Goal: Complete application form

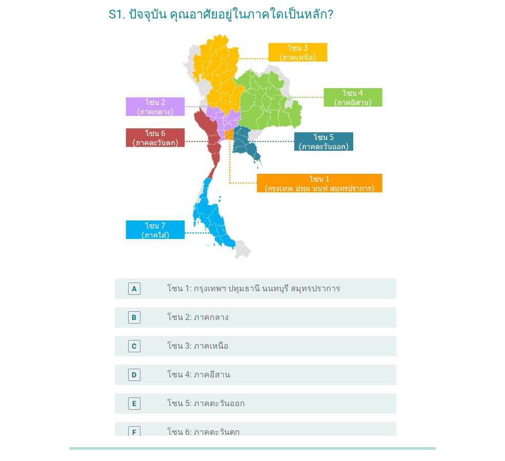
scroll to position [51, 0]
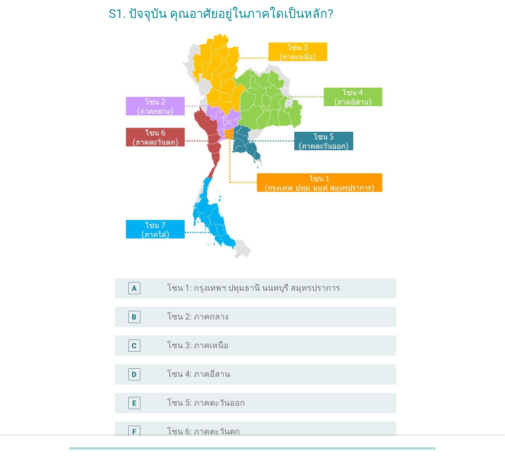
click at [209, 370] on label "โซน 4: ภาคอีสาน" at bounding box center [198, 374] width 63 height 10
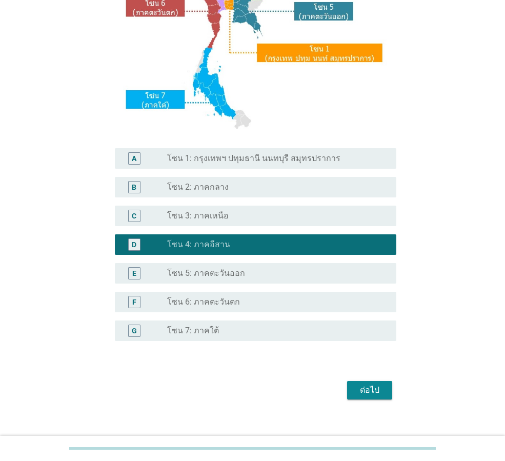
scroll to position [193, 0]
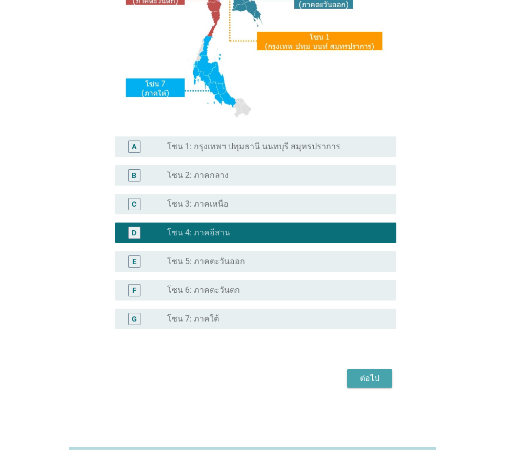
click at [367, 373] on div "ต่อไป" at bounding box center [369, 378] width 29 height 12
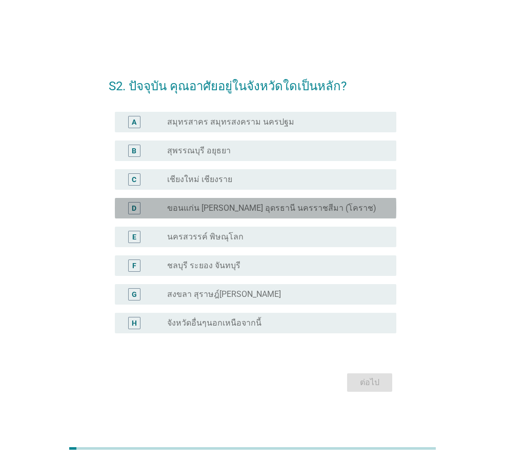
click at [218, 209] on label "ขอนแก่น [PERSON_NAME] อุดรธานี นครราชสีมา (โคราช)" at bounding box center [271, 208] width 209 height 10
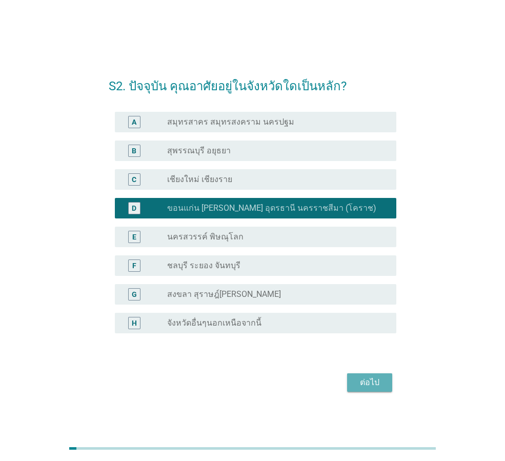
click at [362, 381] on div "ต่อไป" at bounding box center [369, 382] width 29 height 12
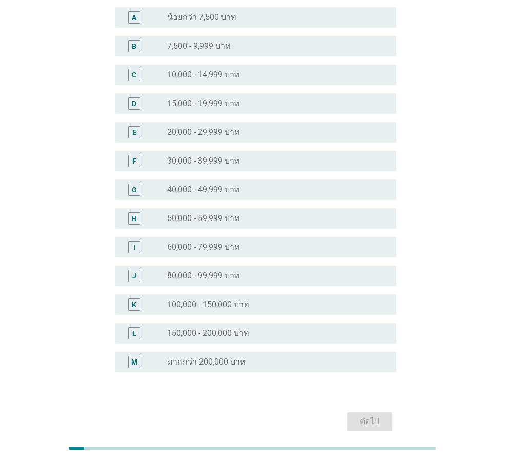
scroll to position [103, 0]
drag, startPoint x: 218, startPoint y: 306, endPoint x: 224, endPoint y: 308, distance: 6.7
click at [218, 305] on label "100,000 - 150,000 บาท" at bounding box center [208, 304] width 82 height 10
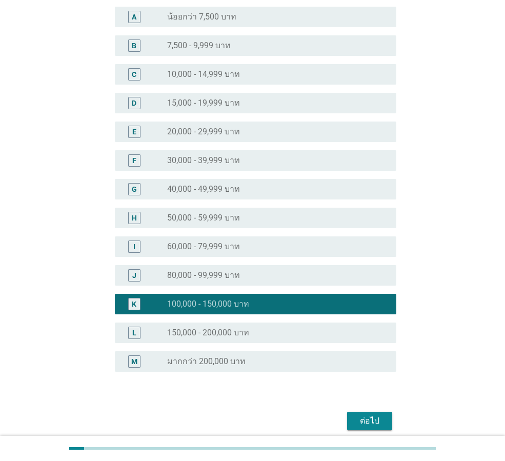
click at [363, 417] on div "ต่อไป" at bounding box center [369, 421] width 29 height 12
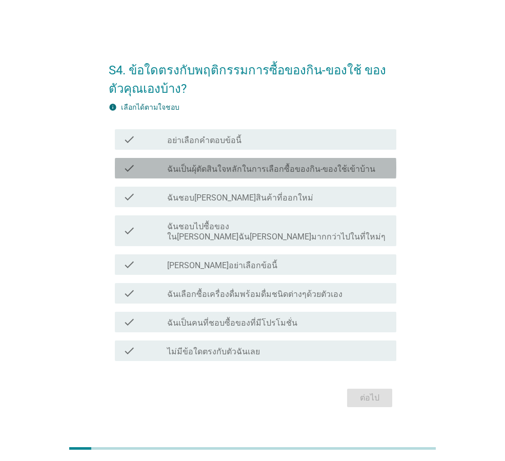
click at [251, 174] on label "ฉันเป็นผุ้ตัดสินใจหลักในการเลือกซื้อของกิน-ของใช้เข้าบ้าน" at bounding box center [271, 169] width 208 height 10
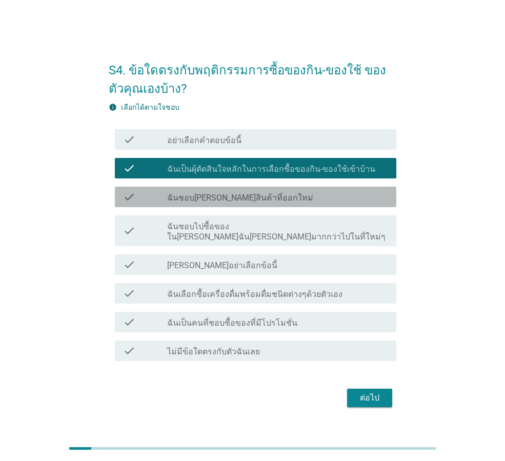
drag, startPoint x: 250, startPoint y: 200, endPoint x: 264, endPoint y: 233, distance: 35.1
click at [250, 200] on label "ฉันชอบ[PERSON_NAME]สินค้าที่ออกใหม่" at bounding box center [240, 198] width 146 height 10
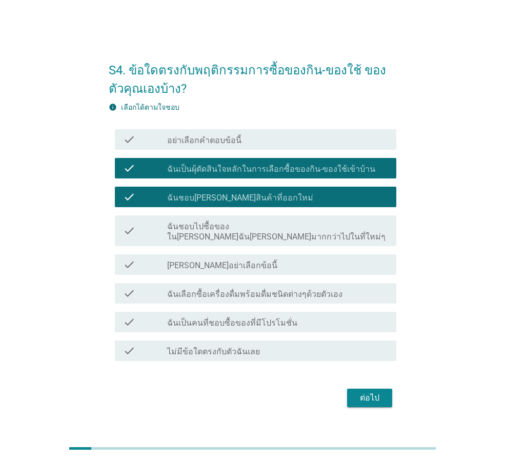
click at [266, 232] on label "ฉันชอบไปซื้อของใน[PERSON_NAME]ฉัน[PERSON_NAME]มากกว่าไปในที่ใหม่ๆ" at bounding box center [277, 231] width 221 height 21
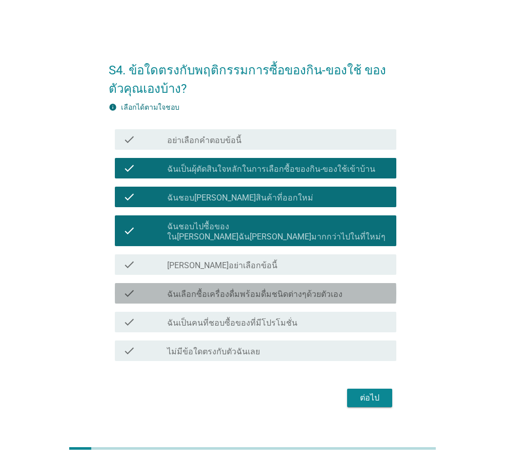
click at [277, 289] on label "ฉันเลือกซื้อเครื่องดื่มพร้อมดื่มชนิดต่างๆด้วยตัวเอง" at bounding box center [254, 294] width 175 height 10
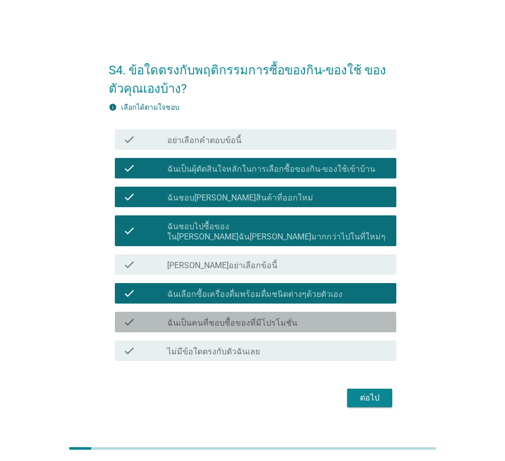
click at [287, 318] on label "ฉันเป็นคนที่ชอบซื้อของที่มีโปรโมชั่น" at bounding box center [232, 323] width 130 height 10
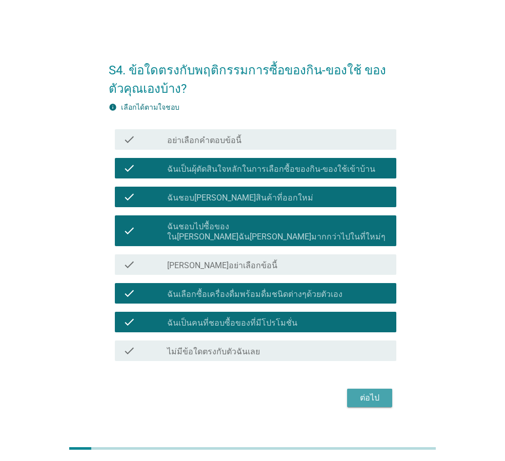
click at [376, 392] on div "ต่อไป" at bounding box center [369, 398] width 29 height 12
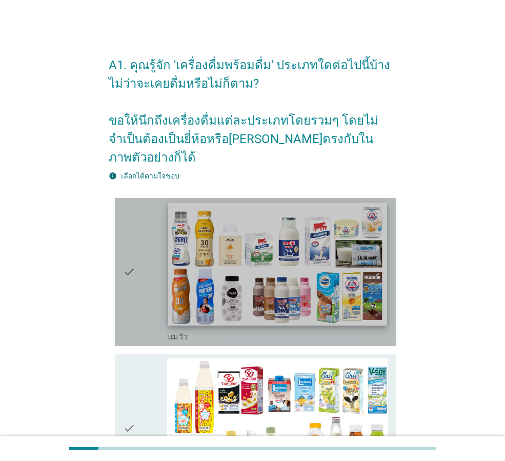
click at [198, 253] on img at bounding box center [277, 264] width 218 height 123
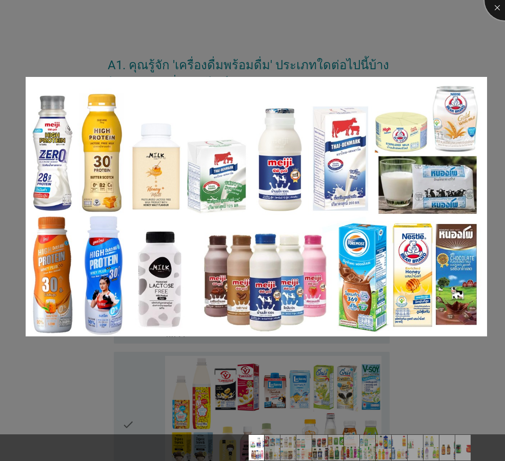
click at [496, 10] on div at bounding box center [504, -1] width 41 height 41
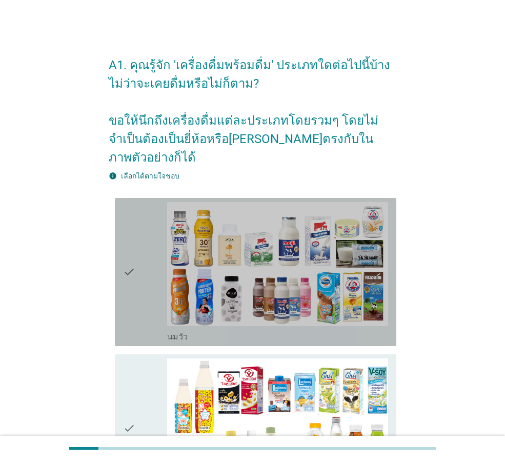
click at [130, 252] on icon "check" at bounding box center [129, 272] width 12 height 140
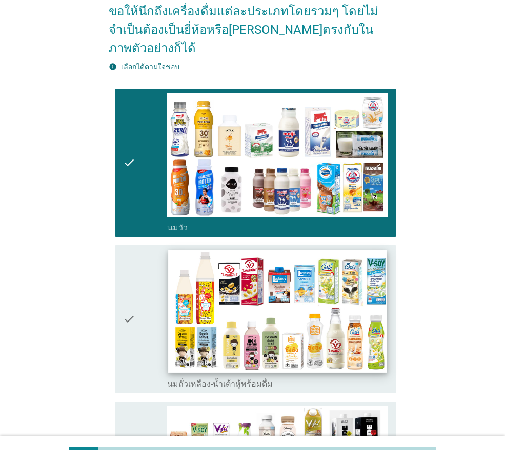
scroll to position [154, 0]
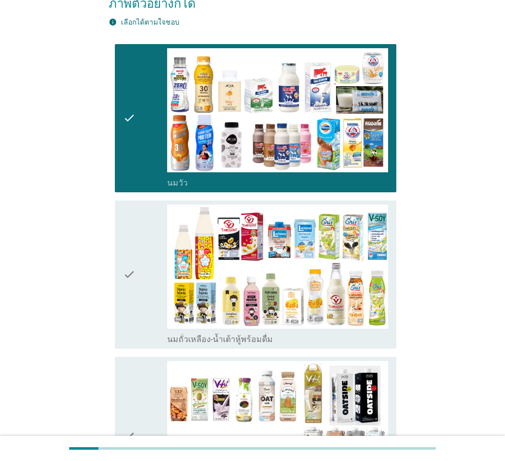
click at [133, 256] on icon "check" at bounding box center [129, 275] width 12 height 140
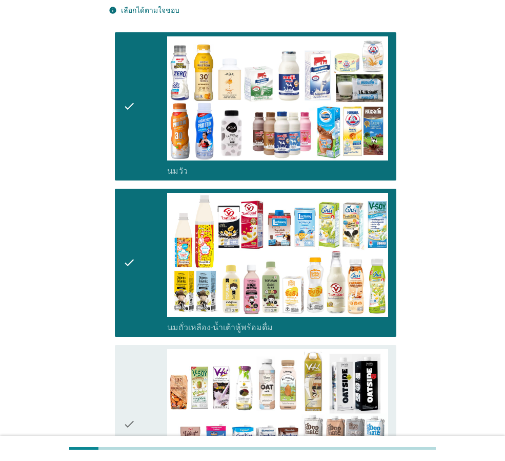
scroll to position [205, 0]
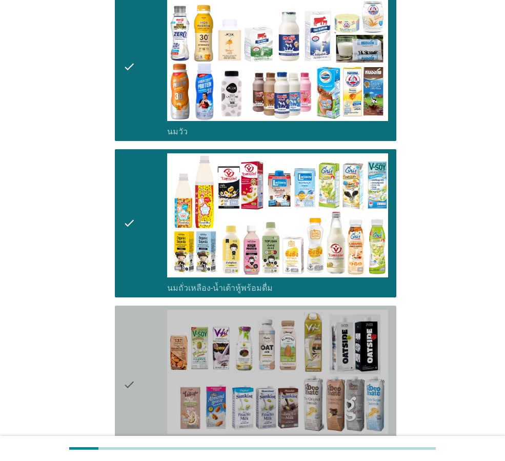
click at [124, 363] on icon "check" at bounding box center [129, 385] width 12 height 150
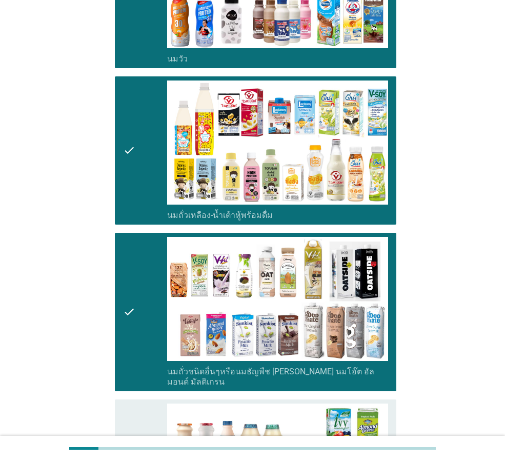
scroll to position [308, 0]
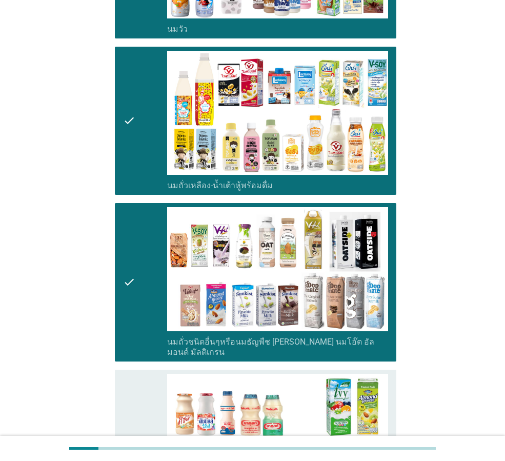
click at [127, 410] on icon "check" at bounding box center [129, 444] width 12 height 140
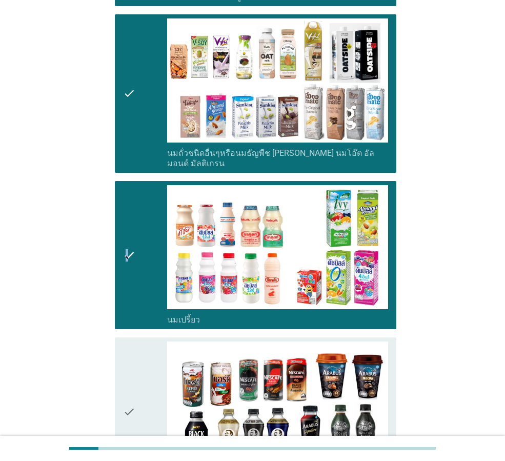
scroll to position [513, 0]
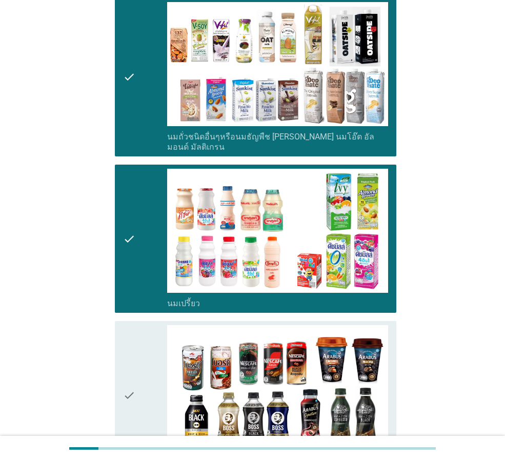
click at [125, 368] on icon "check" at bounding box center [129, 395] width 12 height 140
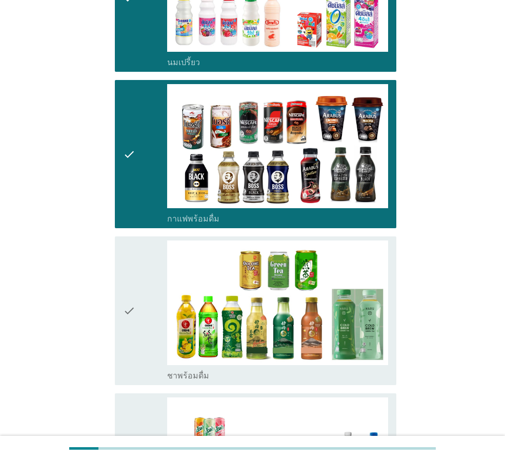
scroll to position [769, 0]
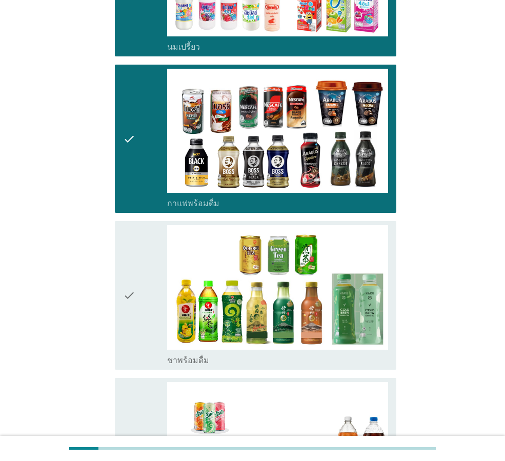
click at [131, 266] on icon "check" at bounding box center [129, 295] width 12 height 140
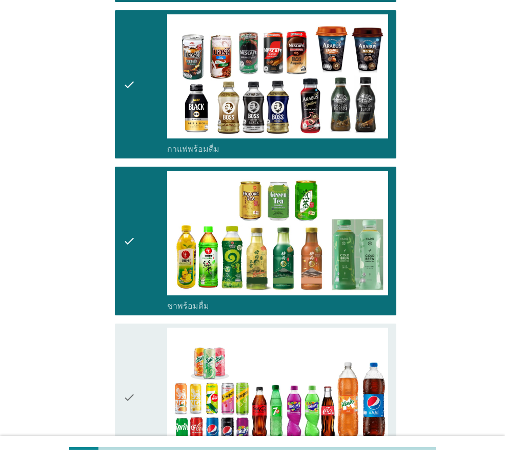
scroll to position [974, 0]
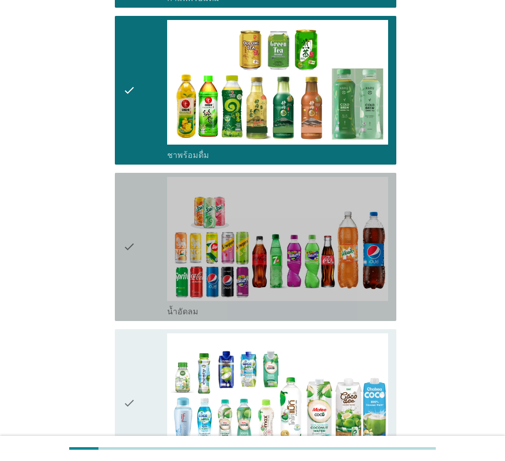
click at [128, 224] on icon "check" at bounding box center [129, 247] width 12 height 140
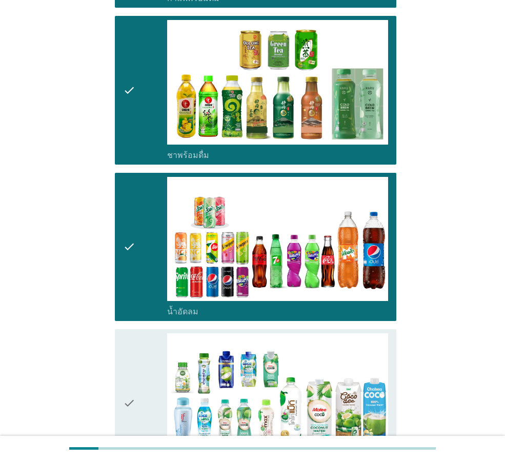
click at [130, 367] on icon "check" at bounding box center [129, 403] width 12 height 140
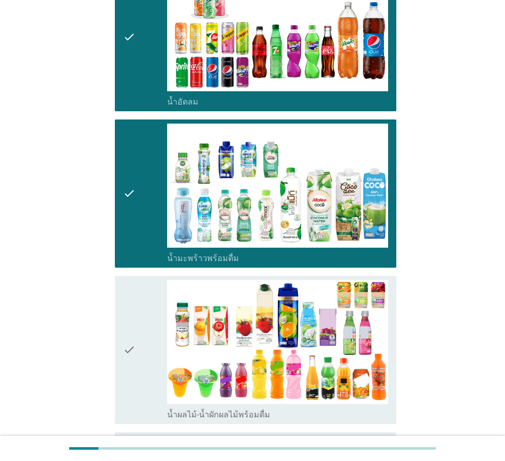
scroll to position [1230, 0]
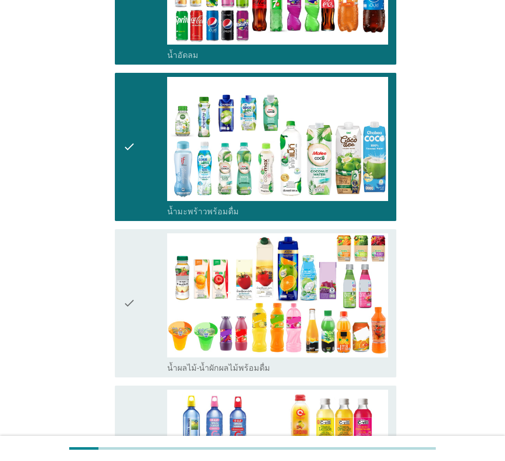
click at [129, 279] on icon "check" at bounding box center [129, 303] width 12 height 140
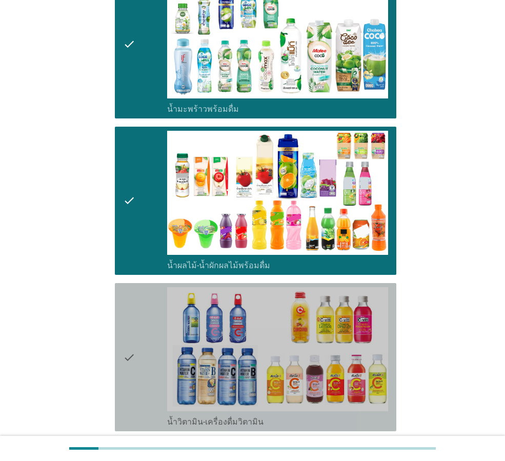
click at [130, 332] on icon "check" at bounding box center [129, 357] width 12 height 140
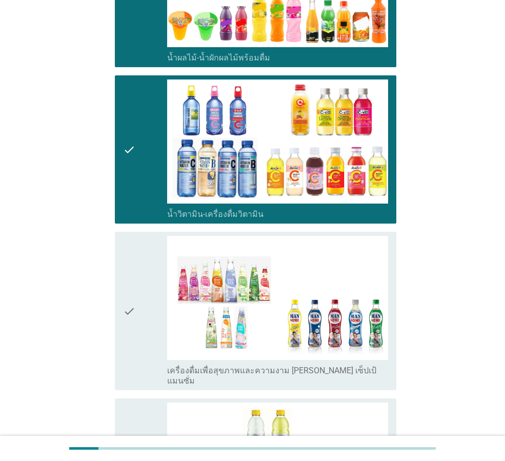
scroll to position [1589, 0]
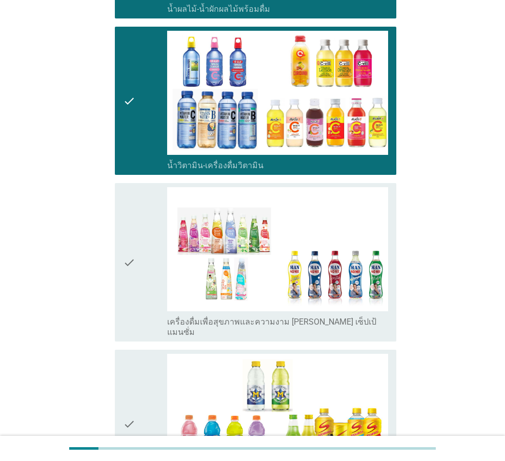
click at [131, 233] on icon "check" at bounding box center [129, 262] width 12 height 150
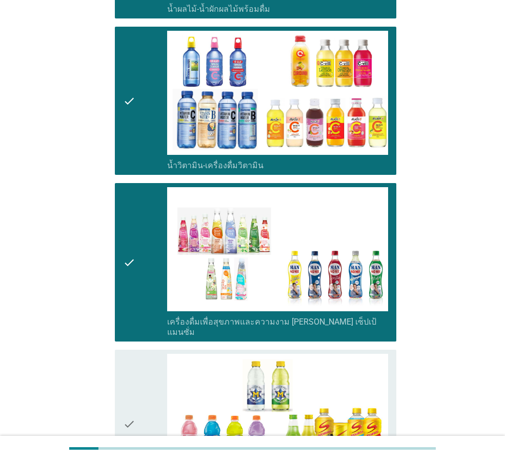
click at [134, 379] on icon "check" at bounding box center [129, 424] width 12 height 140
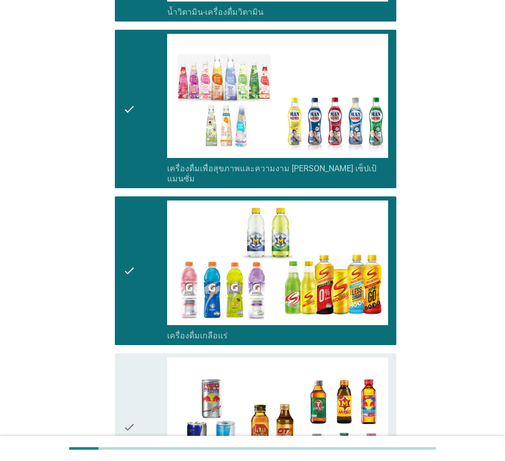
scroll to position [1846, 0]
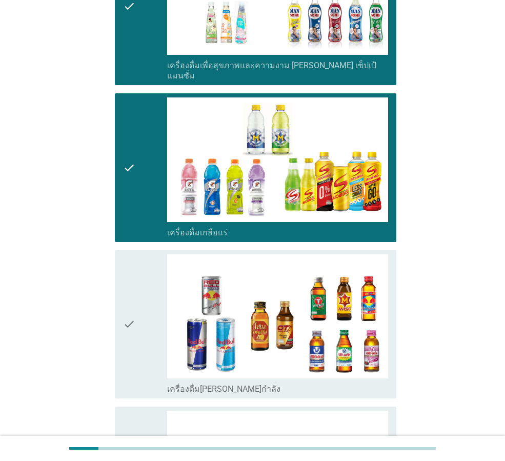
click at [134, 294] on icon "check" at bounding box center [129, 324] width 12 height 140
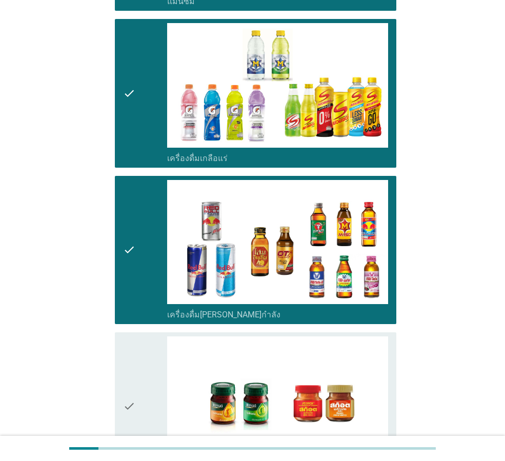
scroll to position [2049, 0]
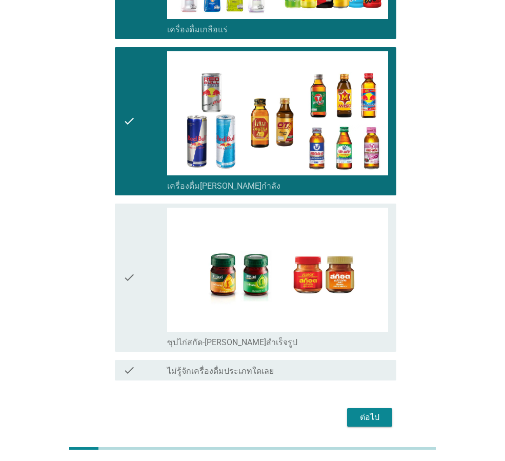
click at [127, 245] on icon "check" at bounding box center [129, 278] width 12 height 140
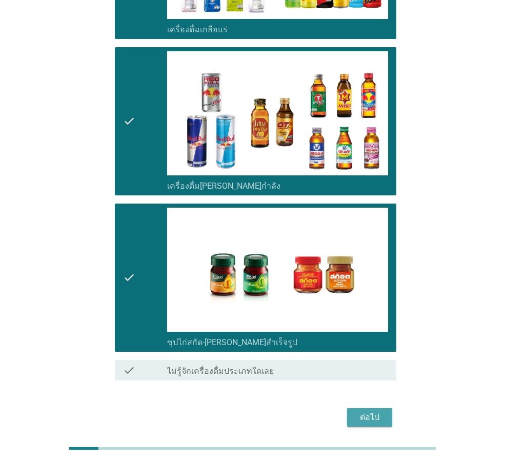
click at [367, 411] on div "ต่อไป" at bounding box center [369, 417] width 29 height 12
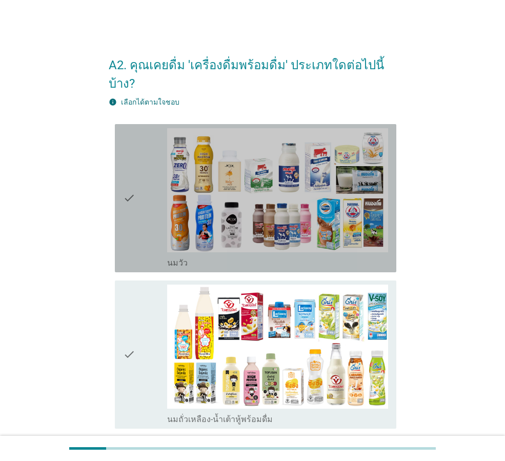
click at [128, 181] on icon "check" at bounding box center [129, 198] width 12 height 140
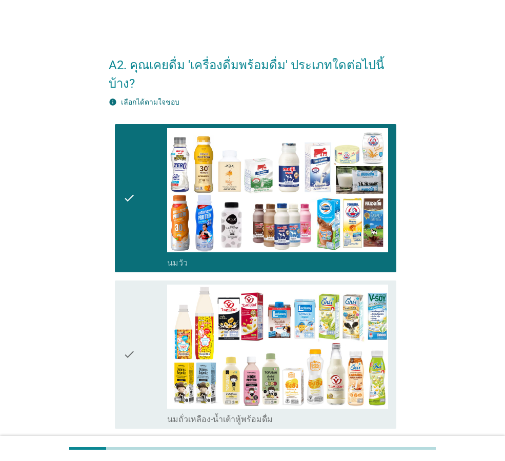
click at [127, 324] on icon "check" at bounding box center [129, 355] width 12 height 140
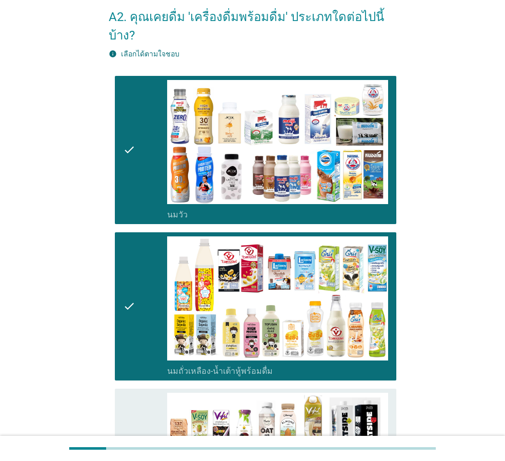
scroll to position [103, 0]
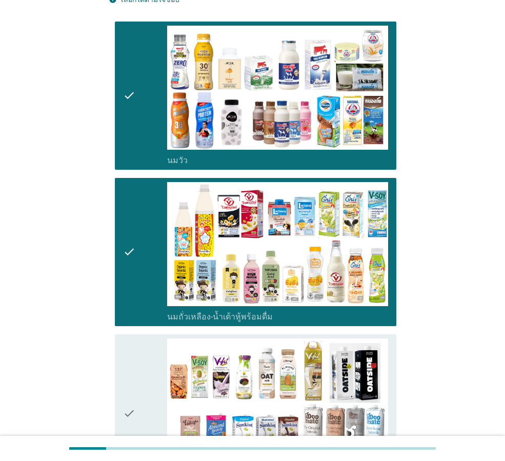
click at [142, 387] on div "check" at bounding box center [145, 413] width 44 height 150
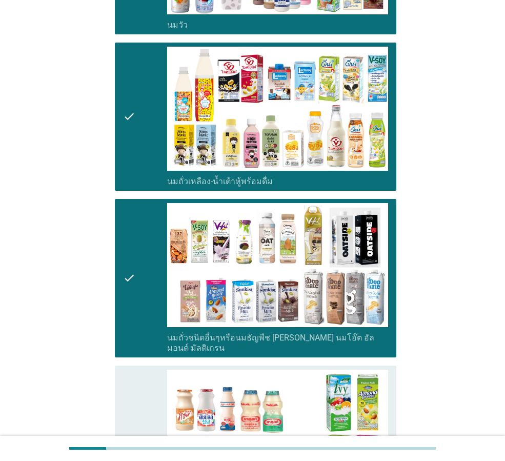
scroll to position [256, 0]
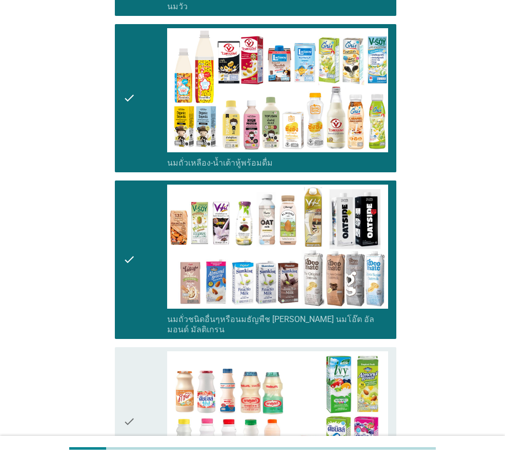
click at [129, 399] on icon "check" at bounding box center [129, 421] width 12 height 140
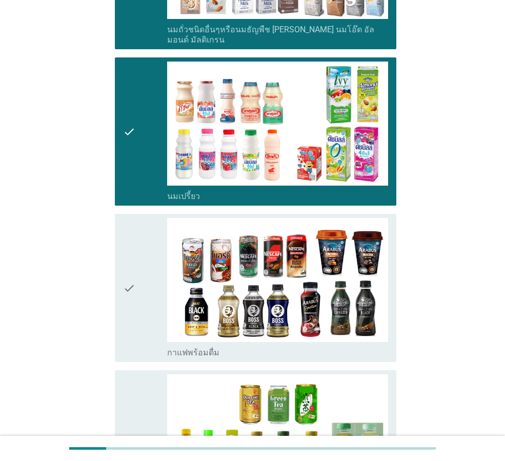
scroll to position [564, 0]
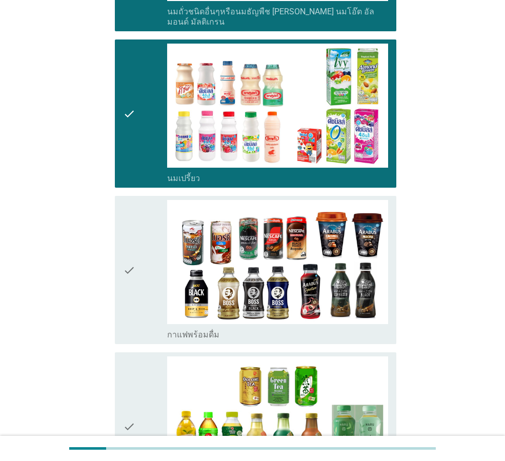
click at [127, 247] on icon "check" at bounding box center [129, 270] width 12 height 140
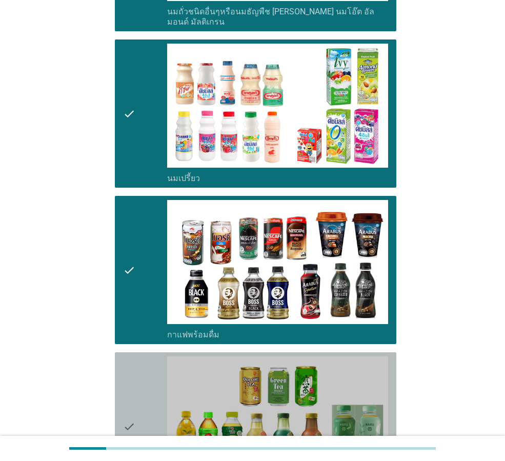
click at [133, 395] on icon "check" at bounding box center [129, 426] width 12 height 140
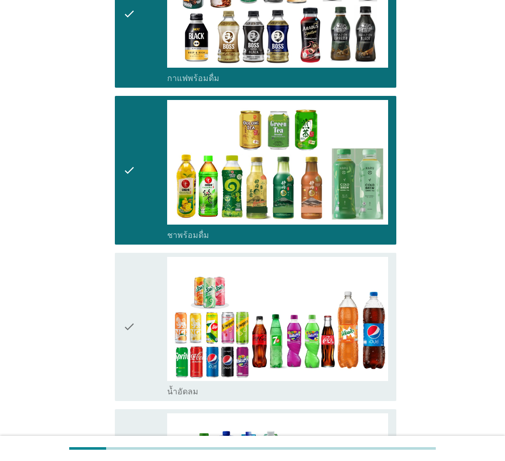
scroll to position [872, 0]
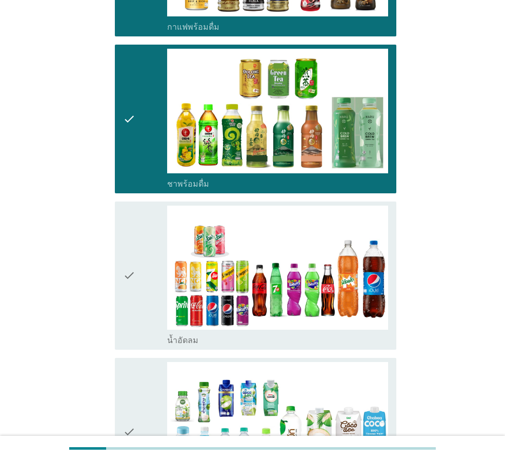
click at [129, 251] on icon "check" at bounding box center [129, 276] width 12 height 140
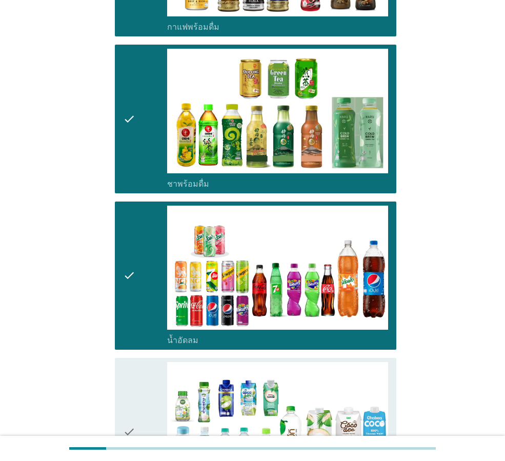
click at [124, 405] on icon "check" at bounding box center [129, 432] width 12 height 140
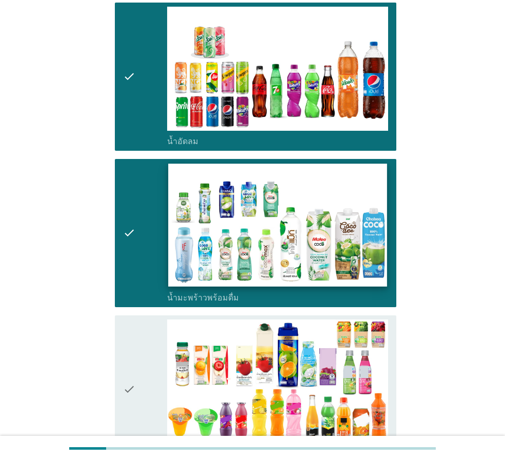
scroll to position [1077, 0]
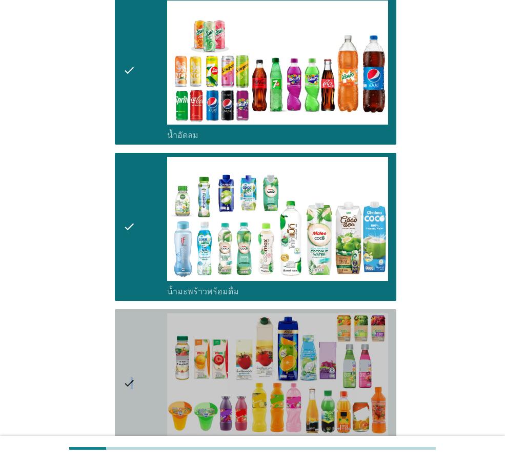
click at [132, 353] on icon "check" at bounding box center [129, 383] width 12 height 140
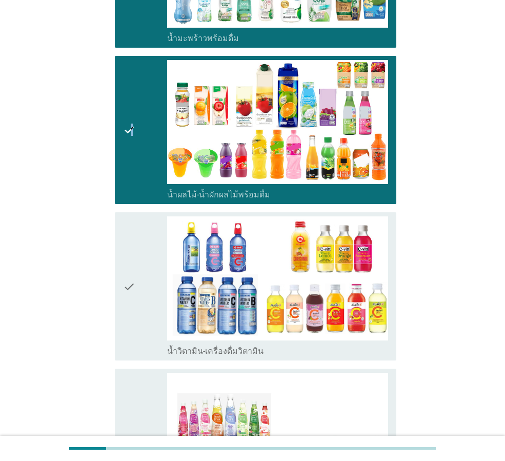
scroll to position [1333, 0]
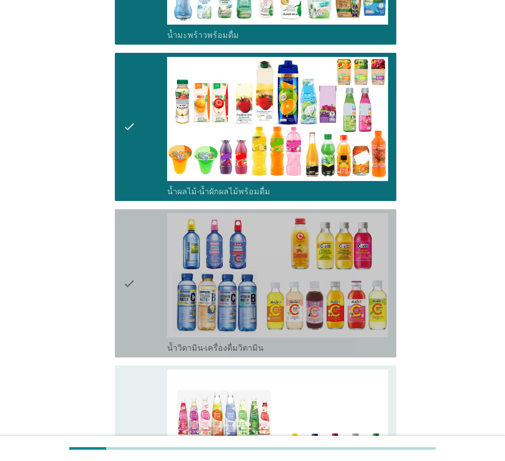
click at [130, 255] on icon "check" at bounding box center [129, 283] width 12 height 140
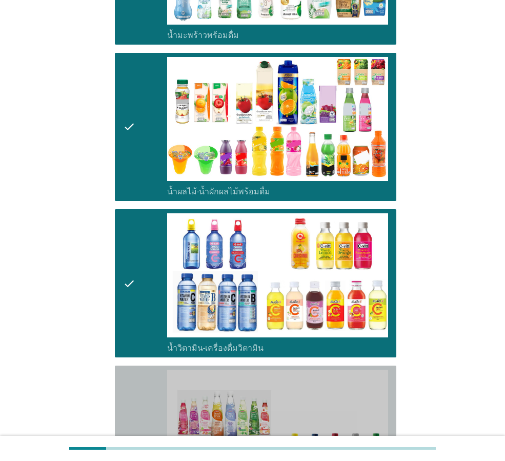
click at [128, 409] on icon "check" at bounding box center [129, 445] width 12 height 150
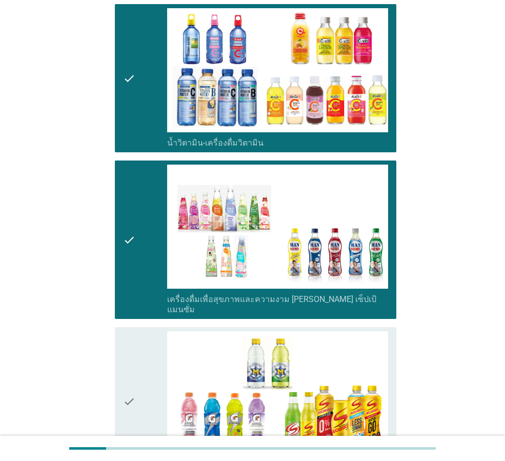
click at [129, 360] on icon "check" at bounding box center [129, 401] width 12 height 140
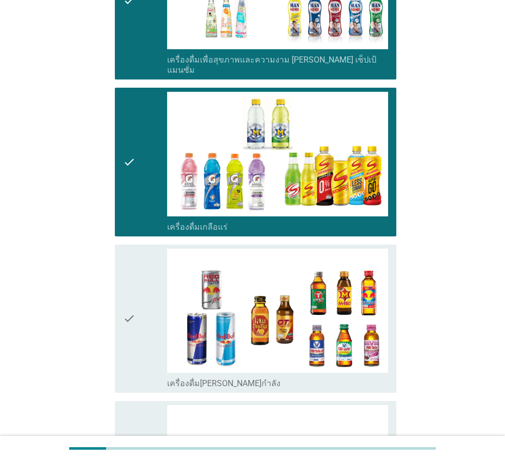
scroll to position [1846, 0]
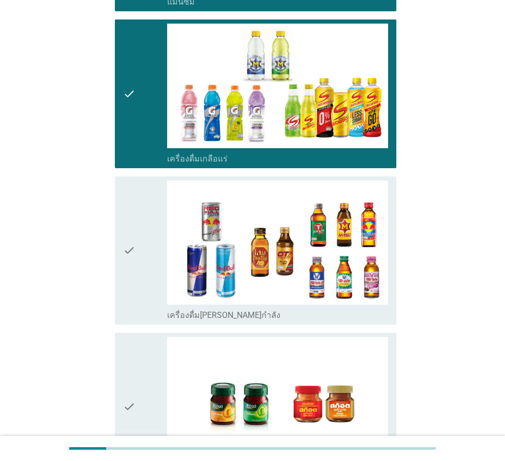
click at [126, 216] on icon "check" at bounding box center [129, 250] width 12 height 140
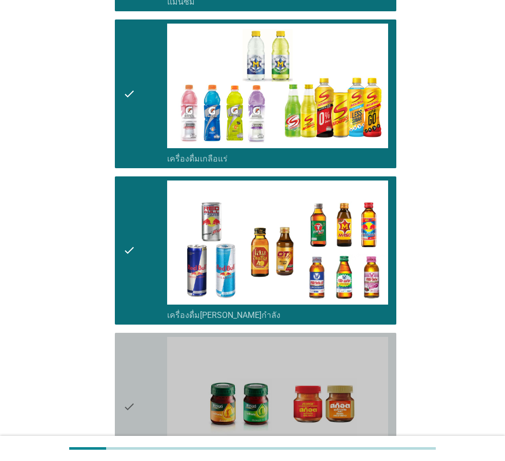
click at [125, 349] on icon "check" at bounding box center [129, 407] width 12 height 140
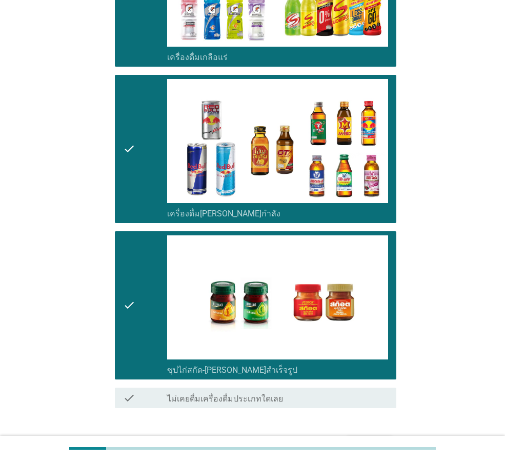
scroll to position [1948, 0]
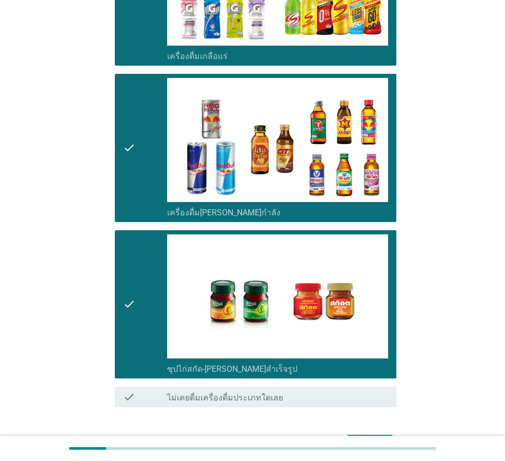
click at [374, 438] on div "ต่อไป" at bounding box center [369, 444] width 29 height 12
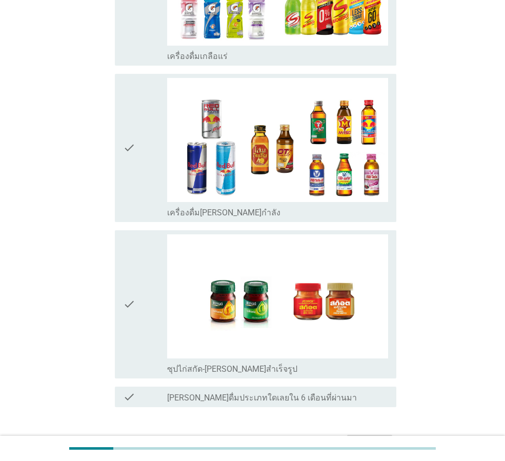
scroll to position [0, 0]
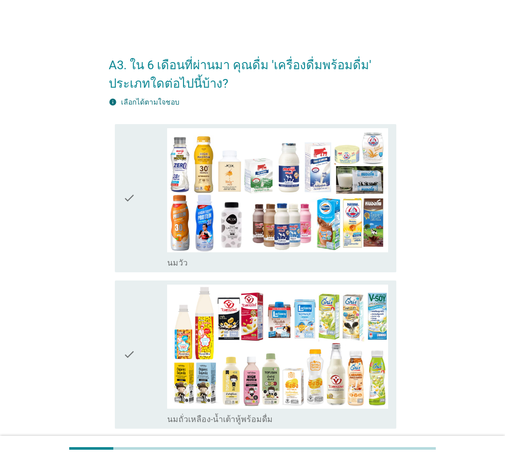
click at [133, 200] on icon "check" at bounding box center [129, 198] width 12 height 140
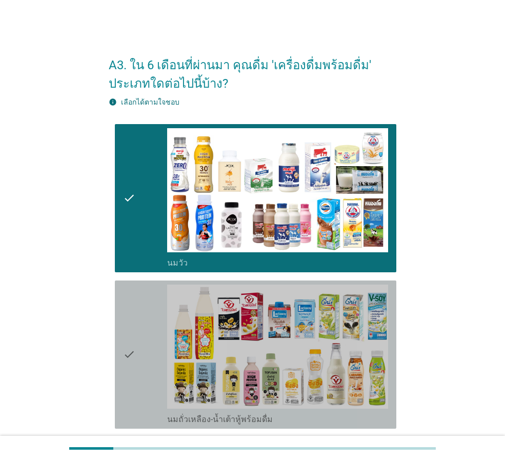
click at [132, 354] on icon "check" at bounding box center [129, 355] width 12 height 140
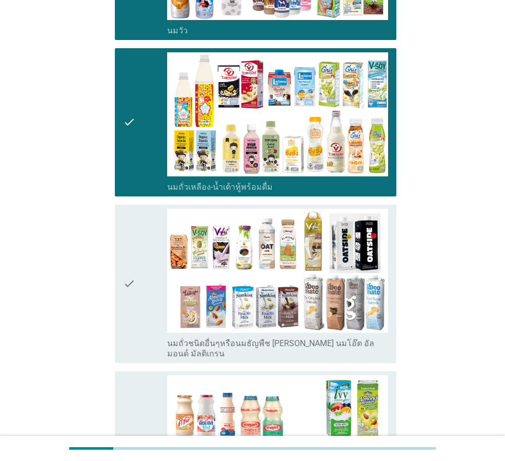
scroll to position [256, 0]
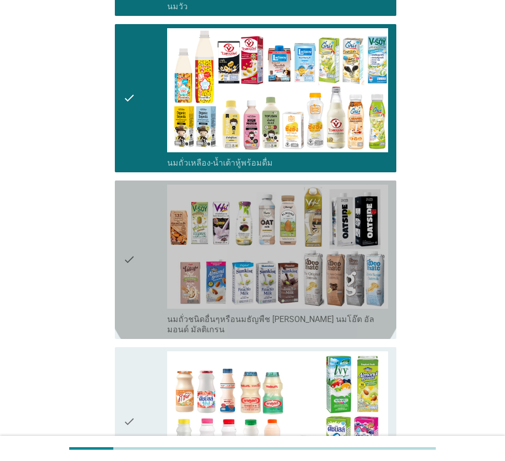
drag, startPoint x: 128, startPoint y: 255, endPoint x: 126, endPoint y: 390, distance: 134.3
click at [128, 255] on icon "check" at bounding box center [129, 260] width 12 height 150
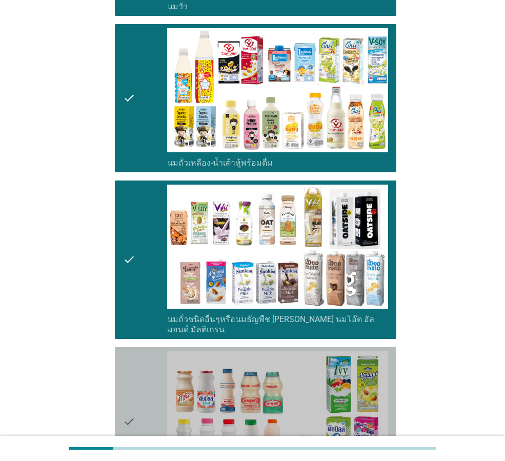
click at [121, 397] on div "check check_box_outline_blank นมเปรี้ยว" at bounding box center [255, 421] width 281 height 148
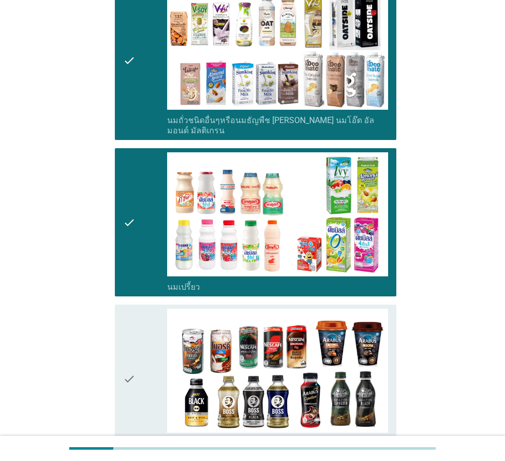
scroll to position [461, 0]
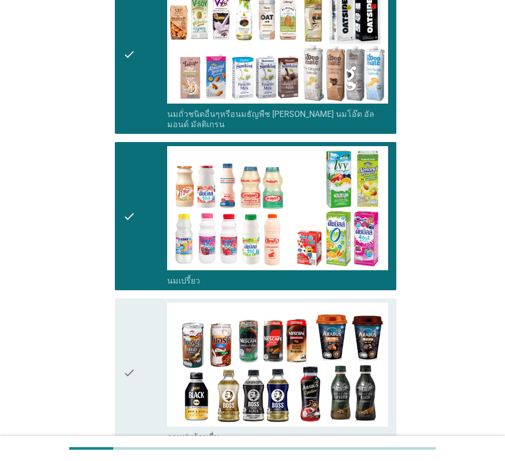
click at [133, 342] on icon "check" at bounding box center [129, 372] width 12 height 140
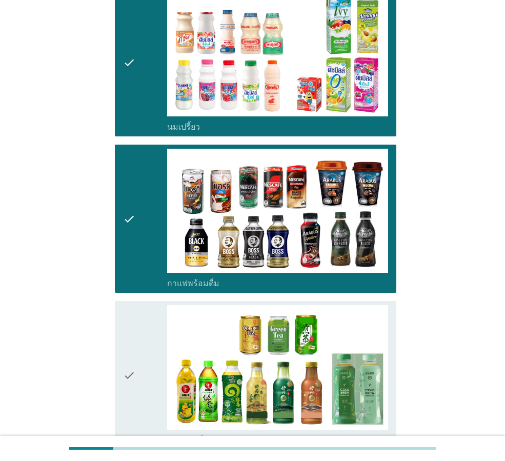
click at [137, 360] on div "check" at bounding box center [145, 375] width 44 height 140
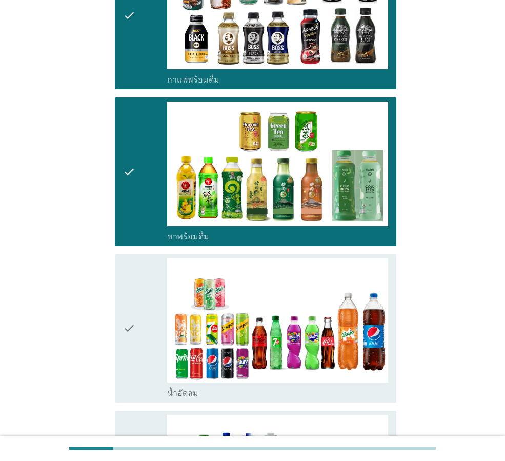
scroll to position [820, 0]
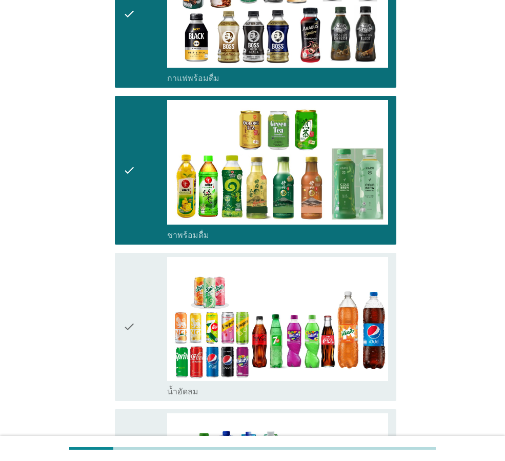
drag, startPoint x: 132, startPoint y: 324, endPoint x: 129, endPoint y: 374, distance: 50.8
click at [132, 324] on icon "check" at bounding box center [129, 327] width 12 height 140
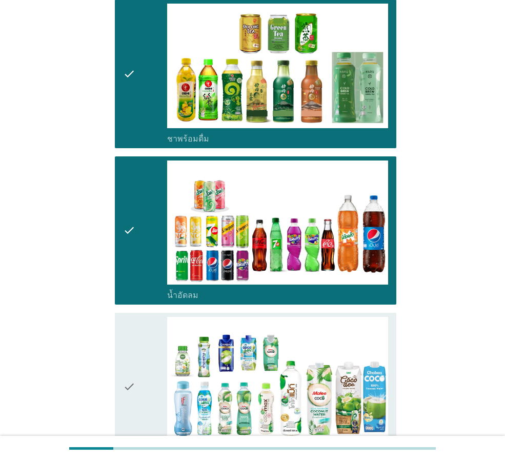
scroll to position [1077, 0]
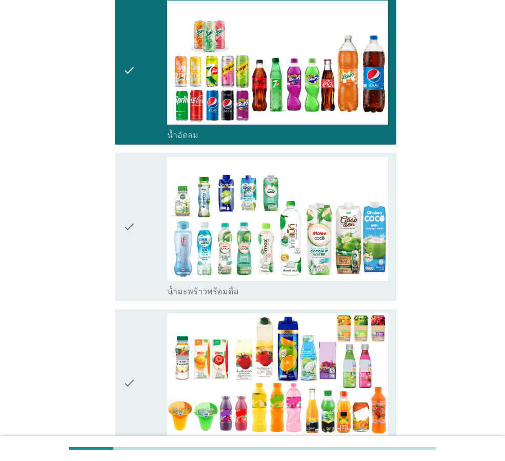
click at [127, 224] on icon "check" at bounding box center [129, 227] width 12 height 140
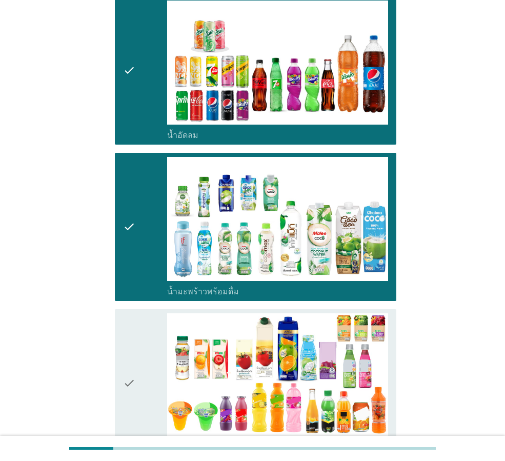
click at [132, 386] on icon "check" at bounding box center [129, 383] width 12 height 140
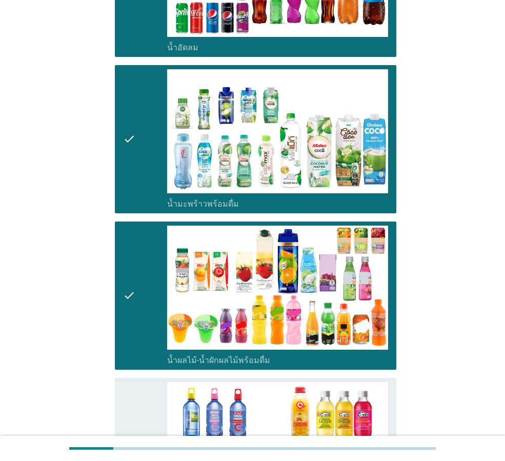
scroll to position [1333, 0]
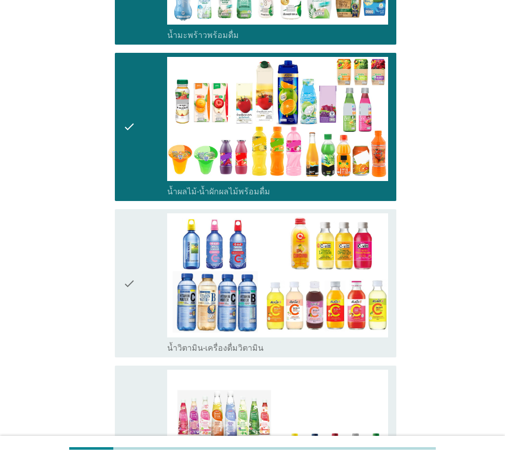
drag, startPoint x: 130, startPoint y: 266, endPoint x: 129, endPoint y: 297, distance: 31.3
click at [130, 267] on icon "check" at bounding box center [129, 283] width 12 height 140
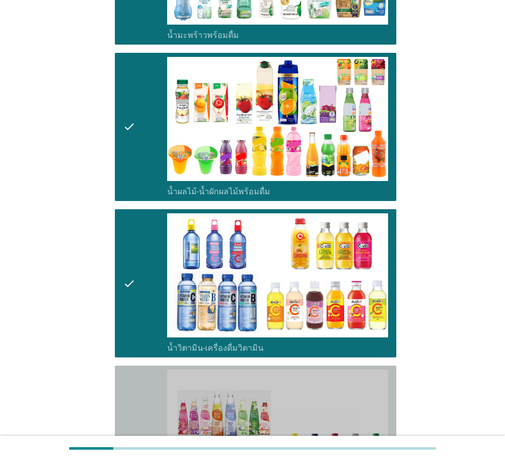
drag, startPoint x: 132, startPoint y: 426, endPoint x: 137, endPoint y: 415, distance: 11.2
click at [132, 425] on icon "check" at bounding box center [129, 445] width 12 height 150
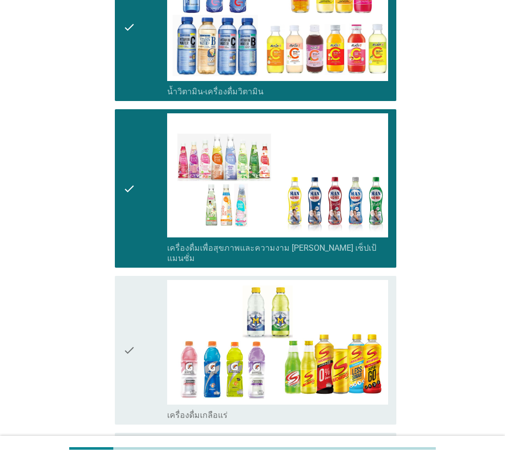
click at [140, 322] on div "check" at bounding box center [145, 350] width 44 height 140
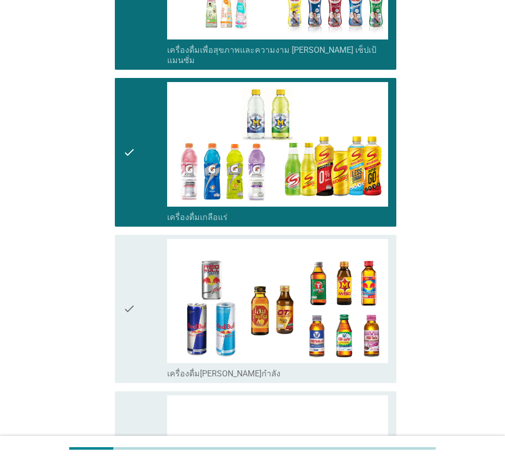
scroll to position [1794, 0]
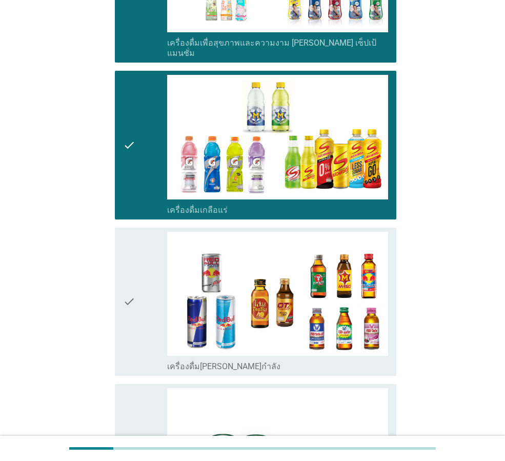
click at [123, 277] on icon "check" at bounding box center [129, 302] width 12 height 140
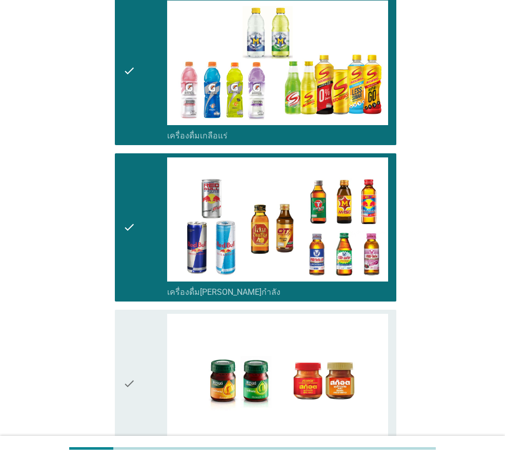
scroll to position [1993, 0]
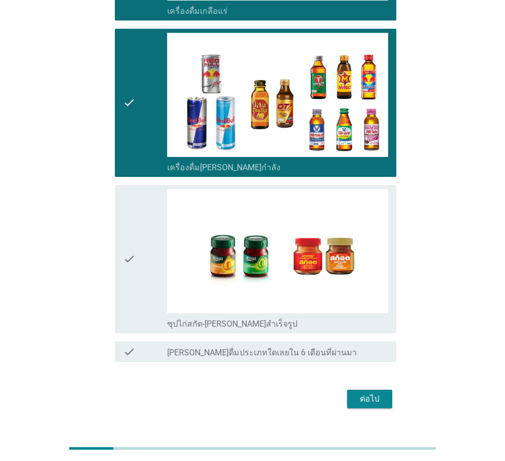
click at [138, 248] on div "check" at bounding box center [145, 259] width 44 height 140
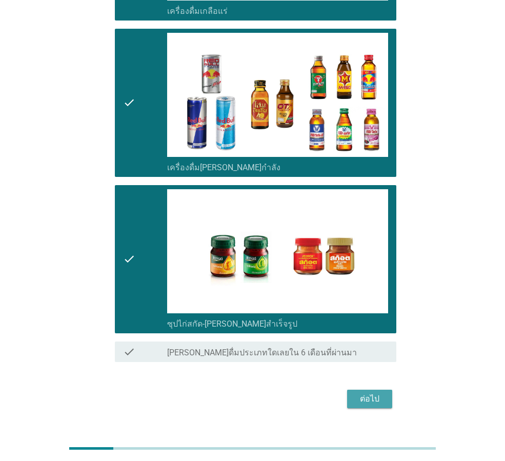
click at [355, 393] on div "ต่อไป" at bounding box center [369, 399] width 29 height 12
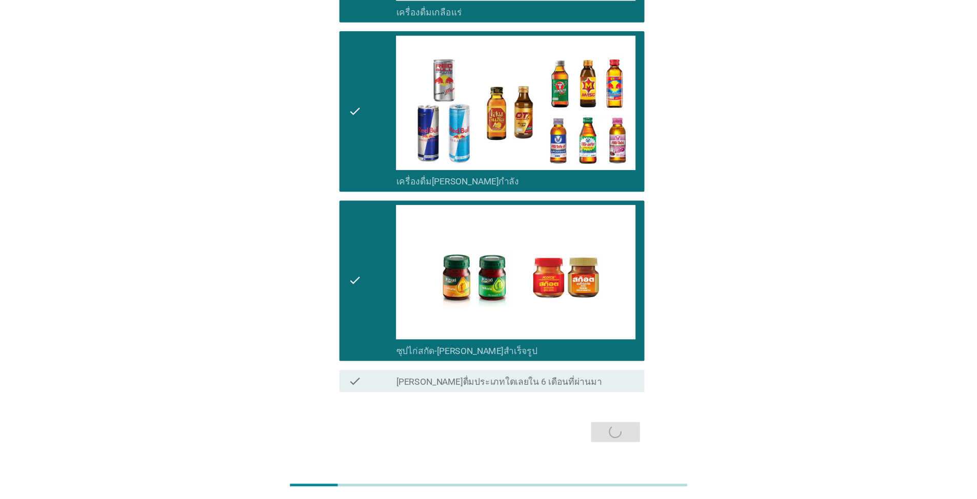
scroll to position [0, 0]
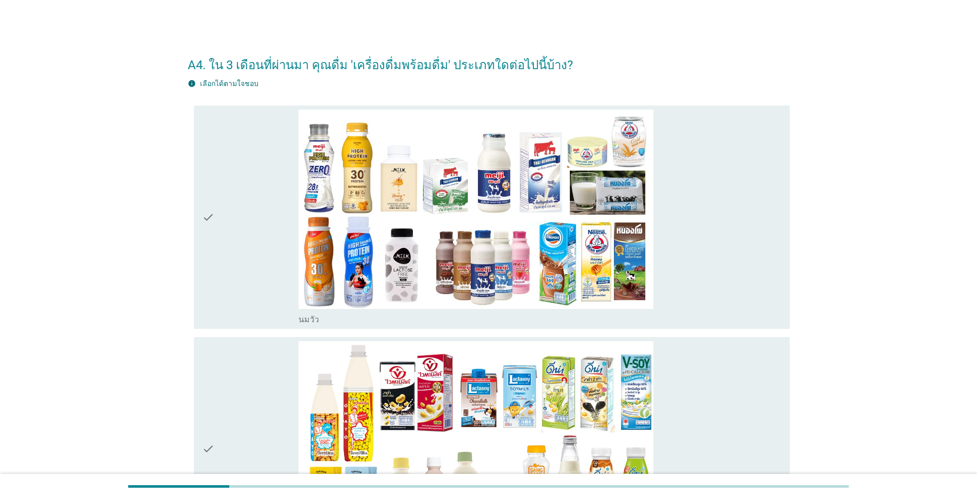
click at [216, 223] on div "check" at bounding box center [250, 218] width 96 height 216
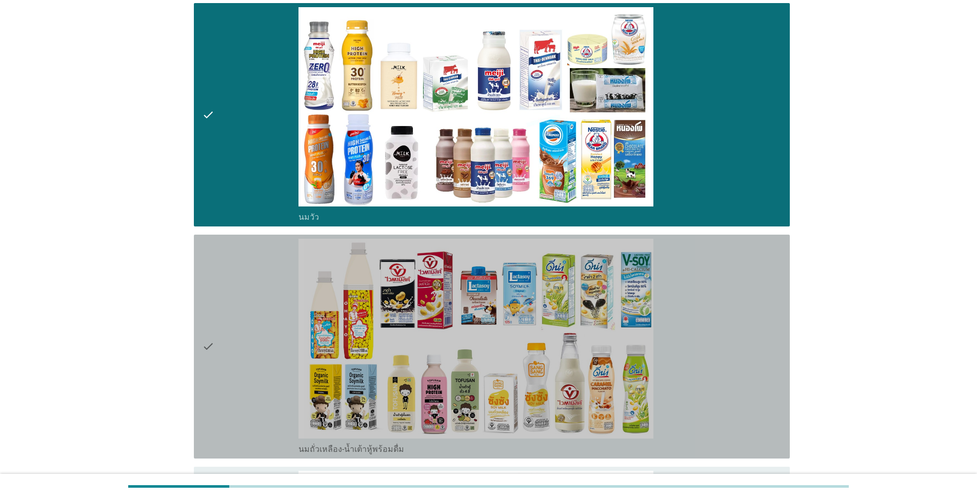
click at [286, 353] on div "check" at bounding box center [250, 347] width 96 height 216
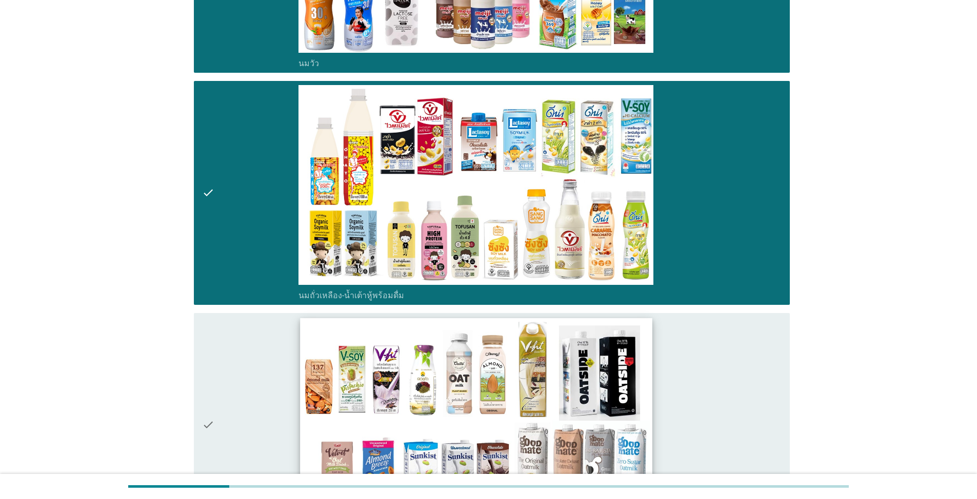
click at [308, 375] on img at bounding box center [476, 417] width 352 height 198
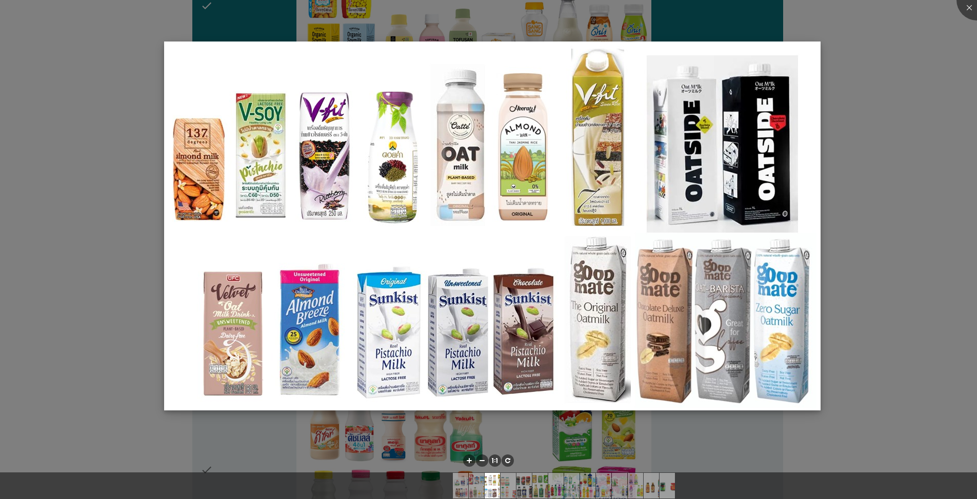
scroll to position [461, 0]
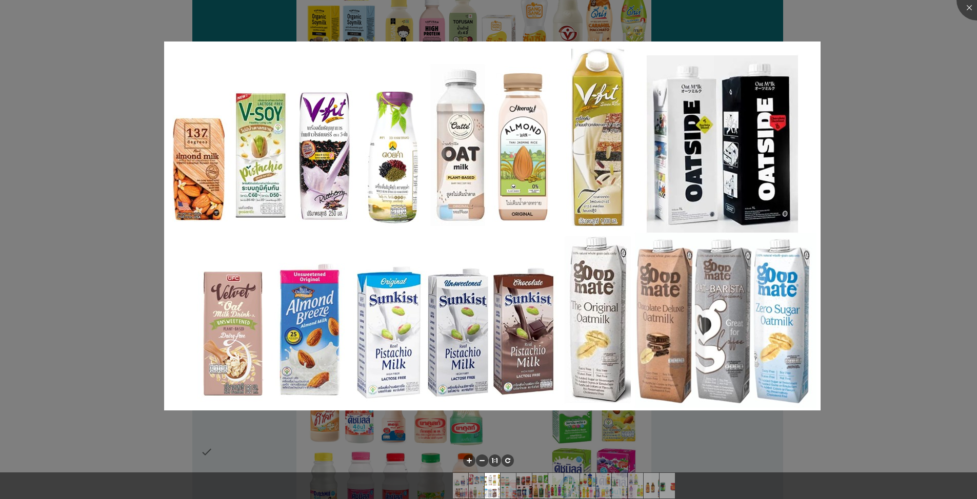
click at [504, 275] on div at bounding box center [488, 249] width 977 height 499
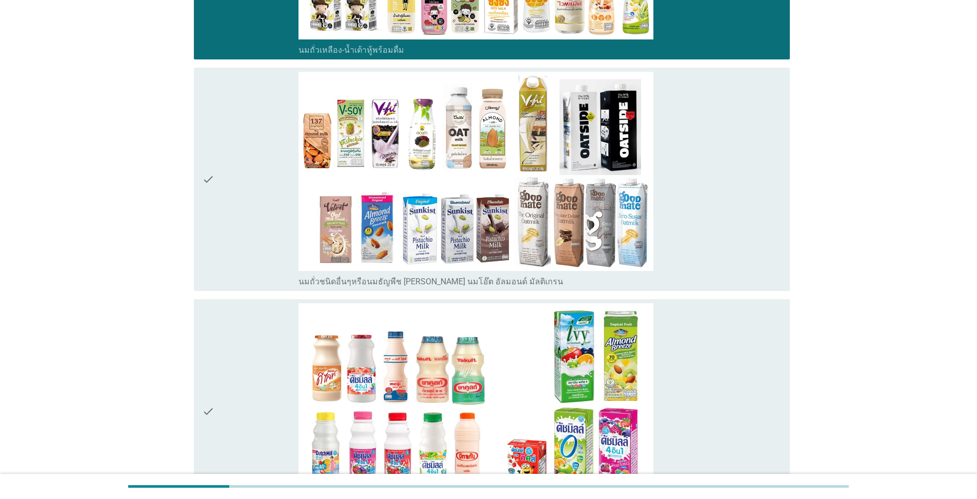
scroll to position [564, 0]
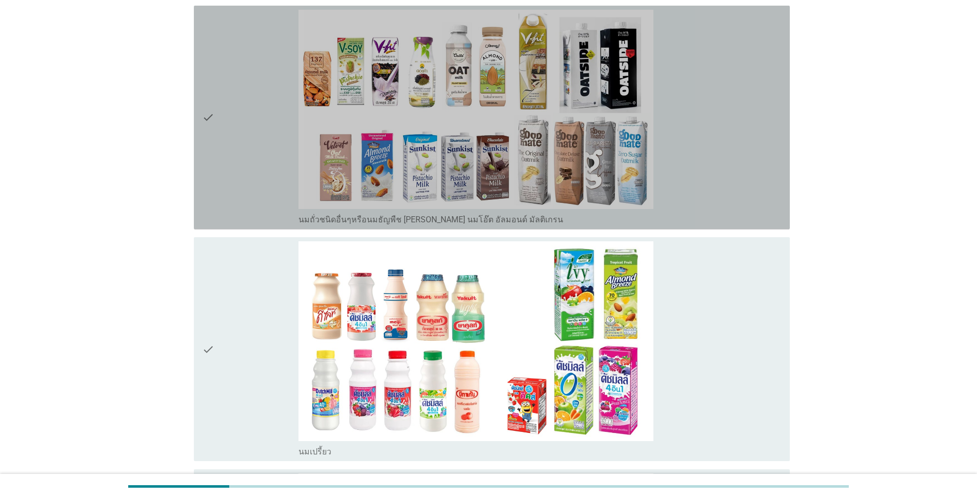
click at [195, 110] on div "check check_box_outline_blank นมถั่วชนิดอื่นๆหรือนมธัญพืช [PERSON_NAME] นมโอ๊ต …" at bounding box center [492, 118] width 596 height 224
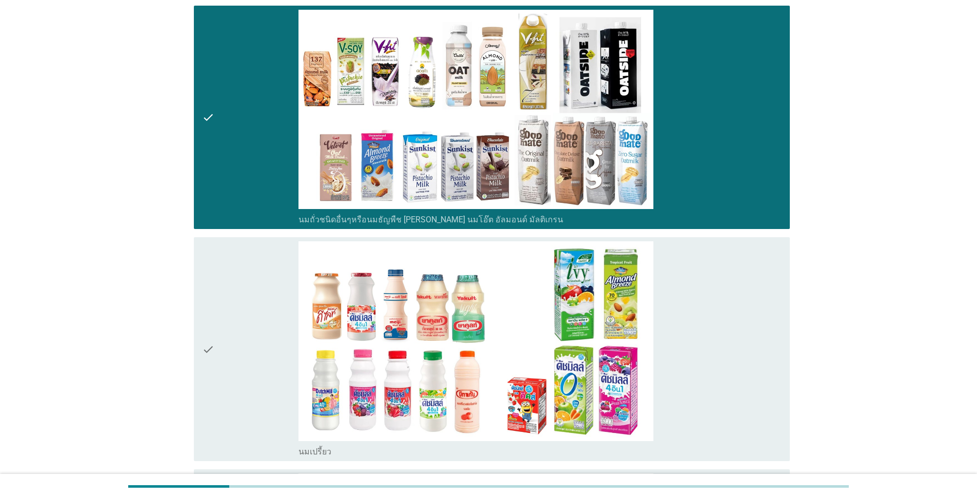
click at [203, 352] on icon "check" at bounding box center [208, 349] width 12 height 216
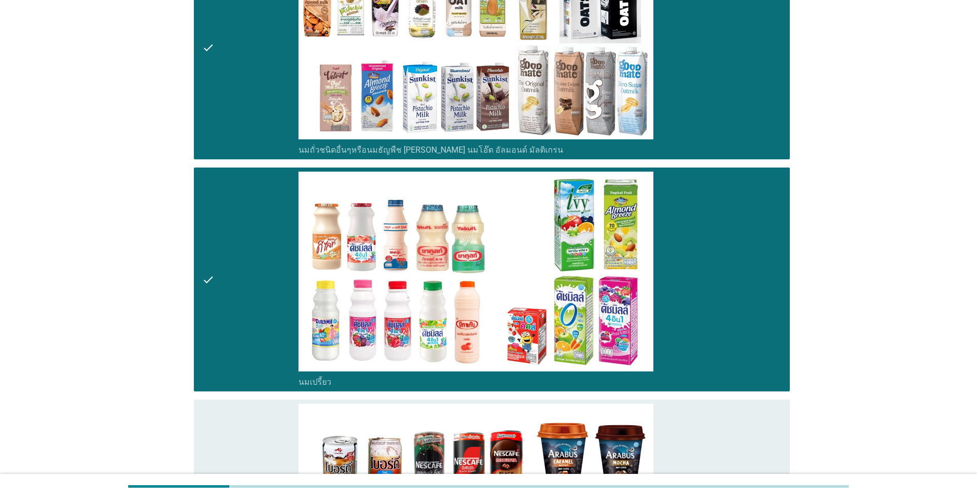
scroll to position [872, 0]
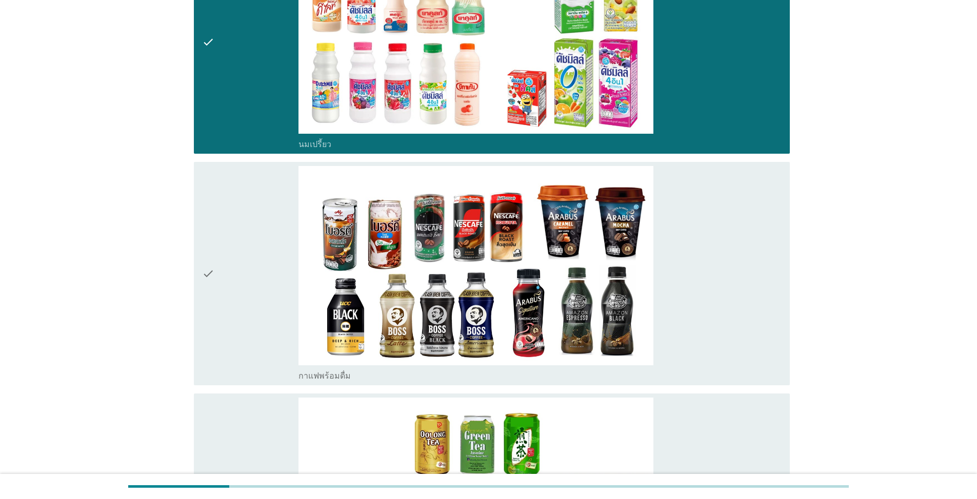
click at [208, 286] on icon "check" at bounding box center [208, 274] width 12 height 216
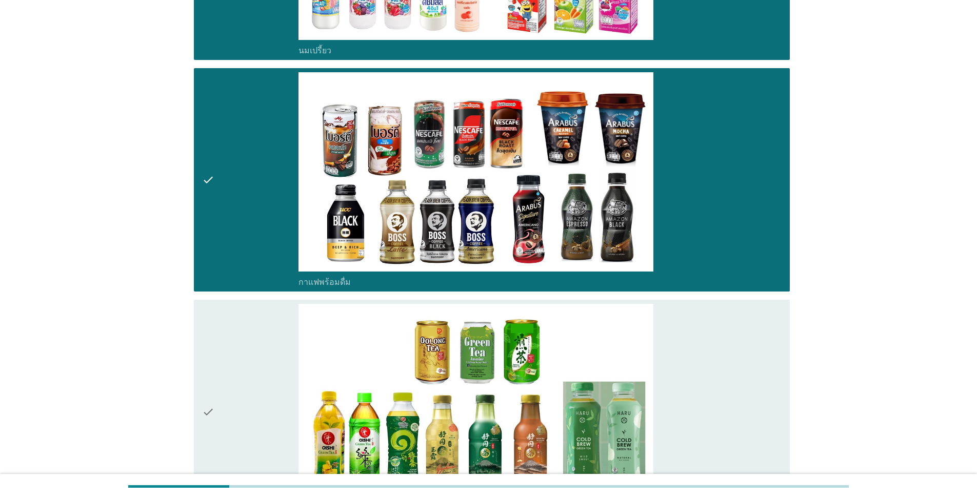
scroll to position [1128, 0]
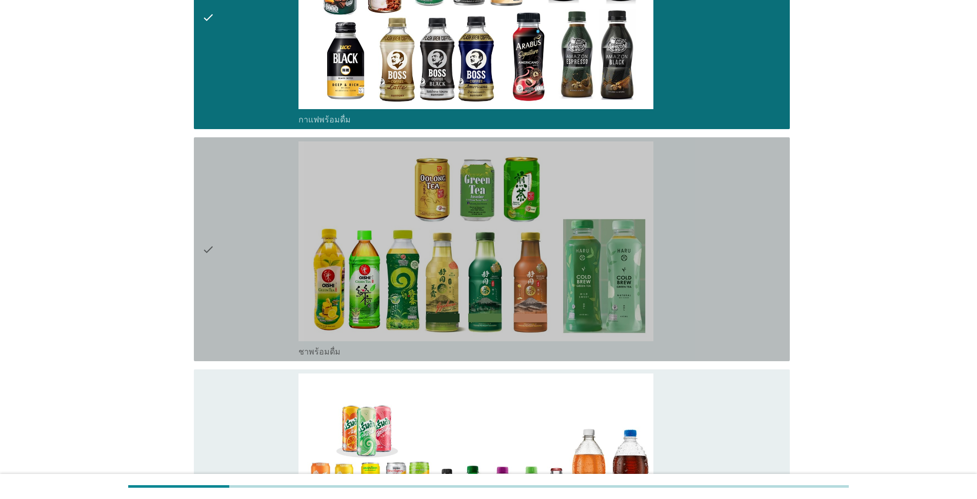
click at [207, 244] on icon "check" at bounding box center [208, 250] width 12 height 216
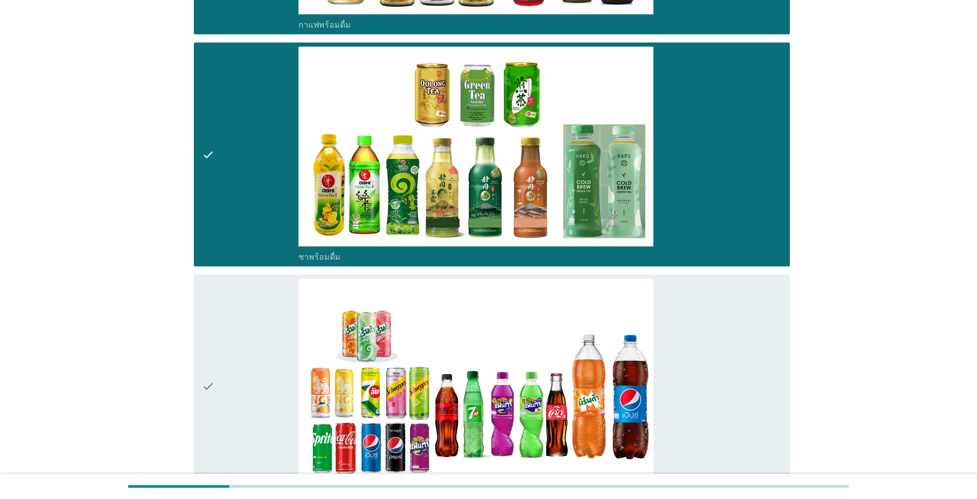
scroll to position [1230, 0]
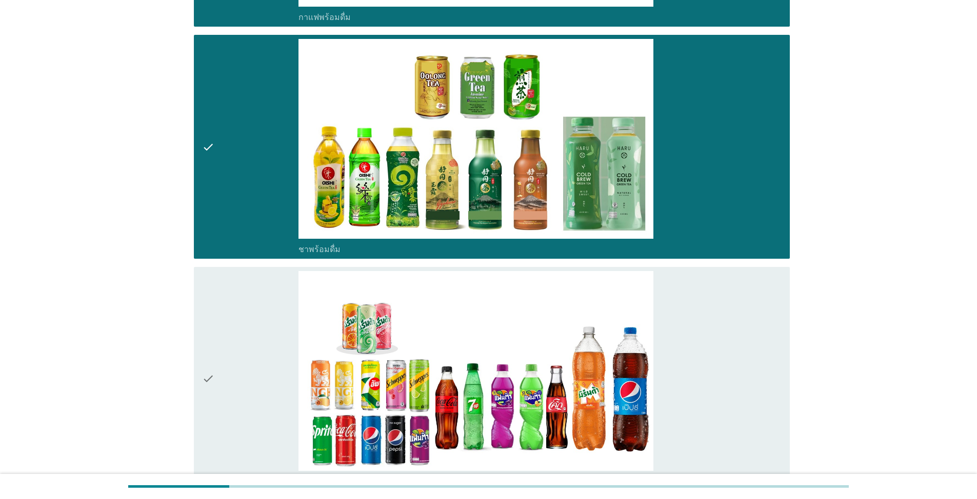
click at [211, 376] on icon "check" at bounding box center [208, 379] width 12 height 216
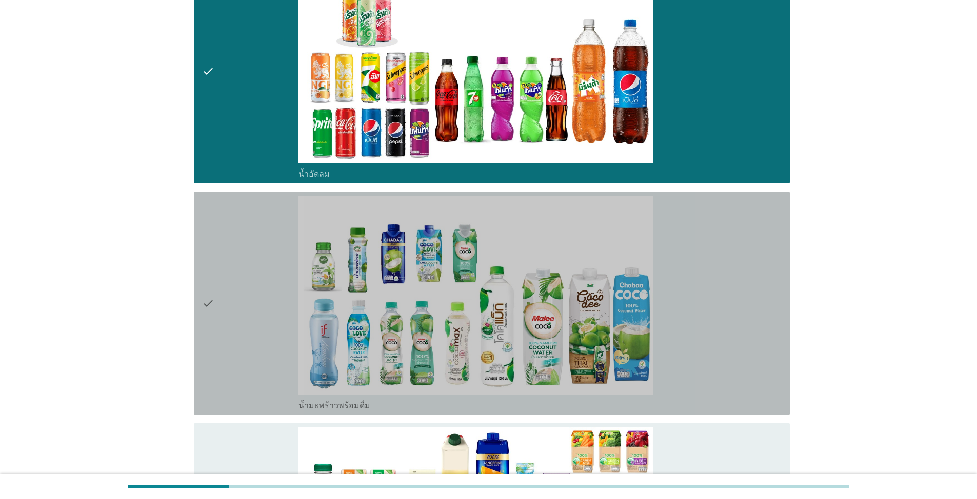
click at [211, 306] on icon "check" at bounding box center [208, 304] width 12 height 216
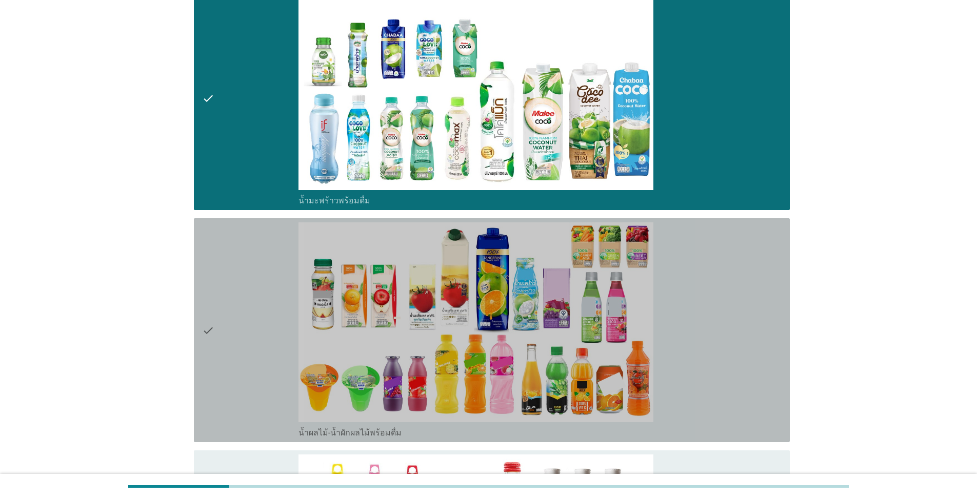
click at [215, 313] on div "check" at bounding box center [250, 331] width 96 height 216
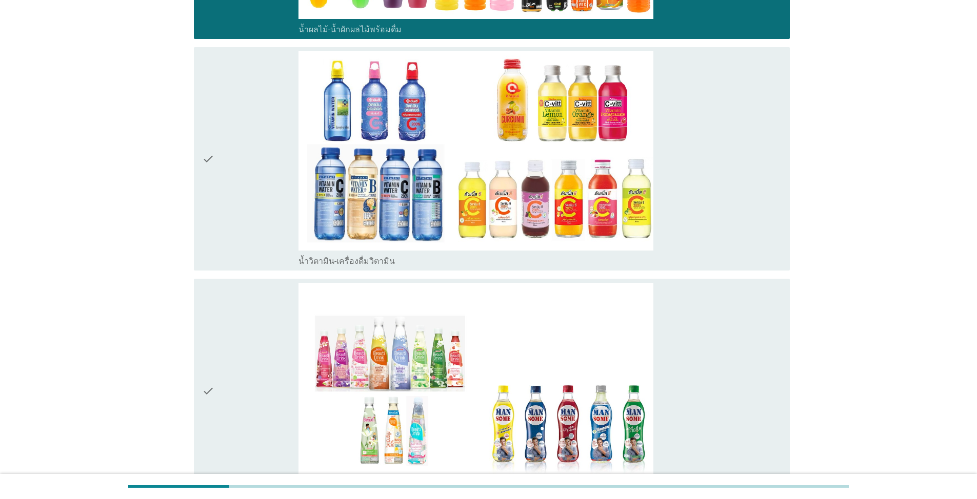
scroll to position [2153, 0]
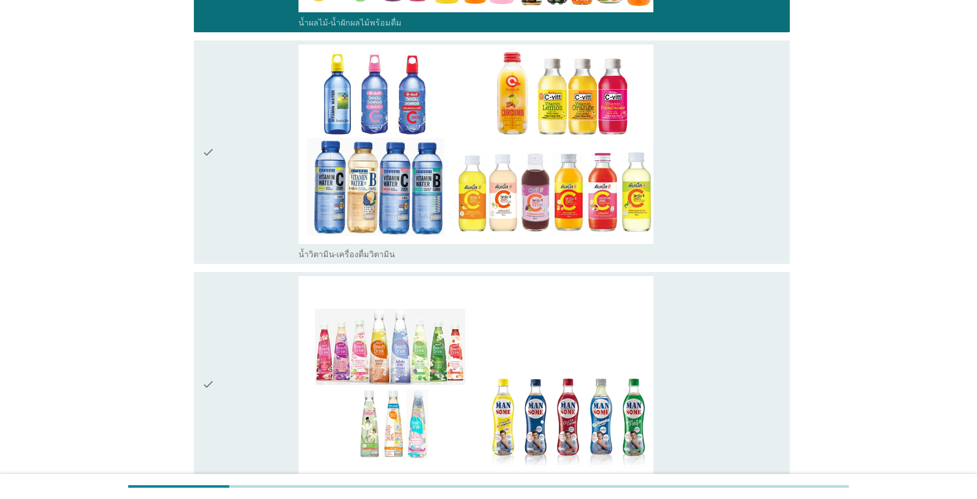
click at [209, 162] on icon "check" at bounding box center [208, 153] width 12 height 216
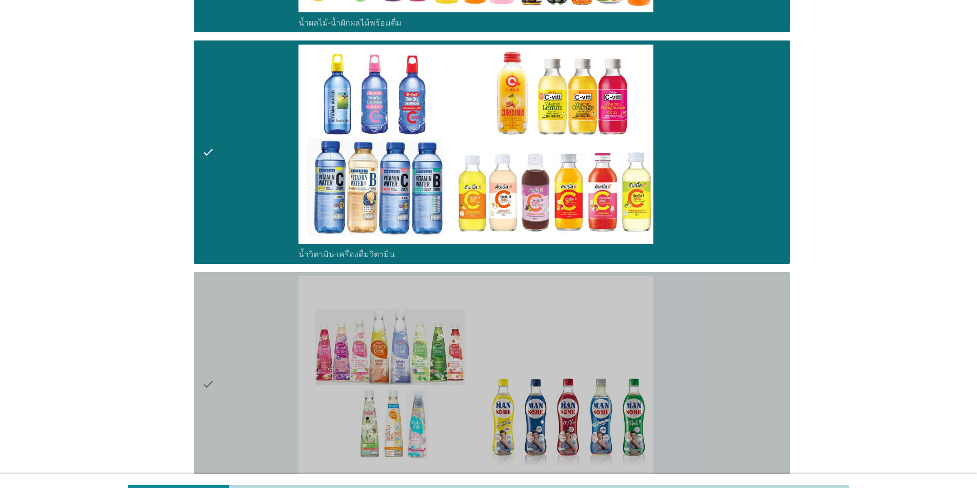
click at [216, 380] on div "check" at bounding box center [250, 384] width 96 height 216
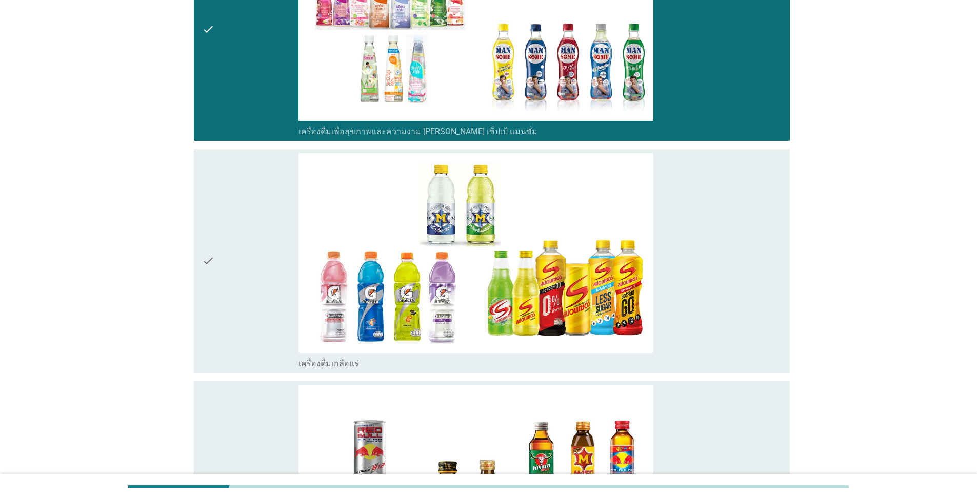
scroll to position [2512, 0]
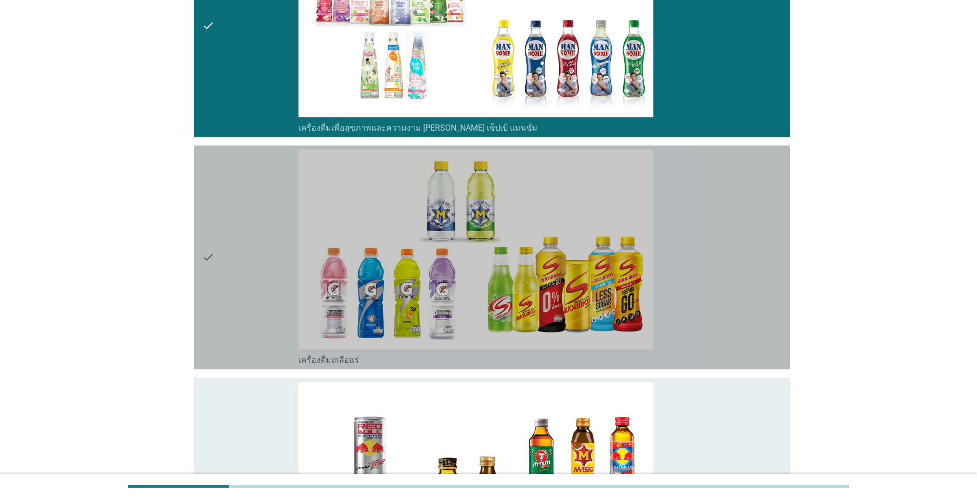
click at [214, 279] on div "check" at bounding box center [250, 258] width 96 height 216
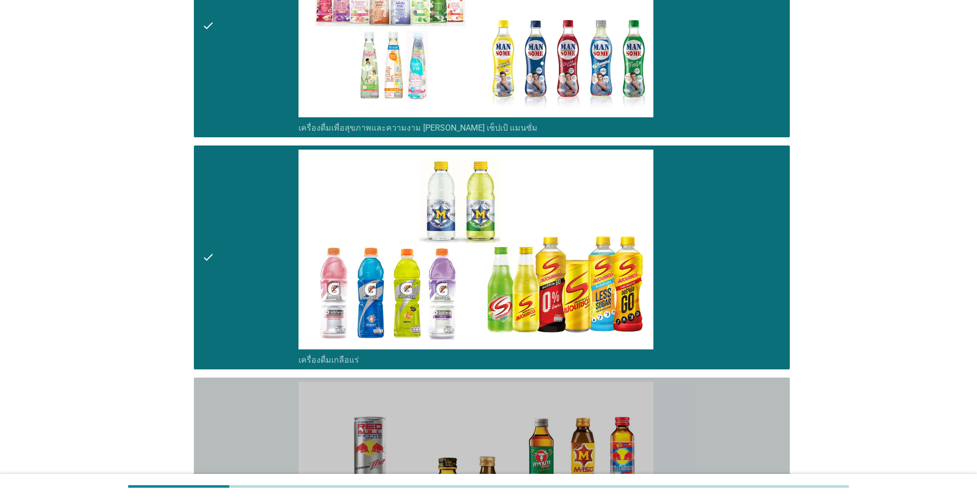
drag, startPoint x: 253, startPoint y: 462, endPoint x: 258, endPoint y: 457, distance: 6.9
click at [253, 460] on div "check" at bounding box center [250, 490] width 96 height 216
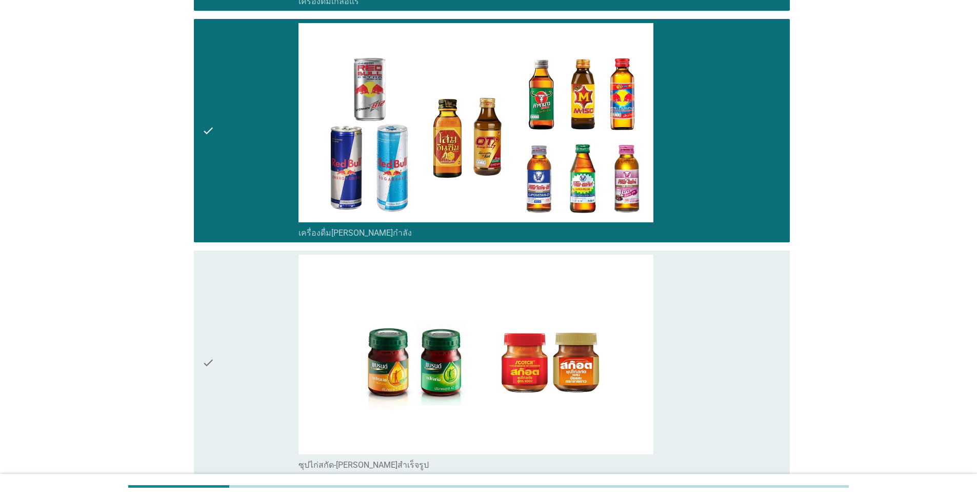
click at [210, 338] on icon "check" at bounding box center [208, 363] width 12 height 216
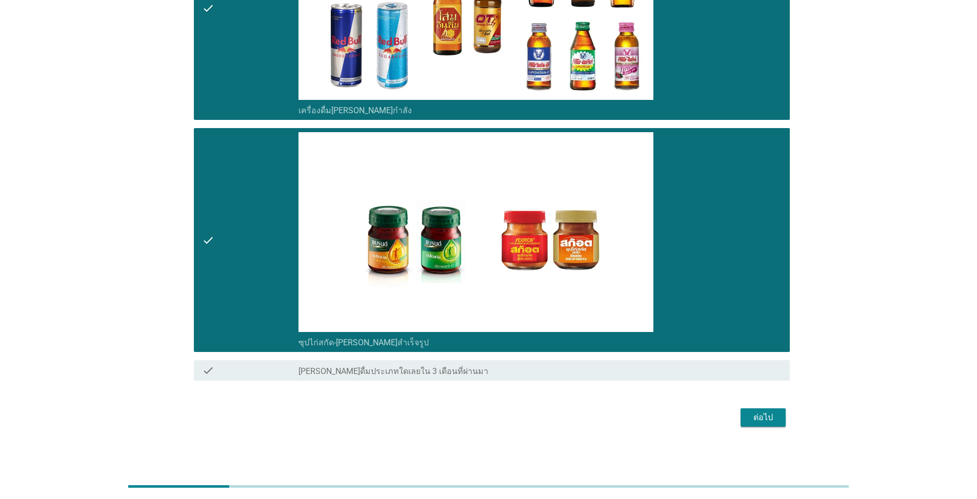
scroll to position [2995, 0]
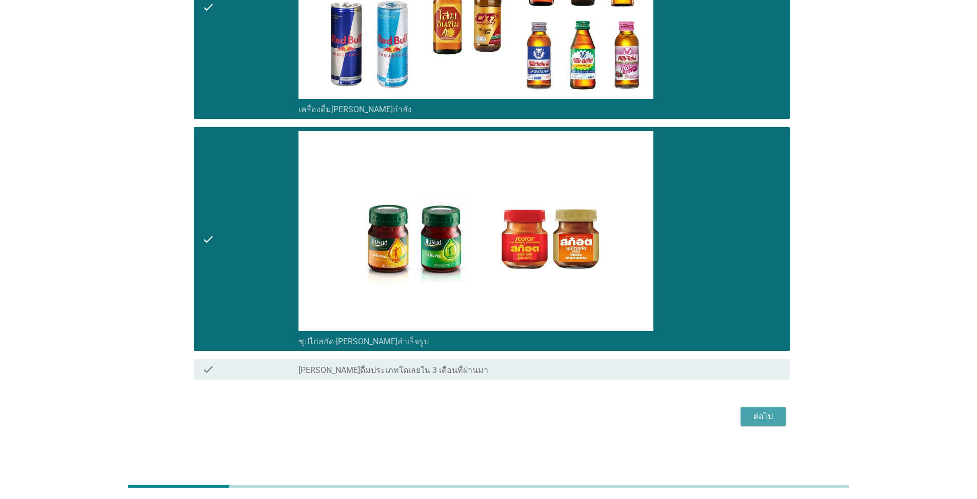
click at [504, 418] on div "ต่อไป" at bounding box center [763, 417] width 29 height 12
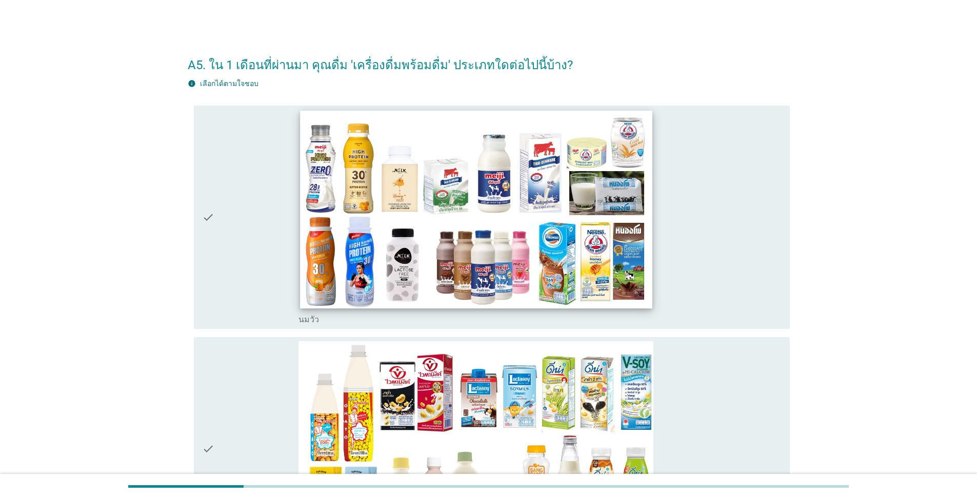
click at [339, 301] on img at bounding box center [476, 209] width 352 height 198
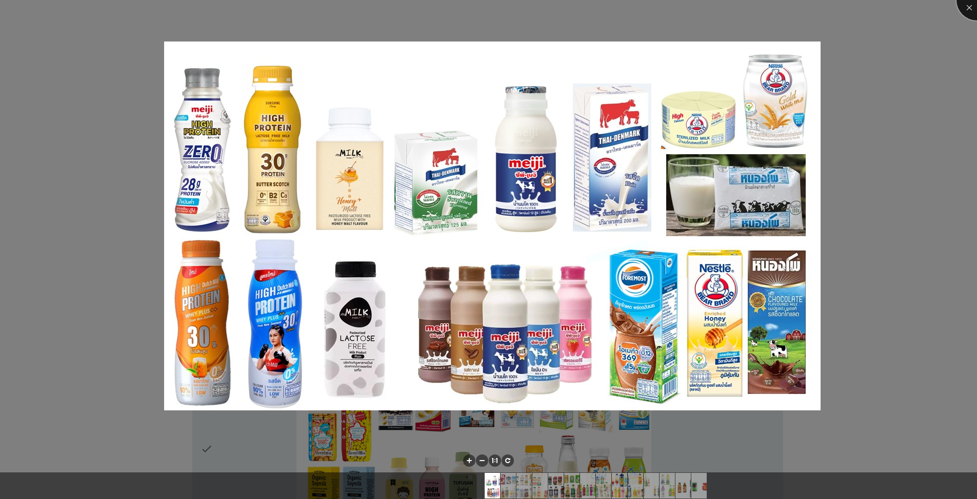
click at [504, 11] on div at bounding box center [976, -1] width 41 height 41
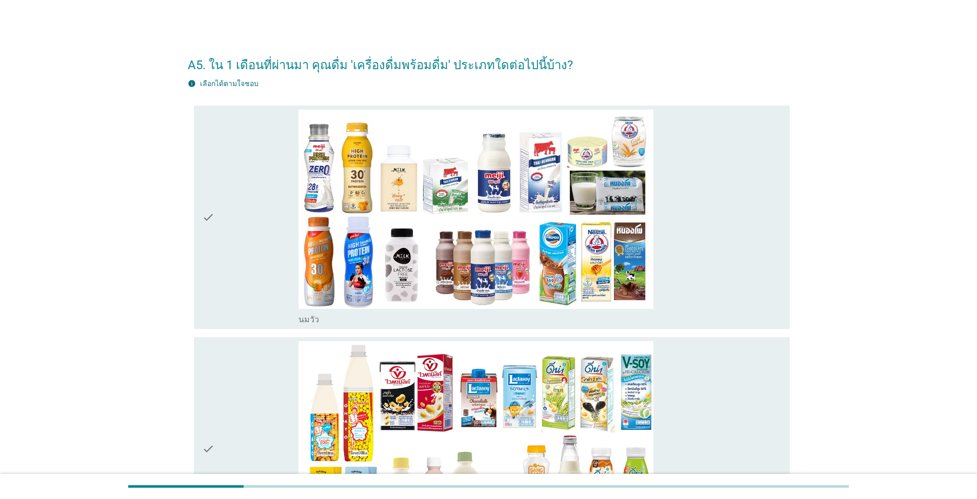
drag, startPoint x: 218, startPoint y: 211, endPoint x: 225, endPoint y: 319, distance: 108.4
click at [217, 212] on div "check" at bounding box center [250, 218] width 96 height 216
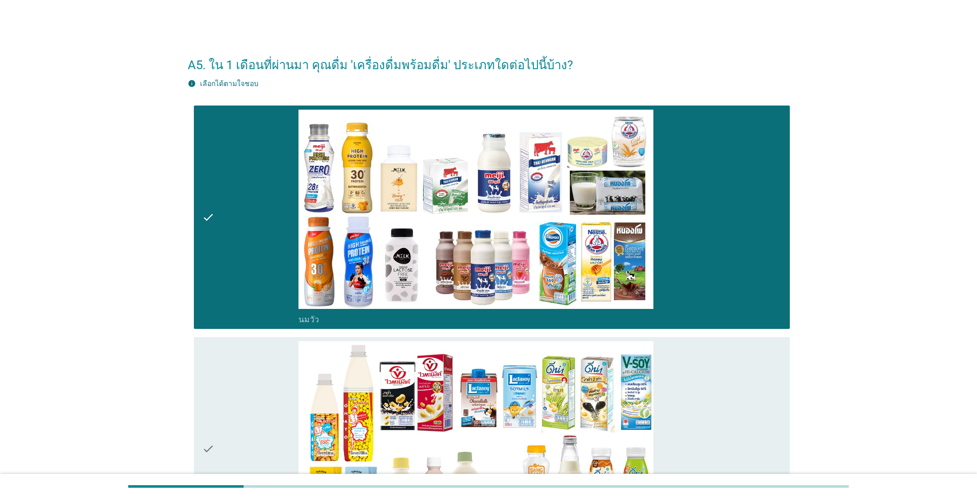
click at [211, 452] on icon "check" at bounding box center [208, 449] width 12 height 216
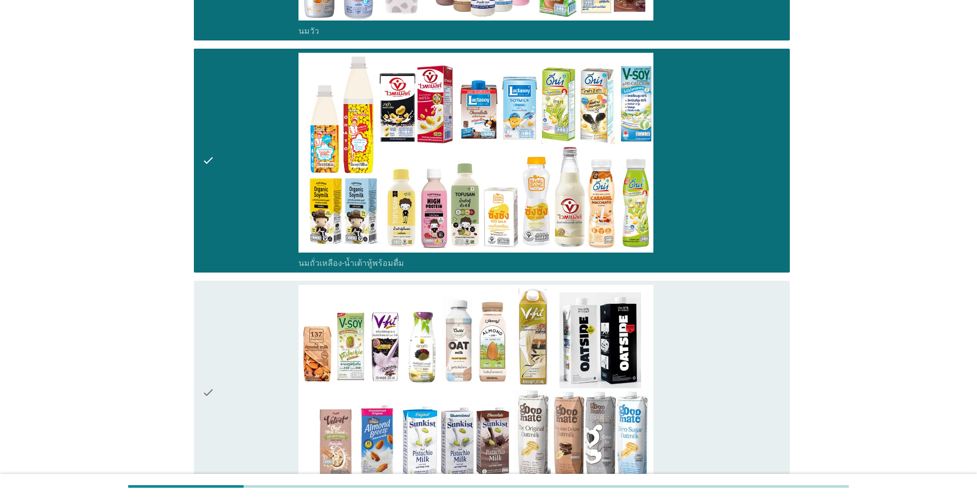
scroll to position [308, 0]
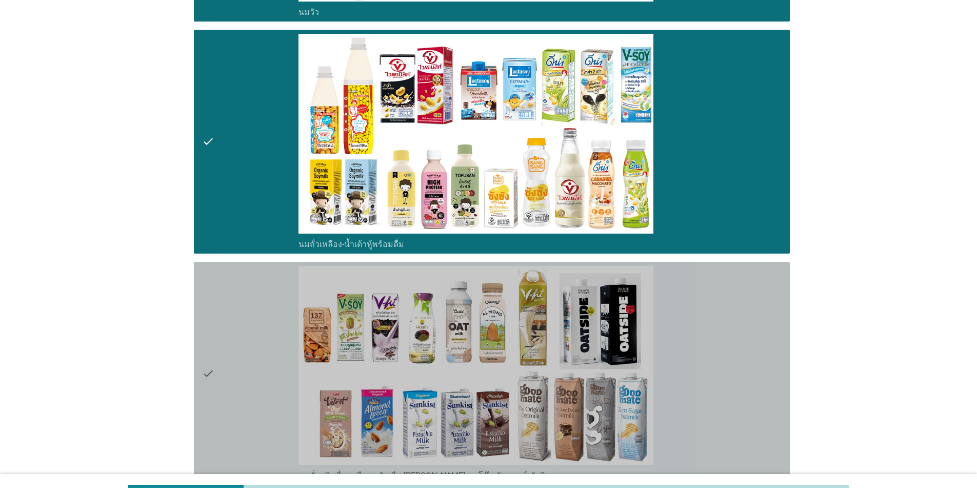
click at [210, 368] on icon "check" at bounding box center [208, 374] width 12 height 216
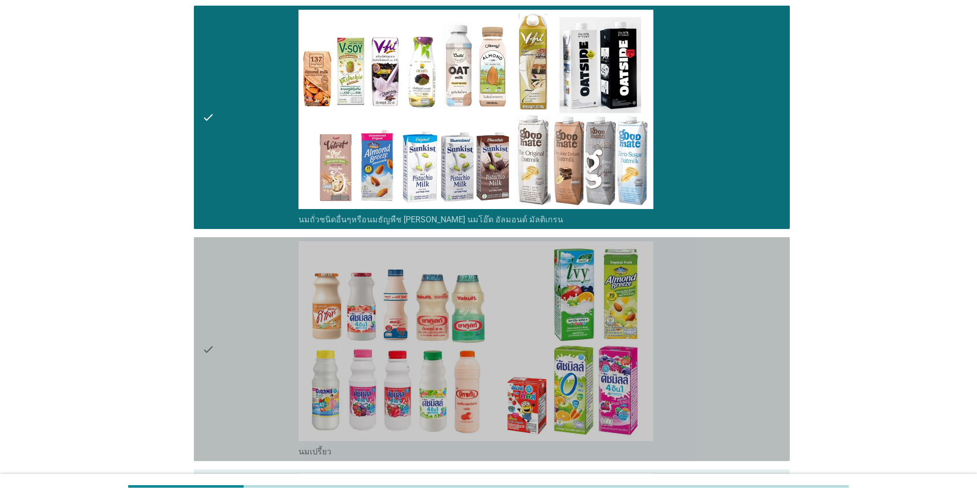
click at [212, 357] on icon "check" at bounding box center [208, 349] width 12 height 216
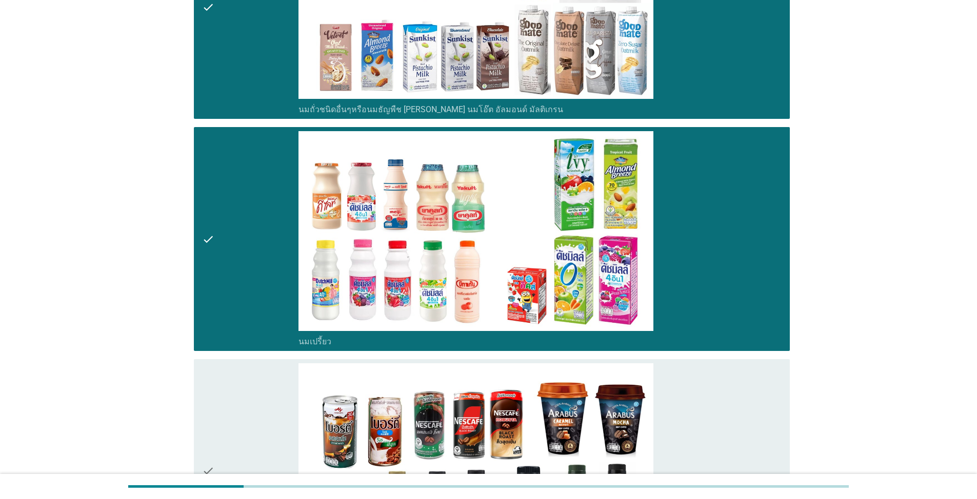
scroll to position [872, 0]
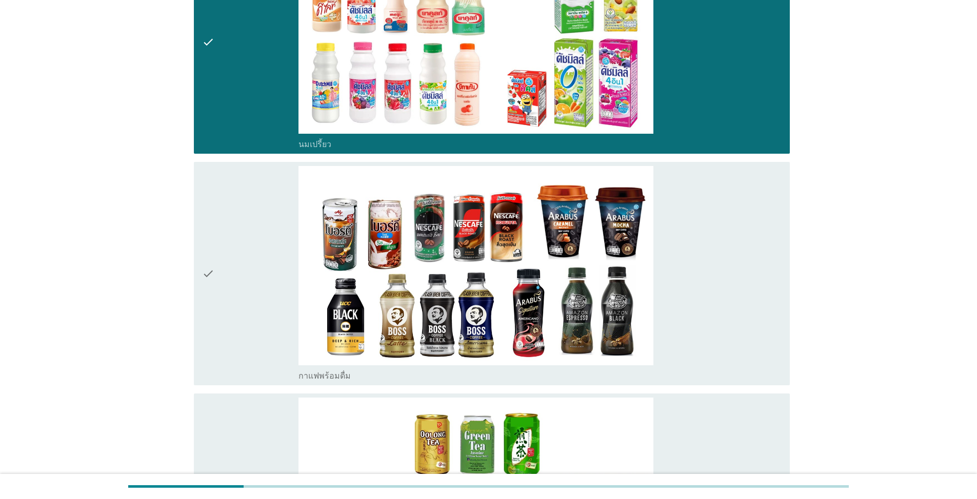
click at [209, 268] on icon "check" at bounding box center [208, 274] width 12 height 216
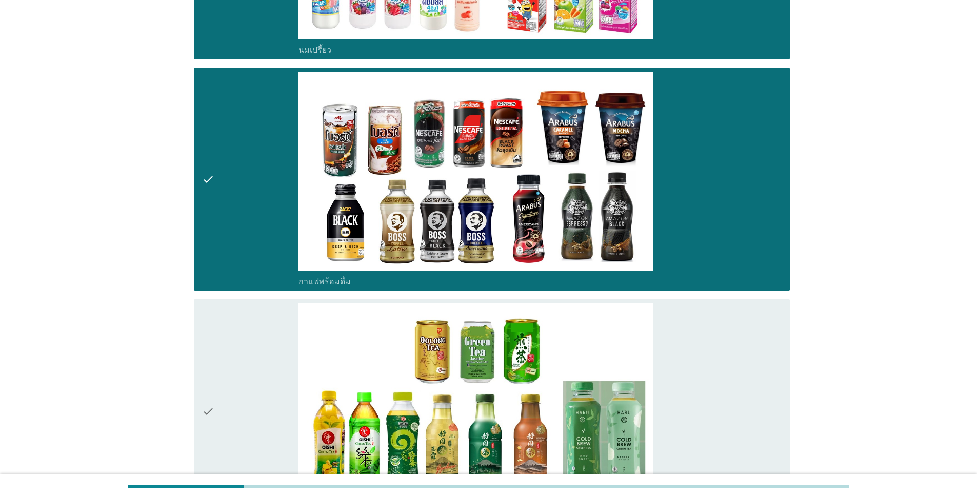
scroll to position [974, 0]
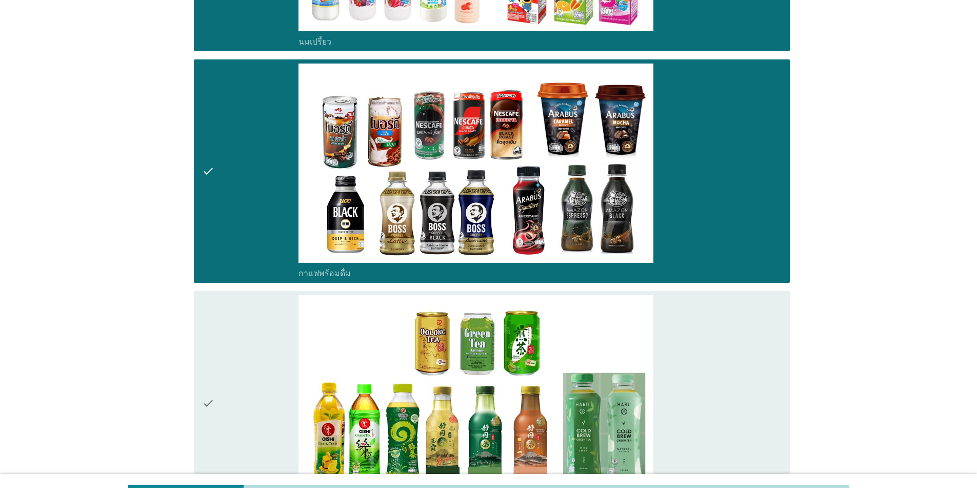
click at [209, 409] on icon "check" at bounding box center [208, 403] width 12 height 216
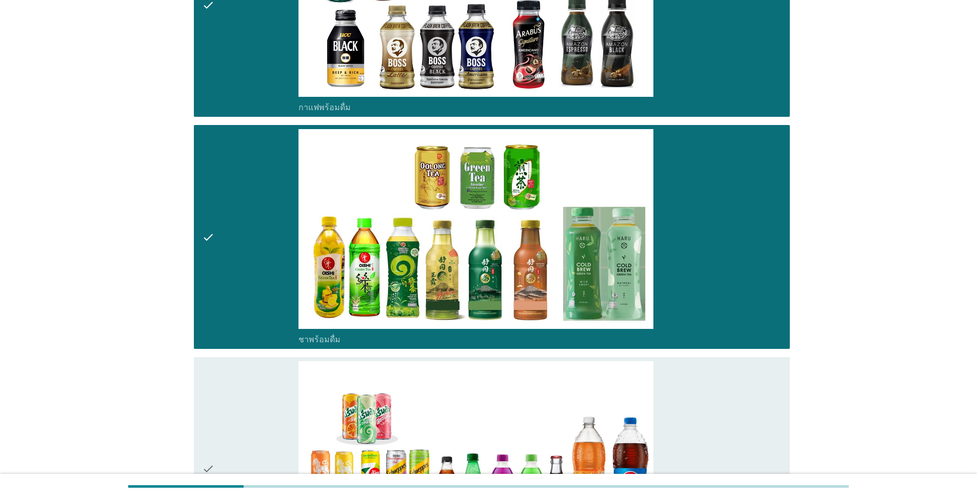
scroll to position [1179, 0]
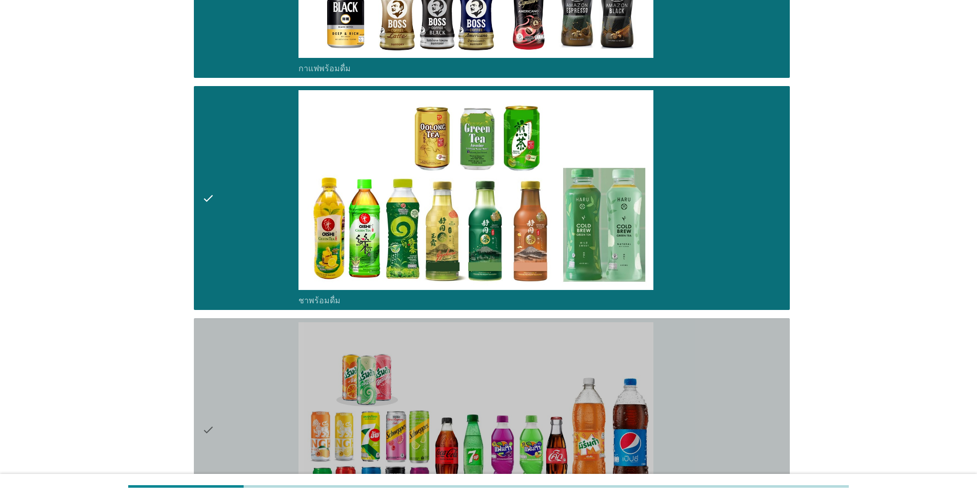
click at [209, 428] on icon "check" at bounding box center [208, 430] width 12 height 216
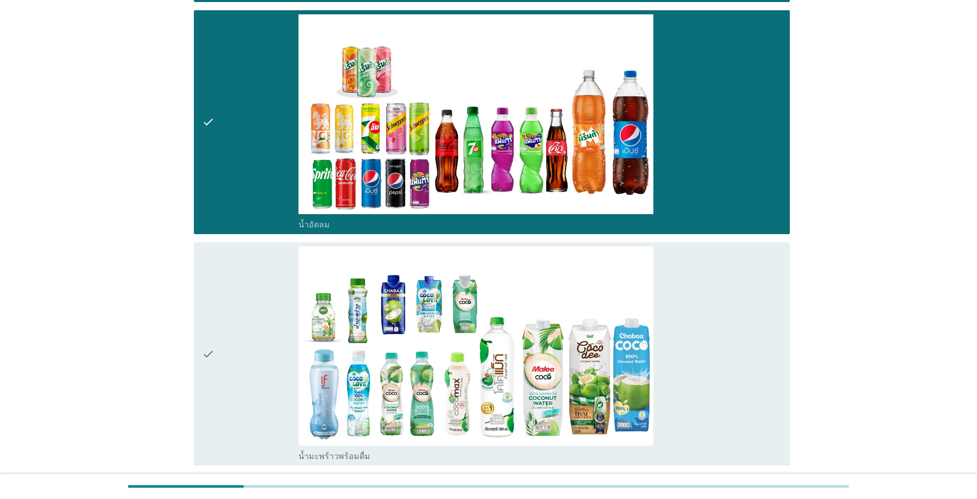
scroll to position [1538, 0]
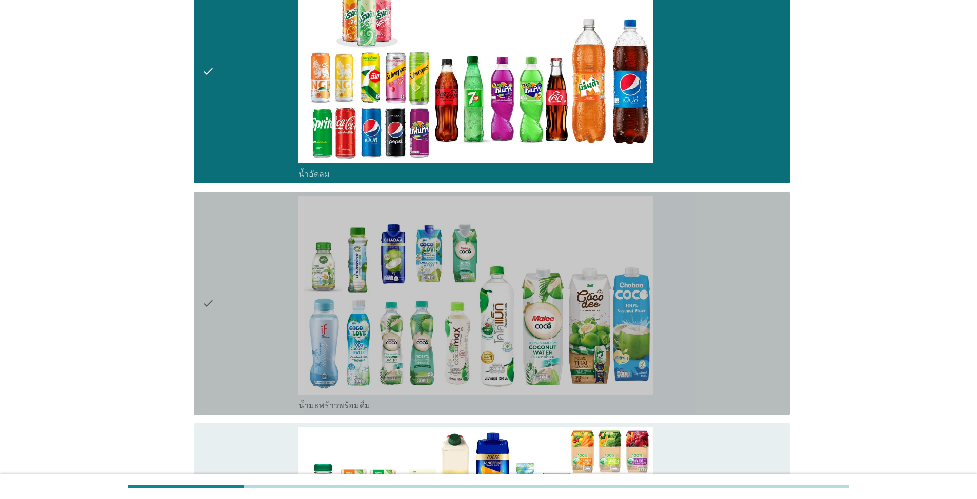
click at [207, 302] on icon "check" at bounding box center [208, 304] width 12 height 216
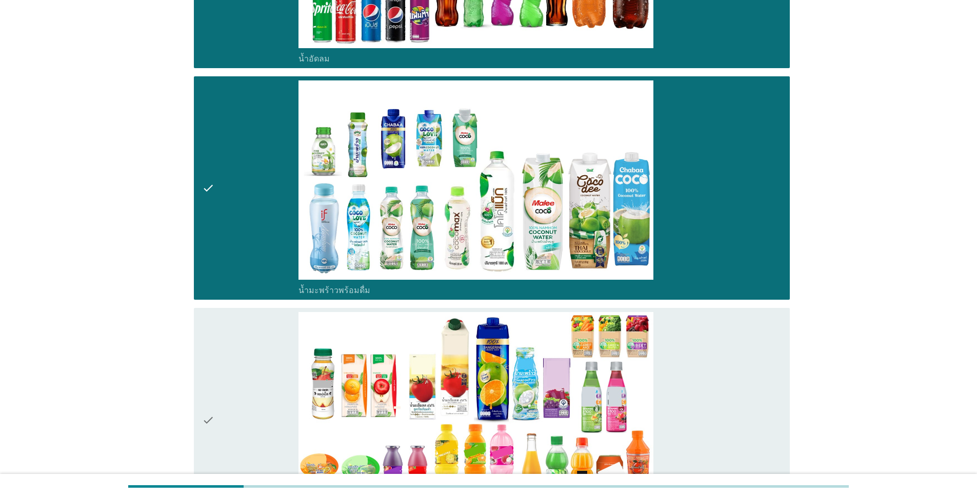
scroll to position [1743, 0]
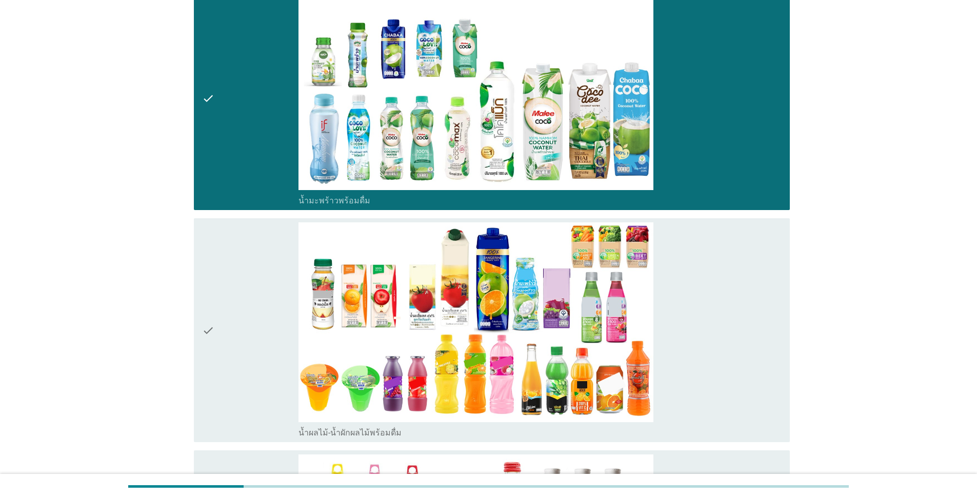
click at [215, 340] on div "check" at bounding box center [250, 331] width 96 height 216
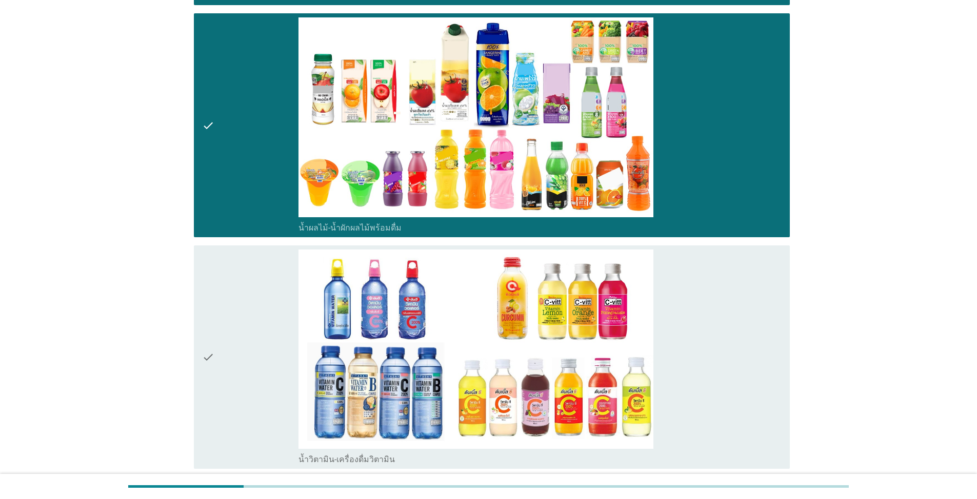
click at [207, 361] on icon "check" at bounding box center [208, 358] width 12 height 216
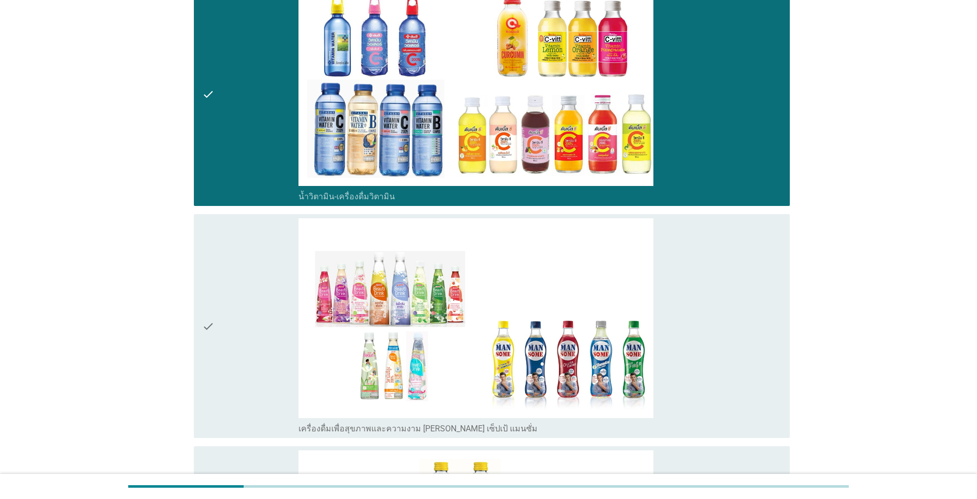
scroll to position [2358, 0]
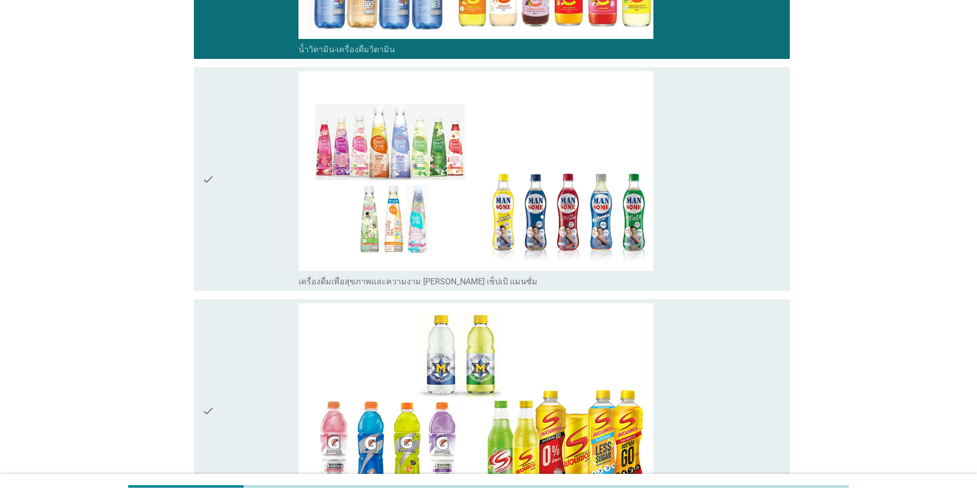
click at [216, 177] on div "check" at bounding box center [250, 179] width 96 height 216
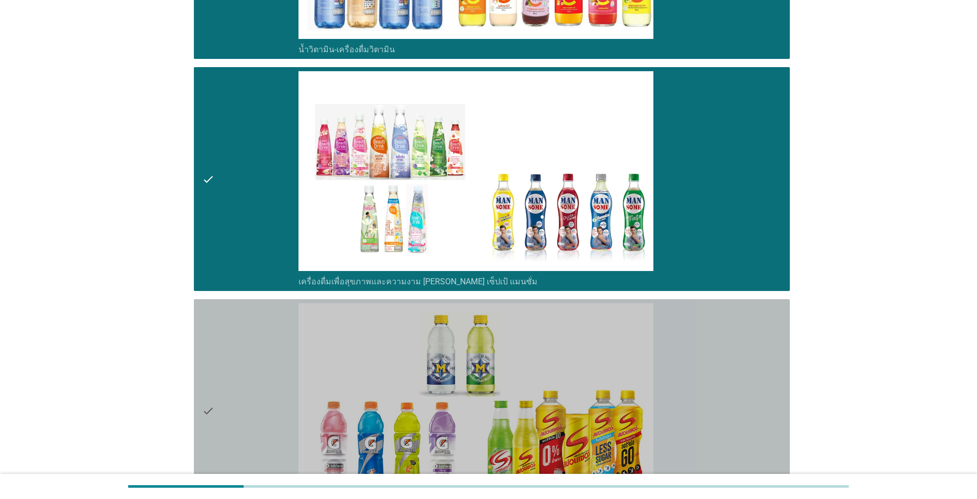
click at [216, 408] on div "check" at bounding box center [250, 412] width 96 height 216
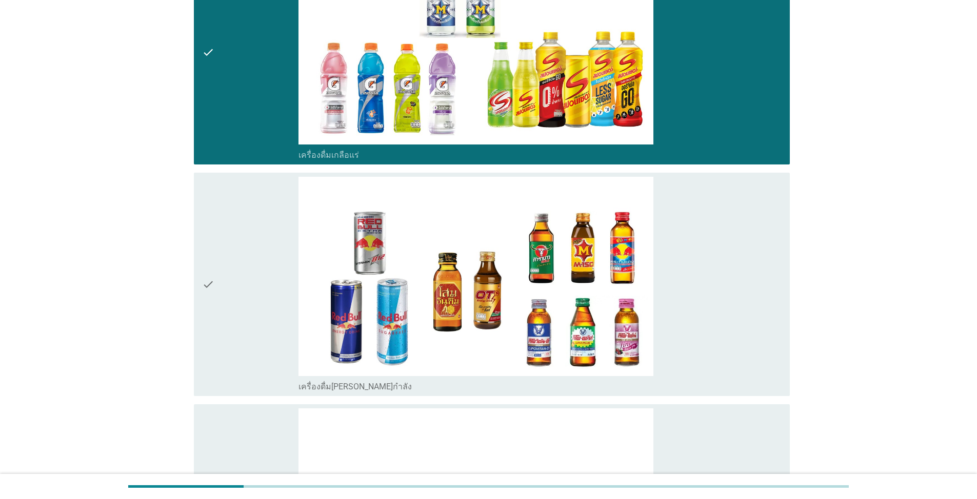
click at [212, 299] on icon "check" at bounding box center [208, 285] width 12 height 216
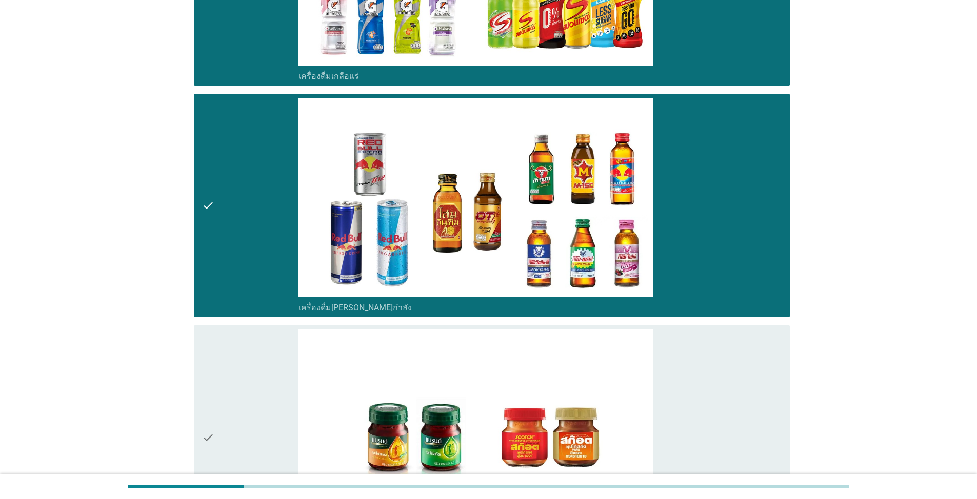
scroll to position [2871, 0]
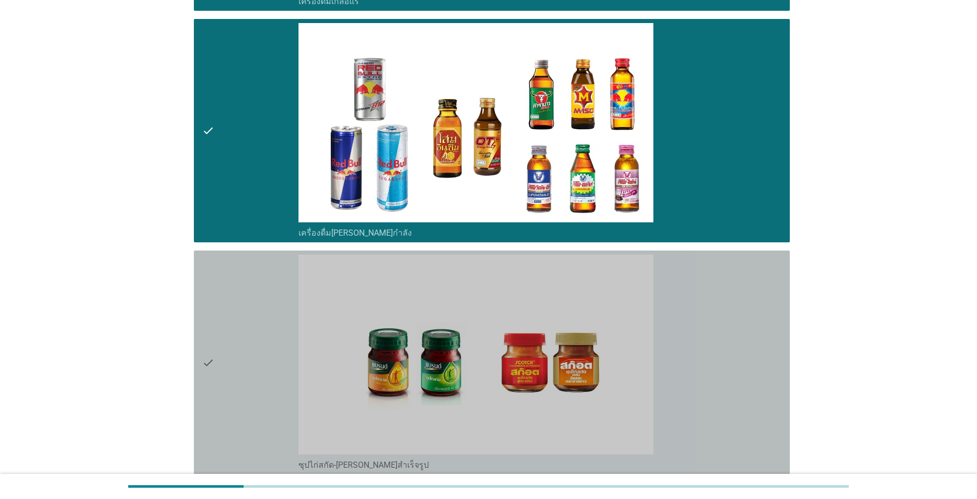
click at [207, 359] on icon "check" at bounding box center [208, 363] width 12 height 216
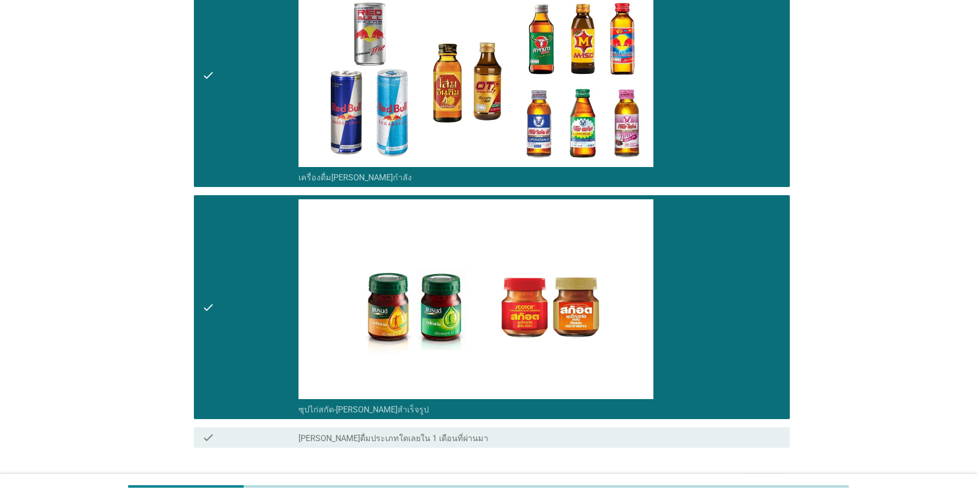
scroll to position [2995, 0]
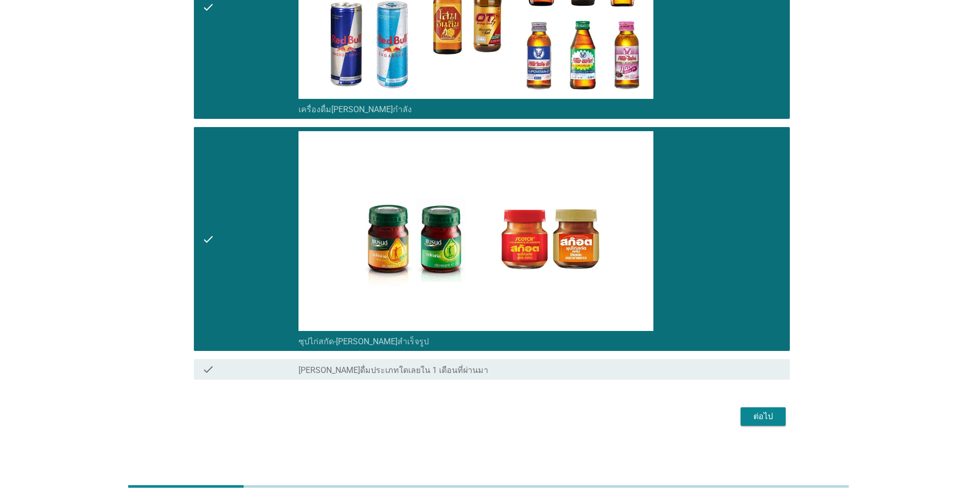
click at [504, 420] on div "ต่อไป" at bounding box center [763, 417] width 29 height 12
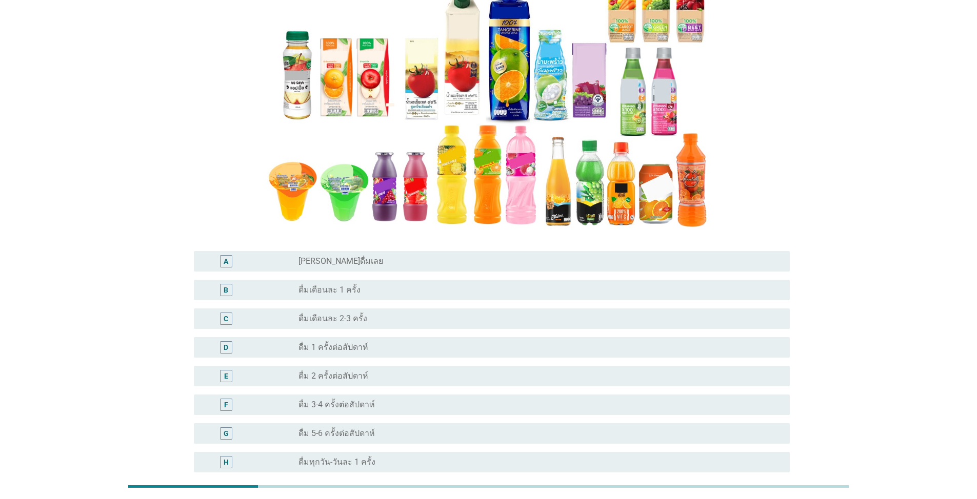
scroll to position [205, 0]
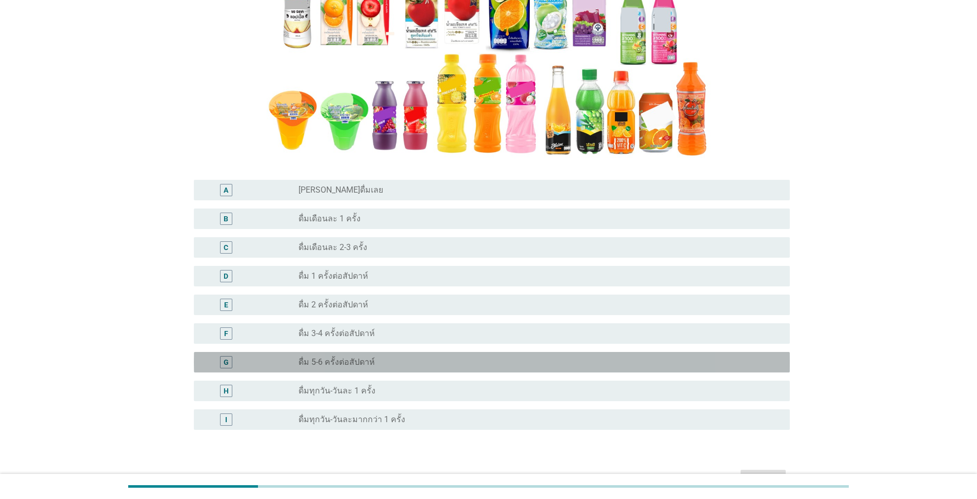
click at [347, 362] on label "ดื่ม 5-6 ครั้งต่อสัปดาห์" at bounding box center [336, 362] width 76 height 10
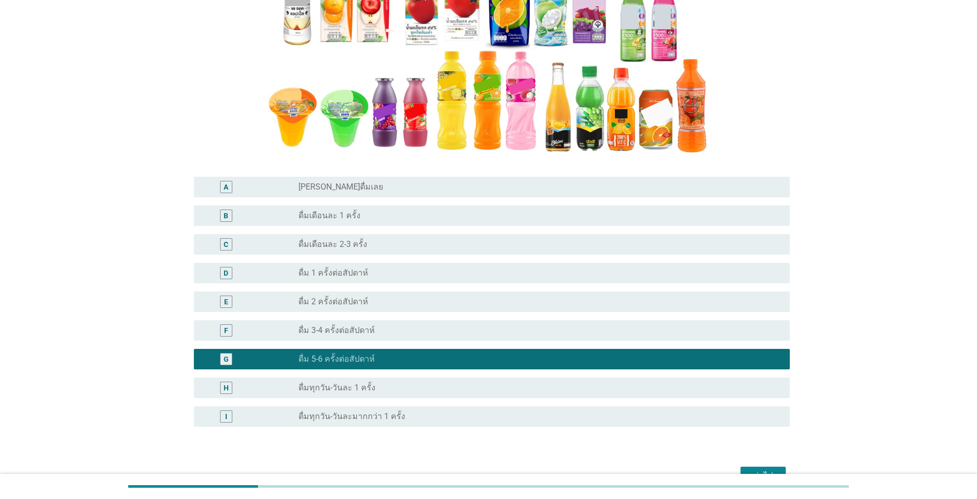
scroll to position [256, 0]
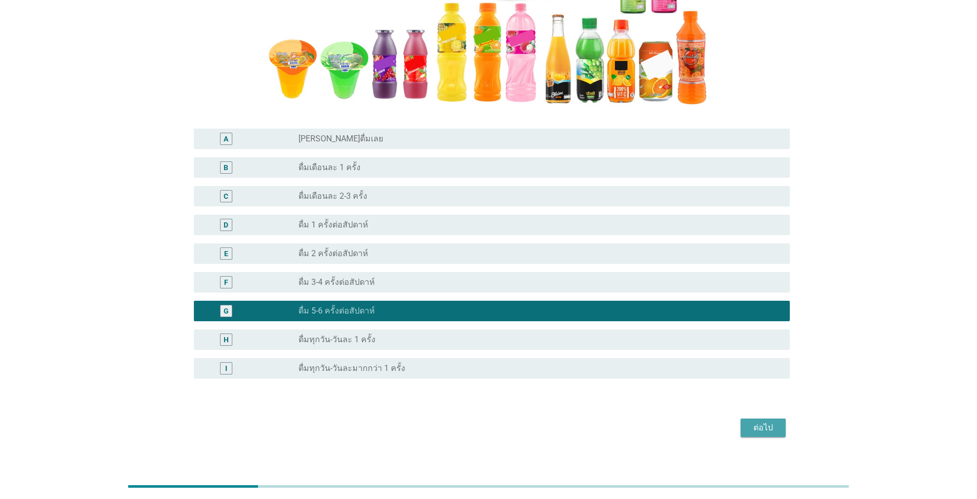
click at [504, 434] on div "ต่อไป" at bounding box center [763, 428] width 29 height 12
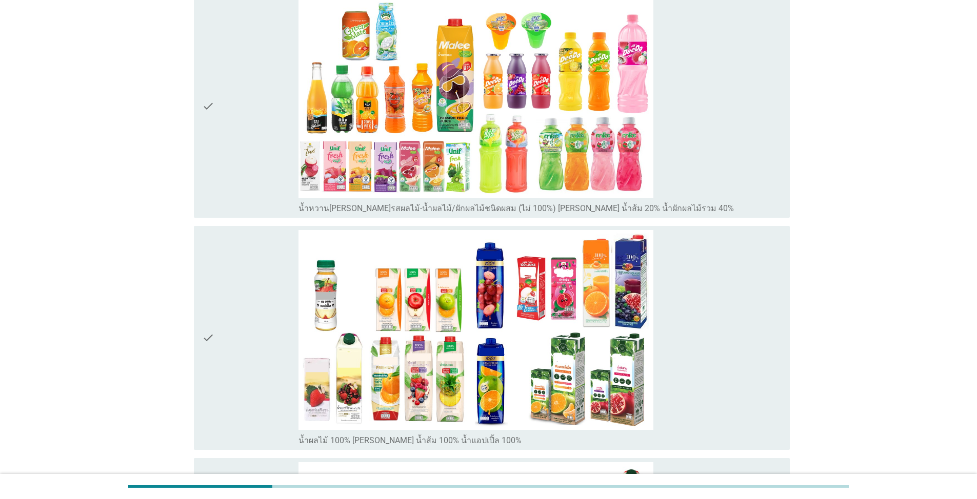
scroll to position [154, 0]
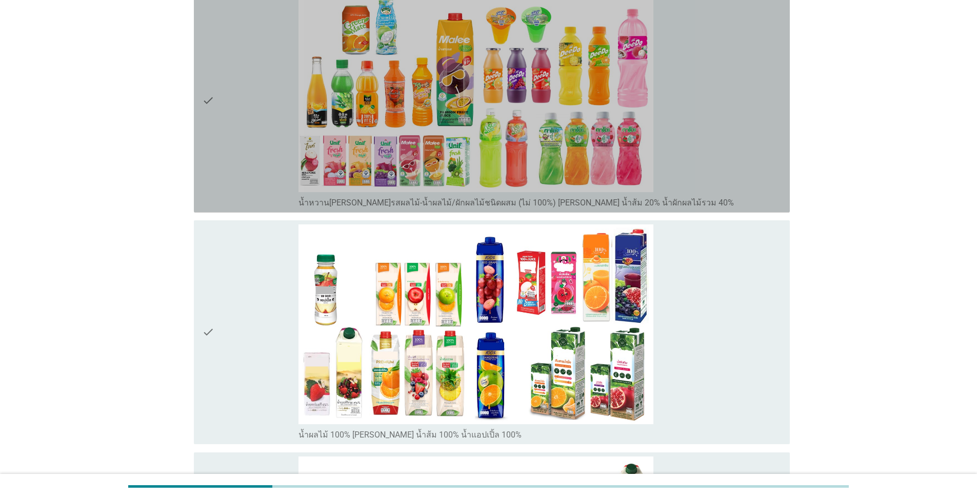
click at [210, 104] on icon "check" at bounding box center [208, 101] width 12 height 216
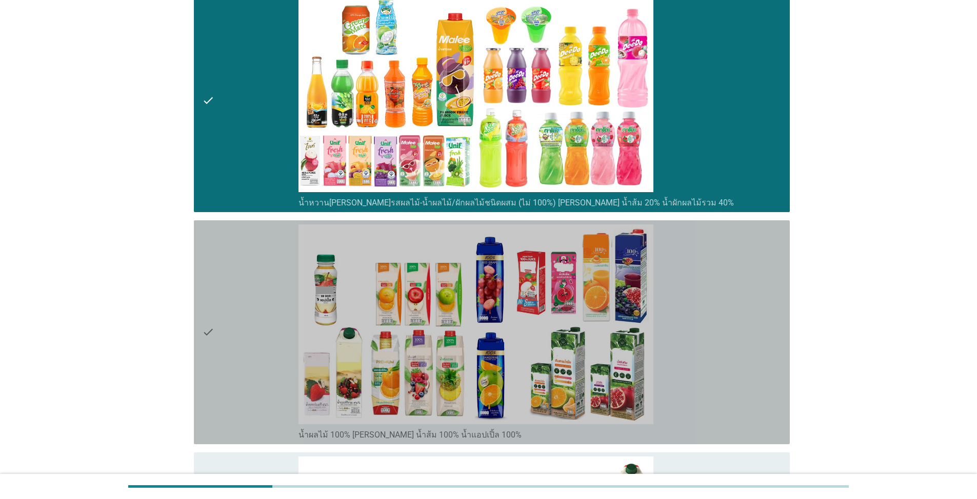
click at [209, 332] on icon "check" at bounding box center [208, 333] width 12 height 216
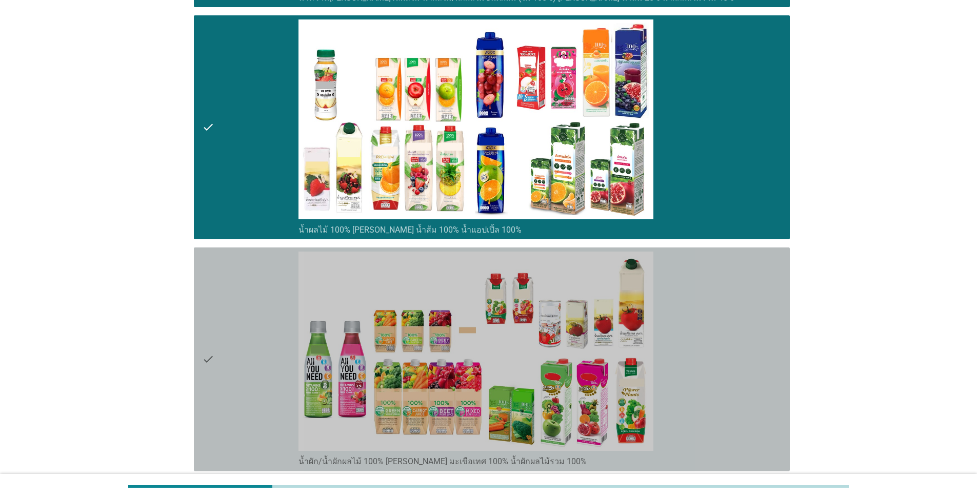
click at [210, 355] on icon "check" at bounding box center [208, 360] width 12 height 216
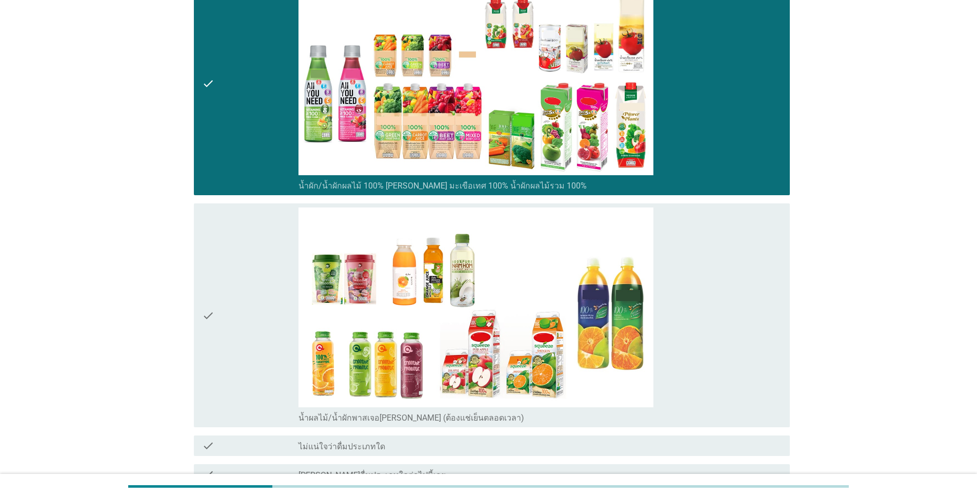
scroll to position [740, 0]
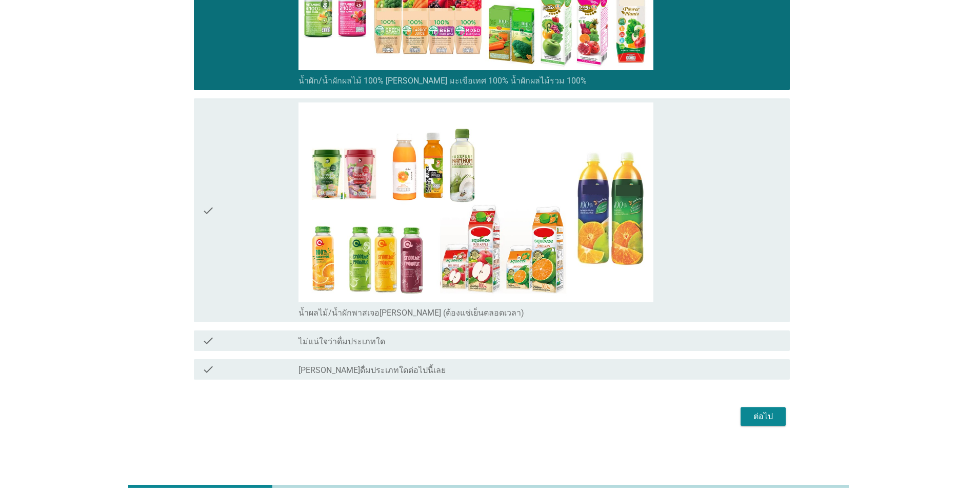
click at [216, 205] on div "check" at bounding box center [250, 211] width 96 height 216
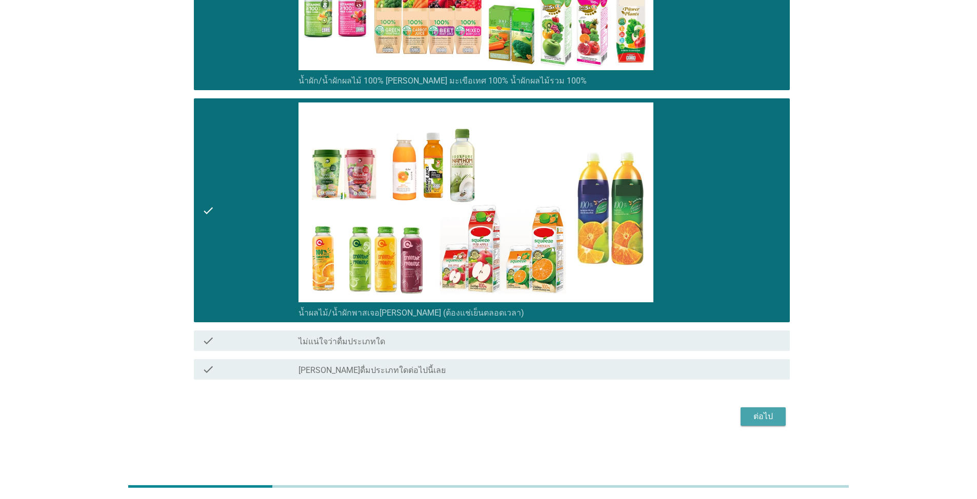
click at [504, 415] on div "ต่อไป" at bounding box center [763, 417] width 29 height 12
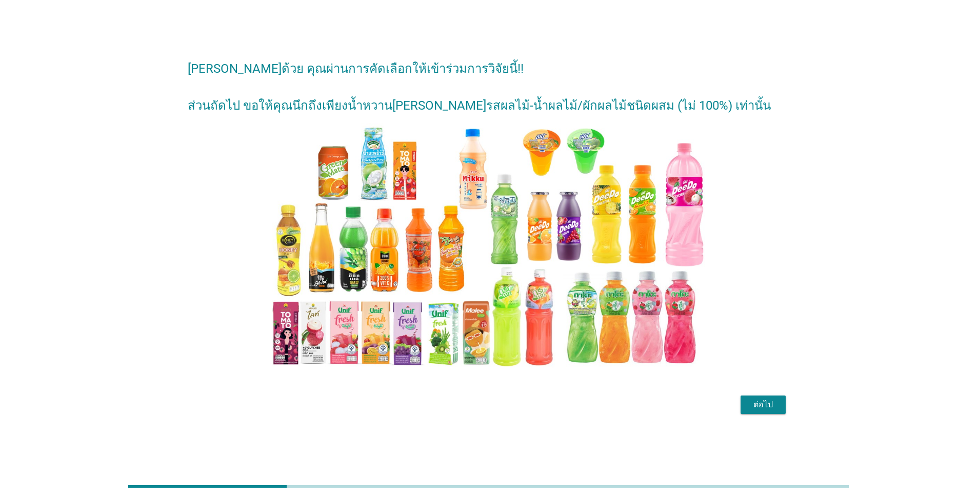
scroll to position [25, 0]
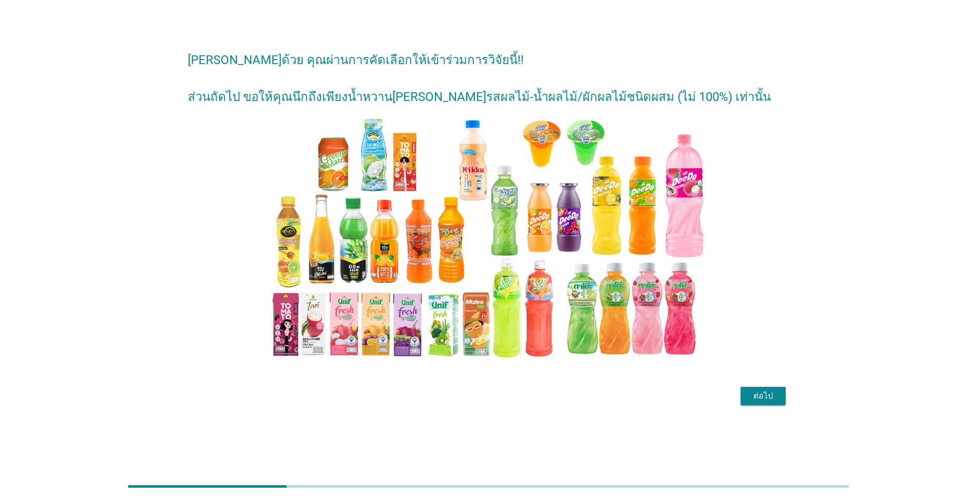
click at [504, 395] on div "ต่อไป" at bounding box center [763, 396] width 29 height 12
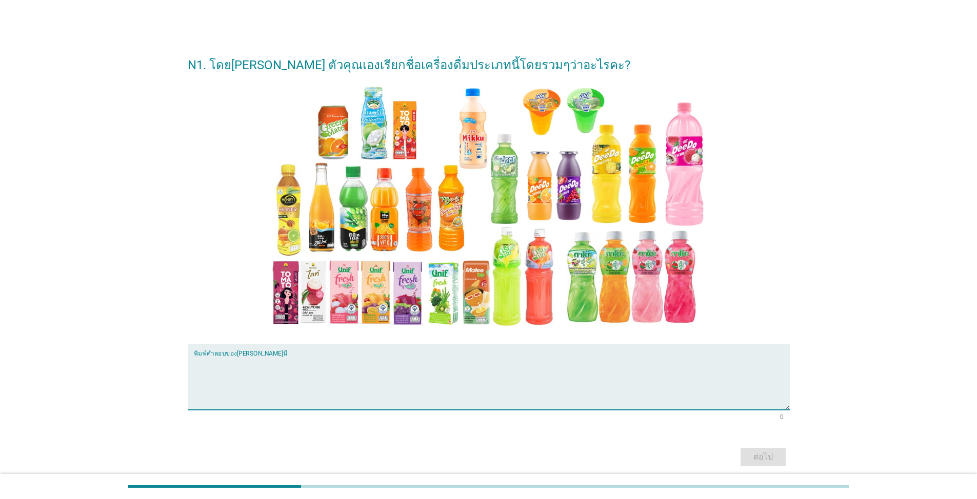
click at [275, 387] on textarea "พิมพ์คำตอบของคุณ ที่นี่" at bounding box center [492, 383] width 596 height 54
type textarea "น้ำผลไม้พร้อมดื่ม"
click at [504, 456] on div "ต่อไป" at bounding box center [763, 457] width 29 height 12
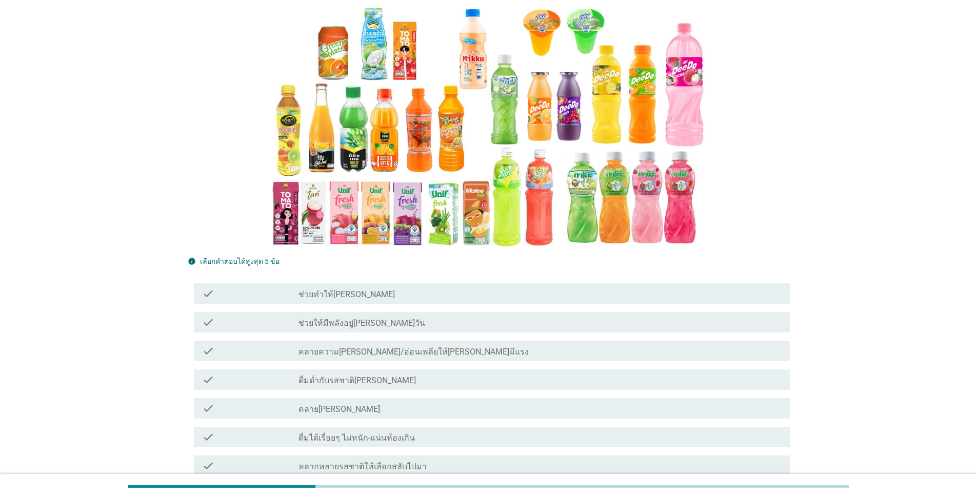
scroll to position [154, 0]
click at [350, 289] on label "ช่วยทำให้[PERSON_NAME]" at bounding box center [346, 294] width 96 height 10
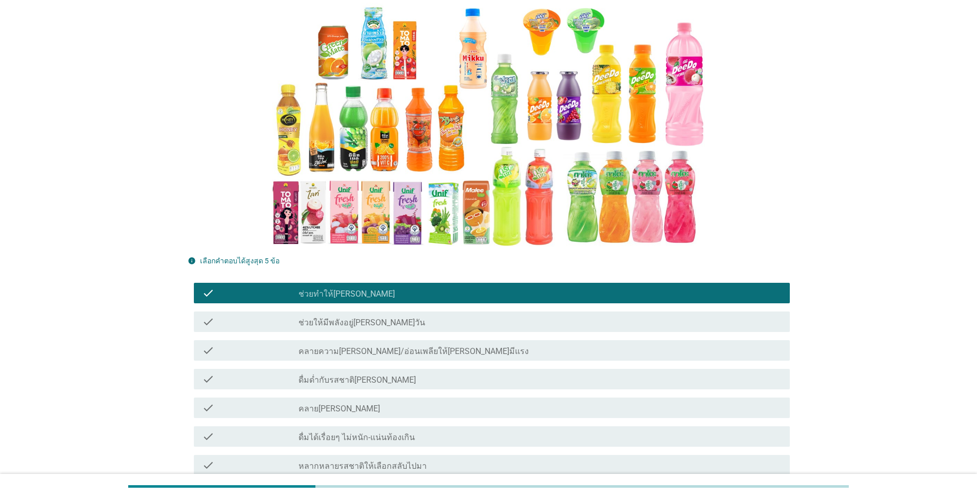
click at [361, 375] on label "ดื่มด่ำกับรสชาติ[PERSON_NAME]" at bounding box center [356, 380] width 117 height 10
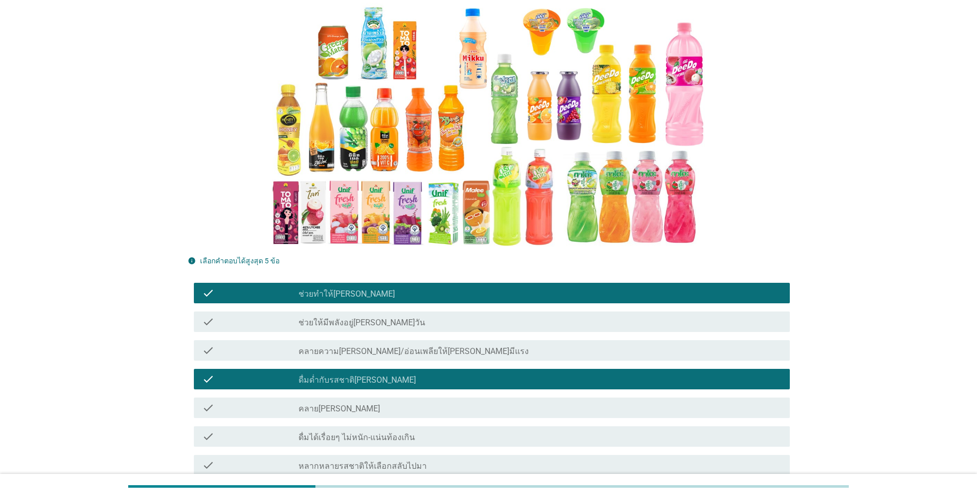
click at [401, 451] on div "check check_box_outline_blank หลากหลายรสชาติให้เลือกสลับไปมา" at bounding box center [489, 465] width 602 height 29
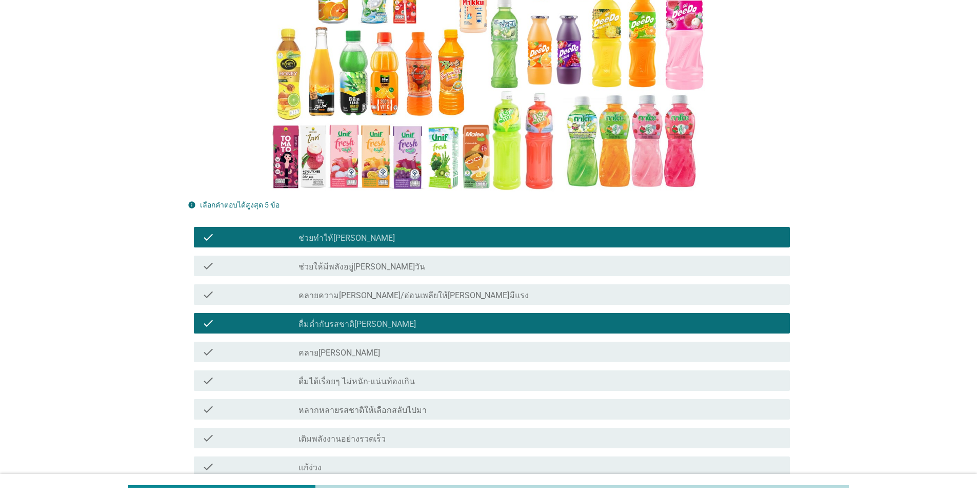
scroll to position [359, 0]
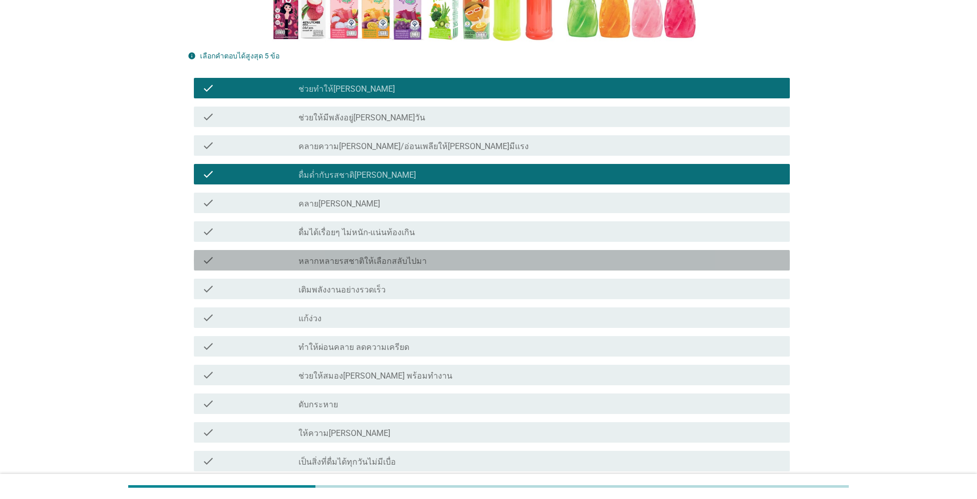
click at [382, 250] on div "check check_box_outline_blank หลากหลายรสชาติให้เลือกสลับไปมา" at bounding box center [492, 260] width 596 height 21
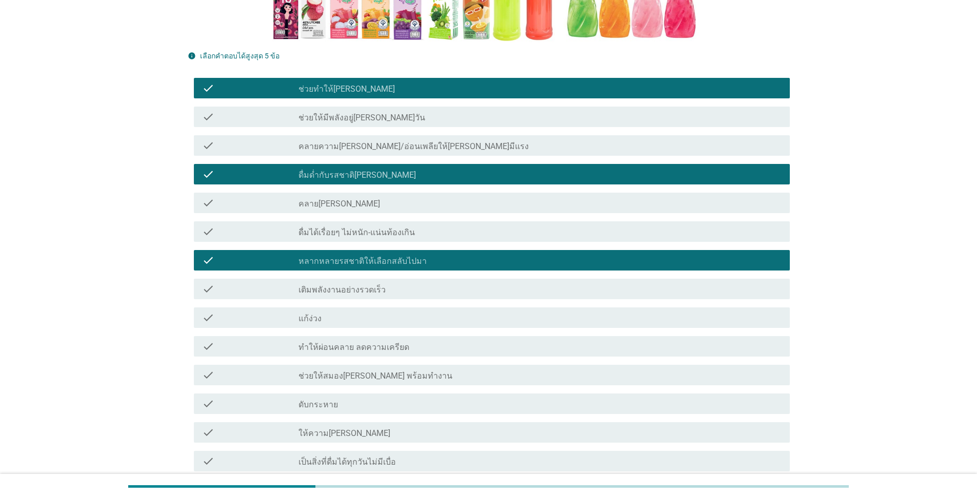
click at [408, 342] on div "check check_box_outline_blank ทำให้ผ่อนคลาย ลดความเครียด" at bounding box center [489, 346] width 602 height 29
click at [391, 342] on label "ทำให้ผ่อนคลาย ลดความเครียด" at bounding box center [353, 347] width 111 height 10
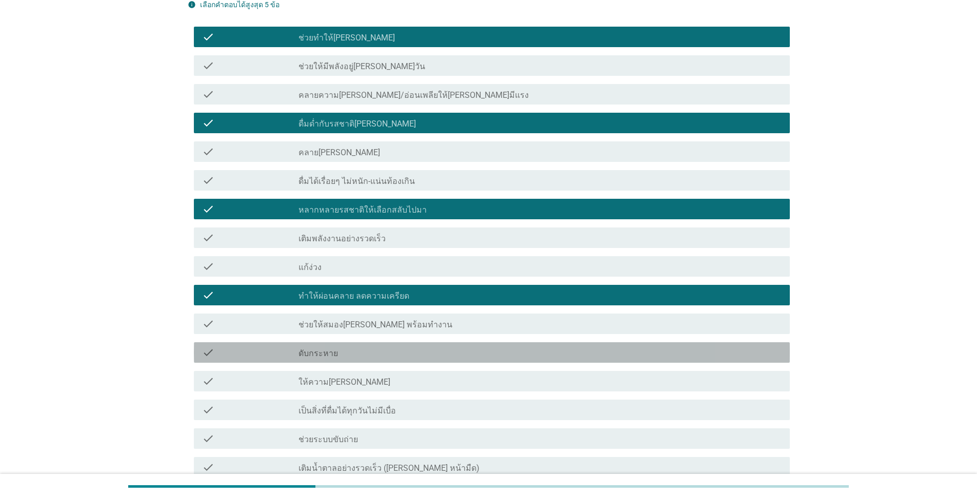
click at [408, 347] on div "check_box_outline_blank ดับกระหาย" at bounding box center [539, 353] width 483 height 12
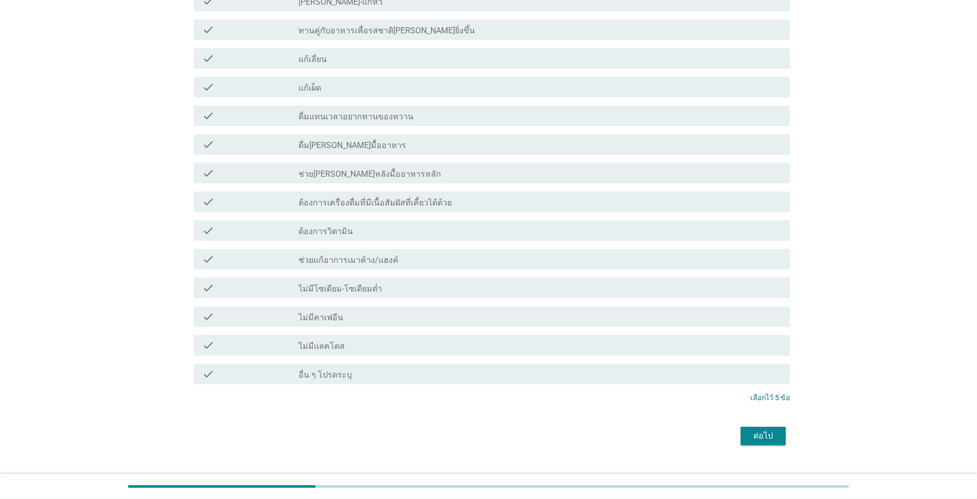
scroll to position [936, 0]
click at [504, 429] on div "ต่อไป" at bounding box center [763, 435] width 29 height 12
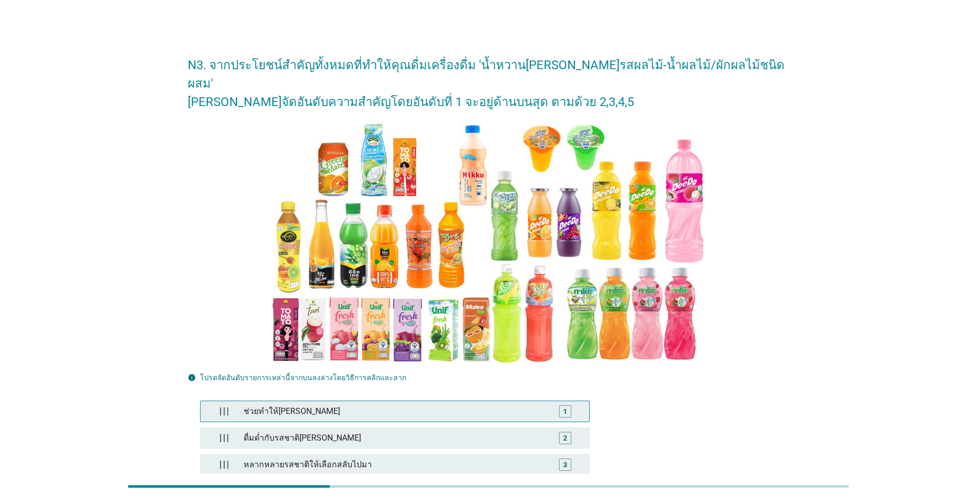
click at [504, 406] on div "1" at bounding box center [565, 412] width 12 height 12
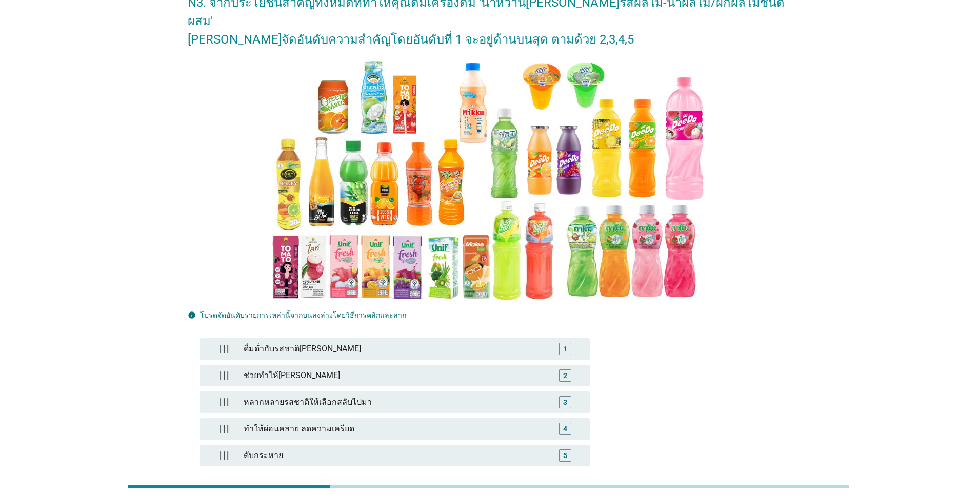
scroll to position [150, 0]
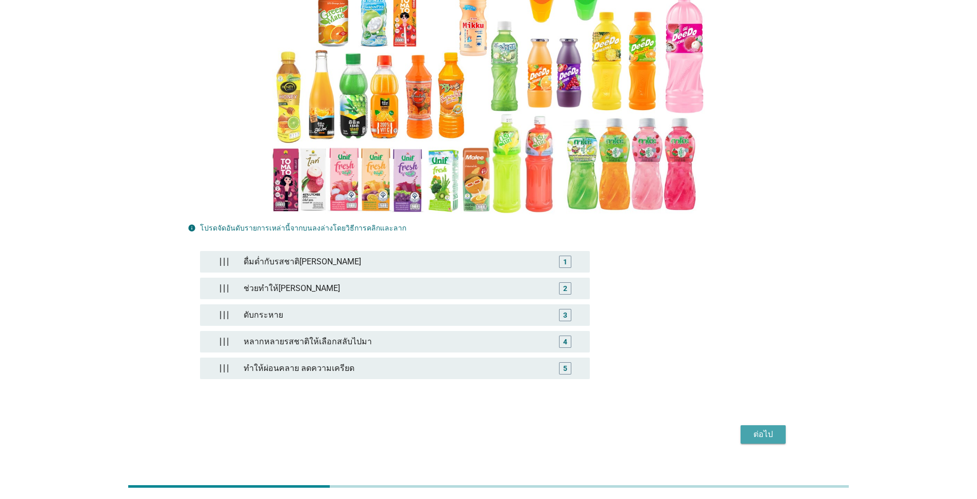
click at [504, 429] on div "ต่อไป" at bounding box center [763, 435] width 29 height 12
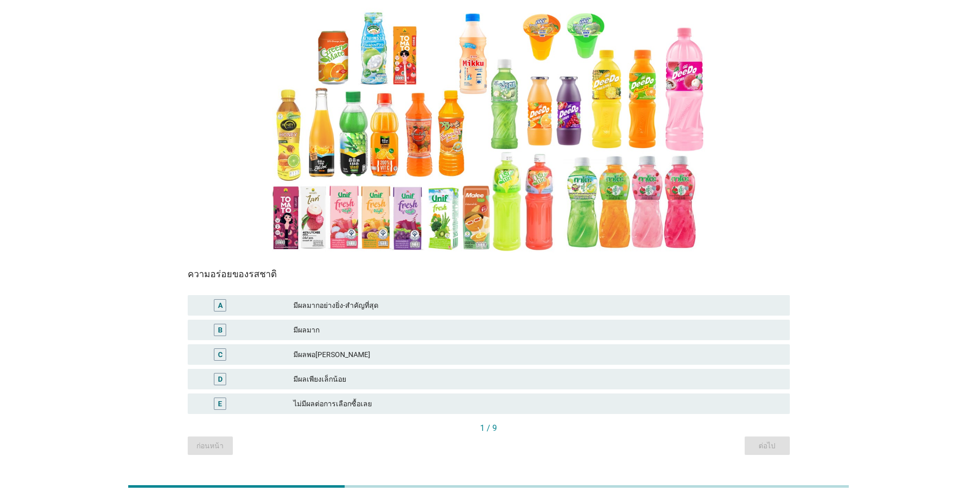
scroll to position [102, 0]
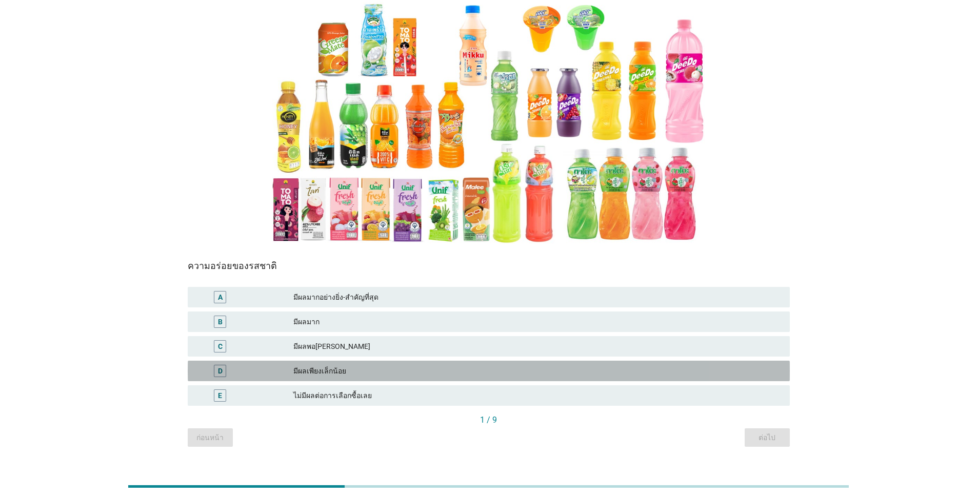
drag, startPoint x: 403, startPoint y: 354, endPoint x: 405, endPoint y: 345, distance: 9.9
click at [405, 361] on div "D มีผลเพียงเล็กน้อย" at bounding box center [489, 371] width 602 height 21
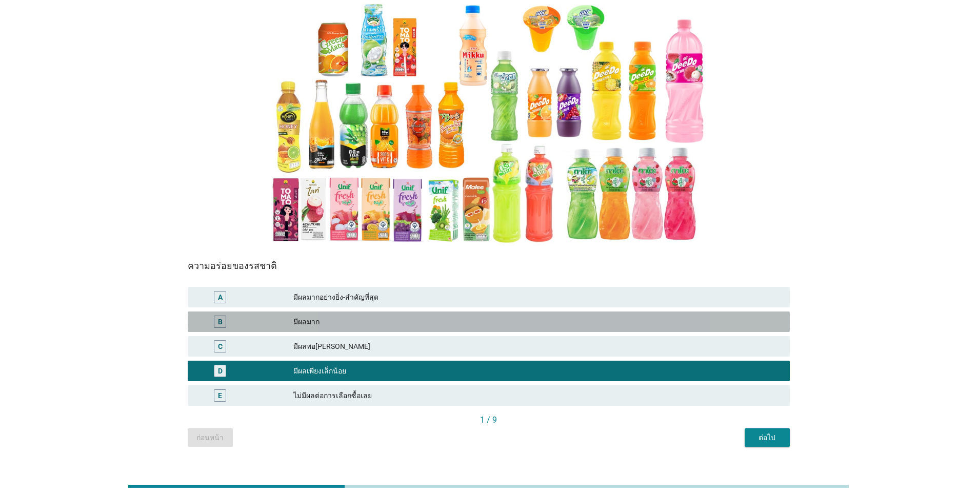
click at [347, 316] on div "มีผลมาก" at bounding box center [537, 322] width 488 height 12
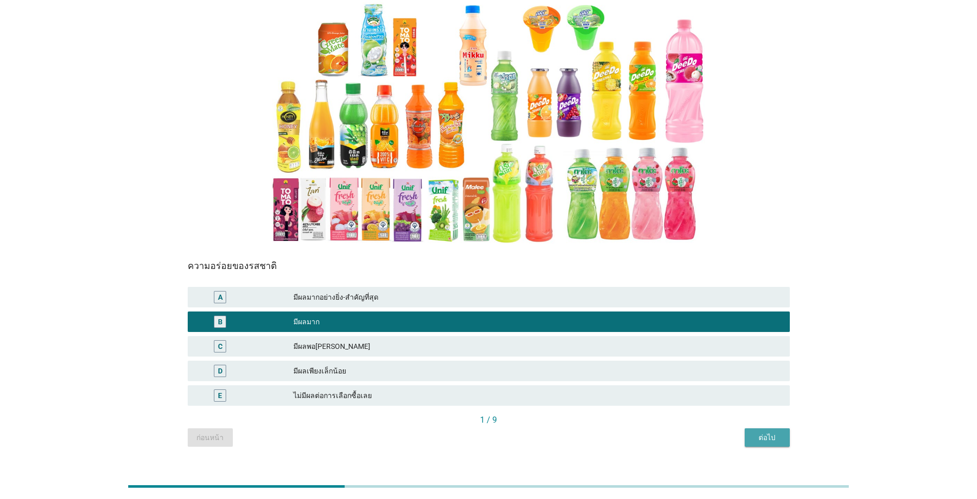
click at [504, 433] on div "ต่อไป" at bounding box center [767, 438] width 29 height 11
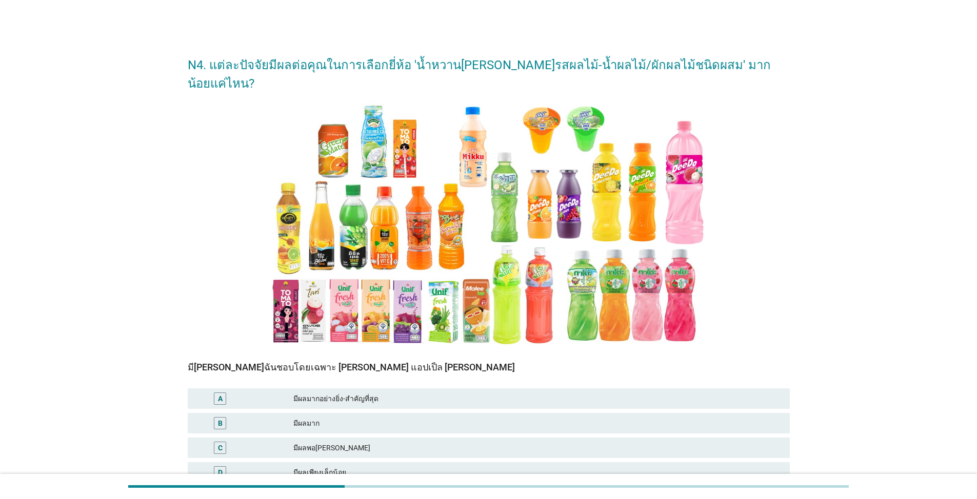
click at [400, 393] on div "มีผลมากอย่างยิ่ง-สำคัญที่สุด" at bounding box center [537, 399] width 488 height 12
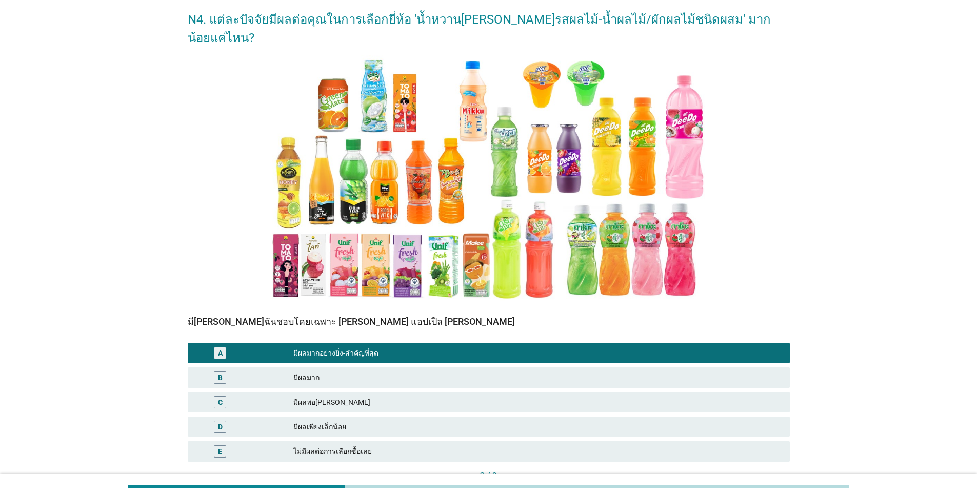
scroll to position [102, 0]
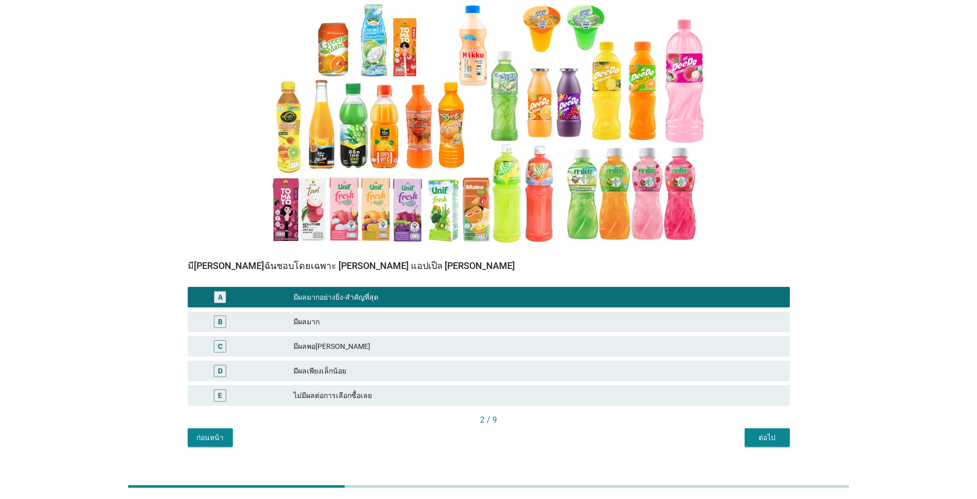
click at [504, 433] on div "ต่อไป" at bounding box center [767, 438] width 29 height 11
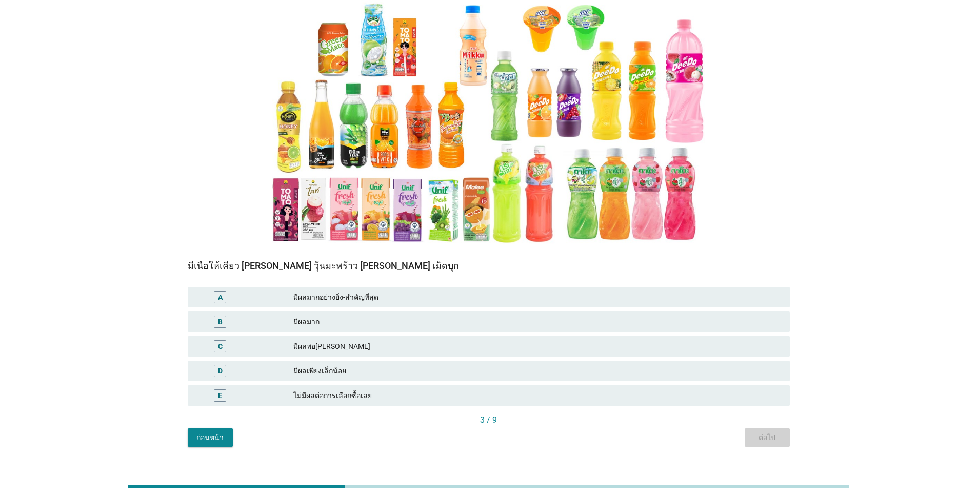
scroll to position [0, 0]
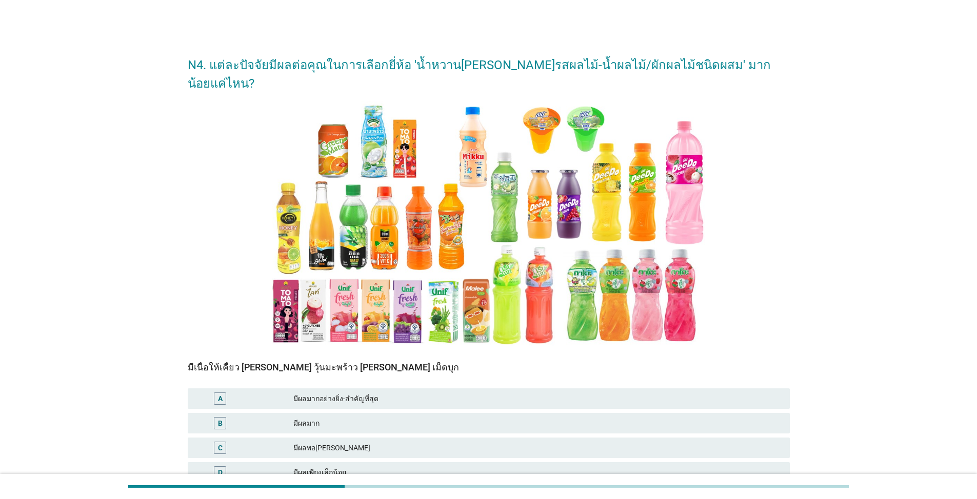
click at [396, 417] on div "มีผลมาก" at bounding box center [537, 423] width 488 height 12
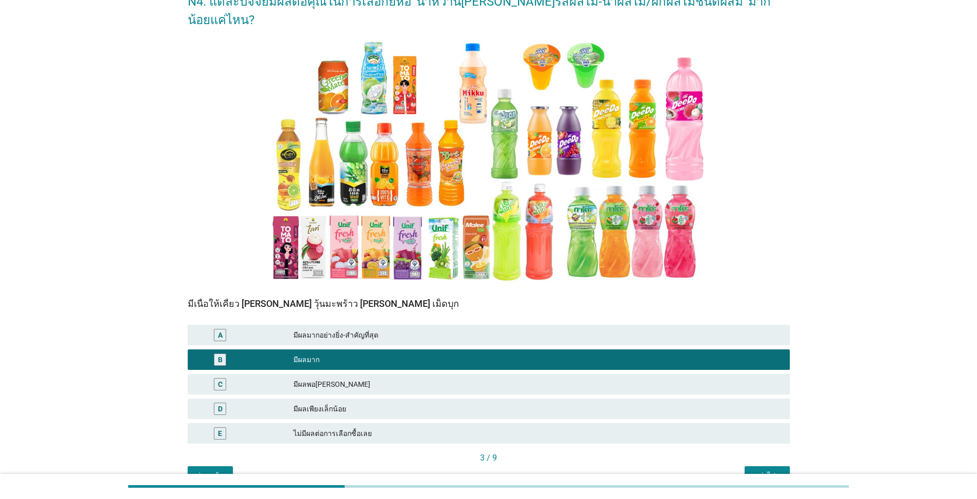
scroll to position [102, 0]
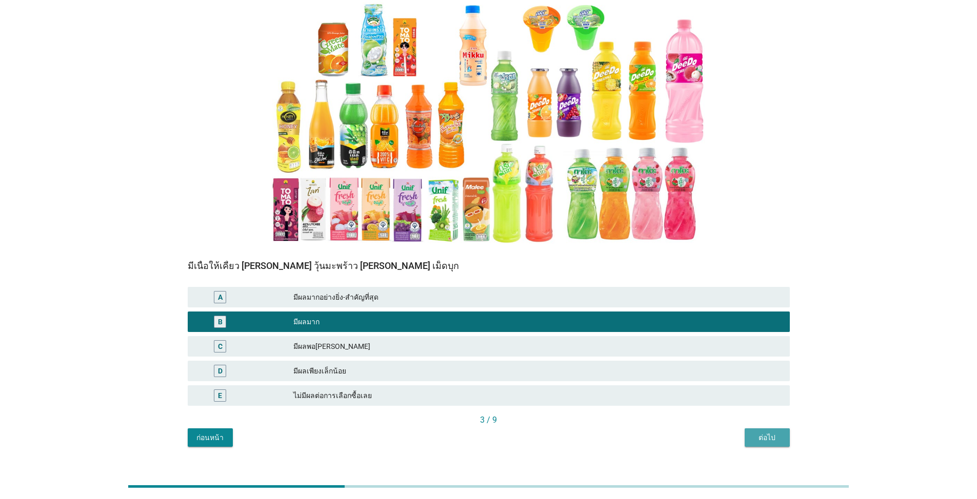
click at [504, 429] on button "ต่อไป" at bounding box center [766, 438] width 45 height 18
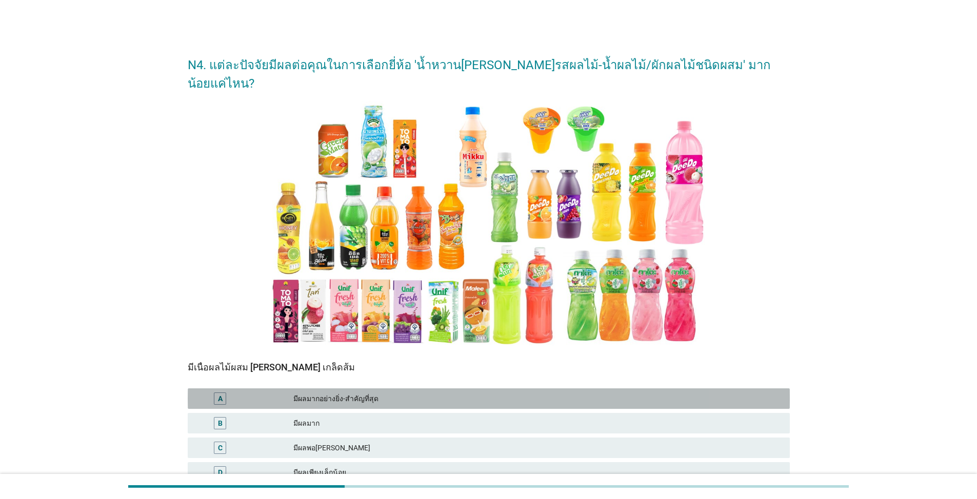
click at [335, 393] on div "มีผลมากอย่างยิ่ง-สำคัญที่สุด" at bounding box center [537, 399] width 488 height 12
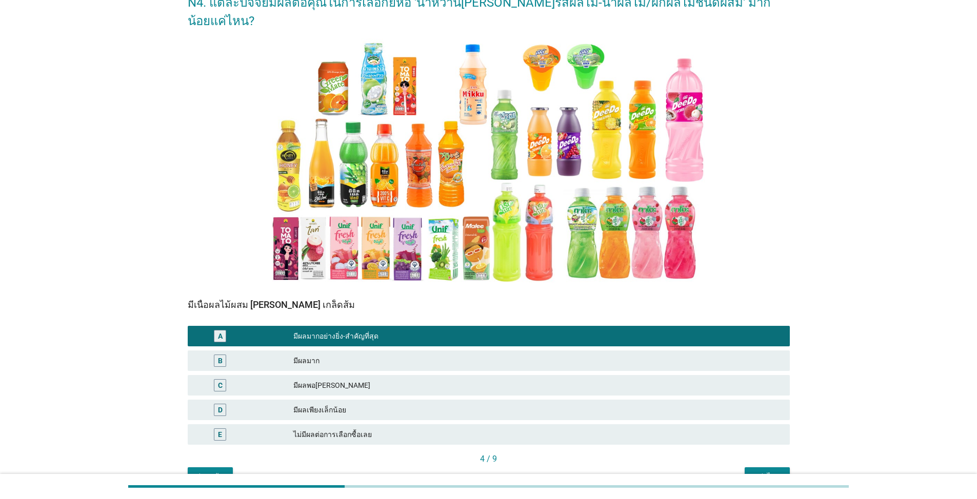
scroll to position [102, 0]
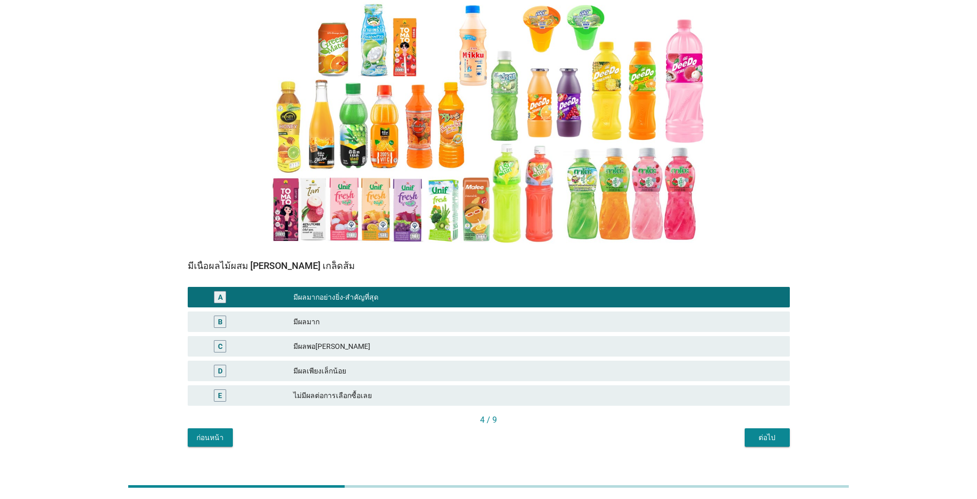
click at [504, 429] on button "ต่อไป" at bounding box center [766, 438] width 45 height 18
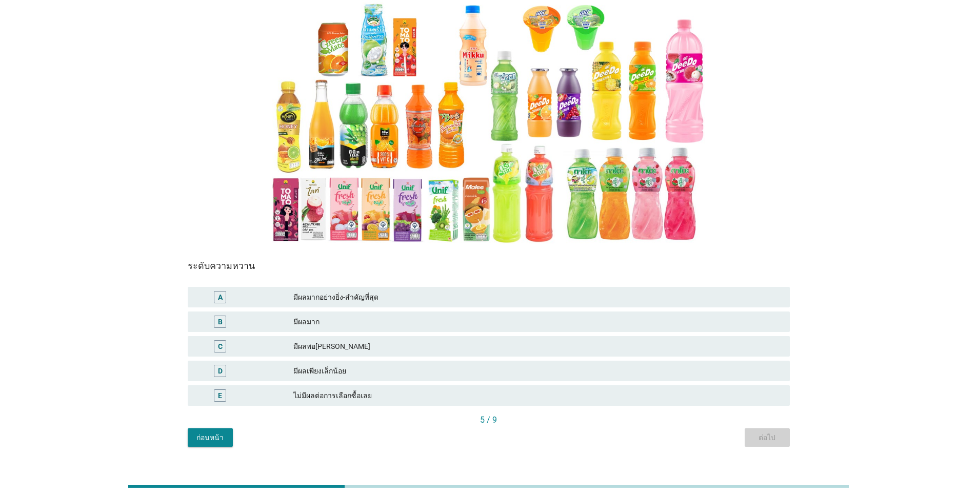
scroll to position [0, 0]
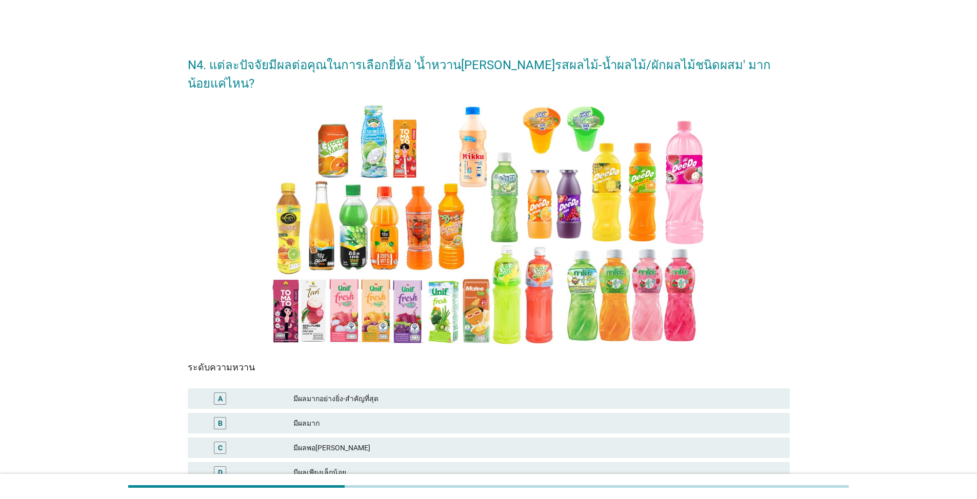
click at [361, 393] on div "มีผลมากอย่างยิ่ง-สำคัญที่สุด" at bounding box center [537, 399] width 488 height 12
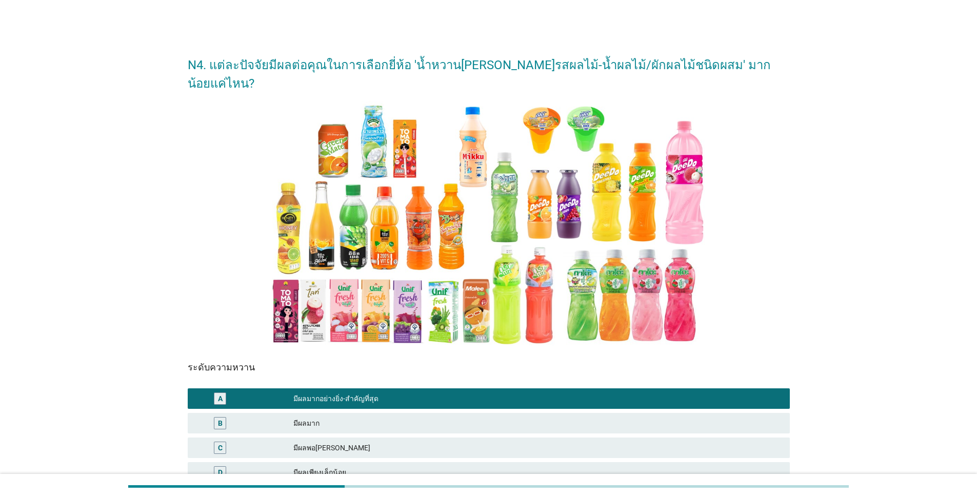
scroll to position [102, 0]
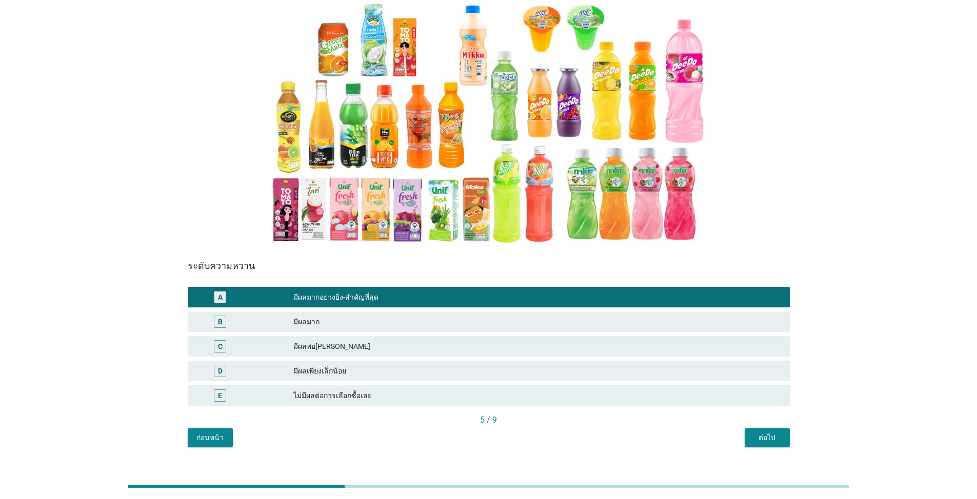
click at [504, 433] on div "ต่อไป" at bounding box center [767, 438] width 29 height 11
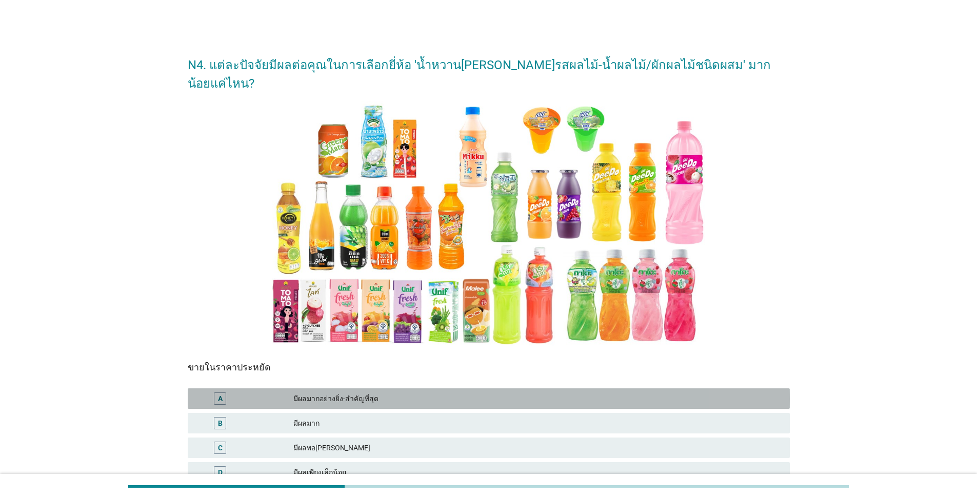
click at [356, 393] on div "มีผลมากอย่างยิ่ง-สำคัญที่สุด" at bounding box center [537, 399] width 488 height 12
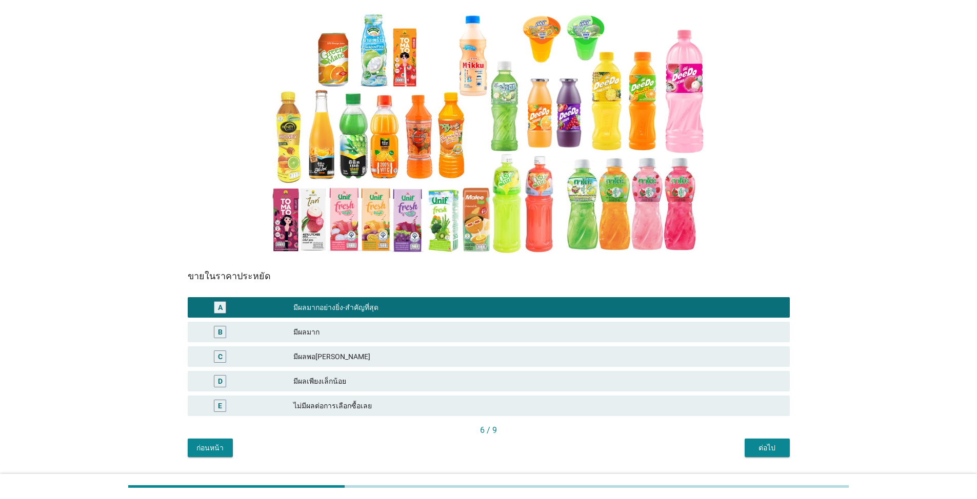
scroll to position [102, 0]
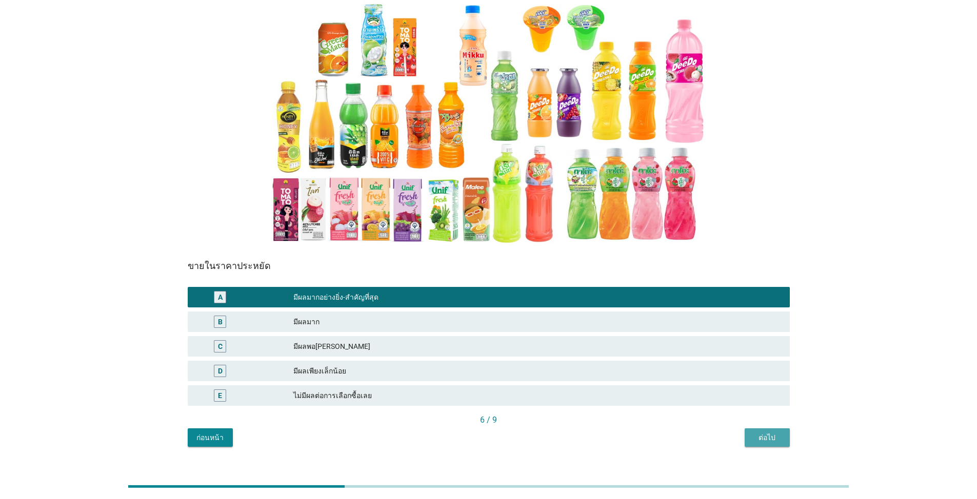
click at [504, 433] on div "ต่อไป" at bounding box center [767, 438] width 29 height 11
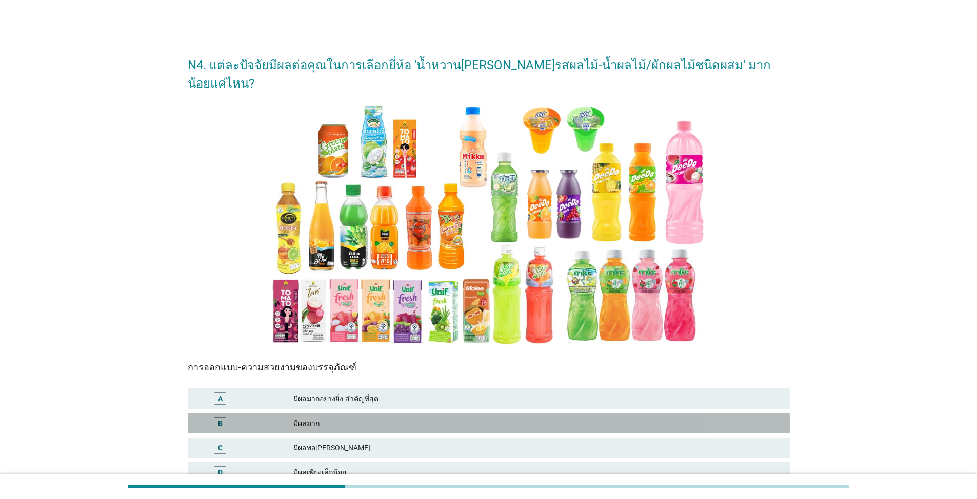
click at [323, 417] on div "มีผลมาก" at bounding box center [537, 423] width 488 height 12
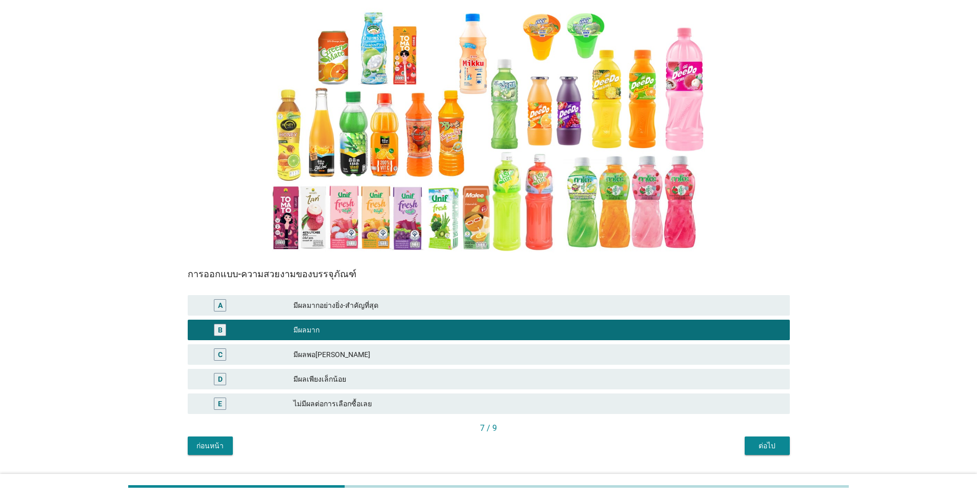
scroll to position [102, 0]
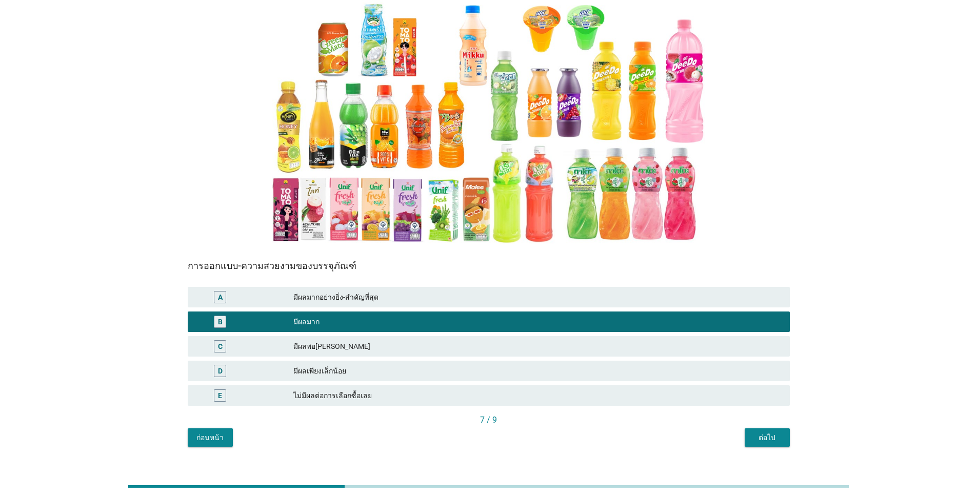
click at [504, 433] on div "ต่อไป" at bounding box center [767, 438] width 29 height 11
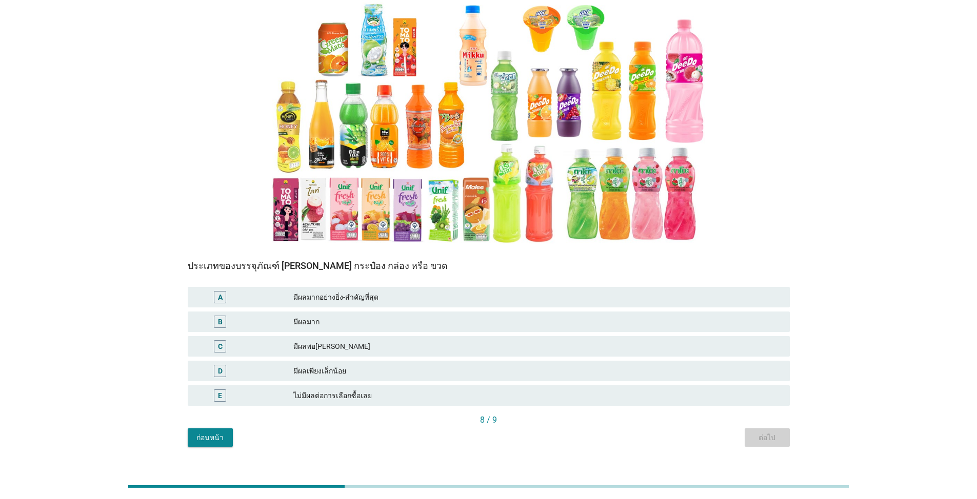
scroll to position [0, 0]
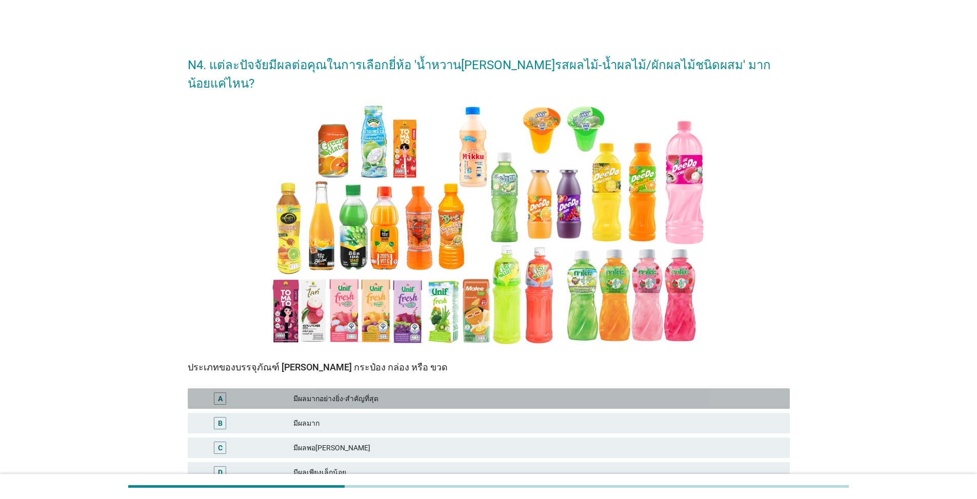
drag, startPoint x: 307, startPoint y: 378, endPoint x: 315, endPoint y: 376, distance: 8.3
click at [307, 393] on div "มีผลมากอย่างยิ่ง-สำคัญที่สุด" at bounding box center [537, 399] width 488 height 12
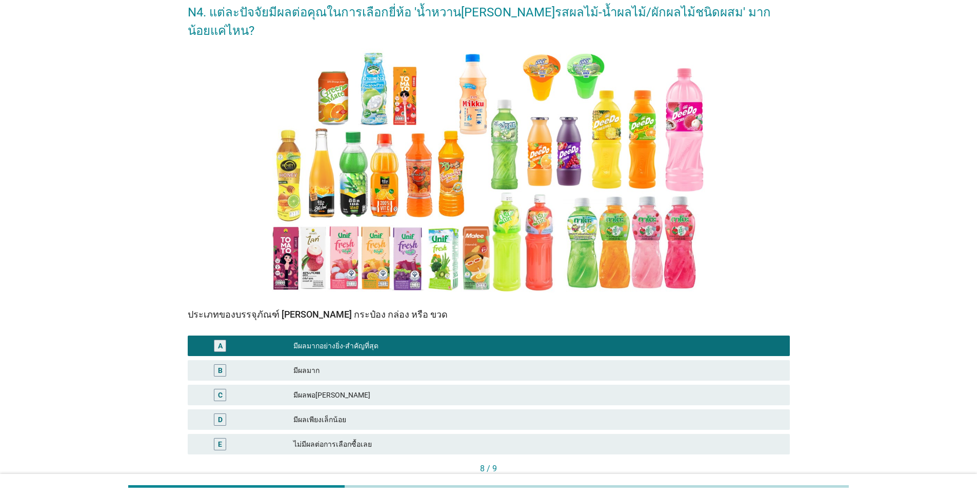
scroll to position [102, 0]
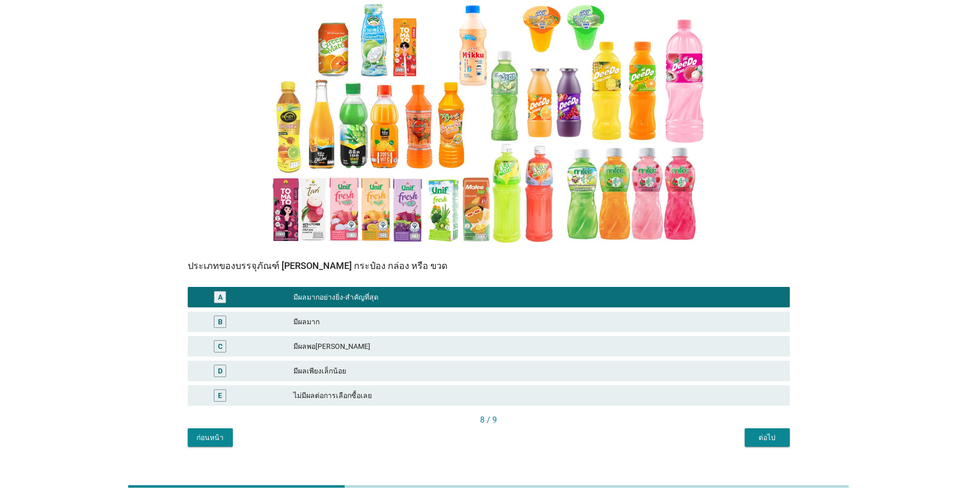
click at [504, 429] on button "ต่อไป" at bounding box center [766, 438] width 45 height 18
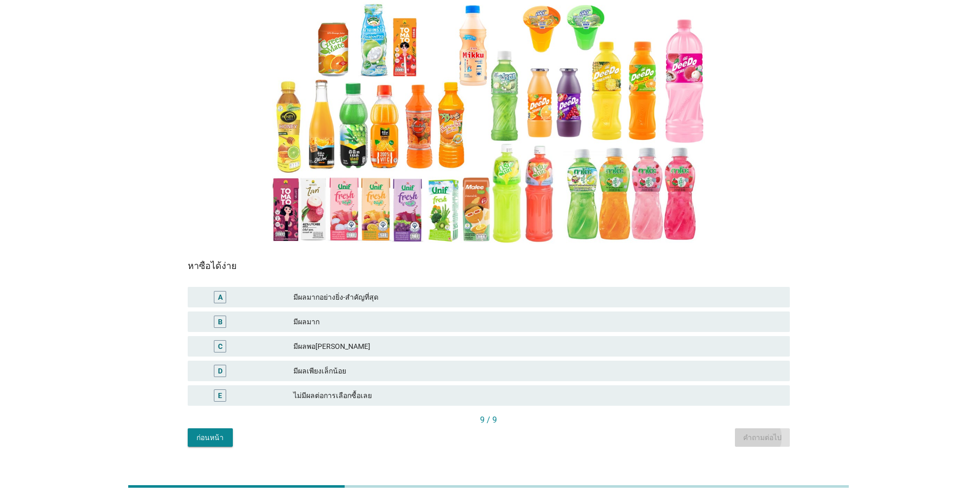
scroll to position [0, 0]
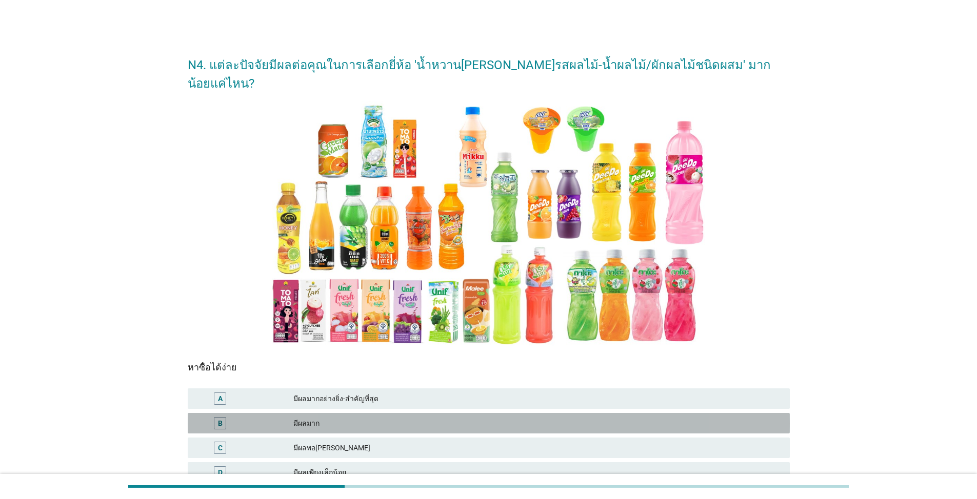
click at [349, 413] on div "B มีผลมาก" at bounding box center [489, 423] width 602 height 21
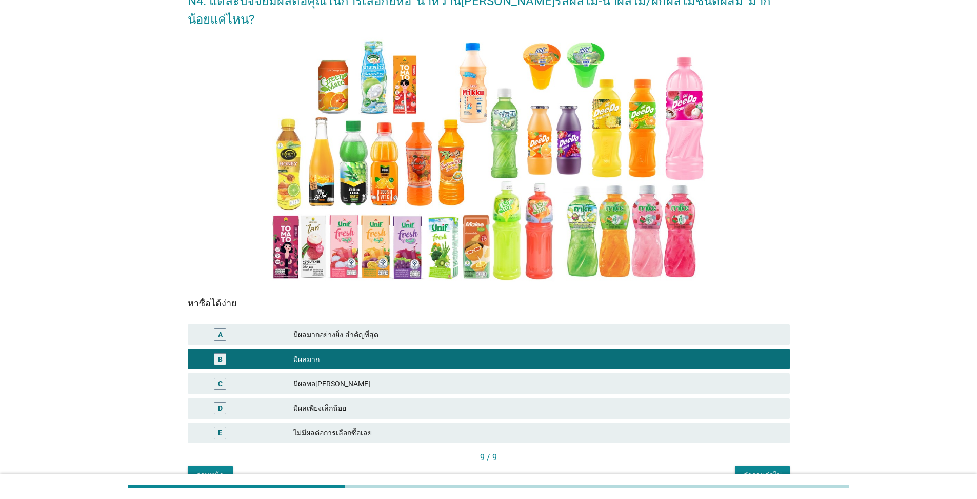
scroll to position [102, 0]
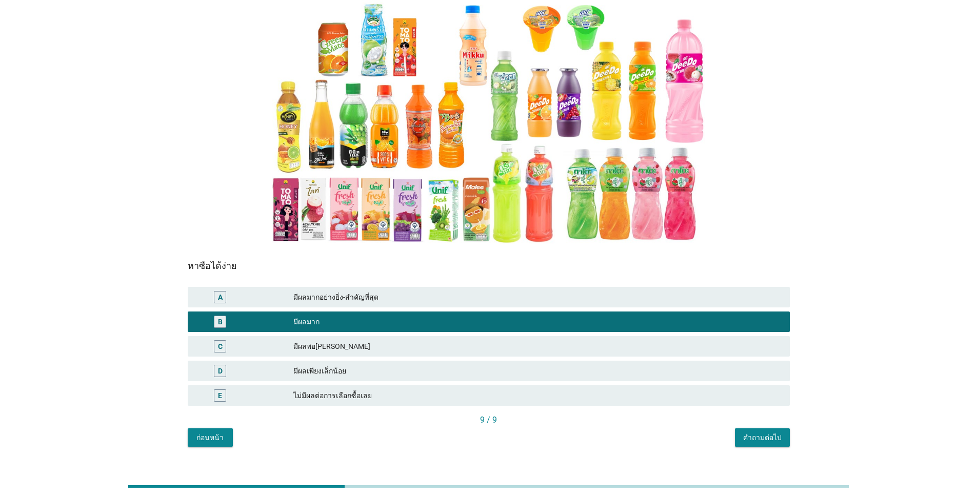
click at [504, 429] on button "คำถามต่อไป" at bounding box center [762, 438] width 55 height 18
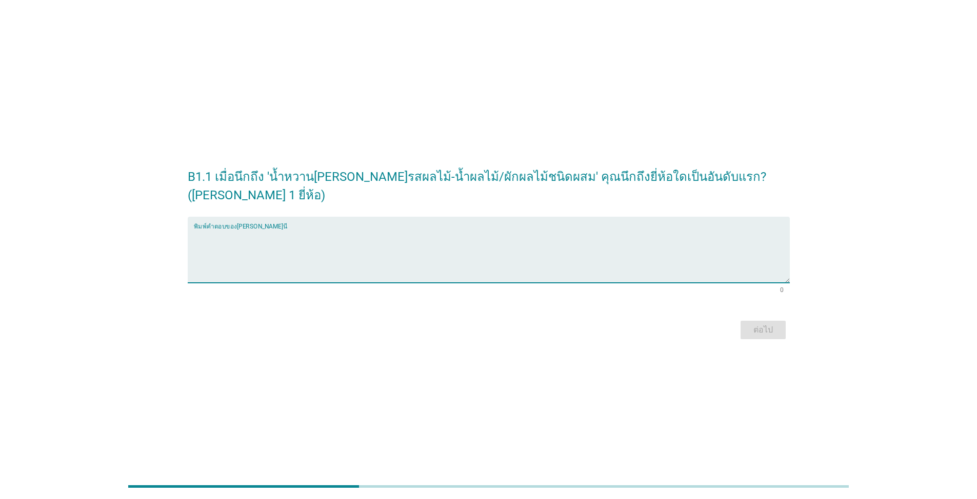
click at [241, 245] on textarea "พิมพ์คำตอบของคุณ ที่นี่" at bounding box center [492, 256] width 596 height 54
type textarea "[PERSON_NAME]ฟ"
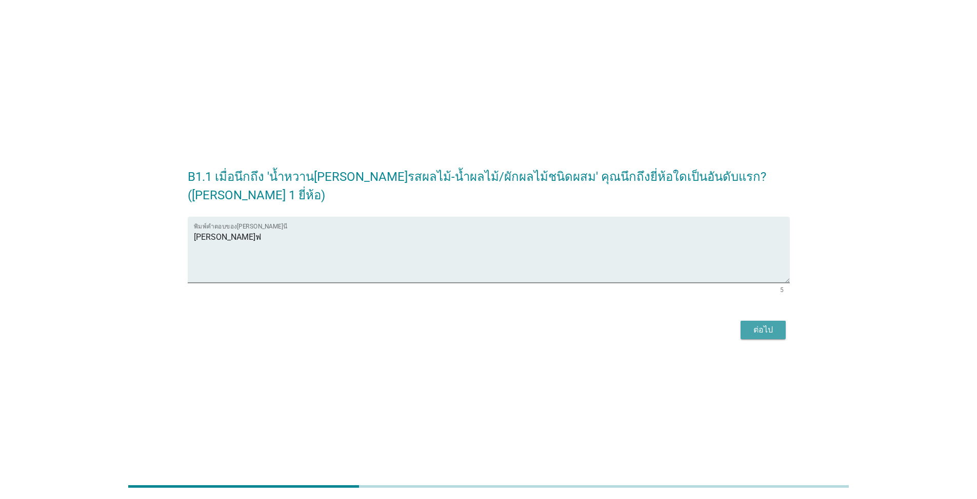
click at [504, 327] on div "ต่อไป" at bounding box center [763, 330] width 29 height 12
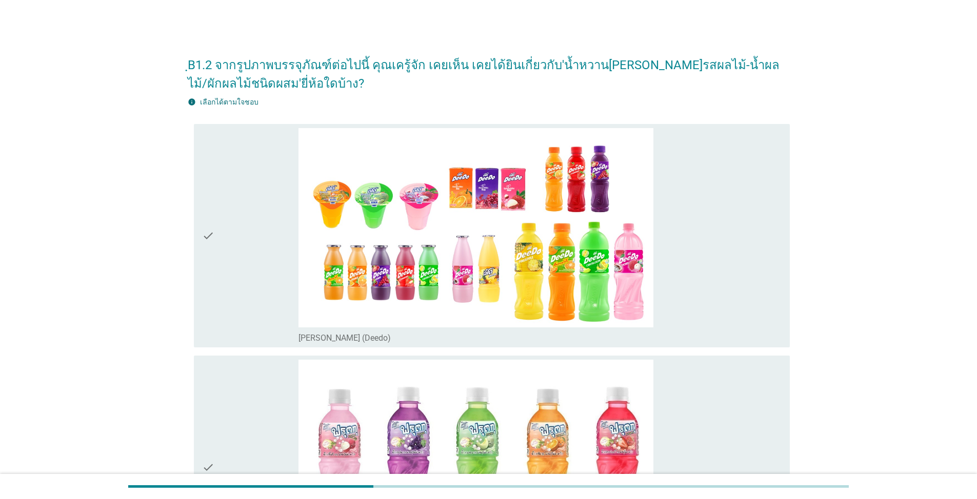
click at [203, 236] on icon "check" at bounding box center [208, 236] width 12 height 216
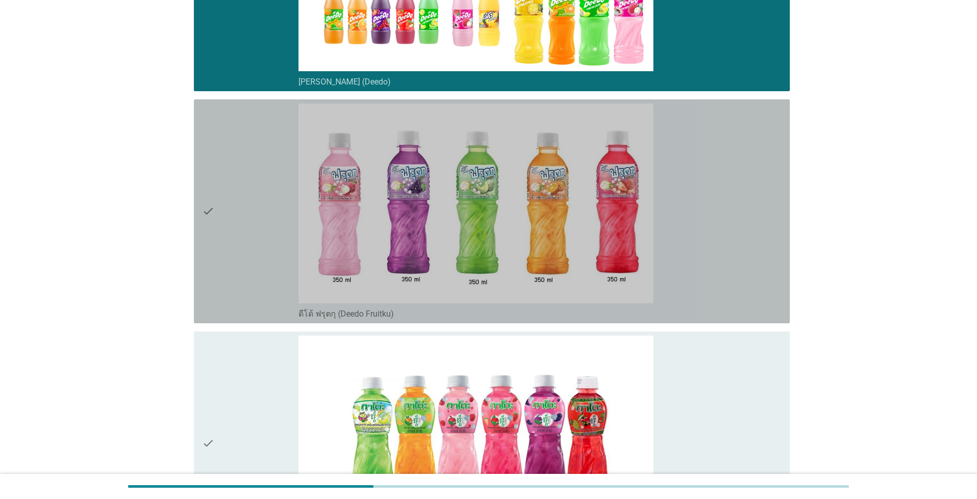
click at [210, 209] on icon "check" at bounding box center [208, 212] width 12 height 216
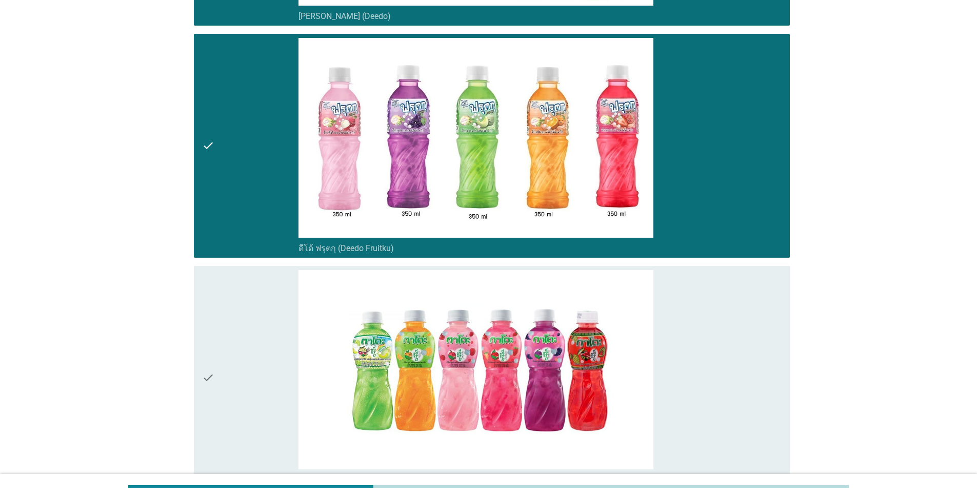
scroll to position [513, 0]
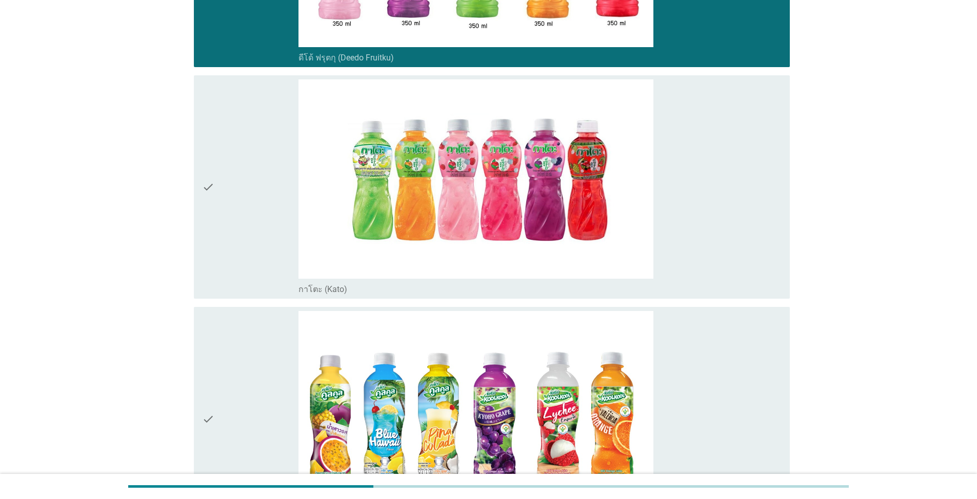
click at [216, 417] on div "check" at bounding box center [250, 419] width 96 height 216
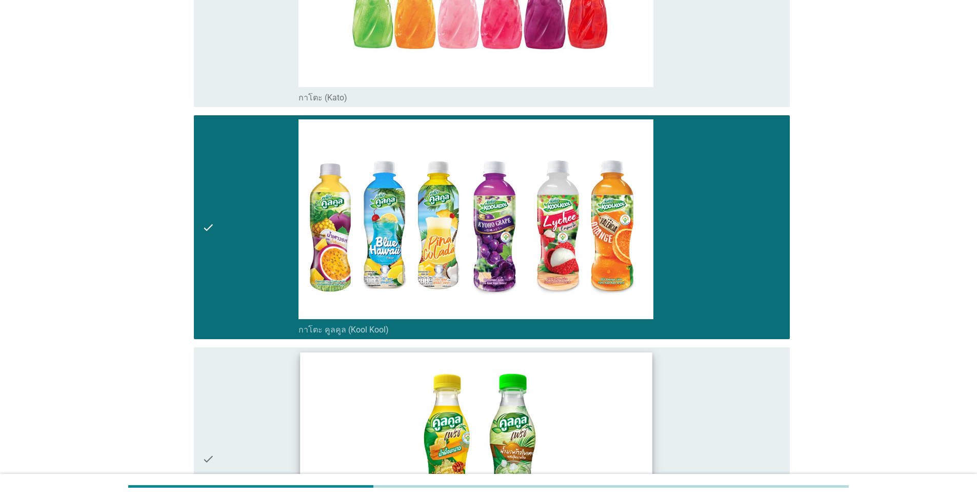
scroll to position [820, 0]
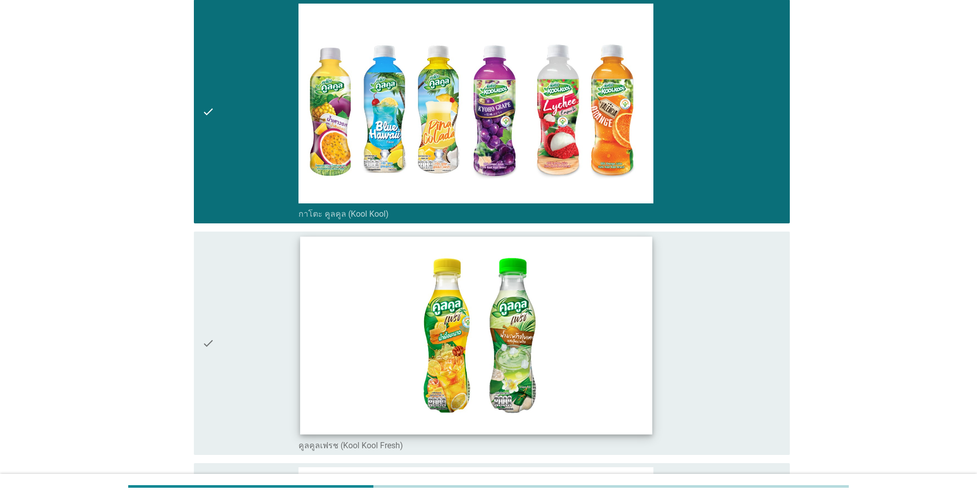
click at [466, 368] on img at bounding box center [476, 336] width 352 height 198
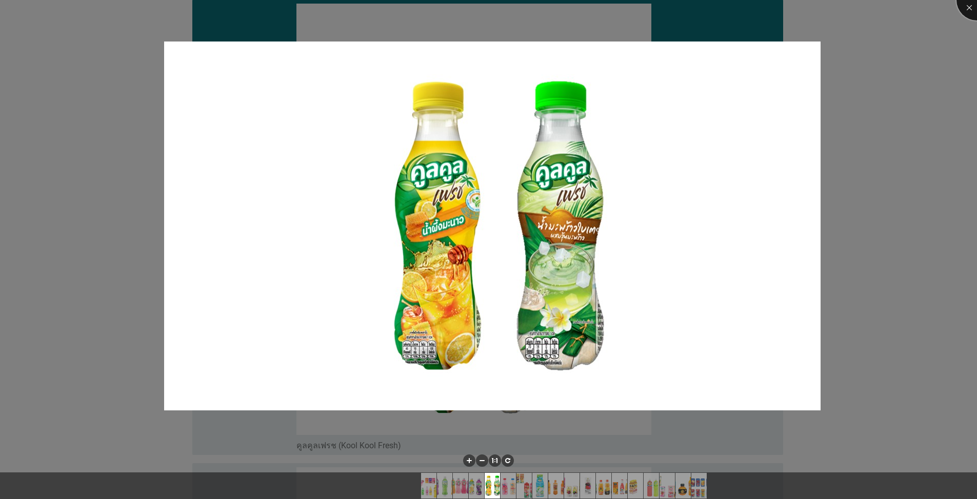
click at [504, 10] on div at bounding box center [976, -1] width 41 height 41
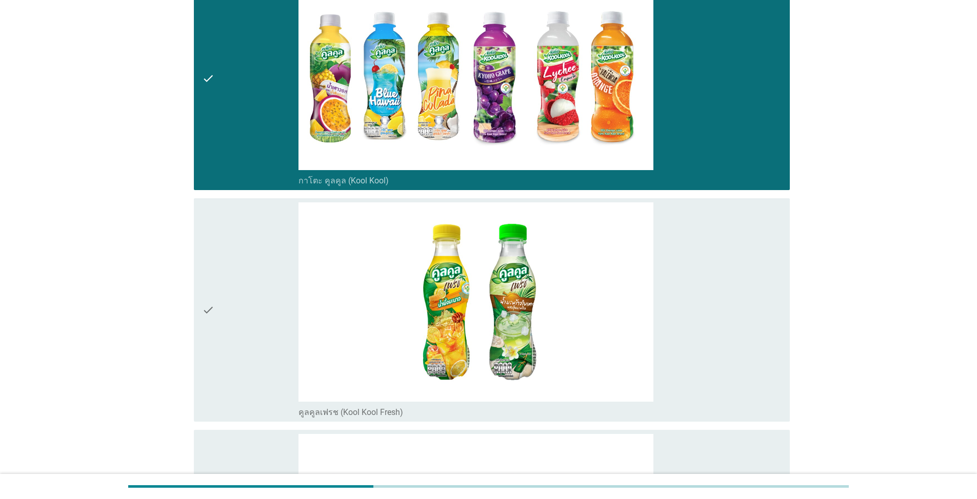
scroll to position [872, 0]
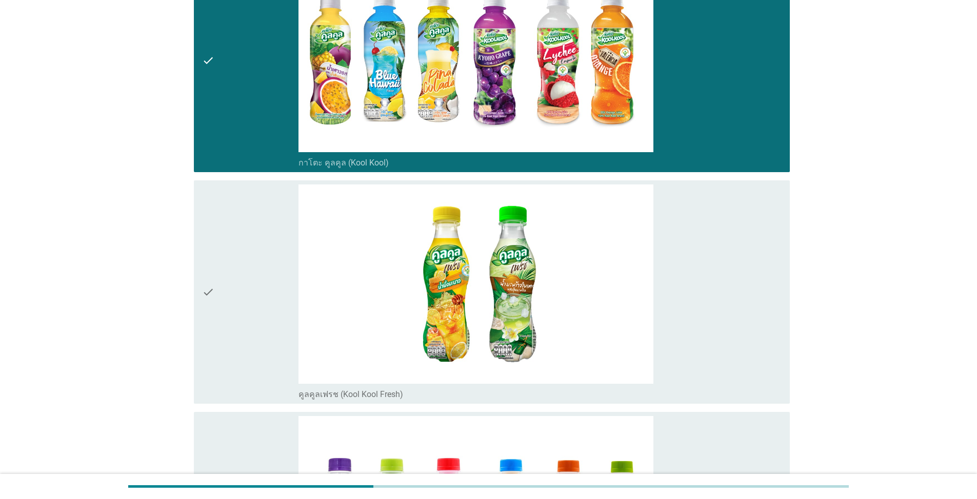
click at [213, 293] on icon "check" at bounding box center [208, 293] width 12 height 216
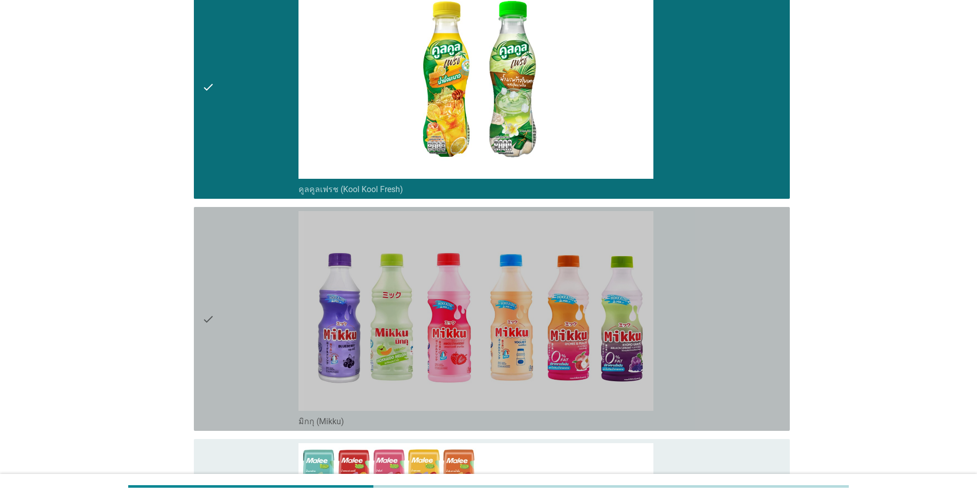
click at [206, 327] on icon "check" at bounding box center [208, 319] width 12 height 216
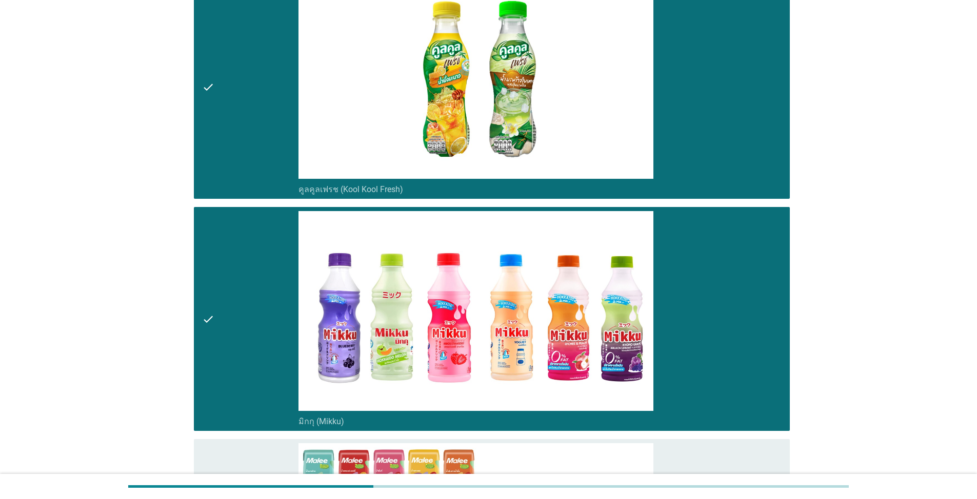
scroll to position [1384, 0]
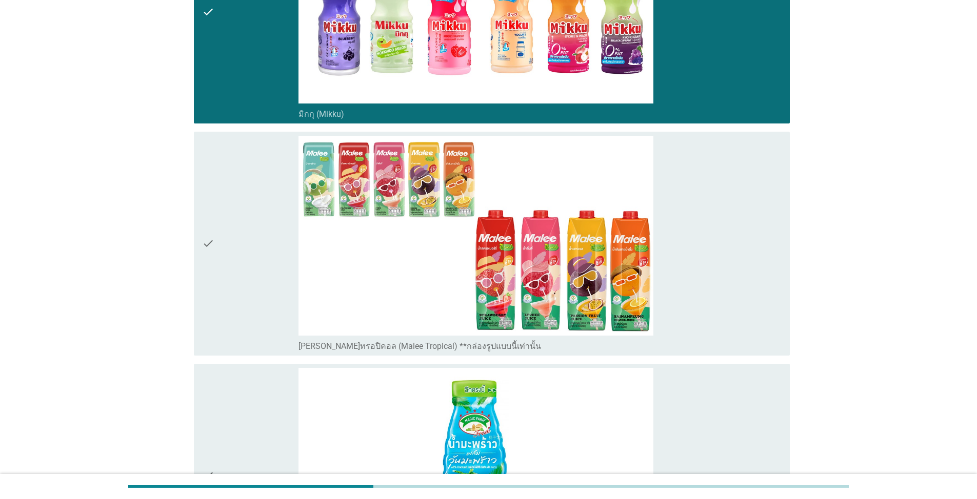
click at [209, 255] on icon "check" at bounding box center [208, 244] width 12 height 216
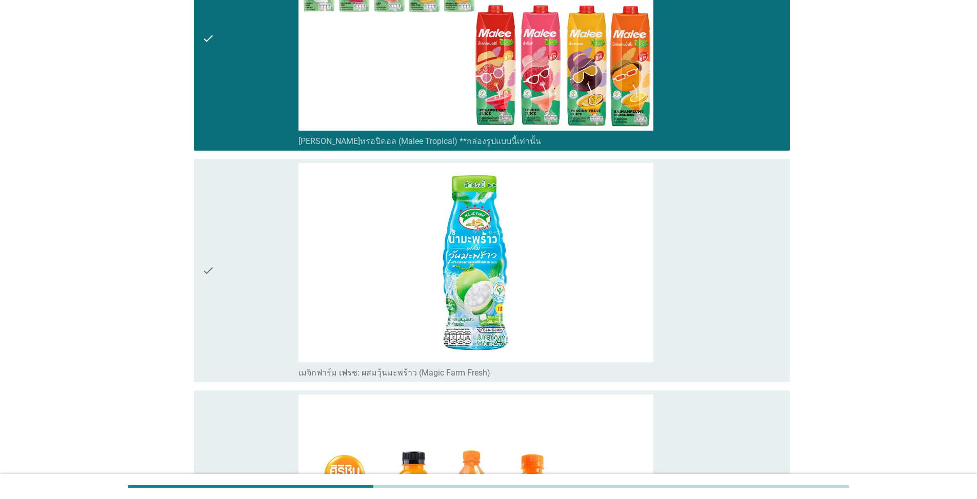
click at [204, 268] on icon "check" at bounding box center [208, 271] width 12 height 216
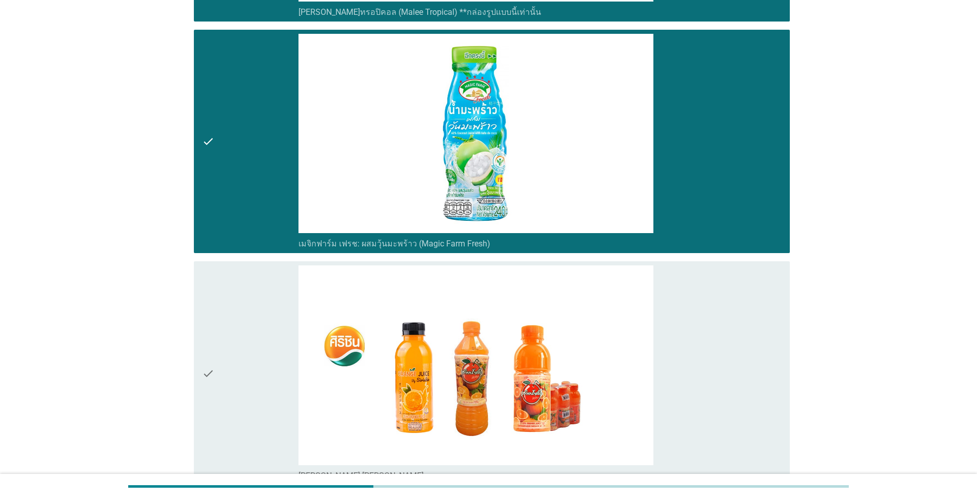
scroll to position [1794, 0]
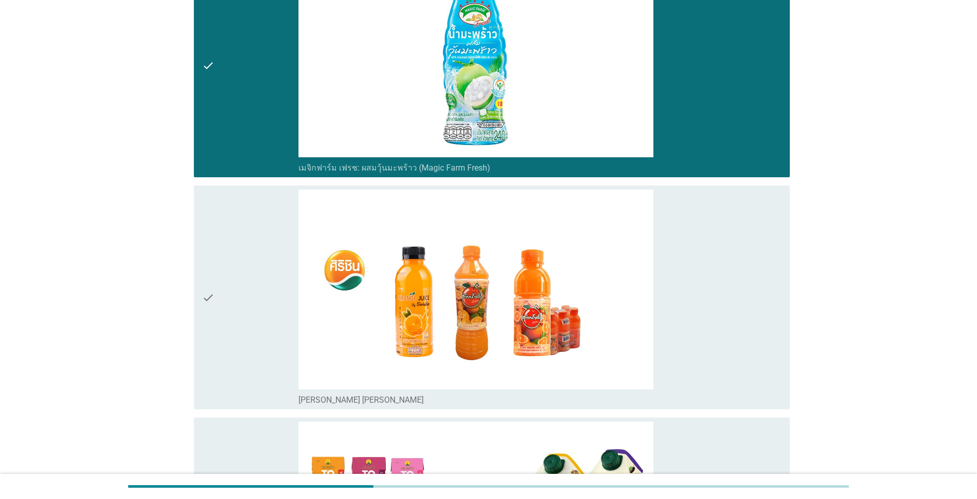
click at [212, 294] on icon "check" at bounding box center [208, 298] width 12 height 216
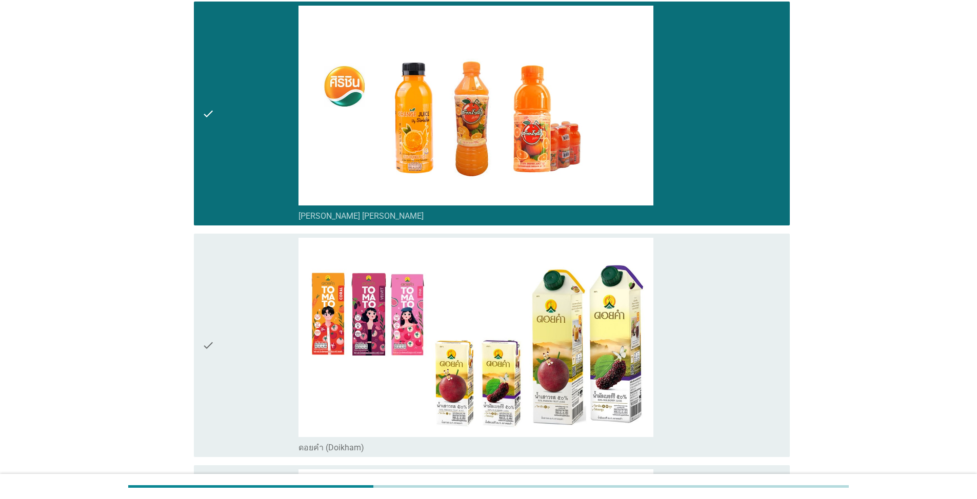
scroll to position [1999, 0]
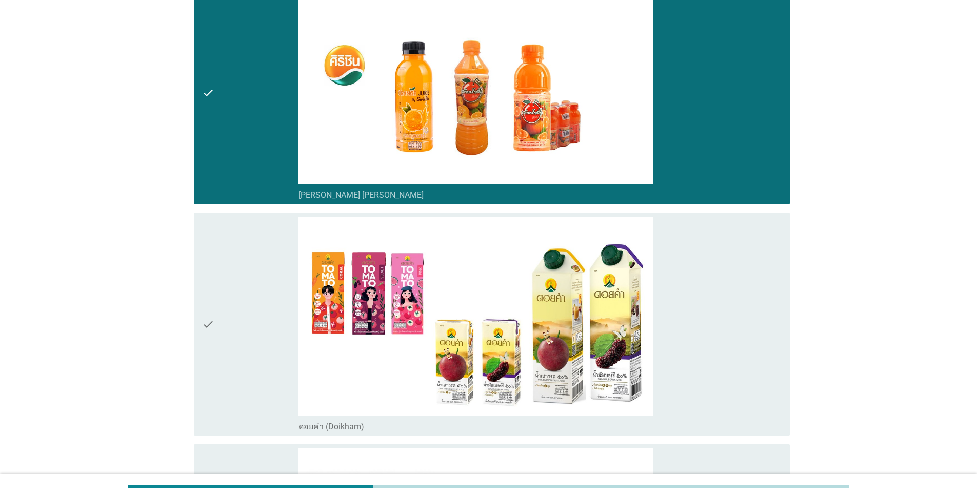
click at [213, 319] on icon "check" at bounding box center [208, 325] width 12 height 216
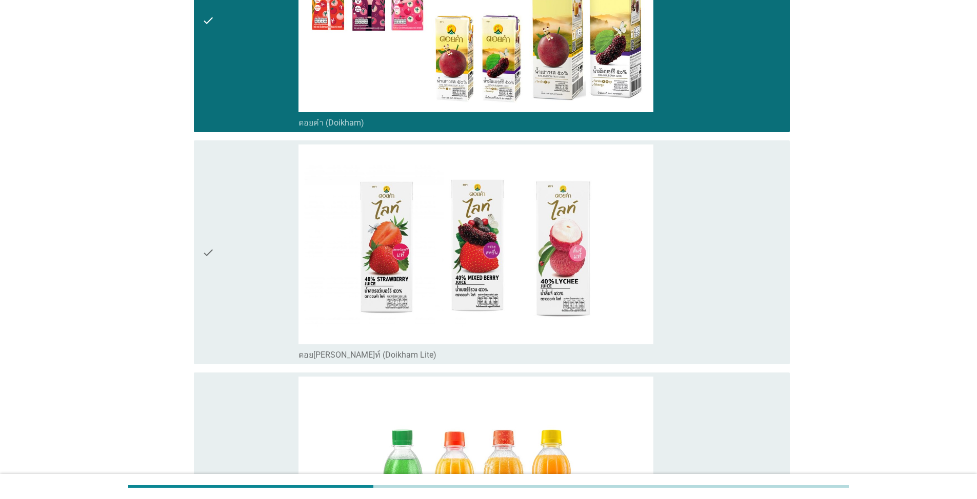
scroll to position [2307, 0]
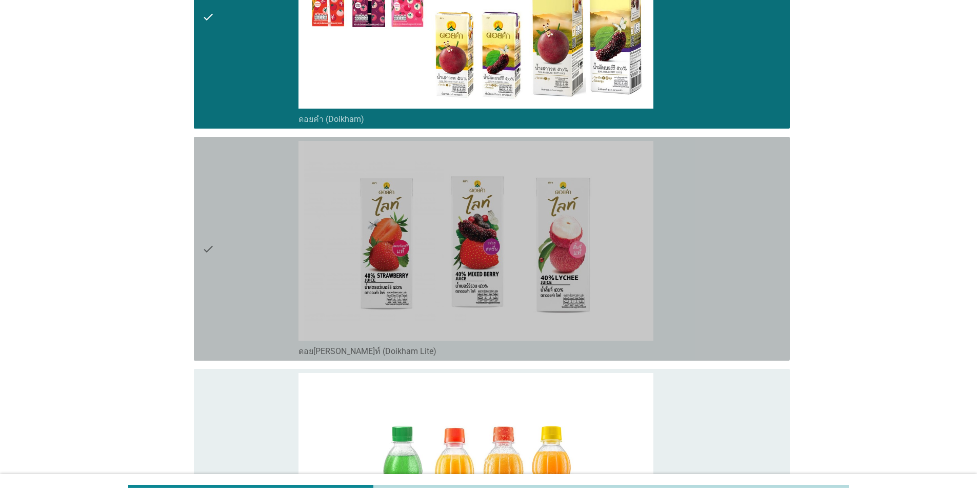
click at [214, 257] on div "check" at bounding box center [250, 249] width 96 height 216
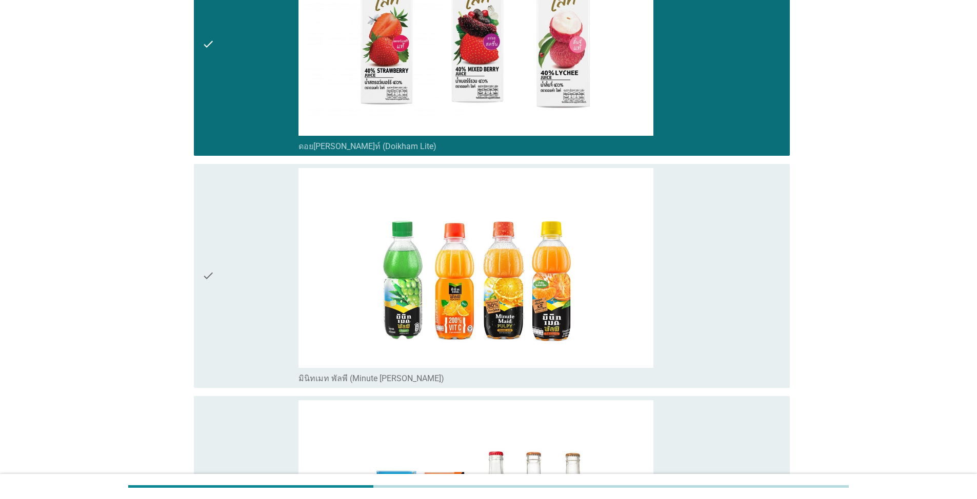
click at [211, 276] on icon "check" at bounding box center [208, 276] width 12 height 216
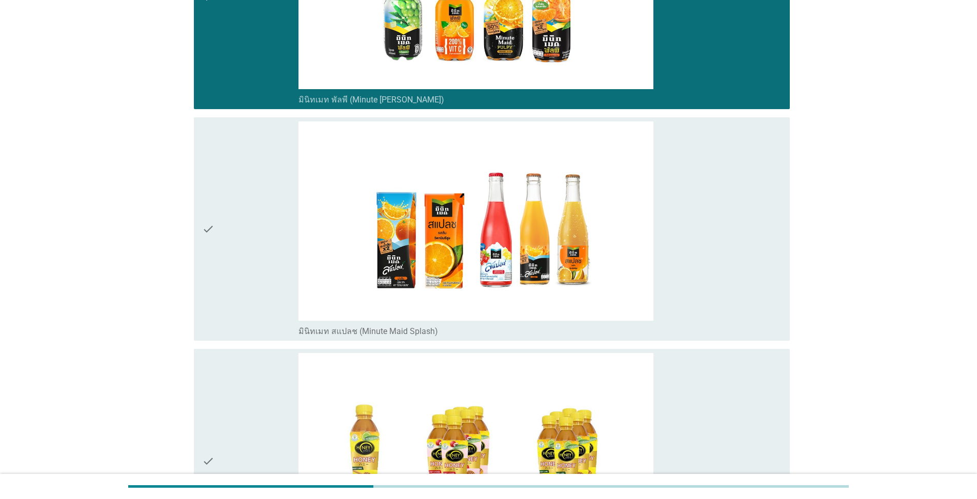
scroll to position [2820, 0]
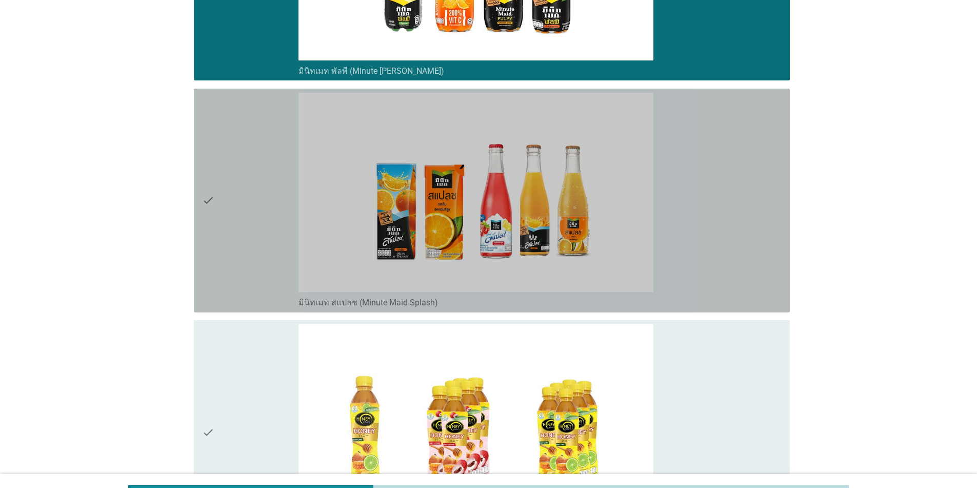
click at [210, 192] on icon "check" at bounding box center [208, 201] width 12 height 216
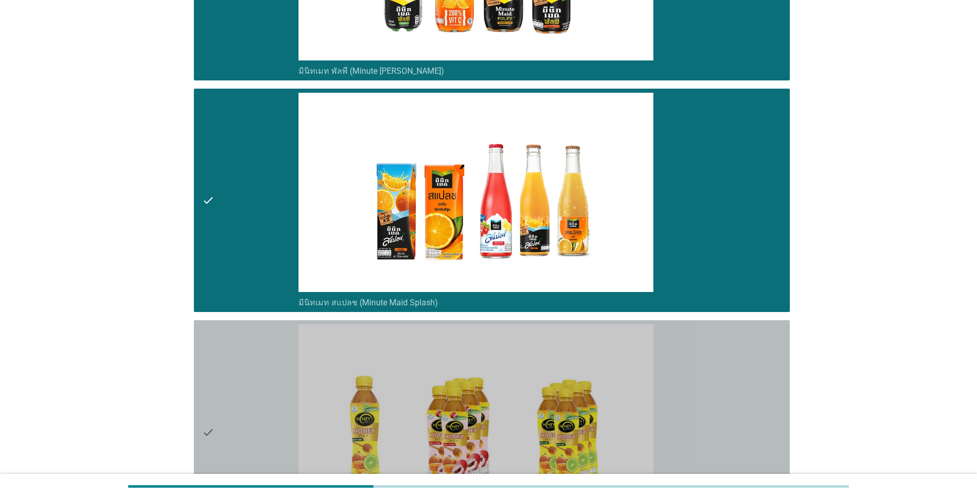
click at [215, 422] on div "check" at bounding box center [250, 433] width 96 height 216
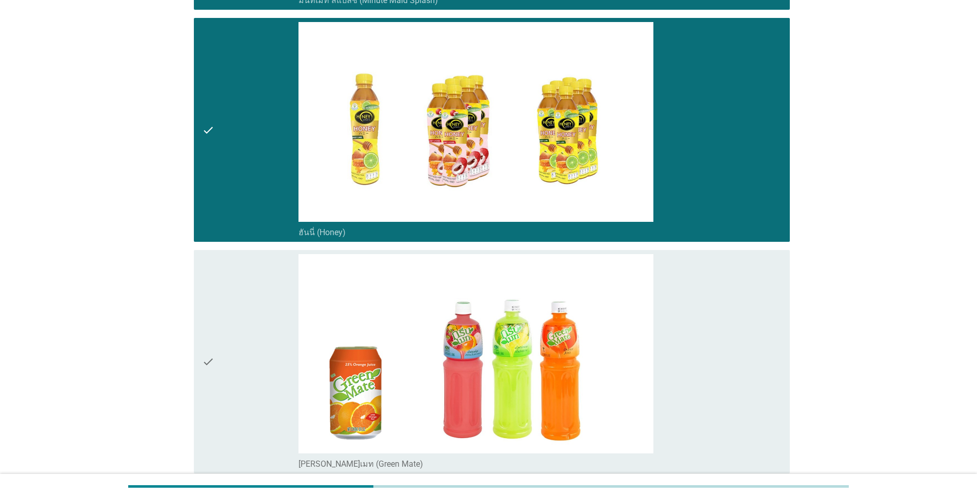
scroll to position [3281, 0]
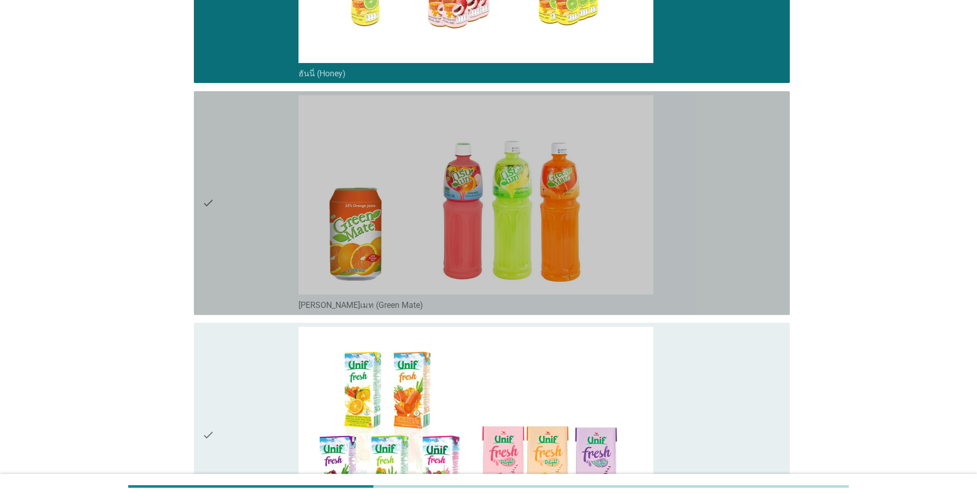
click at [210, 208] on icon "check" at bounding box center [208, 203] width 12 height 216
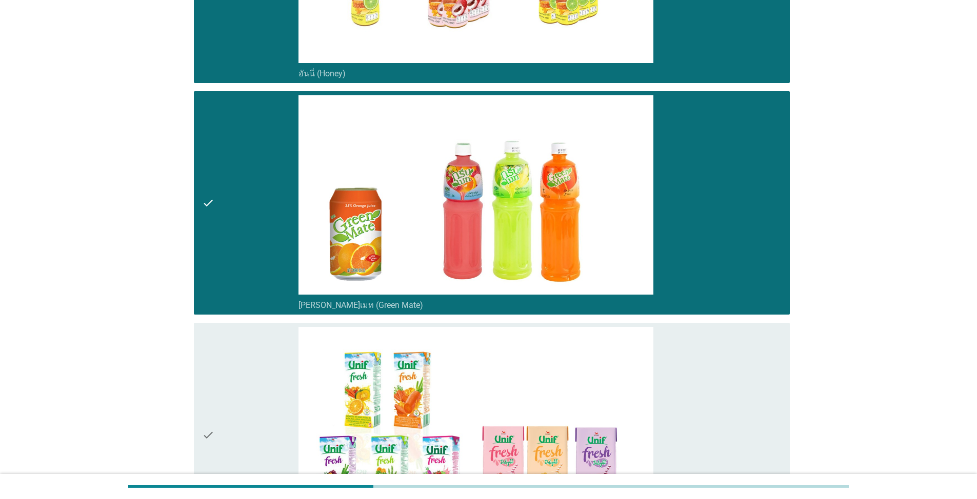
click at [212, 437] on icon "check" at bounding box center [208, 435] width 12 height 216
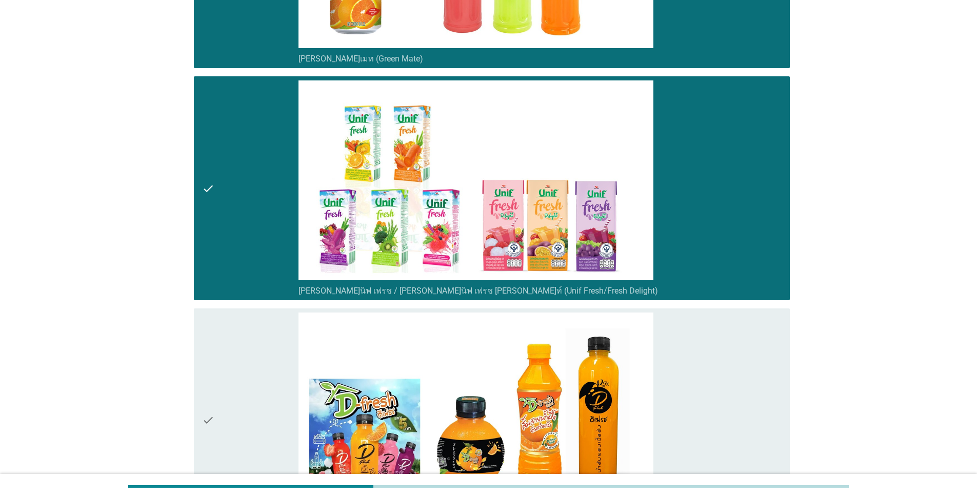
scroll to position [3538, 0]
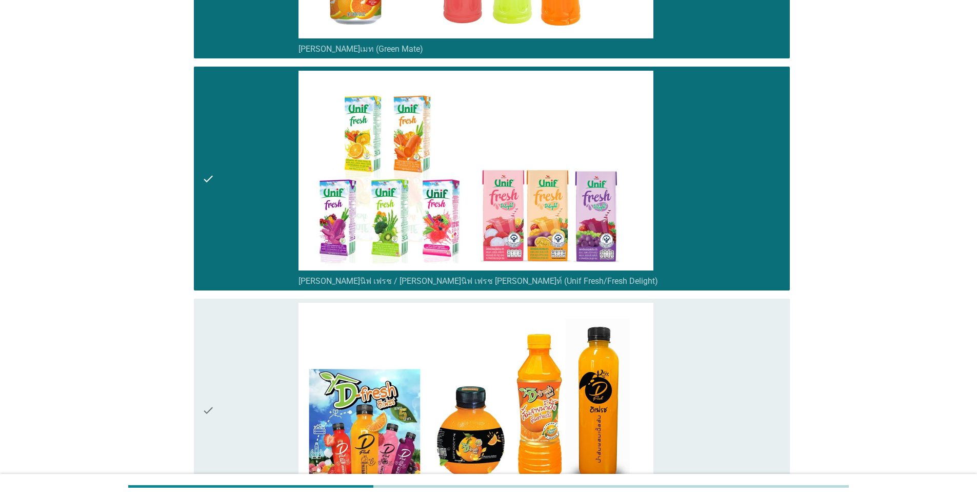
click at [218, 419] on div "check" at bounding box center [250, 411] width 96 height 216
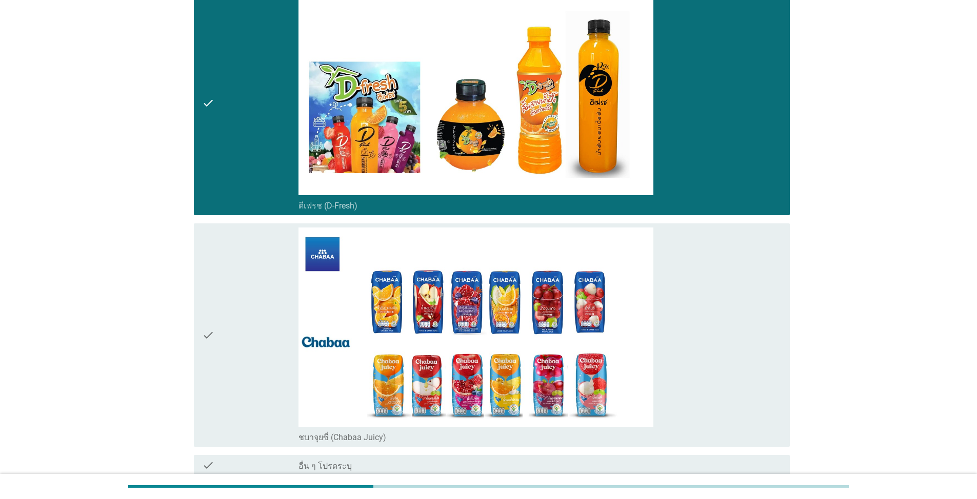
click at [210, 337] on icon "check" at bounding box center [208, 336] width 12 height 216
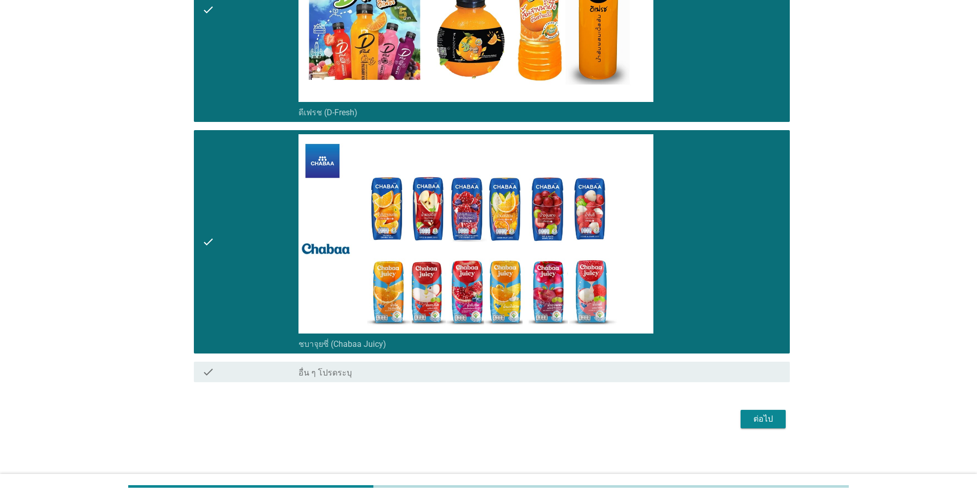
scroll to position [3942, 0]
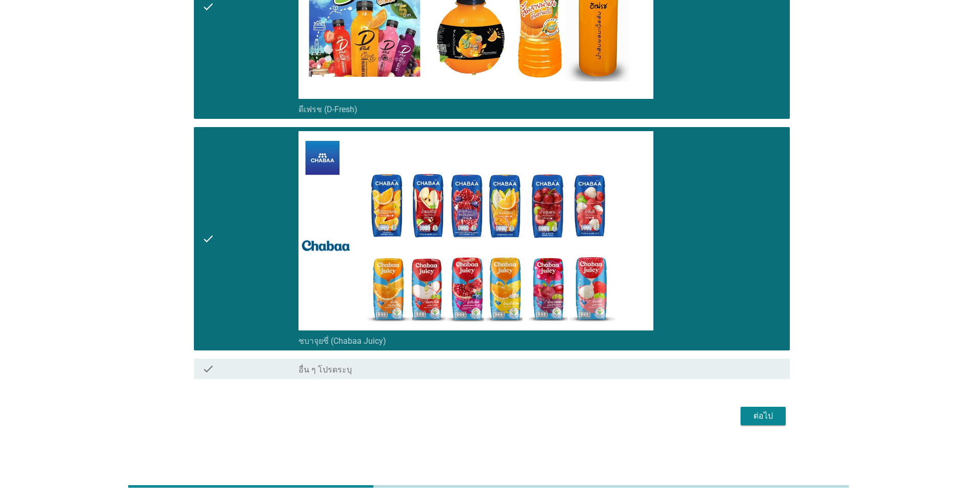
click at [504, 427] on div "ต่อไป" at bounding box center [489, 416] width 602 height 25
click at [504, 420] on div "ต่อไป" at bounding box center [763, 416] width 29 height 12
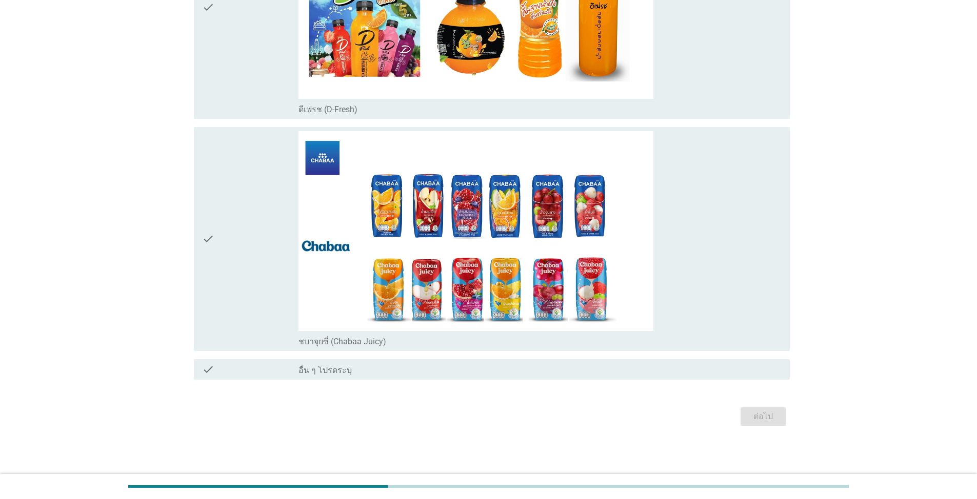
scroll to position [0, 0]
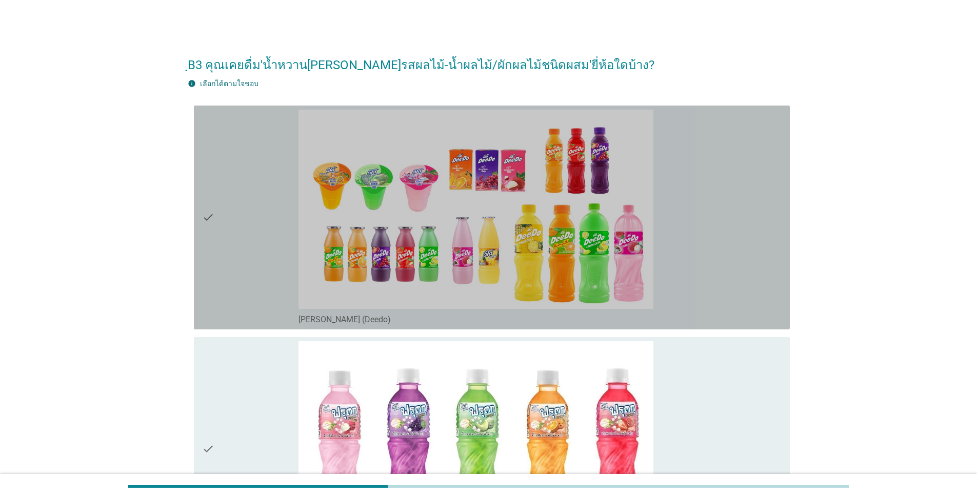
click at [209, 219] on icon "check" at bounding box center [208, 218] width 12 height 216
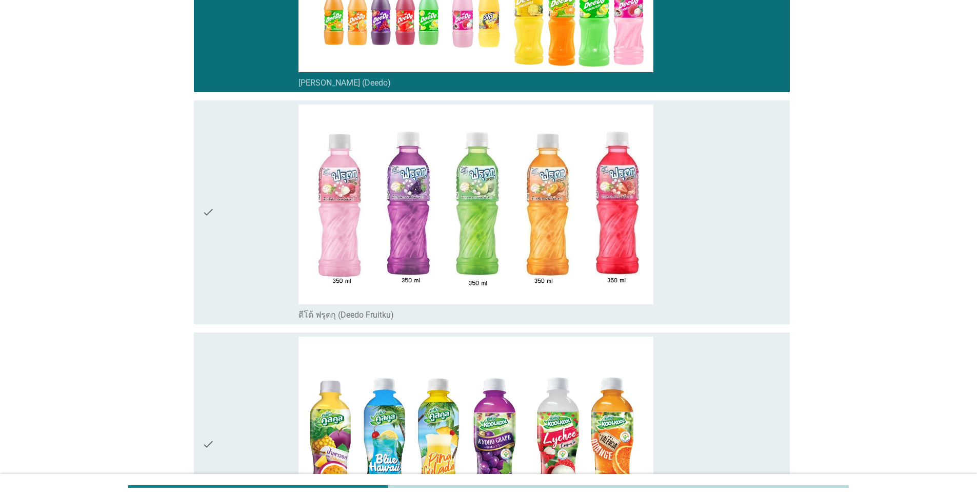
scroll to position [256, 0]
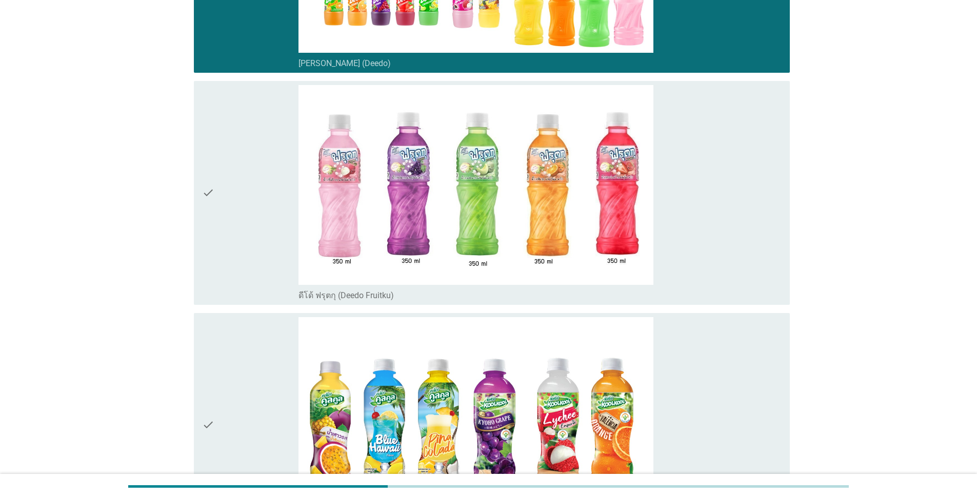
click at [211, 205] on icon "check" at bounding box center [208, 193] width 12 height 216
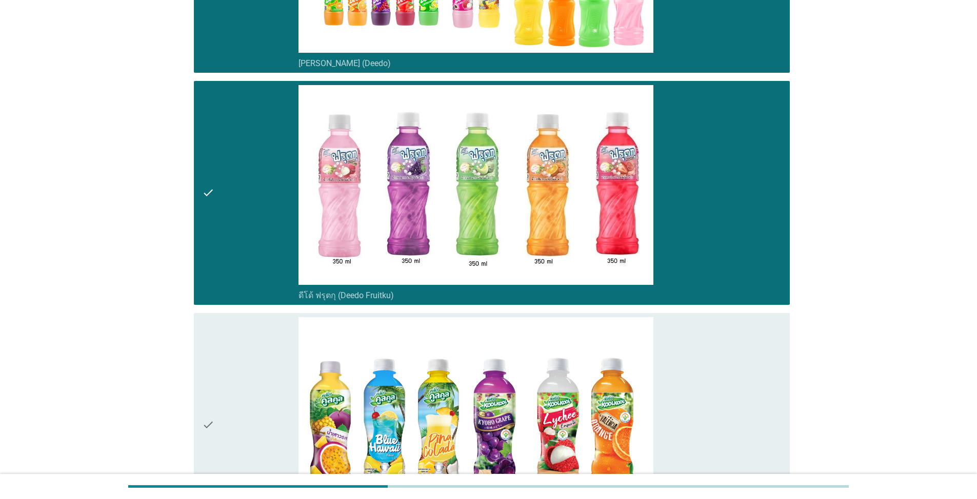
click at [210, 426] on icon "check" at bounding box center [208, 425] width 12 height 216
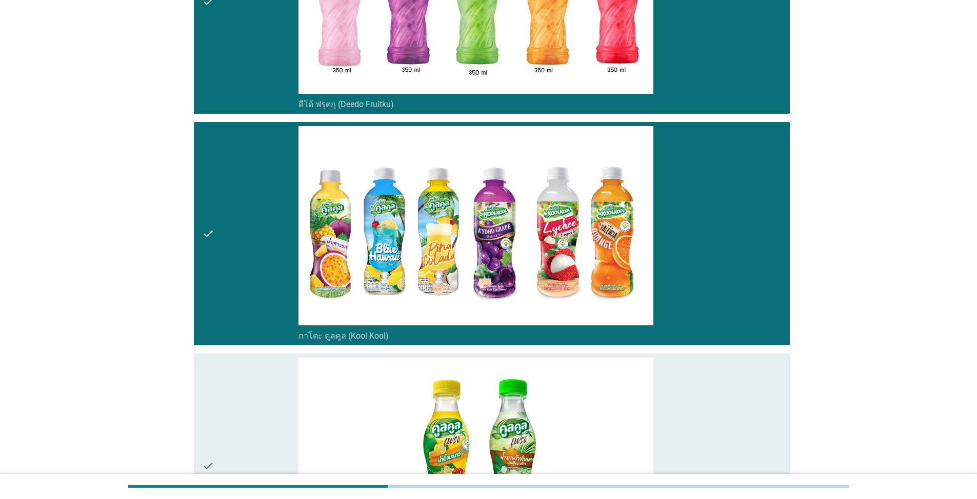
scroll to position [461, 0]
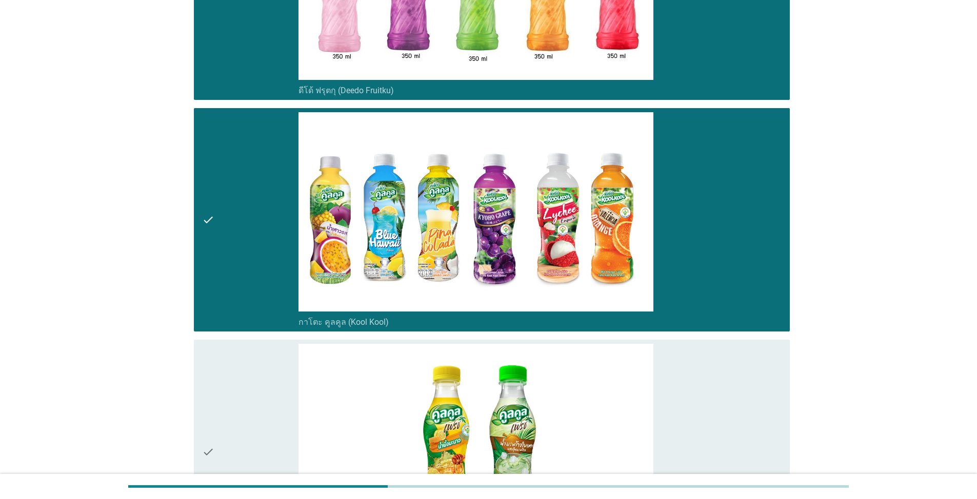
click at [212, 441] on icon "check" at bounding box center [208, 452] width 12 height 216
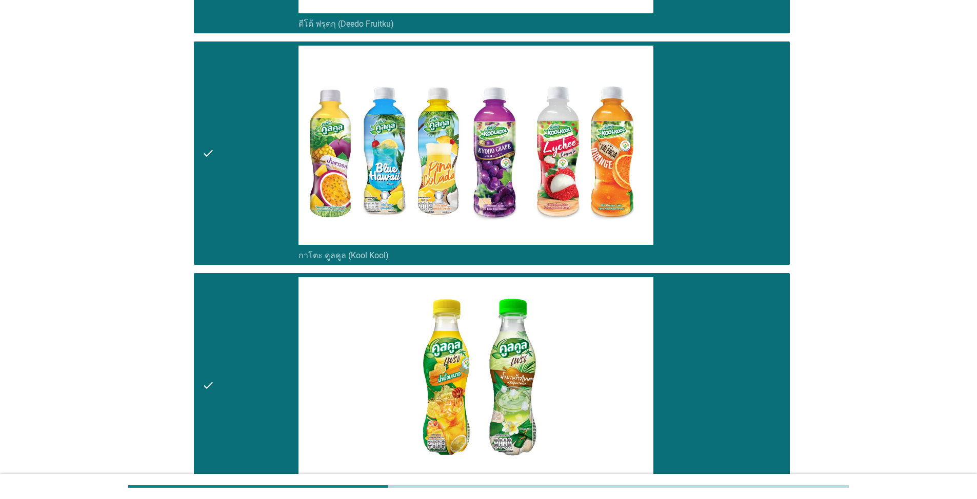
scroll to position [718, 0]
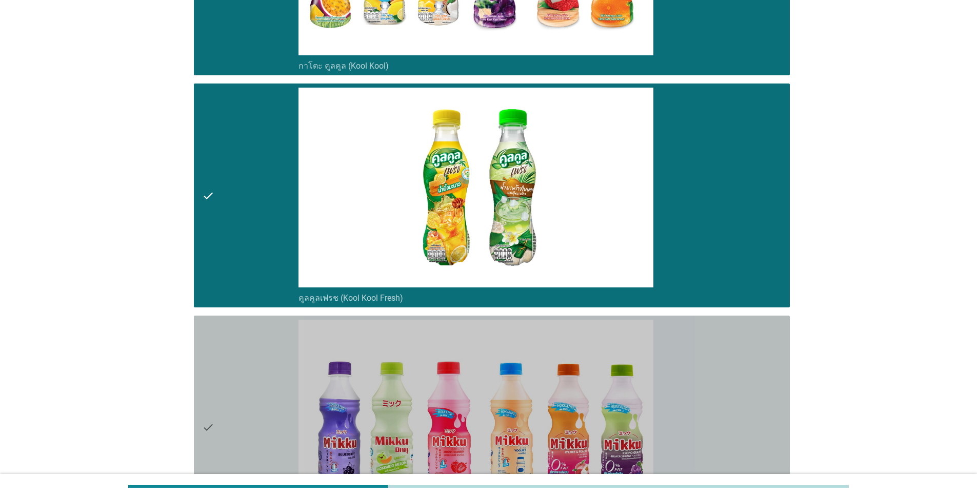
click at [207, 433] on icon "check" at bounding box center [208, 428] width 12 height 216
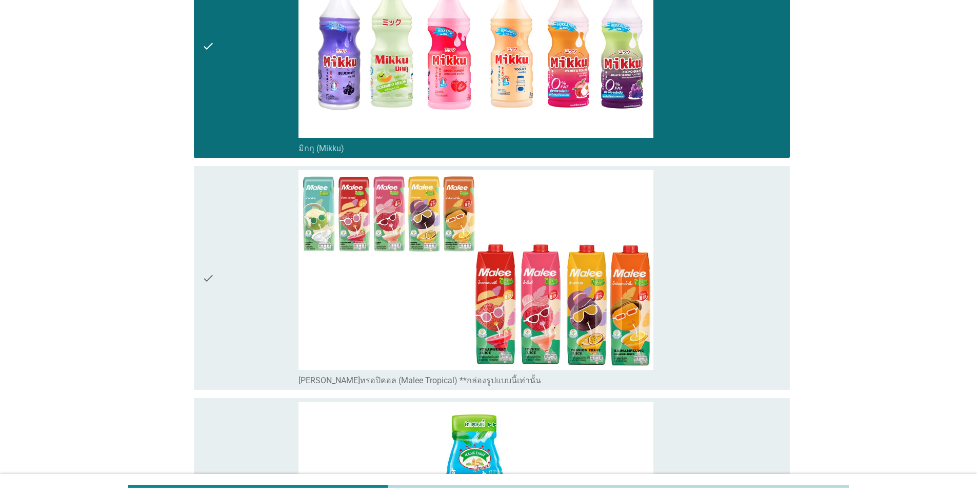
scroll to position [1128, 0]
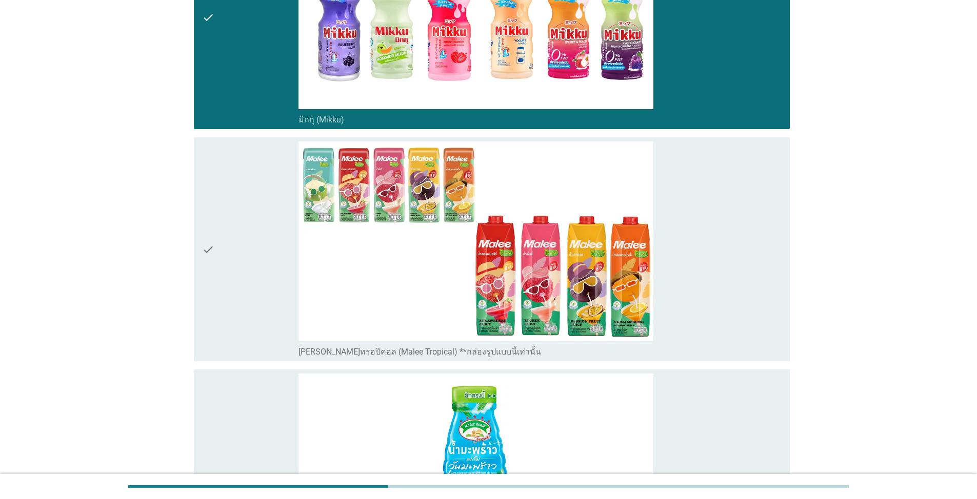
click at [202, 246] on icon "check" at bounding box center [208, 250] width 12 height 216
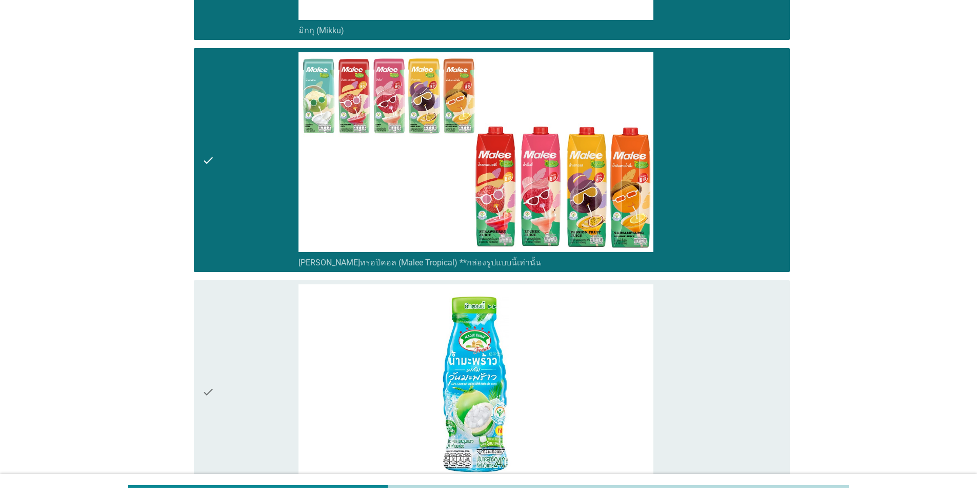
scroll to position [1384, 0]
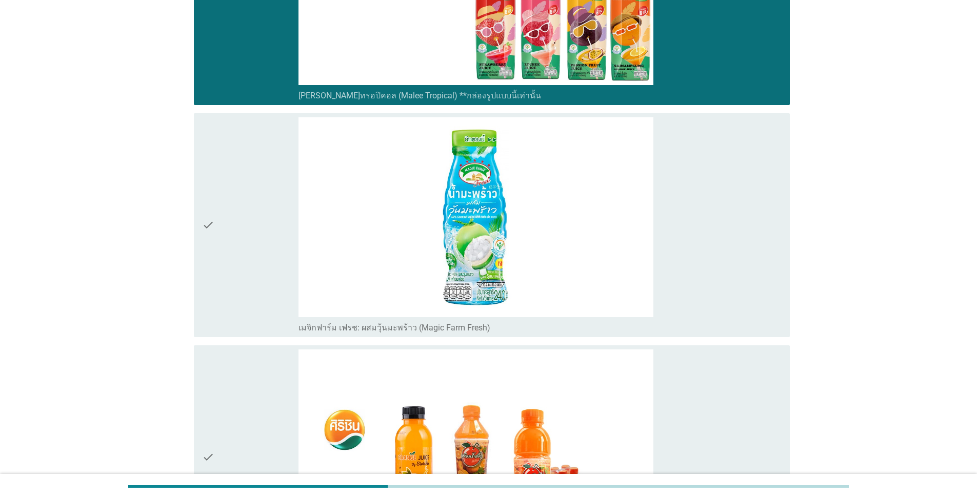
click at [207, 221] on icon "check" at bounding box center [208, 225] width 12 height 216
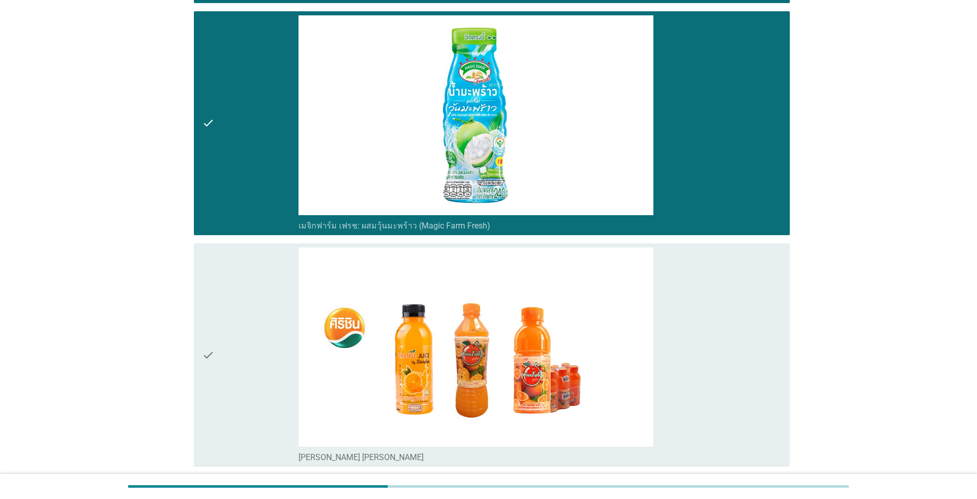
scroll to position [1641, 0]
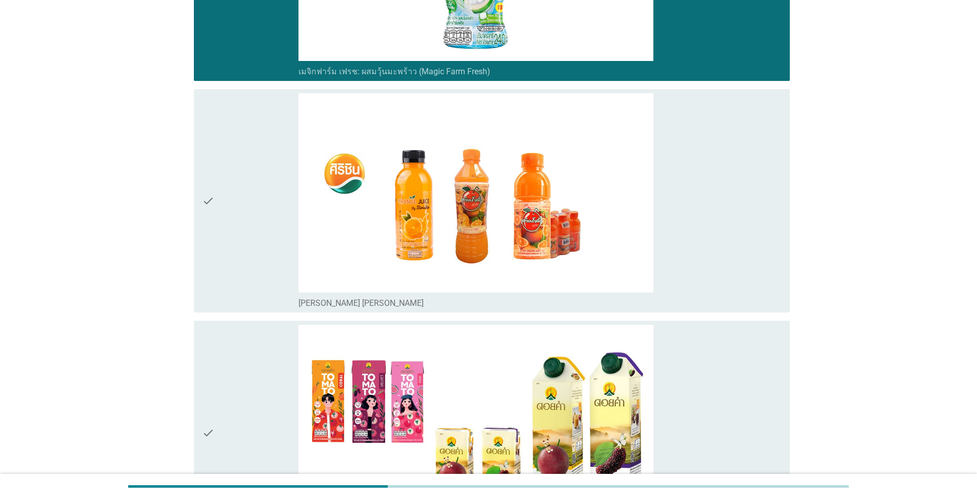
click at [202, 204] on icon "check" at bounding box center [208, 201] width 12 height 216
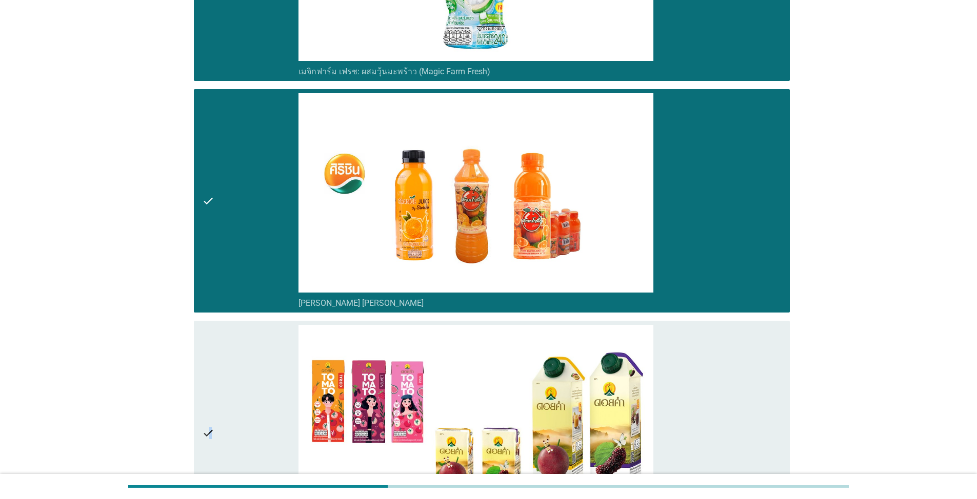
click at [211, 436] on icon "check" at bounding box center [208, 433] width 12 height 216
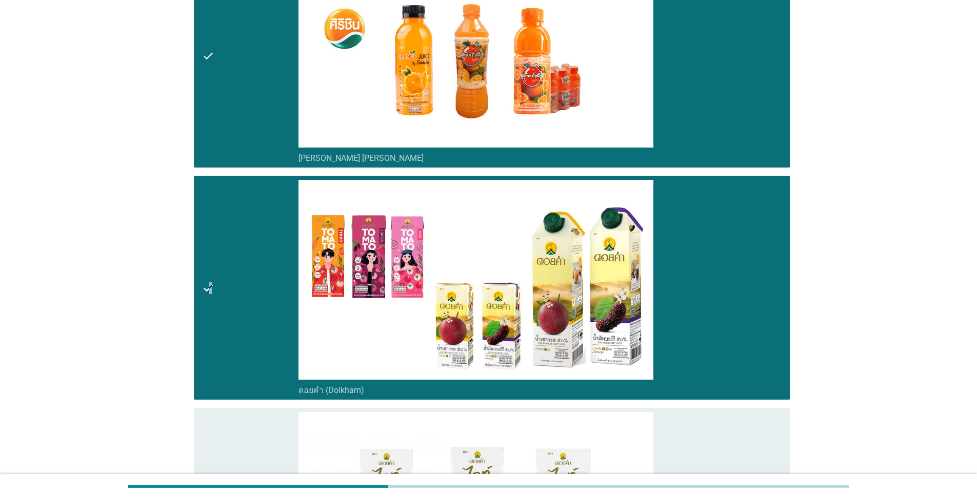
scroll to position [1794, 0]
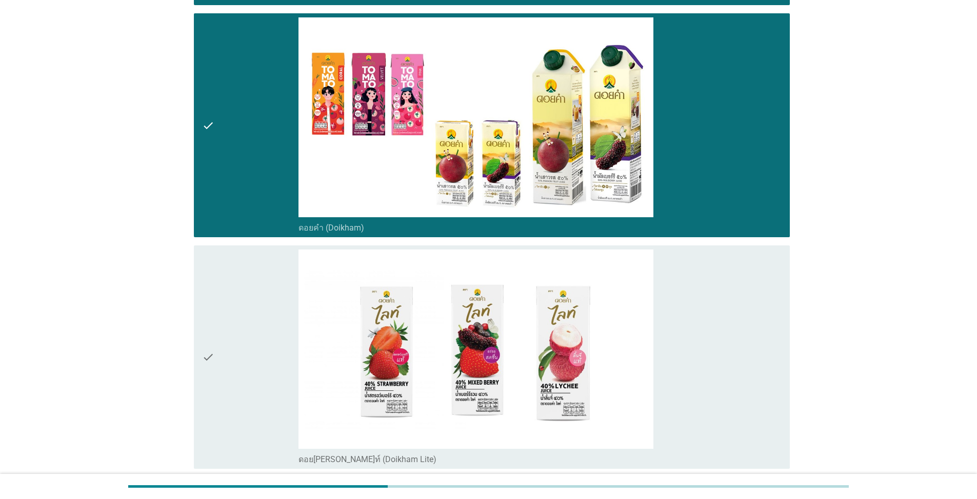
click at [209, 351] on icon "check" at bounding box center [208, 358] width 12 height 216
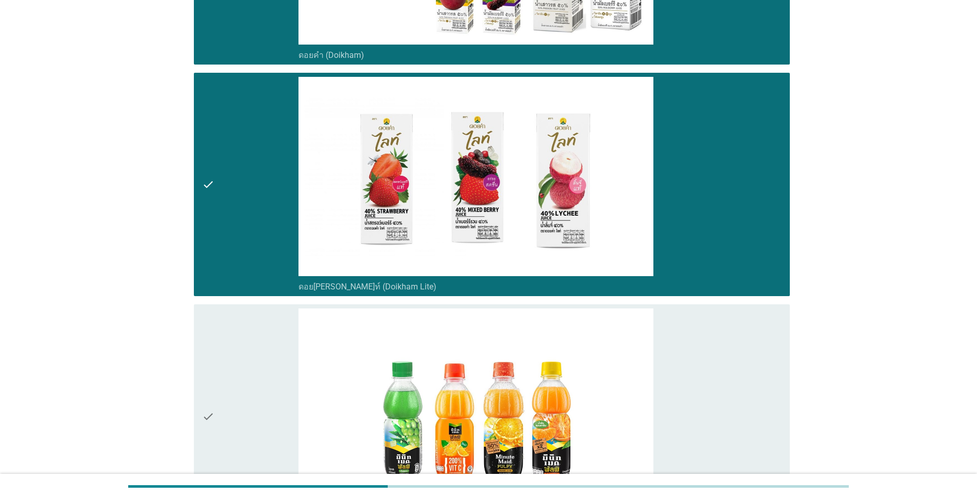
scroll to position [2205, 0]
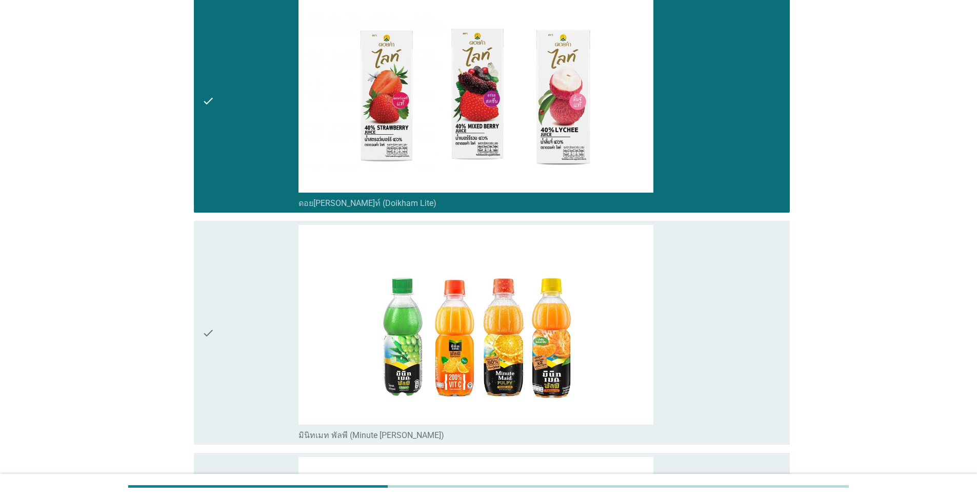
click at [212, 329] on icon "check" at bounding box center [208, 333] width 12 height 216
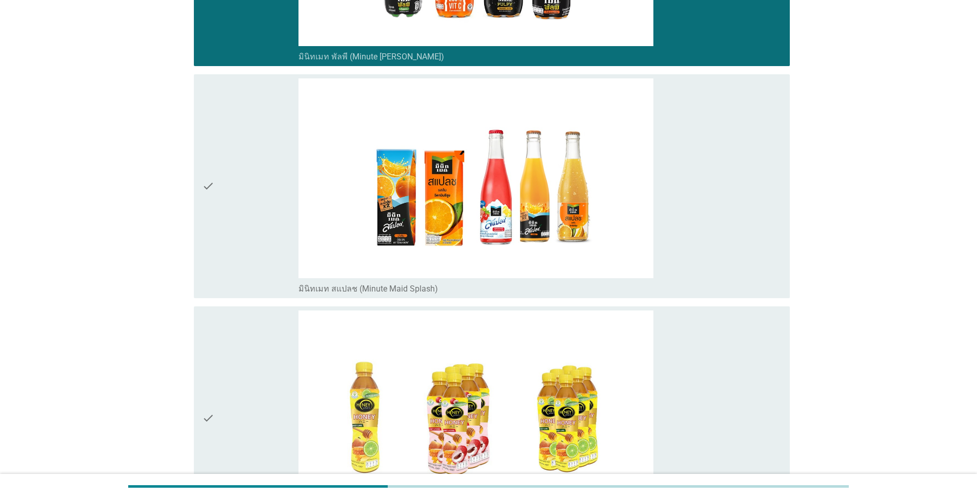
scroll to position [2615, 0]
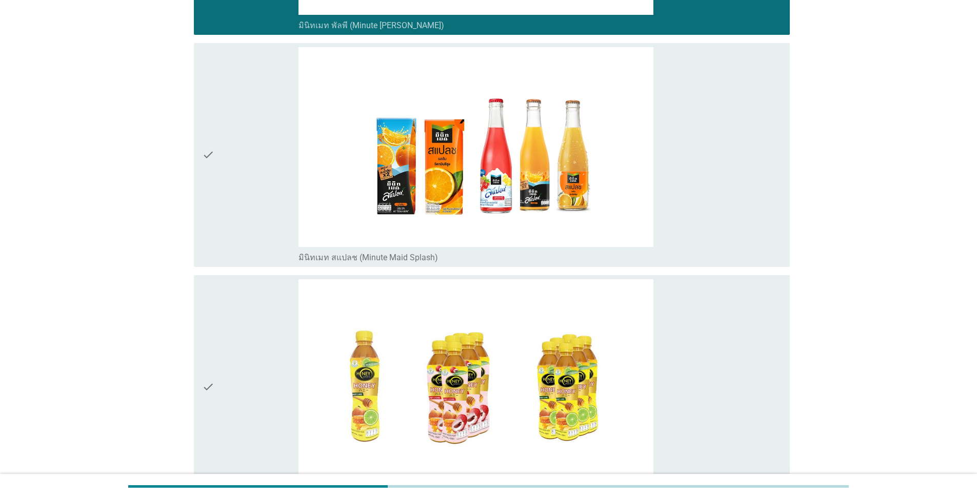
click at [209, 382] on icon "check" at bounding box center [208, 387] width 12 height 216
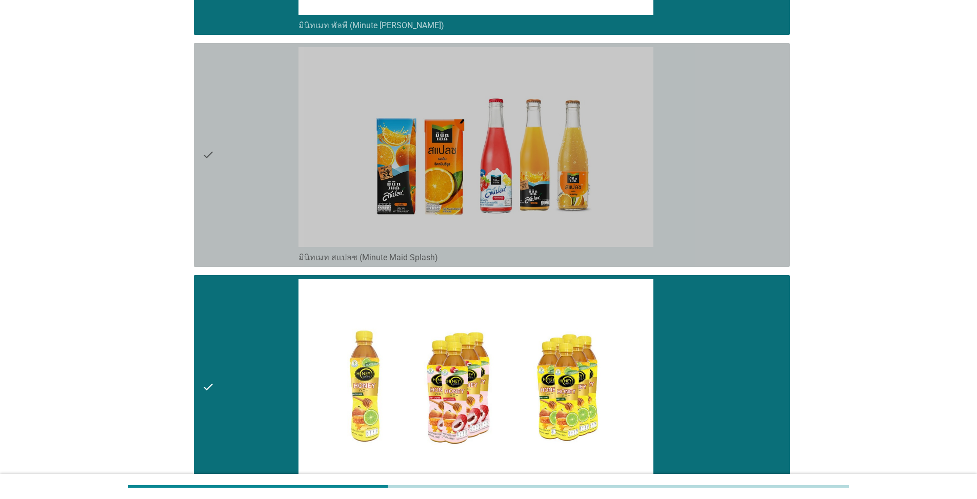
click at [205, 145] on icon "check" at bounding box center [208, 155] width 12 height 216
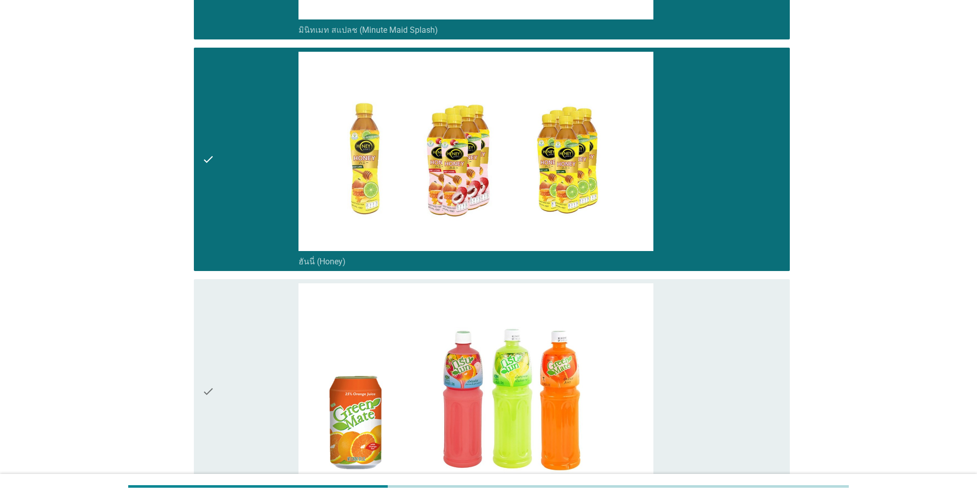
scroll to position [2922, 0]
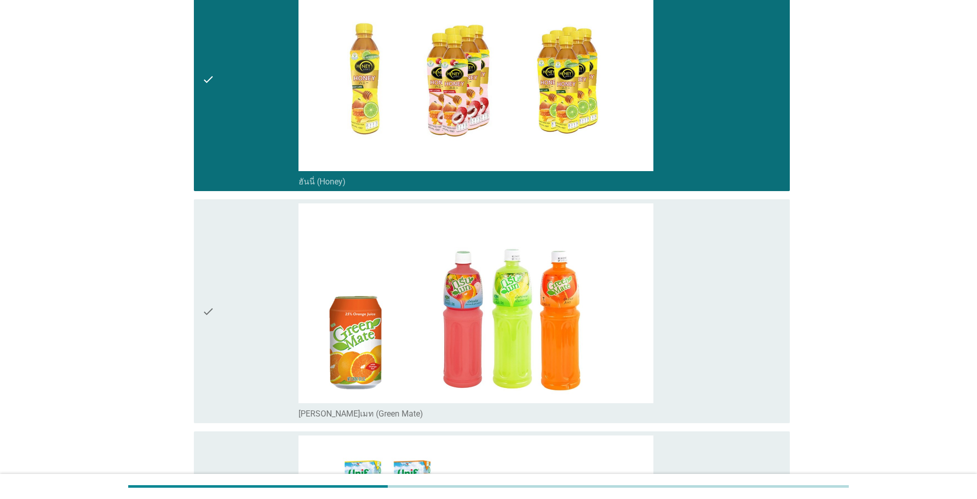
click at [216, 308] on div "check" at bounding box center [250, 312] width 96 height 216
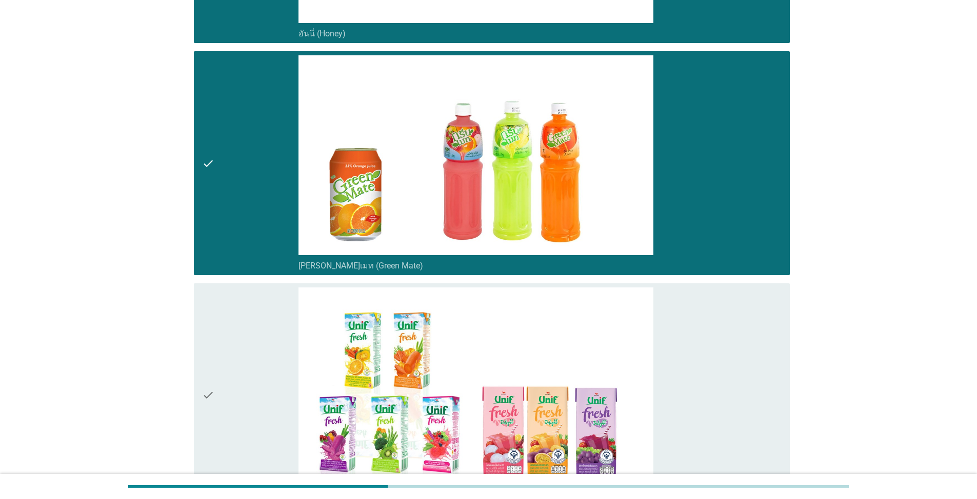
scroll to position [3076, 0]
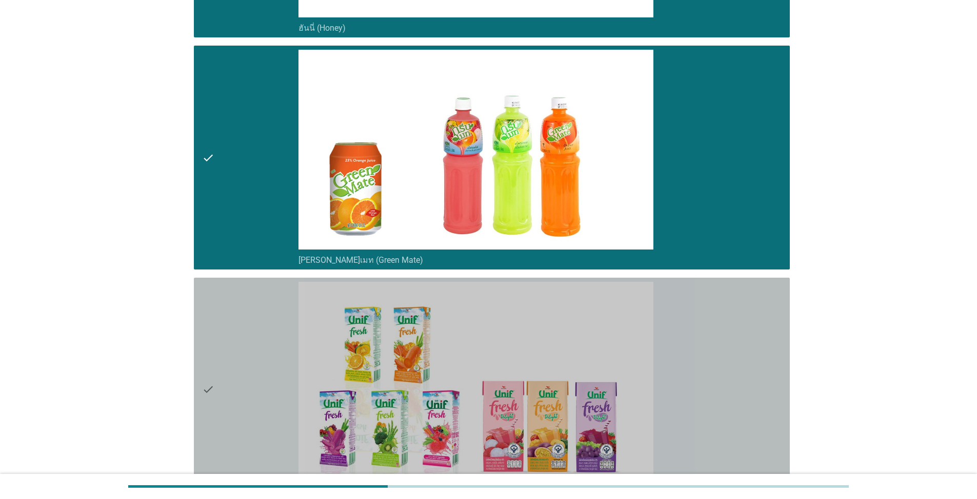
click at [210, 391] on icon "check" at bounding box center [208, 390] width 12 height 216
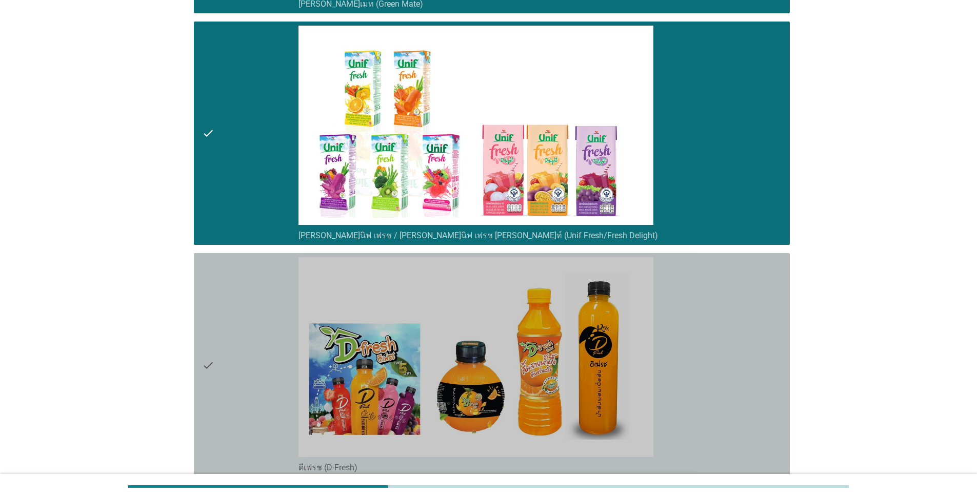
click at [202, 366] on icon "check" at bounding box center [208, 365] width 12 height 216
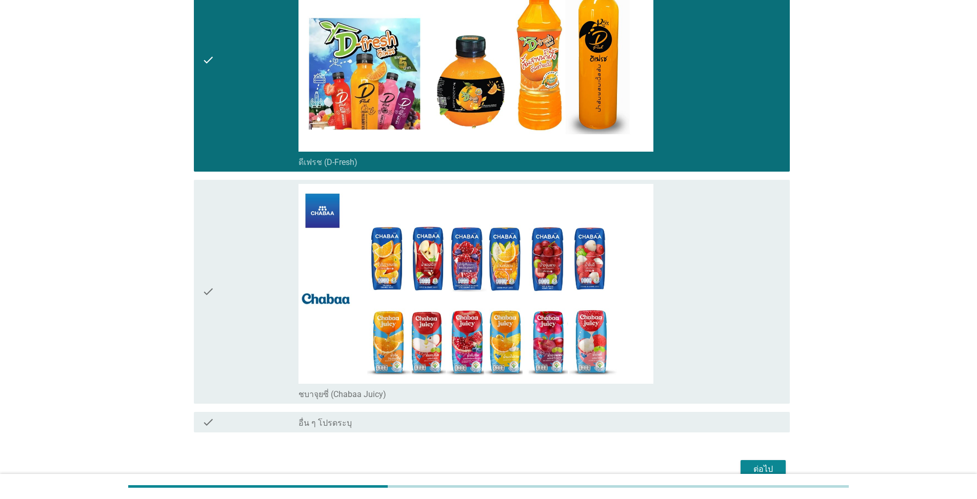
scroll to position [3640, 0]
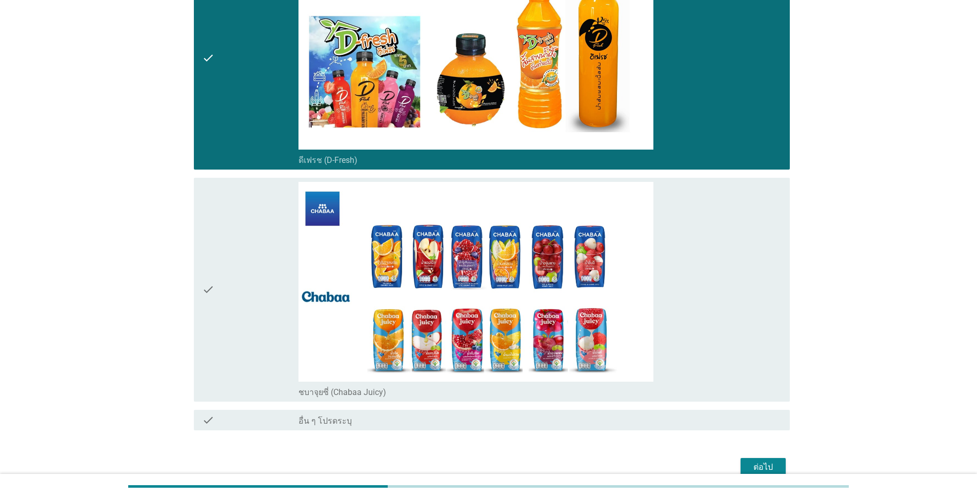
click at [208, 286] on icon "check" at bounding box center [208, 290] width 12 height 216
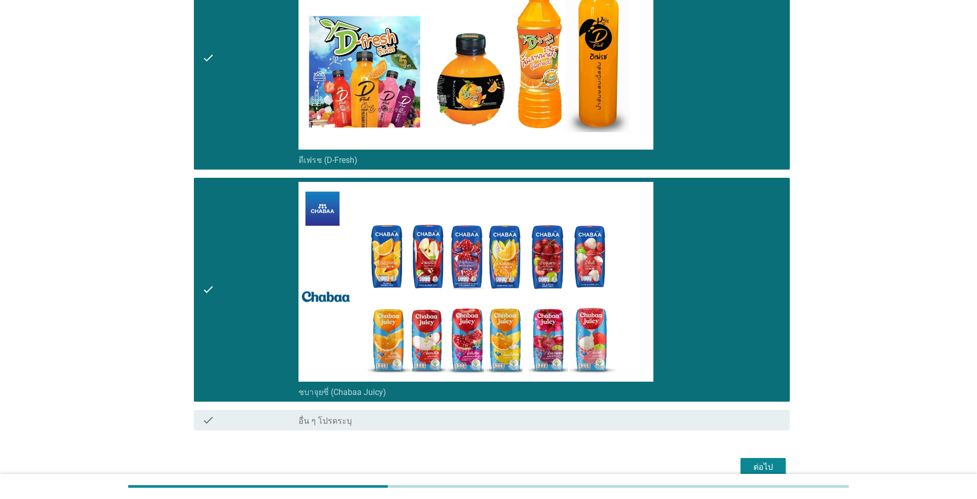
click at [504, 460] on div "ต่อไป" at bounding box center [763, 467] width 29 height 12
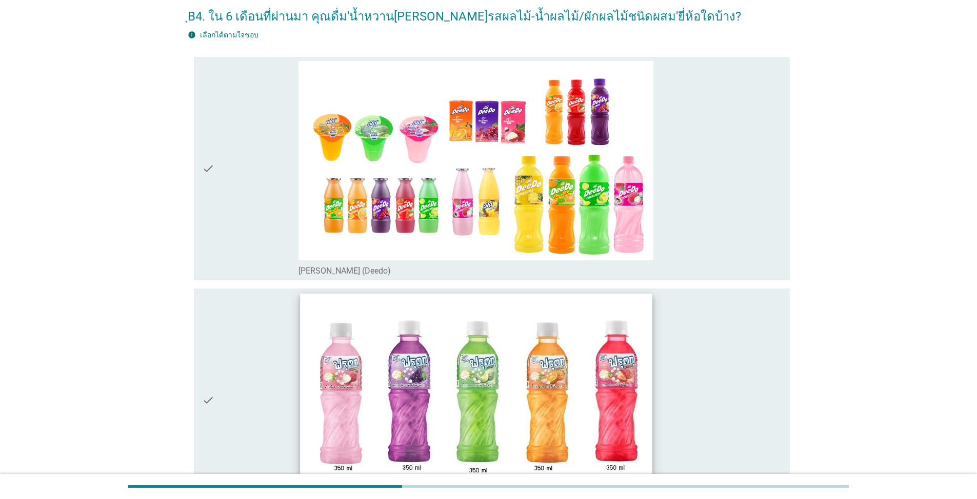
scroll to position [205, 0]
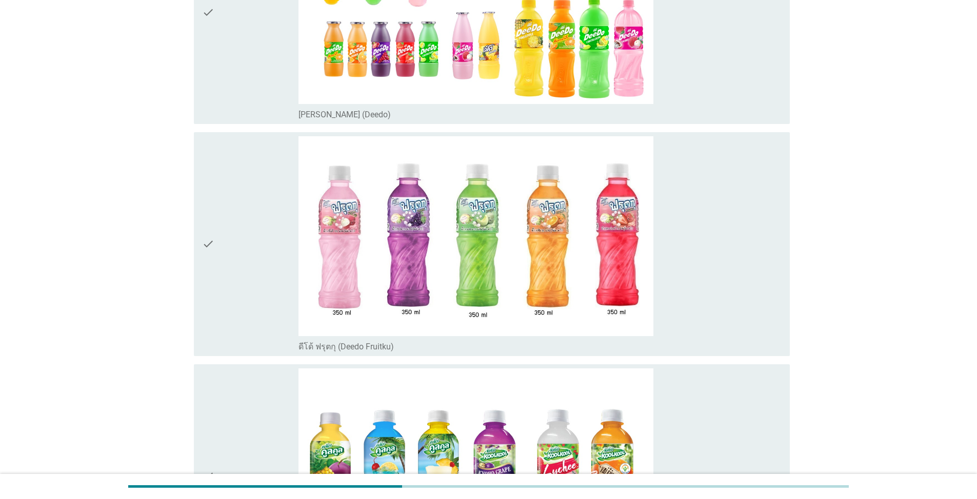
click at [207, 242] on icon "check" at bounding box center [208, 244] width 12 height 216
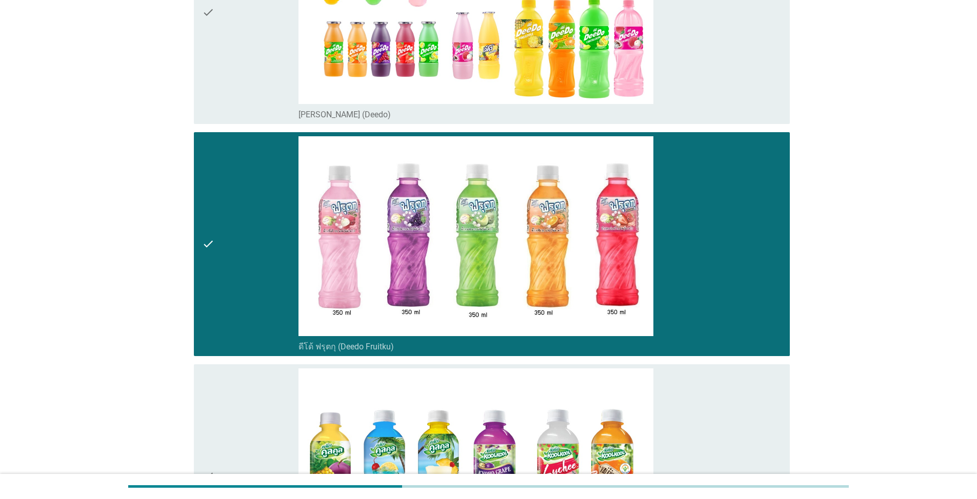
scroll to position [0, 0]
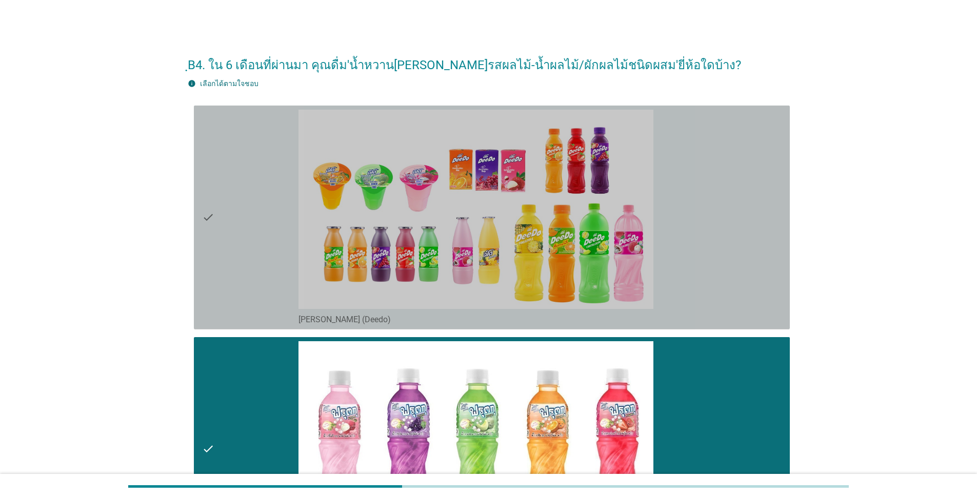
click at [207, 213] on icon "check" at bounding box center [208, 218] width 12 height 216
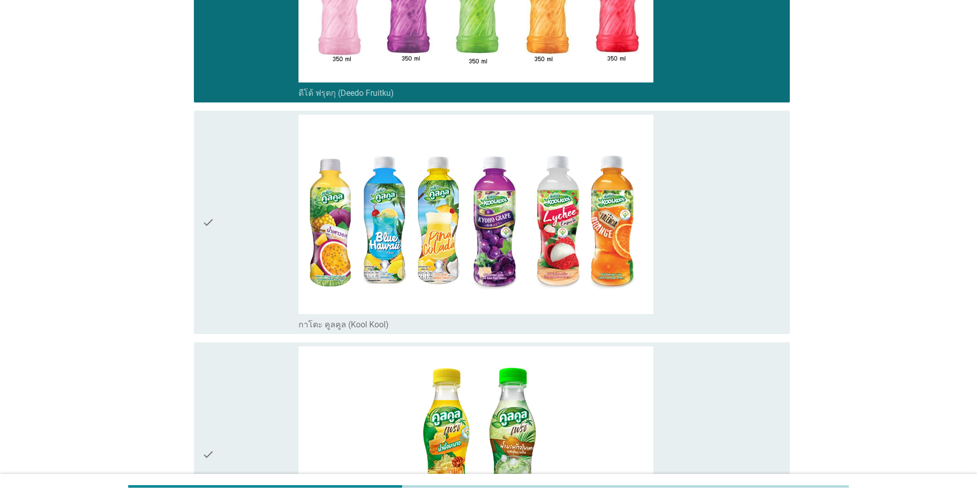
scroll to position [461, 0]
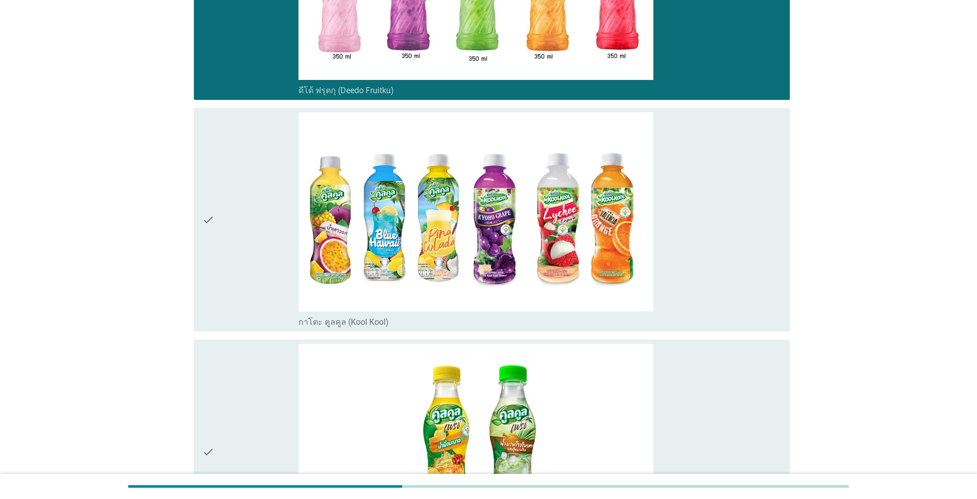
click at [213, 229] on icon "check" at bounding box center [208, 220] width 12 height 216
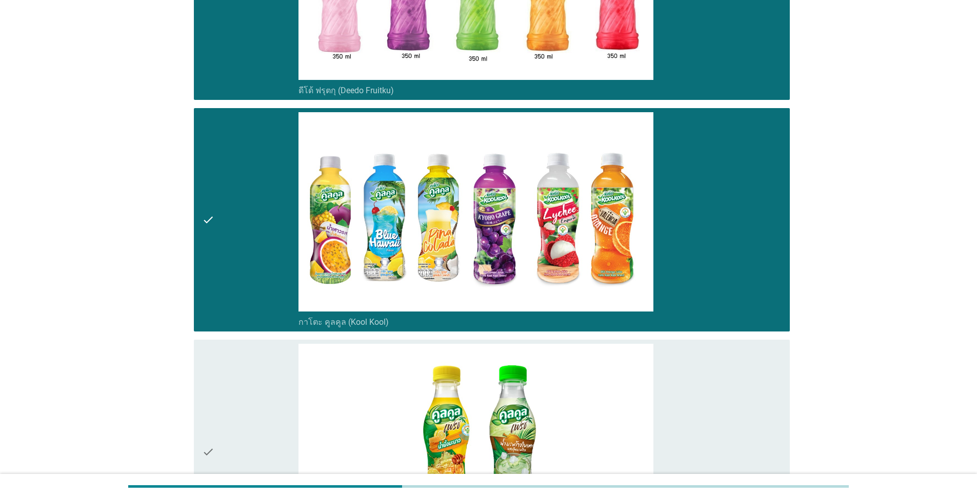
click at [221, 452] on div "check" at bounding box center [250, 452] width 96 height 216
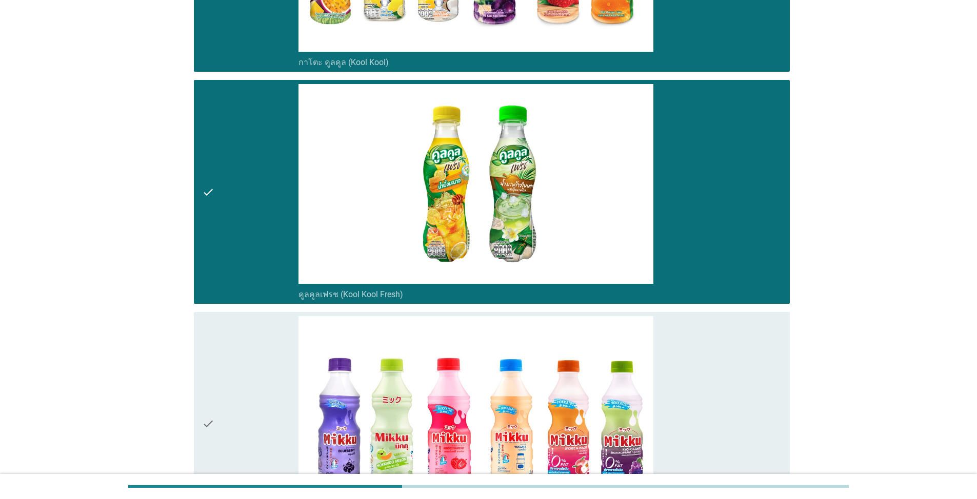
scroll to position [872, 0]
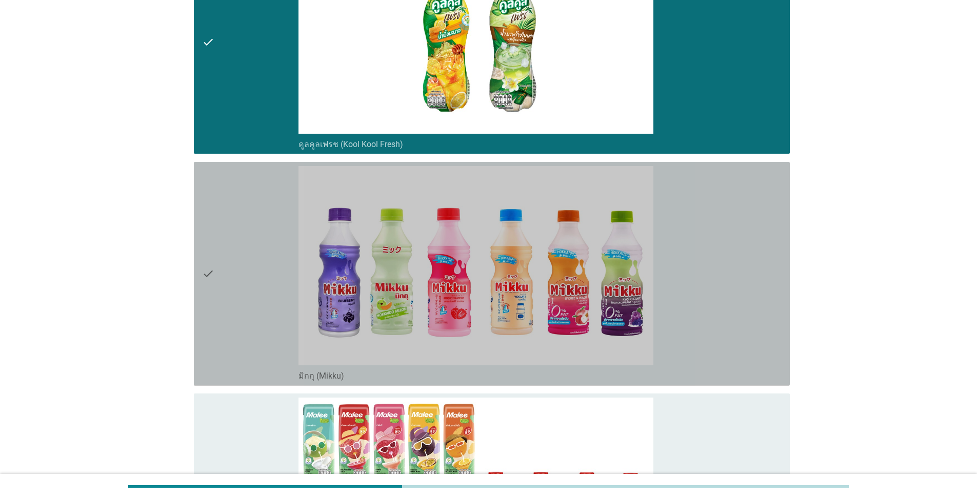
click at [215, 269] on div "check" at bounding box center [250, 274] width 96 height 216
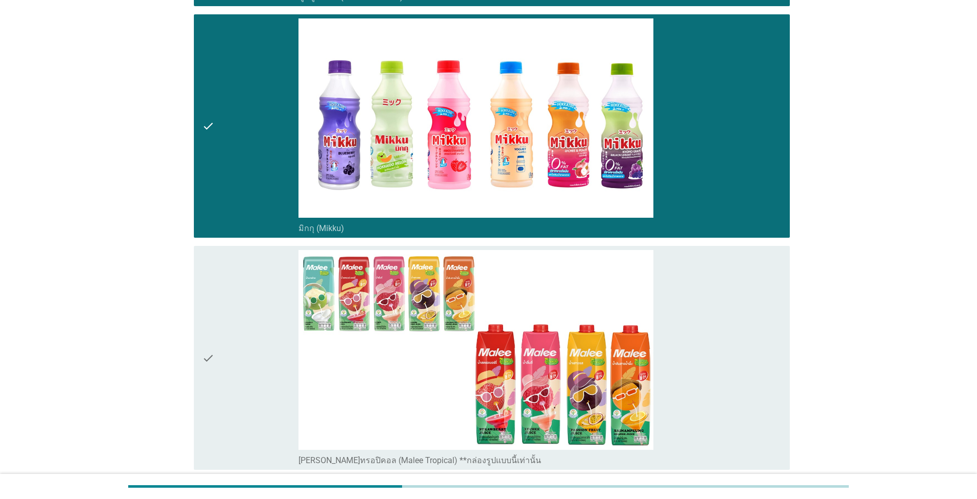
scroll to position [1179, 0]
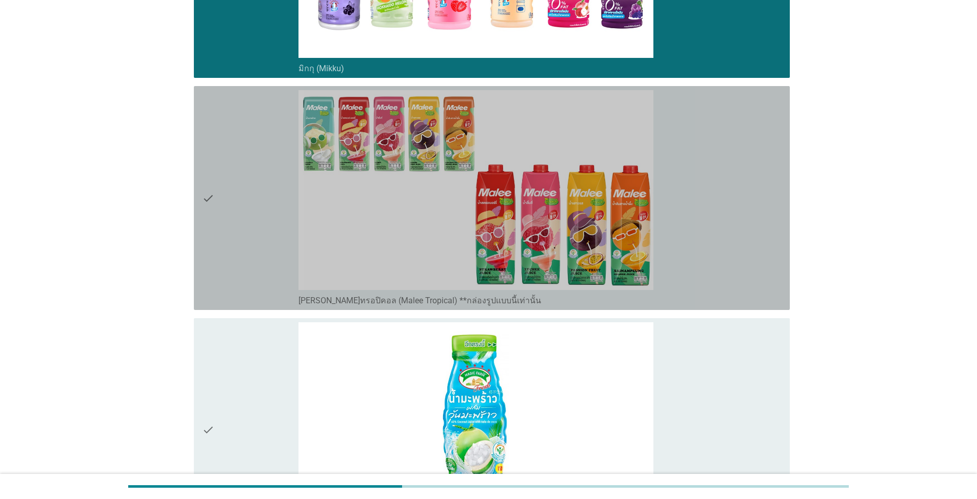
click at [221, 198] on div "check" at bounding box center [250, 198] width 96 height 216
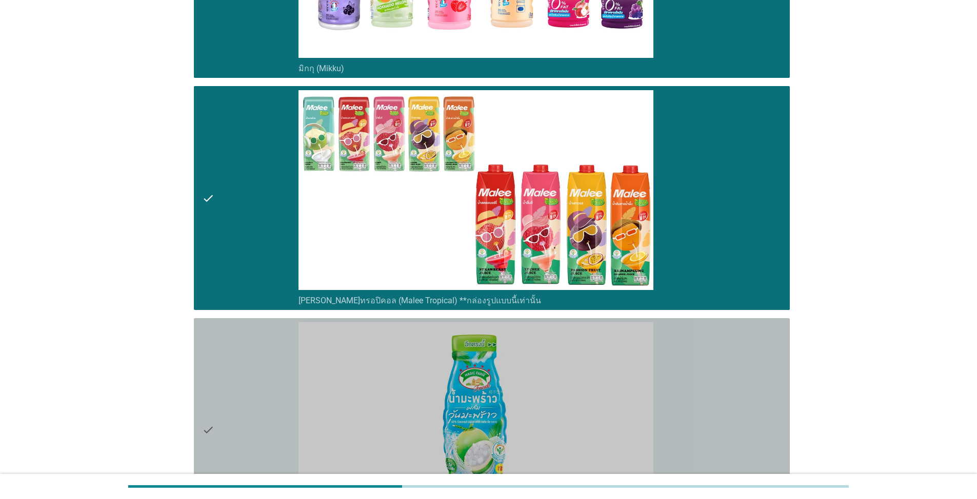
drag, startPoint x: 211, startPoint y: 424, endPoint x: 223, endPoint y: 410, distance: 18.9
click at [211, 425] on icon "check" at bounding box center [208, 430] width 12 height 216
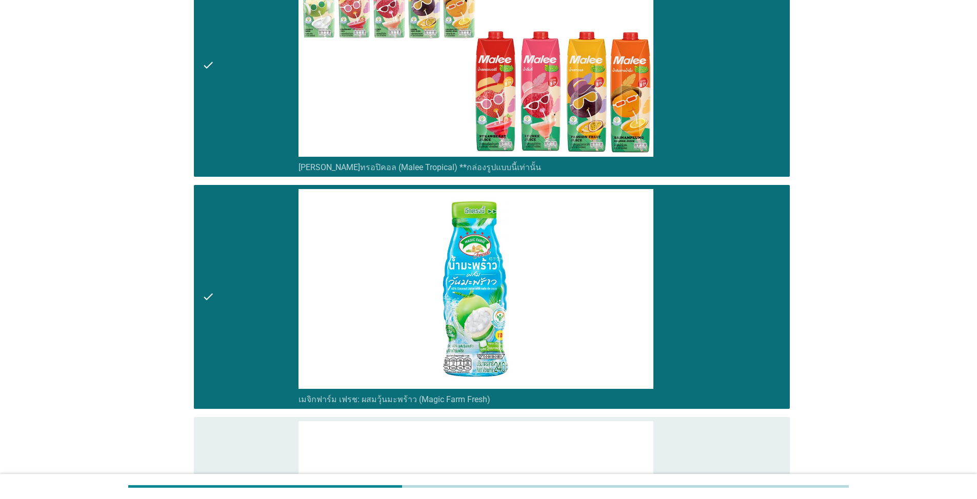
scroll to position [1487, 0]
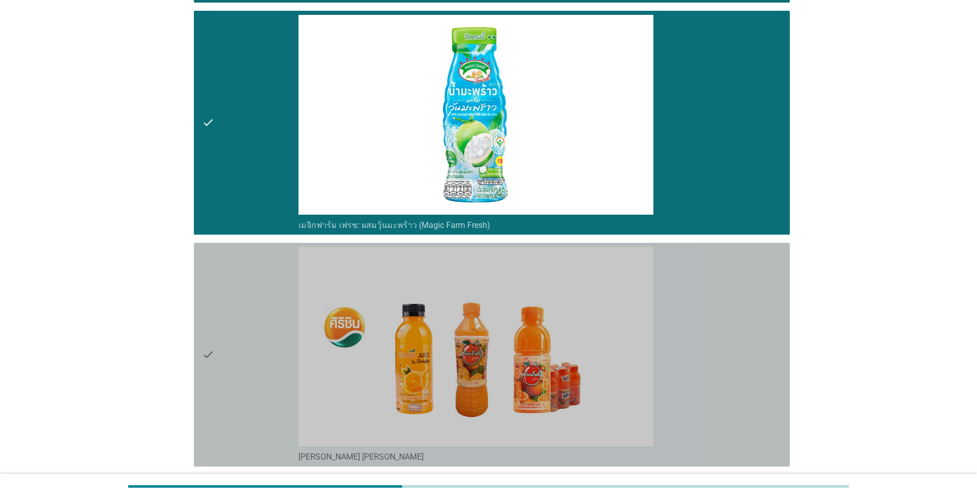
click at [213, 360] on icon "check" at bounding box center [208, 355] width 12 height 216
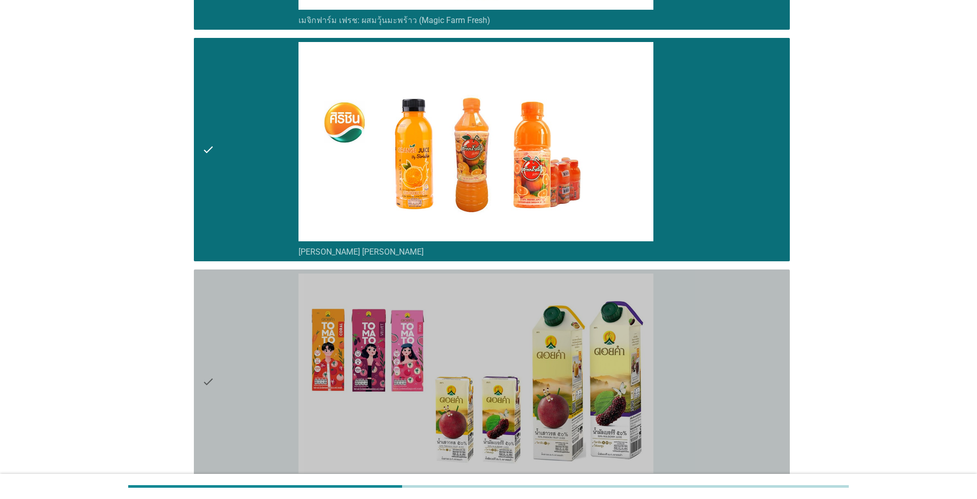
click at [214, 370] on icon "check" at bounding box center [208, 382] width 12 height 216
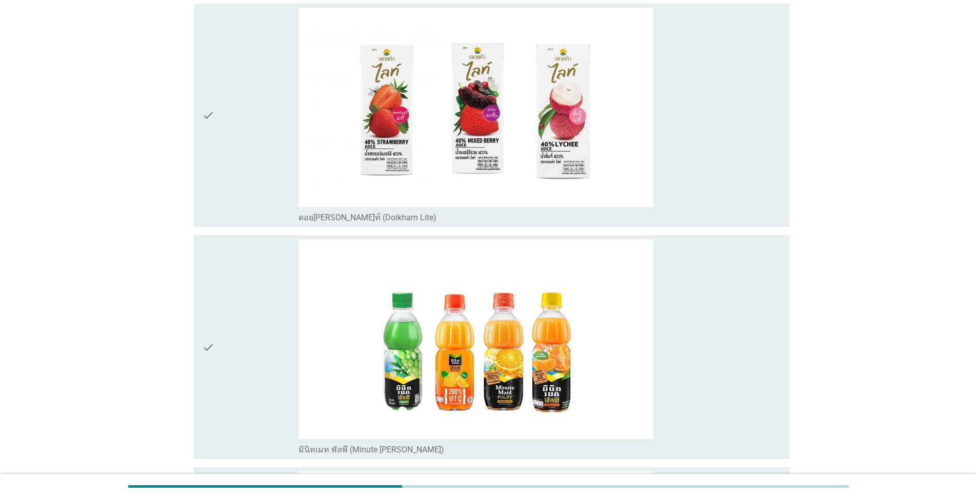
scroll to position [2205, 0]
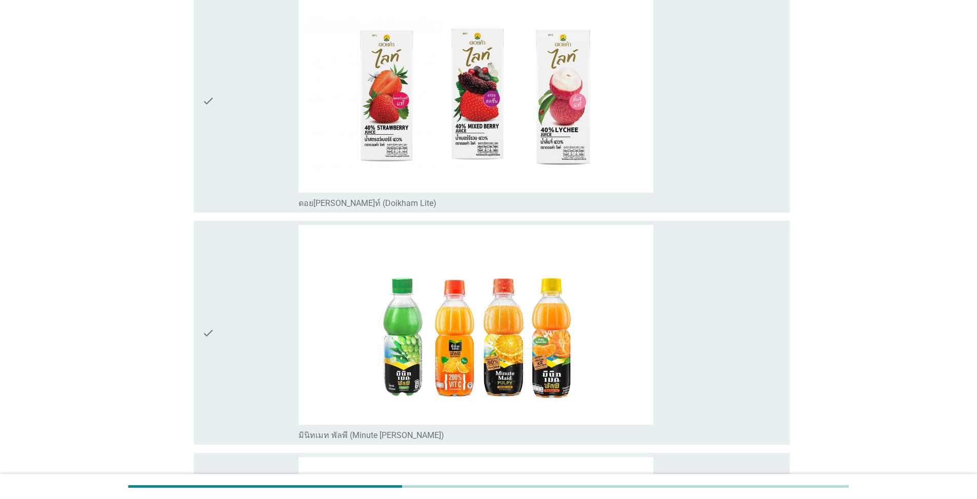
click at [210, 114] on icon "check" at bounding box center [208, 101] width 12 height 216
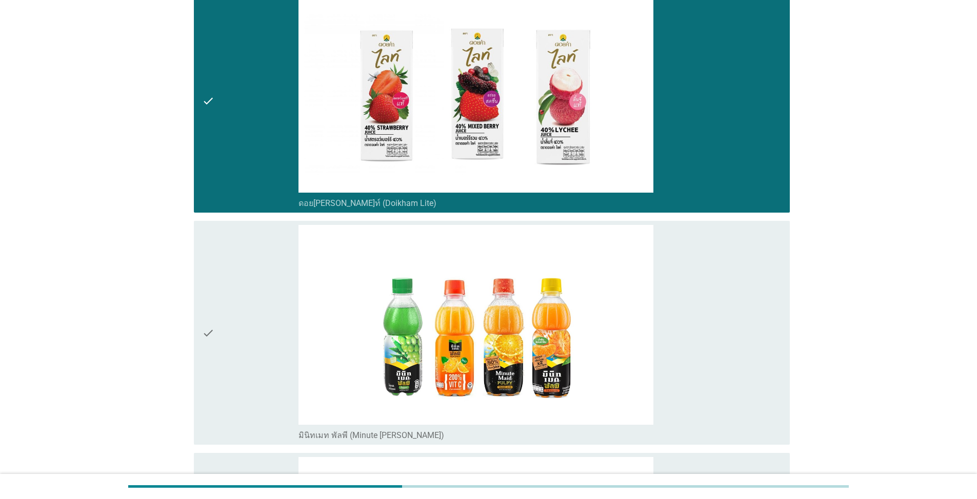
click at [215, 342] on div "check" at bounding box center [250, 333] width 96 height 216
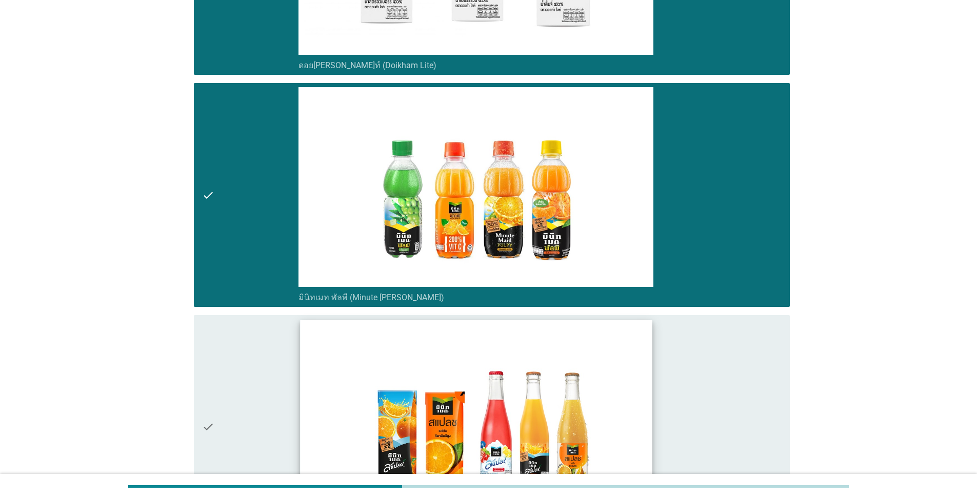
scroll to position [2512, 0]
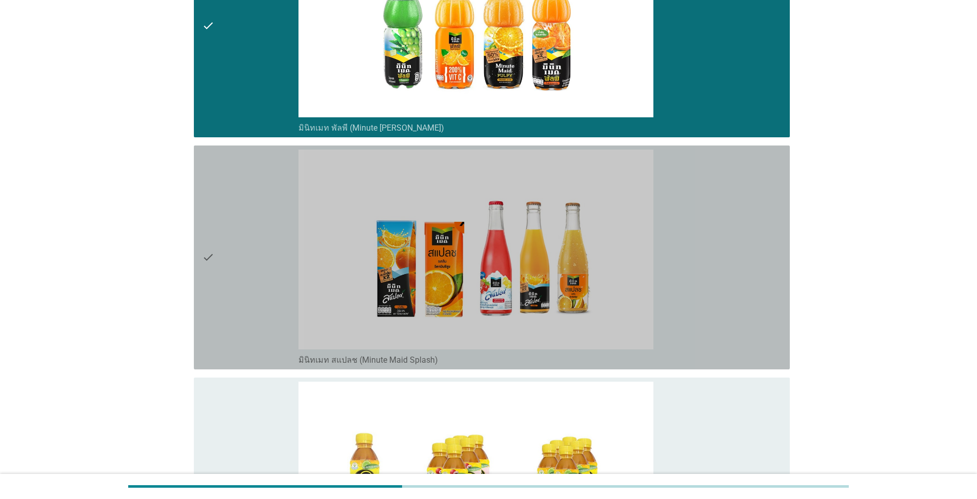
click at [203, 249] on icon "check" at bounding box center [208, 258] width 12 height 216
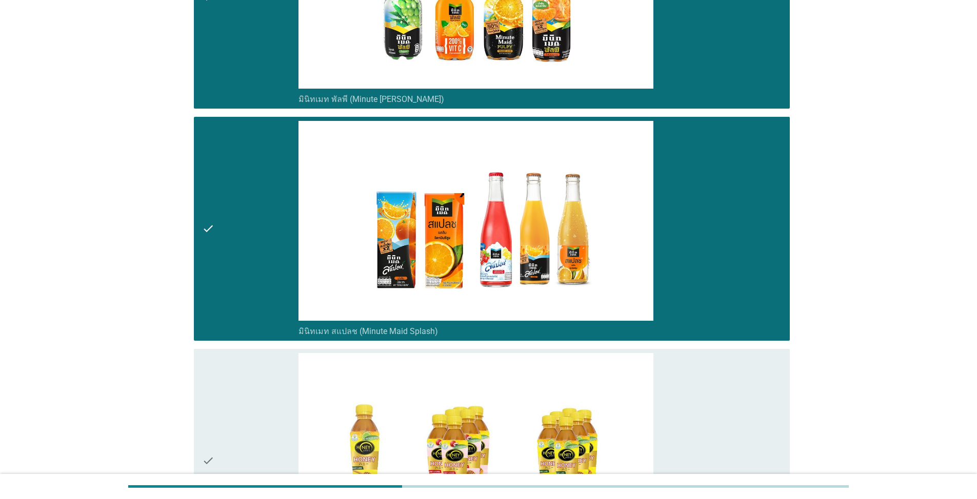
scroll to position [2563, 0]
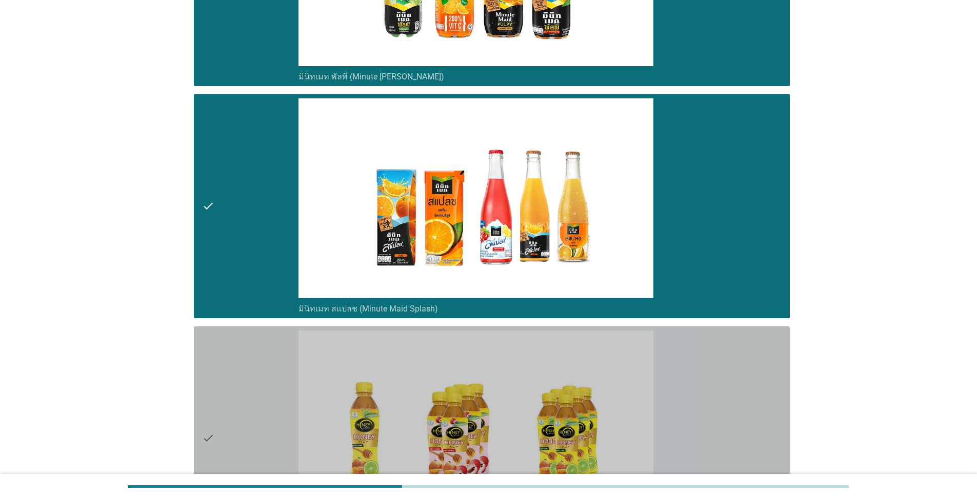
click at [206, 443] on icon "check" at bounding box center [208, 439] width 12 height 216
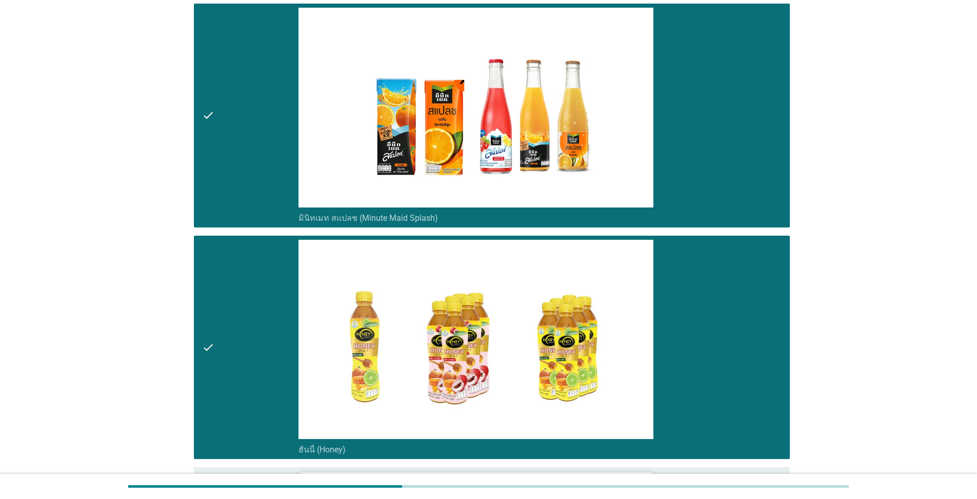
scroll to position [2820, 0]
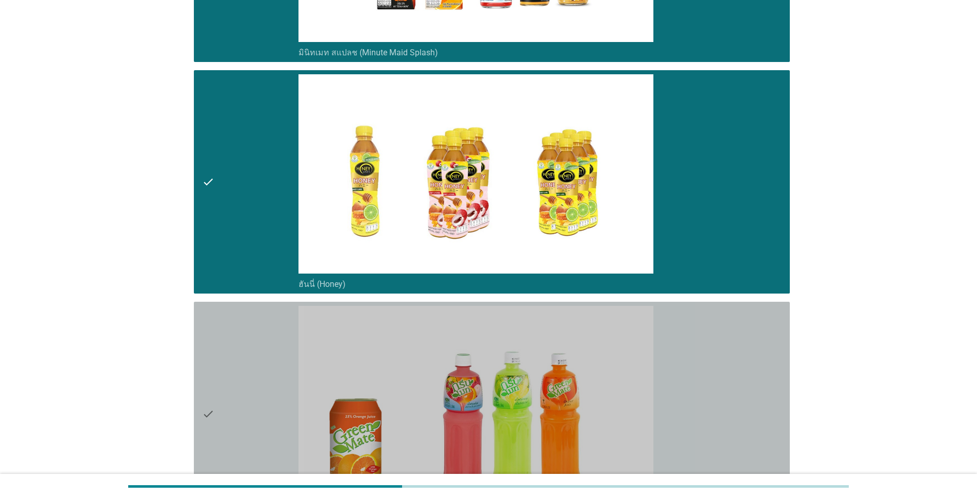
click at [210, 417] on icon "check" at bounding box center [208, 414] width 12 height 216
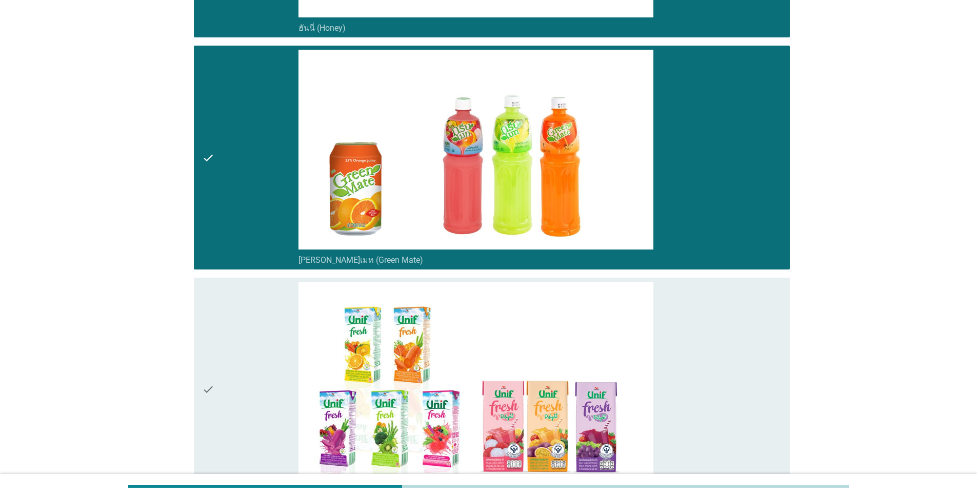
click at [204, 390] on icon "check" at bounding box center [208, 390] width 12 height 216
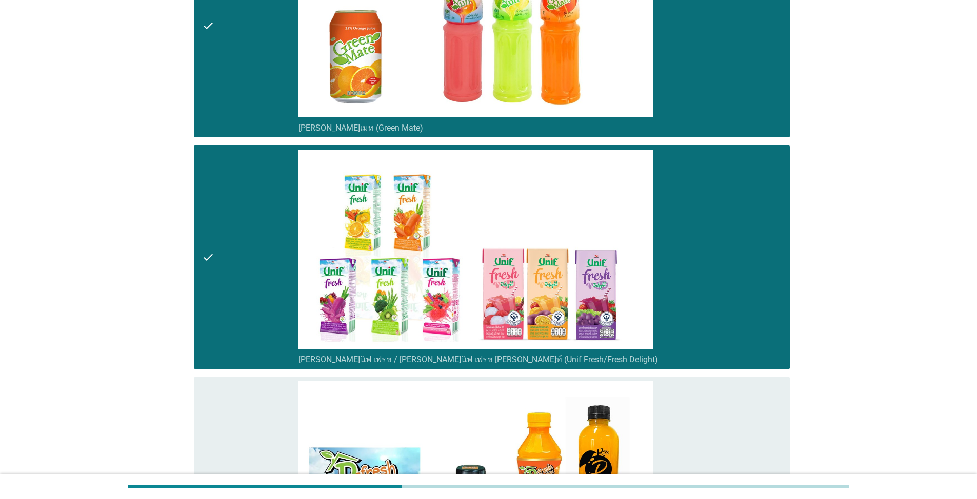
scroll to position [3332, 0]
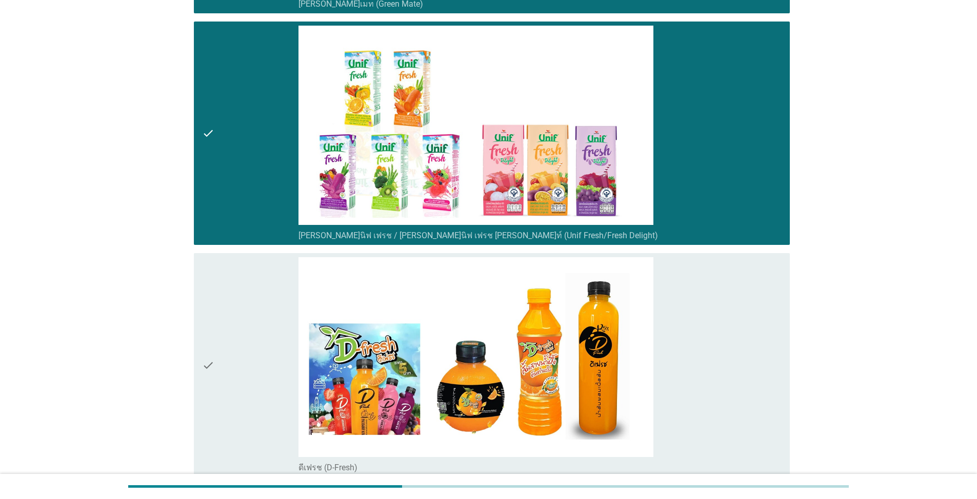
click at [208, 372] on icon "check" at bounding box center [208, 365] width 12 height 216
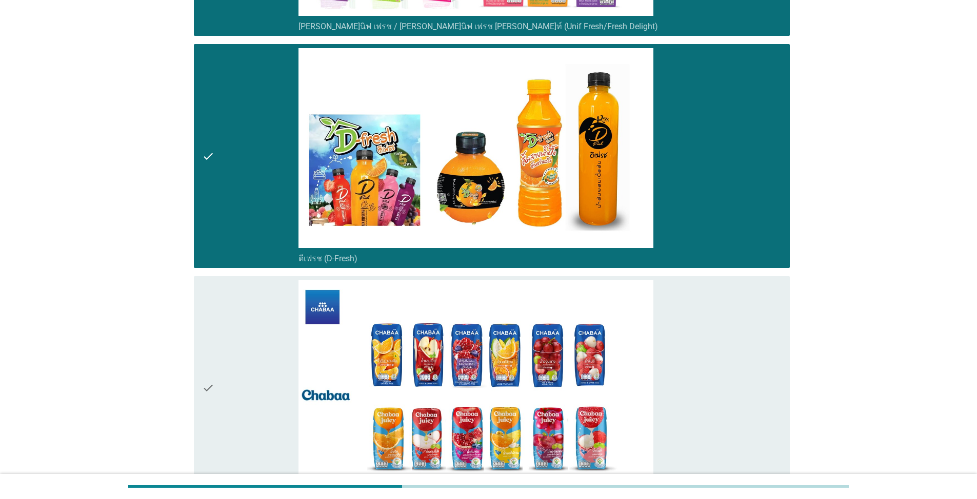
scroll to position [3589, 0]
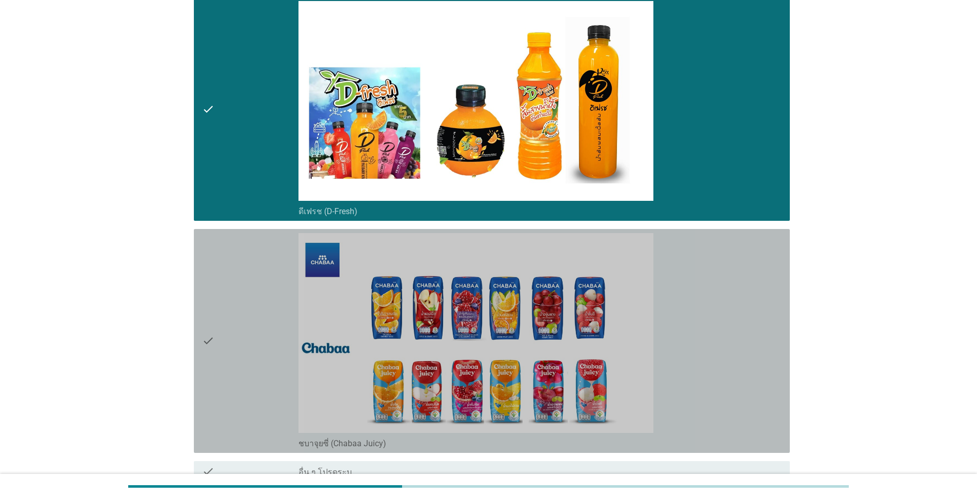
click at [208, 340] on icon "check" at bounding box center [208, 341] width 12 height 216
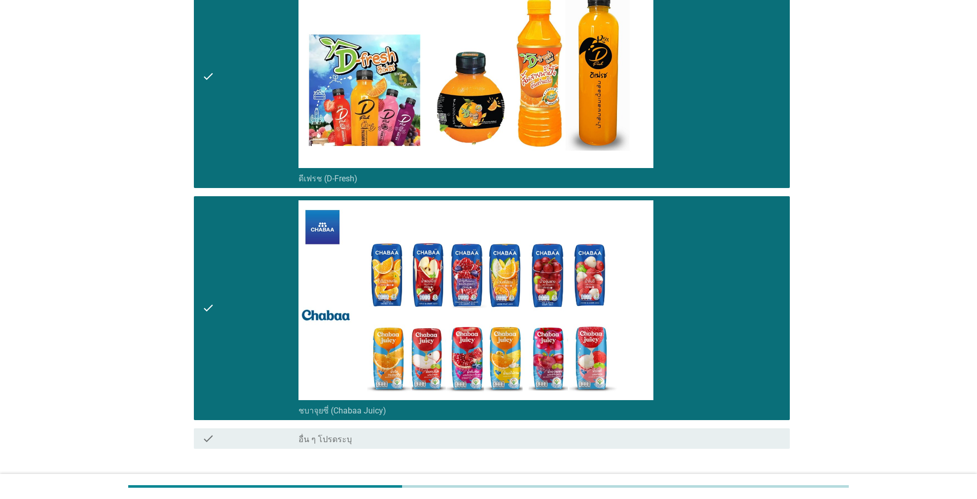
scroll to position [3640, 0]
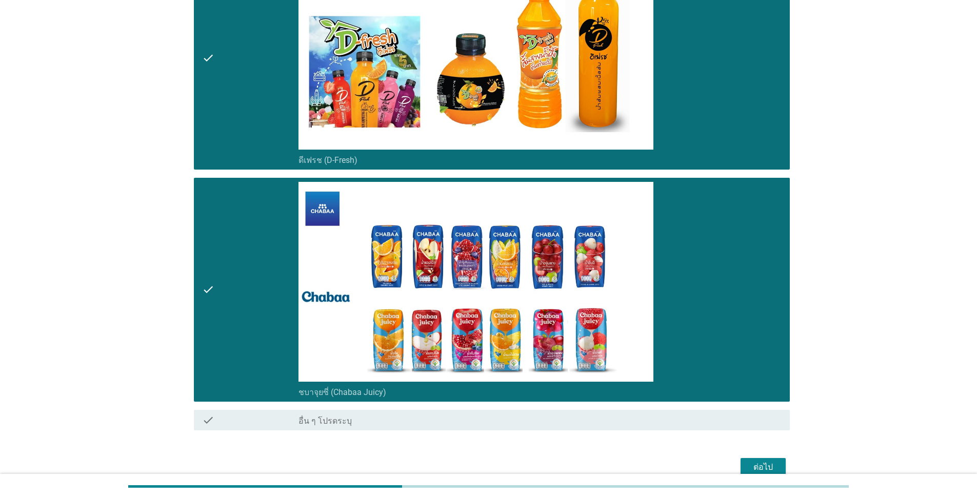
click at [504, 460] on div "ต่อไป" at bounding box center [763, 467] width 29 height 12
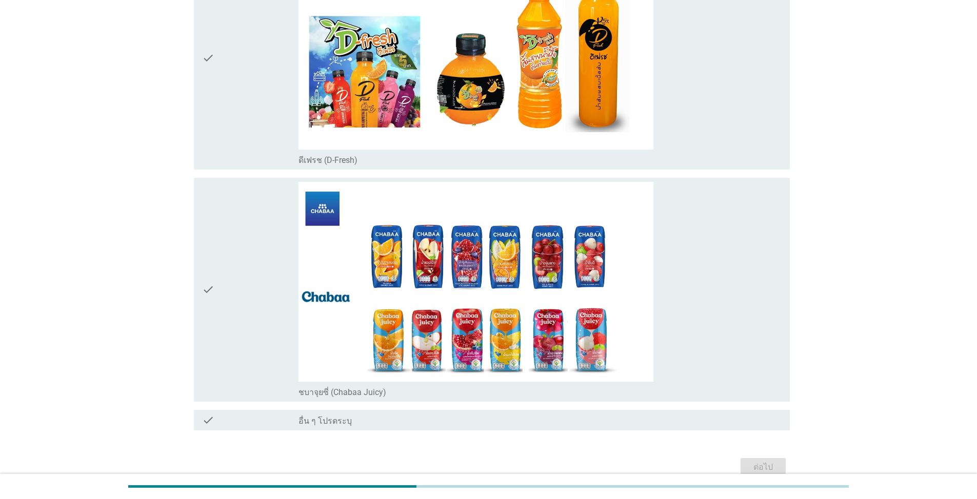
scroll to position [0, 0]
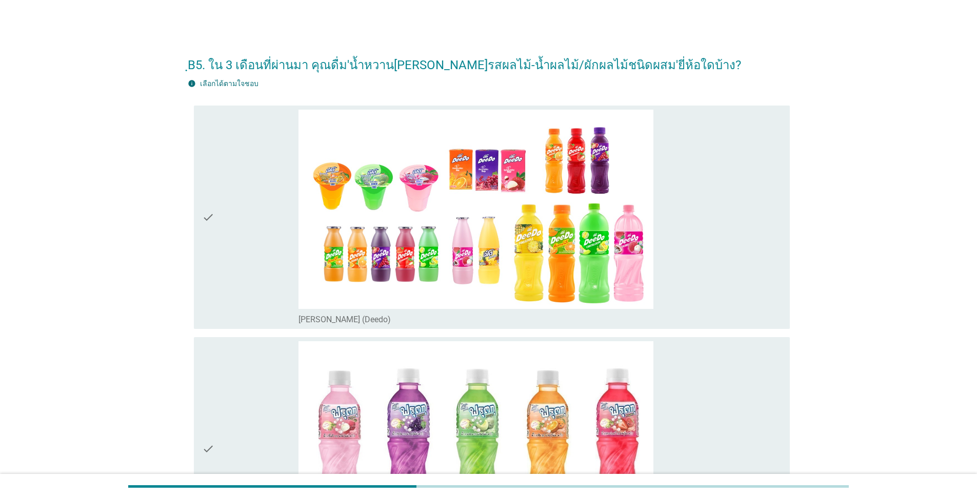
click at [199, 209] on div "check check_box_outline_blank [PERSON_NAME] (Deedo)" at bounding box center [492, 218] width 596 height 224
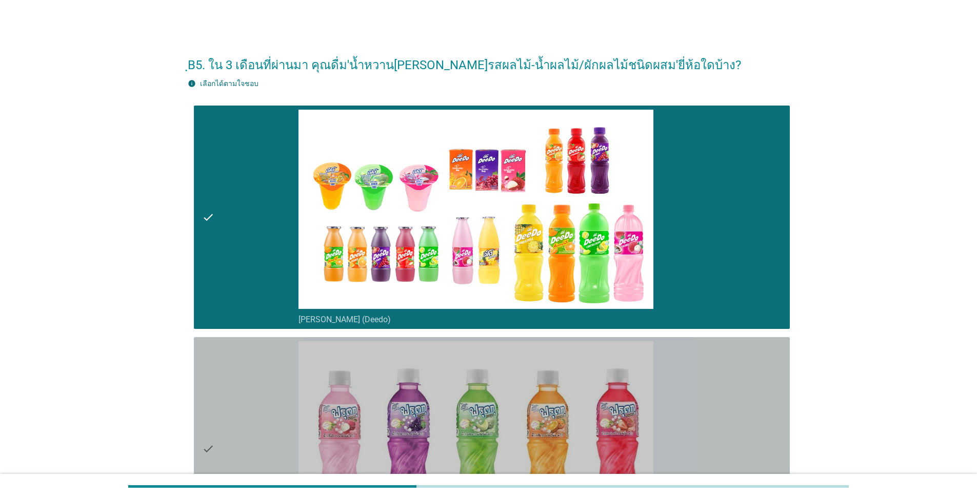
click at [215, 434] on div "check" at bounding box center [250, 449] width 96 height 216
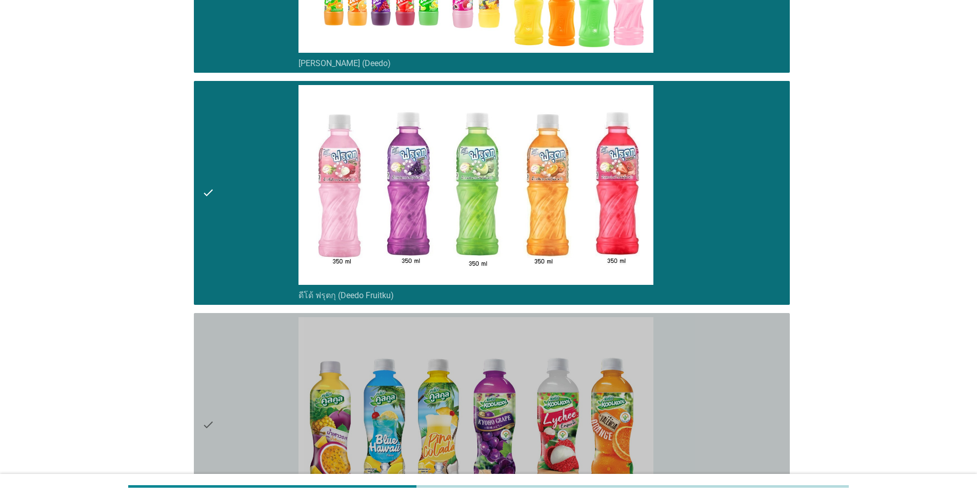
click at [213, 429] on icon "check" at bounding box center [208, 425] width 12 height 216
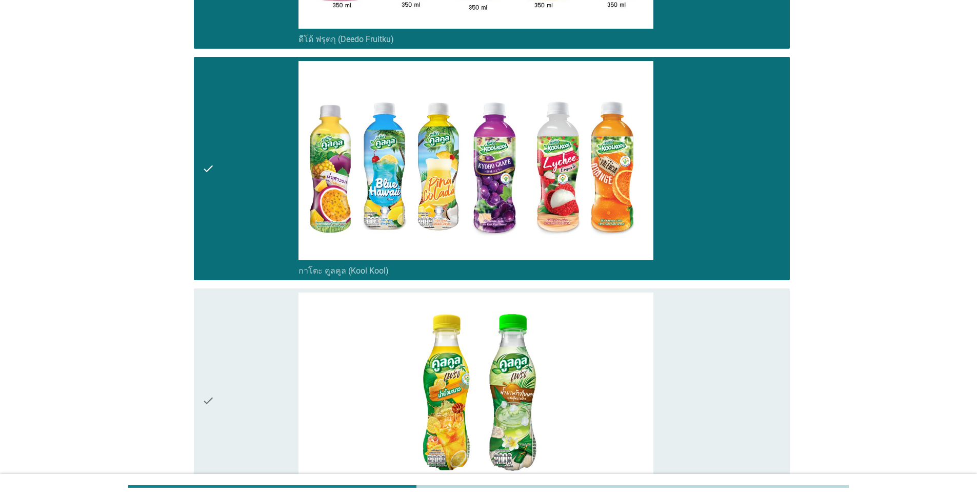
click at [212, 390] on icon "check" at bounding box center [208, 401] width 12 height 216
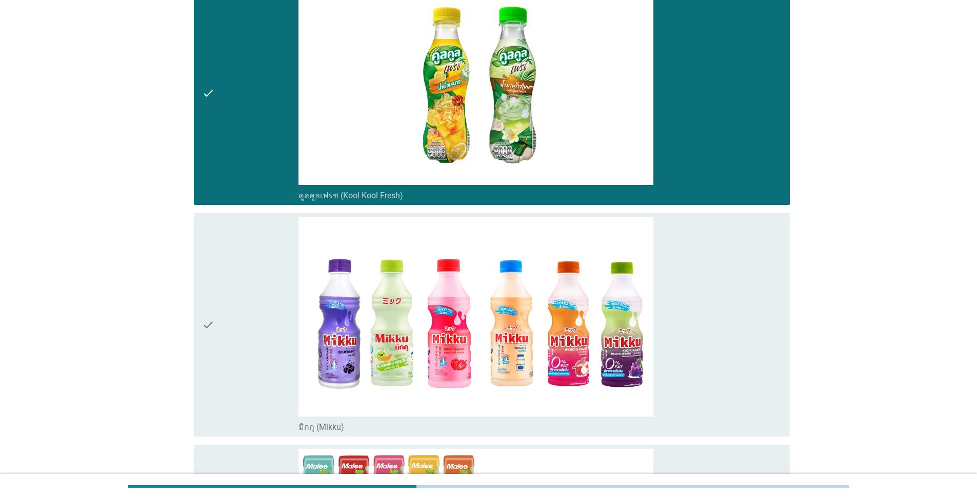
click at [206, 339] on icon "check" at bounding box center [208, 325] width 12 height 216
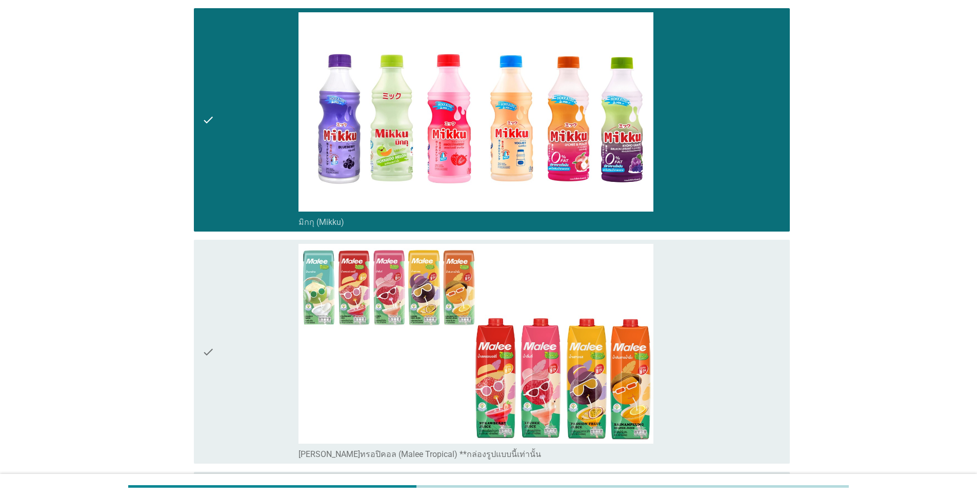
click at [215, 333] on div "check" at bounding box center [250, 352] width 96 height 216
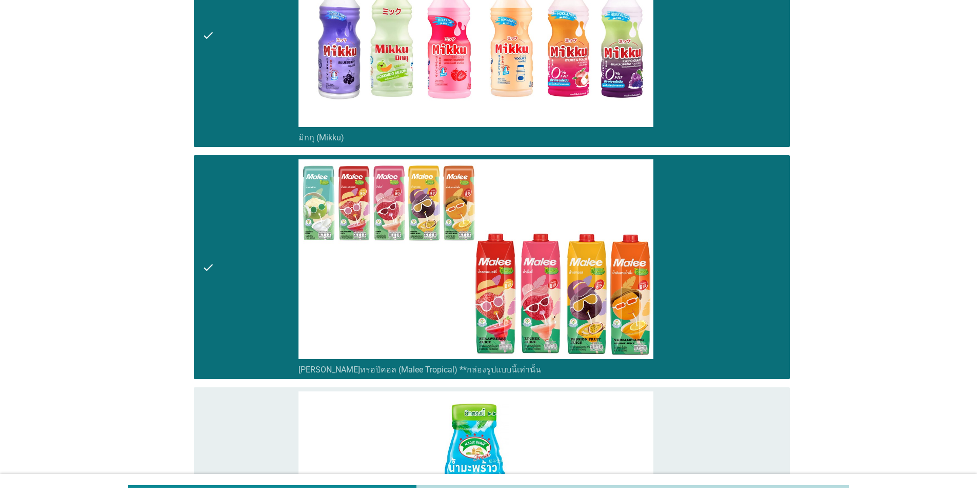
scroll to position [1333, 0]
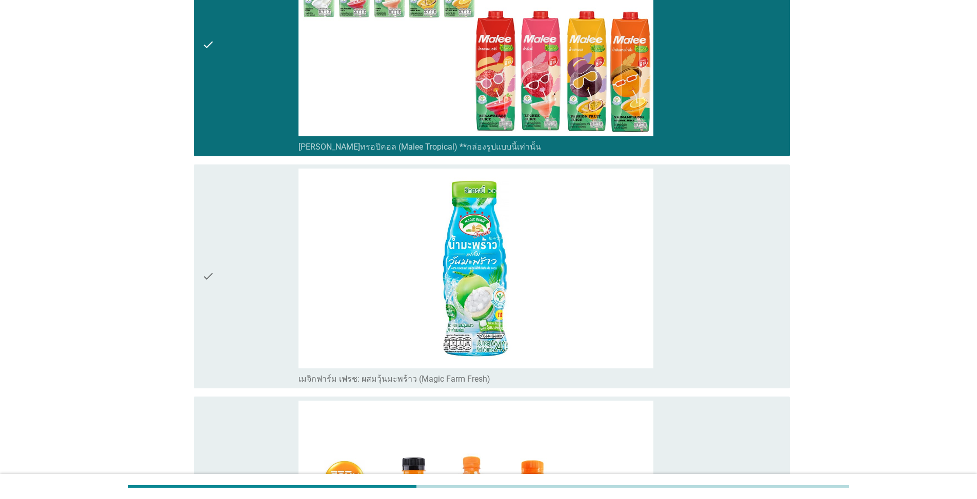
click at [213, 294] on icon "check" at bounding box center [208, 277] width 12 height 216
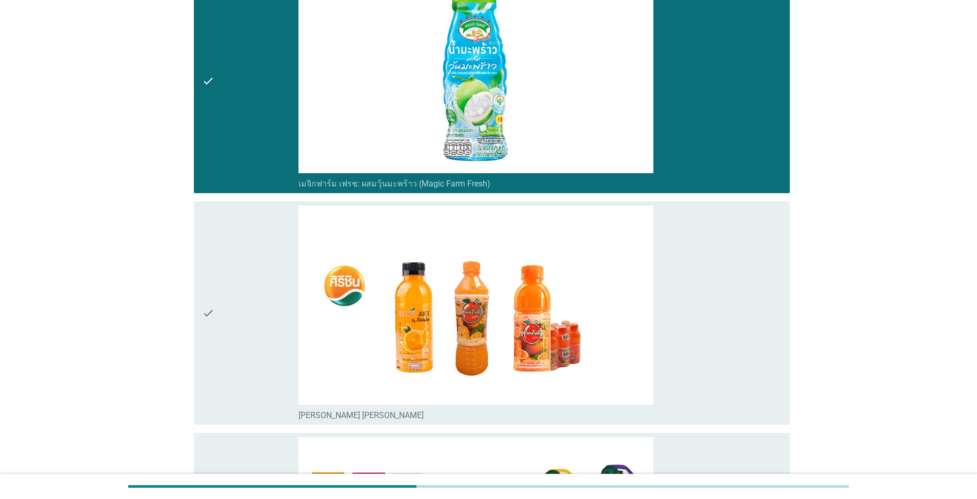
scroll to position [1538, 0]
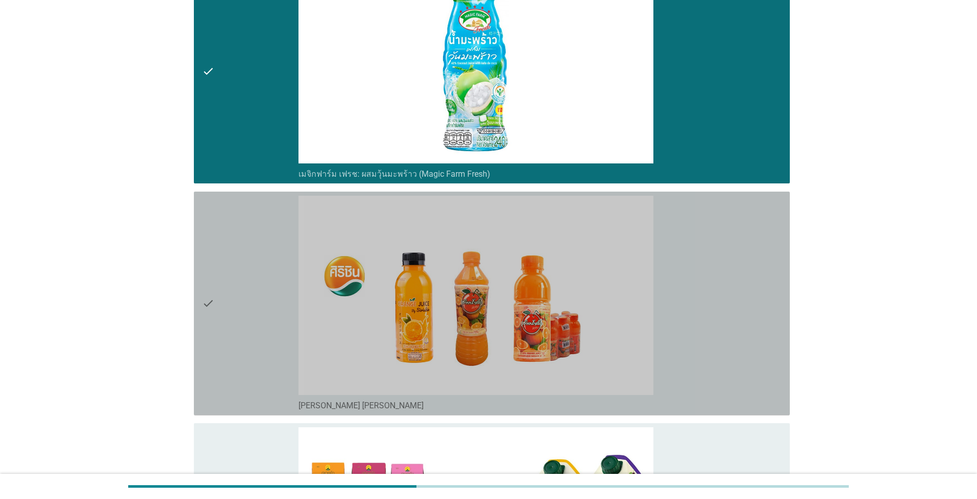
click at [197, 301] on div "check check_box_outline_blank [PERSON_NAME] [PERSON_NAME]" at bounding box center [492, 304] width 596 height 224
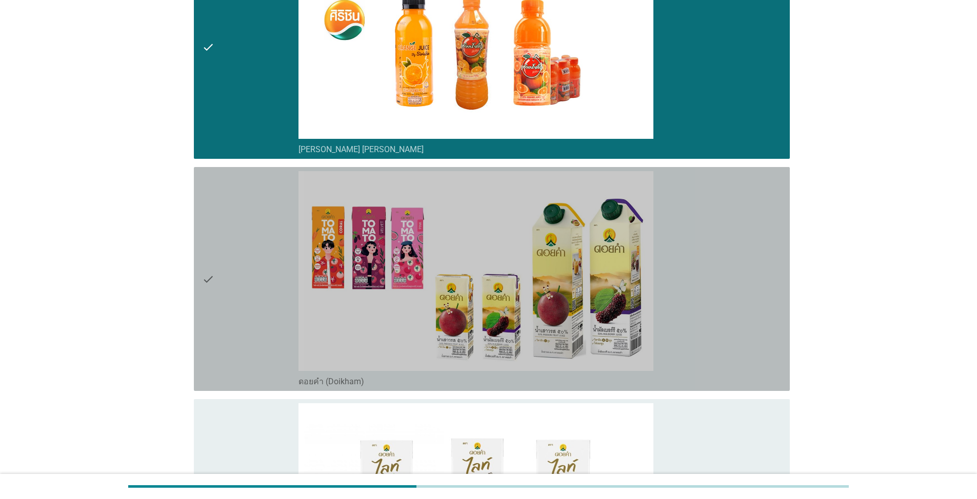
click at [224, 313] on div "check" at bounding box center [250, 279] width 96 height 216
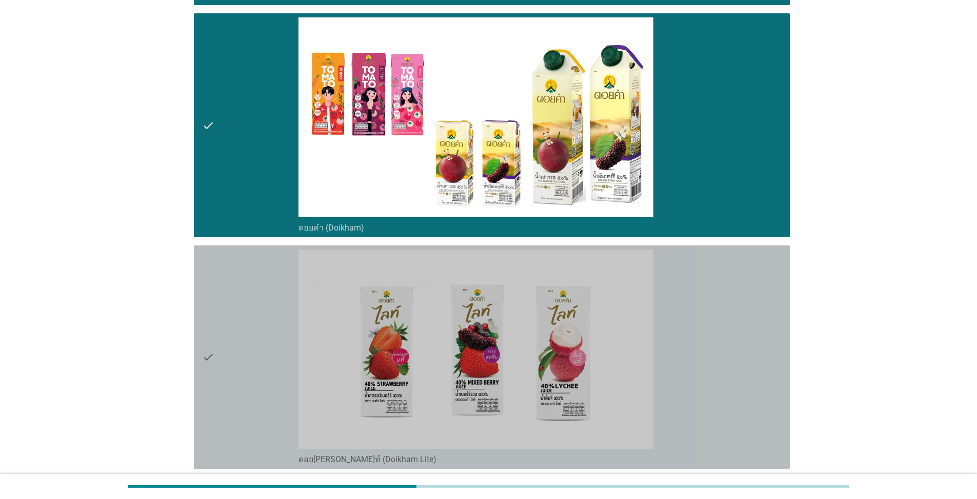
click at [236, 360] on div "check" at bounding box center [250, 358] width 96 height 216
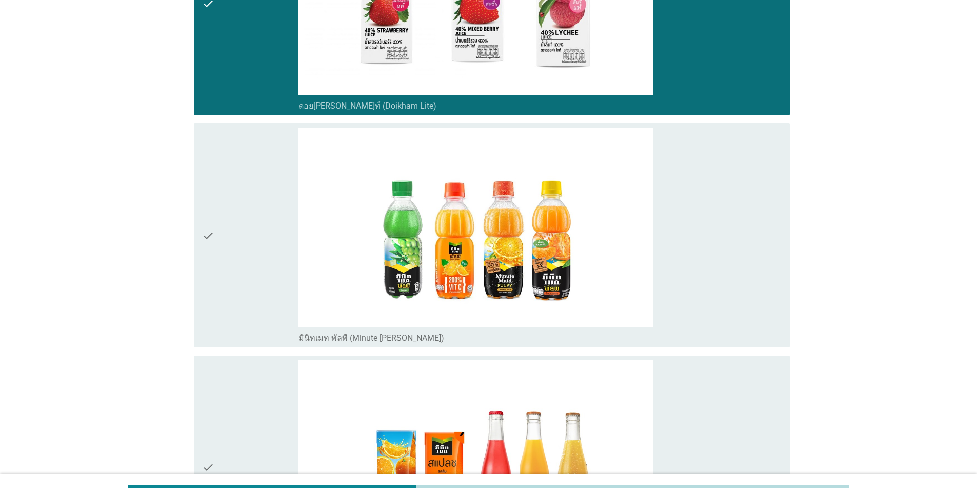
scroll to position [2307, 0]
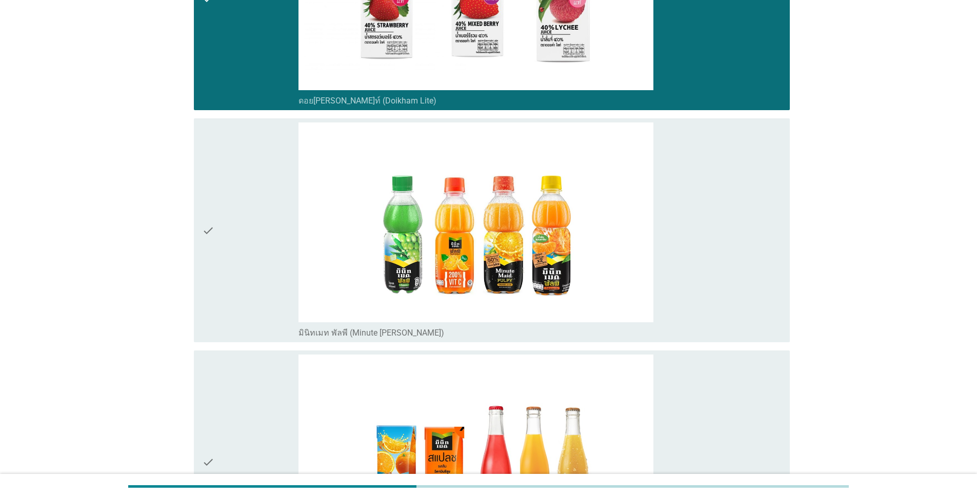
click at [257, 286] on div "check" at bounding box center [250, 231] width 96 height 216
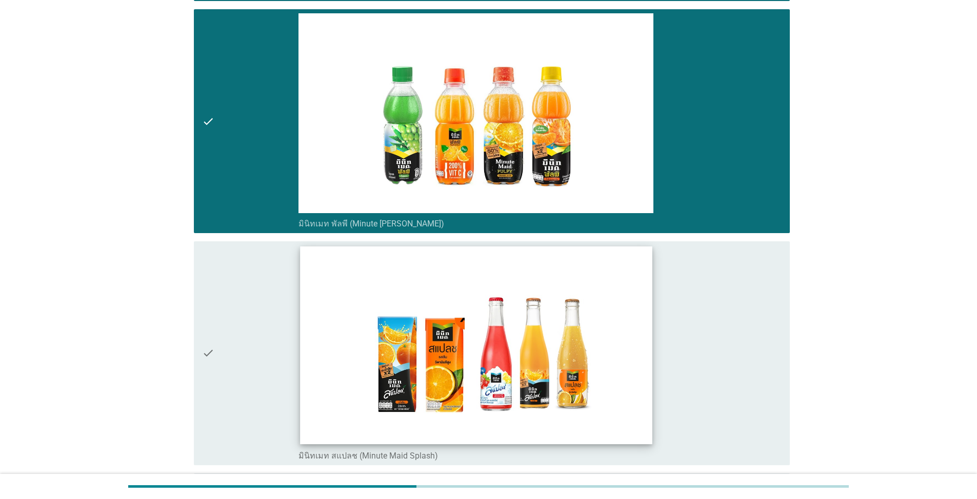
scroll to position [2461, 0]
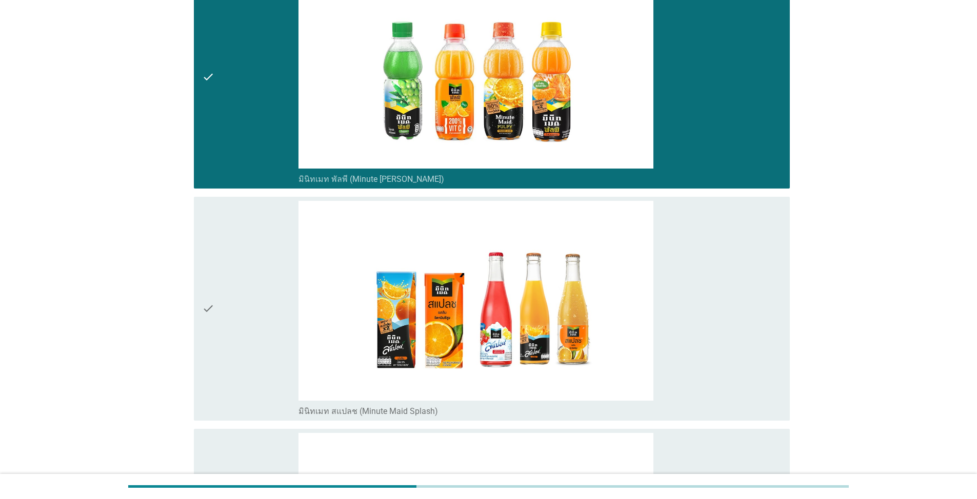
click at [220, 324] on div "check" at bounding box center [250, 309] width 96 height 216
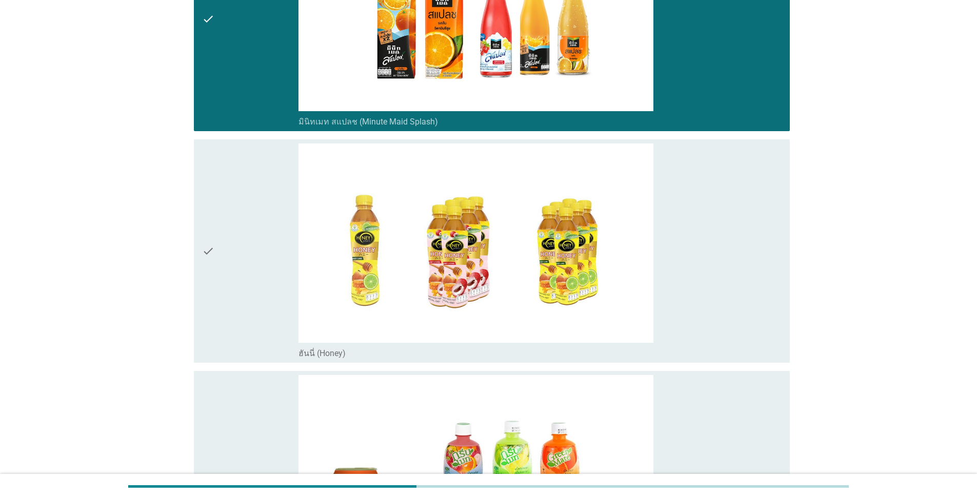
scroll to position [2769, 0]
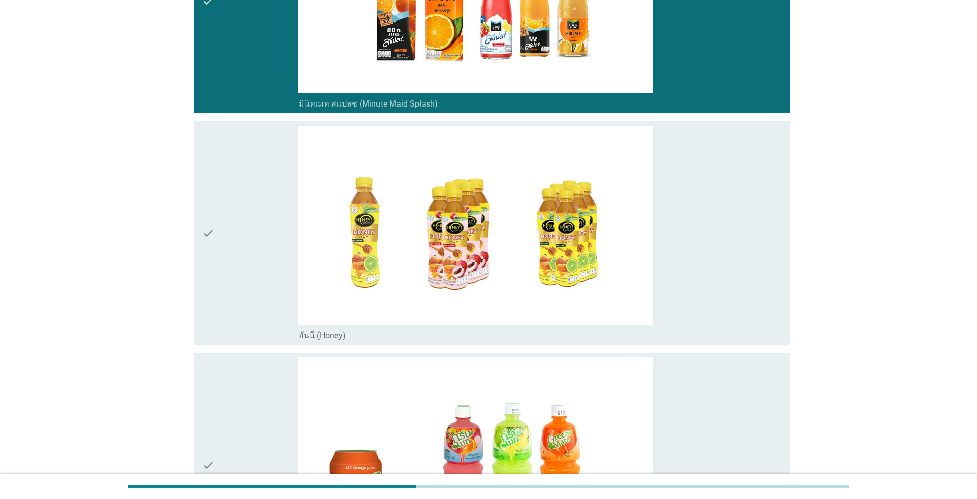
click at [239, 328] on div "check" at bounding box center [250, 234] width 96 height 216
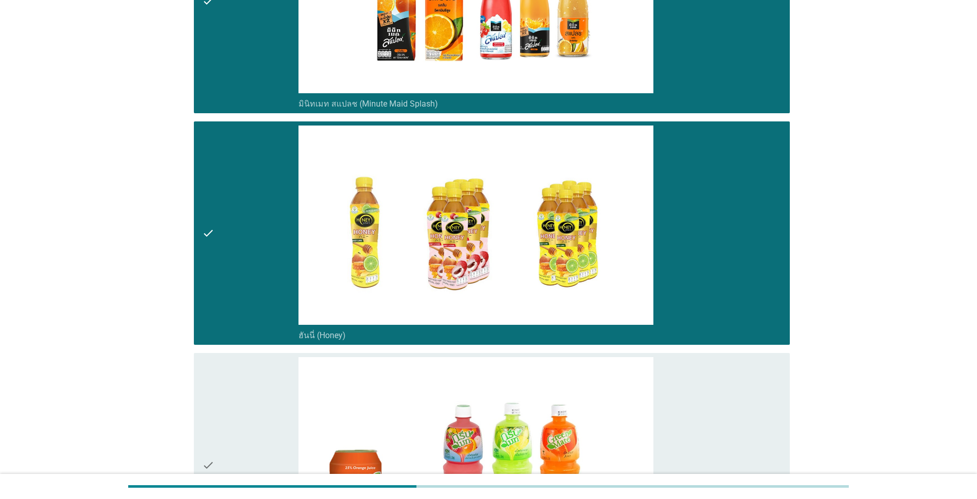
scroll to position [2922, 0]
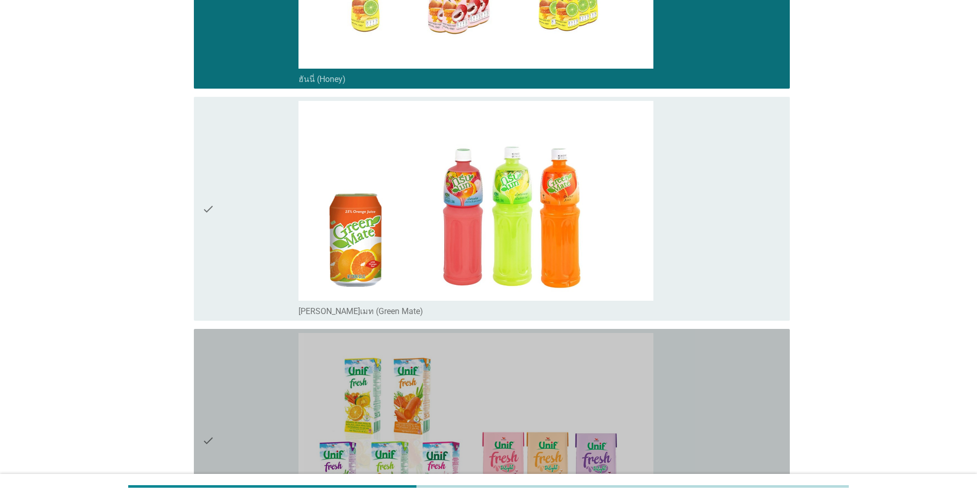
click at [235, 386] on div "check" at bounding box center [250, 441] width 96 height 216
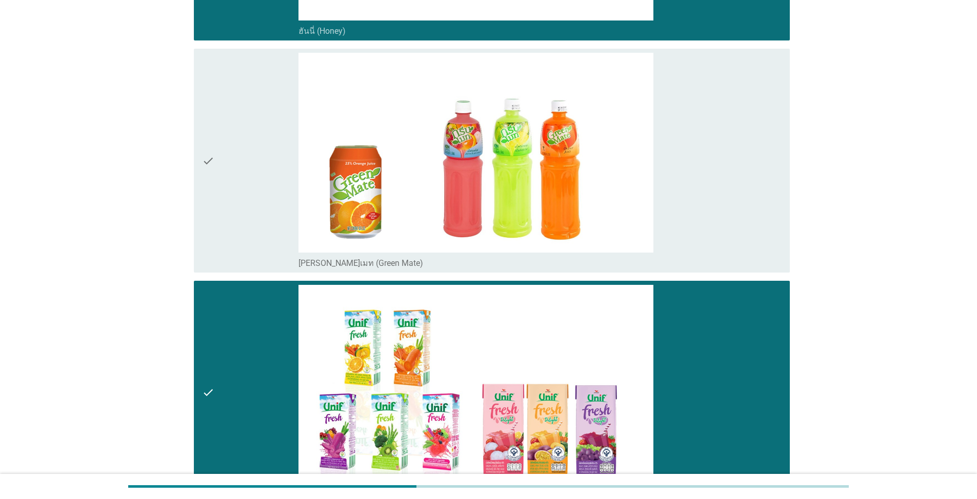
scroll to position [3332, 0]
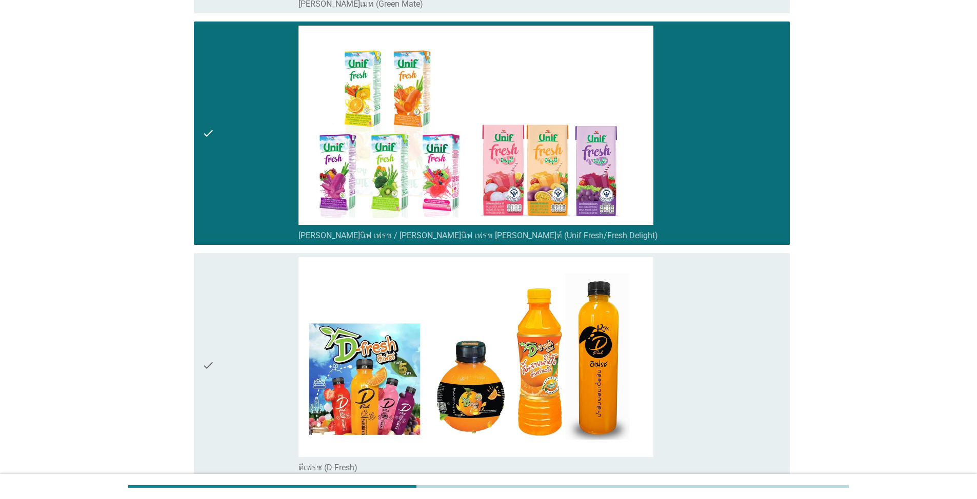
click at [249, 392] on div "check" at bounding box center [250, 365] width 96 height 216
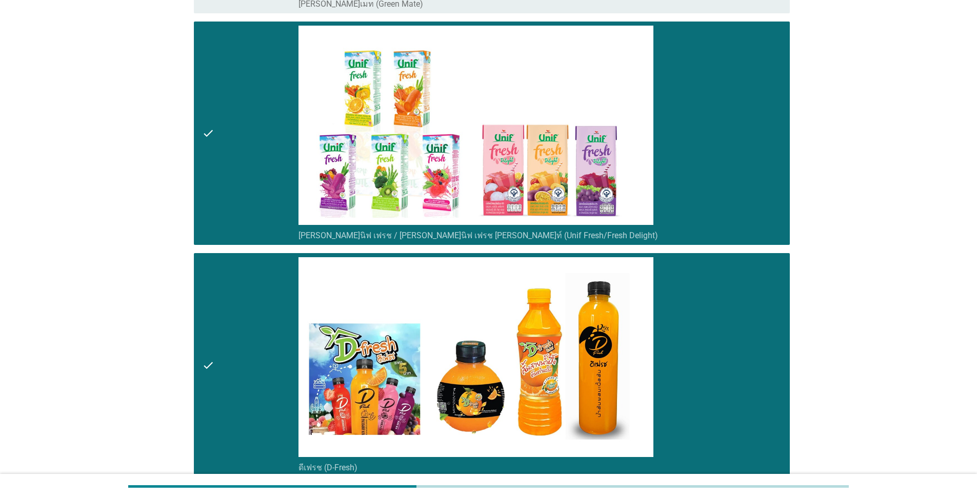
scroll to position [3538, 0]
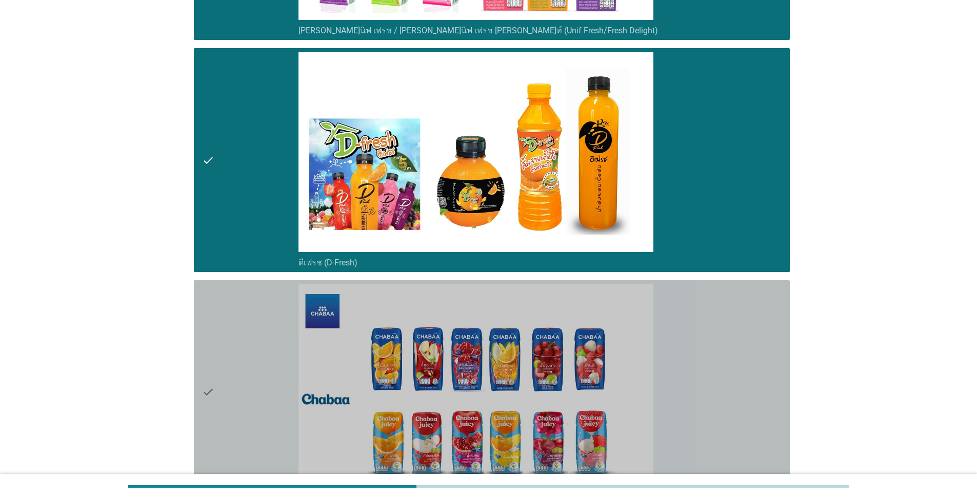
click at [249, 395] on div "check" at bounding box center [250, 393] width 96 height 216
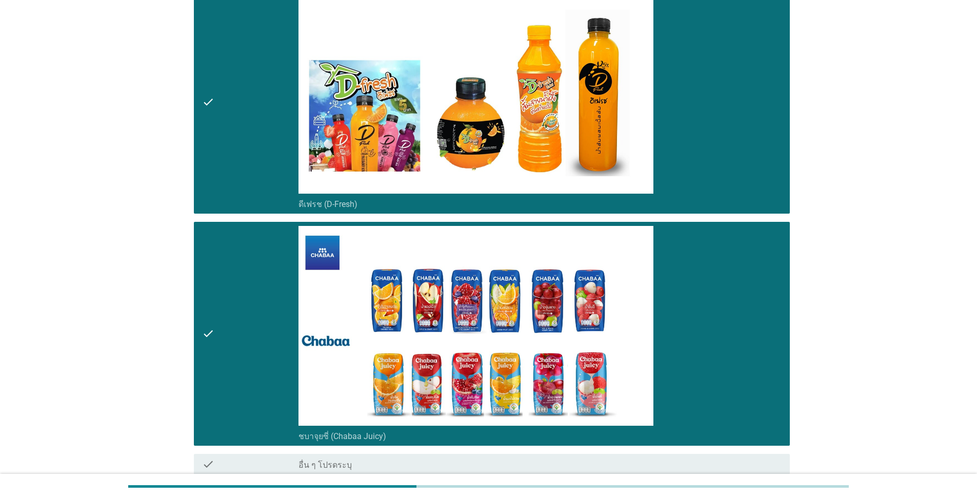
scroll to position [3691, 0]
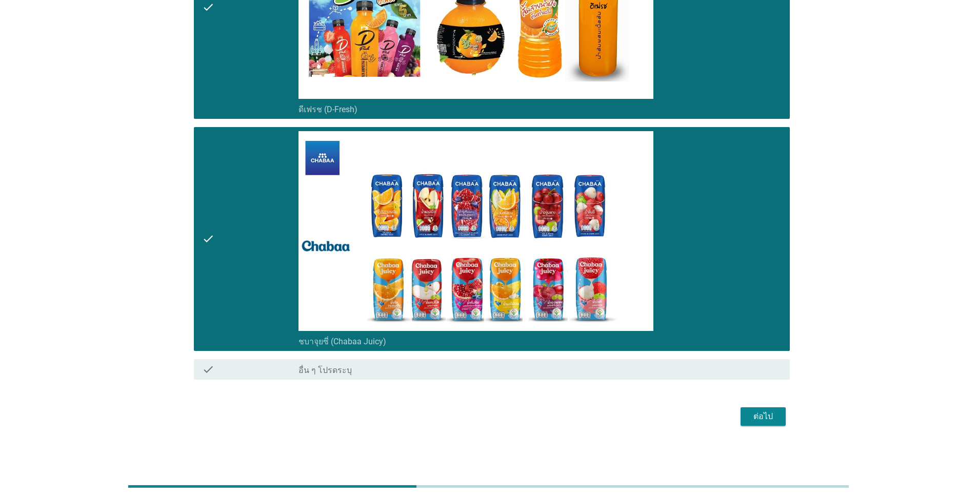
click at [504, 414] on div "ต่อไป" at bounding box center [763, 417] width 29 height 12
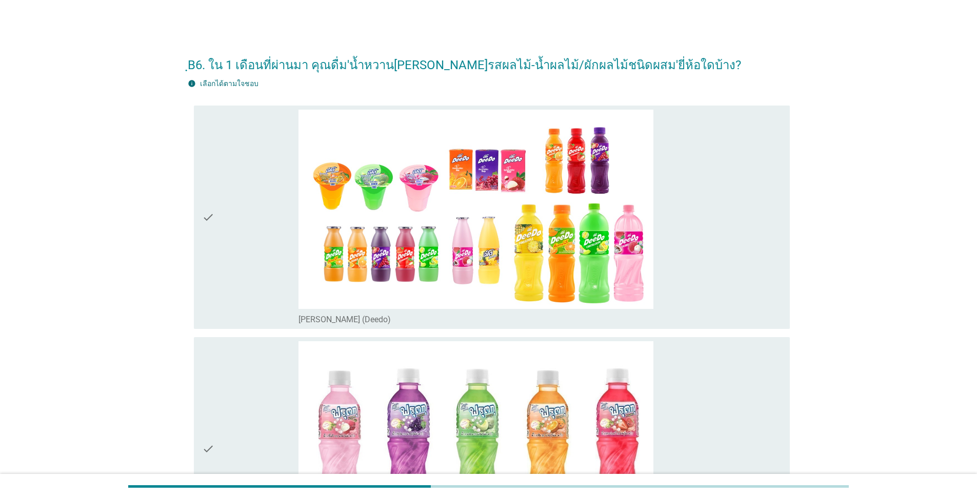
click at [230, 233] on div "check" at bounding box center [250, 218] width 96 height 216
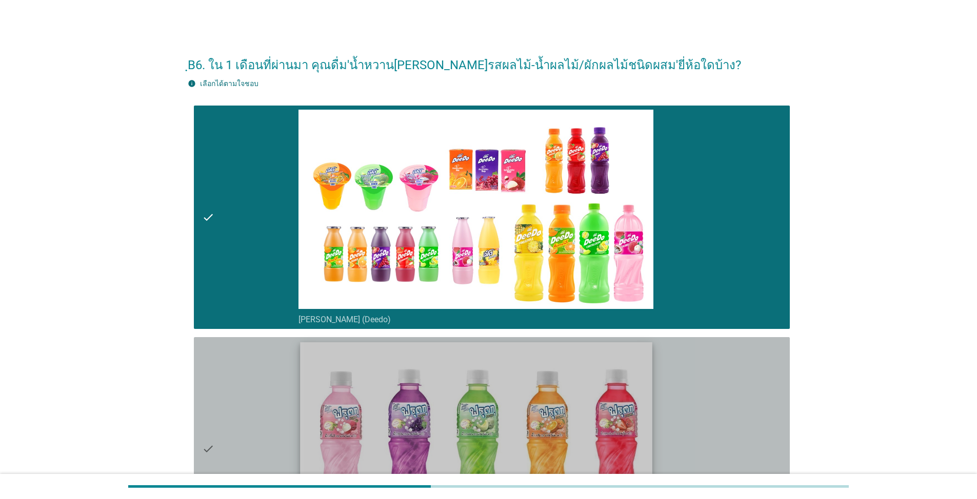
click at [301, 402] on img at bounding box center [476, 441] width 352 height 198
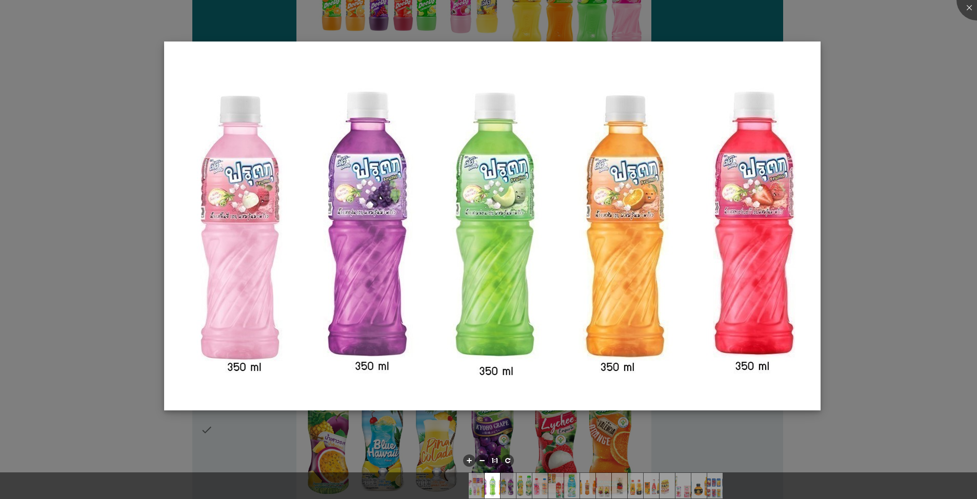
scroll to position [256, 0]
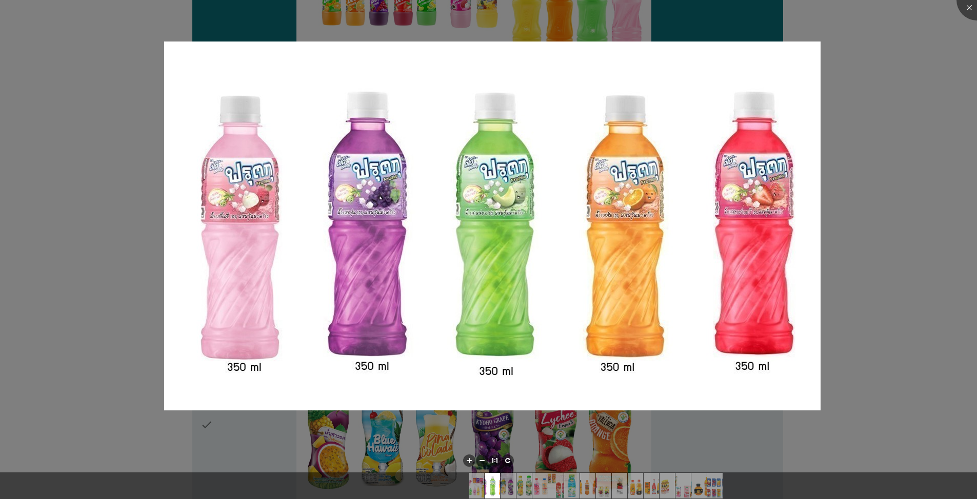
click at [504, 33] on div at bounding box center [488, 249] width 977 height 499
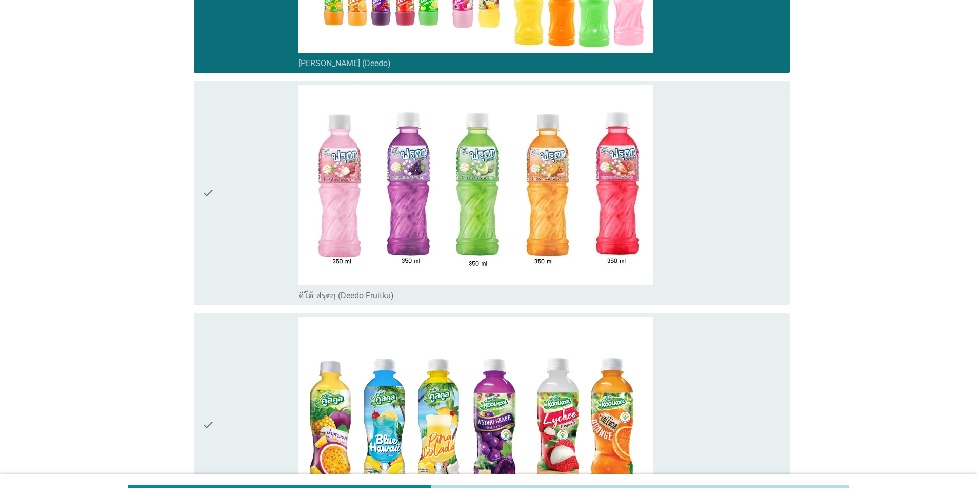
click at [209, 425] on icon "check" at bounding box center [208, 425] width 12 height 216
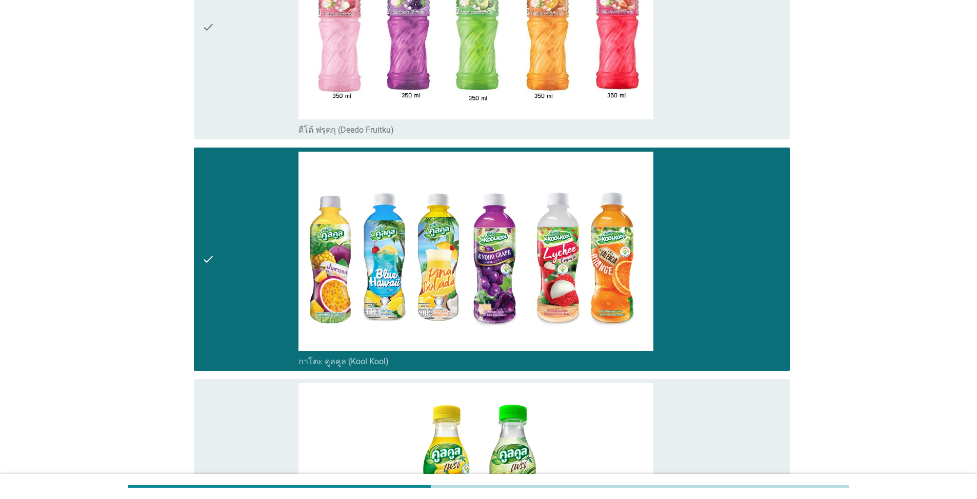
scroll to position [513, 0]
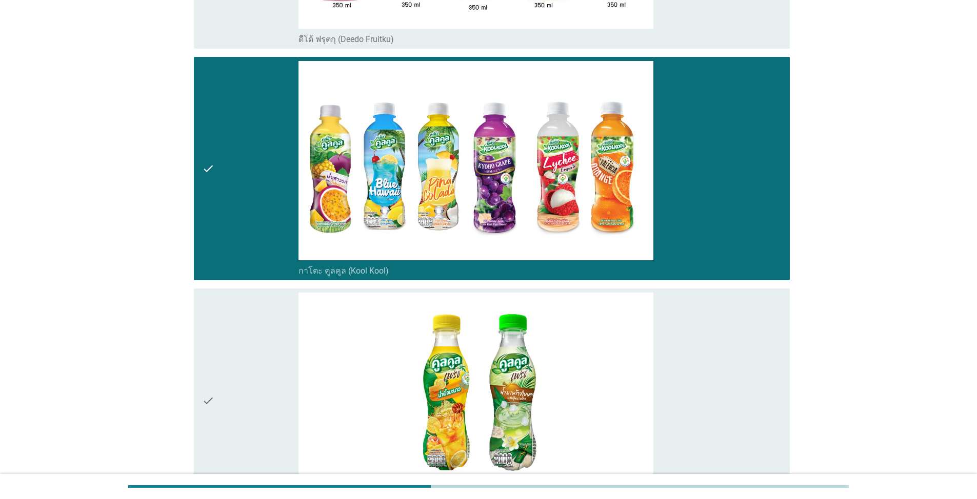
click at [210, 418] on icon "check" at bounding box center [208, 401] width 12 height 216
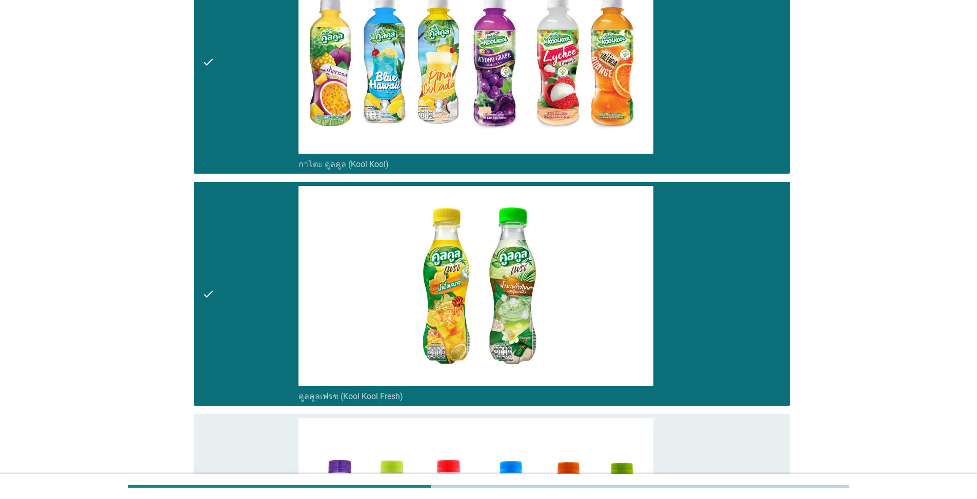
scroll to position [820, 0]
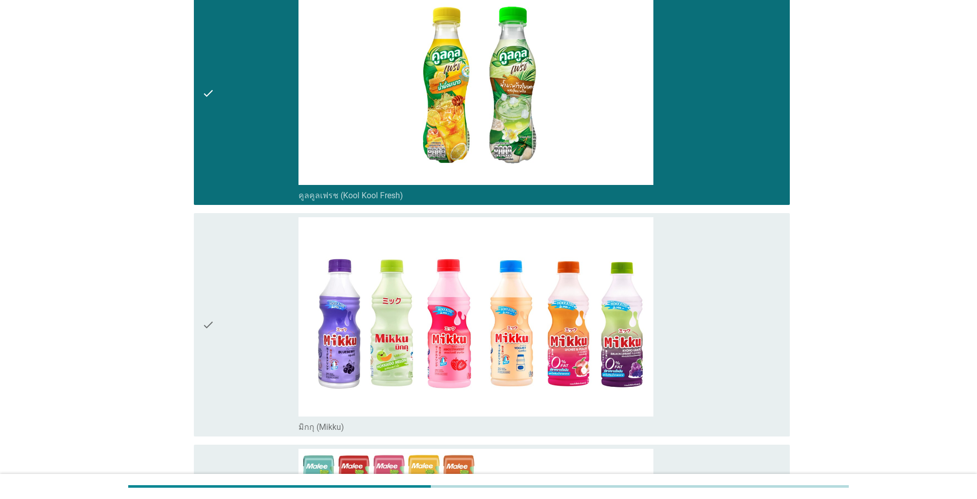
click at [216, 351] on div "check" at bounding box center [250, 325] width 96 height 216
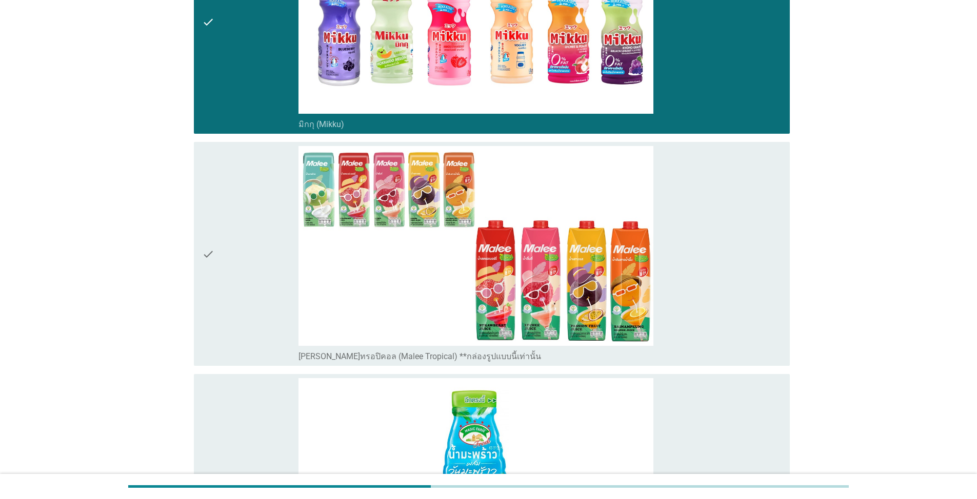
scroll to position [1128, 0]
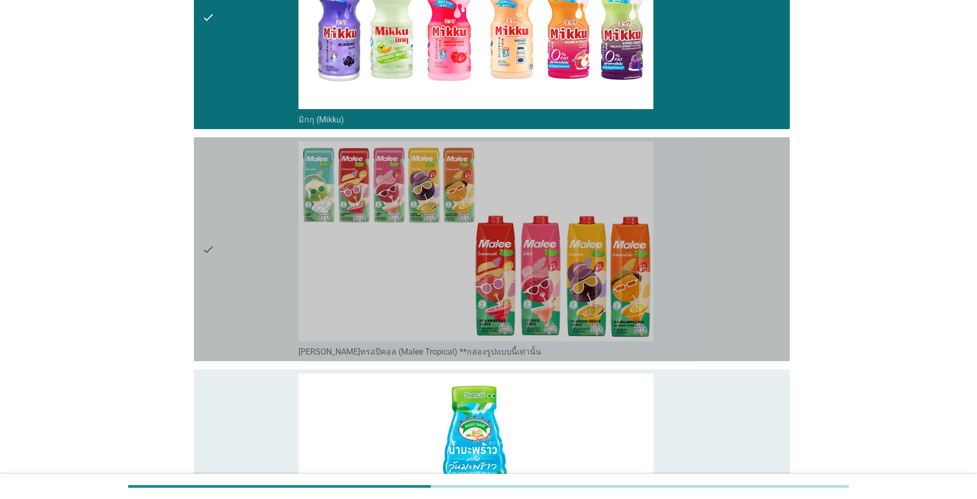
click at [221, 293] on div "check" at bounding box center [250, 250] width 96 height 216
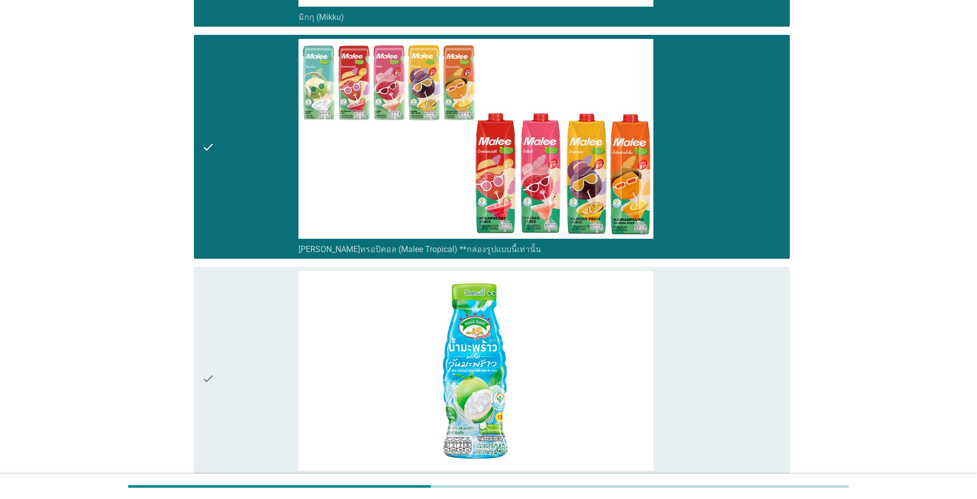
click at [232, 370] on div "check" at bounding box center [250, 379] width 96 height 216
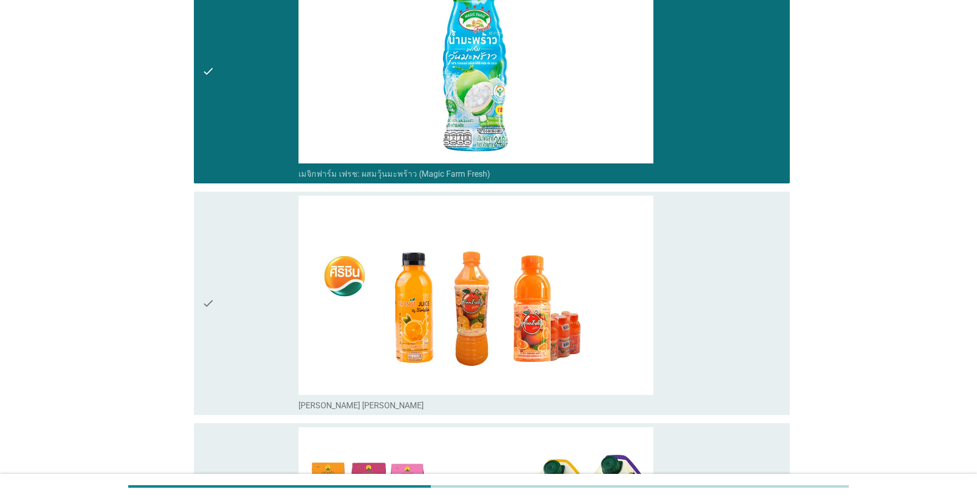
scroll to position [1692, 0]
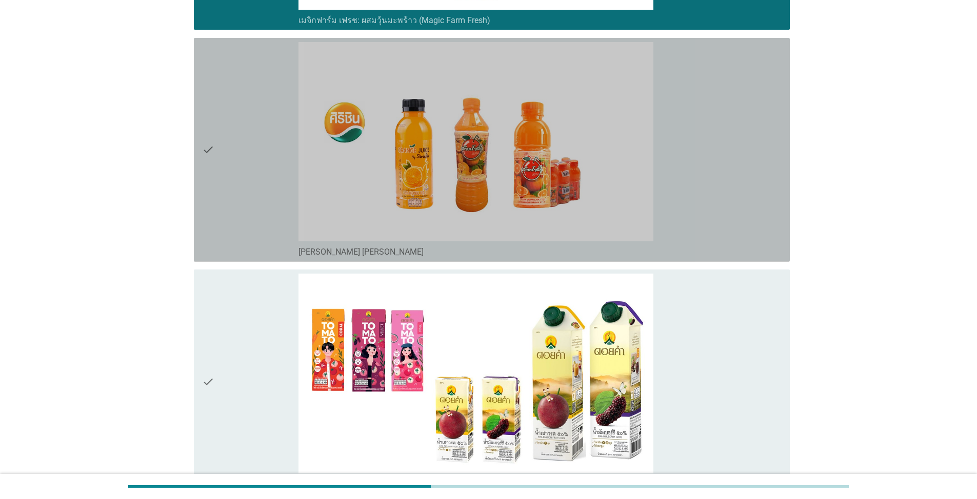
click at [196, 143] on div "check check_box_outline_blank [PERSON_NAME] [PERSON_NAME]" at bounding box center [492, 150] width 596 height 224
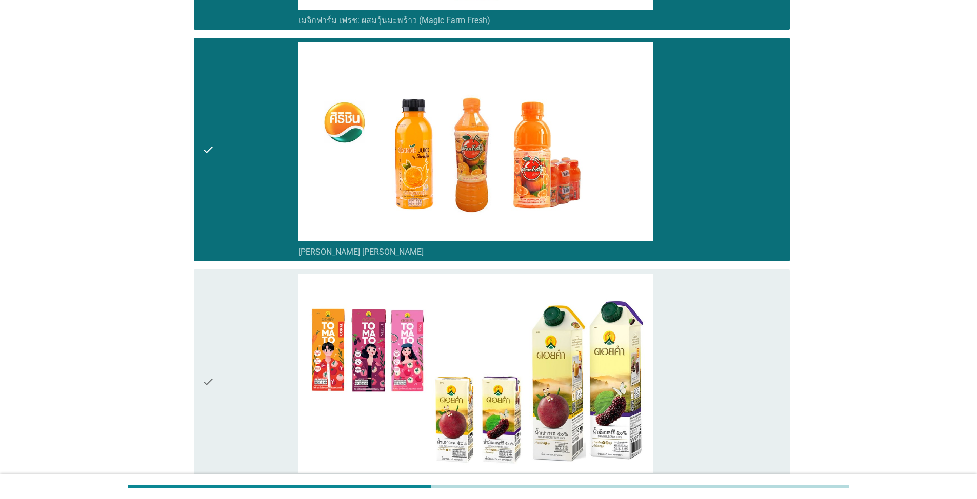
click at [211, 385] on icon "check" at bounding box center [208, 382] width 12 height 216
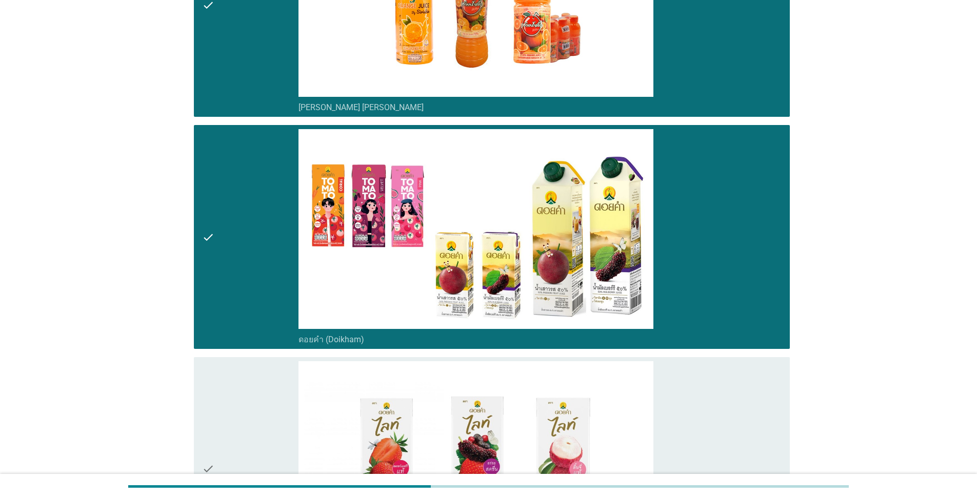
scroll to position [1999, 0]
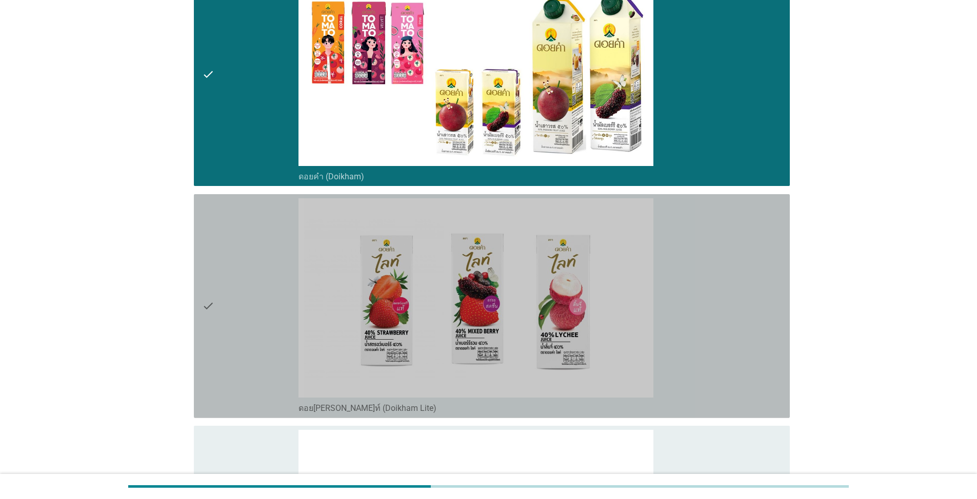
click at [211, 317] on icon "check" at bounding box center [208, 306] width 12 height 216
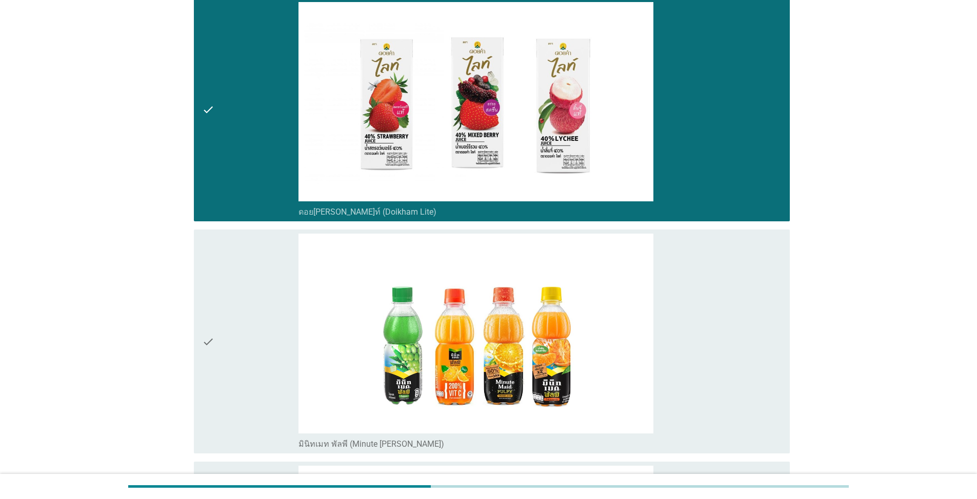
scroll to position [2307, 0]
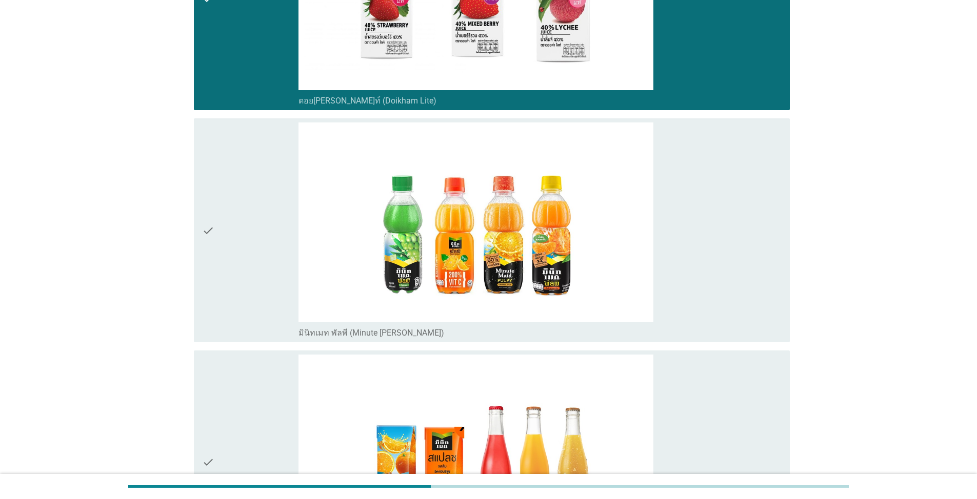
drag, startPoint x: 203, startPoint y: 228, endPoint x: 223, endPoint y: 341, distance: 115.1
click at [203, 228] on icon "check" at bounding box center [208, 231] width 12 height 216
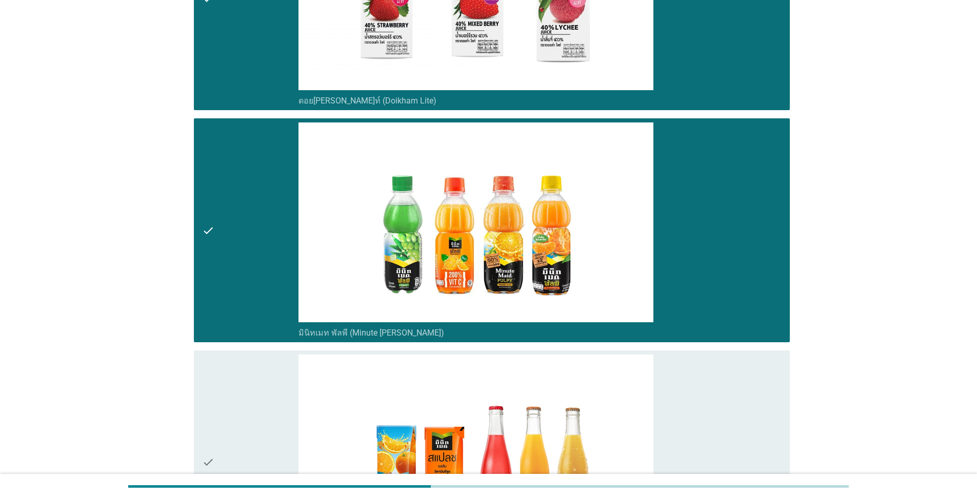
click at [208, 456] on icon "check" at bounding box center [208, 463] width 12 height 216
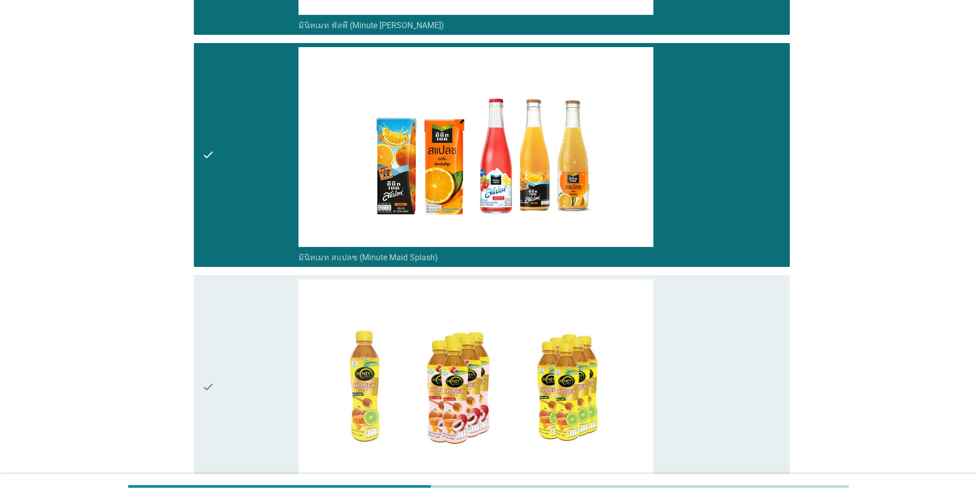
scroll to position [2717, 0]
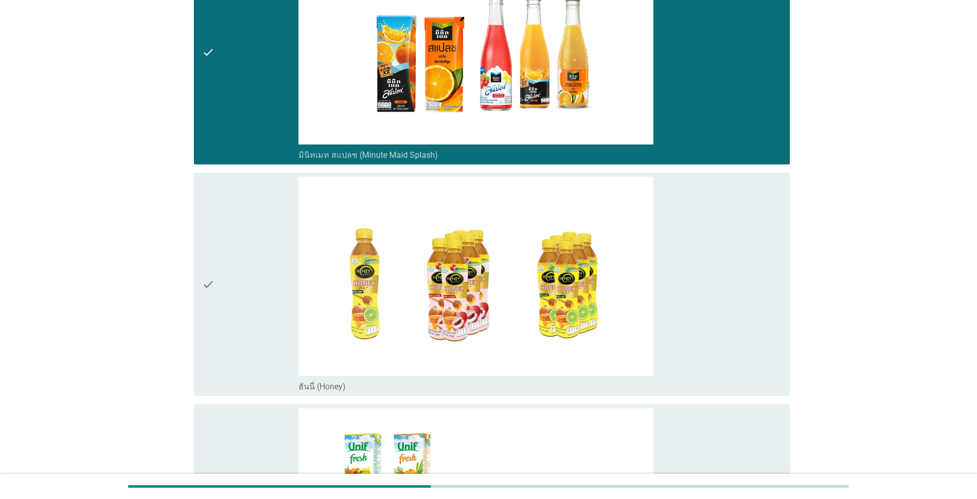
click at [211, 272] on icon "check" at bounding box center [208, 285] width 12 height 216
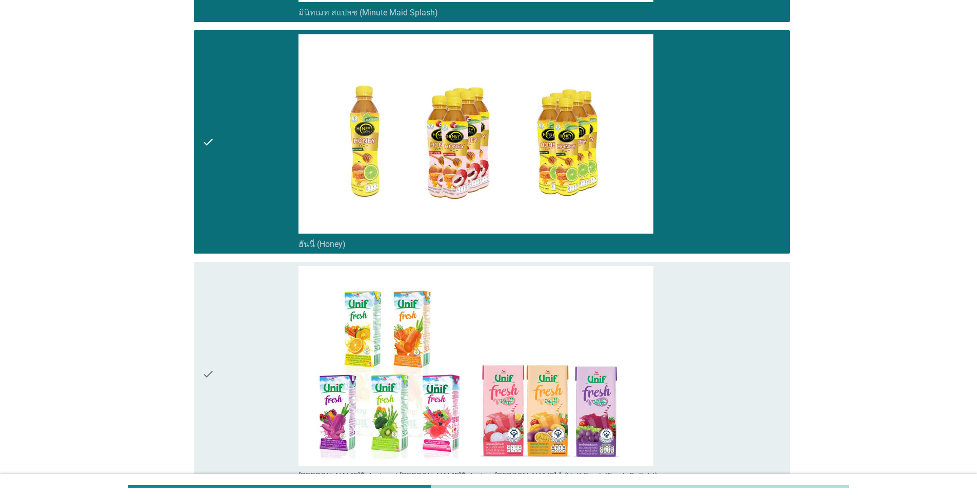
scroll to position [3025, 0]
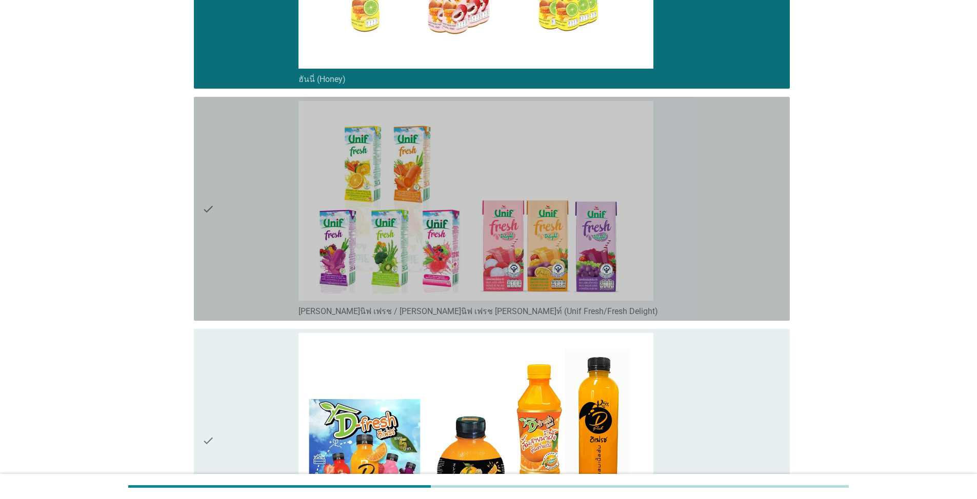
click at [207, 226] on icon "check" at bounding box center [208, 209] width 12 height 216
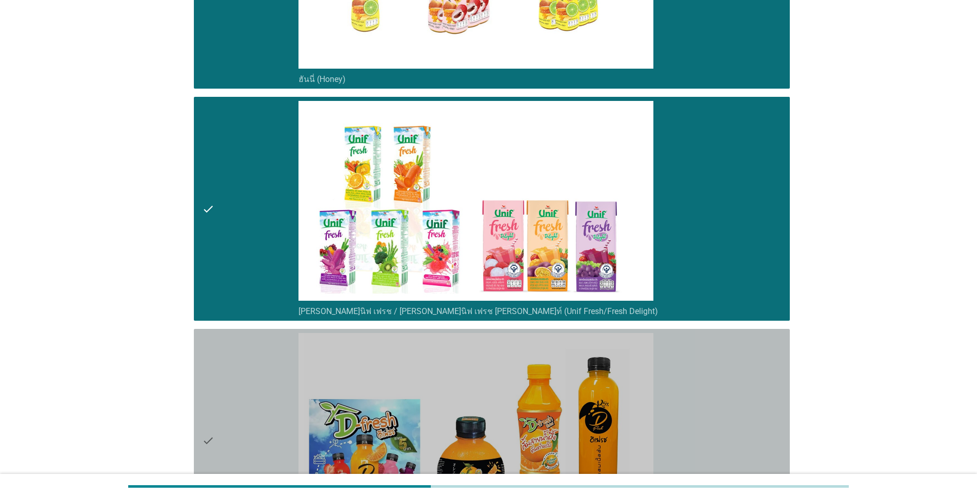
click at [208, 437] on icon "check" at bounding box center [208, 441] width 12 height 216
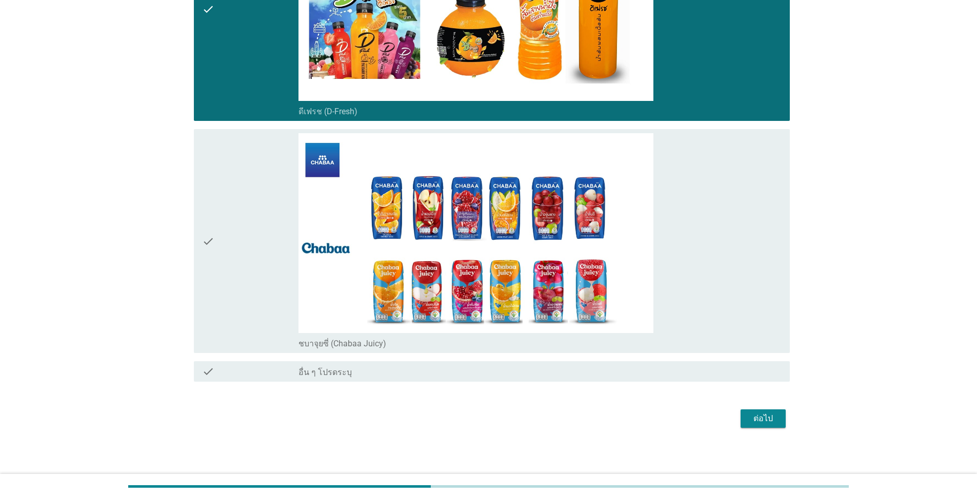
scroll to position [3459, 0]
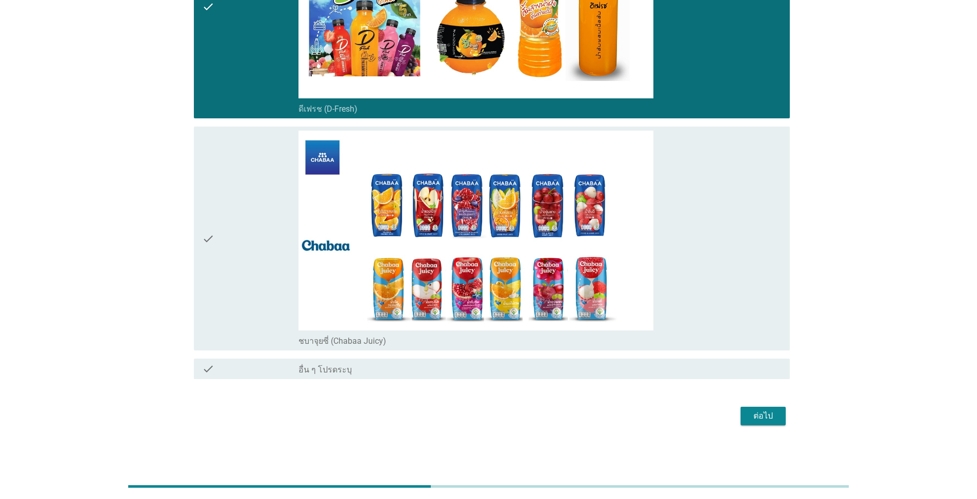
click at [213, 233] on icon "check" at bounding box center [208, 239] width 12 height 216
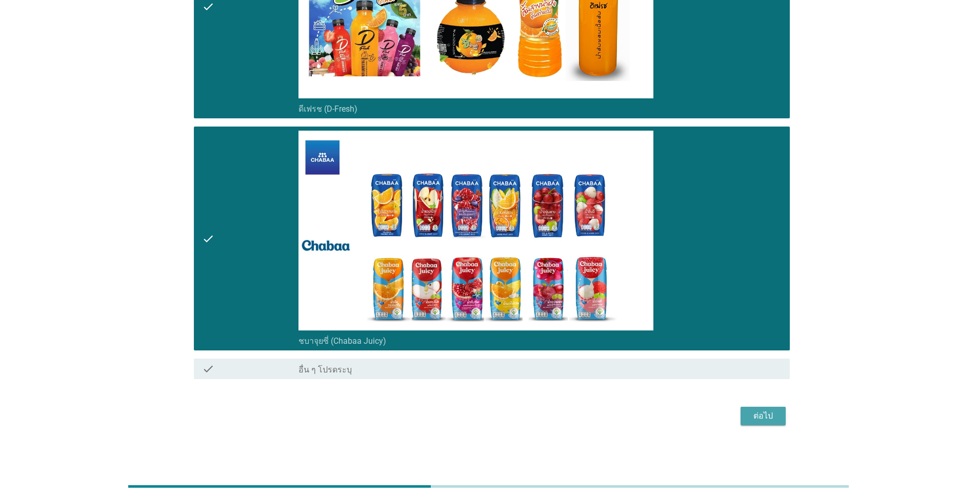
click at [504, 418] on div "ต่อไป" at bounding box center [763, 416] width 29 height 12
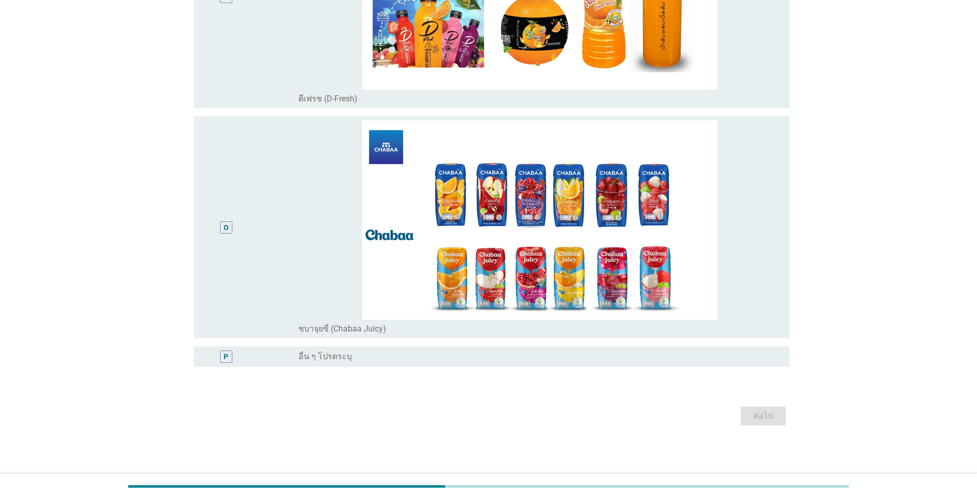
scroll to position [0, 0]
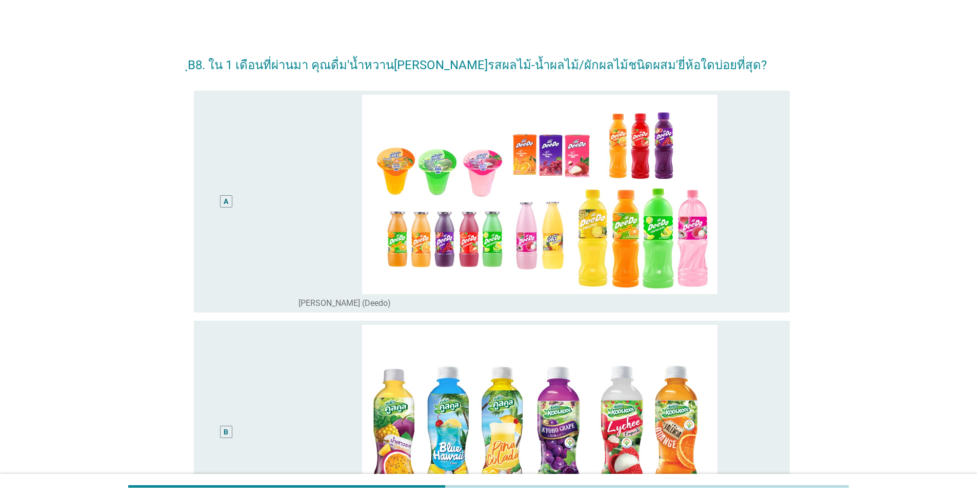
click at [228, 193] on div "A" at bounding box center [226, 202] width 48 height 214
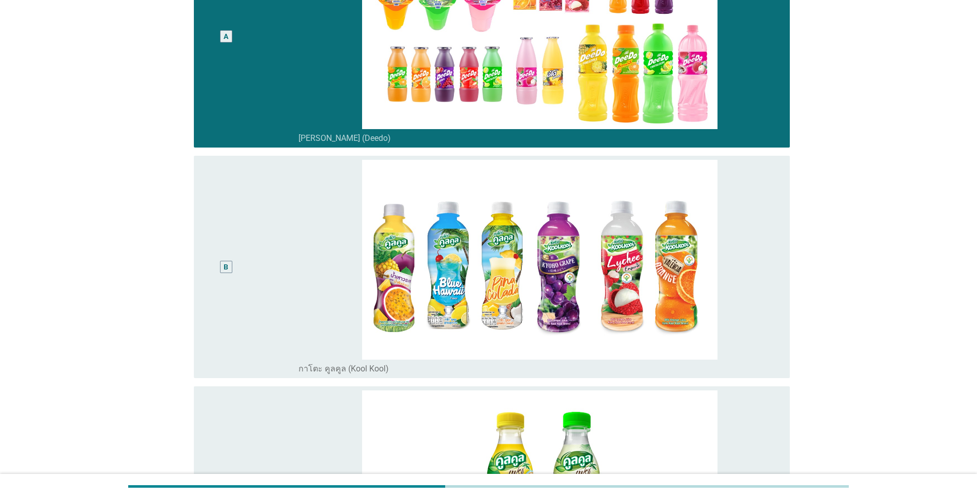
scroll to position [205, 0]
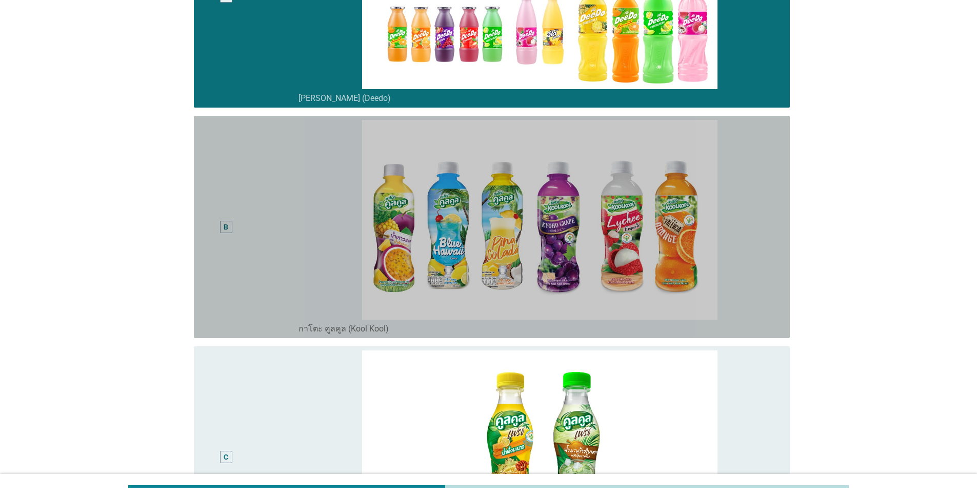
click at [222, 224] on div "B" at bounding box center [226, 227] width 12 height 12
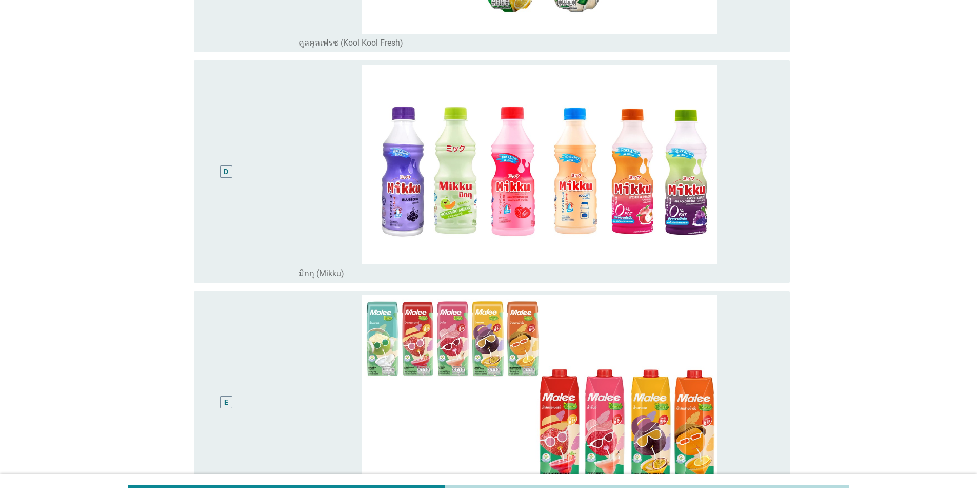
scroll to position [769, 0]
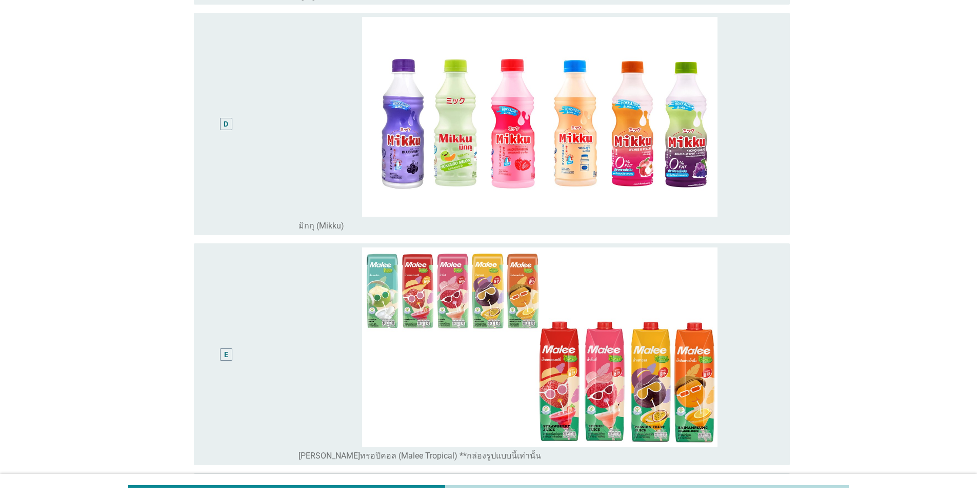
click at [226, 361] on div "E" at bounding box center [226, 355] width 48 height 214
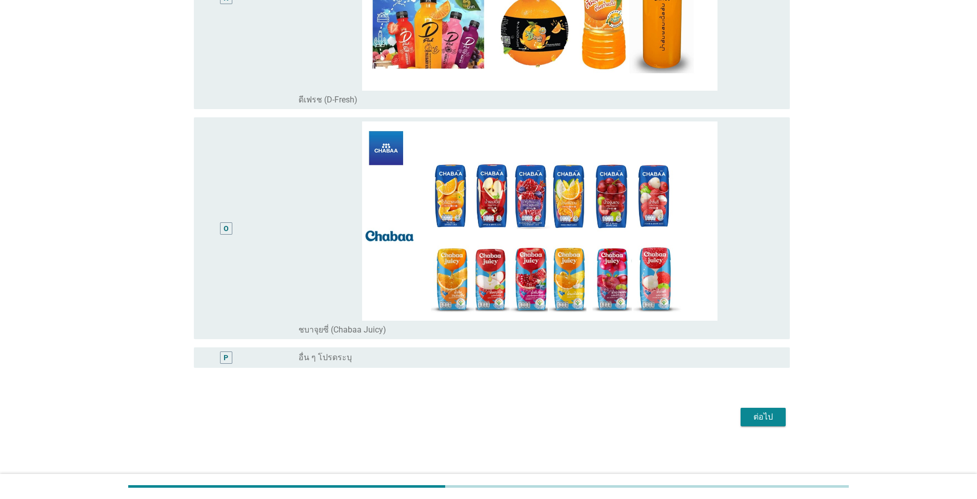
scroll to position [3201, 0]
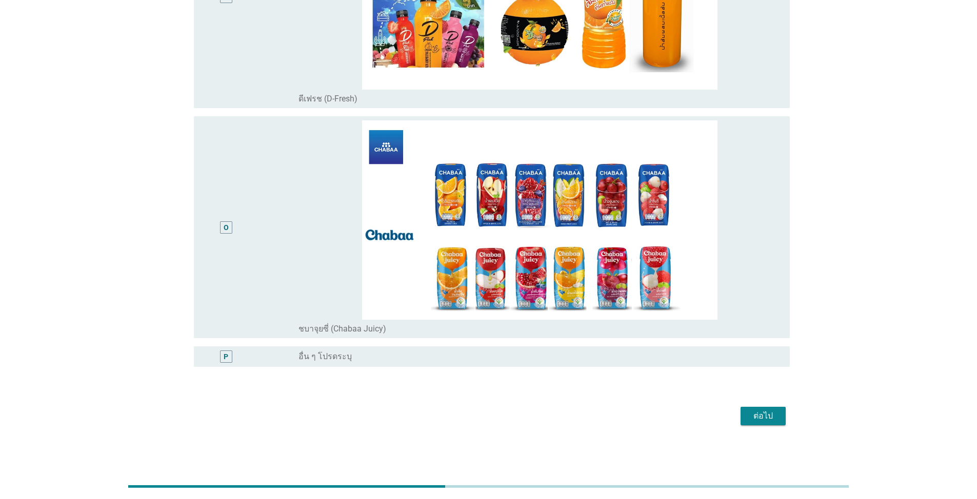
click at [504, 417] on div "ต่อไป" at bounding box center [763, 416] width 29 height 12
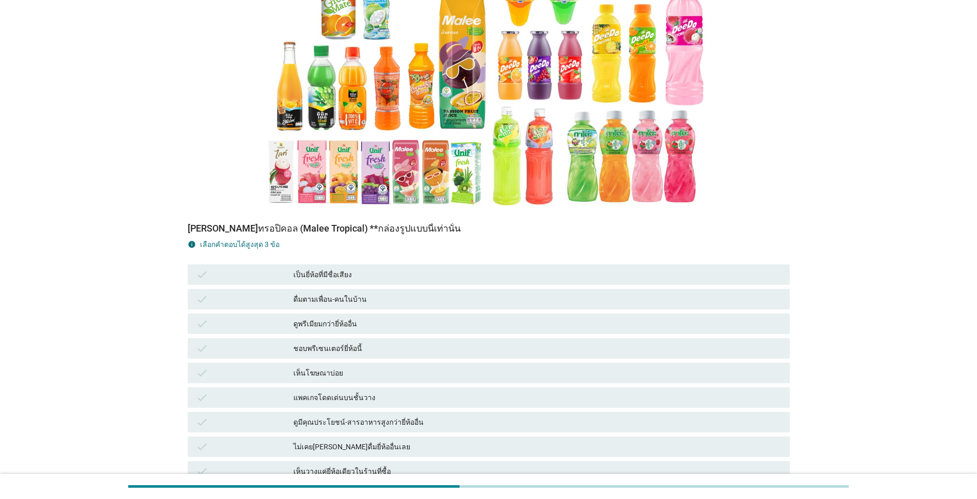
scroll to position [154, 0]
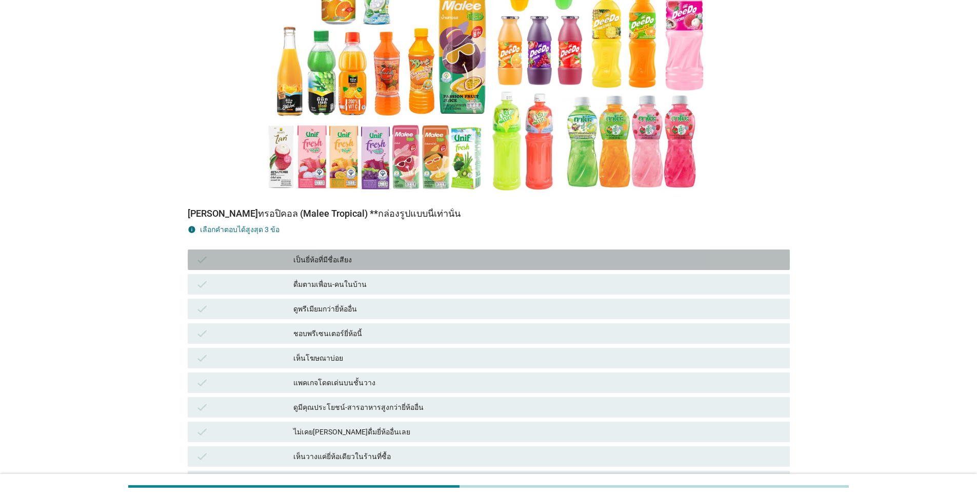
click at [333, 255] on div "เป็นยี่ห้อที่มีชื่อเสียง" at bounding box center [537, 260] width 488 height 12
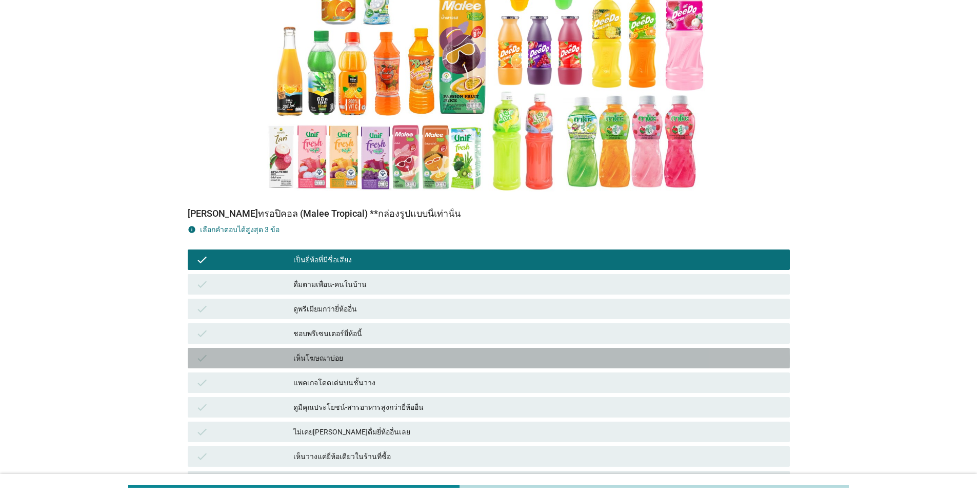
click at [350, 355] on div "เห็นโฆษณาบ่อย" at bounding box center [537, 358] width 488 height 12
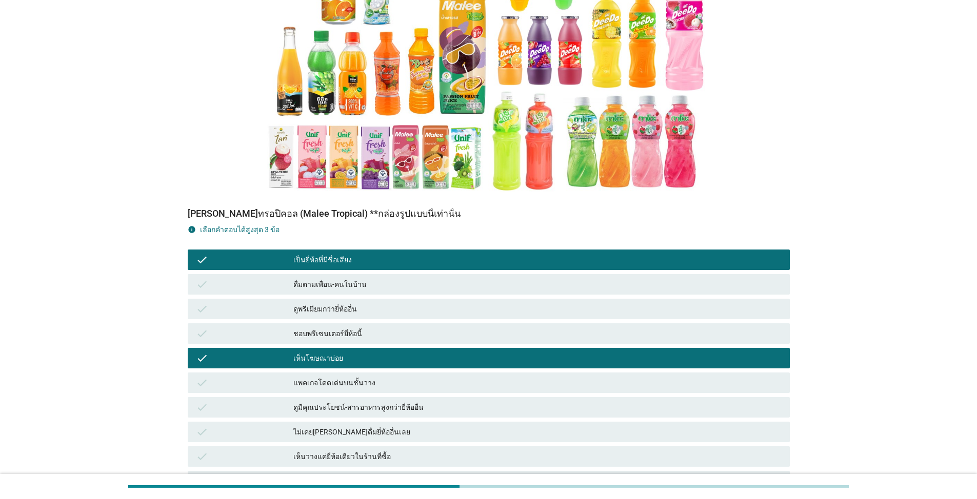
click at [372, 419] on div "check ดูมีคุณประโยชน์-สารอาหารสูงกว่ายี่ห้ออื่น" at bounding box center [489, 407] width 606 height 25
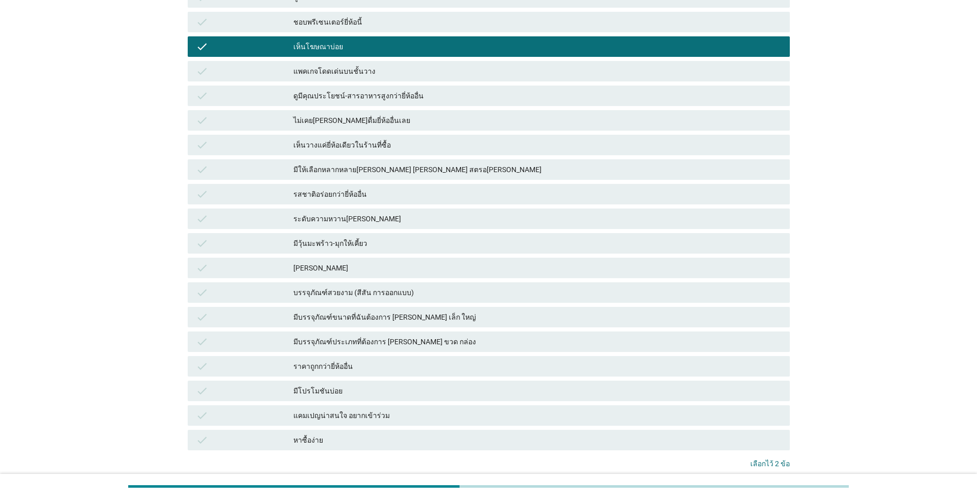
scroll to position [543, 0]
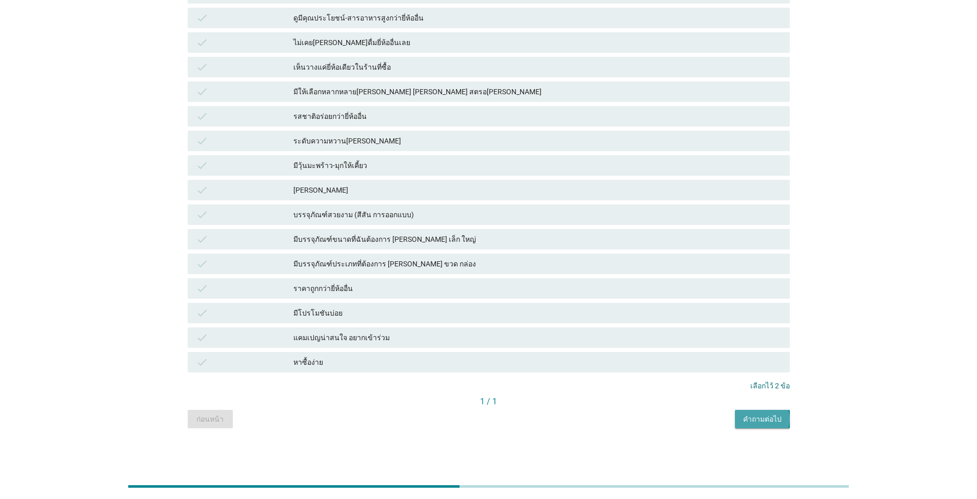
click at [504, 419] on div "คำถามต่อไป" at bounding box center [762, 419] width 38 height 11
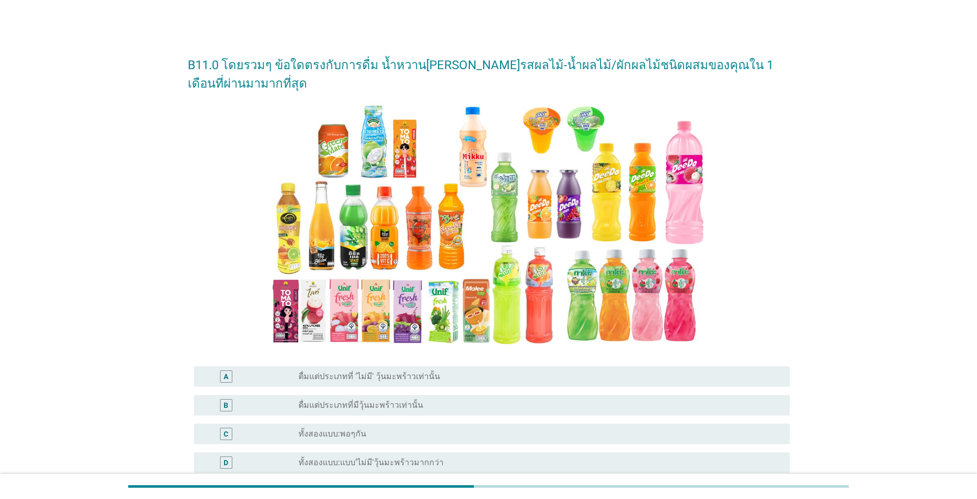
click at [332, 395] on div "B radio_button_unchecked ดื่มแต่ประเภทที่มีวุ้นมะพร้าวเท่านั้น" at bounding box center [489, 405] width 602 height 29
click at [357, 405] on label "ดื่มแต่ประเภทที่มีวุ้นมะพร้าวเท่านั้น" at bounding box center [360, 405] width 125 height 10
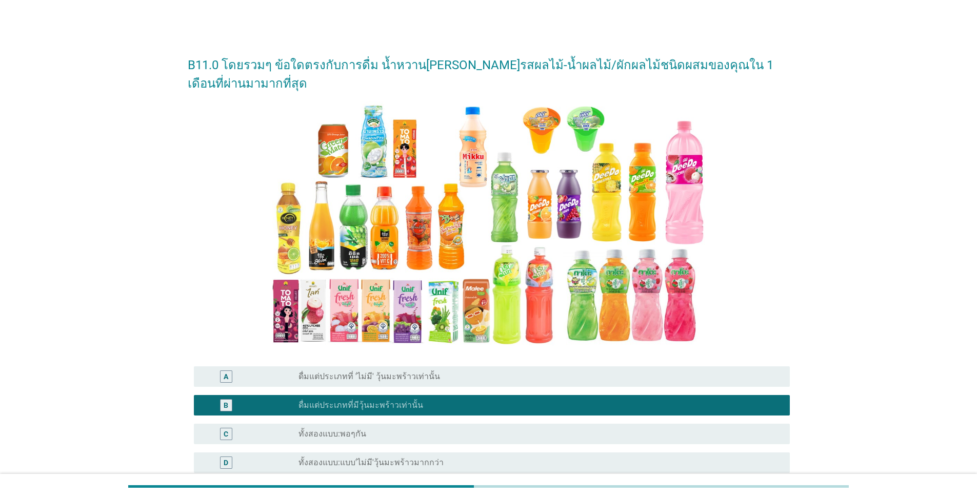
click at [426, 376] on label "ดื่มแต่ประเภทที่ 'ไม่มี' วุ้นมะพร้าวเท่านั้น" at bounding box center [369, 377] width 142 height 10
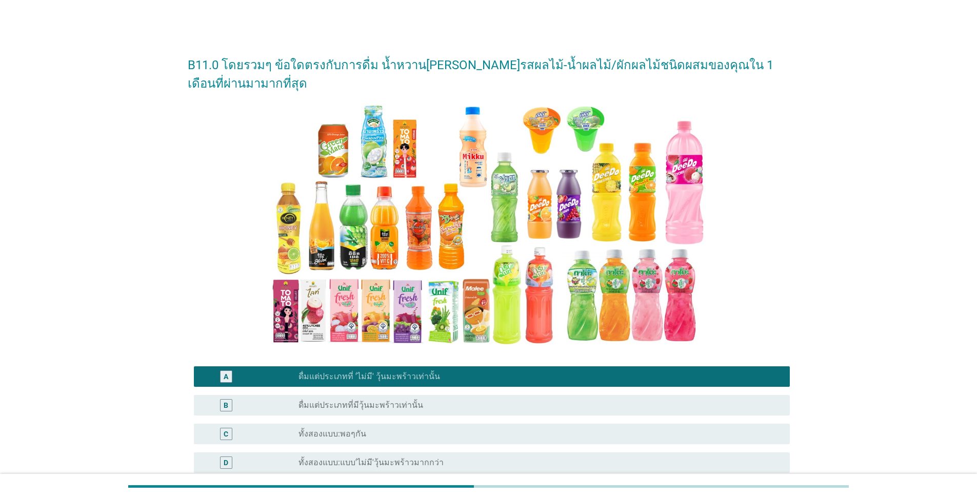
click at [389, 437] on div "radio_button_unchecked ทั้งสองแบบ:พอๆกัน" at bounding box center [535, 434] width 475 height 10
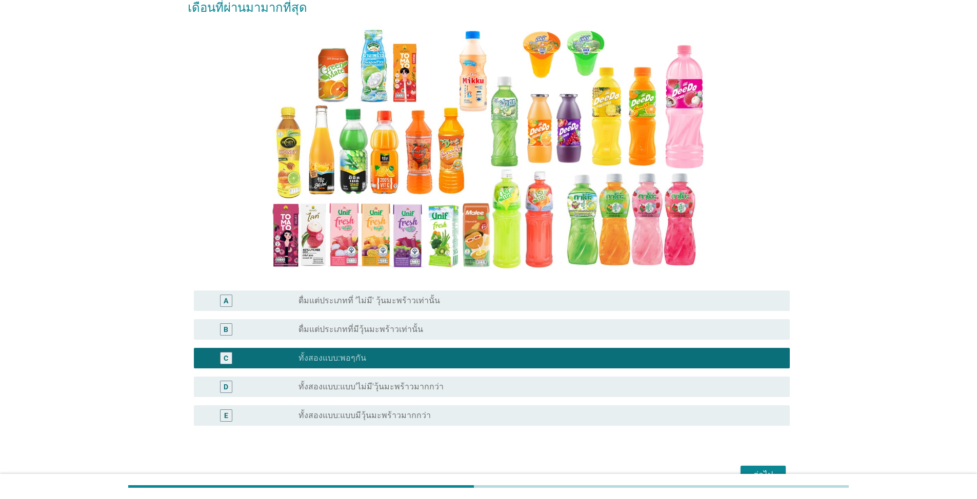
scroll to position [135, 0]
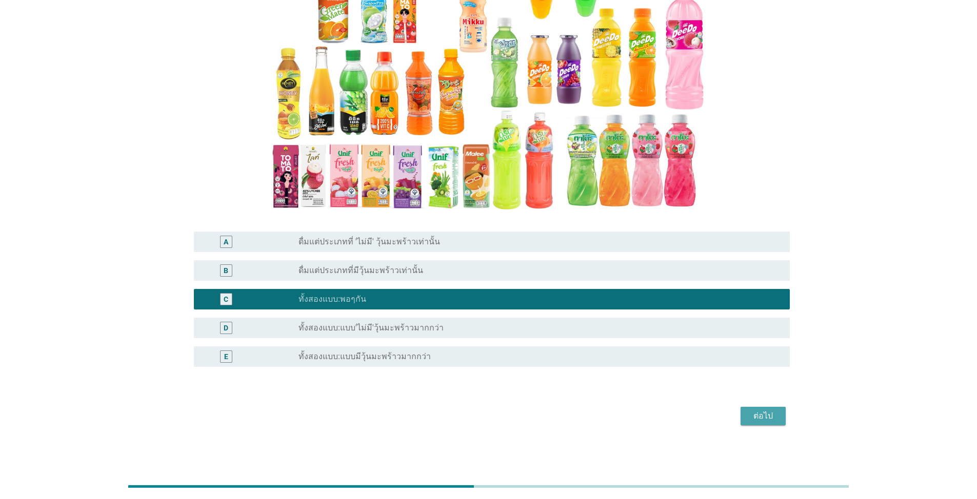
click at [504, 417] on div "ต่อไป" at bounding box center [763, 416] width 29 height 12
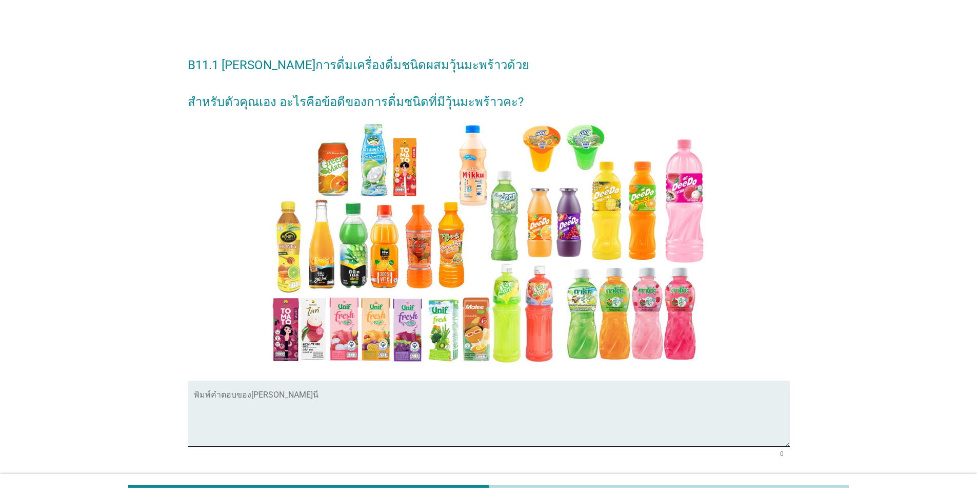
click at [201, 411] on textarea "พิมพ์คำตอบของคุณ ที่นี่" at bounding box center [492, 420] width 596 height 54
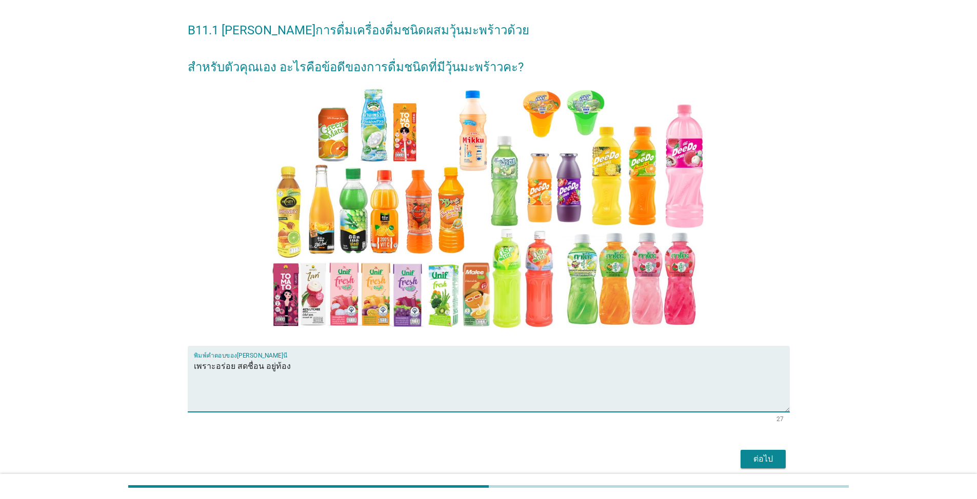
scroll to position [78, 0]
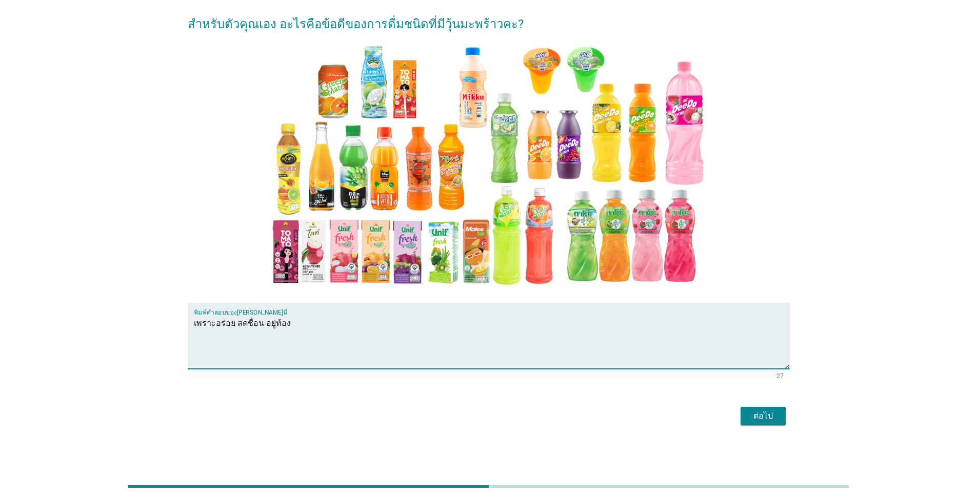
type textarea "เพราะอร่อย สดชื่อน อยู่ท้อง"
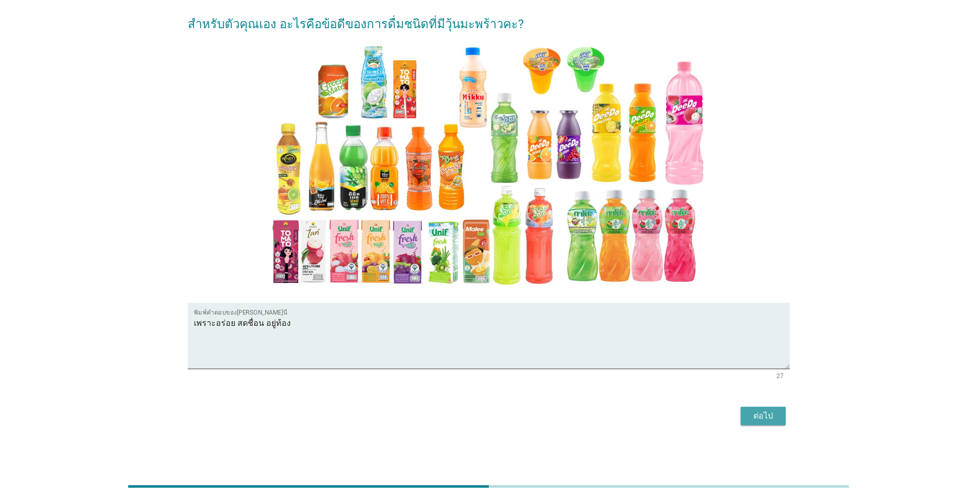
click at [504, 414] on div "ต่อไป" at bounding box center [763, 416] width 29 height 12
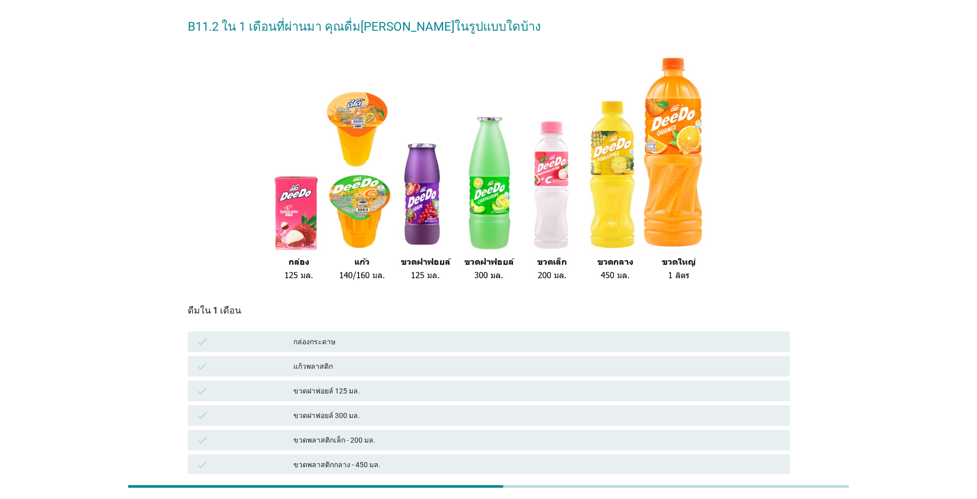
scroll to position [103, 0]
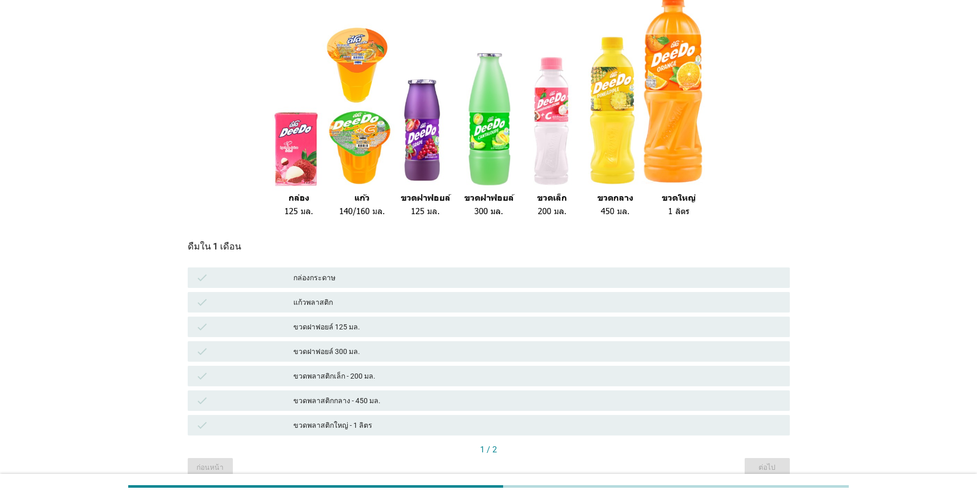
click at [322, 278] on div "กล่องกระดาษ" at bounding box center [537, 278] width 488 height 12
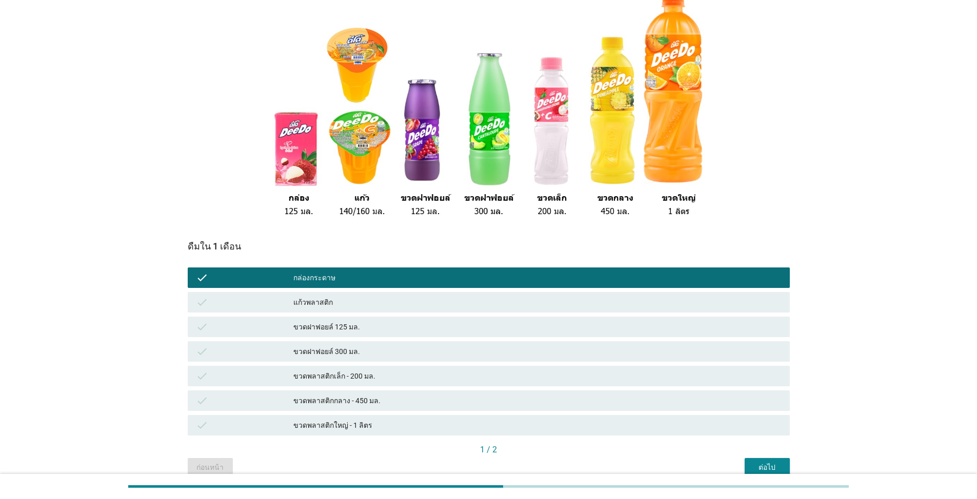
click at [333, 330] on div "ขวดฝาฟอยล์ 125 มล." at bounding box center [537, 327] width 488 height 12
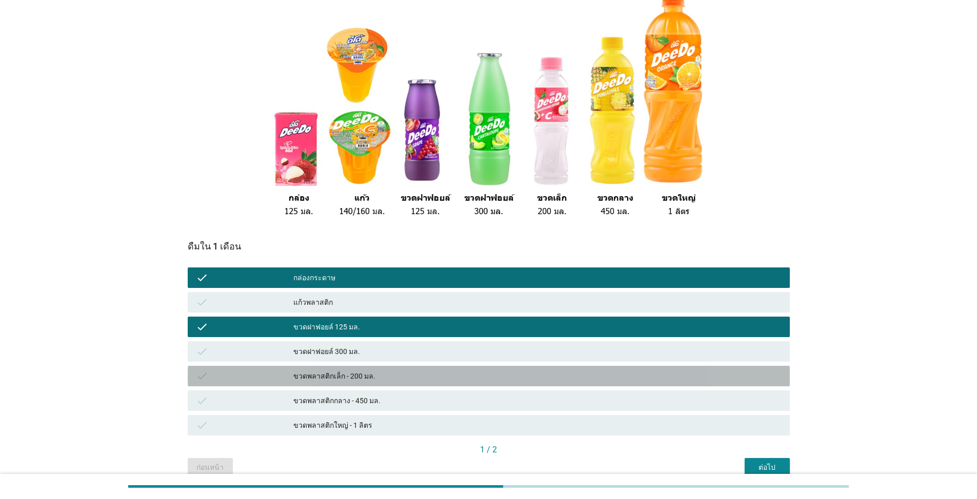
click at [358, 369] on div "check ขวดพลาสติกเล็ก - 200 มล." at bounding box center [489, 376] width 602 height 21
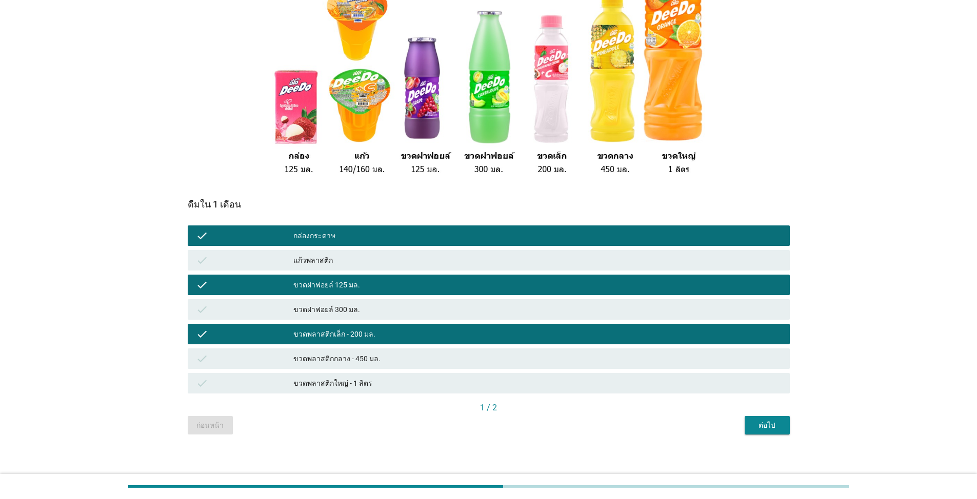
scroll to position [151, 0]
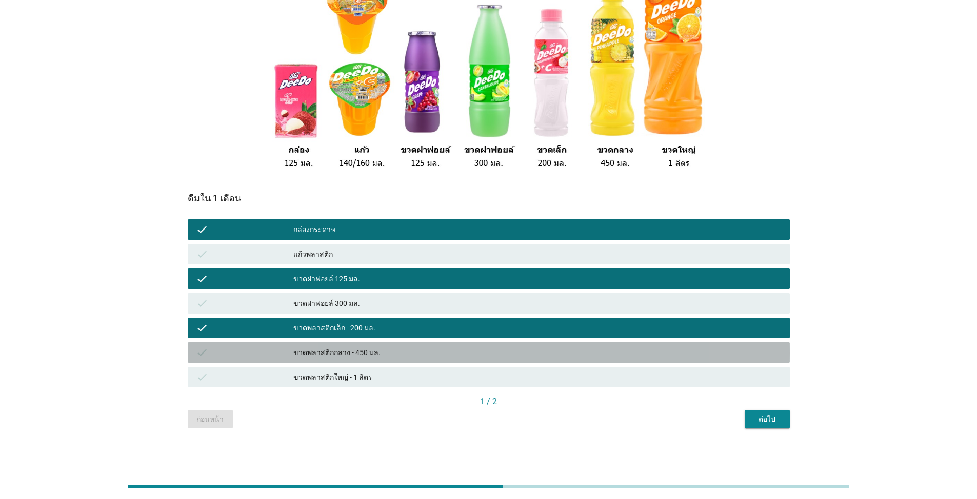
click at [355, 352] on div "ขวดพลาสติกกลาง - 450 มล." at bounding box center [537, 353] width 488 height 12
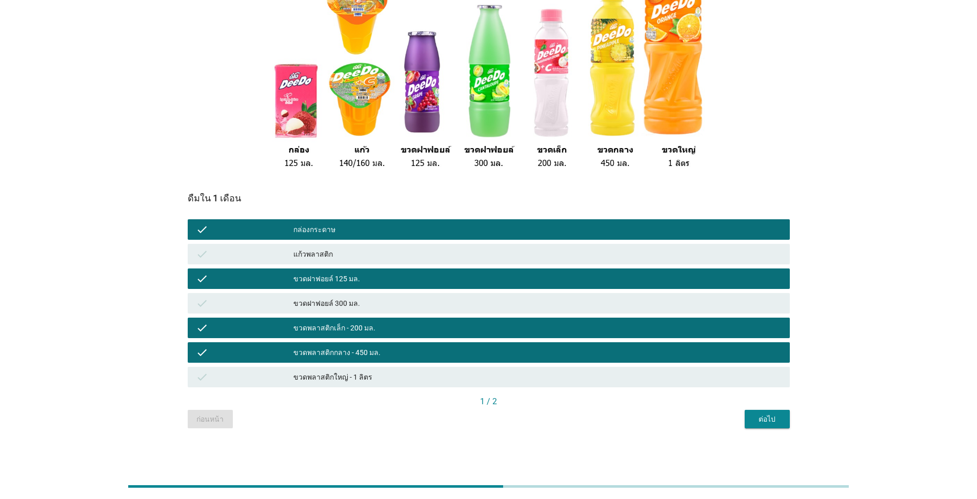
click at [504, 422] on div "ต่อไป" at bounding box center [767, 419] width 29 height 11
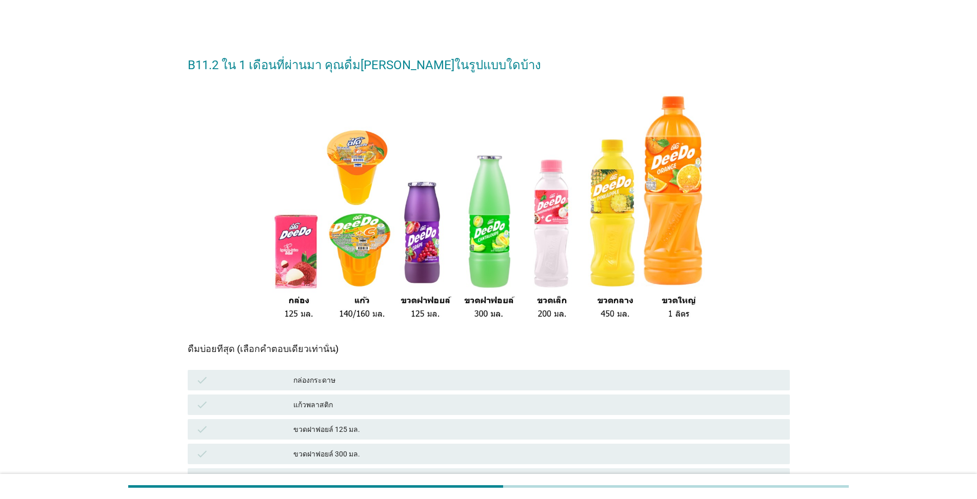
click at [417, 408] on div "แก้วพลาสติก" at bounding box center [537, 405] width 488 height 12
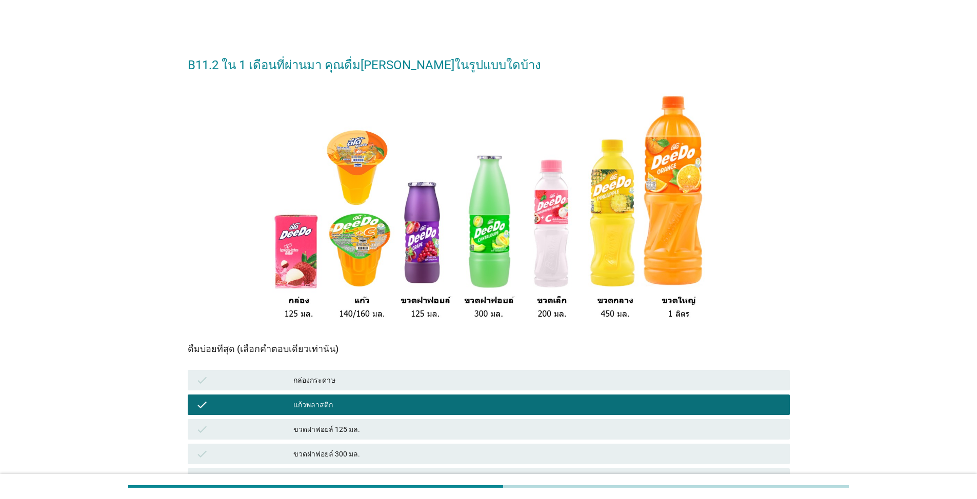
scroll to position [151, 0]
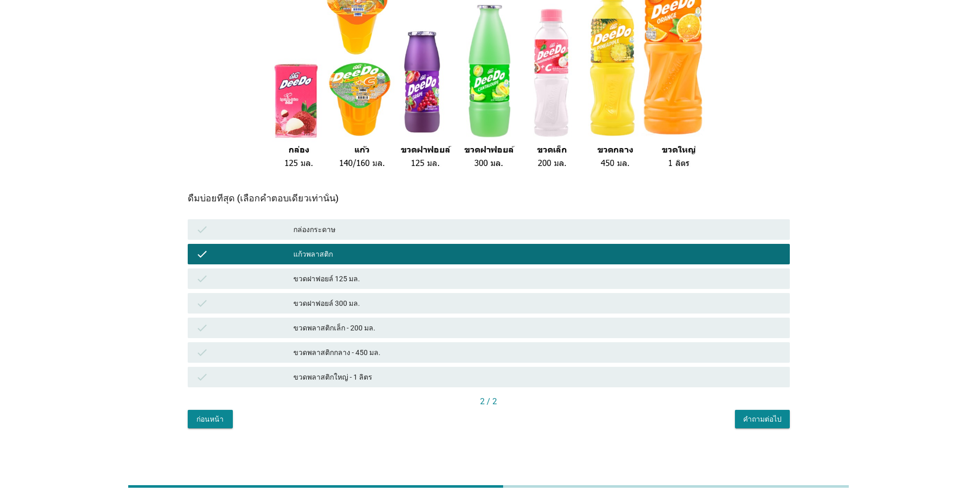
click at [405, 331] on div "ขวดพลาสติกเล็ก - 200 มล." at bounding box center [537, 328] width 488 height 12
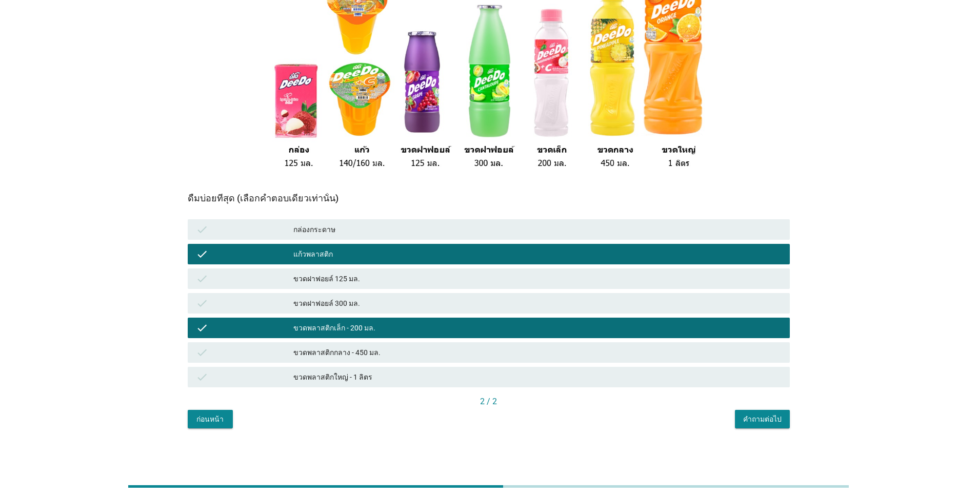
click at [415, 299] on div "ขวดฝาฟอยล์ 300 มล." at bounding box center [537, 303] width 488 height 12
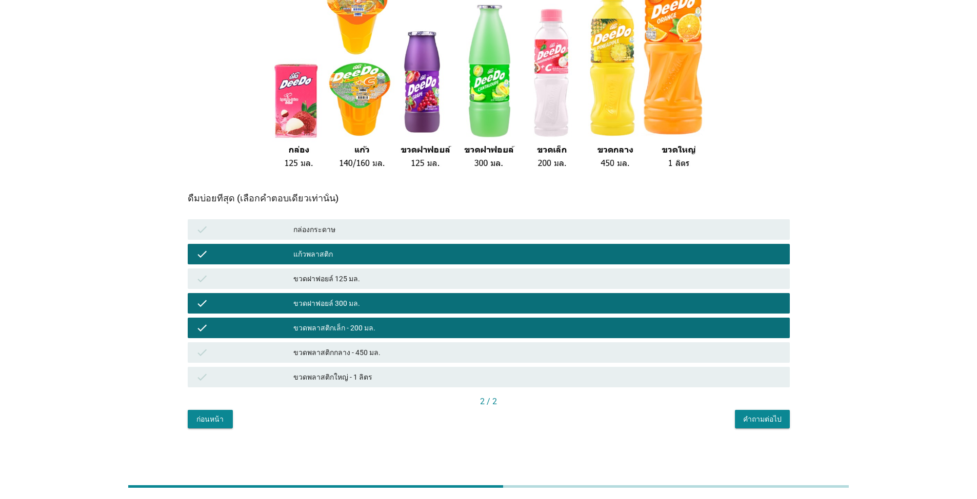
click at [504, 421] on div "คำถามต่อไป" at bounding box center [762, 419] width 38 height 11
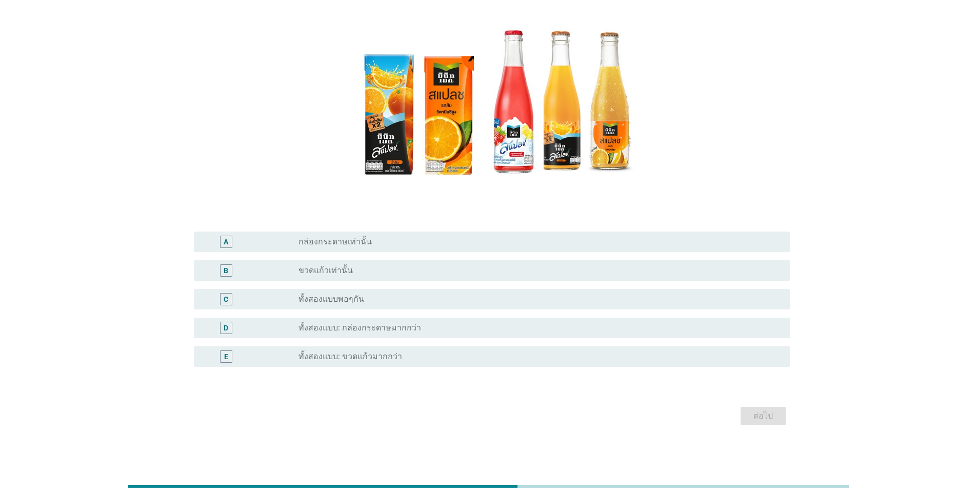
scroll to position [0, 0]
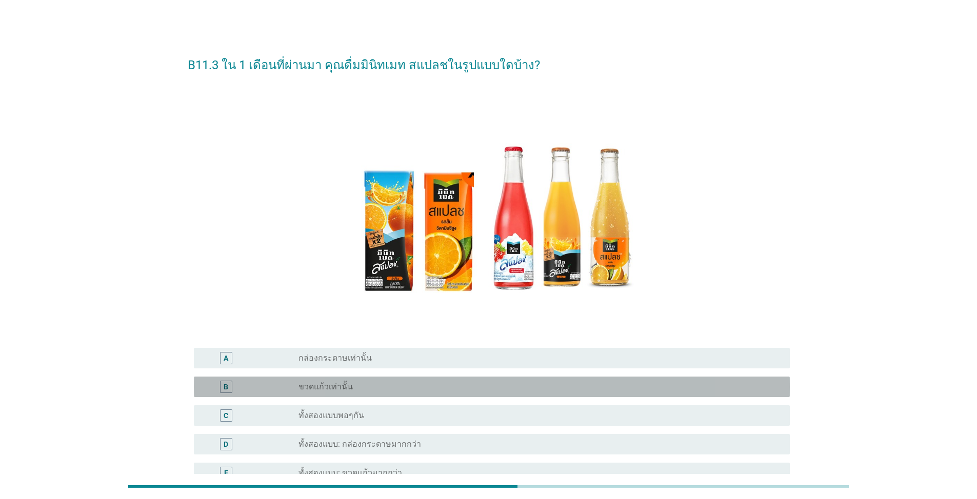
click at [376, 381] on div "radio_button_unchecked ขวดแก้วเท่านั้น" at bounding box center [539, 387] width 483 height 12
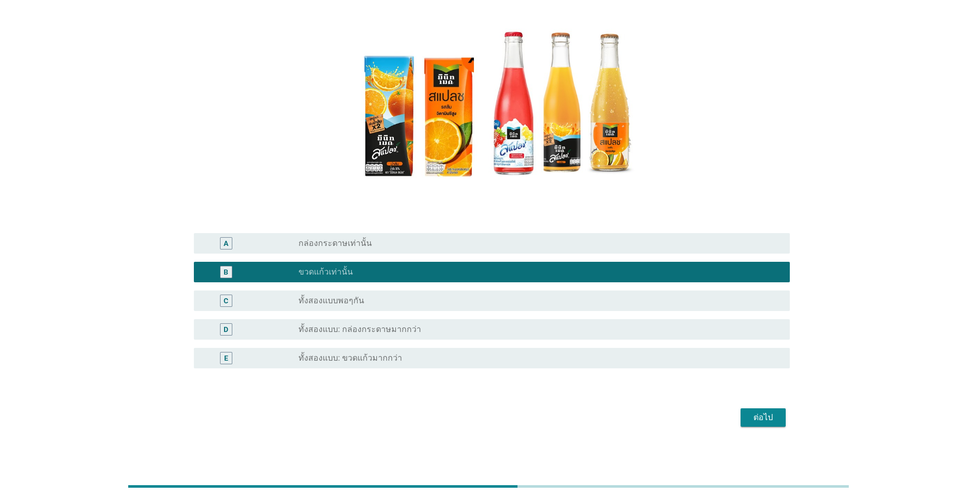
scroll to position [116, 0]
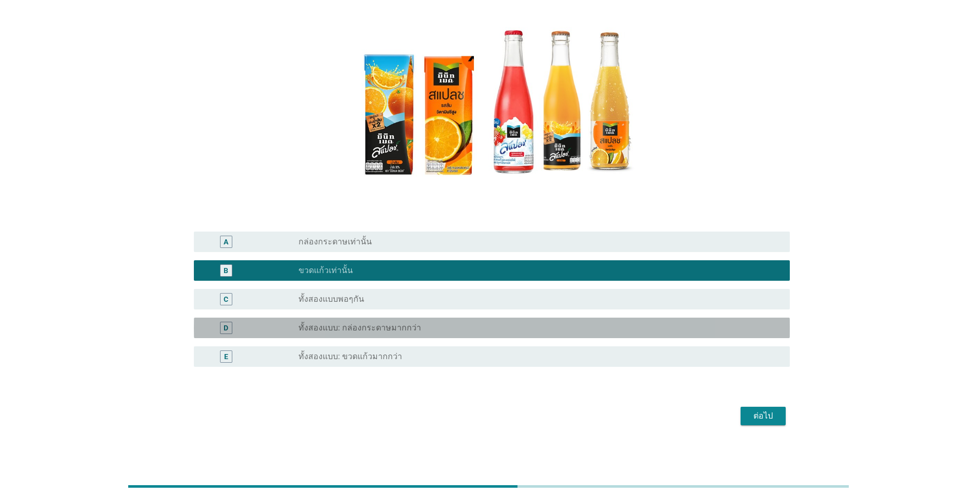
click at [417, 322] on div "radio_button_unchecked ทั้งสองแบบ: กล่องกระดาษมากกว่า" at bounding box center [539, 328] width 483 height 12
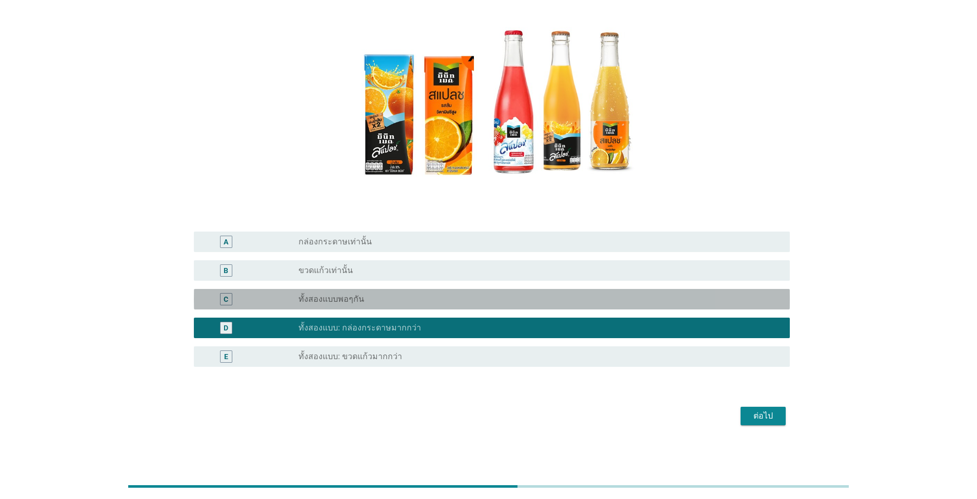
click at [423, 301] on div "radio_button_unchecked ทั้งสองแบบพอๆกัน" at bounding box center [535, 299] width 475 height 10
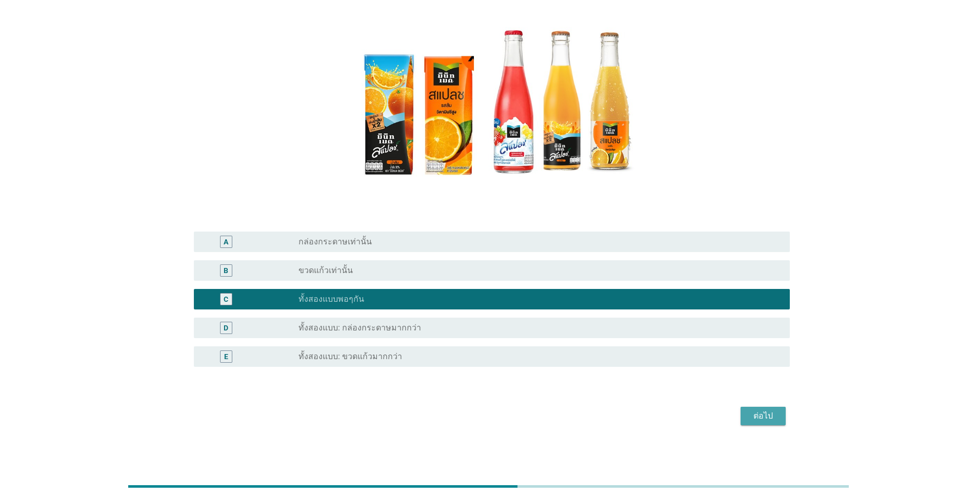
click at [504, 414] on div "ต่อไป" at bounding box center [763, 416] width 29 height 12
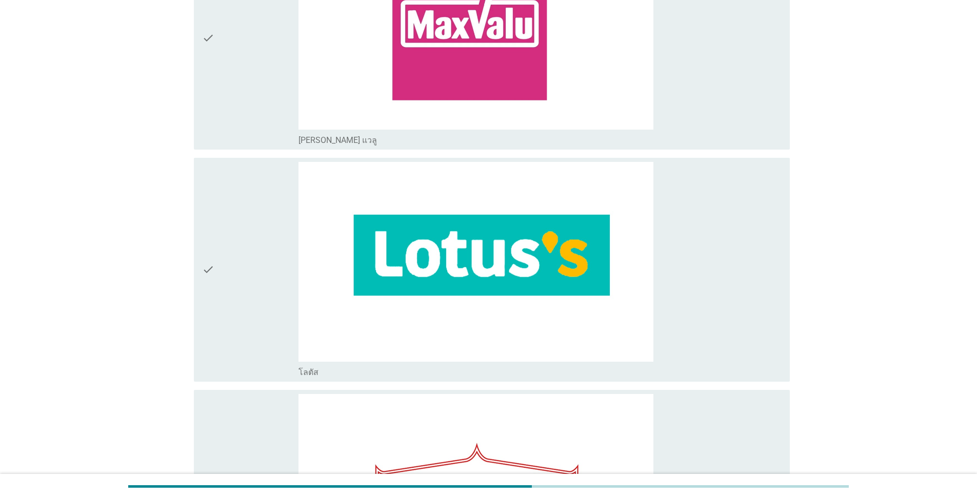
scroll to position [461, 0]
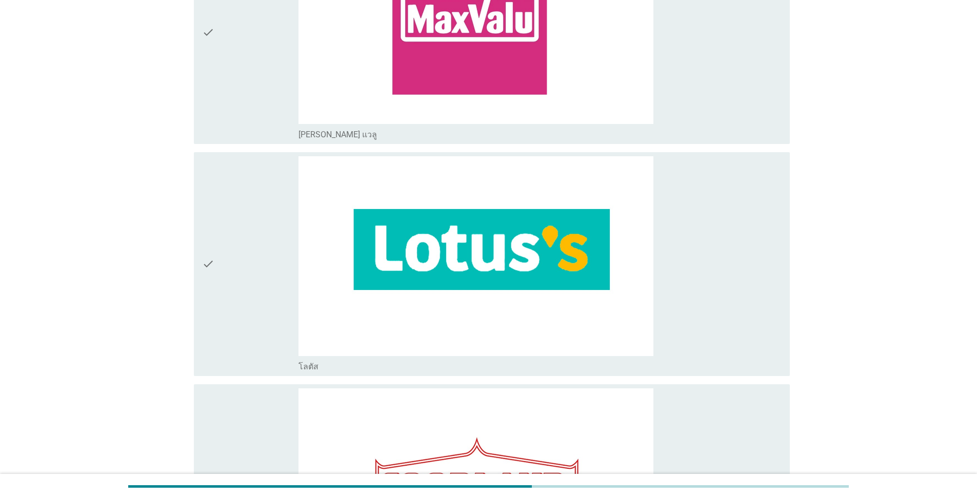
click at [211, 265] on icon "check" at bounding box center [208, 264] width 12 height 216
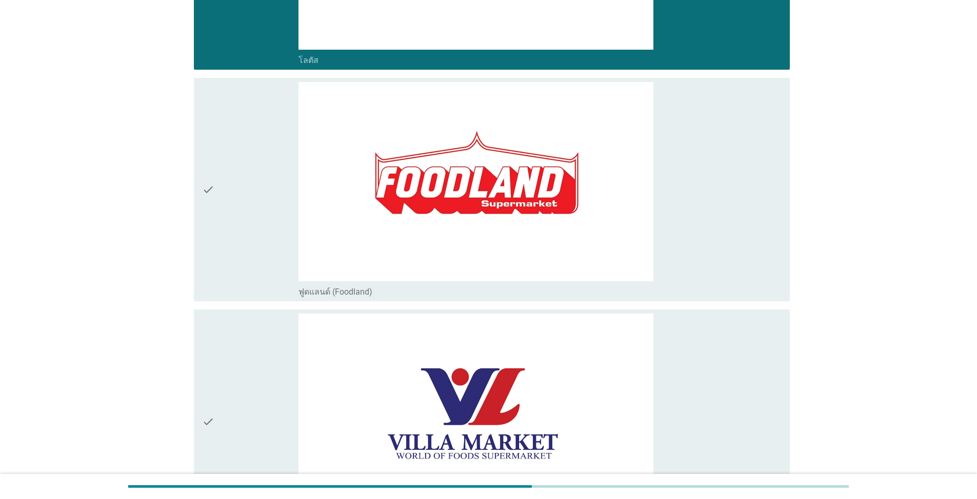
scroll to position [769, 0]
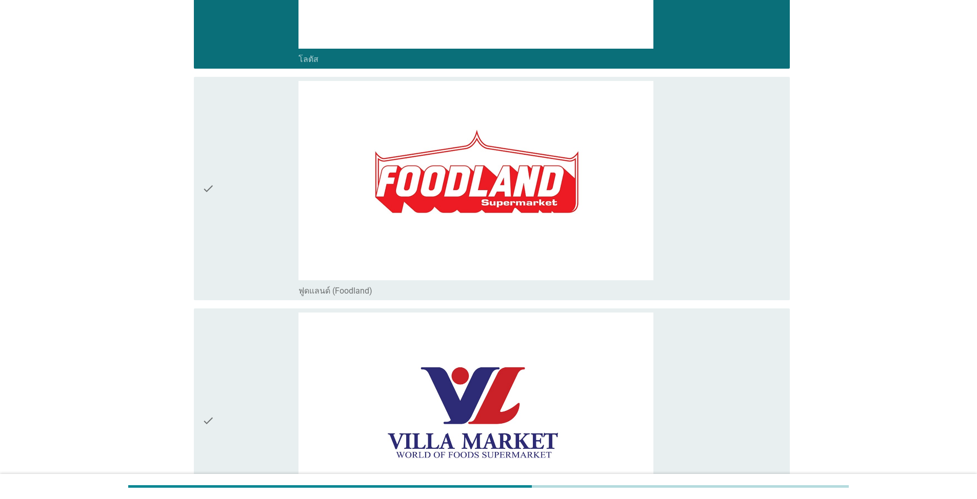
click at [210, 196] on icon "check" at bounding box center [208, 189] width 12 height 216
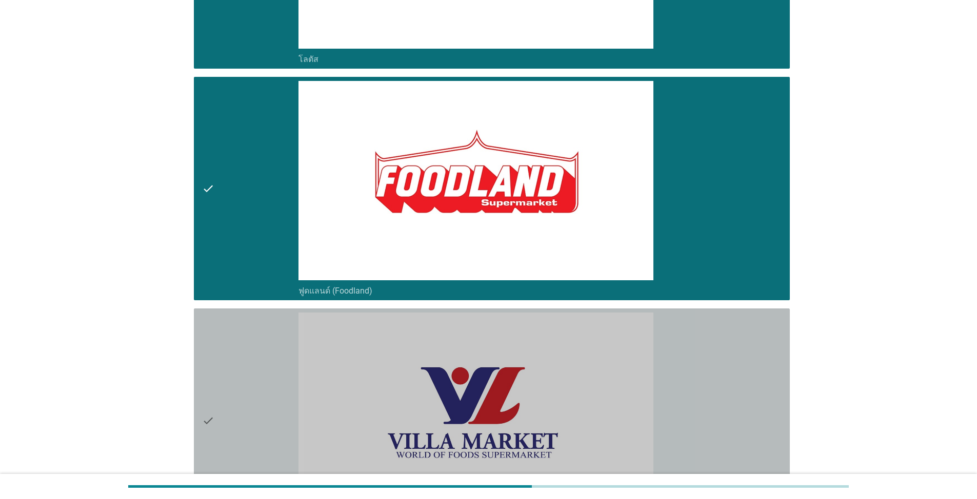
click at [209, 408] on icon "check" at bounding box center [208, 421] width 12 height 216
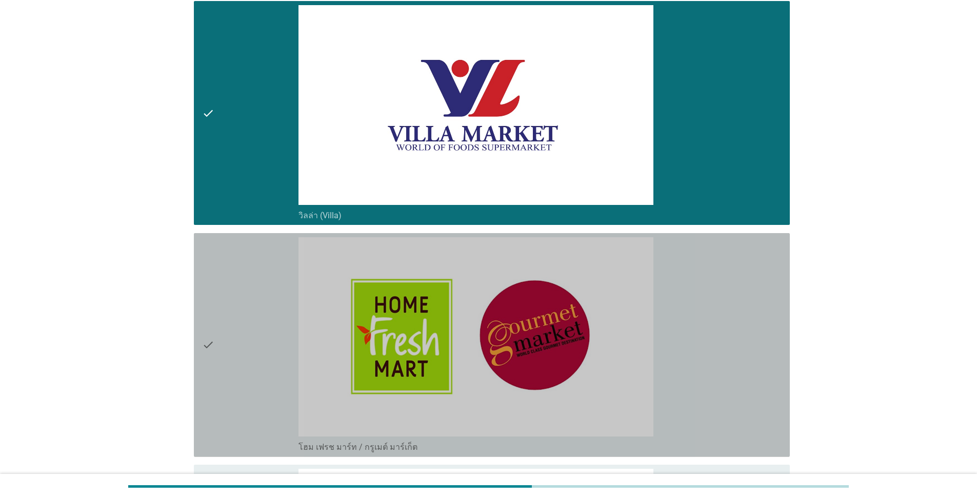
click at [211, 354] on icon "check" at bounding box center [208, 345] width 12 height 216
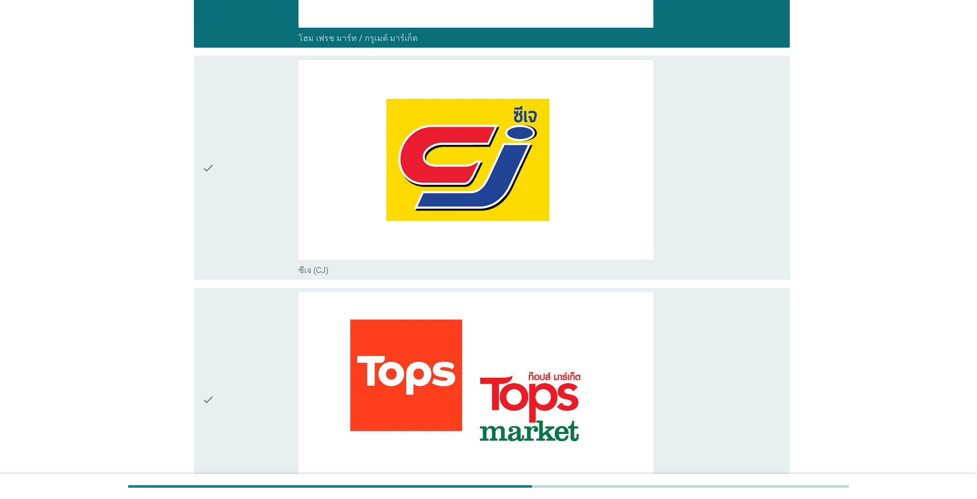
scroll to position [1487, 0]
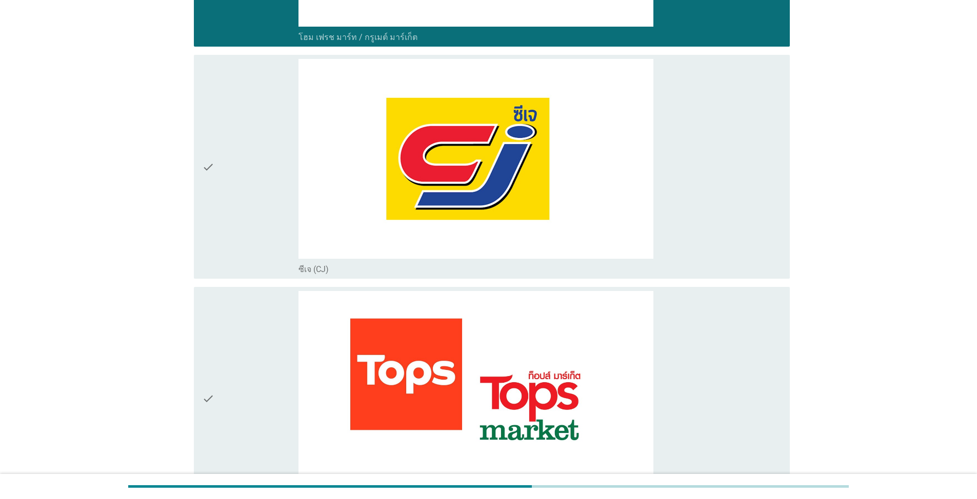
click at [205, 164] on icon "check" at bounding box center [208, 167] width 12 height 216
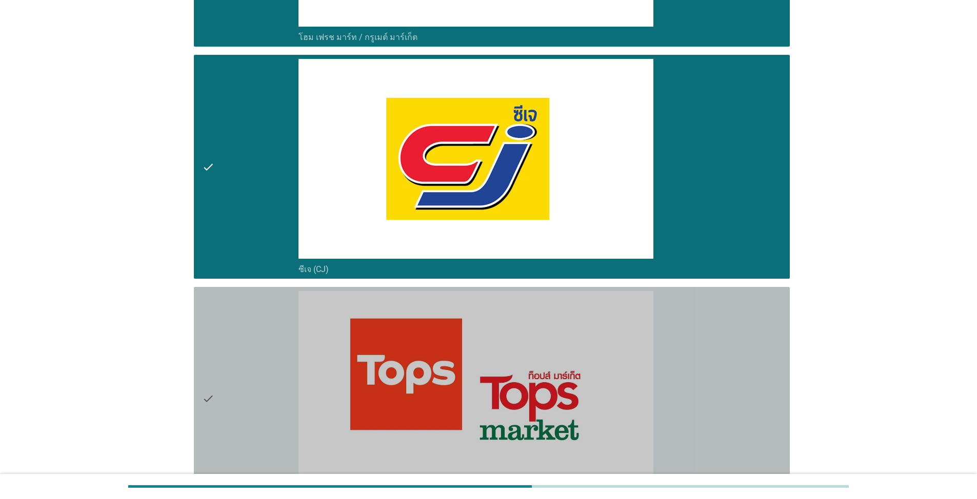
click at [208, 397] on icon "check" at bounding box center [208, 399] width 12 height 216
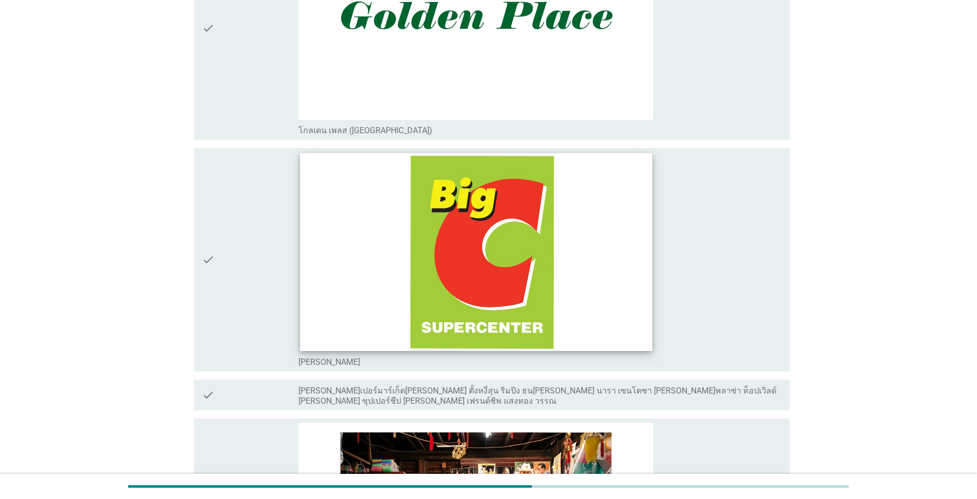
scroll to position [2410, 0]
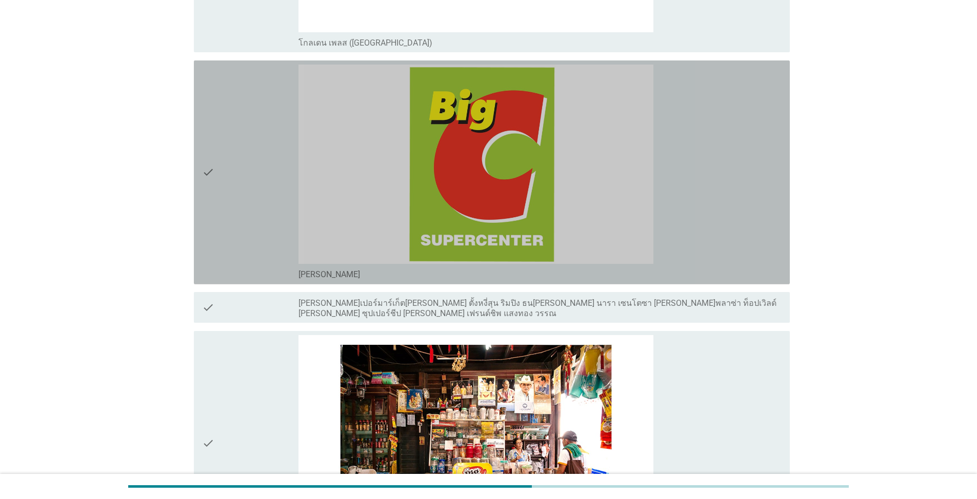
click at [207, 180] on icon "check" at bounding box center [208, 173] width 12 height 216
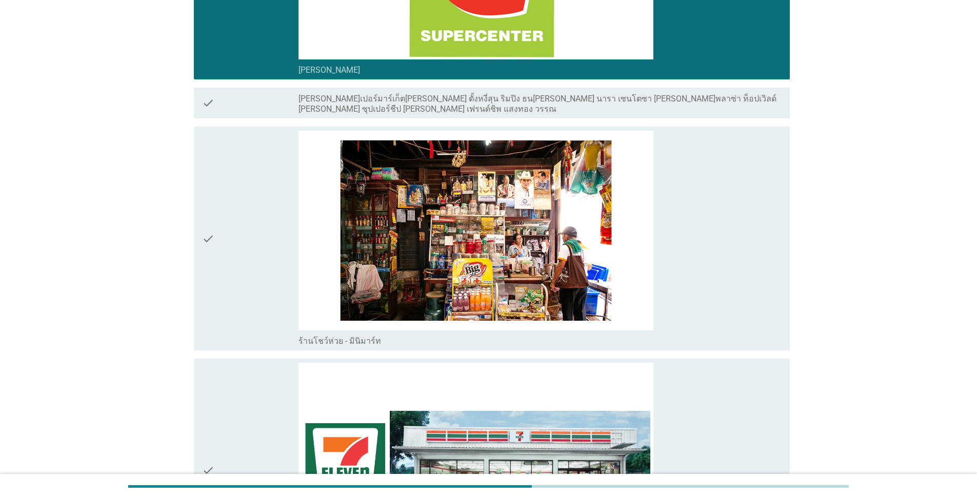
scroll to position [2615, 0]
click at [210, 241] on icon "check" at bounding box center [208, 238] width 12 height 216
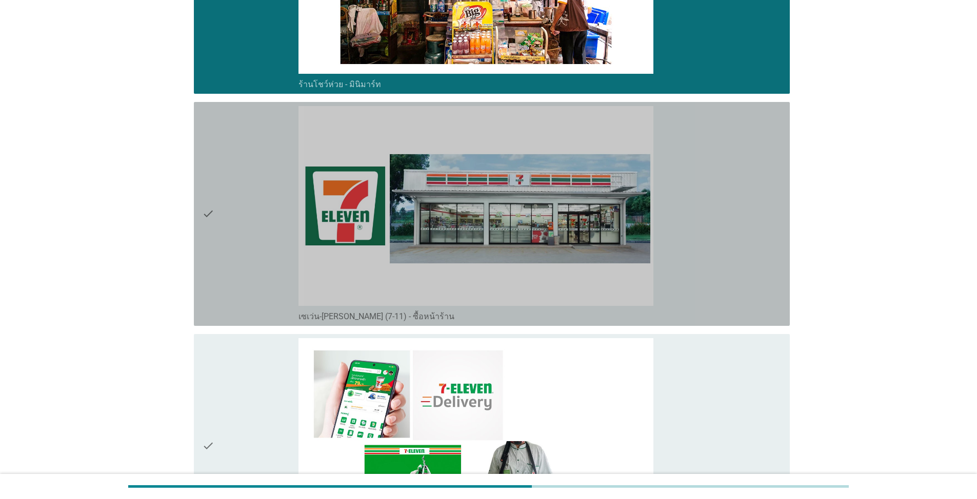
click at [214, 227] on icon "check" at bounding box center [208, 214] width 12 height 216
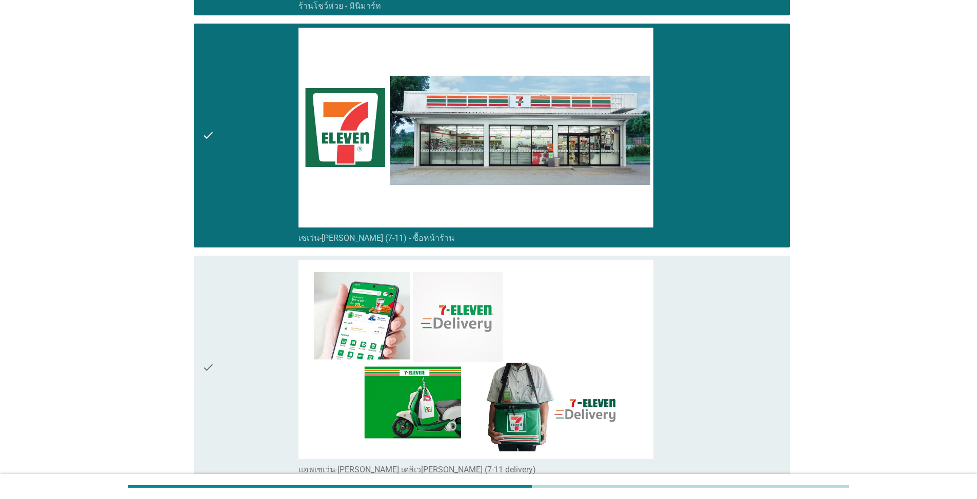
scroll to position [3127, 0]
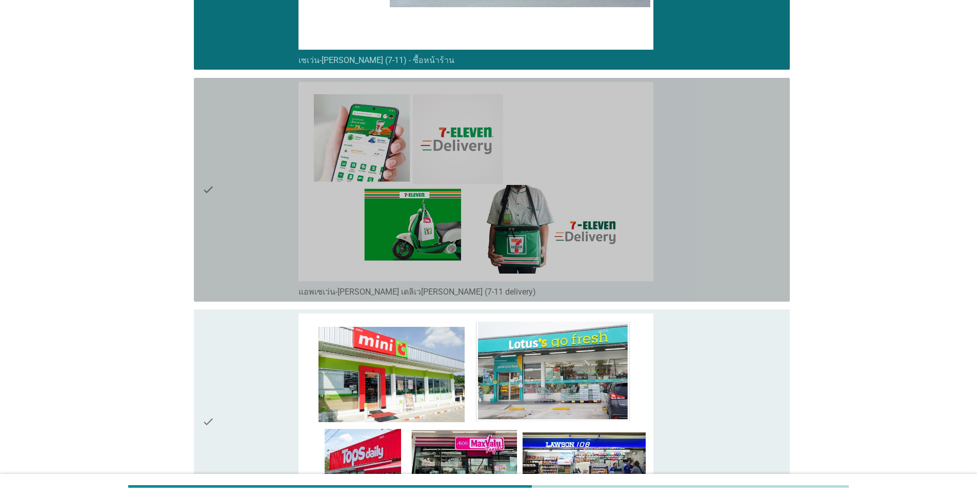
click at [218, 197] on div "check" at bounding box center [250, 190] width 96 height 216
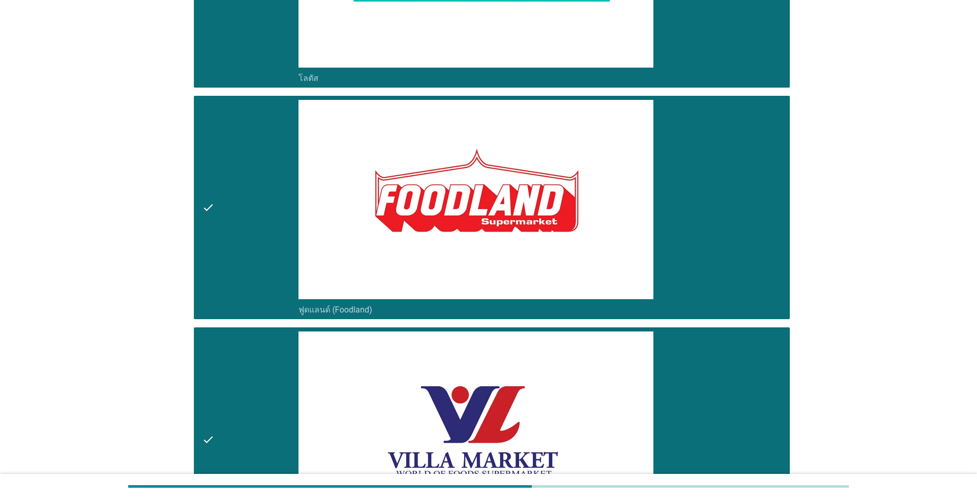
scroll to position [760, 0]
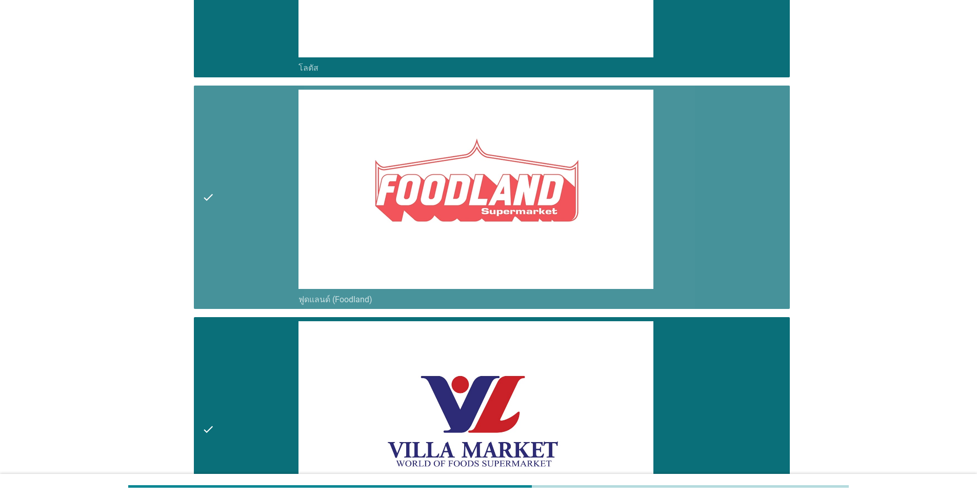
click at [212, 203] on icon "check" at bounding box center [208, 198] width 12 height 216
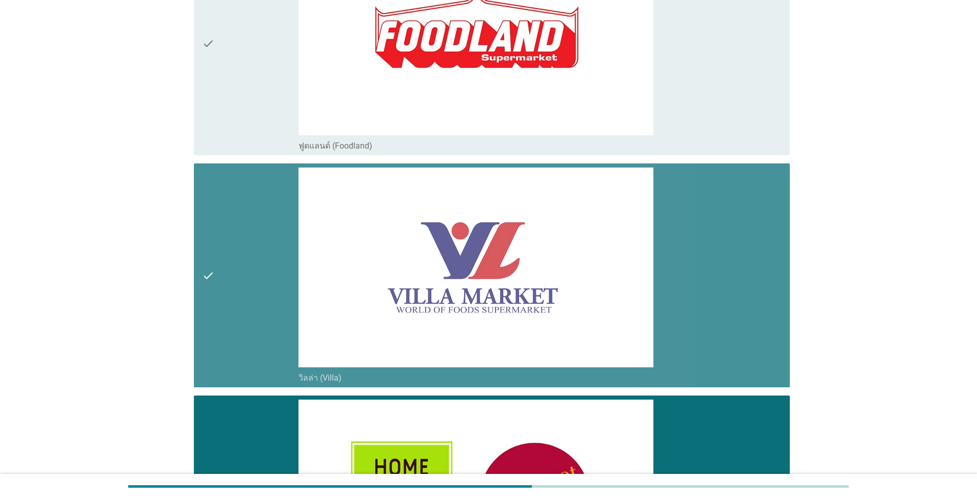
click at [219, 235] on div "check" at bounding box center [250, 276] width 96 height 216
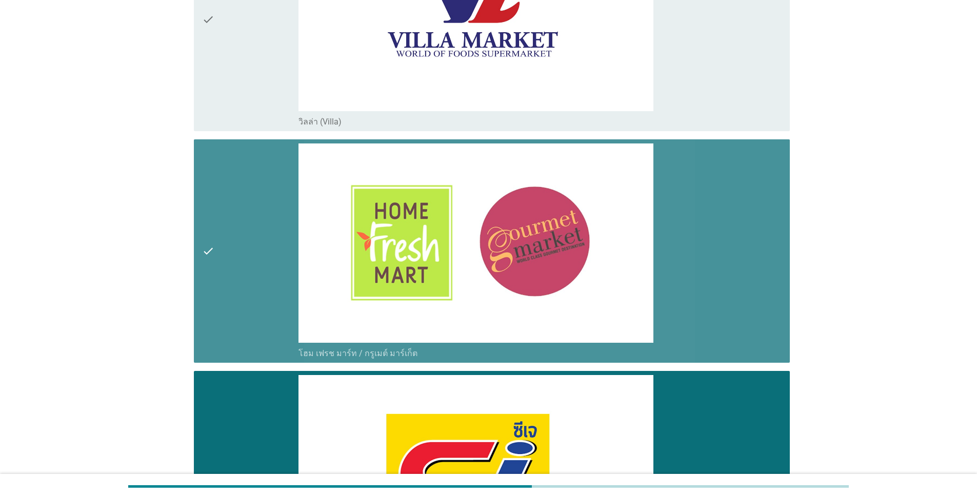
click at [221, 237] on div "check" at bounding box center [250, 252] width 96 height 216
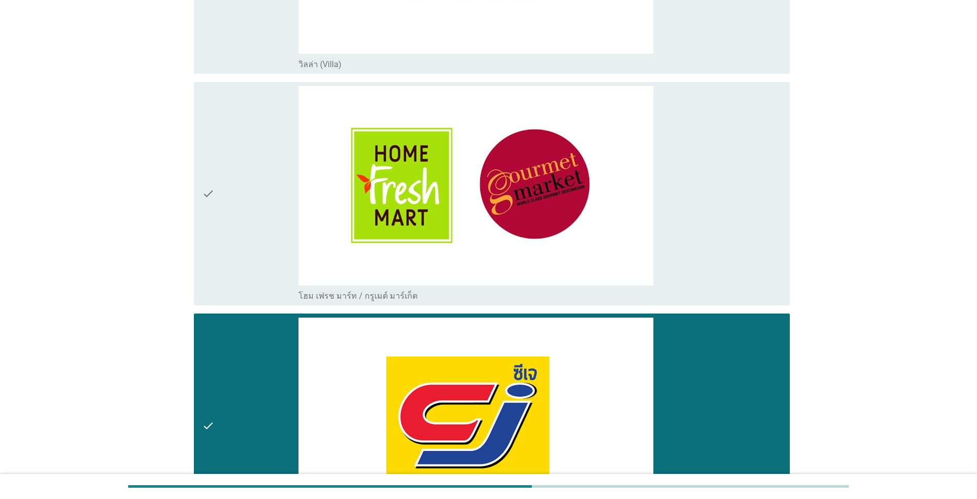
scroll to position [1376, 0]
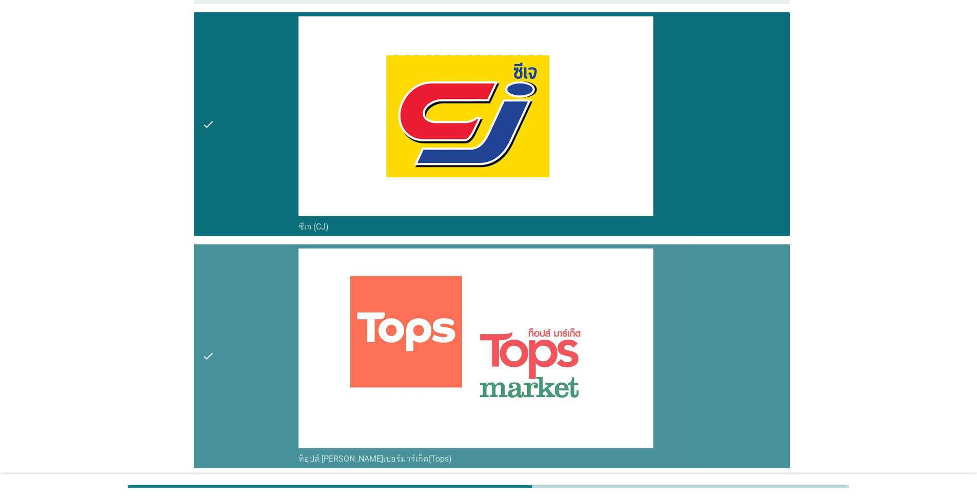
click at [237, 365] on div "check" at bounding box center [250, 357] width 96 height 216
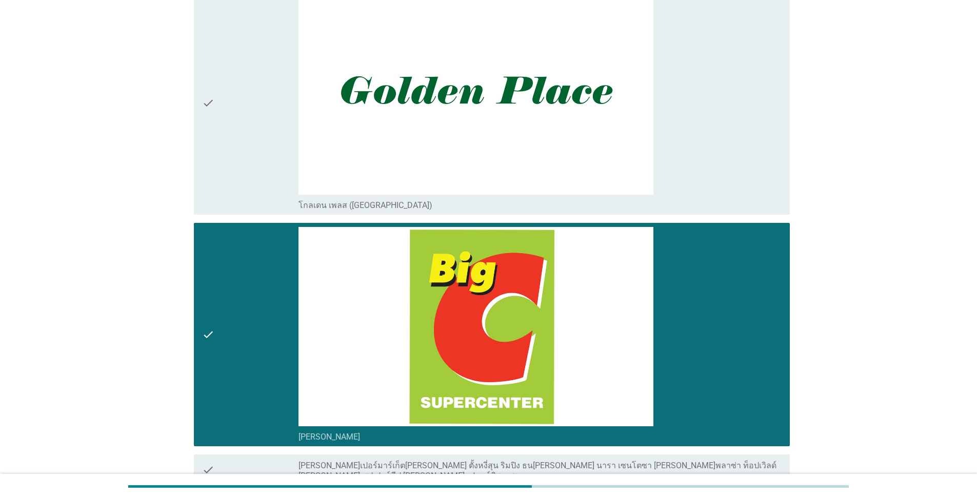
click at [236, 358] on div "check" at bounding box center [250, 335] width 96 height 216
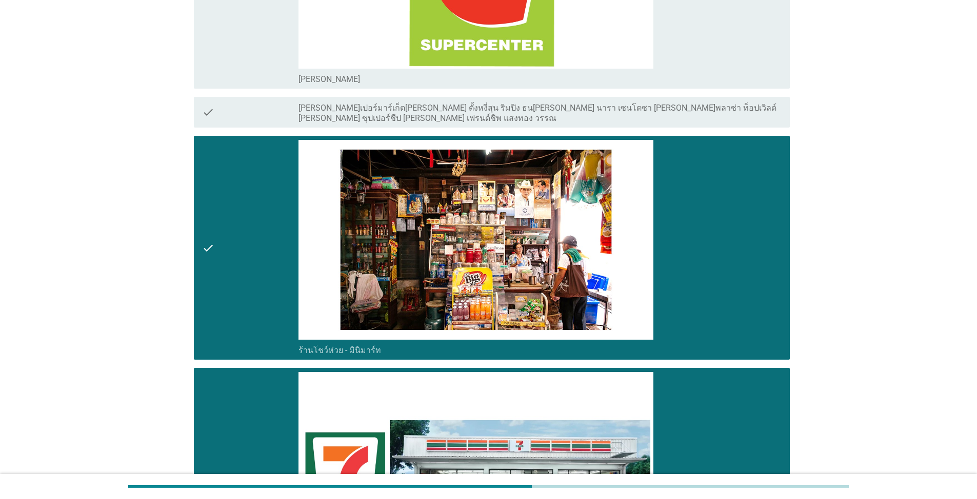
scroll to position [2606, 0]
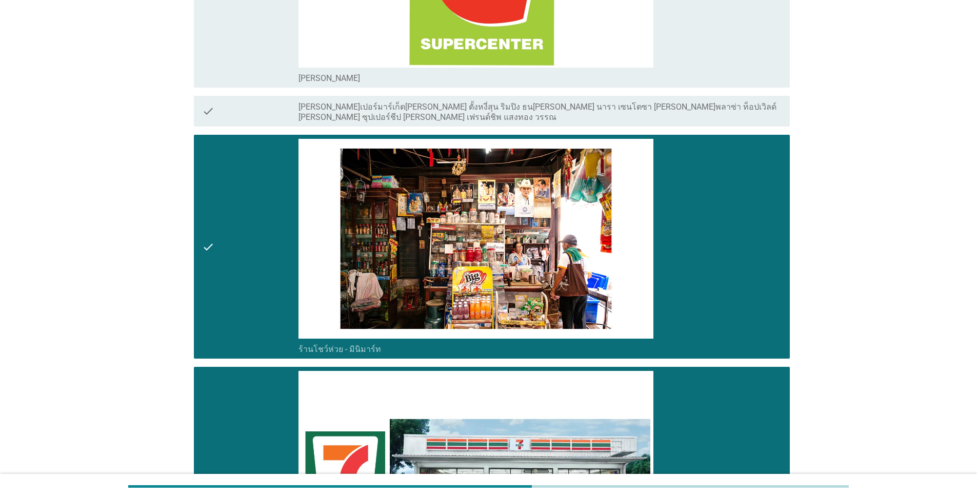
click at [244, 331] on div "check" at bounding box center [250, 247] width 96 height 216
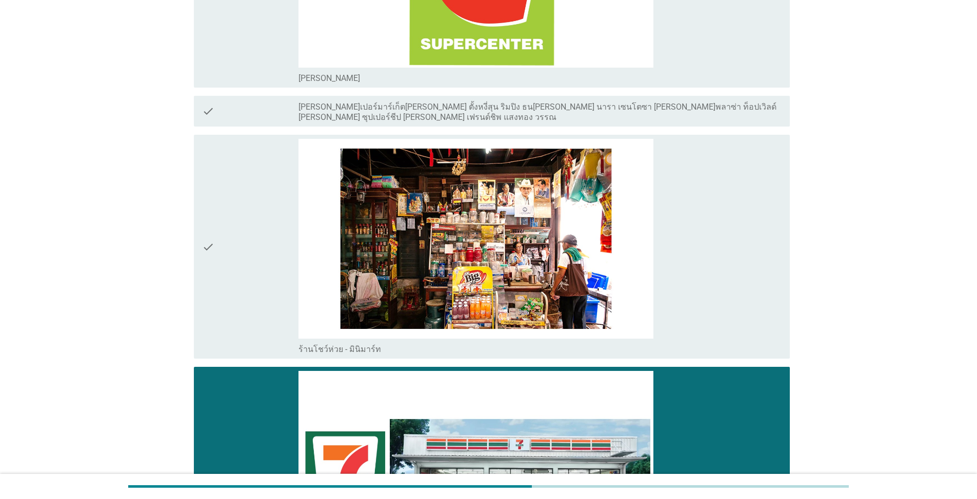
click at [246, 397] on div "check" at bounding box center [250, 479] width 96 height 216
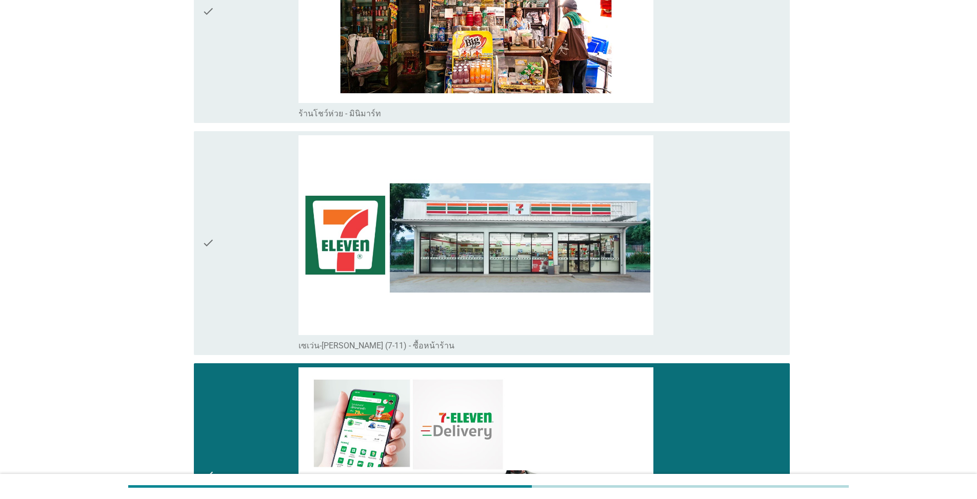
scroll to position [2914, 0]
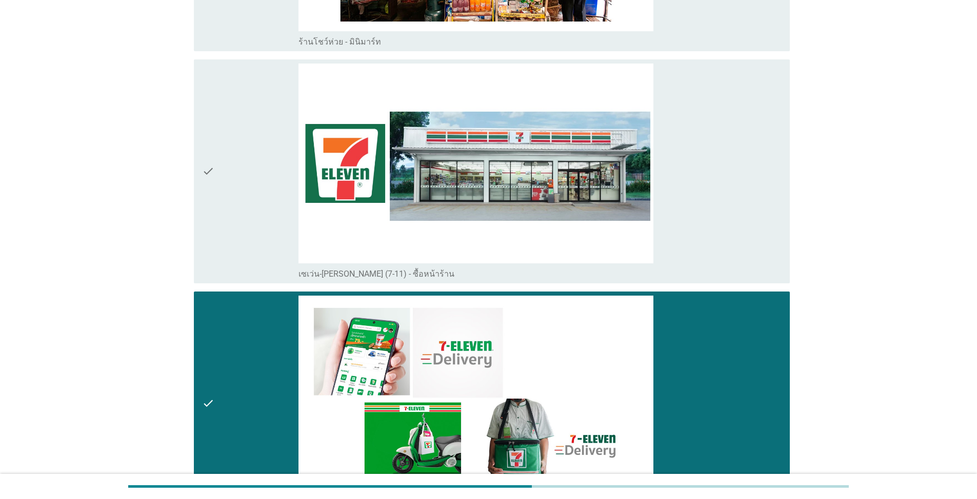
click at [252, 391] on div "check" at bounding box center [250, 404] width 96 height 216
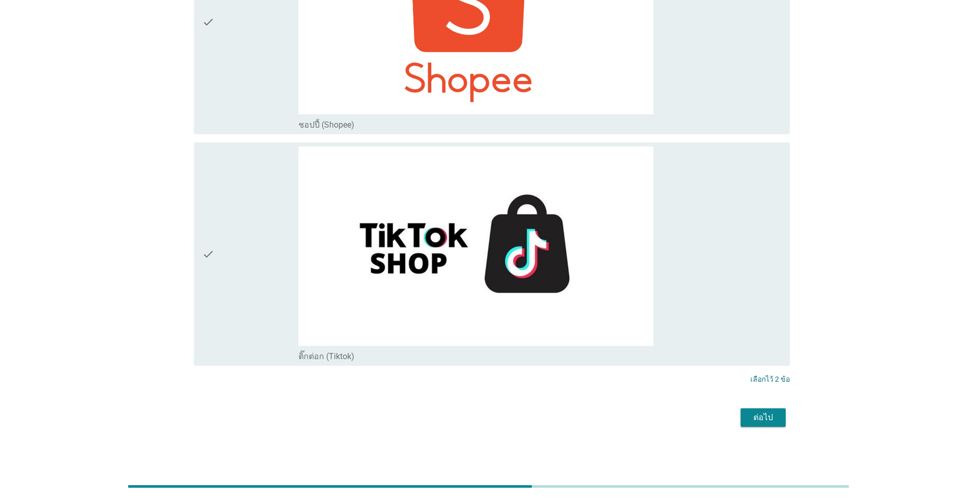
scroll to position [4225, 0]
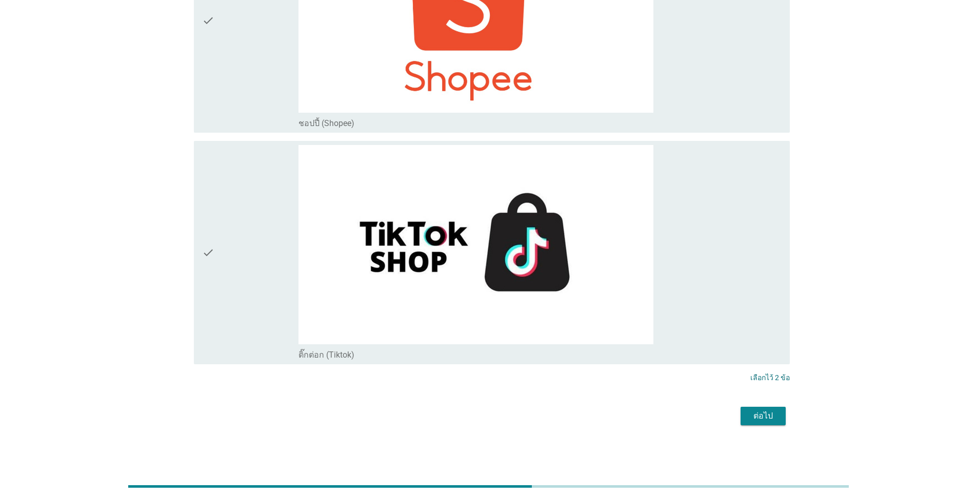
click at [504, 418] on div "ต่อไป" at bounding box center [763, 416] width 29 height 12
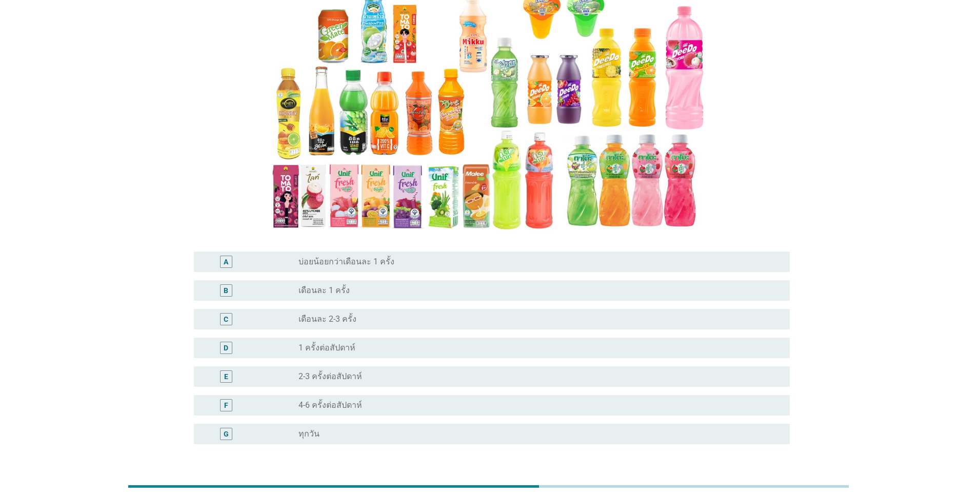
scroll to position [103, 0]
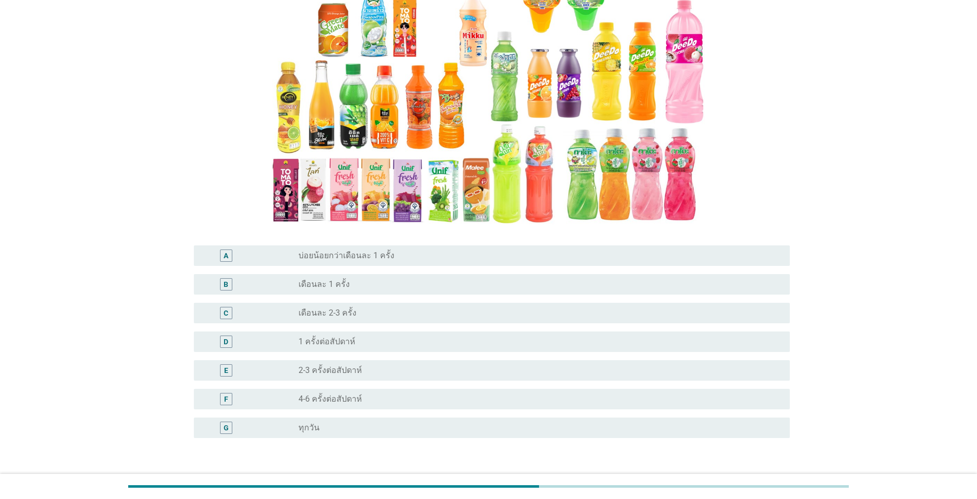
click at [362, 397] on div "radio_button_unchecked 4-6 ครั้งต่อสัปดาห์" at bounding box center [535, 399] width 475 height 10
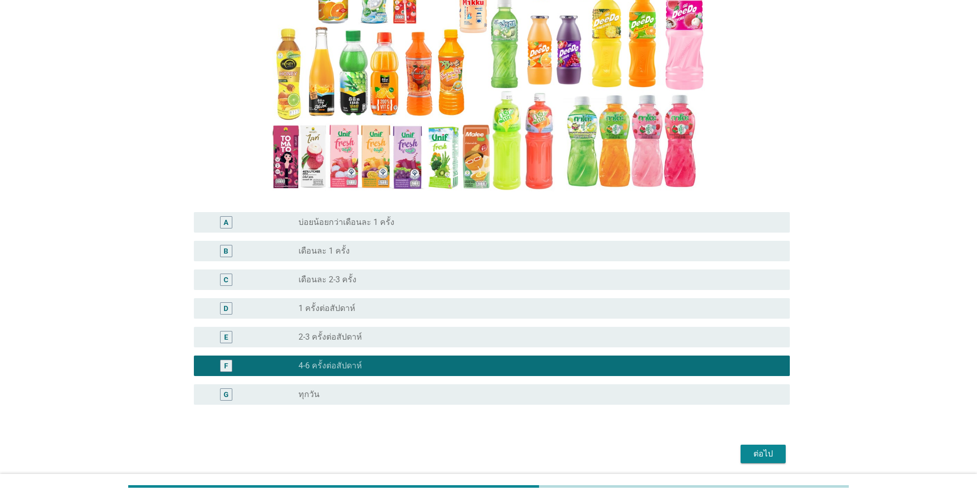
scroll to position [174, 0]
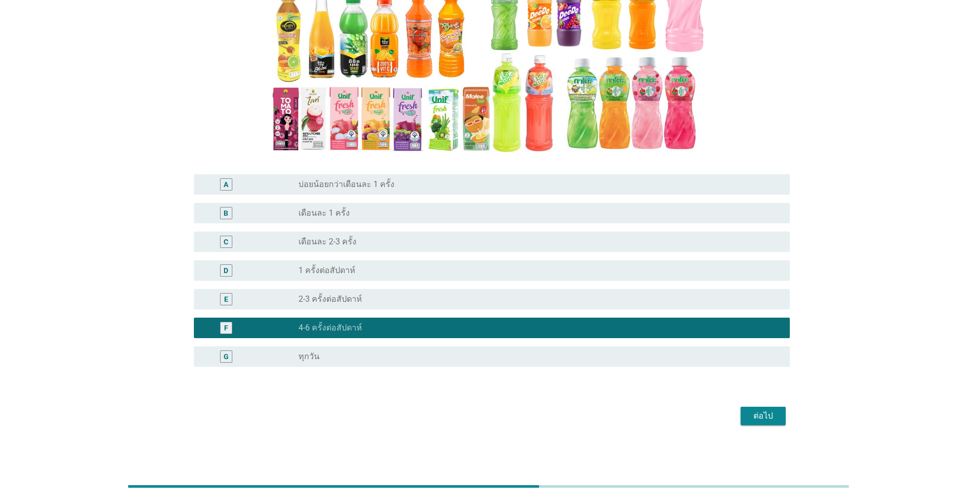
click at [504, 418] on div "ต่อไป" at bounding box center [763, 416] width 29 height 12
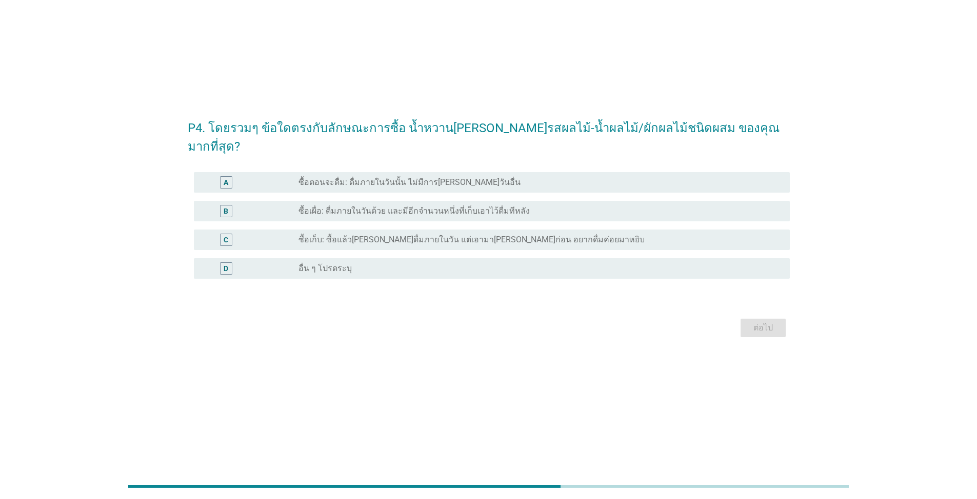
scroll to position [0, 0]
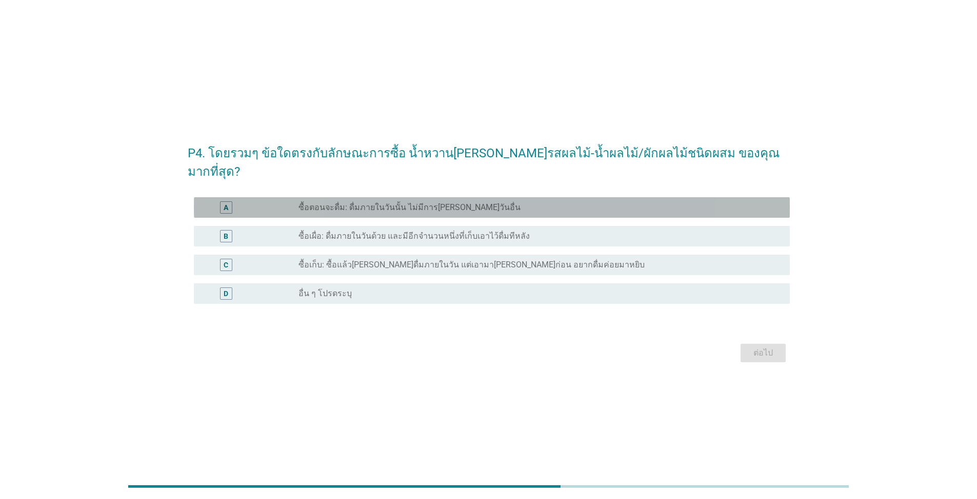
click at [433, 203] on label "ซื้อตอนจะดื่ม: ดื่มภายในวันนั้น ไม่มีการ[PERSON_NAME]วันอื่น" at bounding box center [409, 208] width 222 height 10
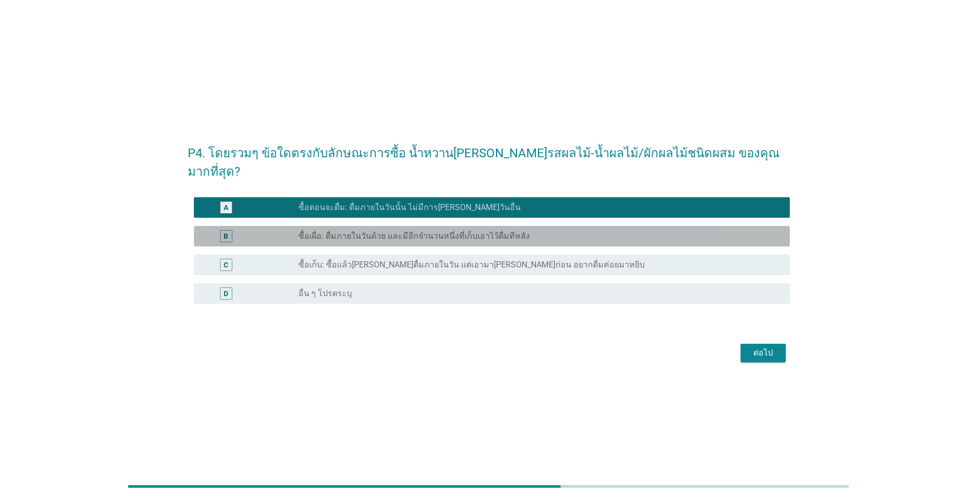
click at [442, 231] on label "ซื้อเผื่อ: ดื่มภายในวันด้วย และมีอีกจำนวนหนึ่งที่เก็บเอาไว้ดื่มทีหลัง" at bounding box center [413, 236] width 231 height 10
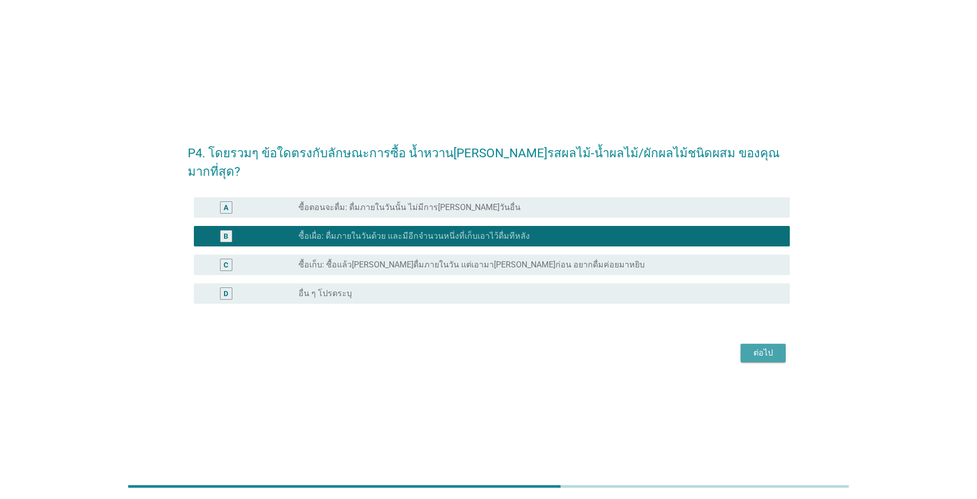
click at [504, 347] on div "ต่อไป" at bounding box center [763, 353] width 29 height 12
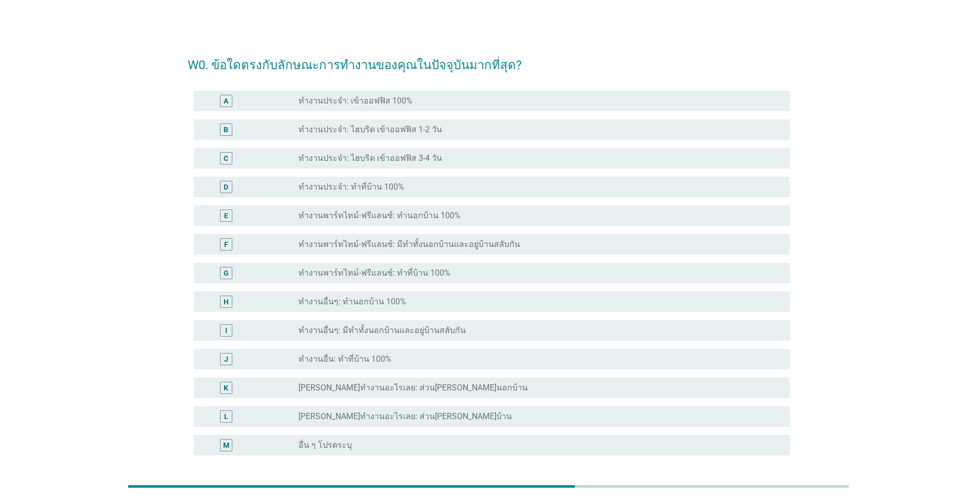
click at [372, 132] on label "ทำงานประจำ: ไฮบริด เข้าออฟฟิส 1-2 วัน" at bounding box center [370, 130] width 144 height 10
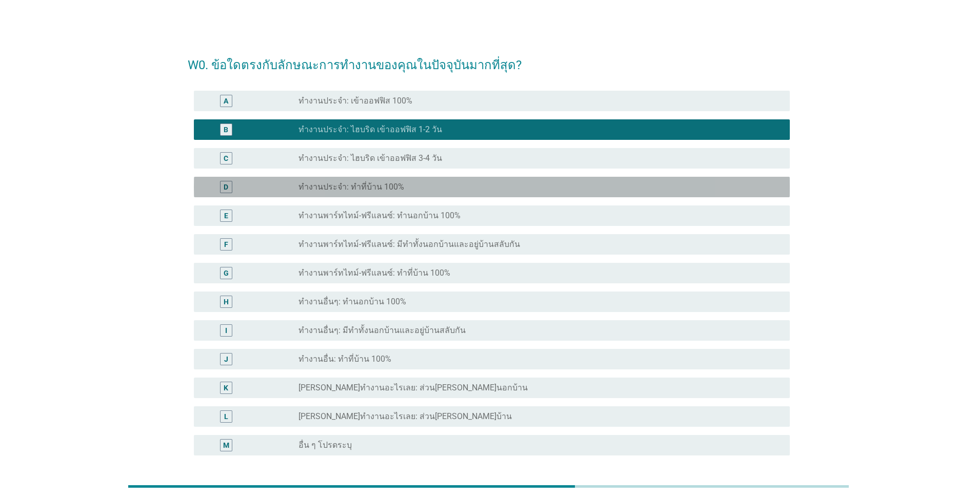
click at [377, 190] on label "ทำงานประจำ: ทำที่บ้าน 100%" at bounding box center [351, 187] width 106 height 10
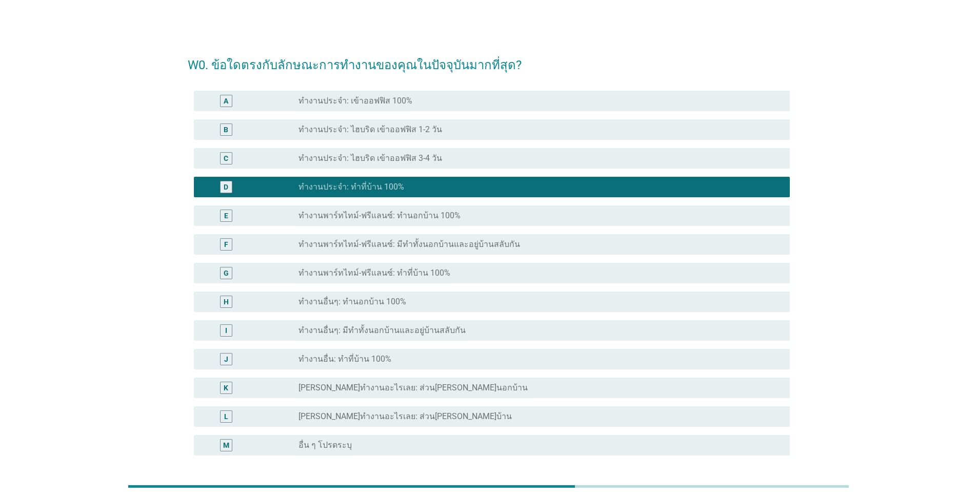
click at [420, 284] on div "G radio_button_unchecked ทำงานพาร์ทไทม์-ฟรีแลนซ์: ทำที่บ้าน 100%" at bounding box center [489, 273] width 602 height 29
click at [370, 96] on label "ทำงานประจำ: เข้าออฟฟิส 100%" at bounding box center [355, 101] width 114 height 10
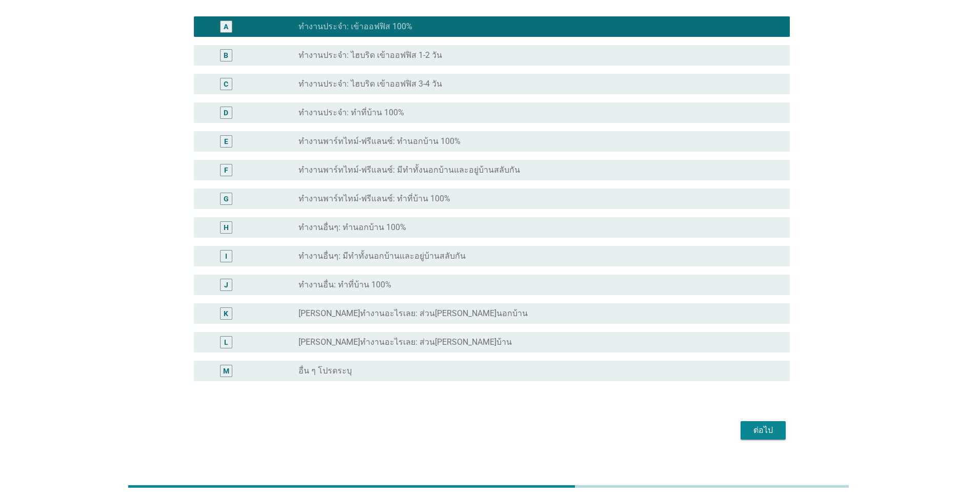
scroll to position [88, 0]
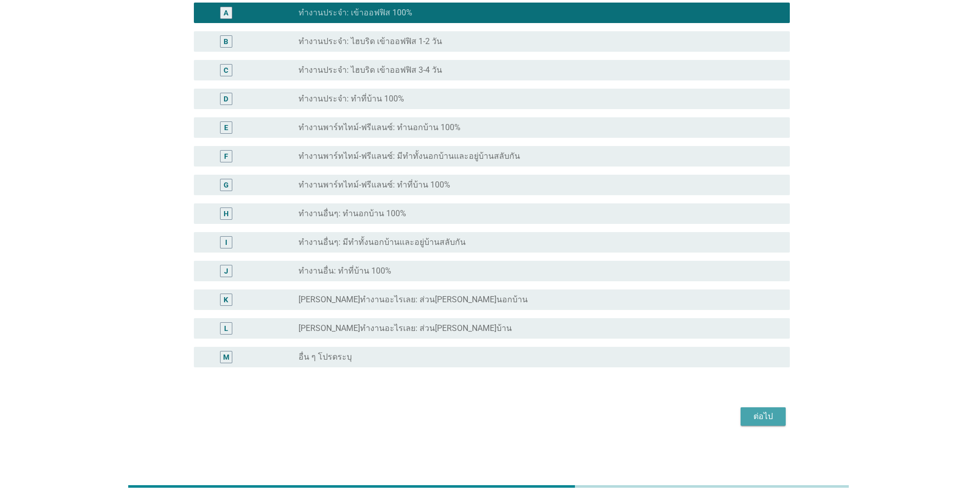
click at [504, 419] on div "ต่อไป" at bounding box center [763, 417] width 29 height 12
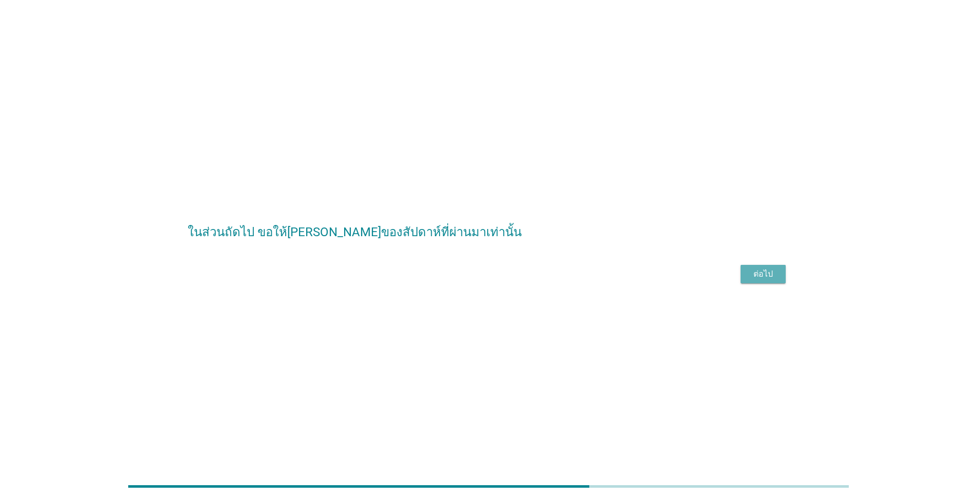
click at [504, 280] on div "ต่อไป" at bounding box center [763, 274] width 29 height 12
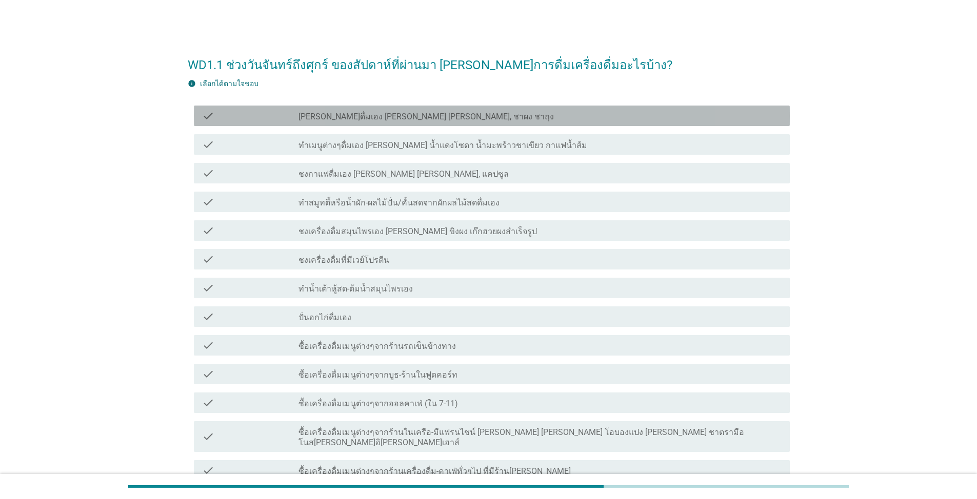
click at [393, 108] on div "check check_box_outline_blank [PERSON_NAME]ดื่มเอง [PERSON_NAME] [PERSON_NAME],…" at bounding box center [492, 116] width 596 height 21
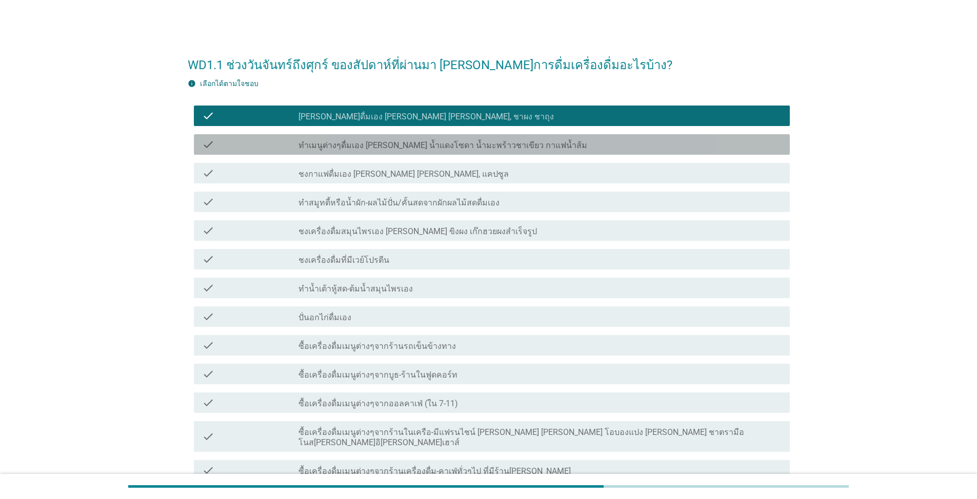
click at [394, 142] on label "ทำเมนูต่างๆดื่มเอง [PERSON_NAME] น้ำแดงโซดา น้ำมะพร้าวชาเขียว กาแฟน้ำส้ม" at bounding box center [442, 145] width 289 height 10
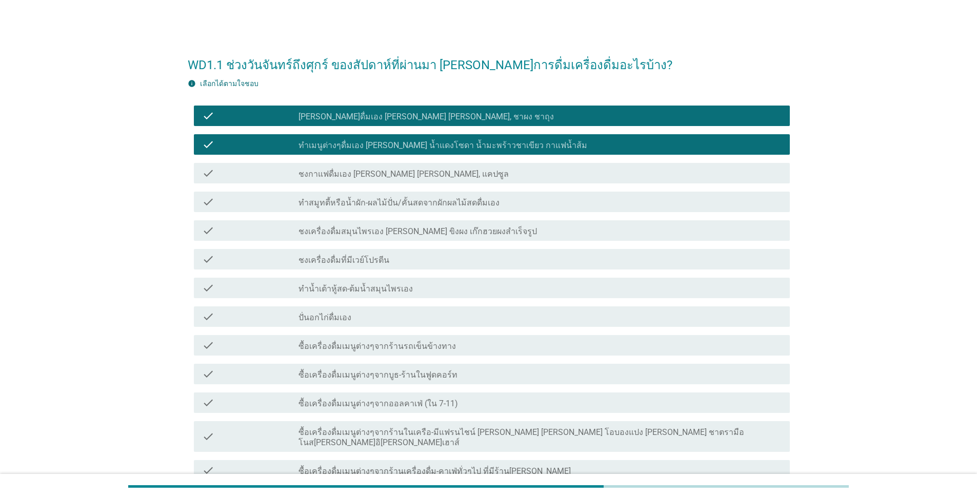
drag, startPoint x: 421, startPoint y: 186, endPoint x: 432, endPoint y: 210, distance: 26.1
click at [421, 186] on div "check check_box_outline_blank ชงกาแฟดื่มเอง [PERSON_NAME] [PERSON_NAME], แคปซูล" at bounding box center [489, 173] width 602 height 29
click at [414, 196] on div "check_box_outline_blank ทำสมูทตี้หรือน้ำผัก-ผลไม้ปั่น/คั้นสดจากผักผลไม้สดดื่มเอง" at bounding box center [539, 202] width 483 height 12
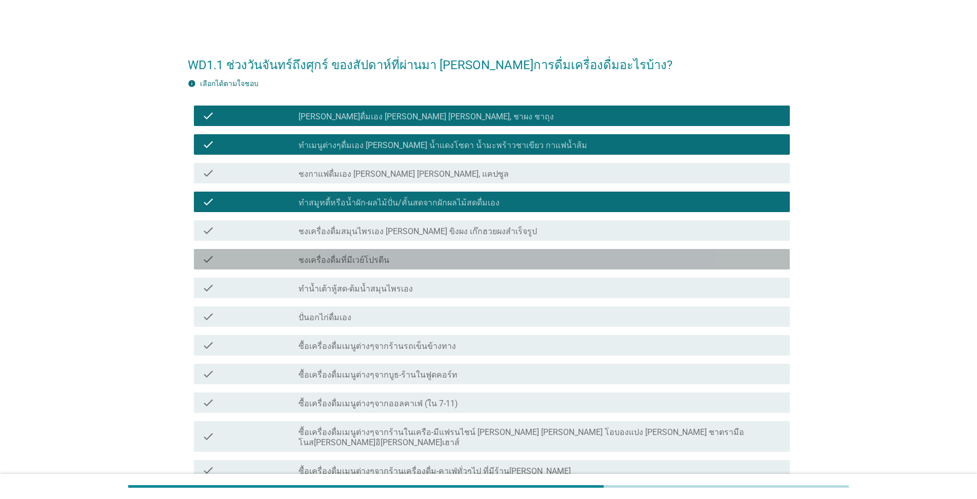
click at [368, 252] on div "check check_box_outline_blank ชงเครื่องดื่มที่มีเวย์โปรตีน" at bounding box center [492, 259] width 596 height 21
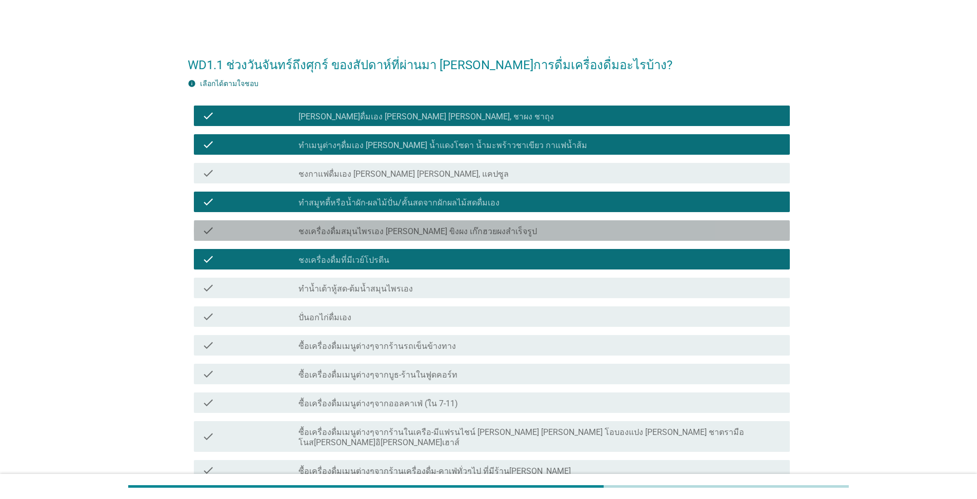
click at [408, 232] on label "ชงเครื่องดื่มสมุนไพรเอง [PERSON_NAME] ขิงผง เก๊กฮวยผงสำเร็จรูป" at bounding box center [417, 232] width 238 height 10
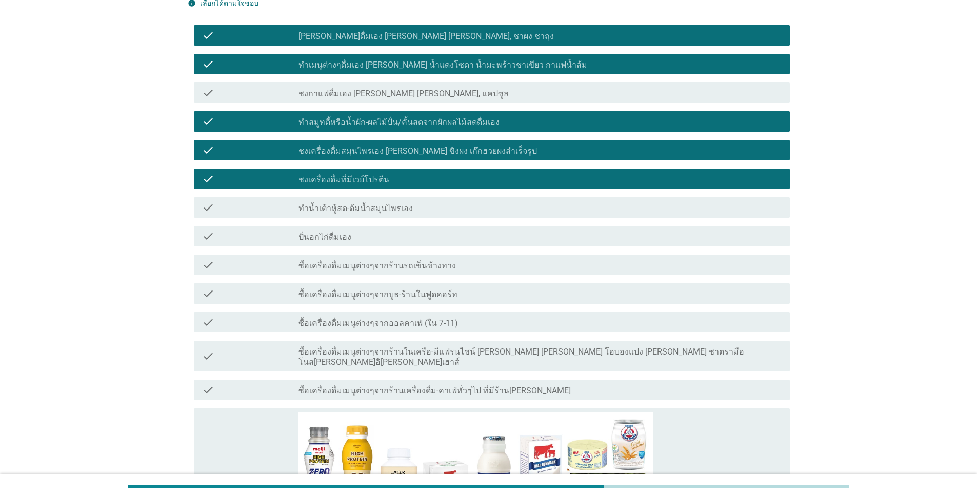
scroll to position [205, 0]
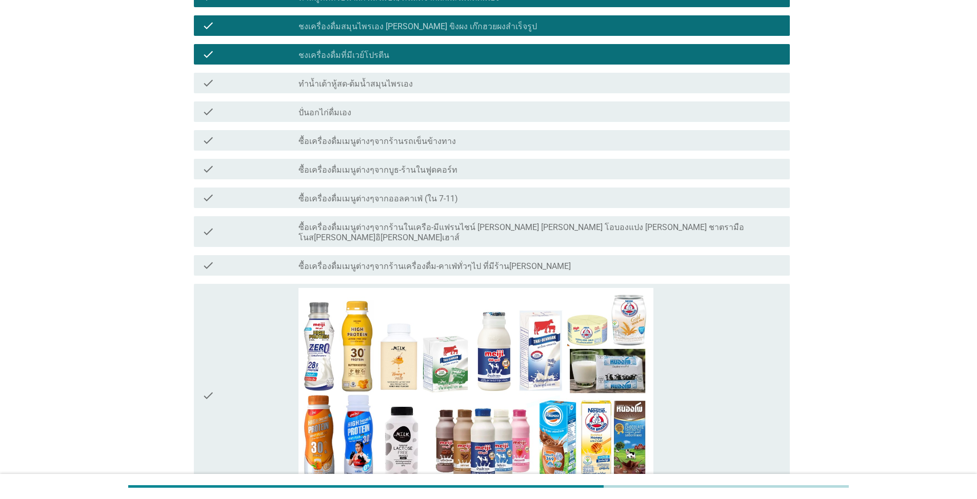
click at [369, 87] on label "ทำน้ำเต้าหู้สด-ต้มน้ำสมุนไพรเอง" at bounding box center [355, 84] width 114 height 10
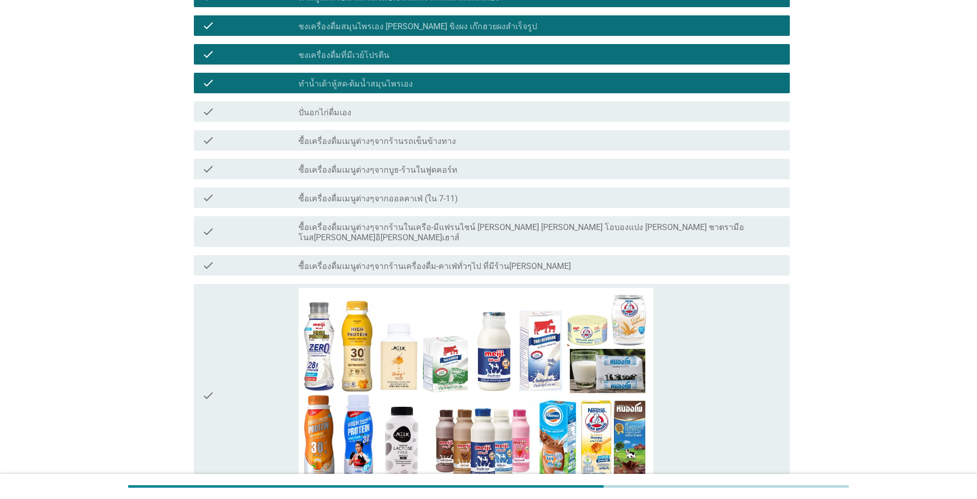
click at [380, 136] on label "ซื้อเครื่องดื่มเมนูต่างๆจากร้านรถเข็นข้างทาง" at bounding box center [376, 141] width 157 height 10
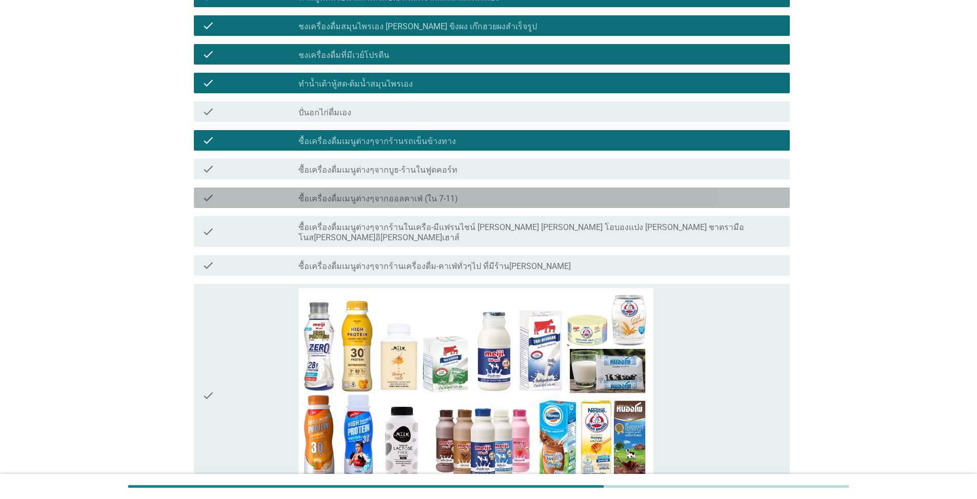
click at [402, 194] on label "ซื้อเครื่องดื่มเมนูต่างๆจากออลคาเฟ่ (ใน 7-11)" at bounding box center [377, 199] width 159 height 10
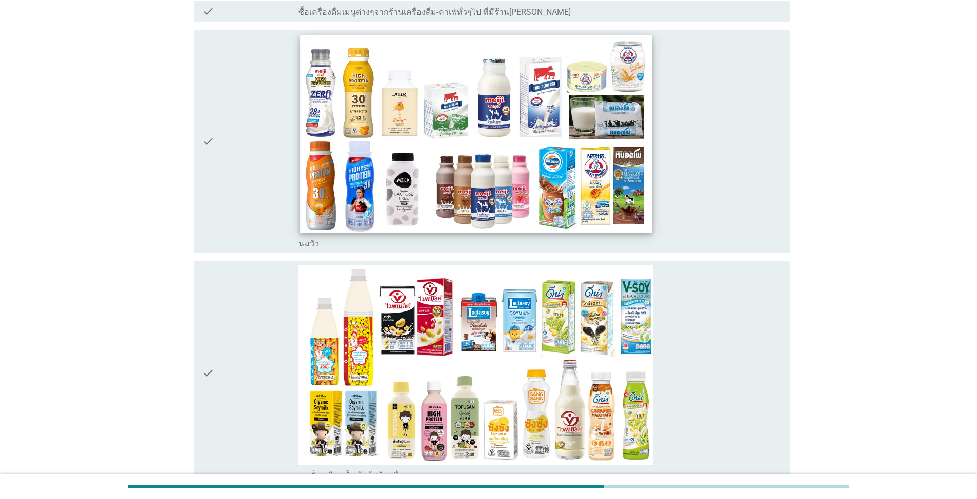
scroll to position [461, 0]
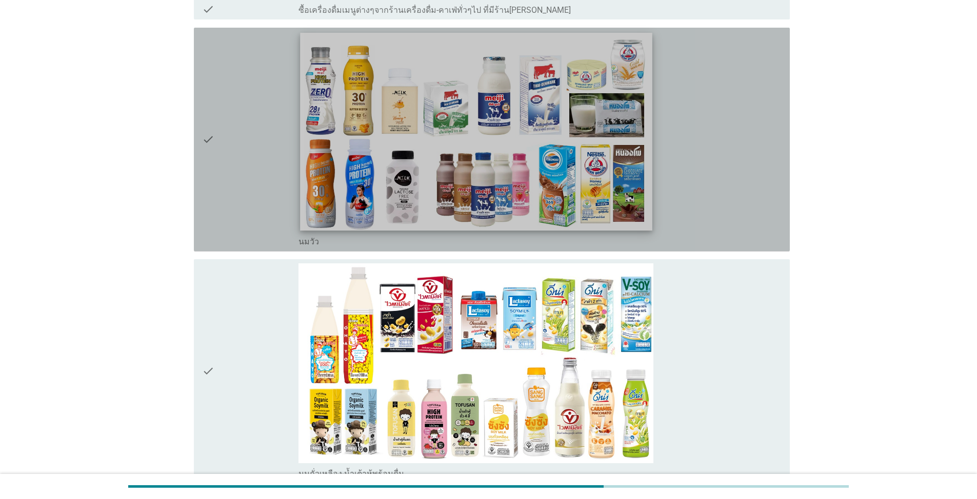
click at [426, 197] on img at bounding box center [476, 131] width 352 height 198
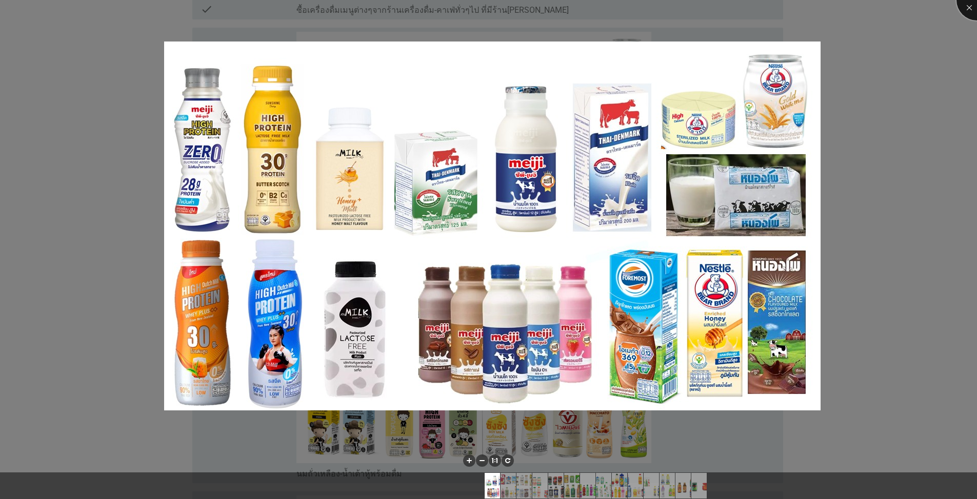
click at [504, 8] on div at bounding box center [976, -1] width 41 height 41
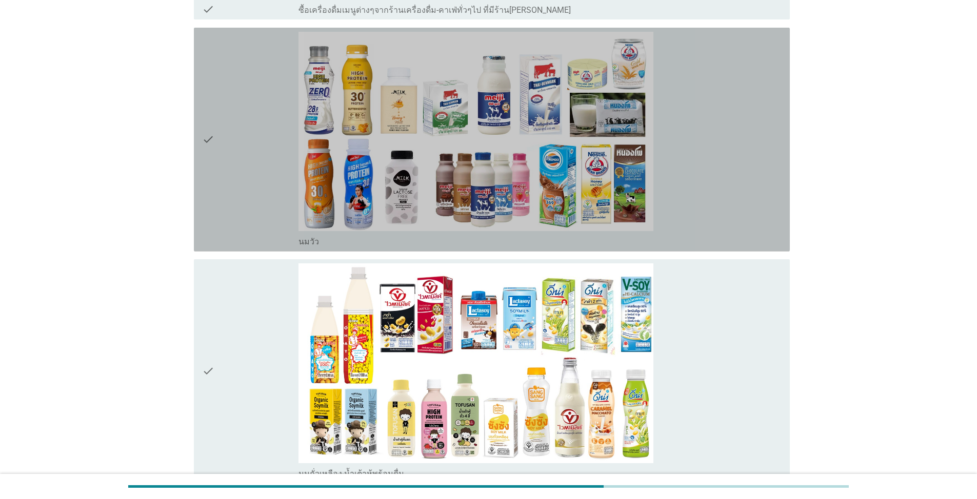
click at [207, 128] on icon "check" at bounding box center [208, 140] width 12 height 216
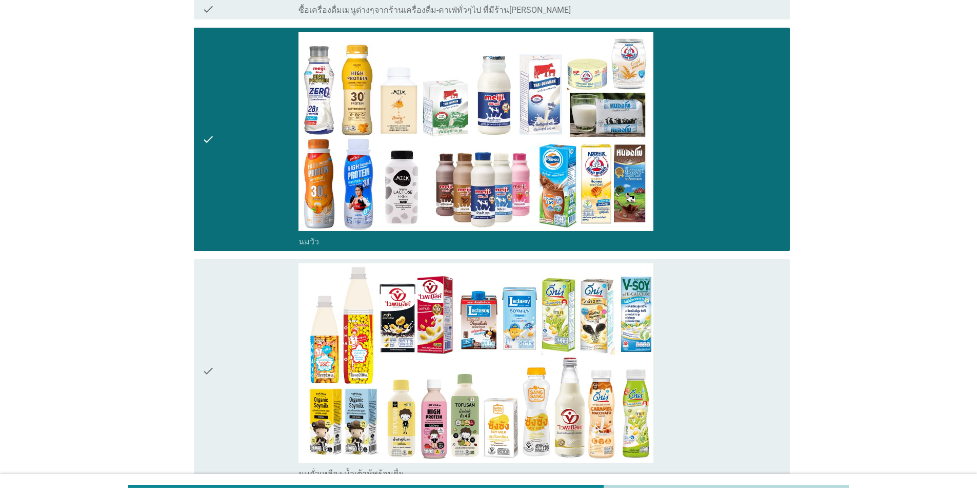
click at [213, 355] on icon "check" at bounding box center [208, 372] width 12 height 216
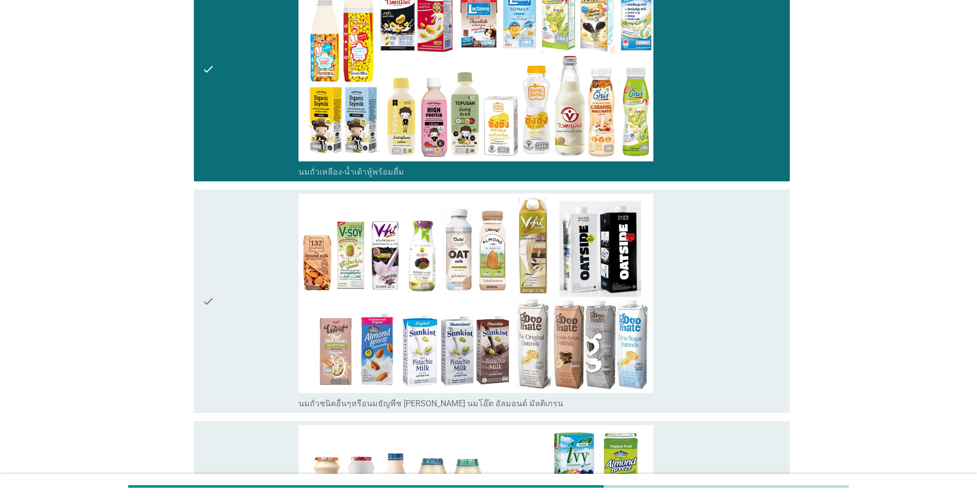
scroll to position [769, 0]
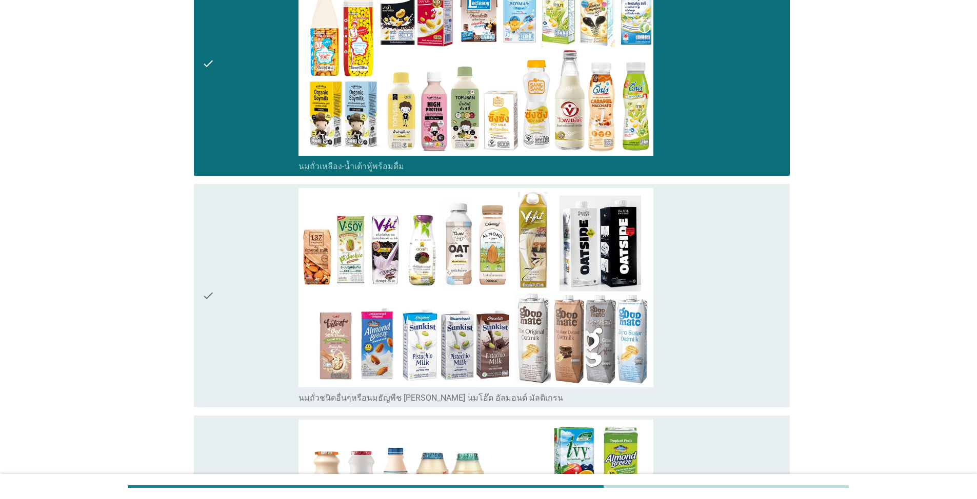
click at [205, 284] on icon "check" at bounding box center [208, 296] width 12 height 216
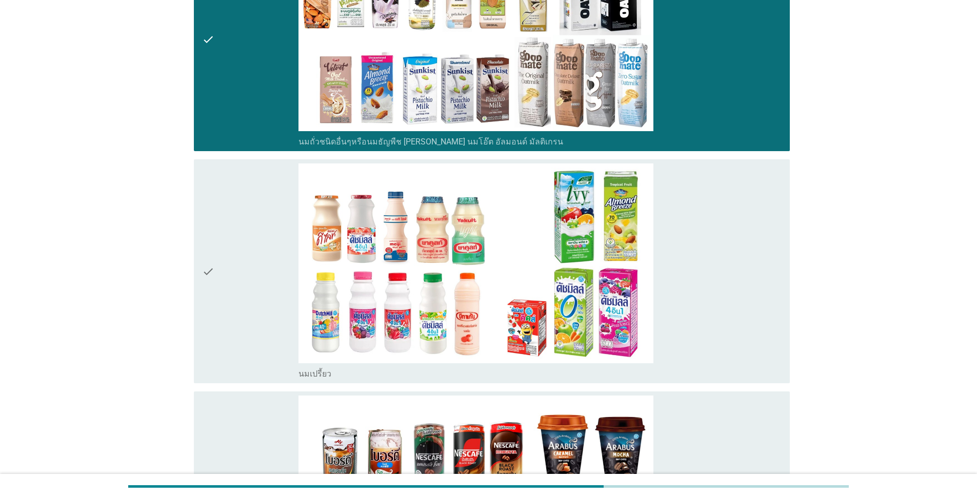
click at [209, 271] on icon "check" at bounding box center [208, 272] width 12 height 216
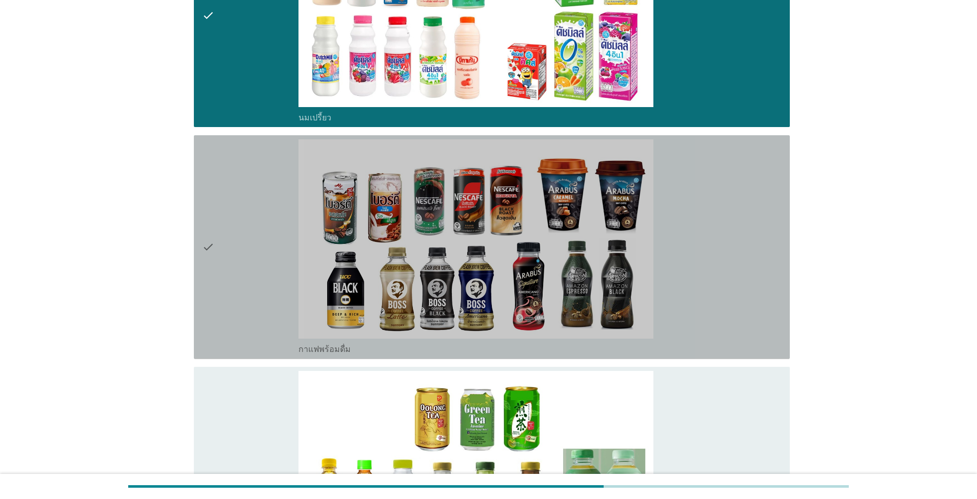
click at [214, 252] on div "check" at bounding box center [250, 247] width 96 height 216
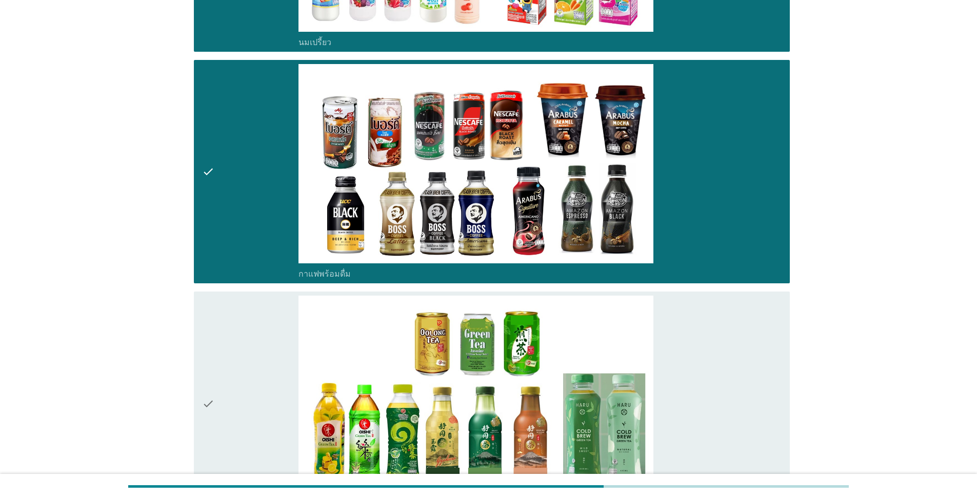
scroll to position [1538, 0]
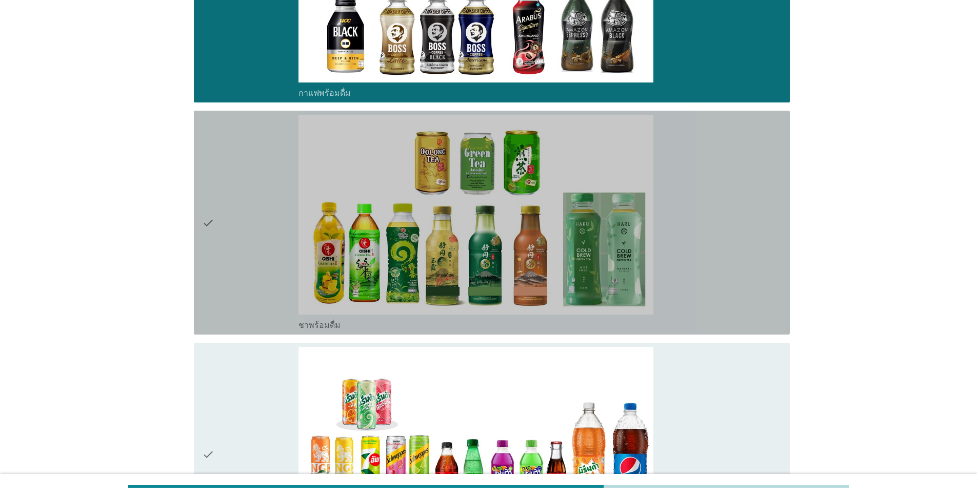
click at [211, 218] on icon "check" at bounding box center [208, 223] width 12 height 216
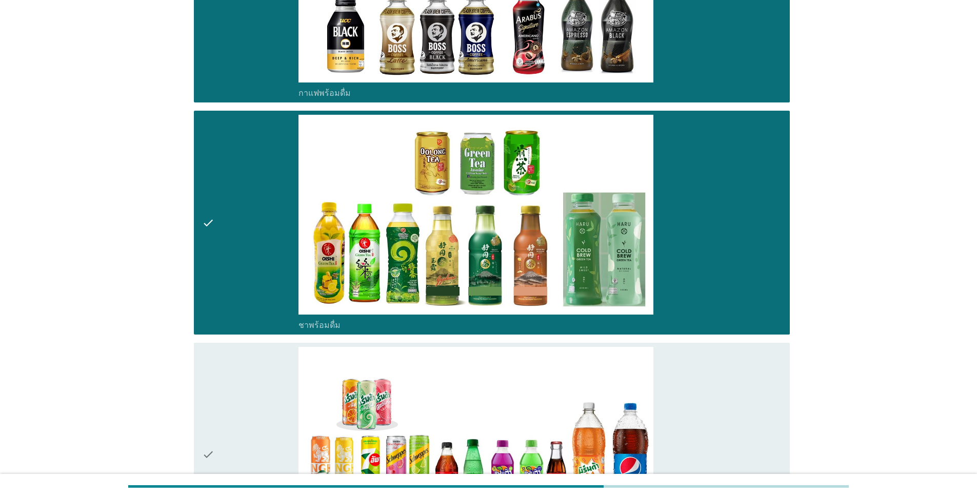
click at [207, 435] on icon "check" at bounding box center [208, 455] width 12 height 216
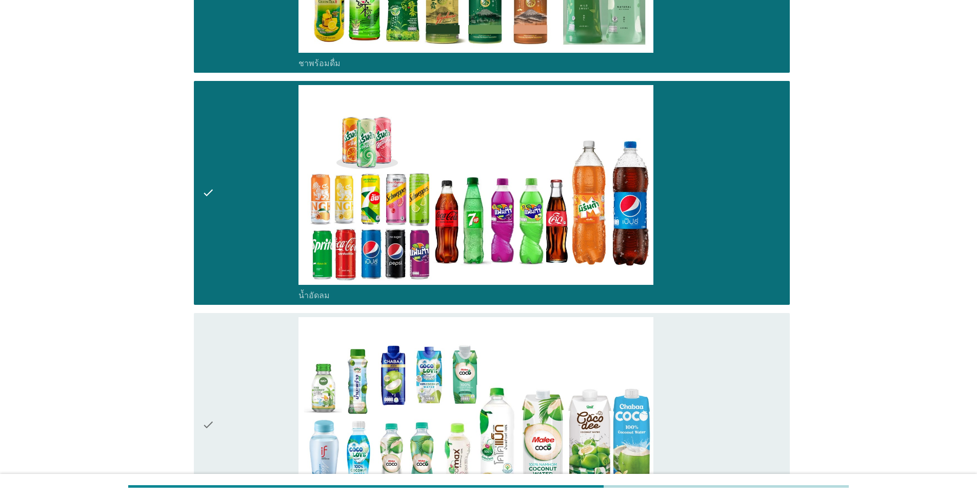
scroll to position [1948, 0]
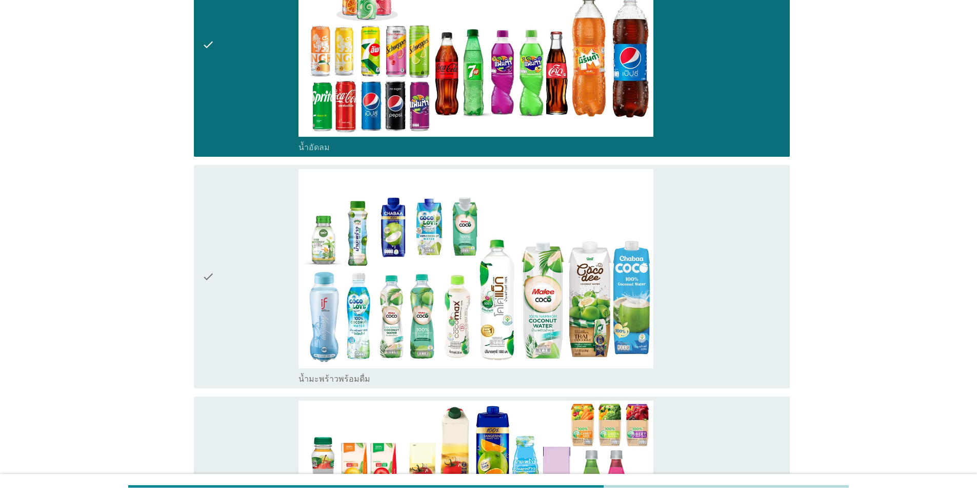
click at [215, 264] on div "check" at bounding box center [250, 277] width 96 height 216
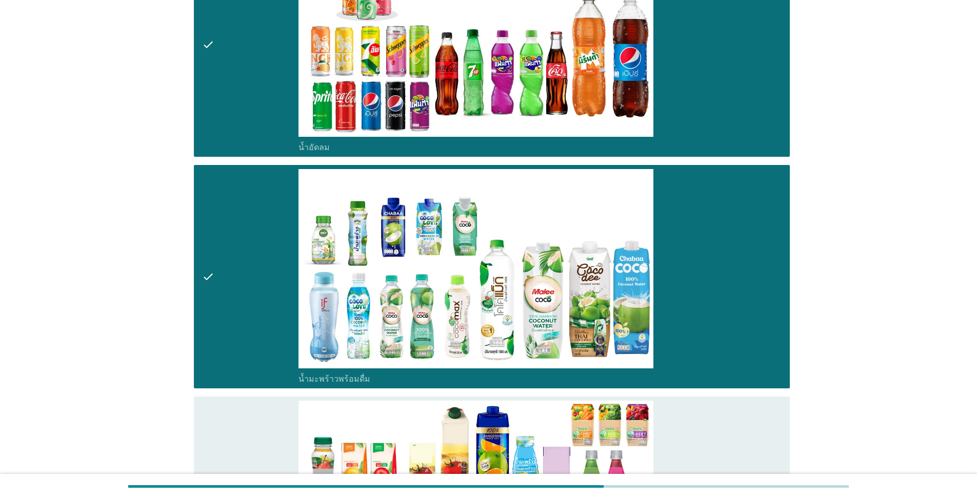
scroll to position [2153, 0]
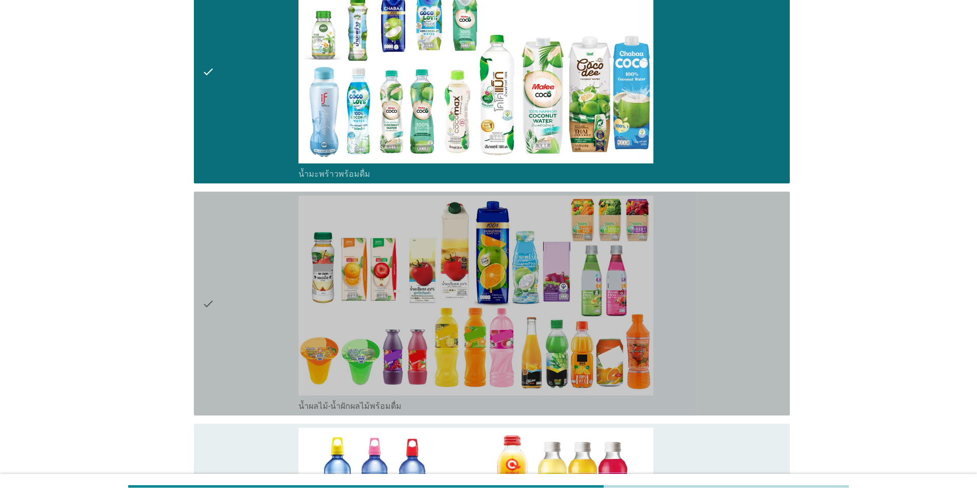
click at [210, 296] on icon "check" at bounding box center [208, 304] width 12 height 216
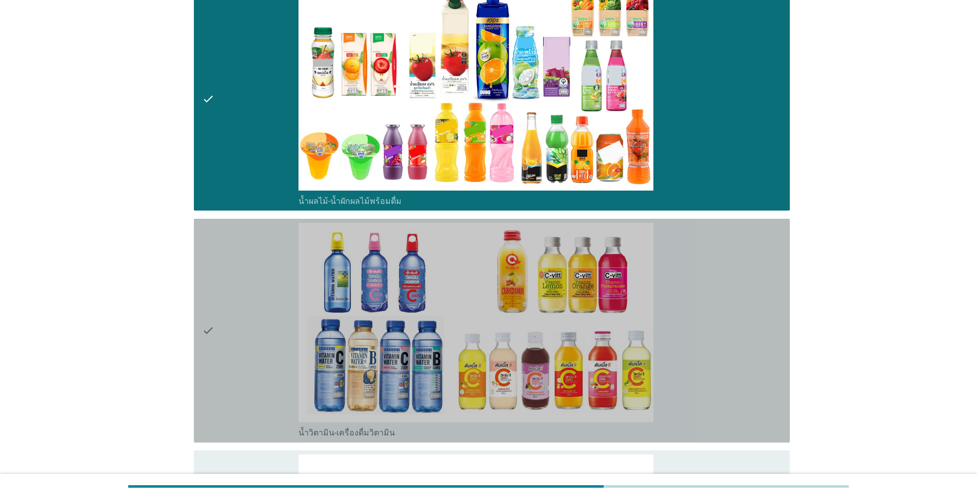
click at [212, 321] on icon "check" at bounding box center [208, 331] width 12 height 216
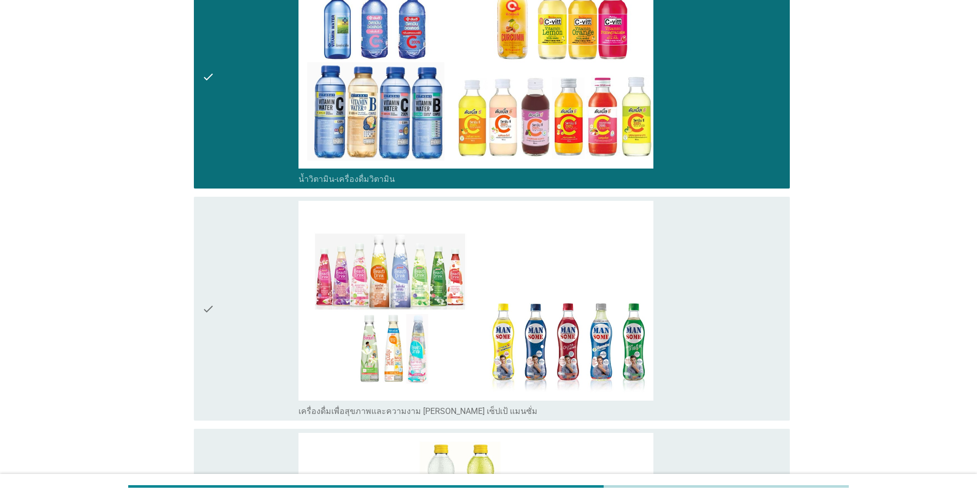
scroll to position [2615, 0]
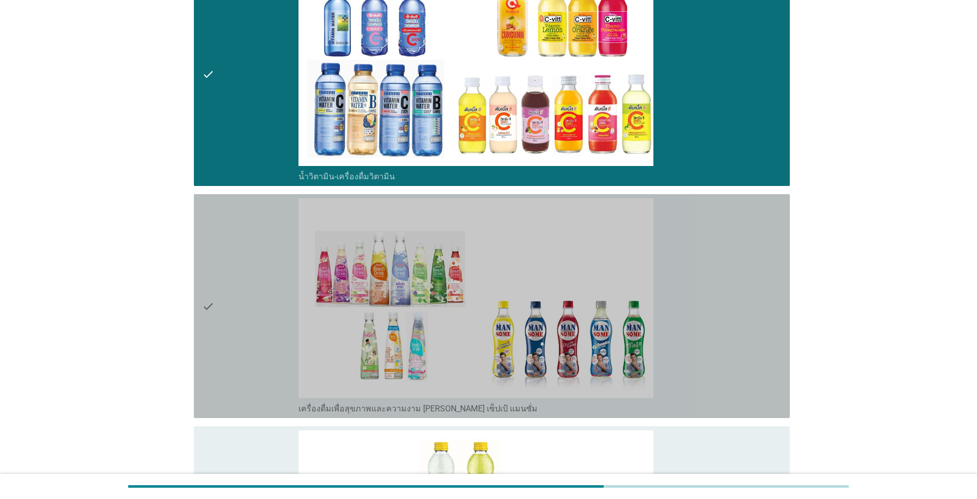
click at [211, 304] on icon "check" at bounding box center [208, 306] width 12 height 216
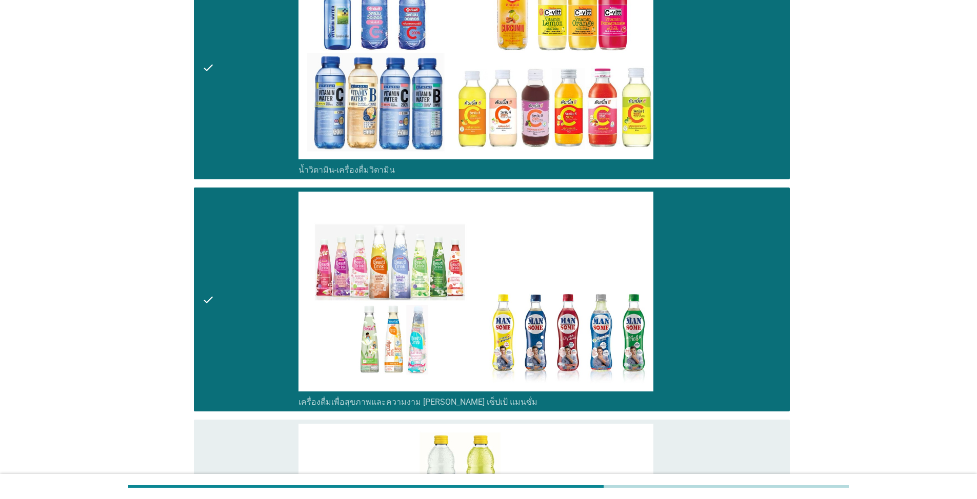
scroll to position [2871, 0]
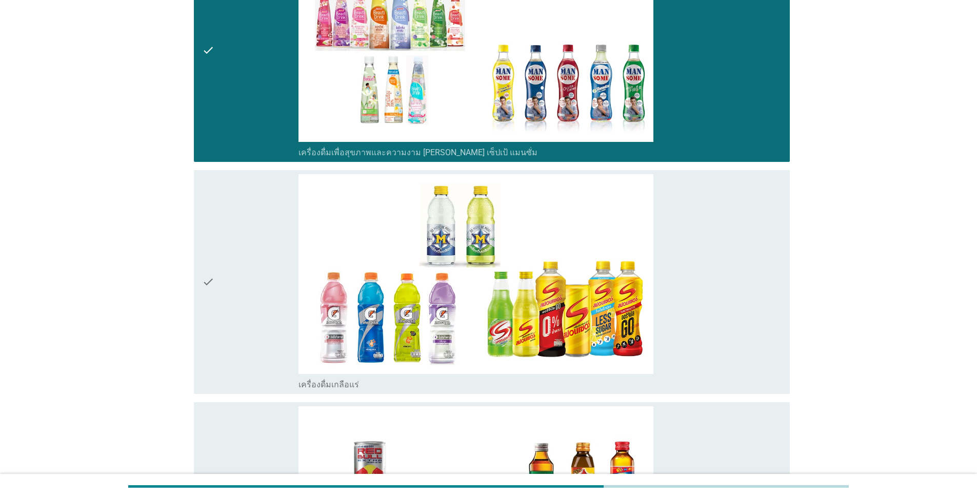
click at [214, 270] on icon "check" at bounding box center [208, 282] width 12 height 216
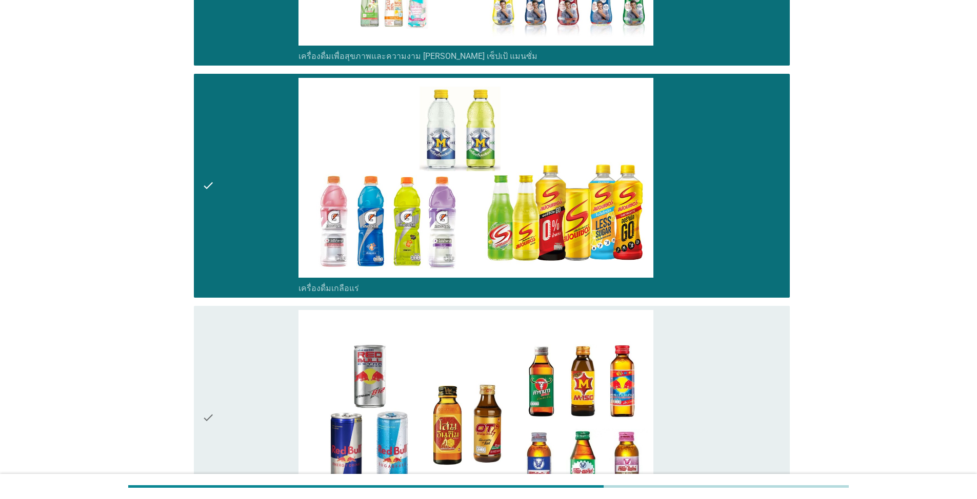
scroll to position [3076, 0]
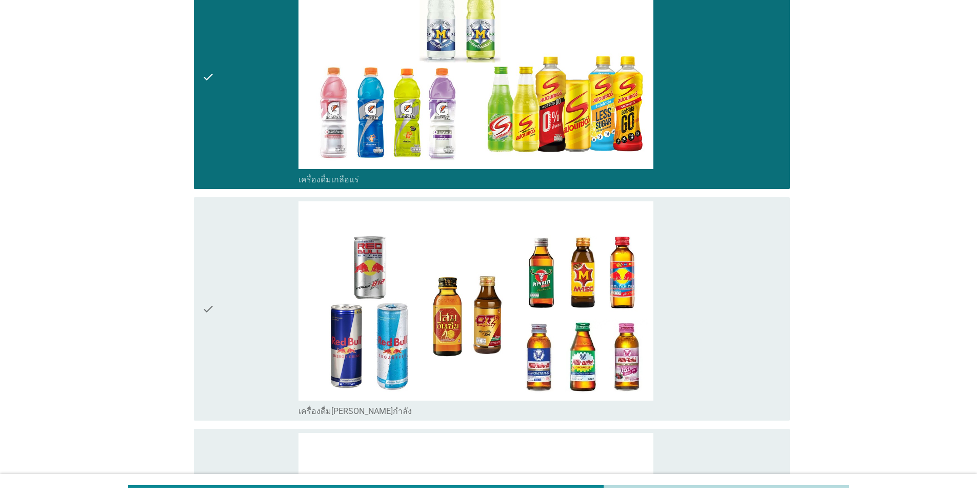
click at [215, 304] on div "check" at bounding box center [250, 309] width 96 height 216
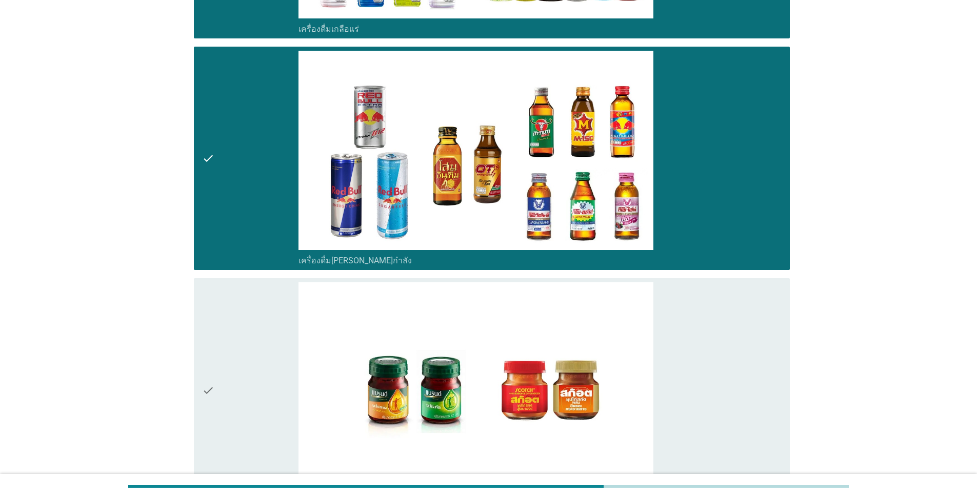
scroll to position [3368, 0]
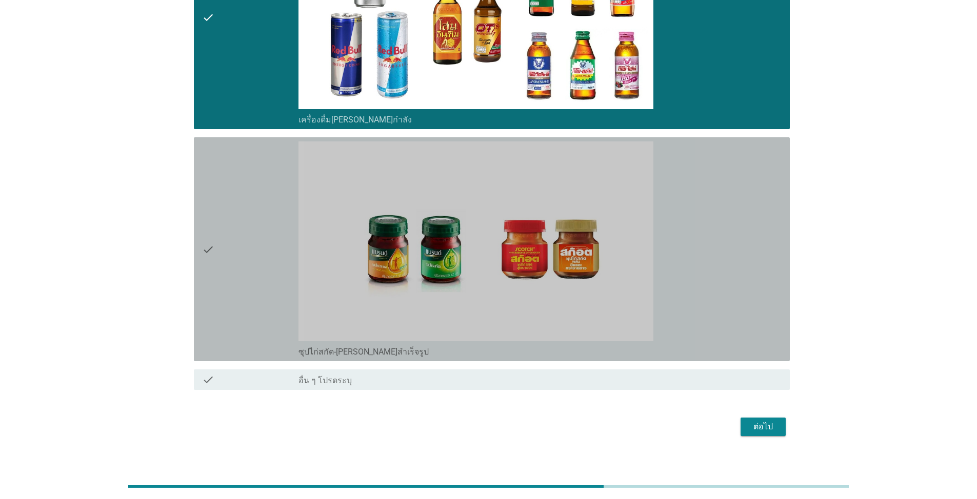
click at [208, 241] on icon "check" at bounding box center [208, 250] width 12 height 216
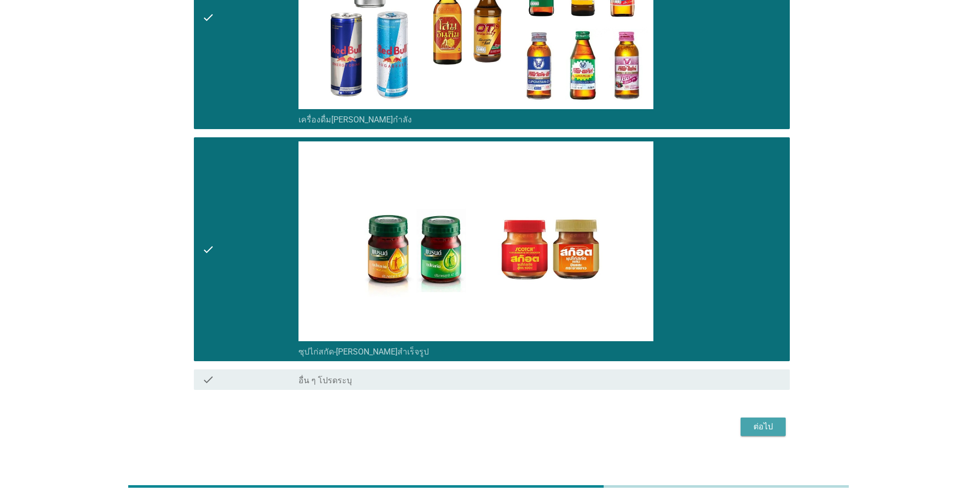
click at [504, 421] on div "ต่อไป" at bounding box center [763, 427] width 29 height 12
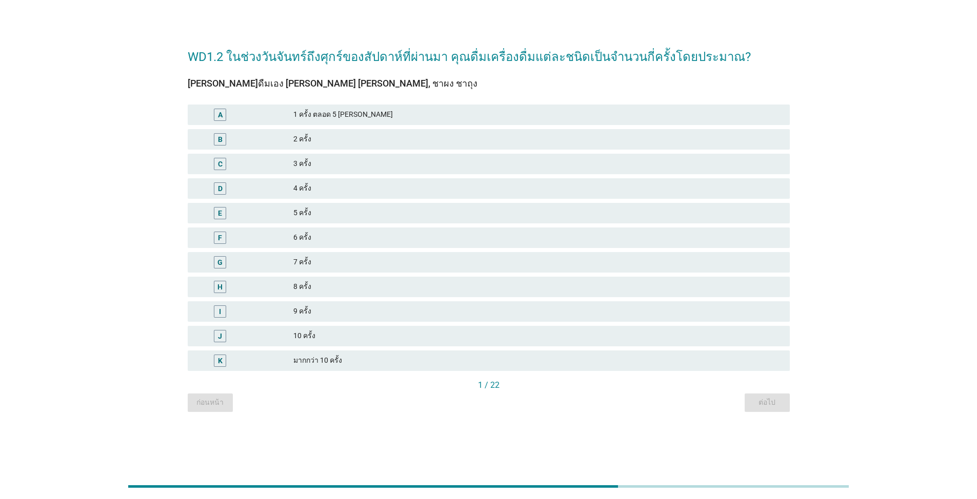
scroll to position [0, 0]
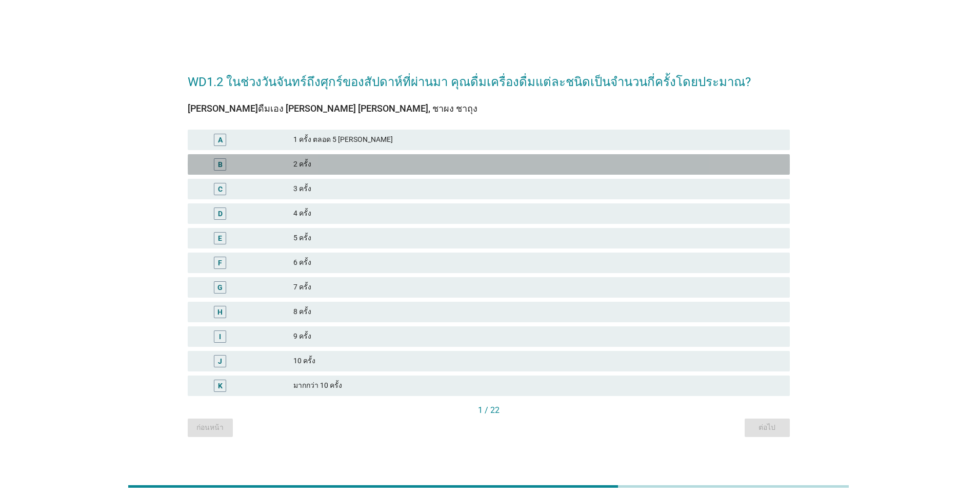
click at [294, 159] on div "2 ครั้ง" at bounding box center [537, 164] width 488 height 12
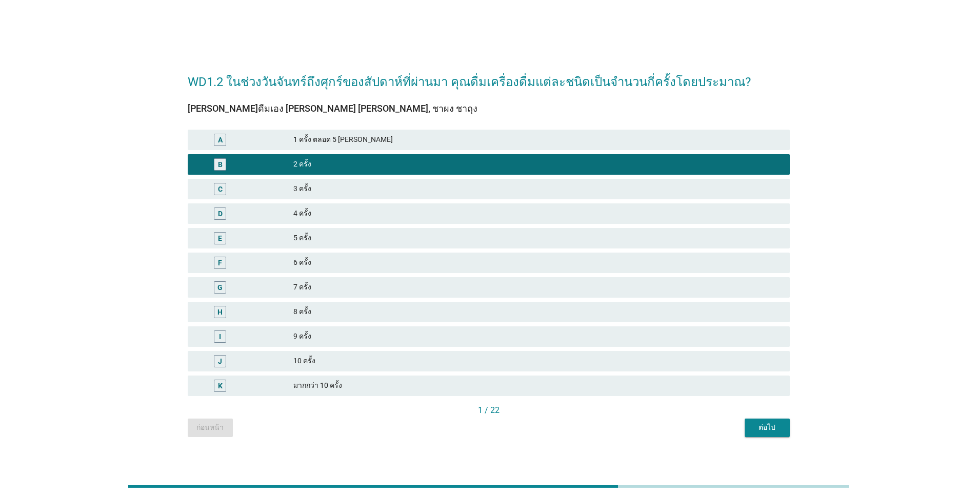
click at [315, 382] on div "มากกว่า 10 ครั้ง" at bounding box center [537, 386] width 488 height 12
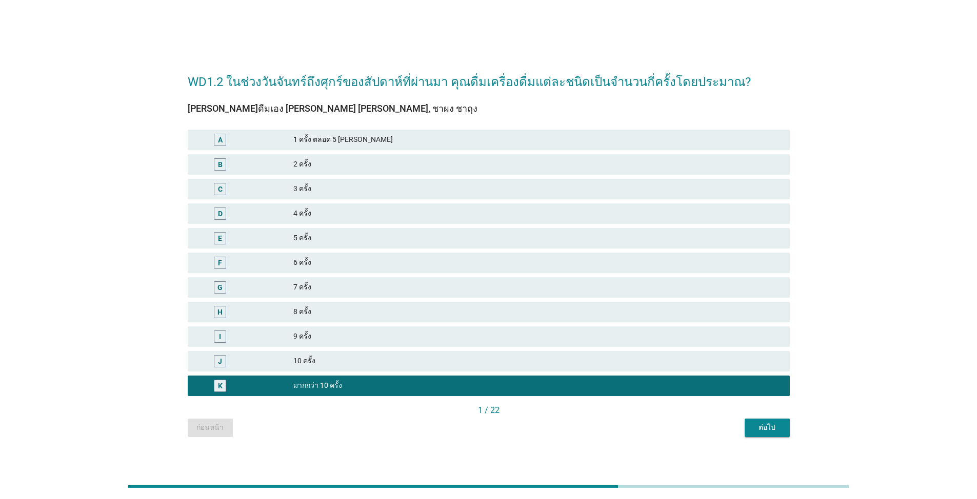
click at [504, 426] on div "ต่อไป" at bounding box center [767, 427] width 29 height 11
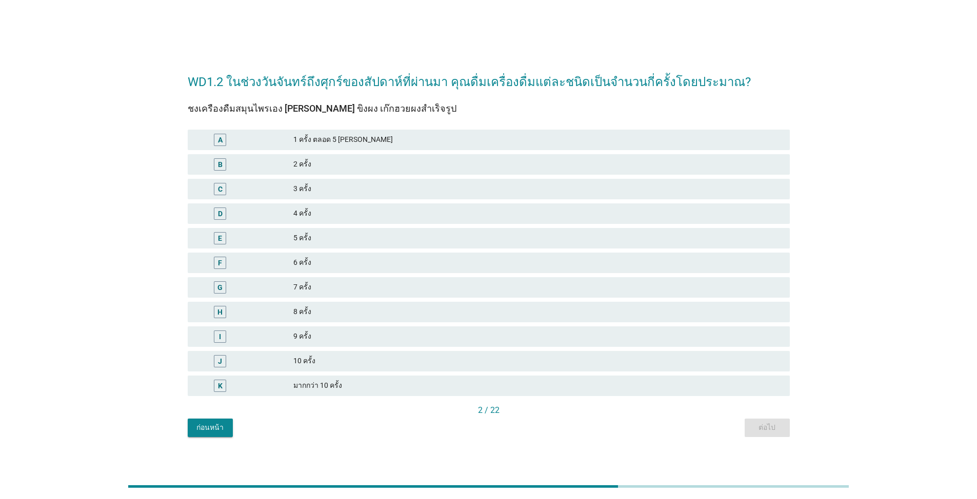
click at [340, 314] on div "8 ครั้ง" at bounding box center [537, 312] width 488 height 12
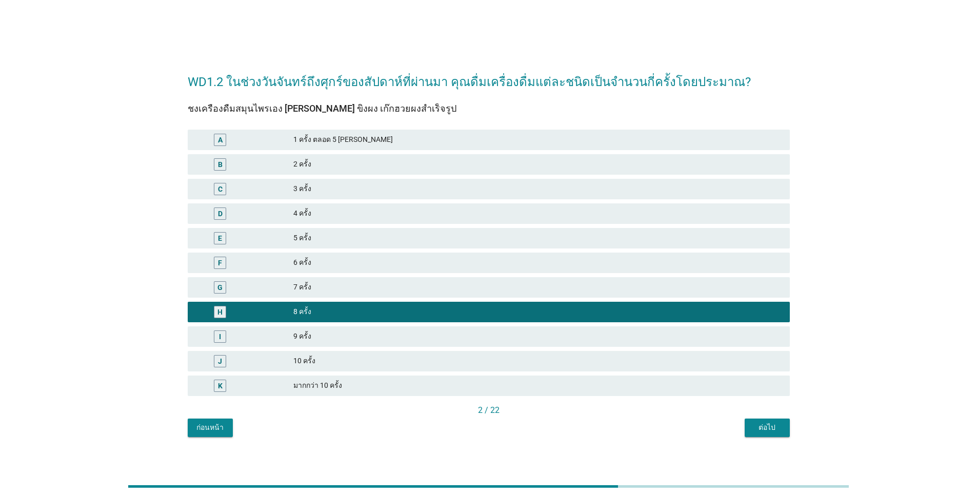
click at [504, 425] on div "ต่อไป" at bounding box center [767, 427] width 29 height 11
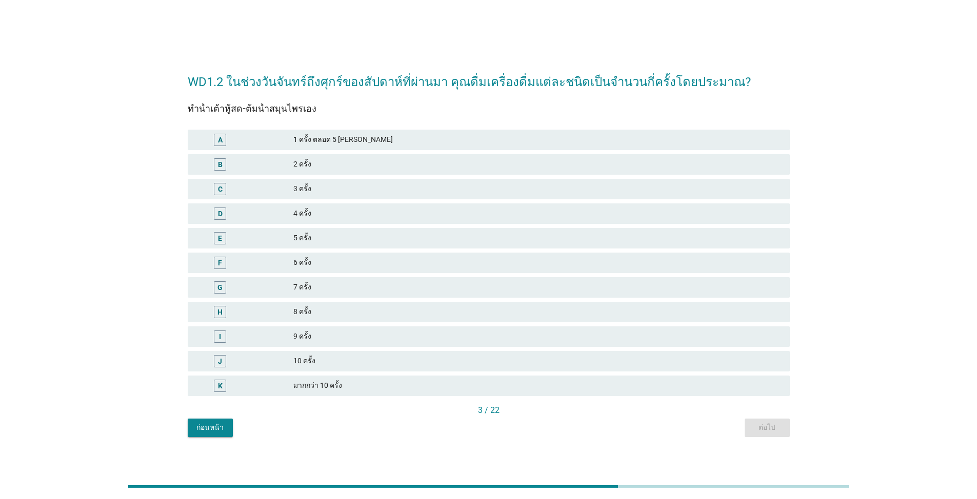
click at [310, 285] on div "7 ครั้ง" at bounding box center [537, 287] width 488 height 12
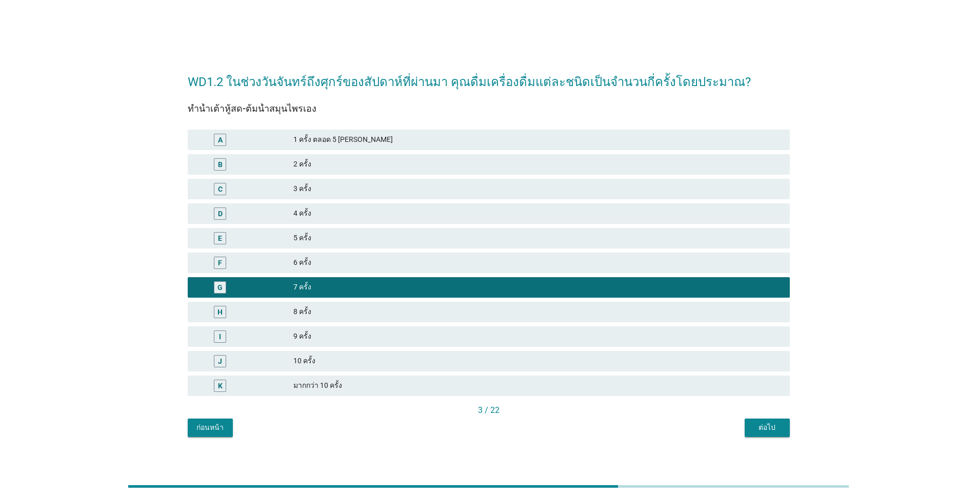
click at [504, 418] on div "3 / 22" at bounding box center [489, 412] width 602 height 14
click at [504, 427] on div "ต่อไป" at bounding box center [767, 427] width 29 height 11
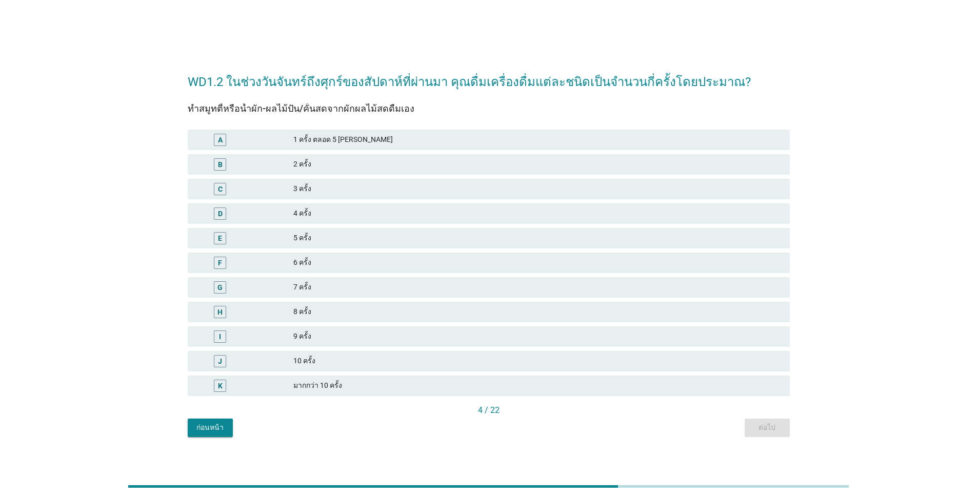
click at [307, 266] on div "6 ครั้ง" at bounding box center [537, 263] width 488 height 12
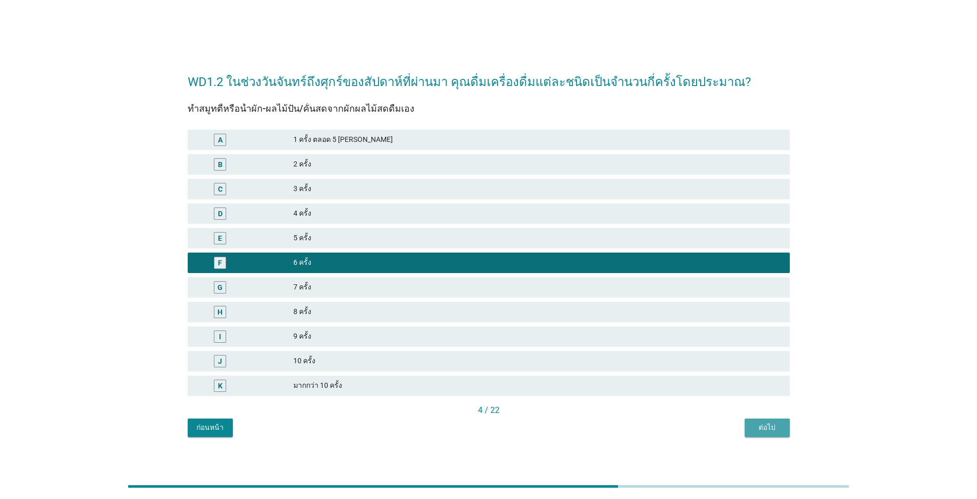
click at [504, 425] on div "ต่อไป" at bounding box center [767, 427] width 29 height 11
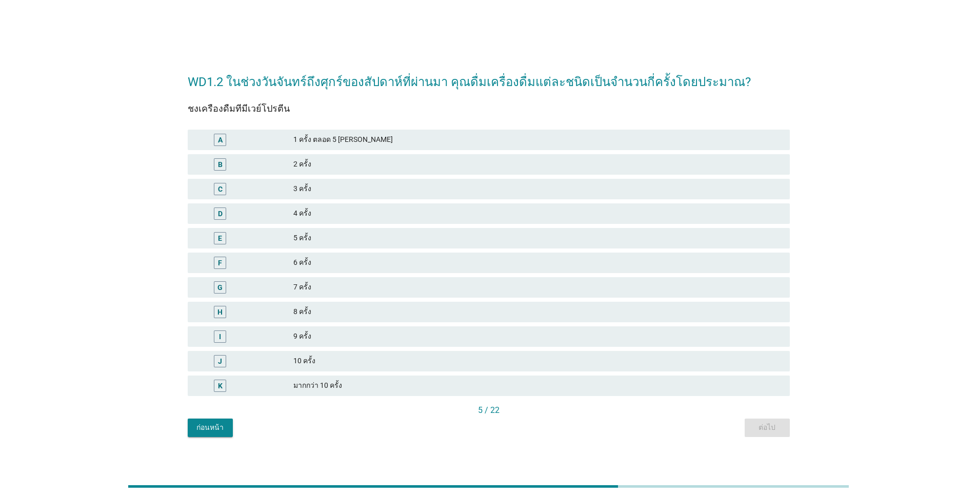
click at [308, 286] on div "7 ครั้ง" at bounding box center [537, 287] width 488 height 12
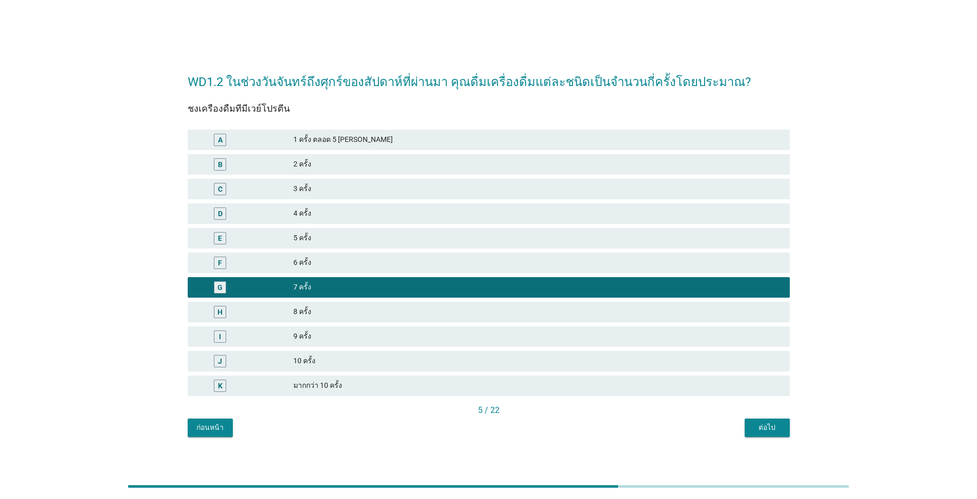
click at [504, 430] on div "ต่อไป" at bounding box center [767, 427] width 29 height 11
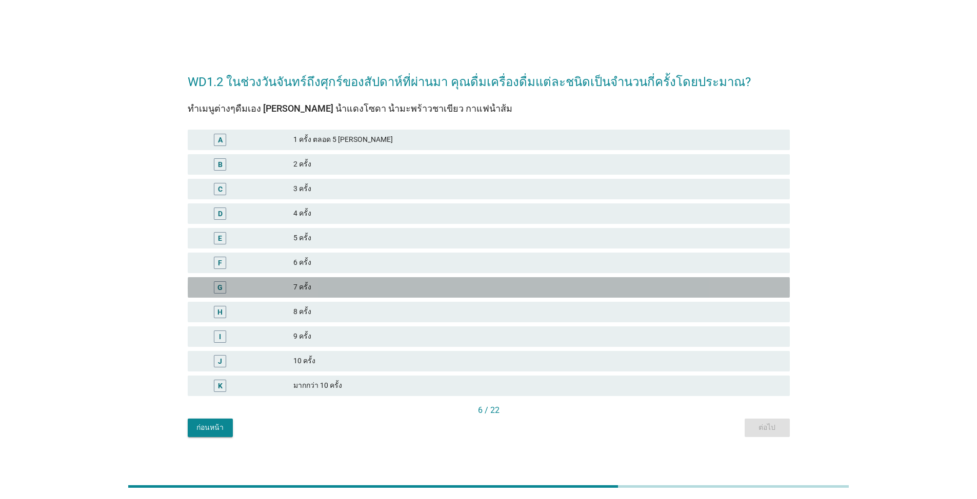
click at [302, 293] on div "7 ครั้ง" at bounding box center [537, 287] width 488 height 12
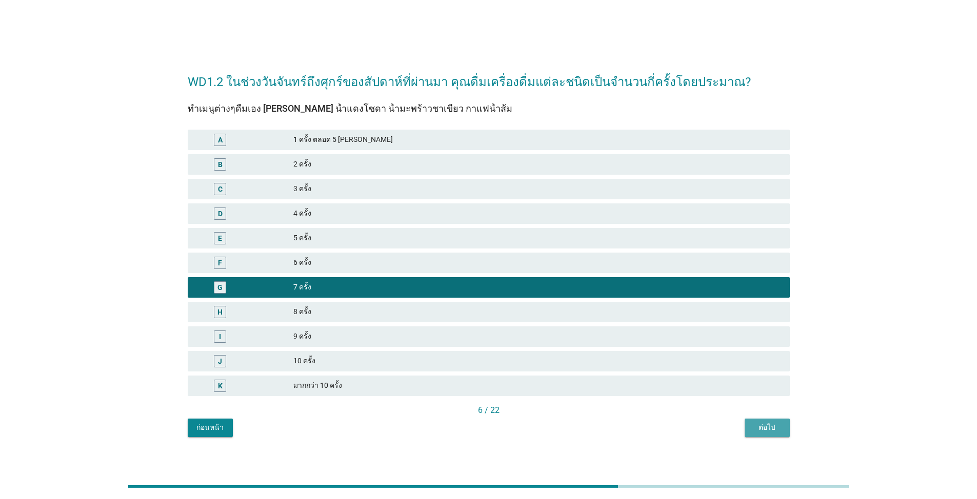
click at [504, 427] on div "ต่อไป" at bounding box center [767, 427] width 29 height 11
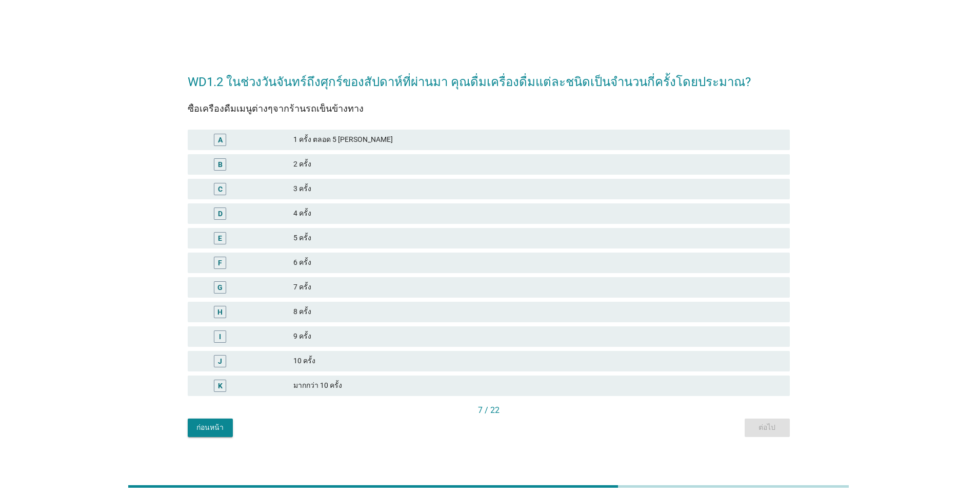
drag, startPoint x: 307, startPoint y: 262, endPoint x: 317, endPoint y: 267, distance: 11.2
click at [308, 263] on div "6 ครั้ง" at bounding box center [537, 263] width 488 height 12
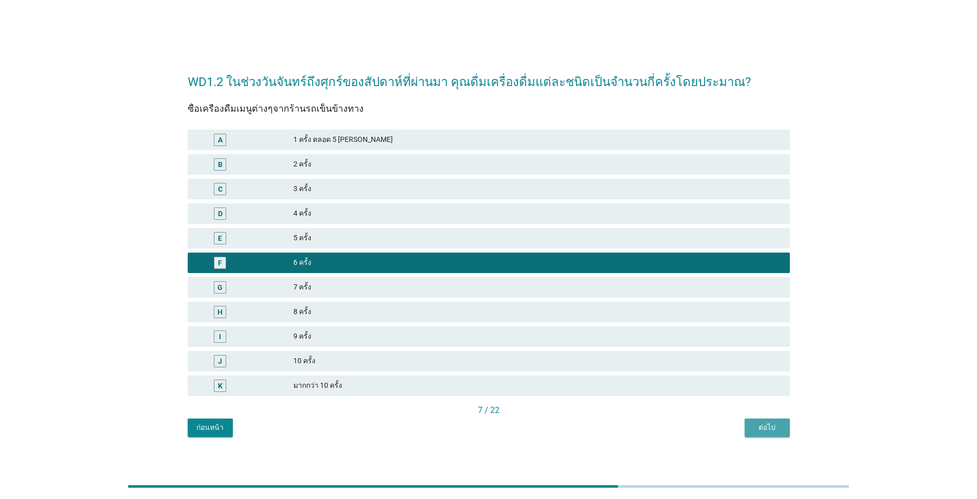
click at [504, 425] on div "ต่อไป" at bounding box center [767, 427] width 29 height 11
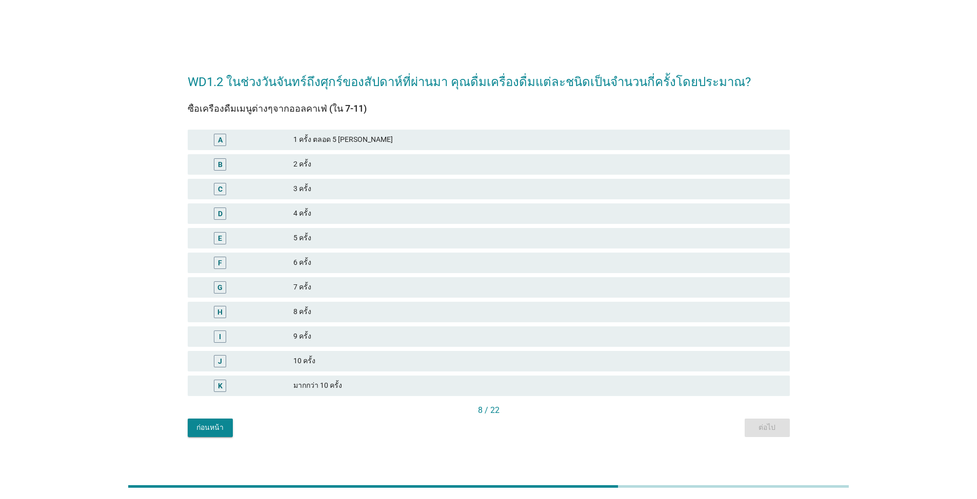
click at [290, 264] on div "F" at bounding box center [244, 263] width 97 height 12
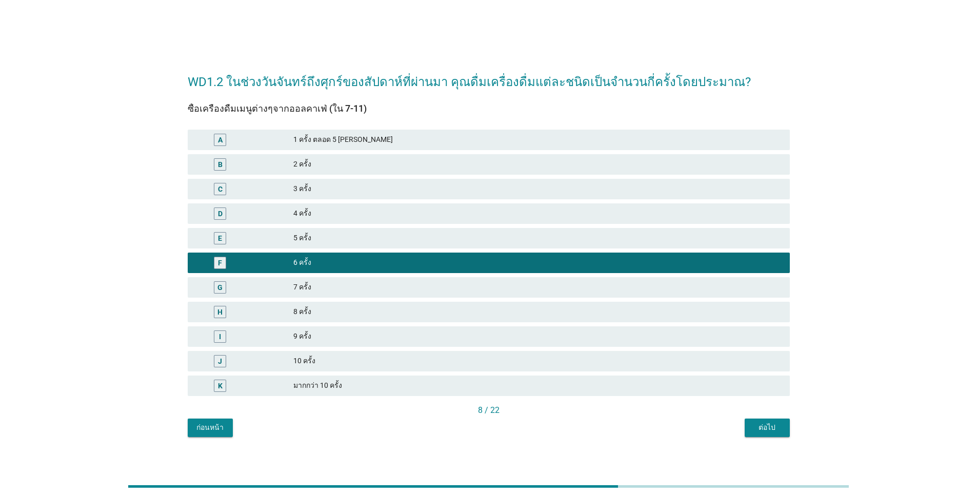
click at [504, 430] on div "ต่อไป" at bounding box center [767, 427] width 29 height 11
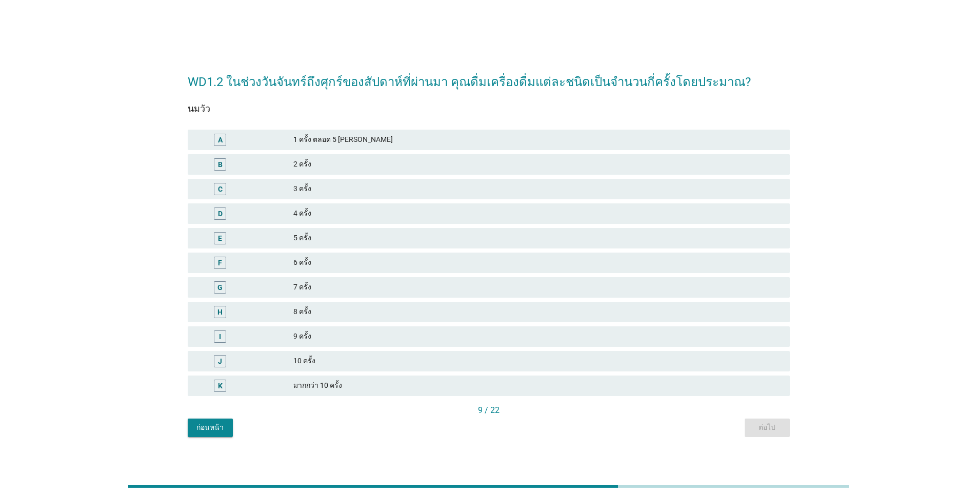
drag, startPoint x: 291, startPoint y: 262, endPoint x: 298, endPoint y: 262, distance: 7.2
click at [292, 262] on div "F" at bounding box center [244, 263] width 97 height 12
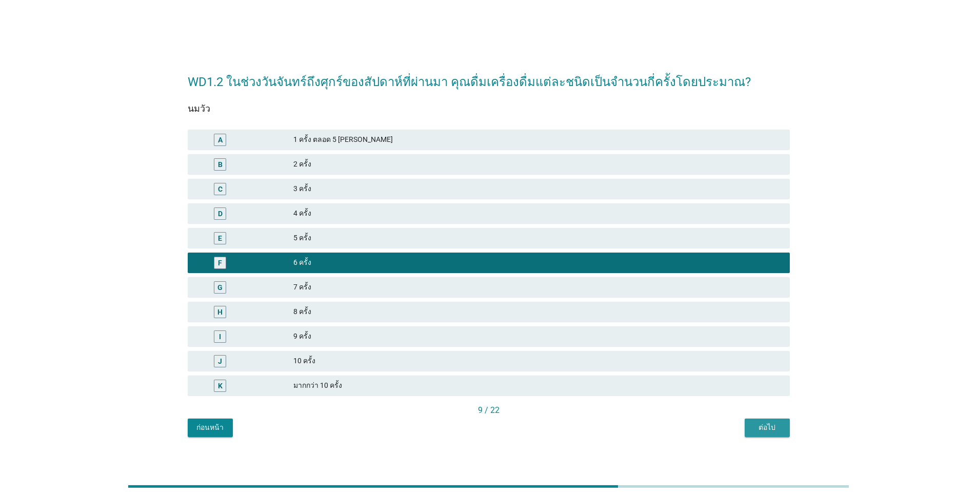
click at [504, 429] on div "ต่อไป" at bounding box center [767, 427] width 29 height 11
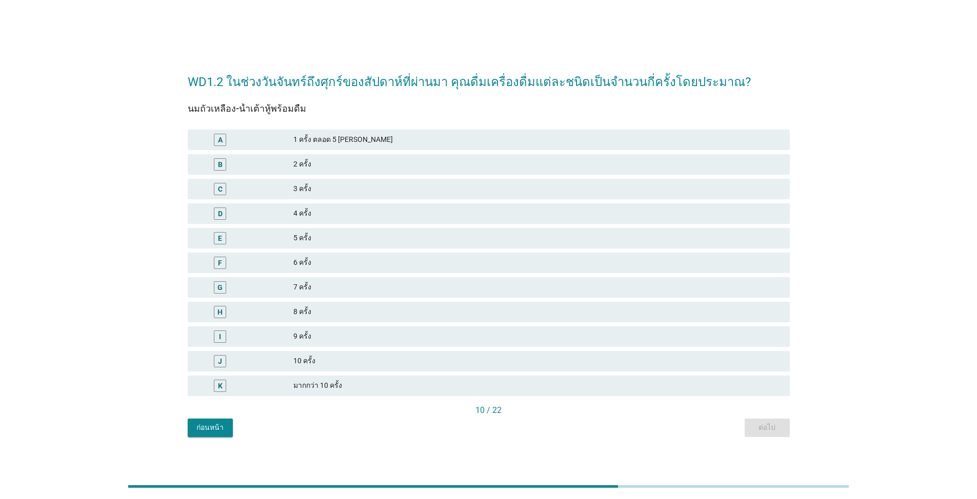
click at [319, 265] on div "6 ครั้ง" at bounding box center [537, 263] width 488 height 12
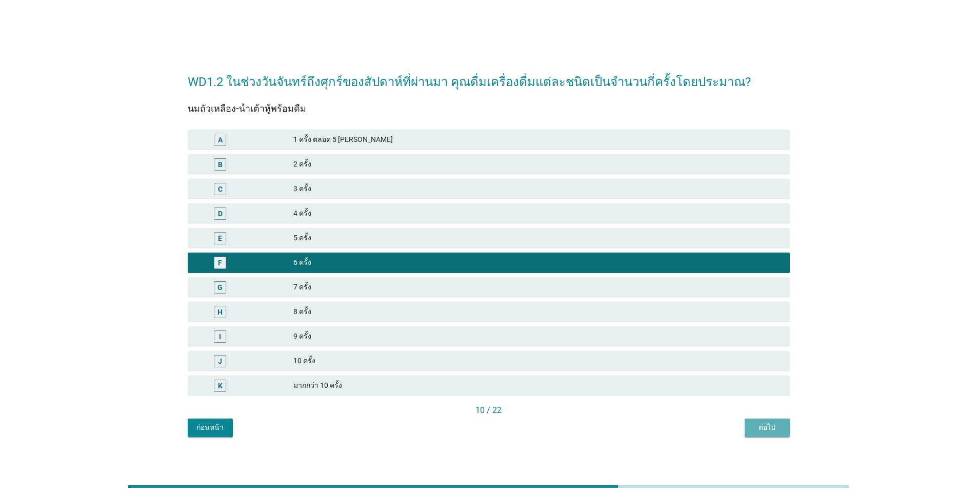
click at [504, 427] on div "ต่อไป" at bounding box center [767, 427] width 29 height 11
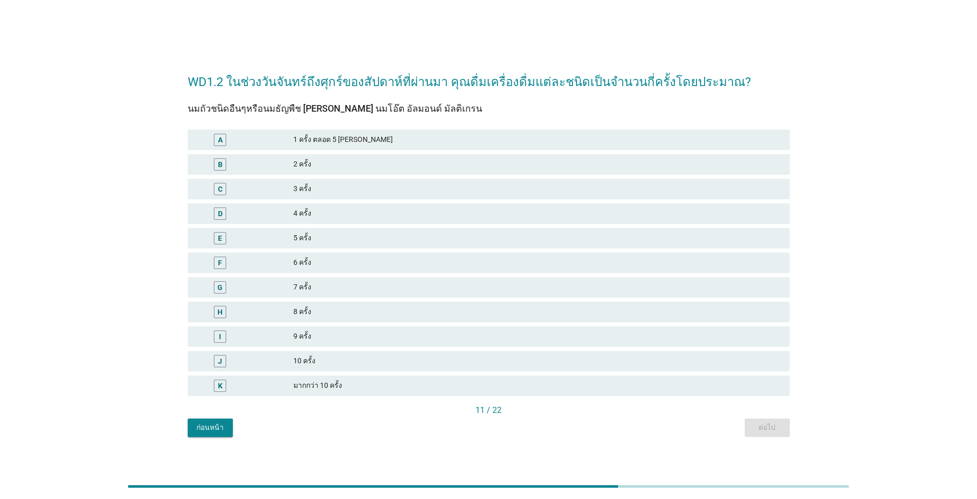
click at [310, 245] on div "E 5 ครั้ง" at bounding box center [489, 238] width 602 height 21
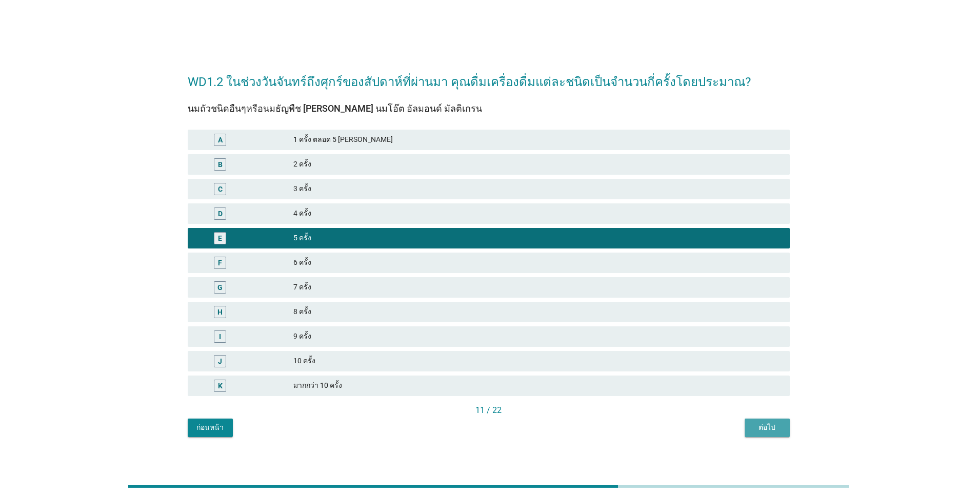
click at [504, 431] on div "ต่อไป" at bounding box center [767, 427] width 29 height 11
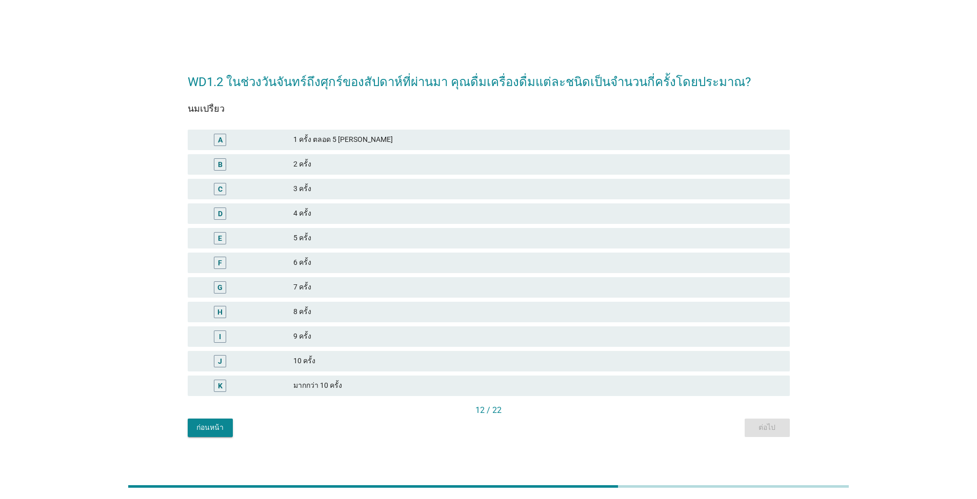
click at [301, 239] on div "5 ครั้ง" at bounding box center [537, 238] width 488 height 12
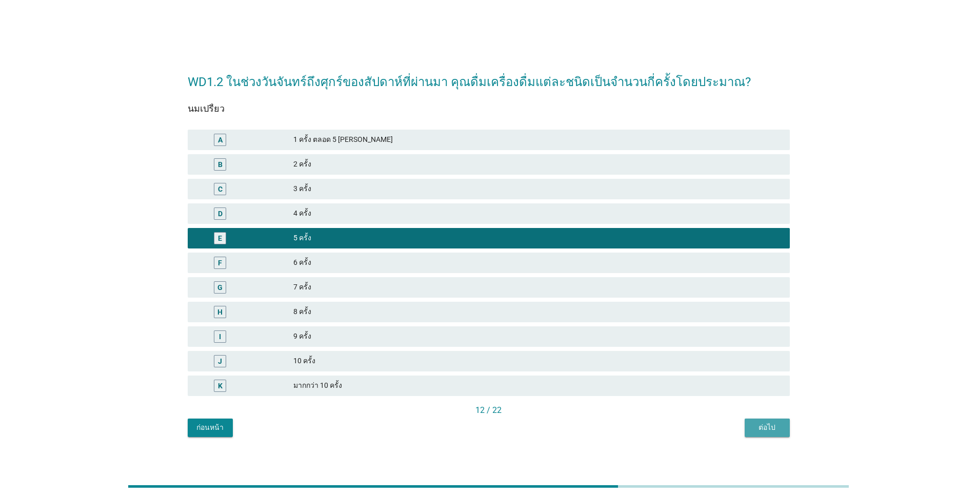
click at [504, 426] on div "ต่อไป" at bounding box center [767, 427] width 29 height 11
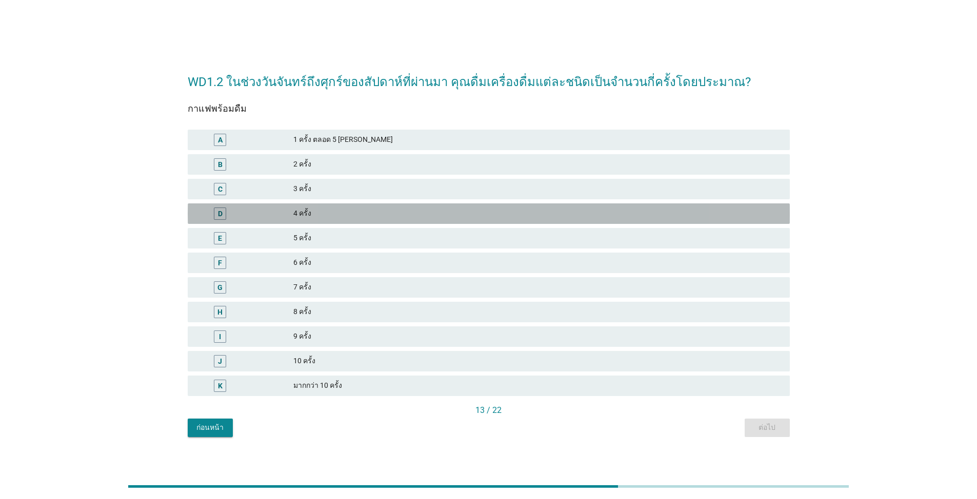
click at [305, 221] on div "D 4 ครั้ง" at bounding box center [489, 214] width 602 height 21
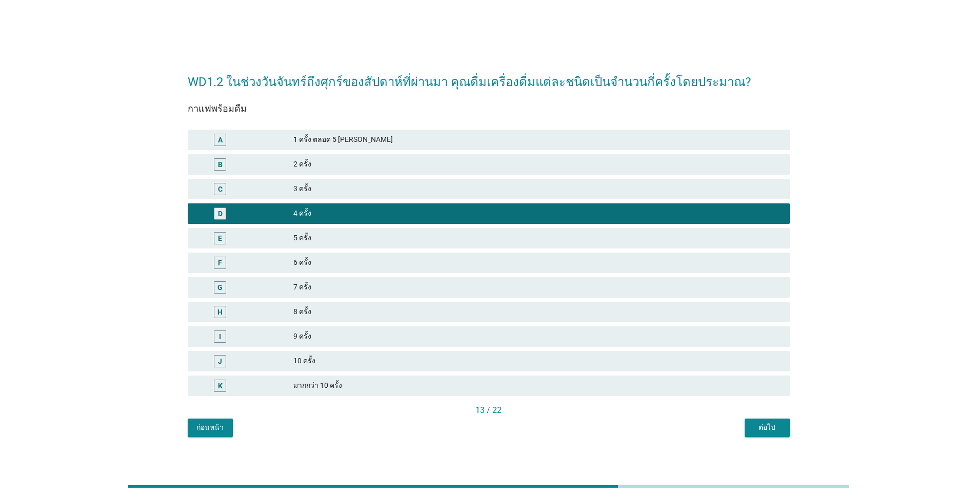
click at [504, 433] on button "ต่อไป" at bounding box center [766, 428] width 45 height 18
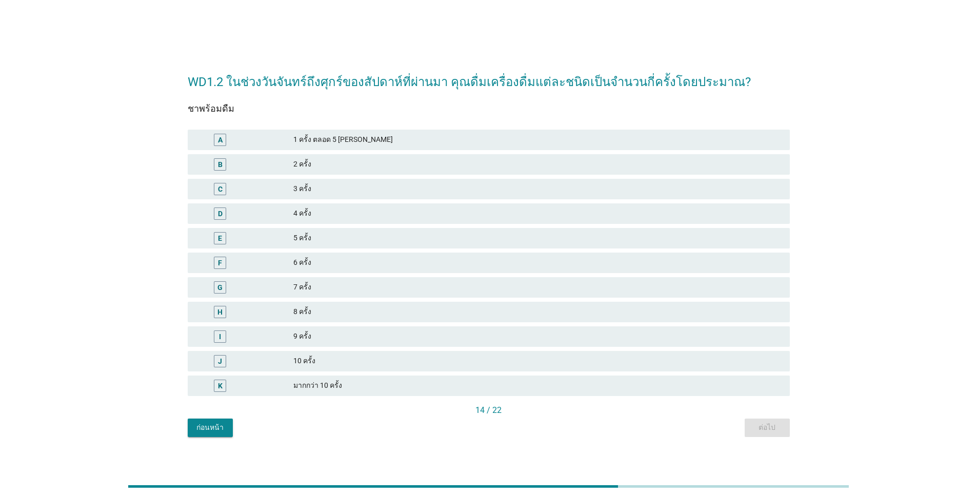
click at [290, 236] on div "E" at bounding box center [244, 238] width 97 height 12
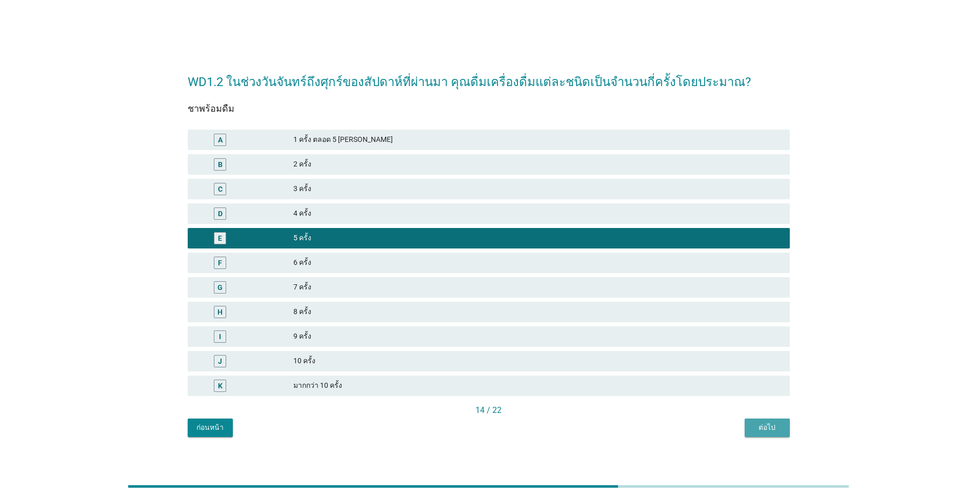
click at [504, 434] on button "ต่อไป" at bounding box center [766, 428] width 45 height 18
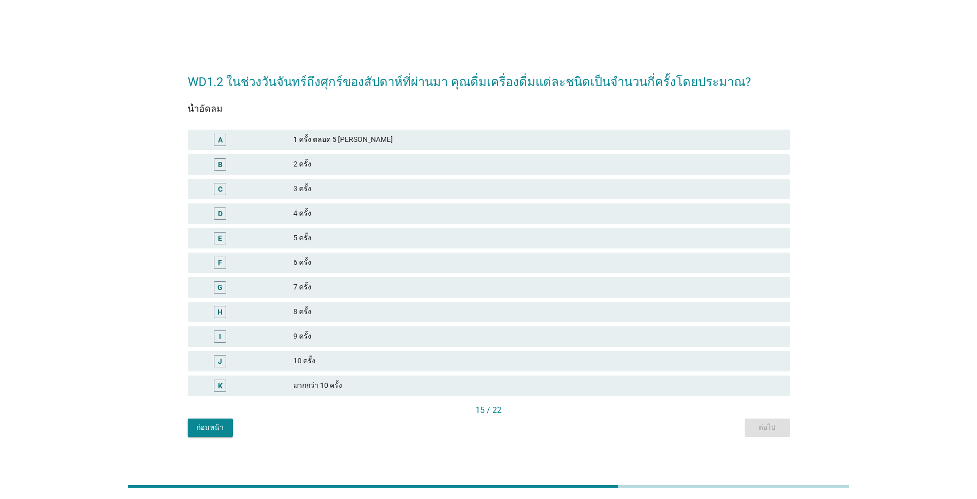
click at [312, 242] on div "5 ครั้ง" at bounding box center [537, 238] width 488 height 12
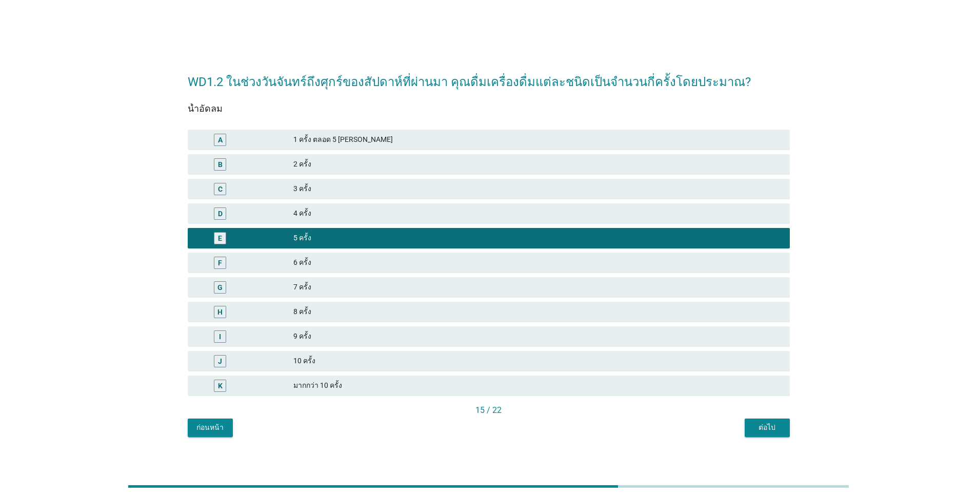
click at [504, 428] on div "ต่อไป" at bounding box center [767, 427] width 29 height 11
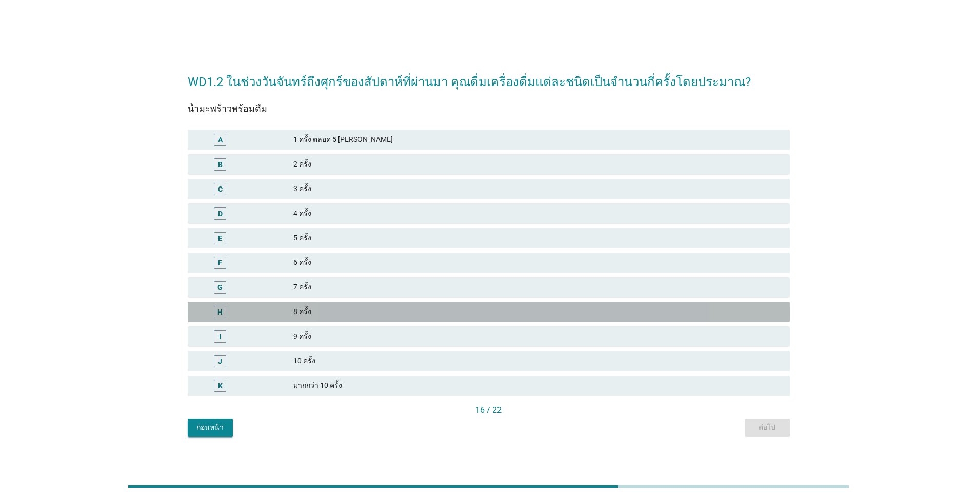
click at [300, 315] on div "8 ครั้ง" at bounding box center [537, 312] width 488 height 12
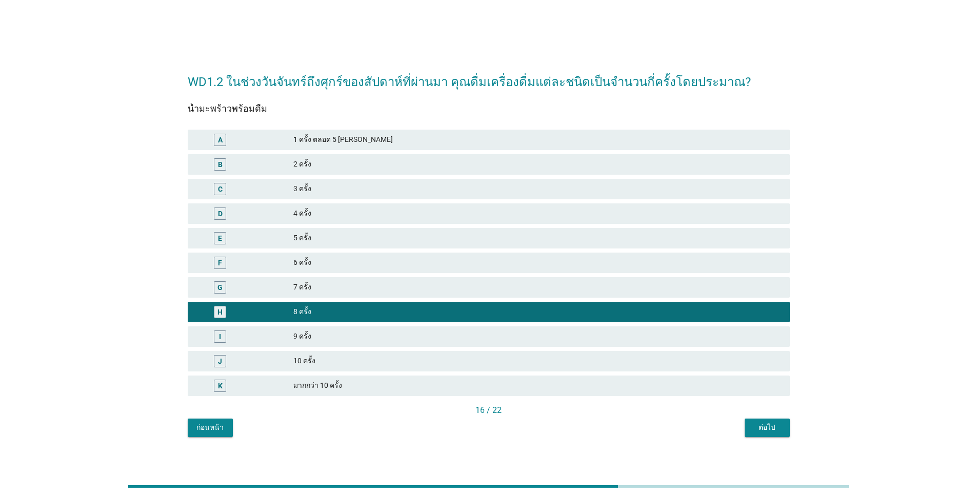
click at [504, 429] on div "ต่อไป" at bounding box center [767, 427] width 29 height 11
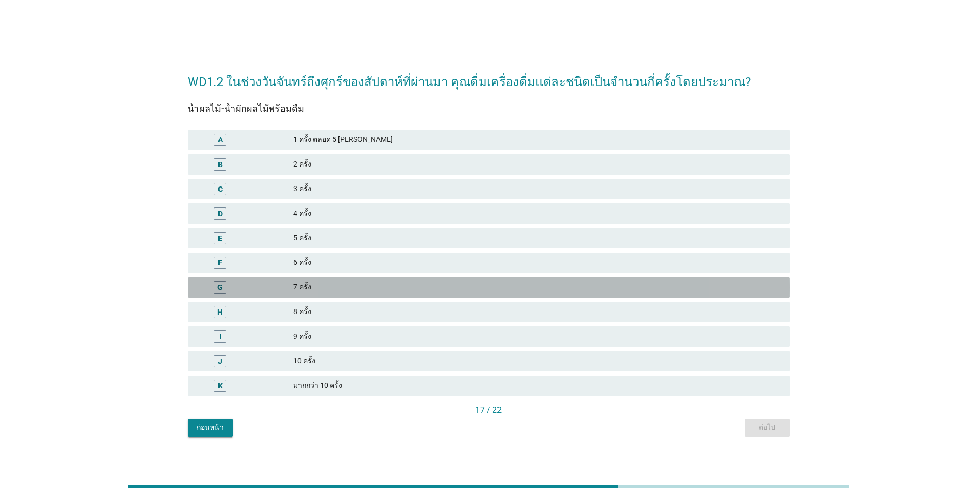
click at [305, 291] on div "7 ครั้ง" at bounding box center [537, 287] width 488 height 12
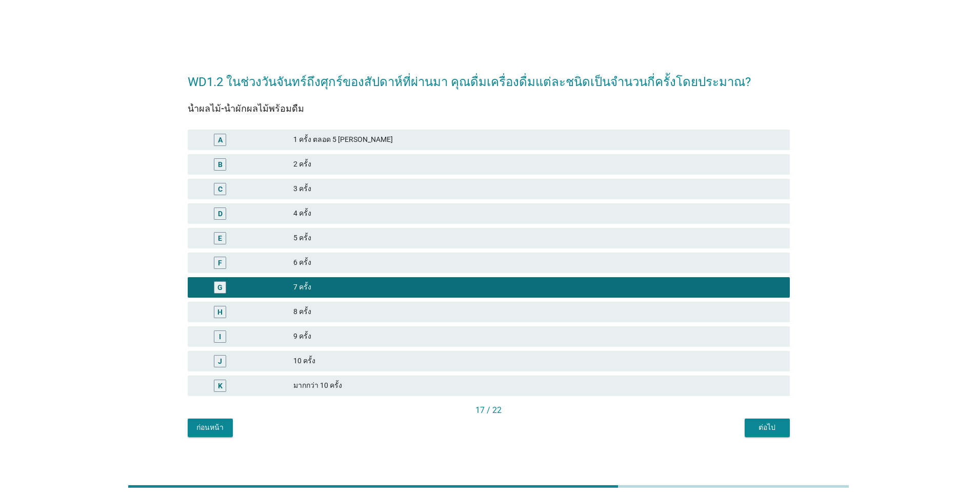
click at [504, 430] on div "ต่อไป" at bounding box center [767, 427] width 29 height 11
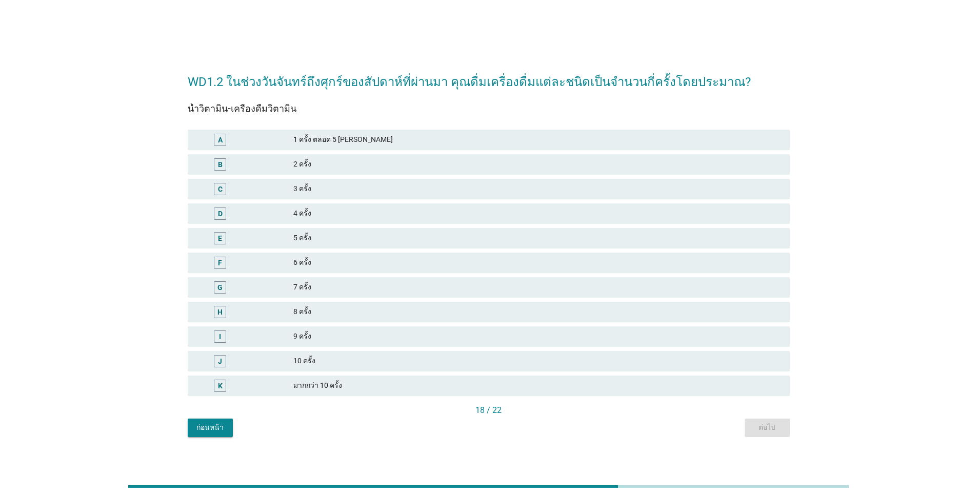
click at [302, 222] on div "D 4 ครั้ง" at bounding box center [489, 214] width 602 height 21
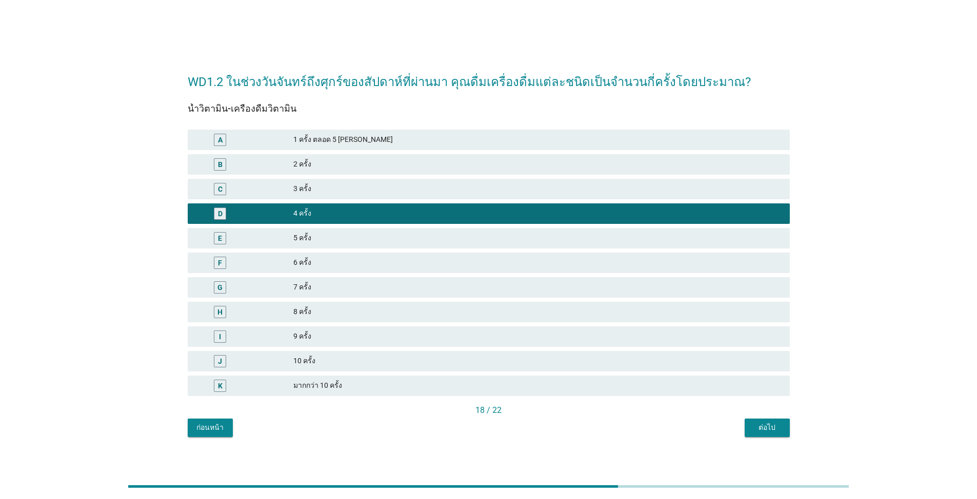
click at [504, 431] on div "ต่อไป" at bounding box center [767, 427] width 29 height 11
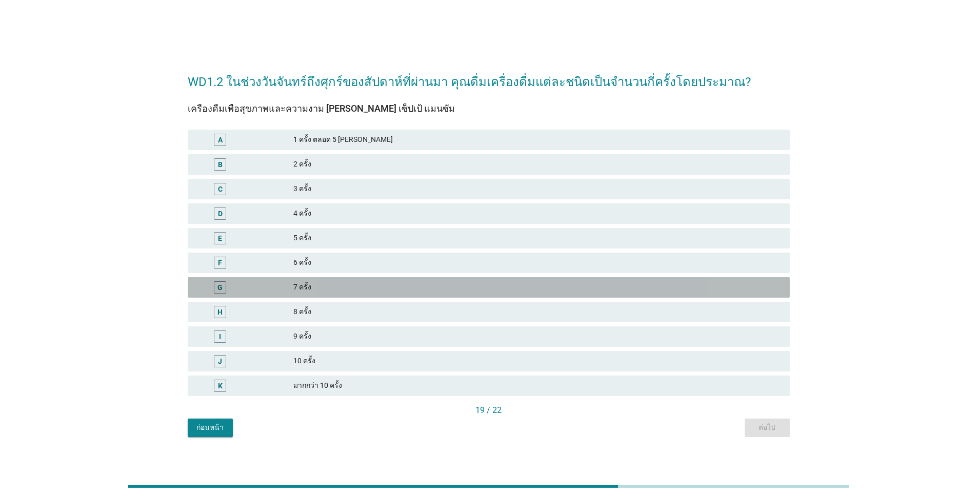
click at [314, 290] on div "7 ครั้ง" at bounding box center [537, 287] width 488 height 12
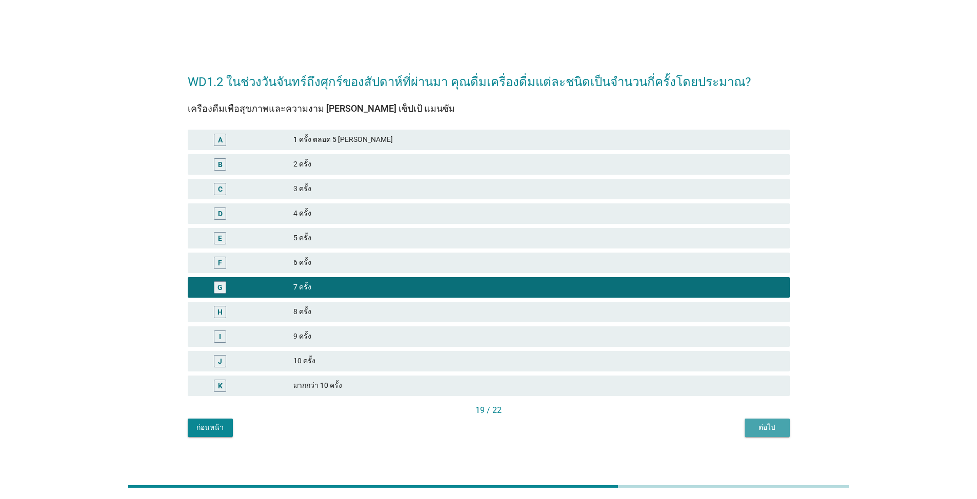
click at [504, 430] on div "ต่อไป" at bounding box center [767, 427] width 29 height 11
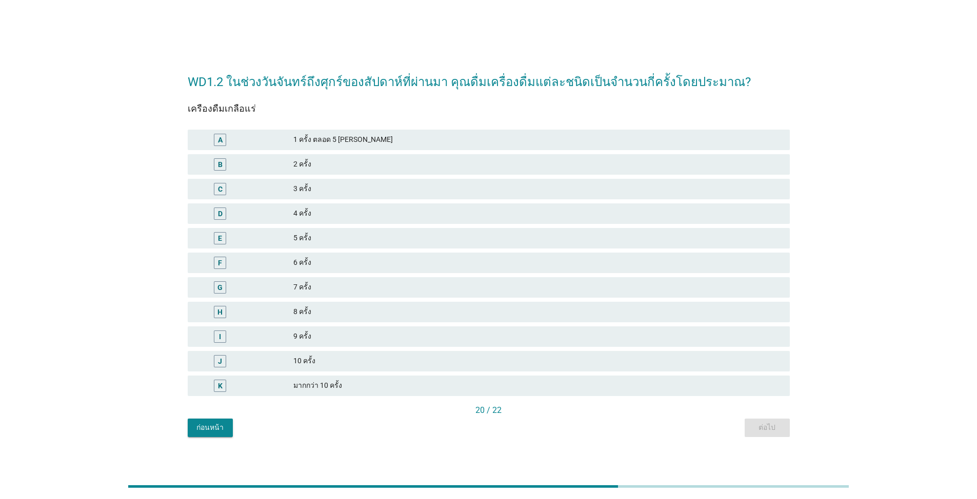
click at [298, 219] on div "4 ครั้ง" at bounding box center [537, 214] width 488 height 12
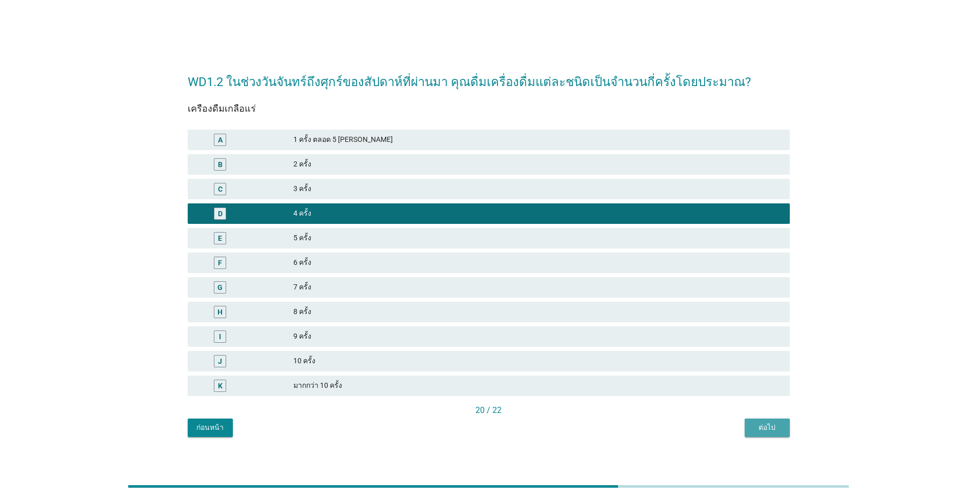
click at [504, 430] on div "ต่อไป" at bounding box center [767, 427] width 29 height 11
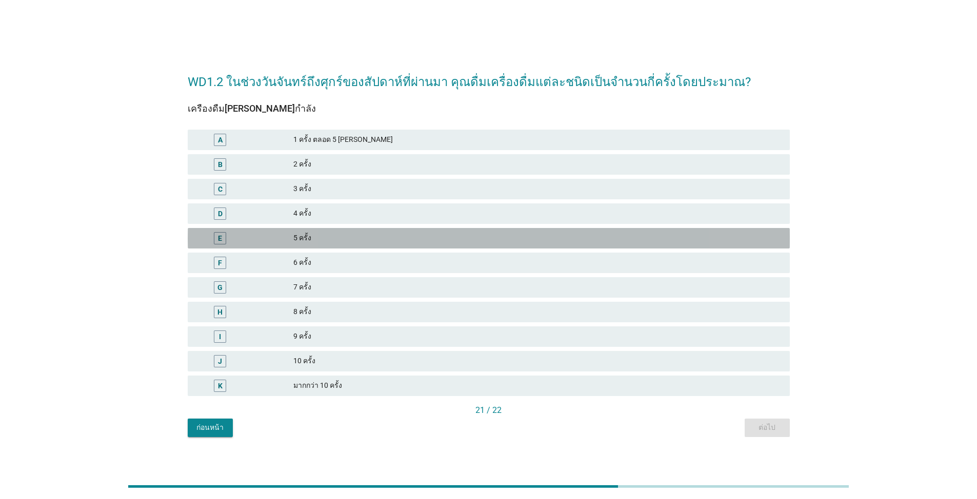
click at [321, 232] on div "5 ครั้ง" at bounding box center [537, 238] width 488 height 12
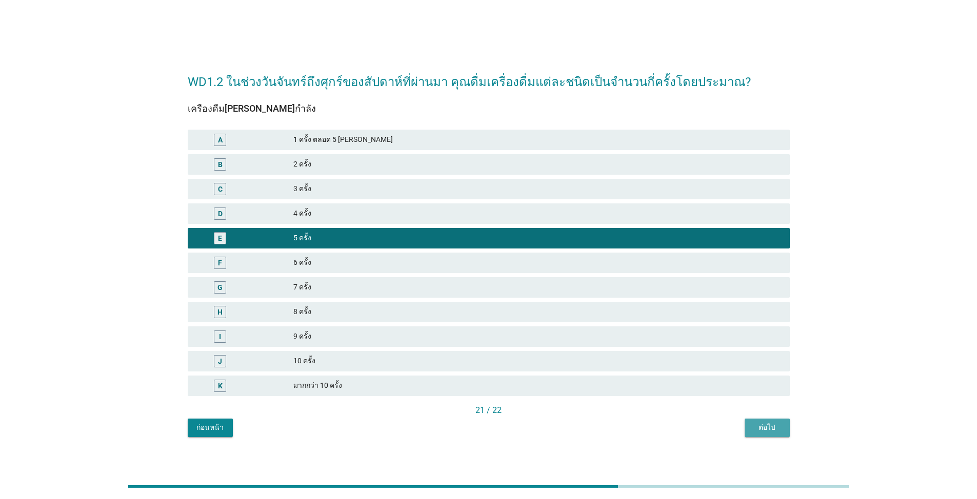
click at [504, 430] on div "ต่อไป" at bounding box center [767, 427] width 29 height 11
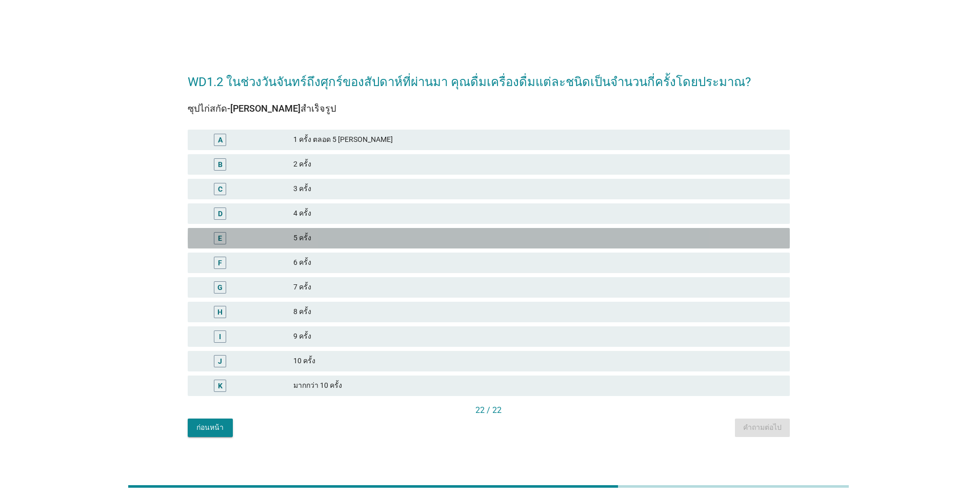
click at [315, 241] on div "5 ครั้ง" at bounding box center [537, 238] width 488 height 12
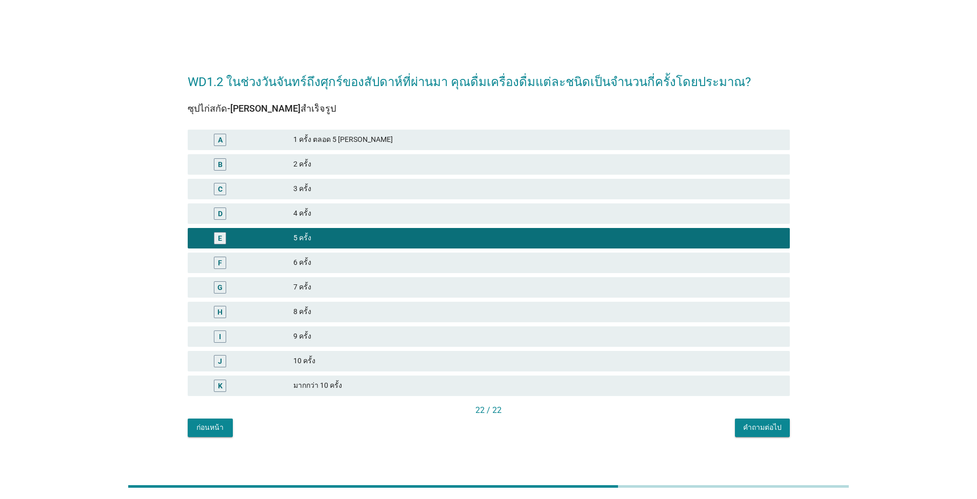
click at [504, 428] on div "คำถามต่อไป" at bounding box center [762, 427] width 38 height 11
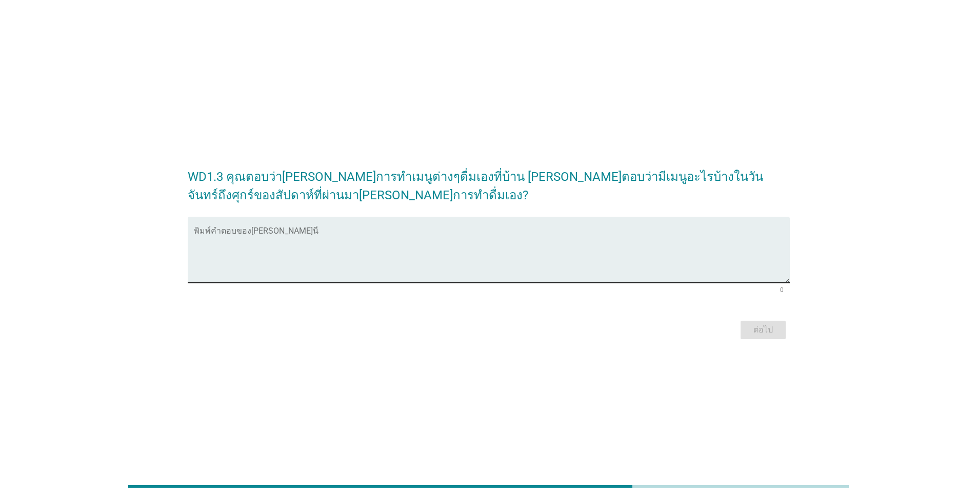
click at [241, 262] on textarea "พิมพ์คำตอบของคุณ ที่นี่" at bounding box center [492, 256] width 596 height 54
type textarea "น้ำผักและน้ำผลไม้ต่างๆ"
click at [504, 329] on div "ต่อไป" at bounding box center [763, 330] width 29 height 12
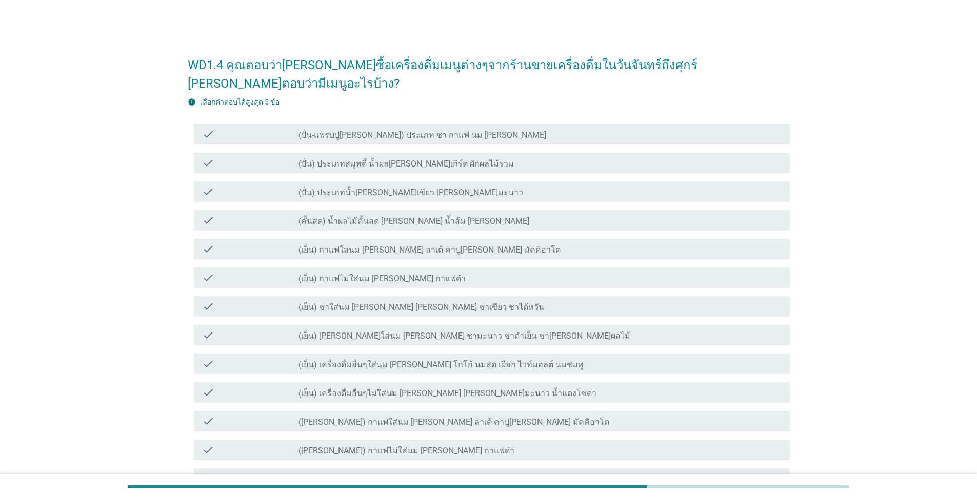
click at [417, 124] on div "check check_box_outline_blank (ปั่น-แฟรบปู[PERSON_NAME]) ประเภท ชา กาแฟ นม [PER…" at bounding box center [492, 134] width 596 height 21
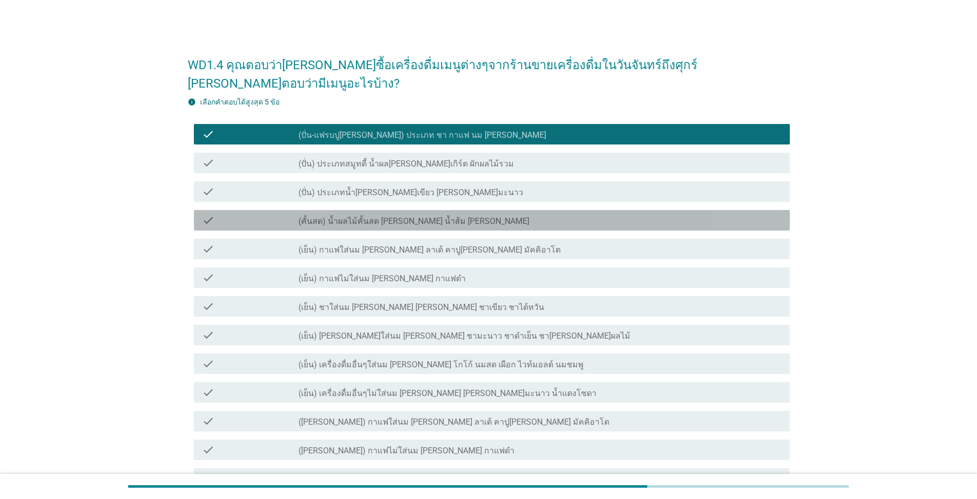
click at [448, 214] on div "check_box_outline_blank (คั้นสด) น้ำผลไม้คั้นสด [PERSON_NAME] น้ำส้ม [PERSON_NA…" at bounding box center [539, 220] width 483 height 12
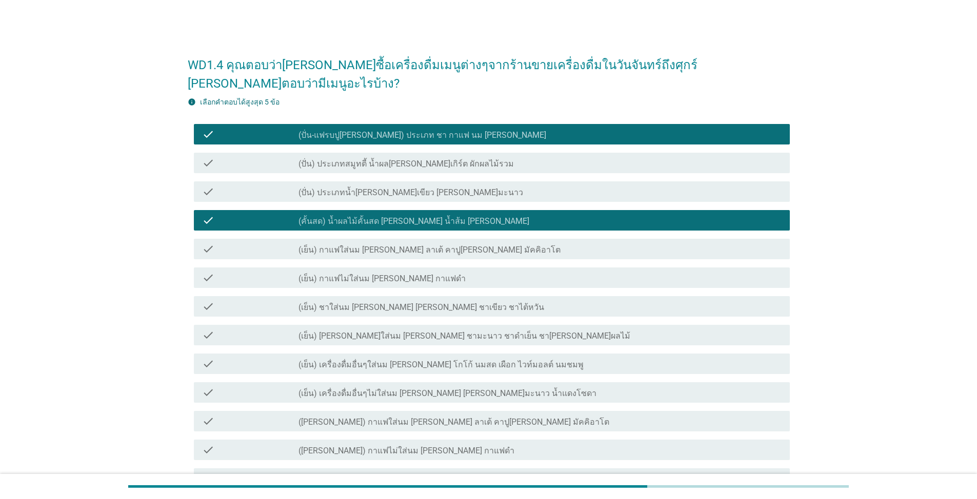
click at [447, 268] on div "check check_box_outline_blank (เย็น) กาแฟไม่ใส่นม [PERSON_NAME] กาแฟดำ" at bounding box center [492, 278] width 596 height 21
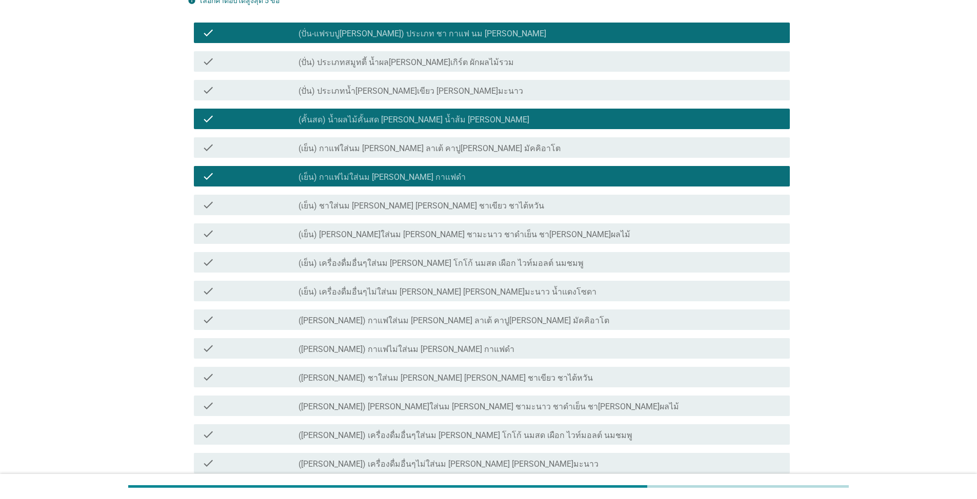
scroll to position [103, 0]
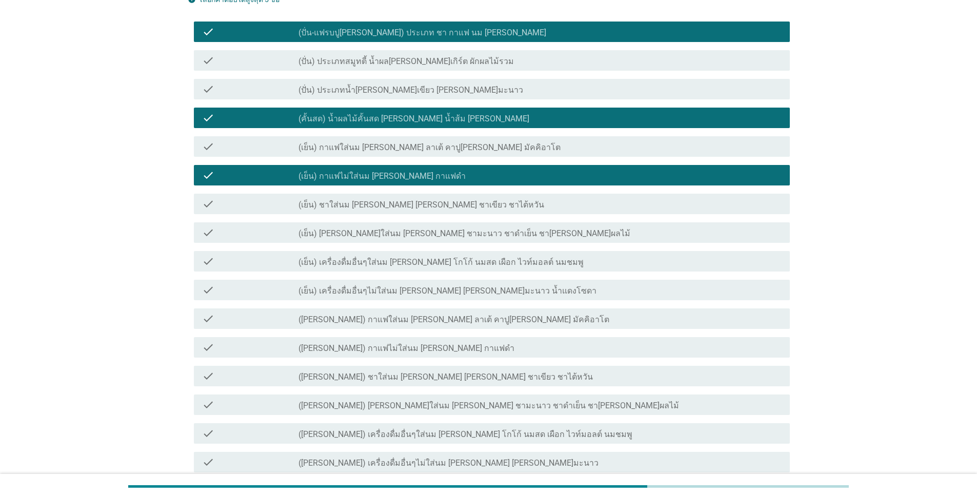
drag, startPoint x: 452, startPoint y: 270, endPoint x: 452, endPoint y: 277, distance: 7.2
click at [452, 286] on label "(เย็น) เครื่องดื่มอื่นๆไม่ใส่นม [PERSON_NAME] [PERSON_NAME]มะนาว น้ำแดงโซดา" at bounding box center [447, 291] width 298 height 10
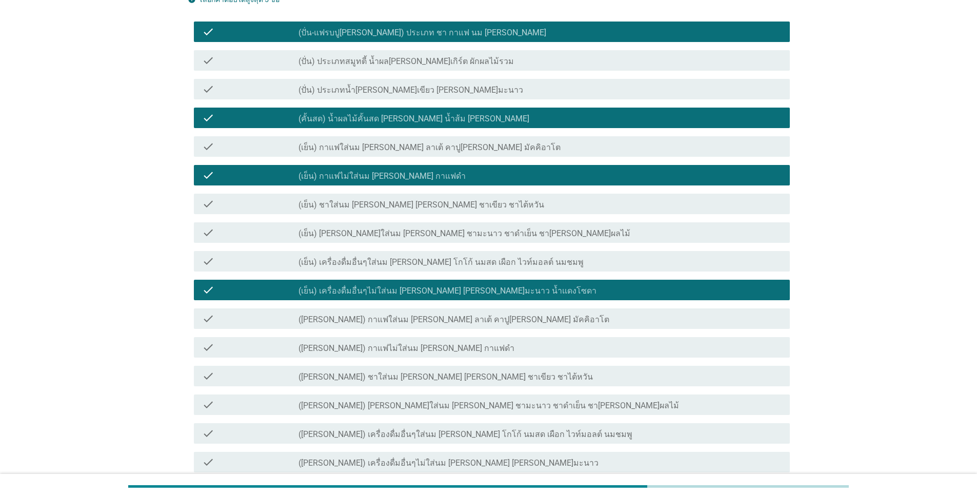
click at [463, 337] on div "check check_box_outline_blank ([PERSON_NAME]) กาแฟไม่ใส่นม [PERSON_NAME] กาแฟดำ" at bounding box center [492, 347] width 596 height 21
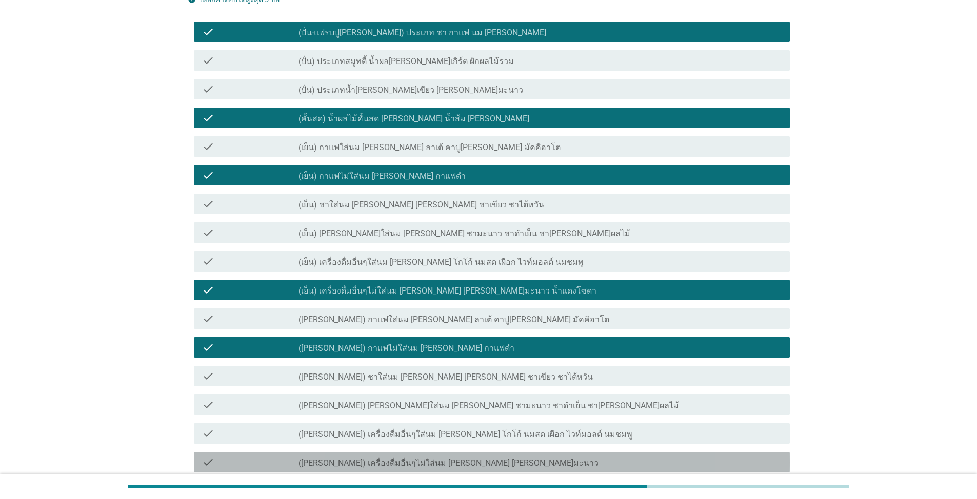
drag, startPoint x: 452, startPoint y: 446, endPoint x: 452, endPoint y: 419, distance: 27.2
click at [452, 456] on div "check_box_outline_blank ([PERSON_NAME]) เครื่องดื่มอื่นๆไม่ใส่นม [PERSON_NAME] …" at bounding box center [539, 462] width 483 height 12
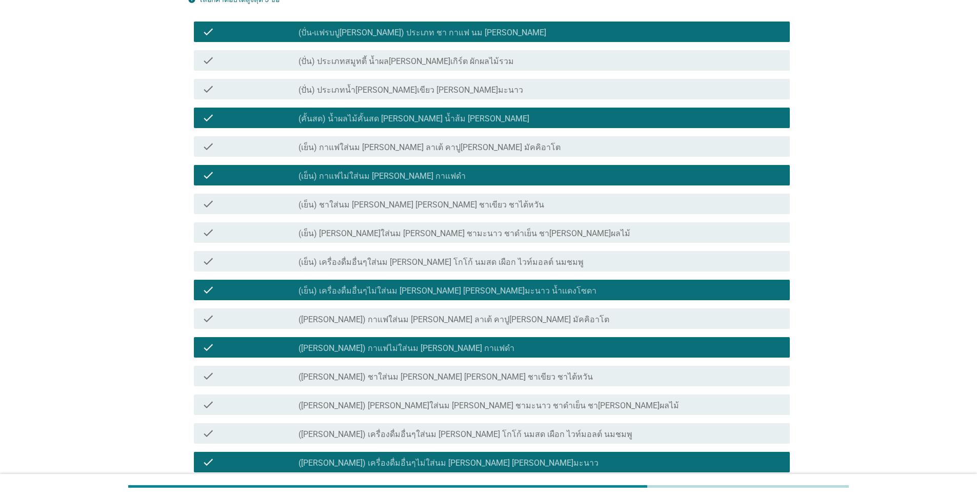
click at [454, 395] on div "check check_box_outline_blank ([PERSON_NAME]) [PERSON_NAME]ใส่นม [PERSON_NAME] …" at bounding box center [492, 405] width 596 height 21
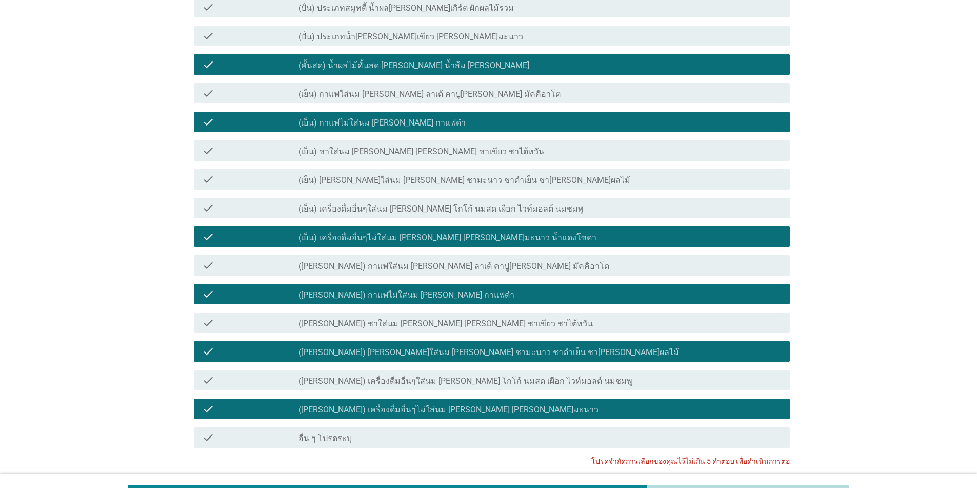
scroll to position [220, 0]
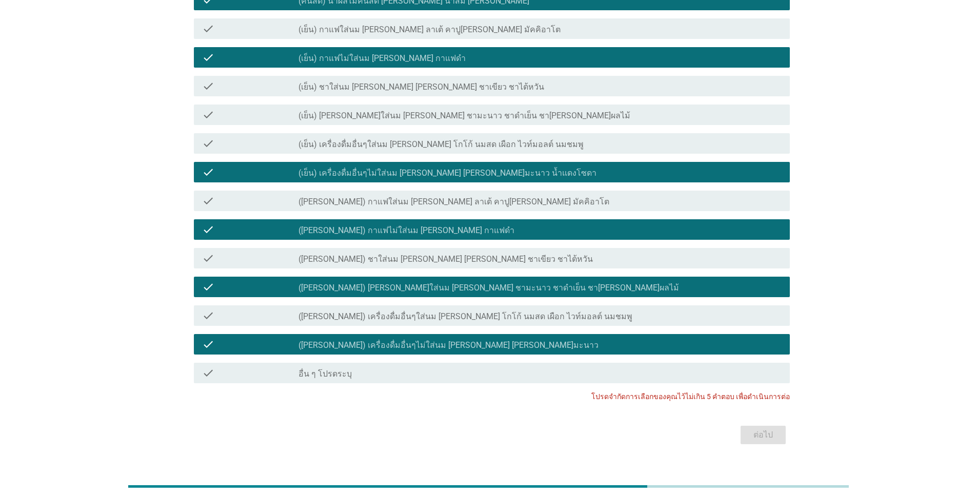
click at [504, 133] on div "check check_box_outline_blank (เย็น) เครื่องดื่มอื่นๆใส่นม [PERSON_NAME] โกโก้ …" at bounding box center [492, 143] width 596 height 21
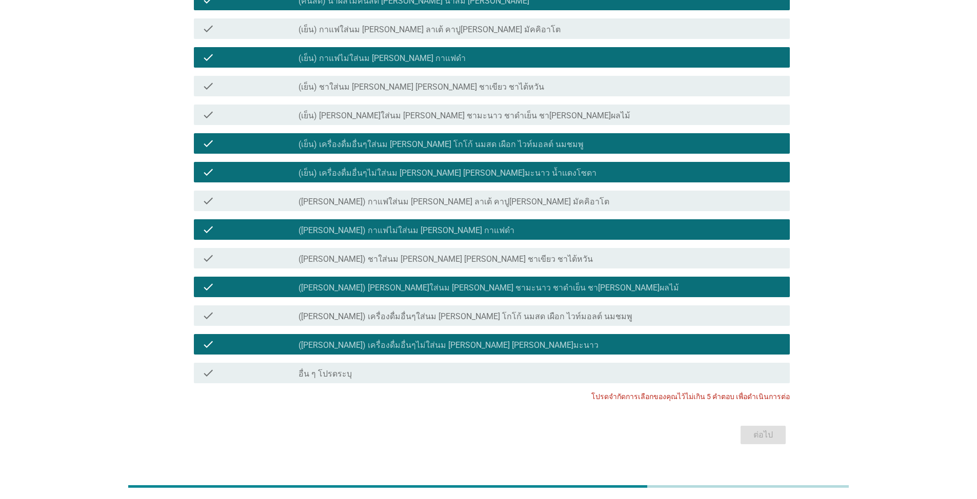
click at [504, 80] on div "check_box_outline_blank (เย็น) ชาใส่นม [PERSON_NAME] [PERSON_NAME] ชาเขียว ชาไต…" at bounding box center [539, 86] width 483 height 12
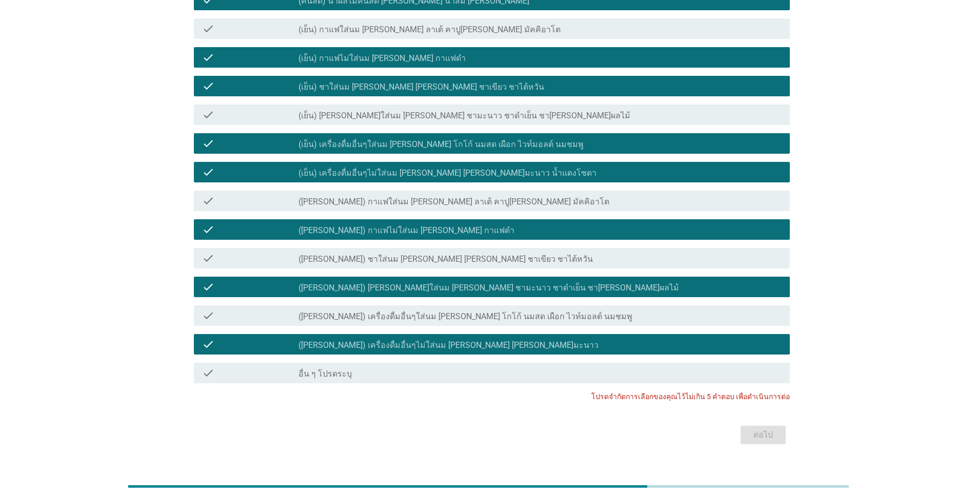
click at [435, 340] on label "([PERSON_NAME]) เครื่องดื่มอื่นๆไม่ใส่นม [PERSON_NAME] [PERSON_NAME]มะนาว" at bounding box center [448, 345] width 300 height 10
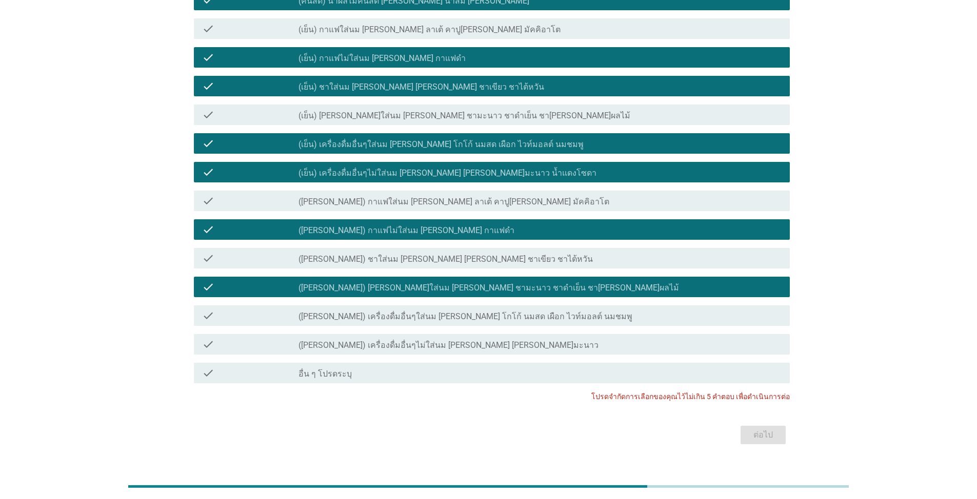
click at [496, 166] on div "check_box (เย็น) เครื่องดื่มอื่นๆไม่ใส่นม [PERSON_NAME] [PERSON_NAME]มะนาว น้ำแ…" at bounding box center [539, 172] width 483 height 12
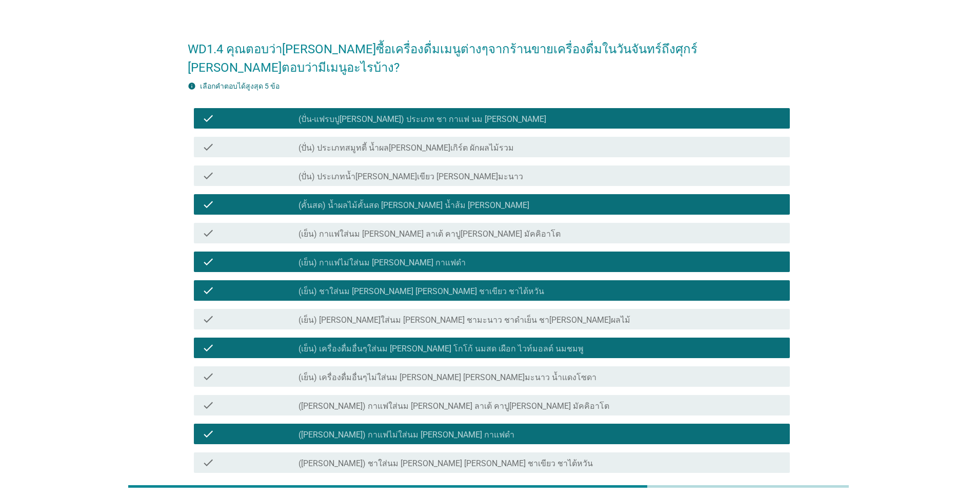
scroll to position [15, 0]
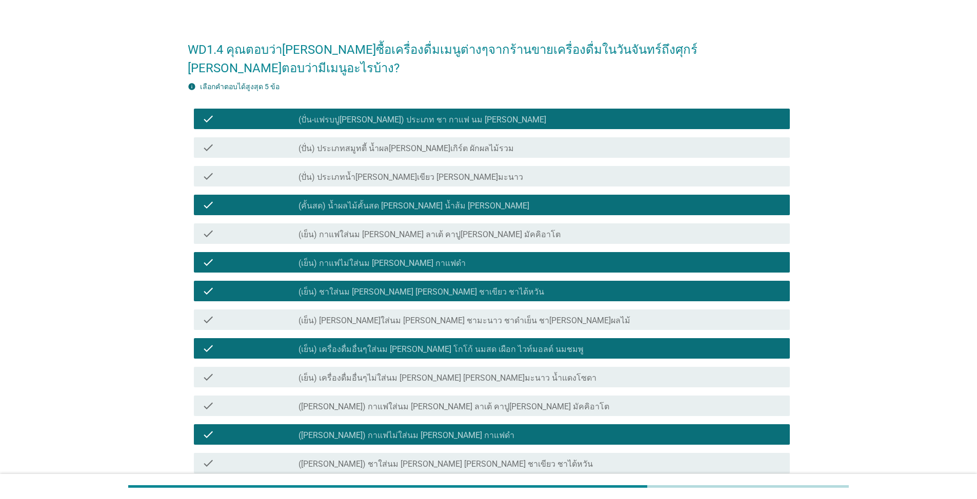
click at [504, 113] on div "check_box_outline_blank (ปั่น-แฟรบปู[PERSON_NAME]) ประเภท ชา กาแฟ นม [PERSON_NA…" at bounding box center [539, 119] width 483 height 12
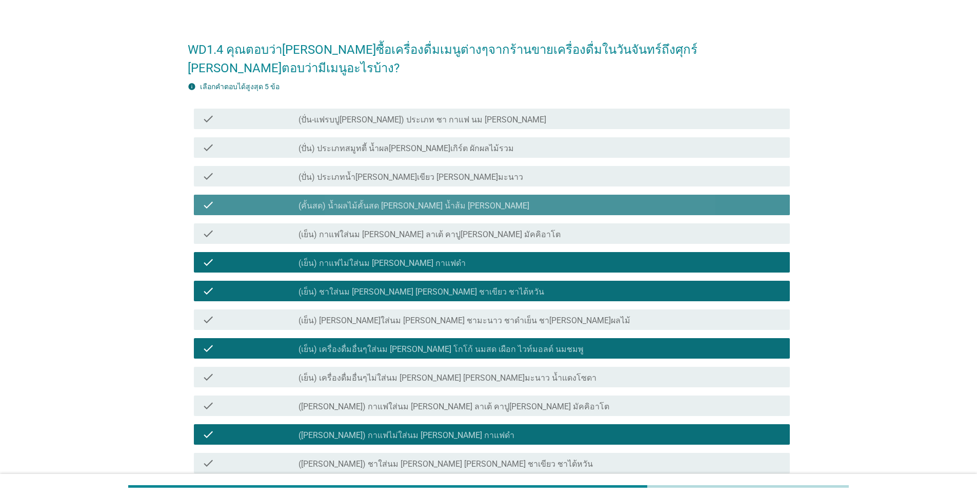
drag, startPoint x: 533, startPoint y: 189, endPoint x: 553, endPoint y: 205, distance: 25.5
click at [504, 199] on div "check_box_outline_blank (คั้นสด) น้ำผลไม้คั้นสด [PERSON_NAME] น้ำส้ม [PERSON_NA…" at bounding box center [539, 205] width 483 height 12
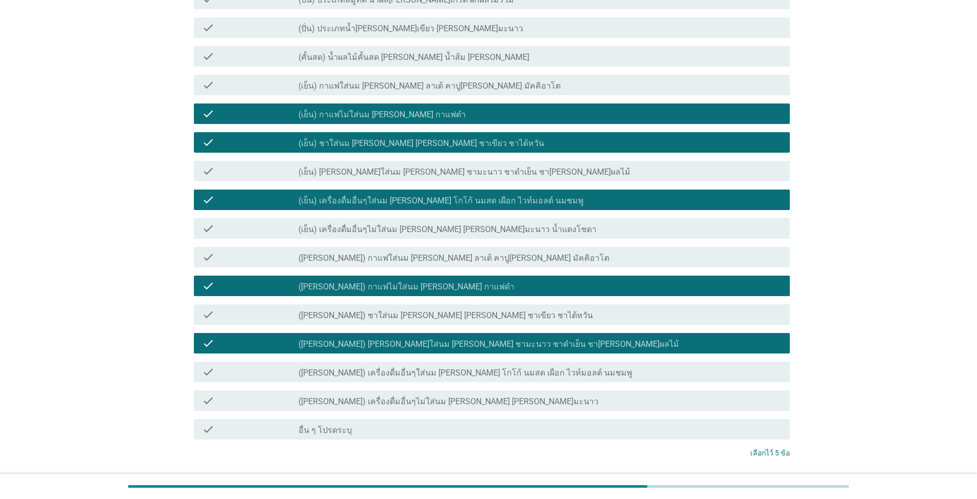
scroll to position [169, 0]
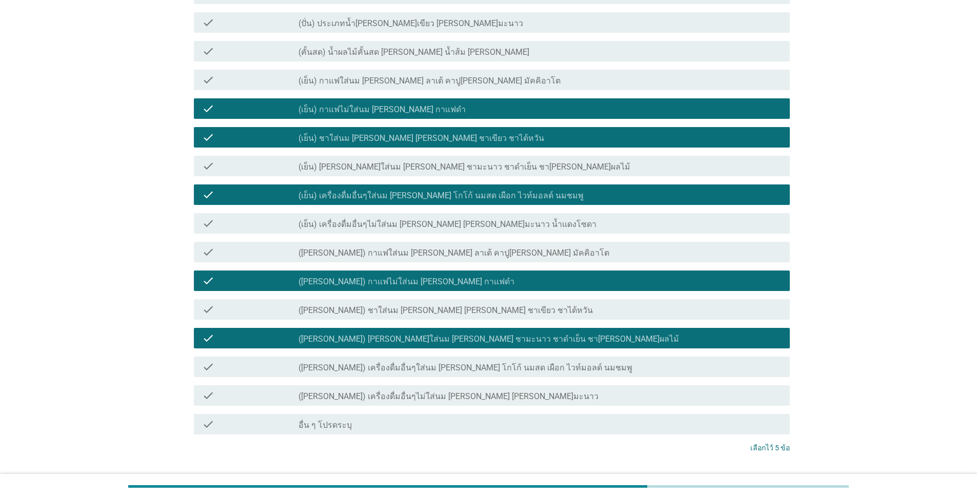
click at [504, 460] on div "ต่อไป" at bounding box center [763, 486] width 29 height 12
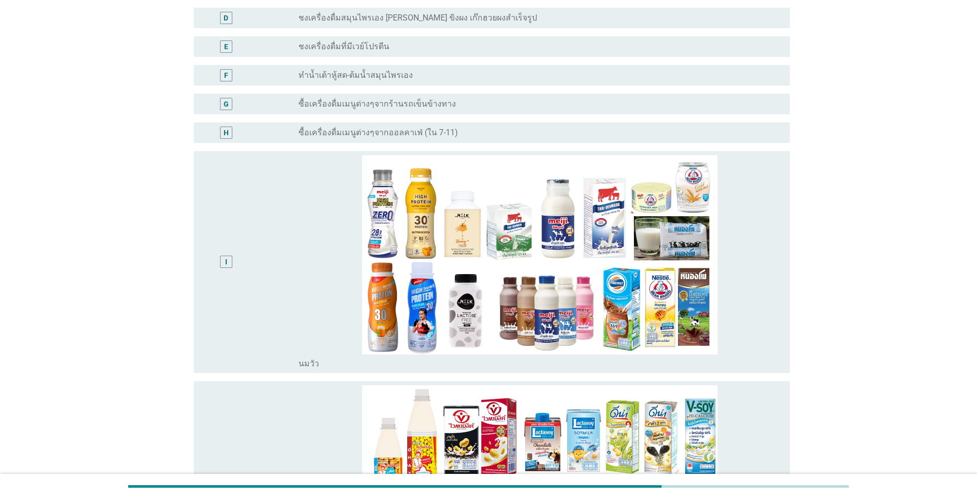
scroll to position [0, 0]
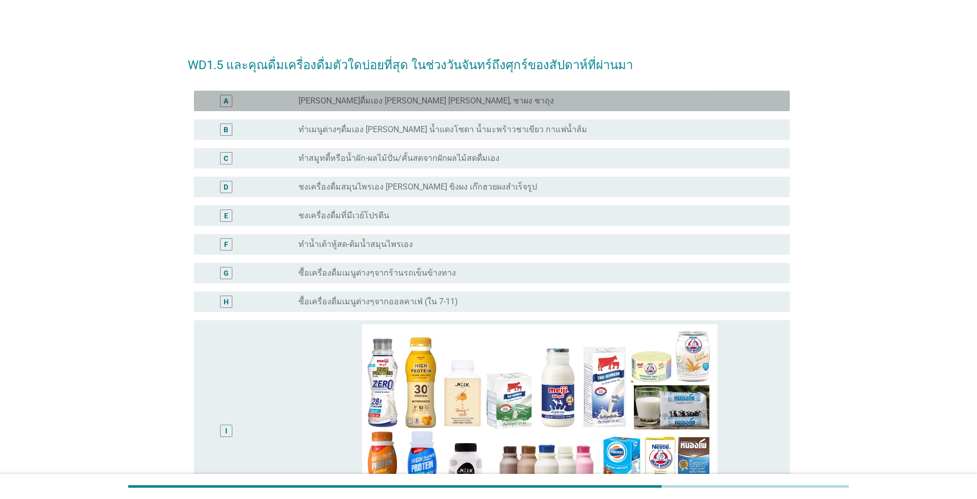
click at [463, 100] on div "radio_button_unchecked [PERSON_NAME]ดื่มเอง [PERSON_NAME] [PERSON_NAME], ชาผง ช…" at bounding box center [535, 101] width 475 height 10
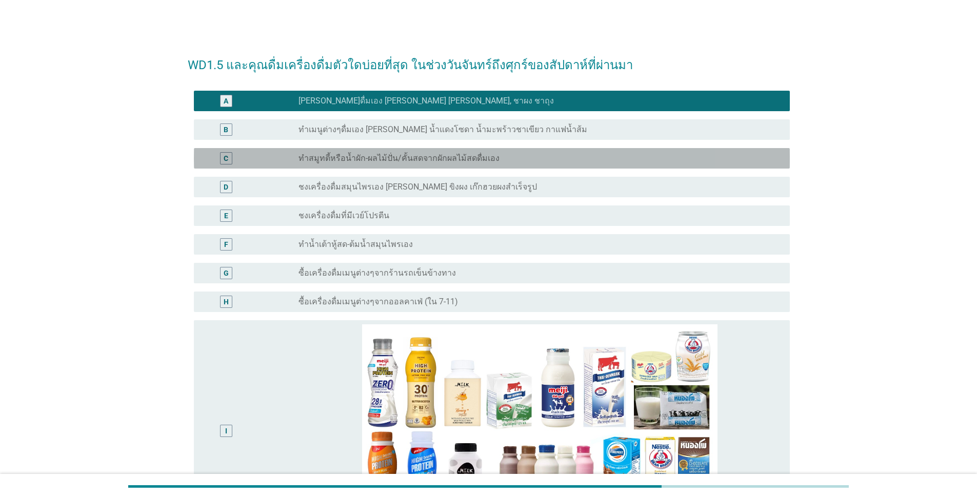
drag, startPoint x: 479, startPoint y: 168, endPoint x: 497, endPoint y: 213, distance: 48.6
click at [480, 169] on div "C radio_button_unchecked ทำสมูทตี้หรือน้ำผัก-ผลไม้ปั่น/คั้นสดจากผักผลไม้สดดื่มเ…" at bounding box center [489, 158] width 602 height 29
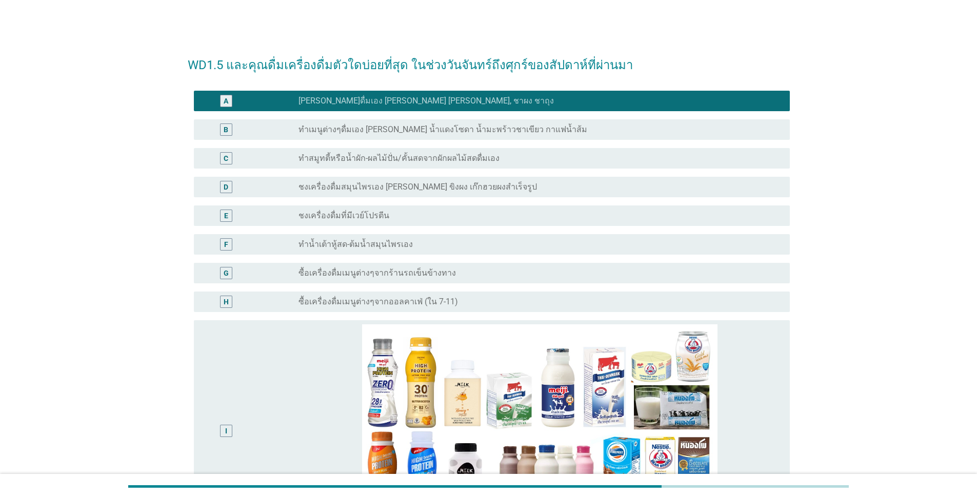
click at [504, 225] on div "E radio_button_unchecked ชงเครื่องดื่มที่มีเวย์โปรตีน" at bounding box center [492, 216] width 596 height 21
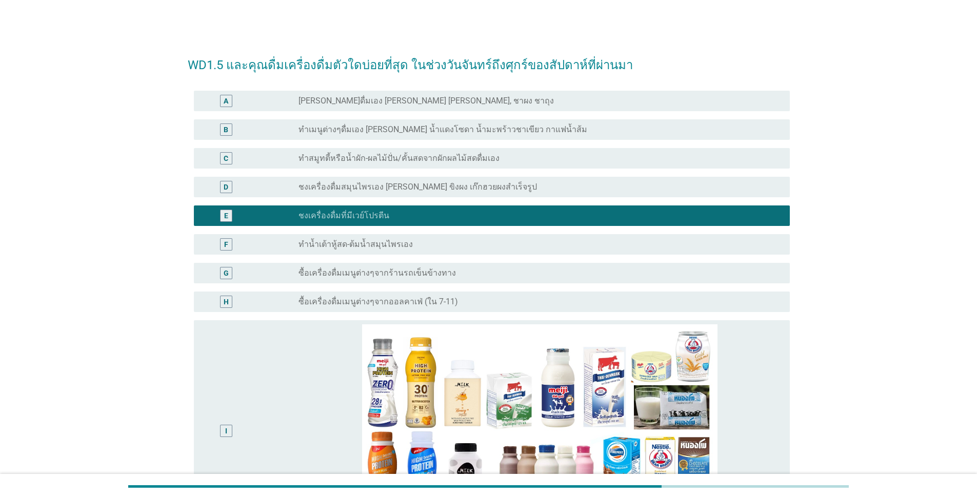
click at [504, 150] on div "C radio_button_unchecked ทำสมูทตี้หรือน้ำผัก-ผลไม้ปั่น/คั้นสดจากผักผลไม้สดดื่มเ…" at bounding box center [492, 158] width 596 height 21
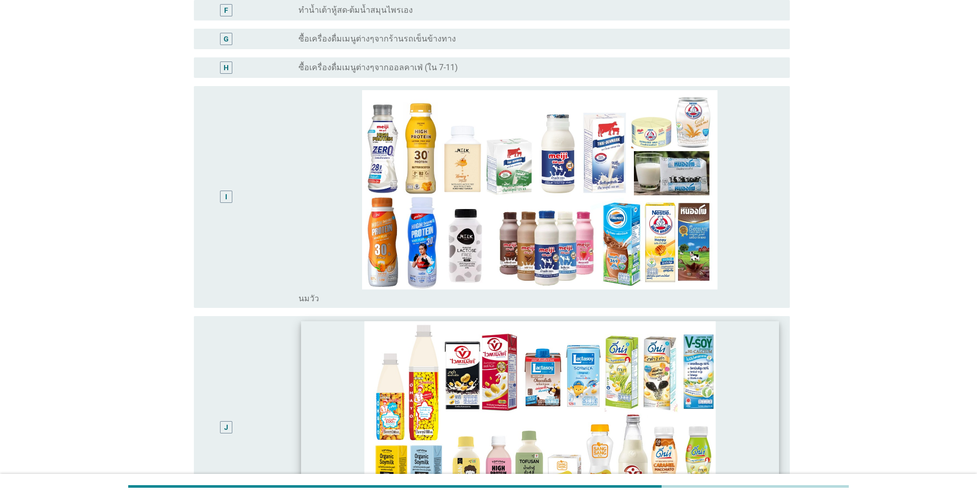
scroll to position [359, 0]
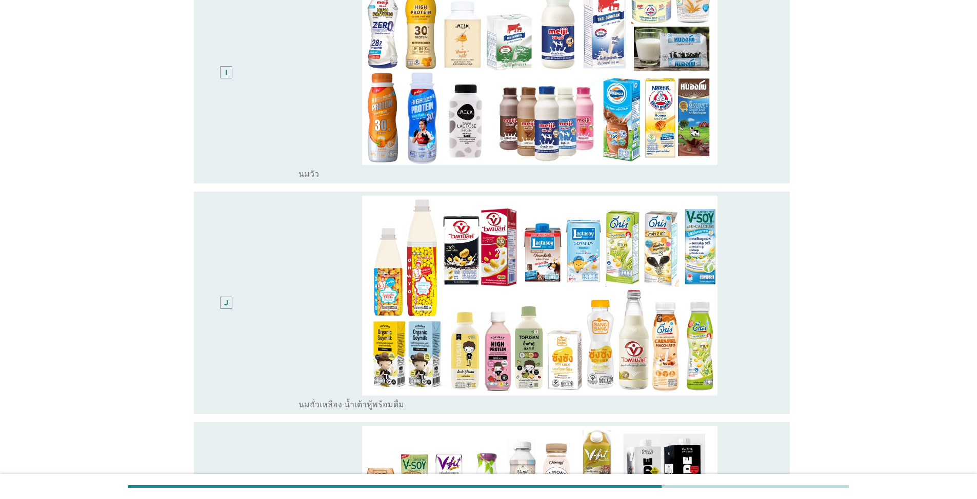
click at [223, 68] on div "I" at bounding box center [226, 72] width 12 height 12
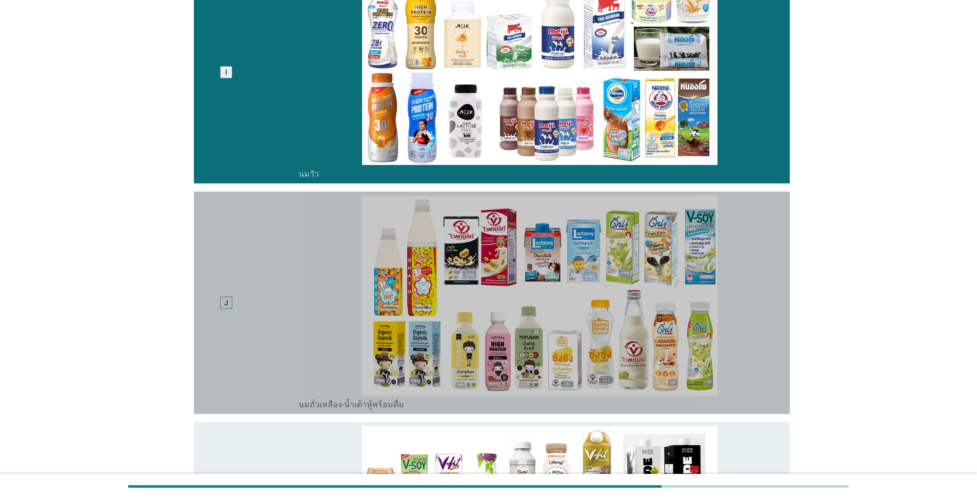
click at [230, 301] on div "J" at bounding box center [226, 303] width 12 height 12
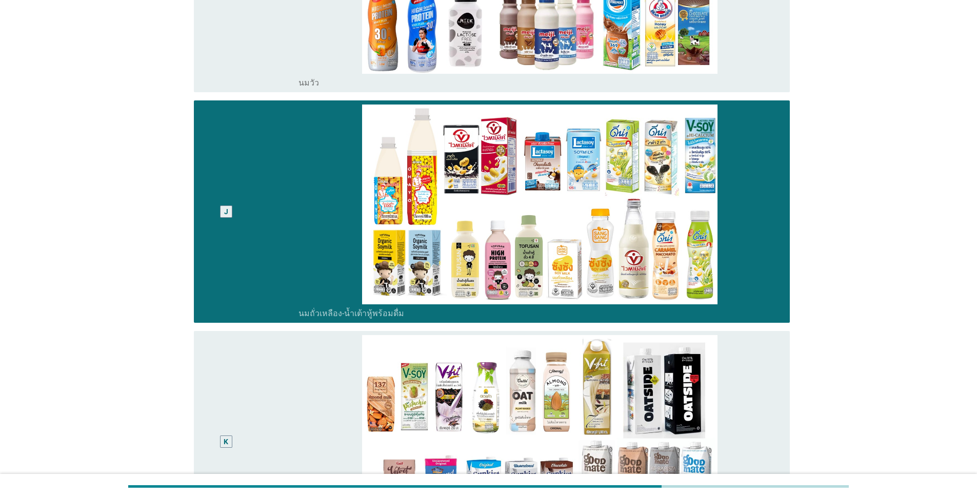
scroll to position [615, 0]
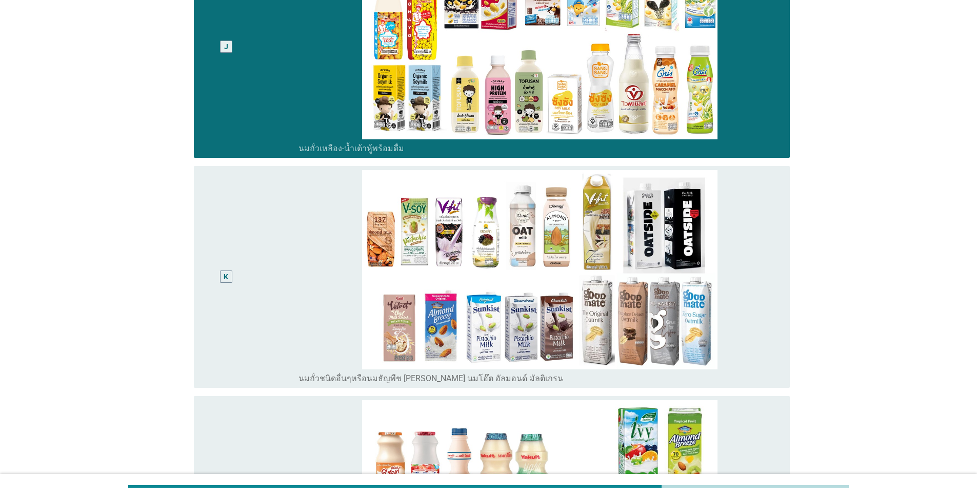
click at [223, 284] on div "K" at bounding box center [226, 277] width 48 height 214
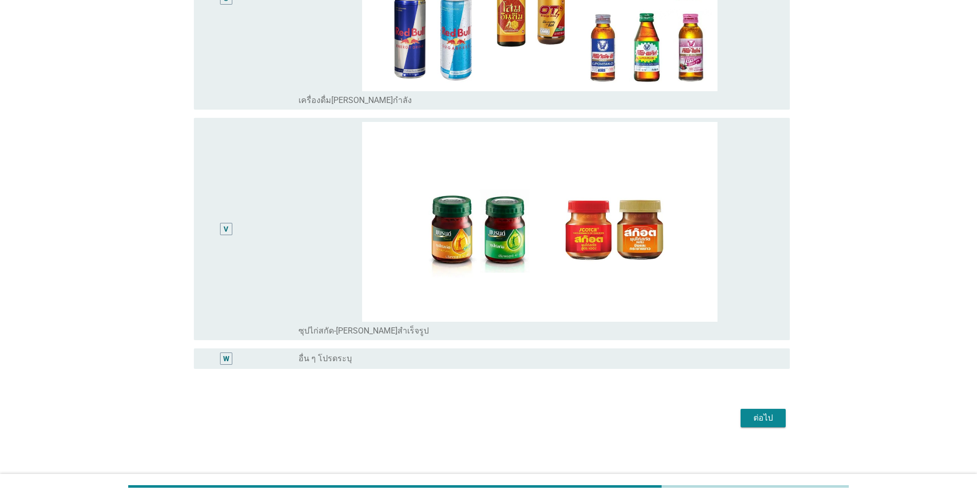
scroll to position [3200, 0]
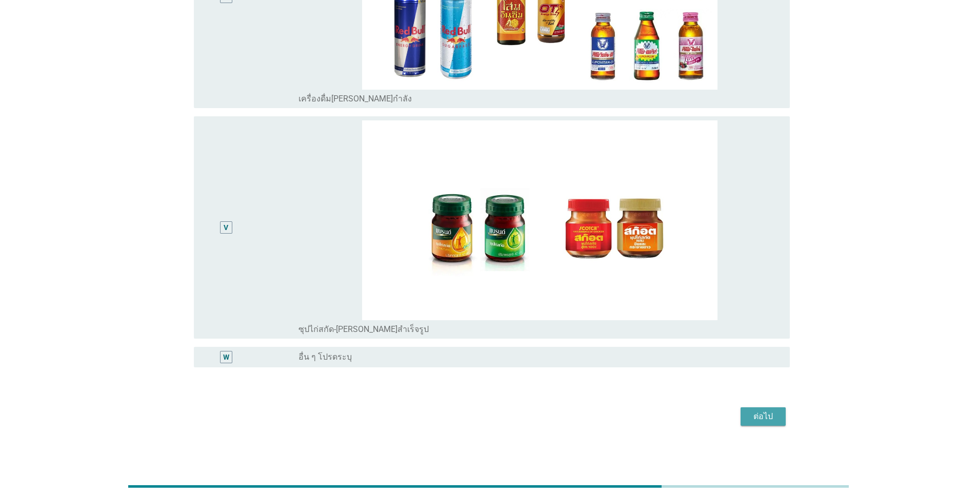
click at [504, 413] on div "ต่อไป" at bounding box center [763, 417] width 29 height 12
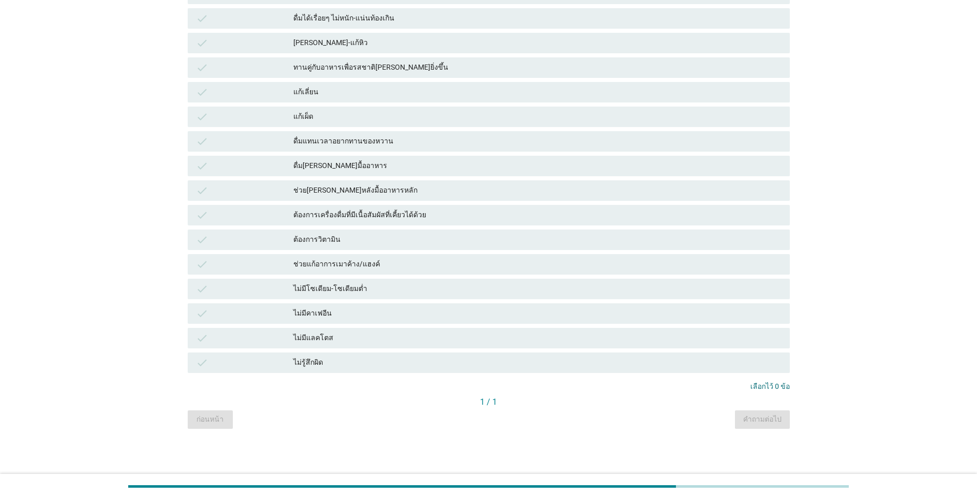
scroll to position [0, 0]
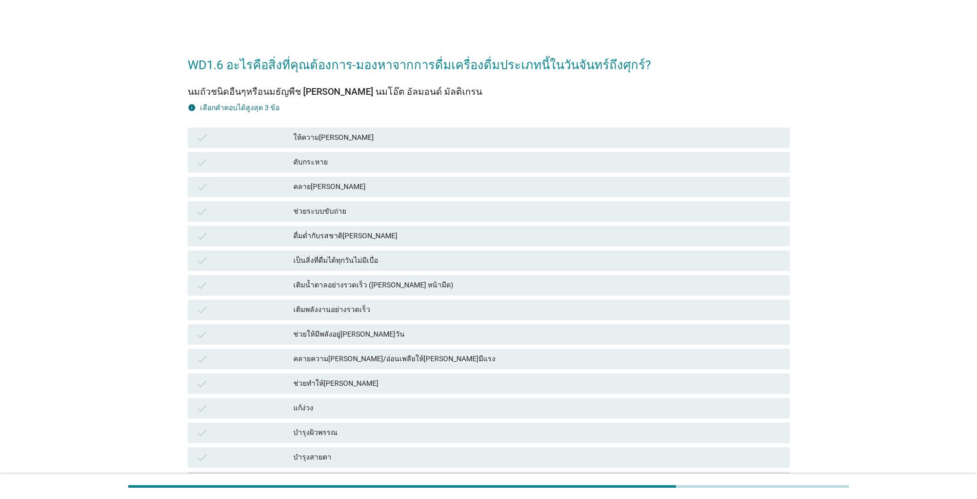
drag, startPoint x: 314, startPoint y: 138, endPoint x: 317, endPoint y: 152, distance: 13.8
click at [314, 138] on div "ให้ความ[PERSON_NAME]" at bounding box center [537, 138] width 488 height 12
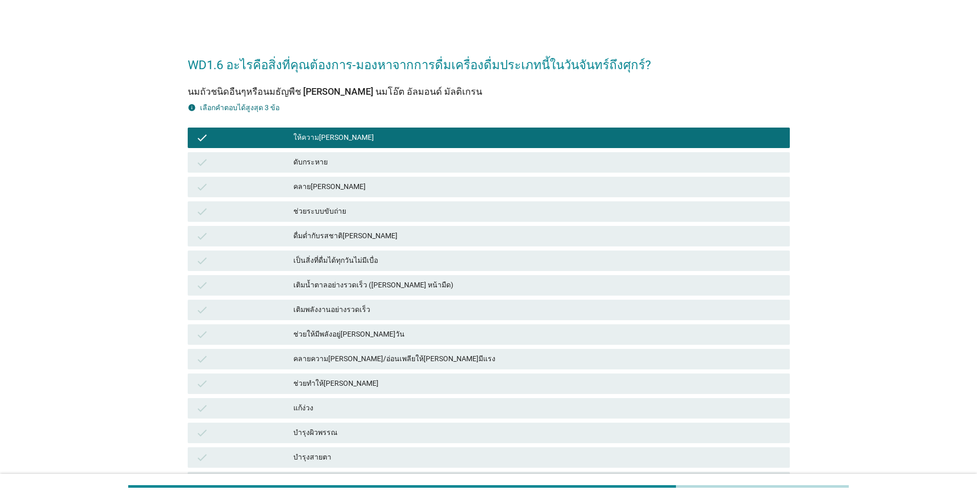
click at [339, 201] on div "check ช่วยระบบขับถ่าย" at bounding box center [489, 211] width 602 height 21
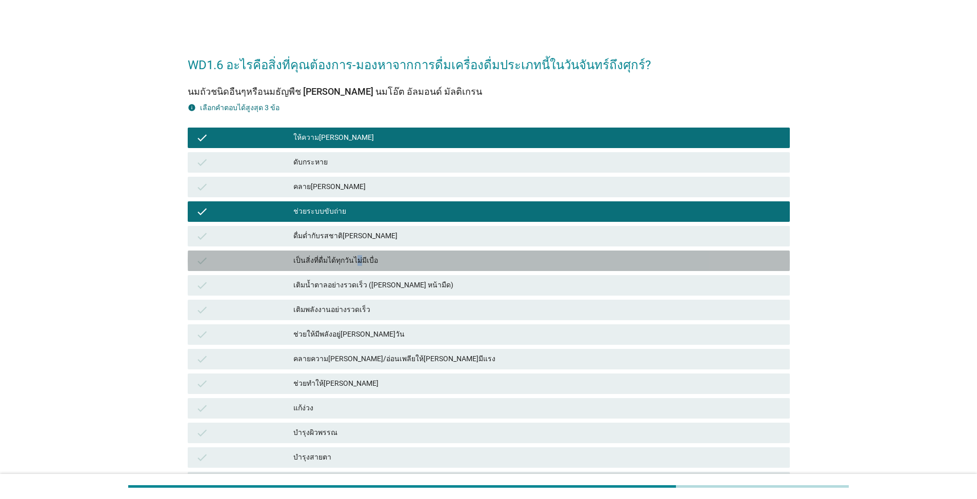
drag, startPoint x: 357, startPoint y: 256, endPoint x: 373, endPoint y: 307, distance: 53.0
click at [358, 262] on div "เป็นสิ่งที่ดื่มได้ทุกวันไม่มีเบื่อ" at bounding box center [537, 261] width 488 height 12
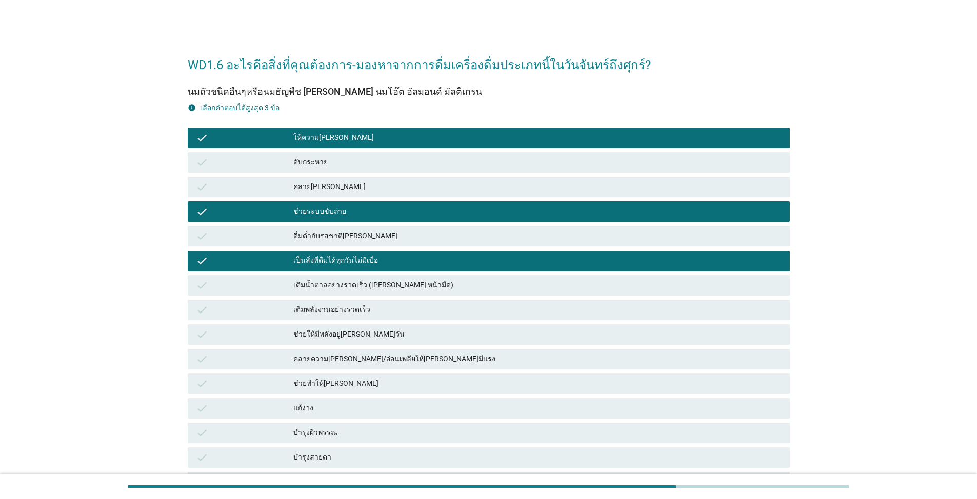
click at [386, 354] on div "คลายความ[PERSON_NAME]/อ่อนเพลียให้[PERSON_NAME]มีแรง" at bounding box center [537, 359] width 488 height 12
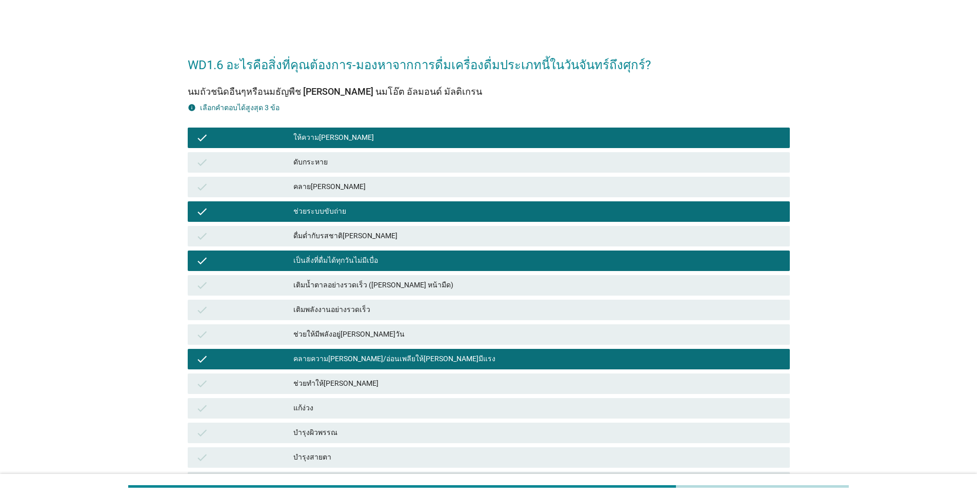
click at [395, 397] on div "check แก้ง่วง" at bounding box center [489, 408] width 606 height 25
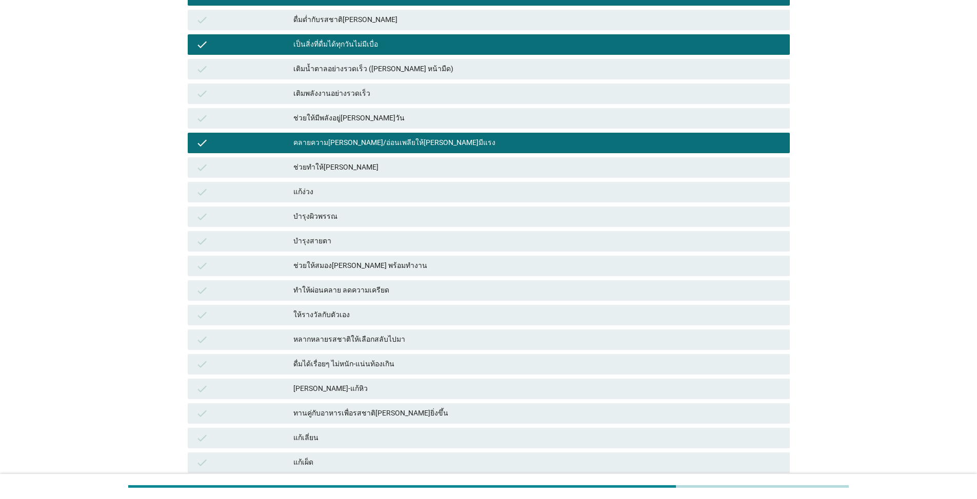
scroll to position [256, 0]
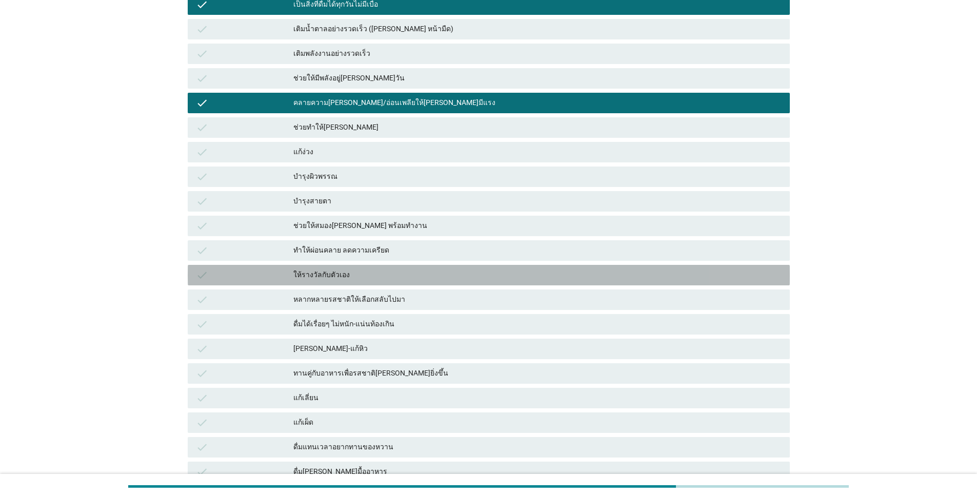
click at [393, 273] on div "ให้รางวัลกับตัวเอง" at bounding box center [537, 275] width 488 height 12
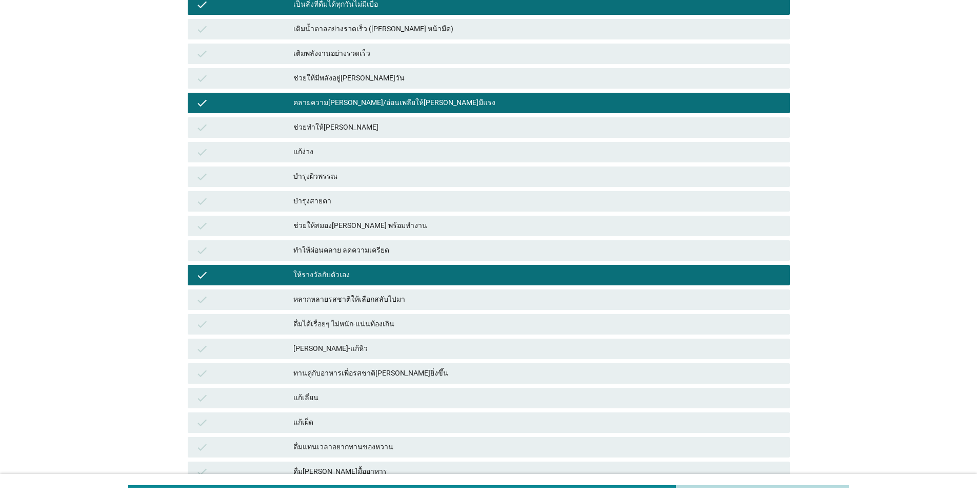
click at [403, 344] on div "check [PERSON_NAME]-แก้หิว" at bounding box center [489, 349] width 602 height 21
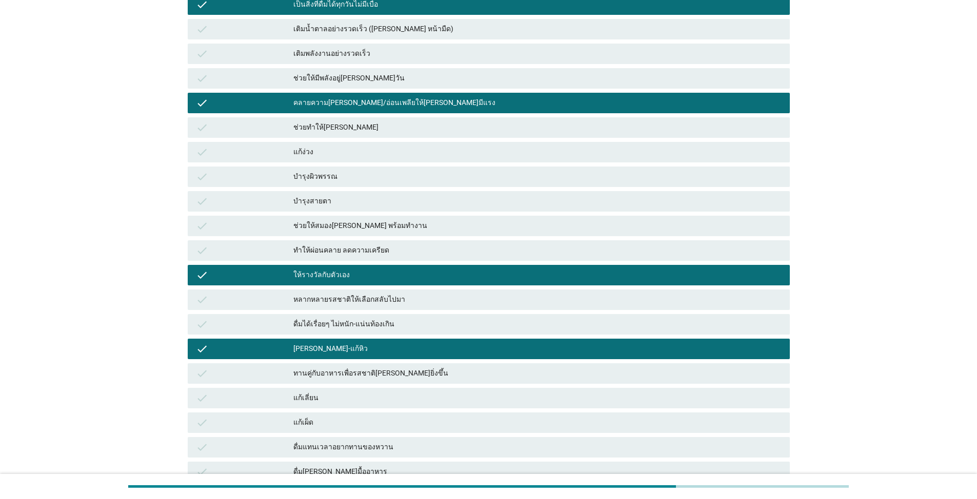
click at [414, 386] on div "check แก้เลี่ยน" at bounding box center [489, 398] width 606 height 25
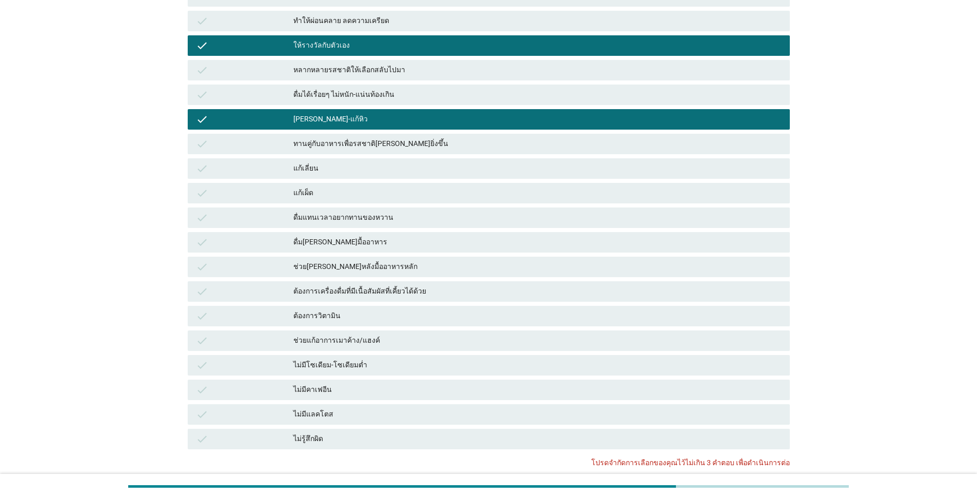
scroll to position [513, 0]
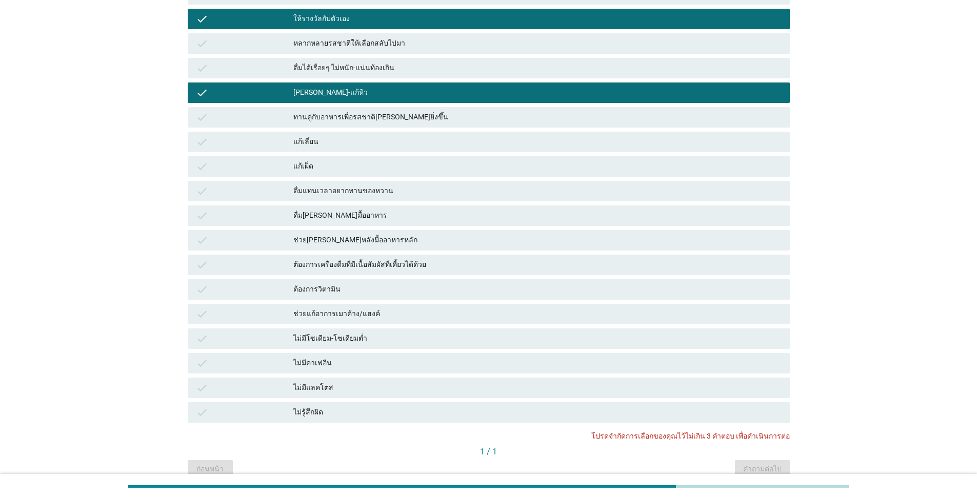
click at [420, 274] on div "check ต้องการเครื่องดื่มที่มีเนื้อสัมผัสที่เคี้ยวได้ด้วย" at bounding box center [489, 265] width 602 height 21
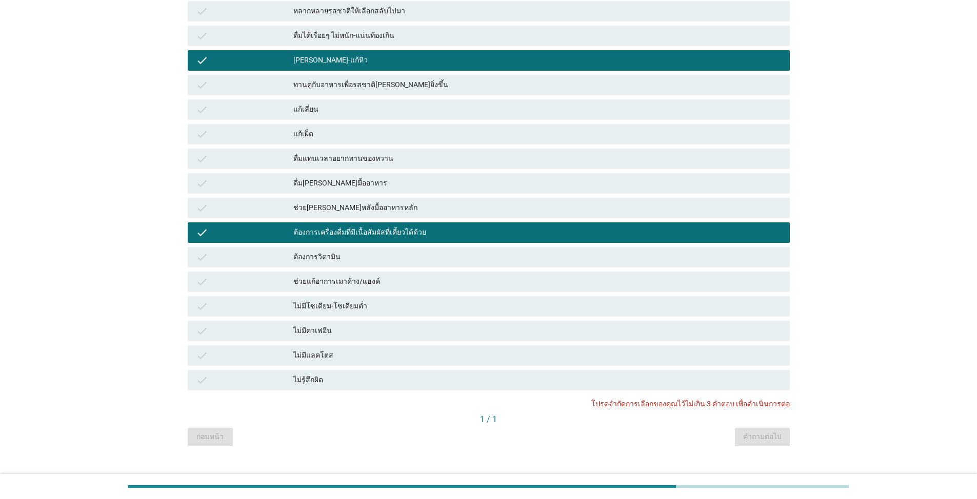
scroll to position [562, 0]
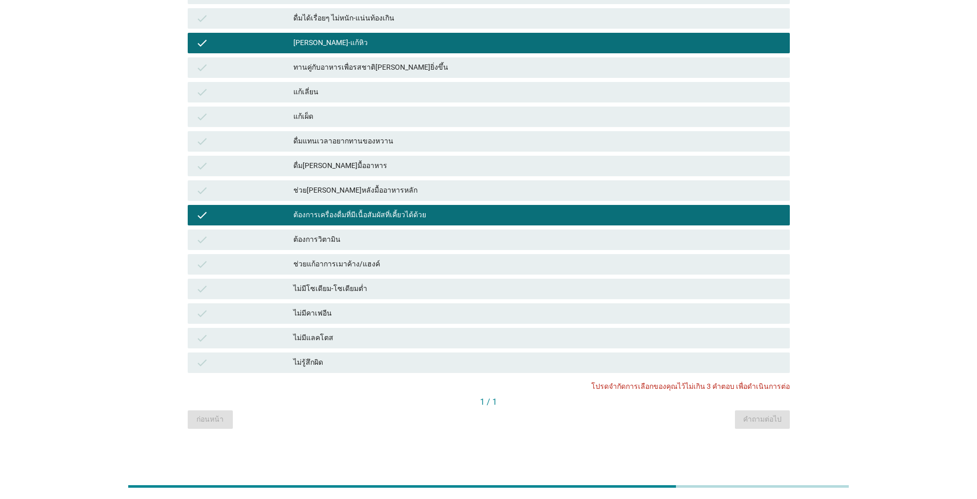
click at [362, 211] on div "ต้องการเครื่องดื่มที่มีเนื้อสัมผัสที่เคี้ยวได้ด้วย" at bounding box center [537, 215] width 488 height 12
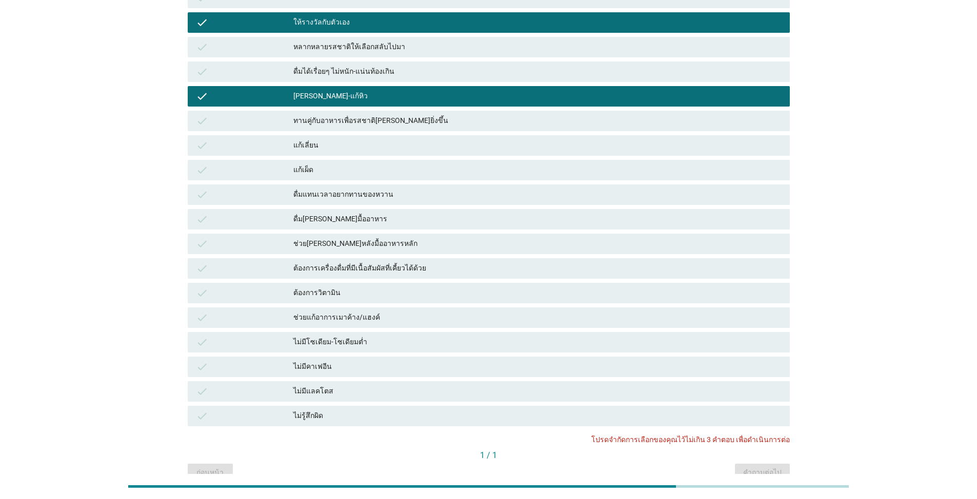
scroll to position [409, 0]
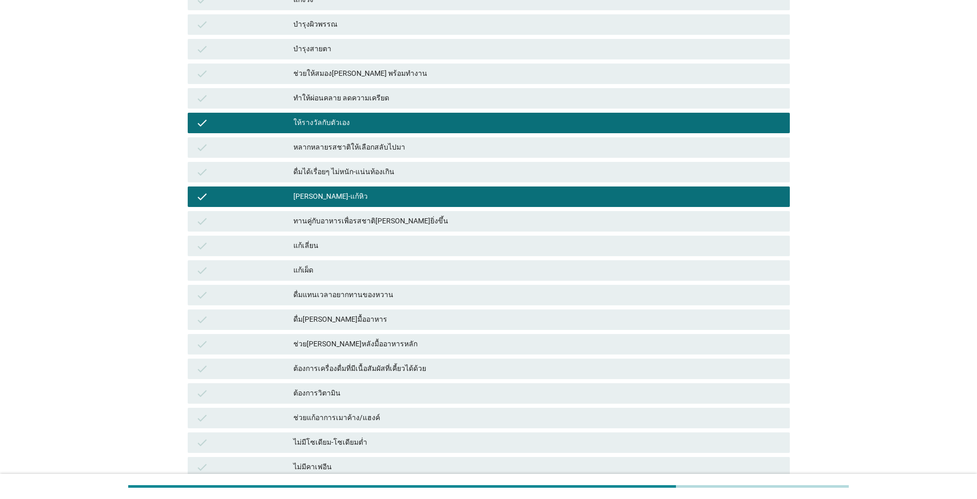
click at [374, 121] on div "ให้รางวัลกับตัวเอง" at bounding box center [537, 123] width 488 height 12
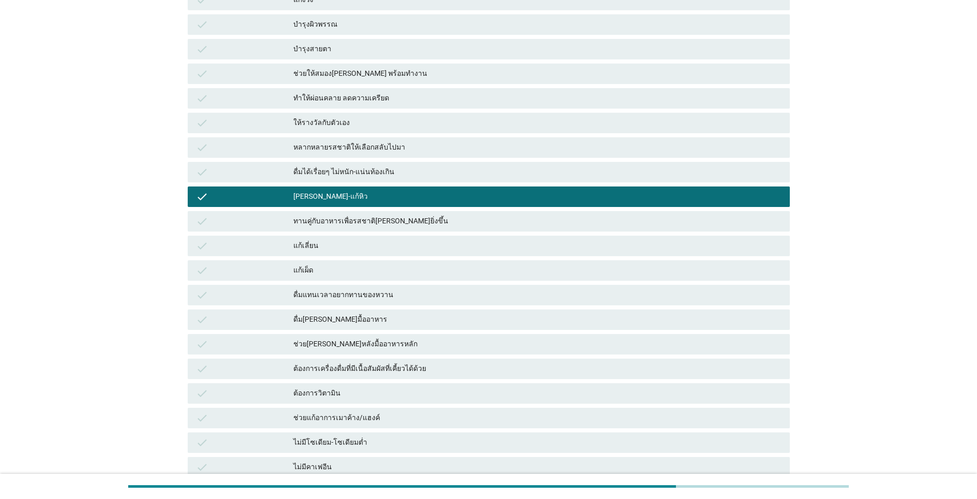
drag, startPoint x: 380, startPoint y: 202, endPoint x: 381, endPoint y: 197, distance: 5.2
click at [380, 201] on div "[PERSON_NAME]-แก้หิว" at bounding box center [537, 197] width 488 height 12
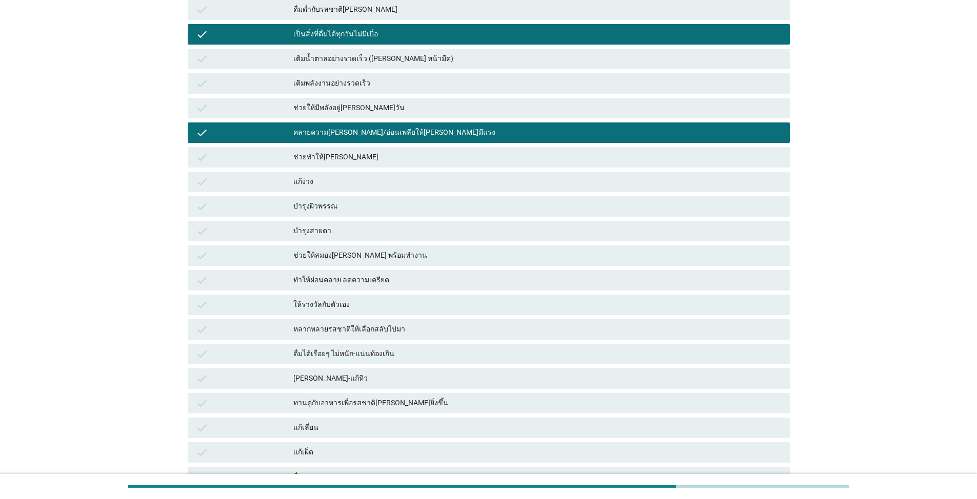
scroll to position [0, 0]
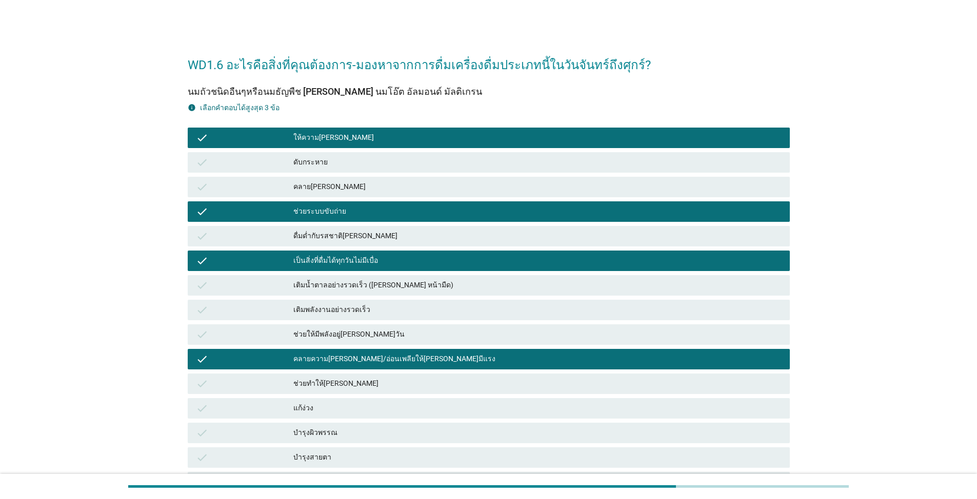
click at [444, 199] on div "check ช่วยระบบขับถ่าย" at bounding box center [489, 211] width 606 height 25
click at [442, 264] on div "เป็นสิ่งที่ดื่มได้ทุกวันไม่มีเบื่อ" at bounding box center [537, 261] width 488 height 12
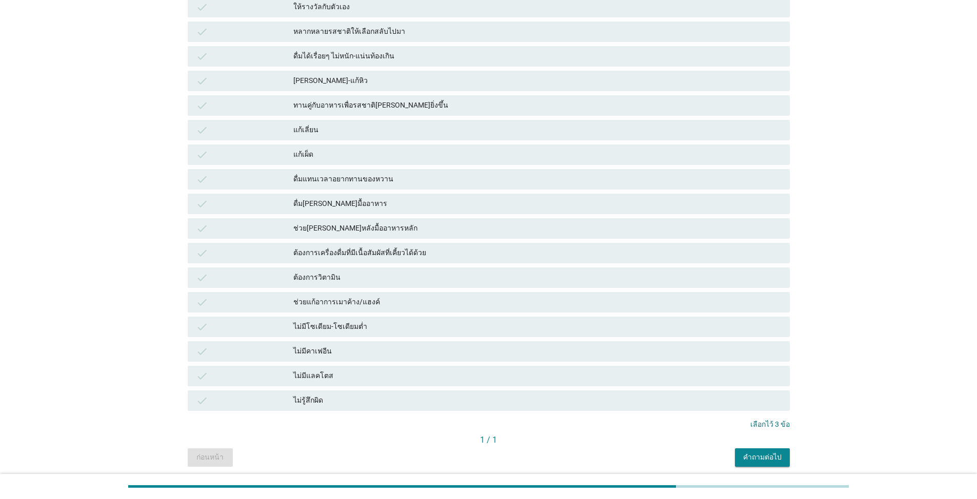
scroll to position [562, 0]
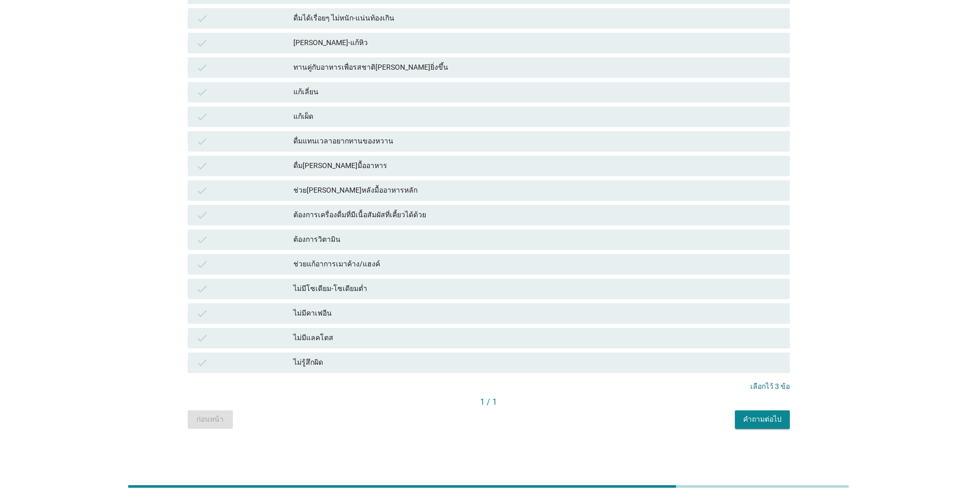
click at [504, 424] on div "คำถามต่อไป" at bounding box center [762, 419] width 38 height 11
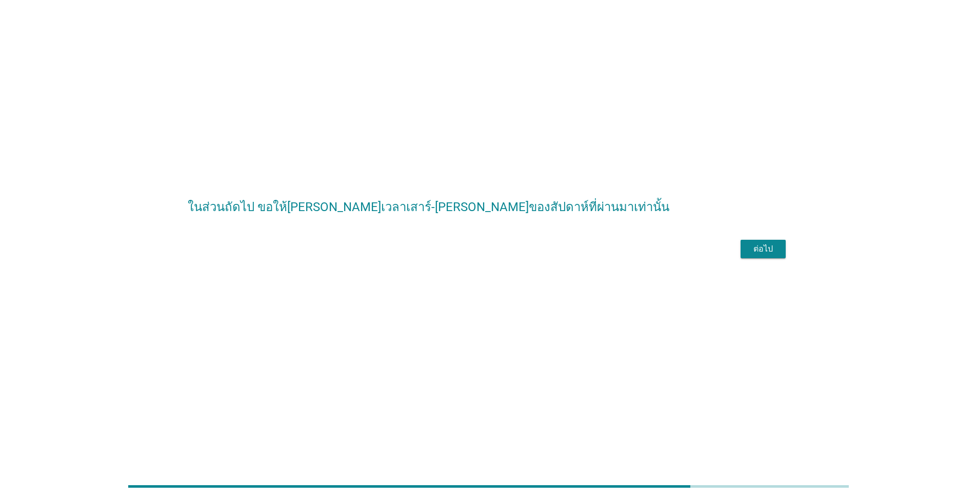
scroll to position [0, 0]
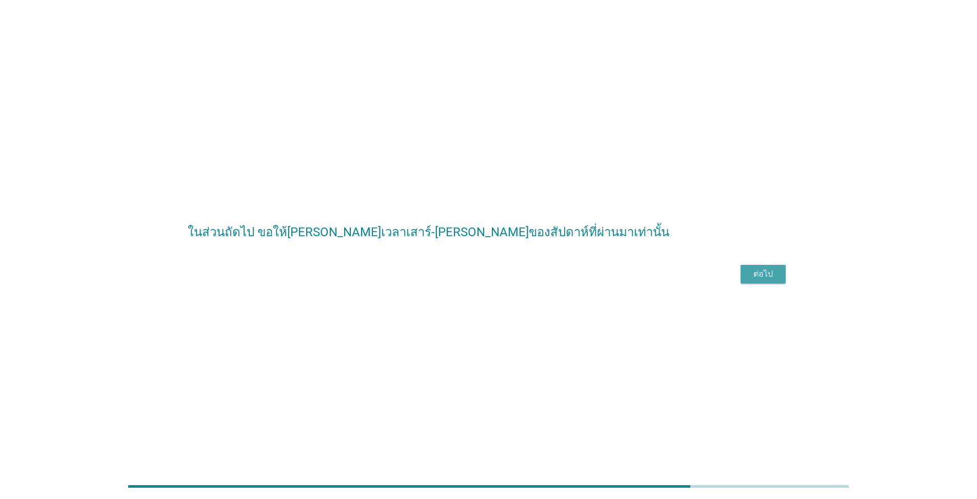
click at [504, 280] on div "ต่อไป" at bounding box center [763, 274] width 29 height 12
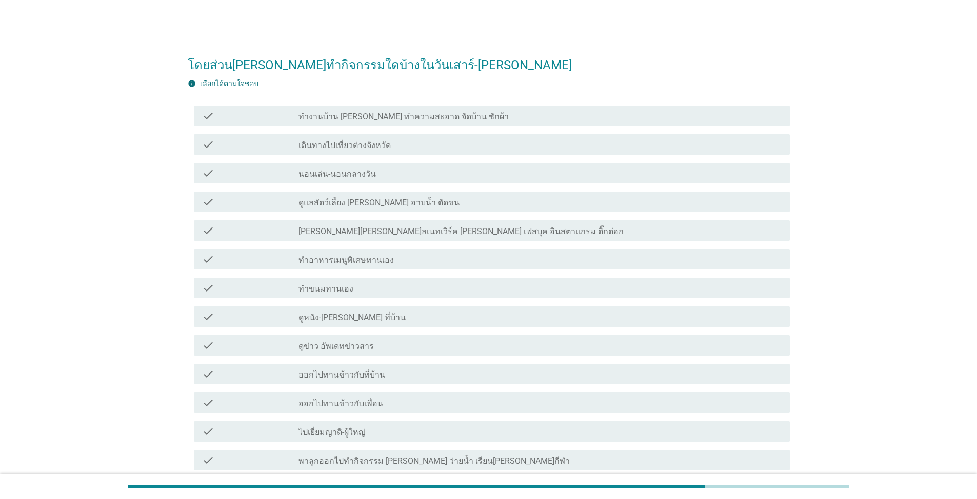
click at [413, 104] on div "check check_box_outline_blank ทำงานบ้าน [PERSON_NAME] ทำความสะอาด จัดบ้าน ซักผ้า" at bounding box center [489, 116] width 602 height 29
click at [415, 117] on label "ทำงานบ้าน [PERSON_NAME] ทำความสะอาด จัดบ้าน ซักผ้า" at bounding box center [403, 117] width 210 height 10
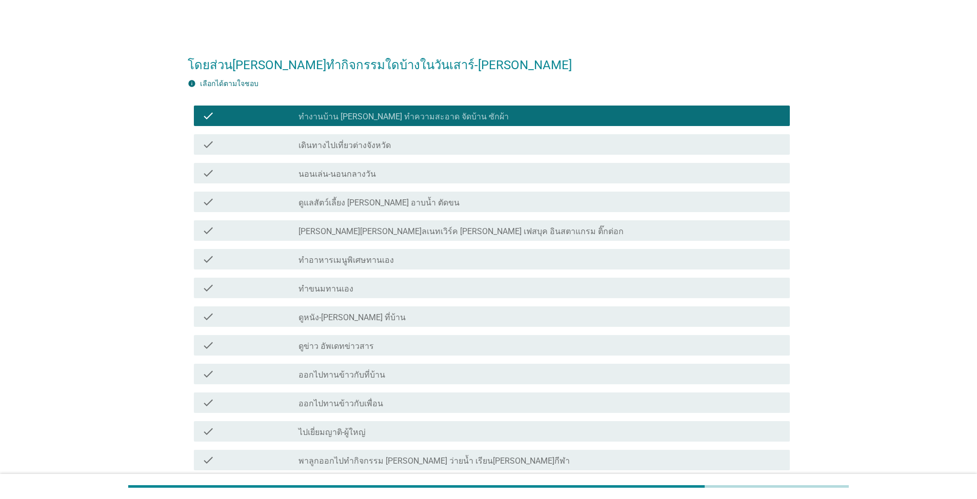
drag, startPoint x: 417, startPoint y: 188, endPoint x: 434, endPoint y: 234, distance: 49.1
click at [417, 188] on div "check check_box_outline_blank ดูแลสัตว์เลี้ยง [PERSON_NAME] อาบน้ำ ตัดขน" at bounding box center [489, 202] width 602 height 29
drag, startPoint x: 464, startPoint y: 304, endPoint x: 412, endPoint y: 241, distance: 81.9
click at [465, 302] on div "check check_box_outline_blank ดูหนัง-[PERSON_NAME] ที่บ้าน" at bounding box center [489, 316] width 602 height 29
click at [403, 184] on div "check check_box_outline_blank นอนเล่น-นอนกลางวัน" at bounding box center [489, 173] width 602 height 29
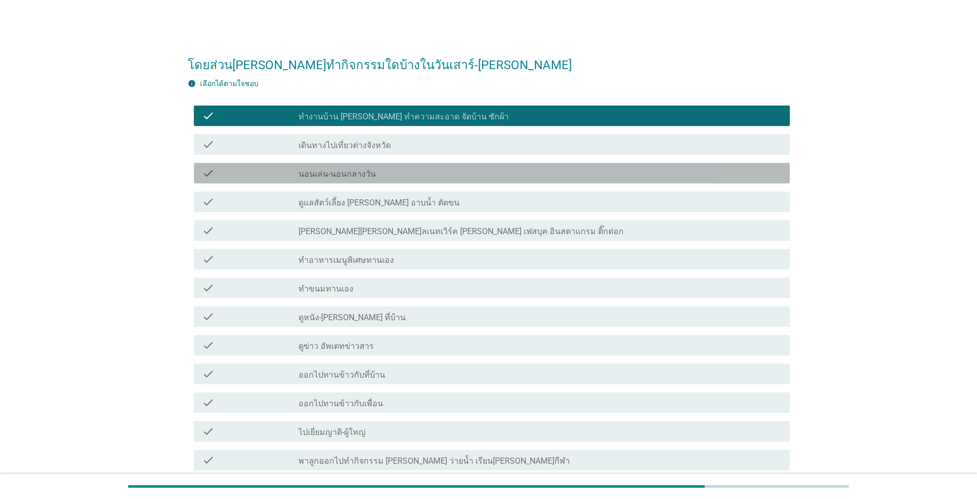
click at [406, 168] on div "check_box_outline_blank นอนเล่น-นอนกลางวัน" at bounding box center [539, 173] width 483 height 12
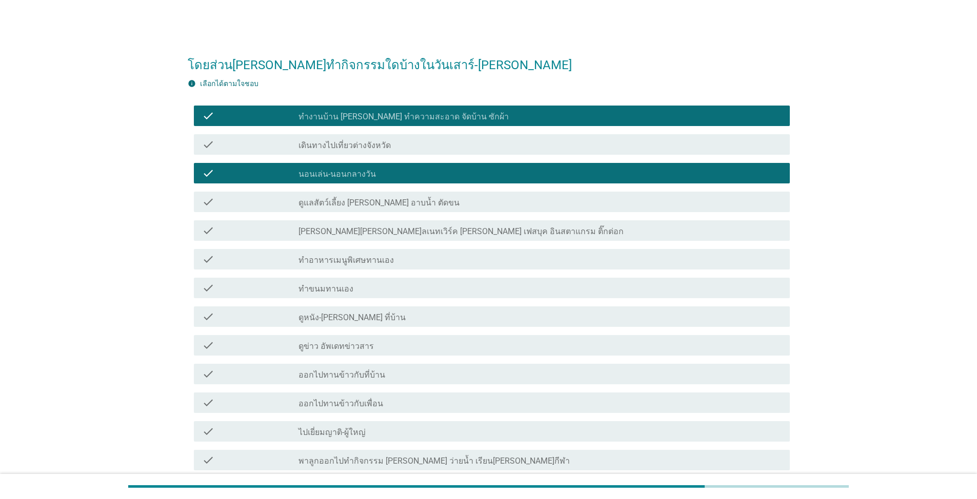
click at [425, 246] on div "check check_box_outline_blank ทำอาหารเมนูพิเศษทานเอง" at bounding box center [489, 259] width 602 height 29
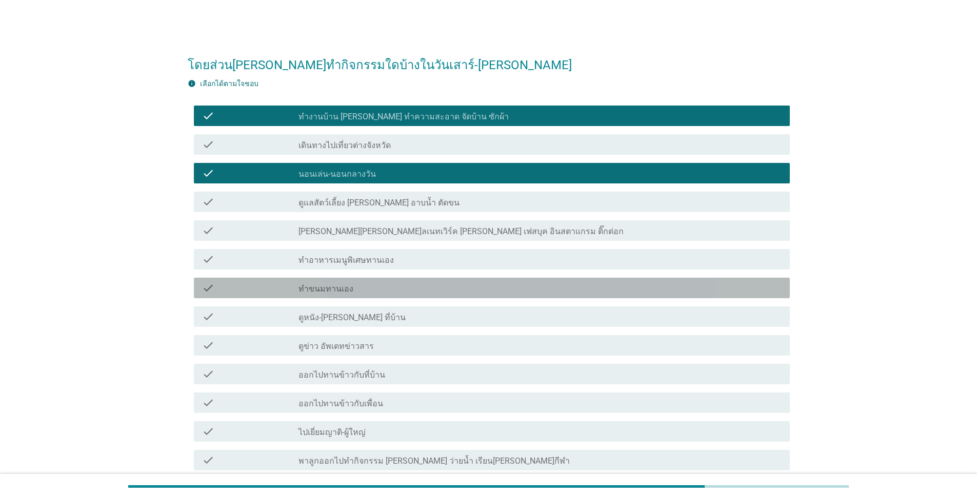
click at [318, 295] on div "check check_box_outline_blank ทำขนมทานเอง" at bounding box center [492, 288] width 596 height 21
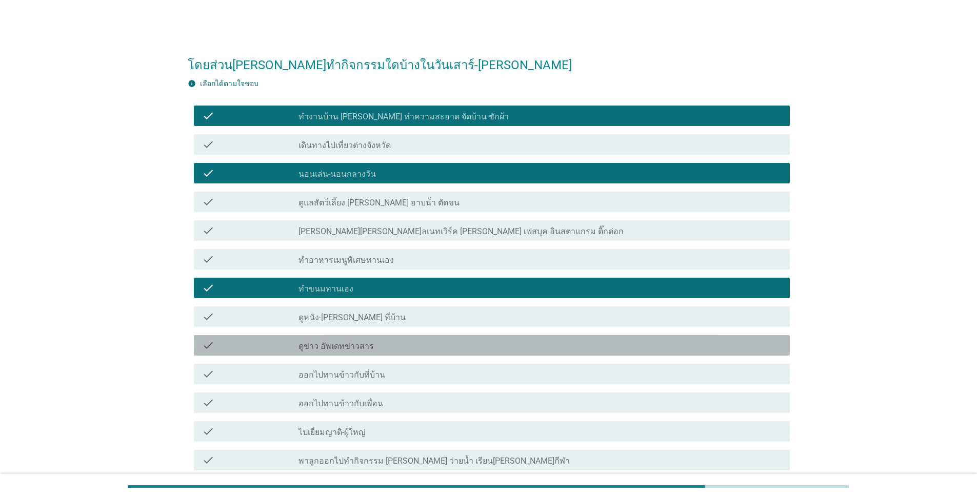
click at [306, 335] on div "check check_box_outline_blank ดูข่าว อัพเดทข่าวสาร" at bounding box center [492, 345] width 596 height 21
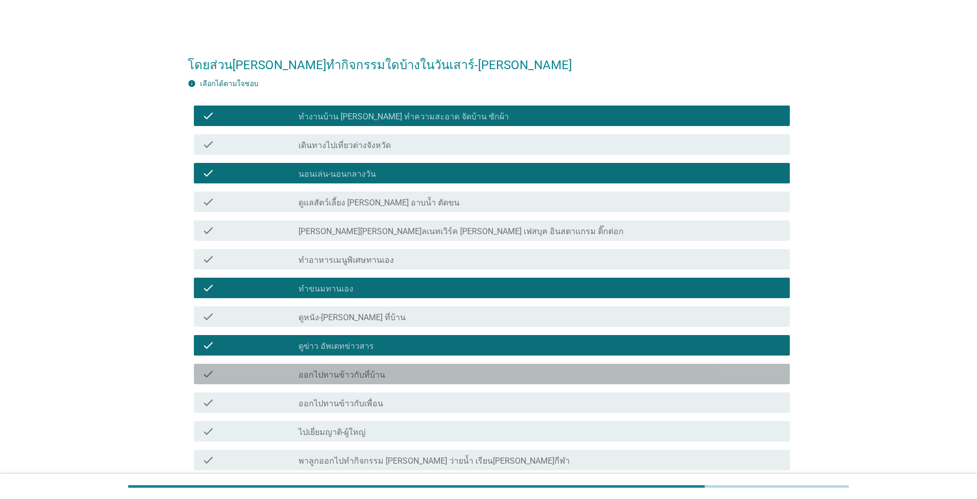
click at [337, 381] on div "check check_box_outline_blank ออกไปทานข้าวกับที่บ้าน" at bounding box center [492, 374] width 596 height 21
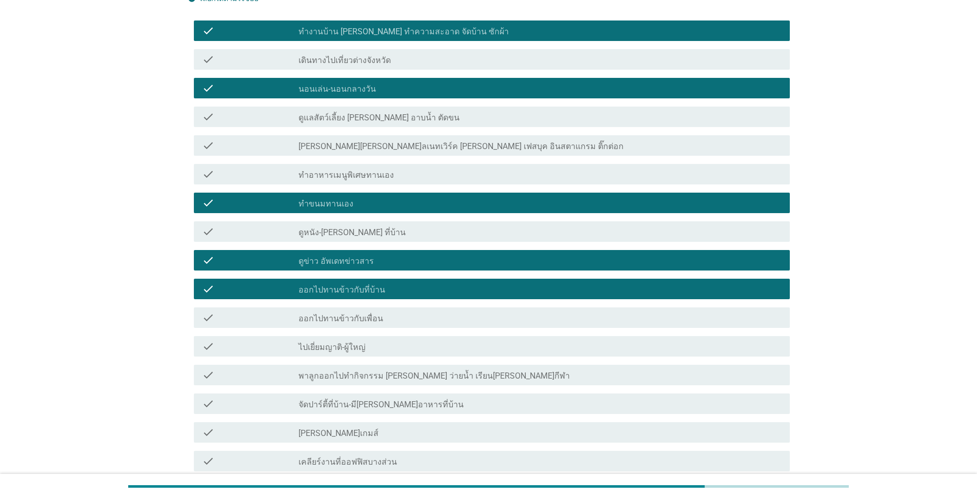
scroll to position [154, 0]
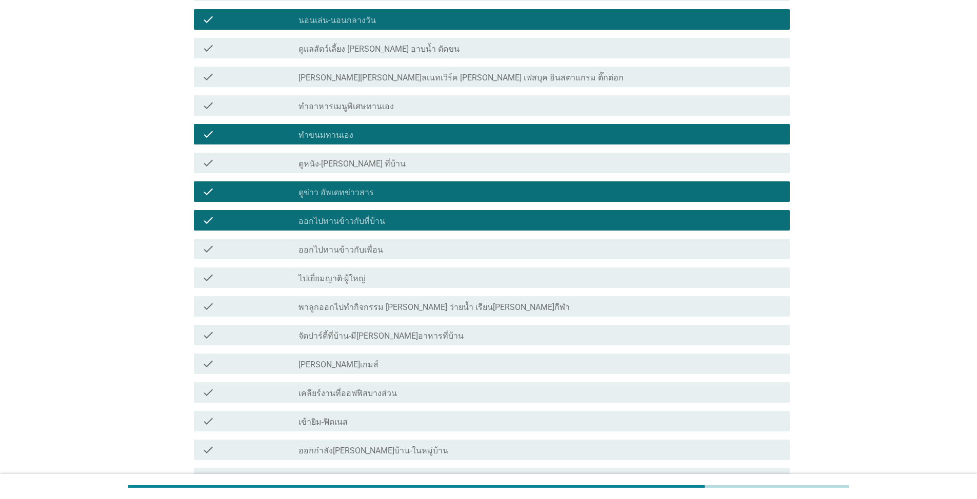
click at [415, 81] on label "[PERSON_NAME][PERSON_NAME]ลเนทเวิร์ค [PERSON_NAME] เฟสบุค อินสตาแกรม ติ๊กต่อก" at bounding box center [460, 78] width 325 height 10
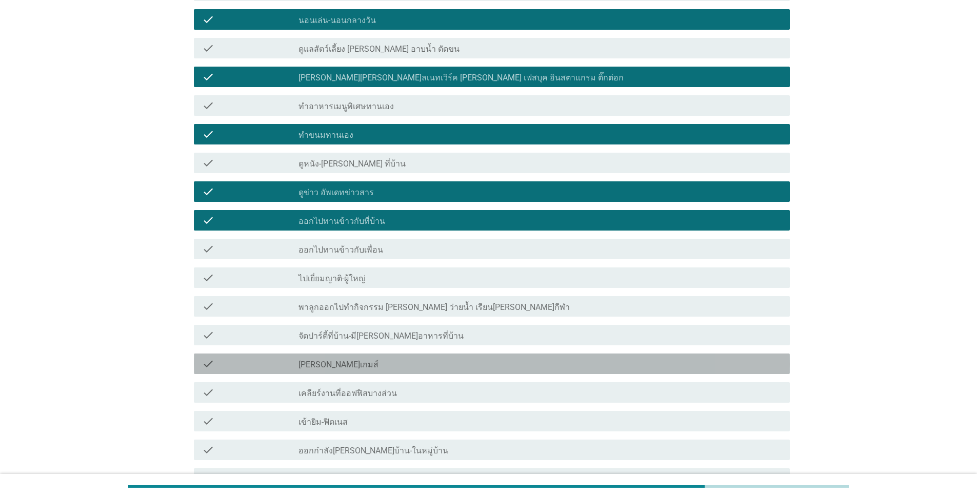
click at [363, 366] on div "check_box_outline_blank [PERSON_NAME]เกมส์" at bounding box center [539, 364] width 483 height 12
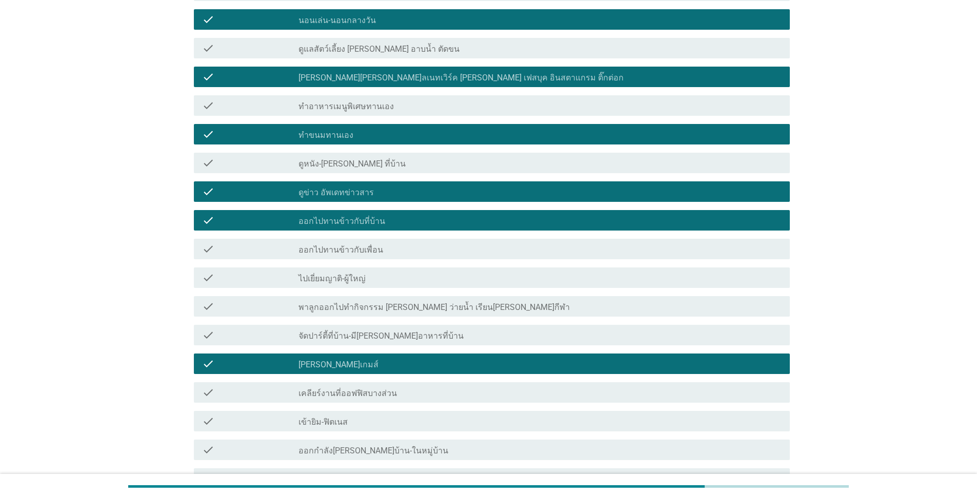
click at [409, 314] on div "check check_box_outline_blank พาลูกออกไปทำกิจกรรม [PERSON_NAME] ว่ายน้ำ เรียน[P…" at bounding box center [492, 306] width 596 height 21
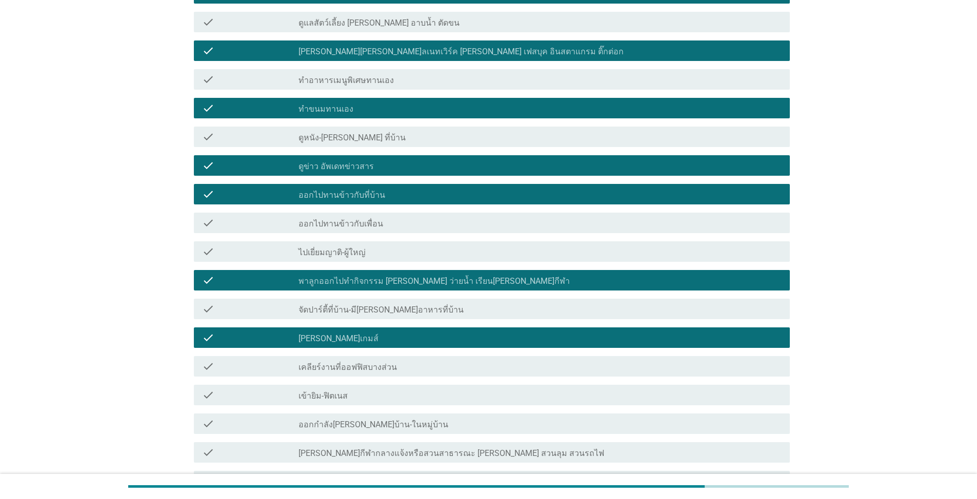
scroll to position [205, 0]
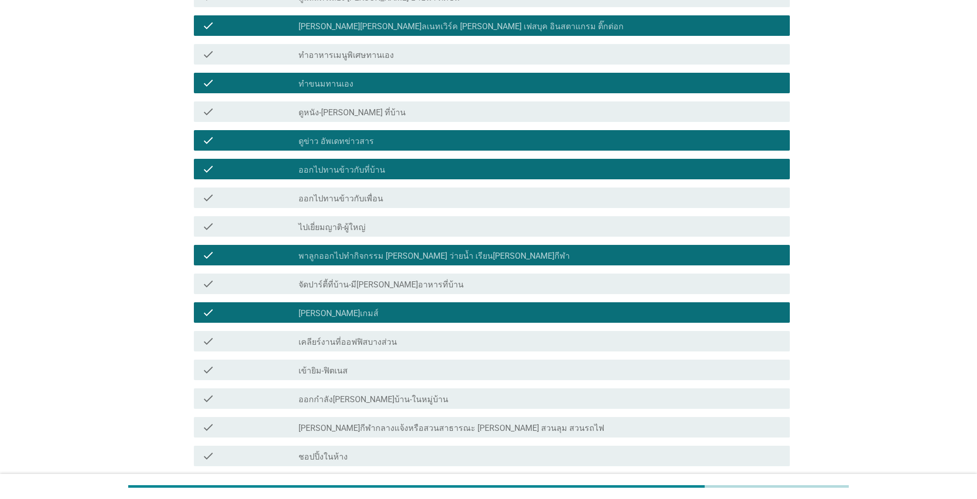
click at [375, 381] on div "check check_box_outline_blank เข้ายิม-ฟิตเนส" at bounding box center [489, 370] width 602 height 29
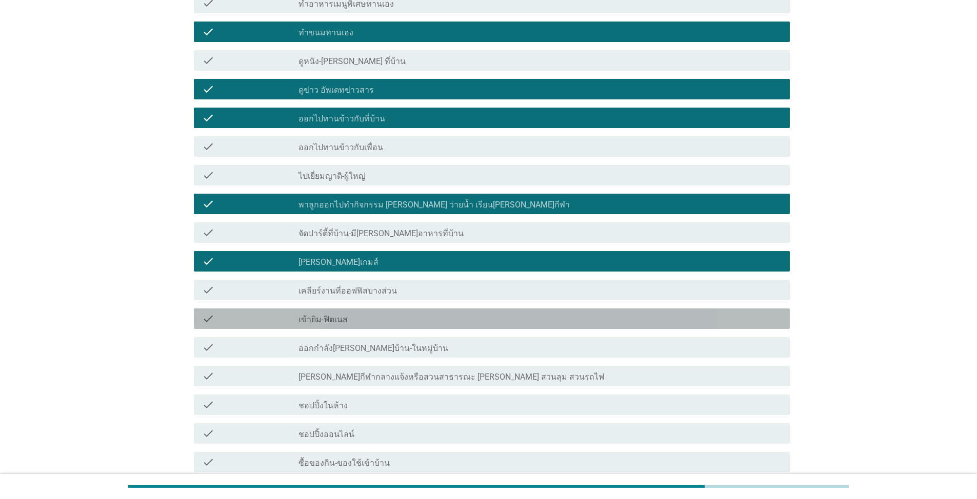
click at [319, 317] on label "เข้ายิม-ฟิตเนส" at bounding box center [322, 320] width 49 height 10
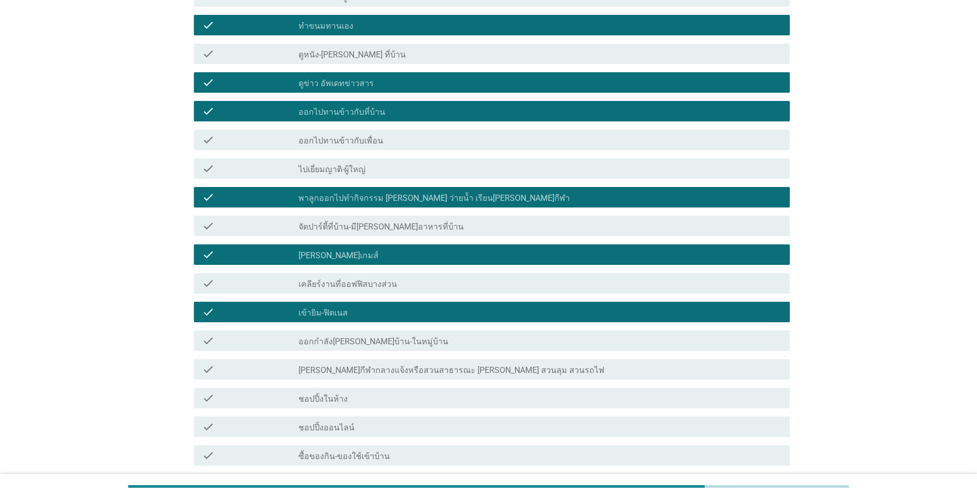
scroll to position [407, 0]
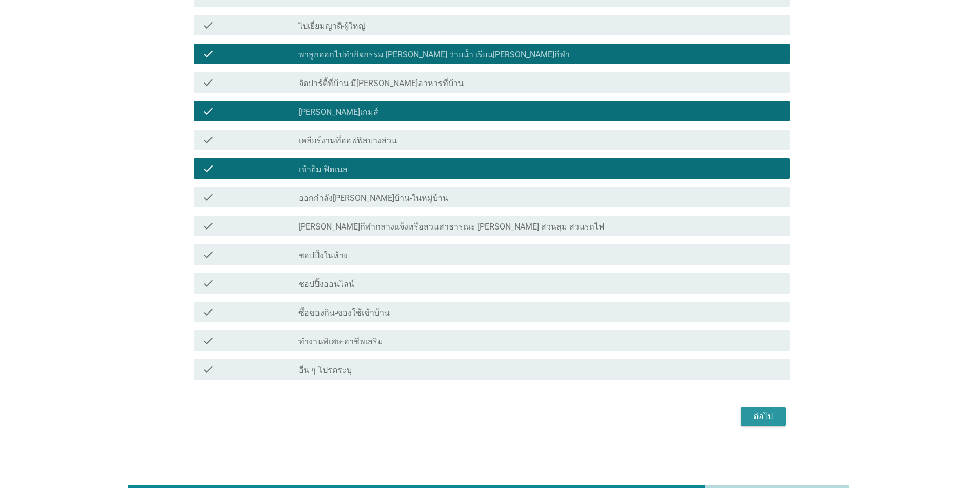
drag, startPoint x: 781, startPoint y: 418, endPoint x: 750, endPoint y: 412, distance: 31.8
click at [504, 417] on button "ต่อไป" at bounding box center [762, 417] width 45 height 18
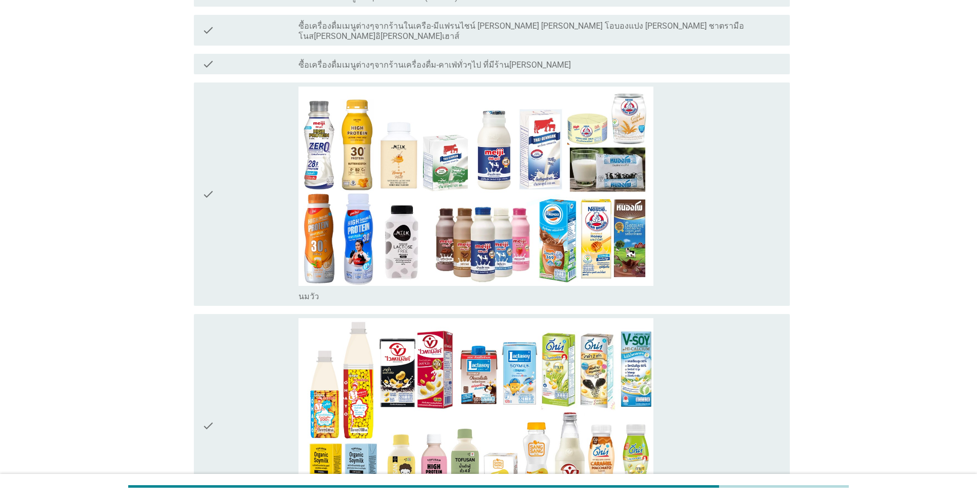
scroll to position [0, 0]
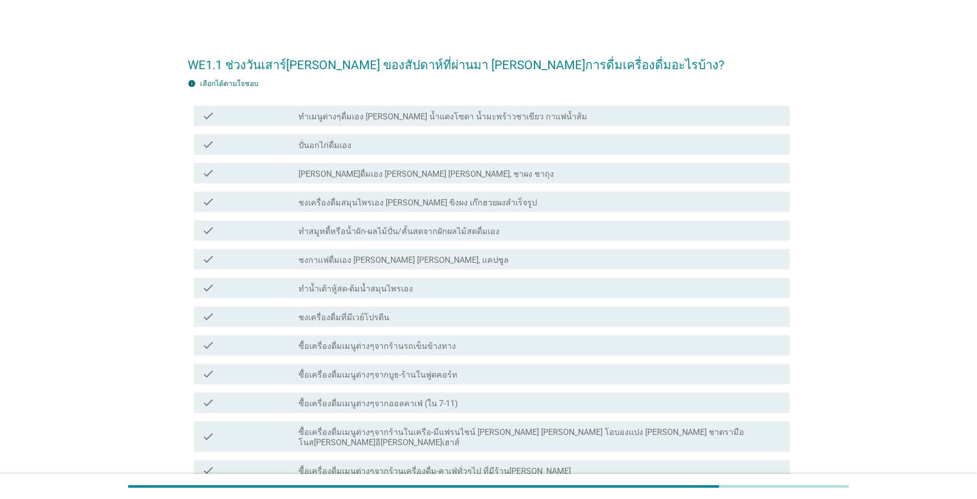
click at [393, 107] on div "check check_box_outline_blank ทำเมนูต่างๆดื่มเอง [PERSON_NAME] น้ำแดงโซดา น้ำมะ…" at bounding box center [492, 116] width 596 height 21
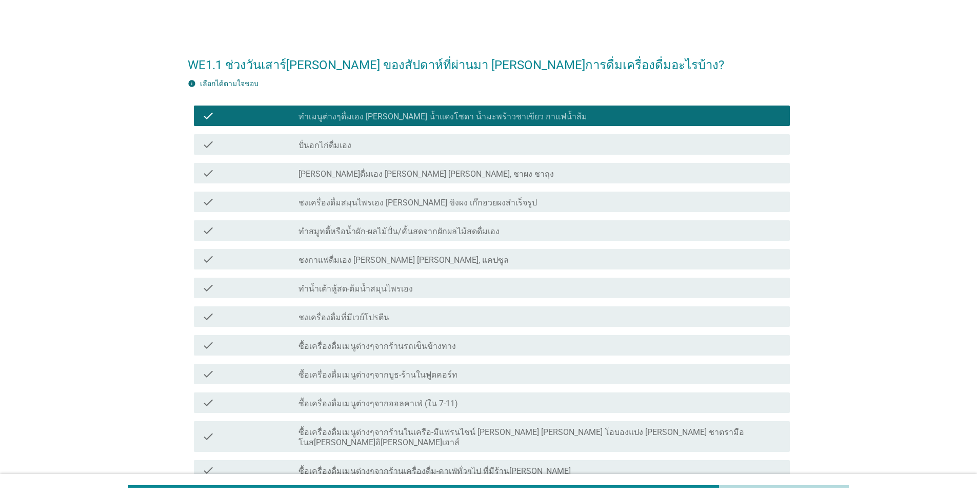
click at [363, 177] on label "[PERSON_NAME]ดื่มเอง [PERSON_NAME] [PERSON_NAME], ชาผง ชาถุง" at bounding box center [425, 174] width 255 height 10
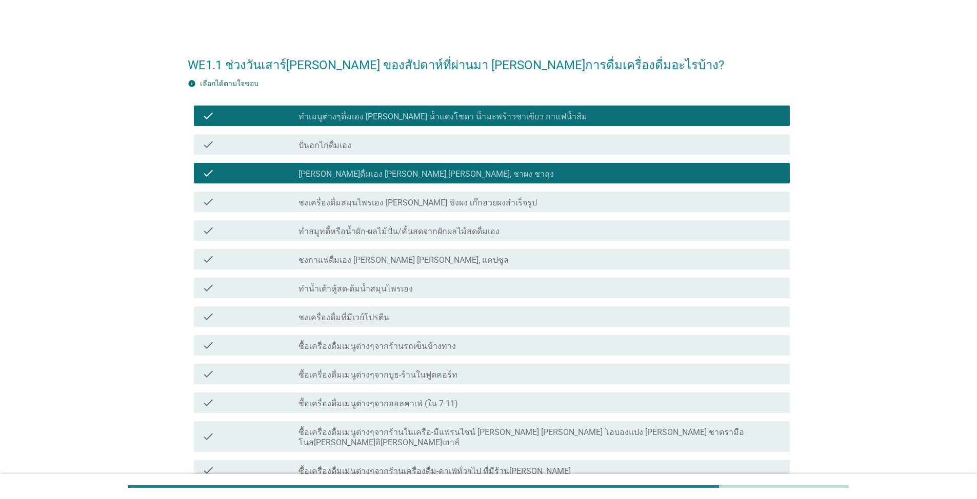
click at [406, 273] on div "check check_box_outline_blank ชงกาแฟดื่มเอง [PERSON_NAME] [PERSON_NAME], แคปซูล" at bounding box center [489, 259] width 602 height 29
click at [360, 261] on label "ชงกาแฟดื่มเอง [PERSON_NAME] [PERSON_NAME], แคปซูล" at bounding box center [403, 260] width 210 height 10
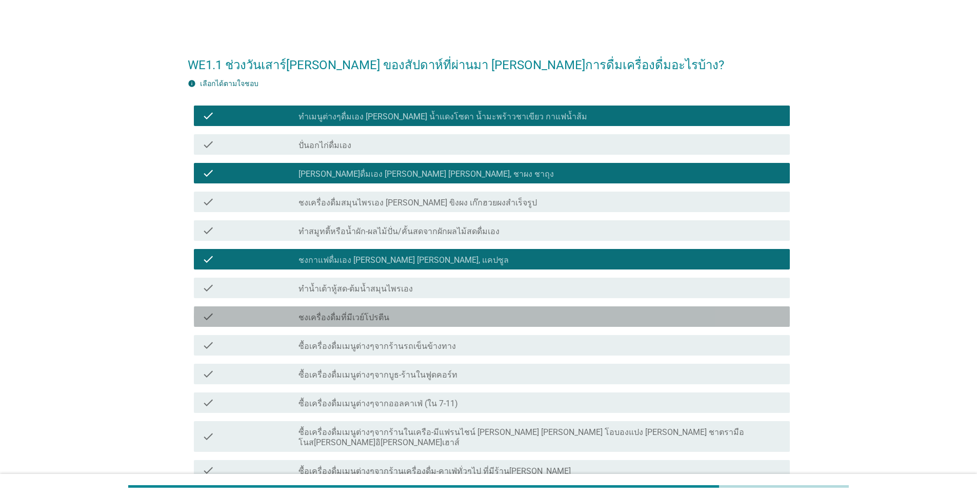
drag, startPoint x: 376, startPoint y: 326, endPoint x: 397, endPoint y: 376, distance: 54.5
click at [377, 328] on div "check check_box_outline_blank ชงเครื่องดื่มที่มีเวย์โปรตีน" at bounding box center [489, 316] width 602 height 29
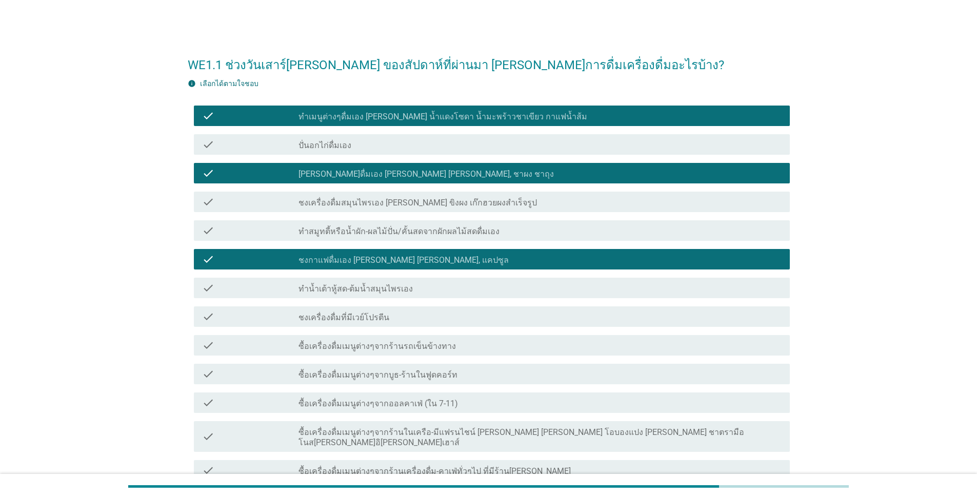
click at [397, 377] on label "ซื้อเครื่องดื่มเมนูต่างๆจากบูธ-ร้านในฟูดคอร์ท" at bounding box center [377, 375] width 159 height 10
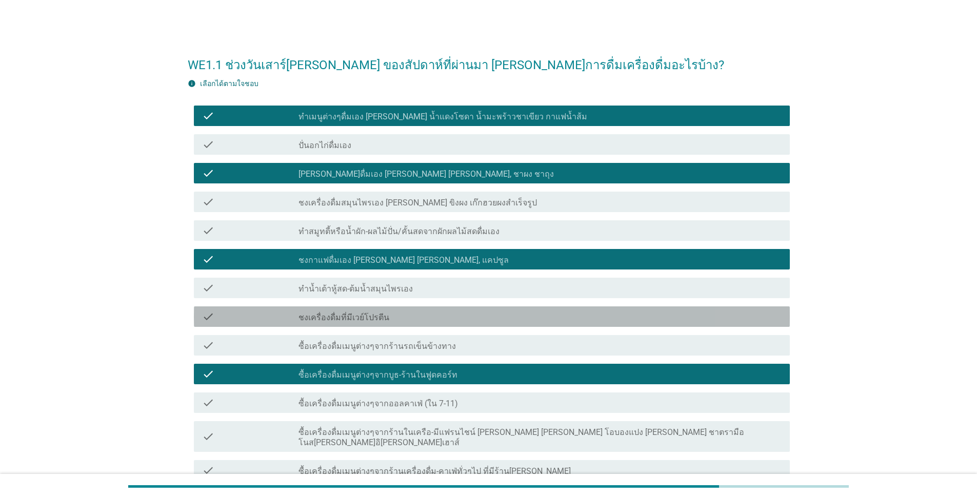
click at [379, 325] on div "check check_box_outline_blank ชงเครื่องดื่มที่มีเวย์โปรตีน" at bounding box center [492, 317] width 596 height 21
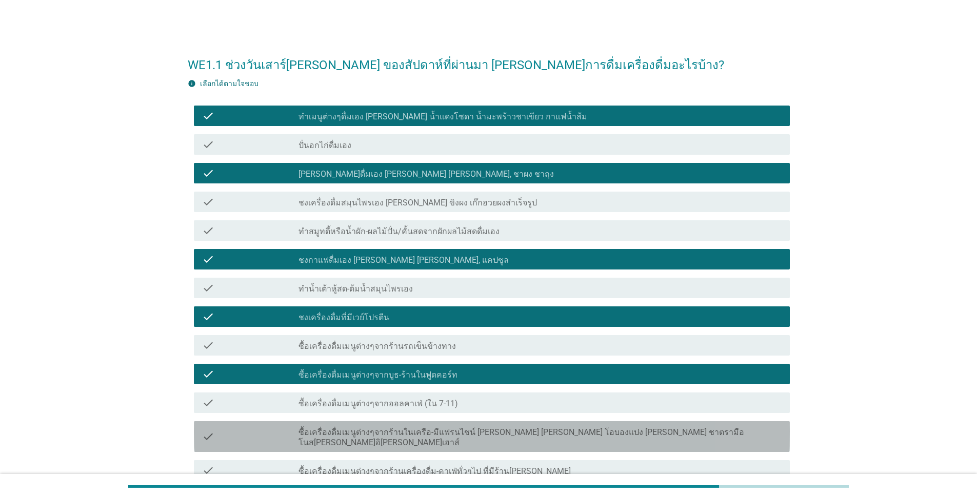
drag, startPoint x: 394, startPoint y: 435, endPoint x: 397, endPoint y: 426, distance: 9.1
click at [395, 433] on label "ซื้อเครื่องดื่มเมนูต่างๆจากร้านในเครือ-มีแฟรนไชน์ [PERSON_NAME] [PERSON_NAME] โ…" at bounding box center [539, 438] width 483 height 21
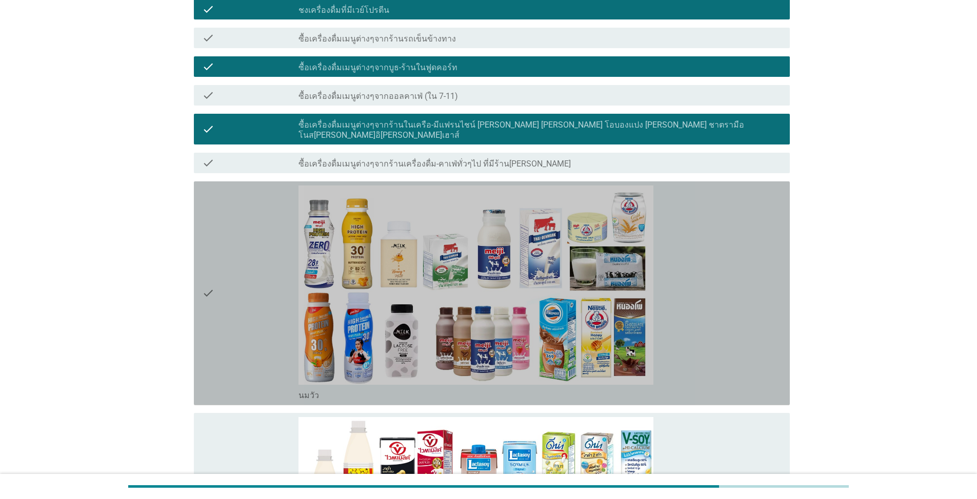
click at [208, 277] on icon "check" at bounding box center [208, 294] width 12 height 216
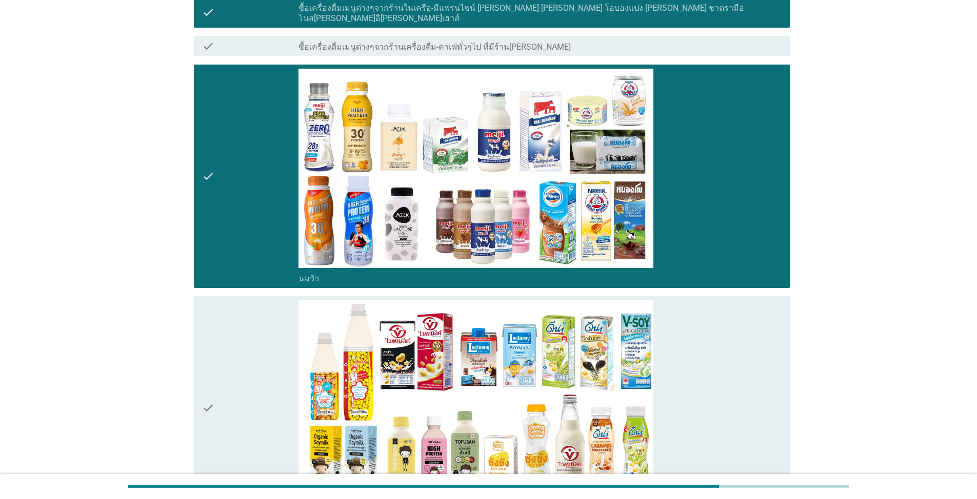
scroll to position [615, 0]
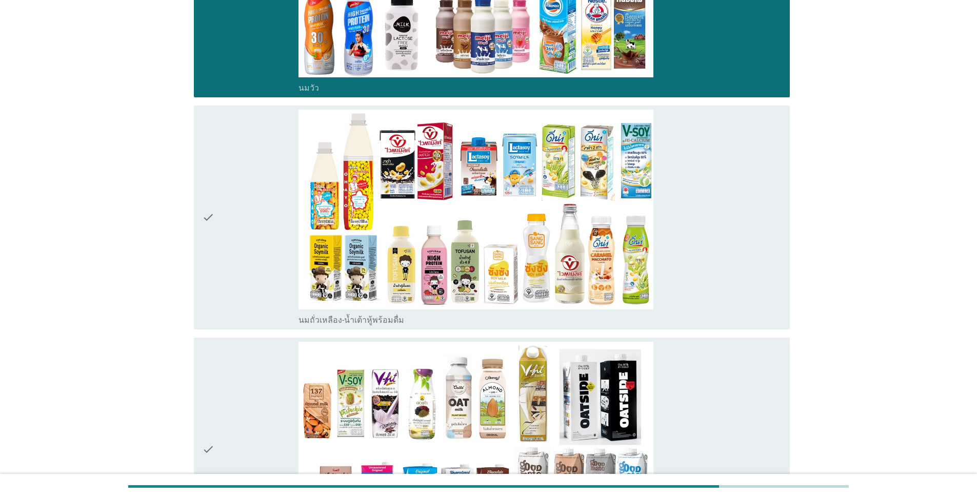
click at [211, 208] on icon "check" at bounding box center [208, 218] width 12 height 216
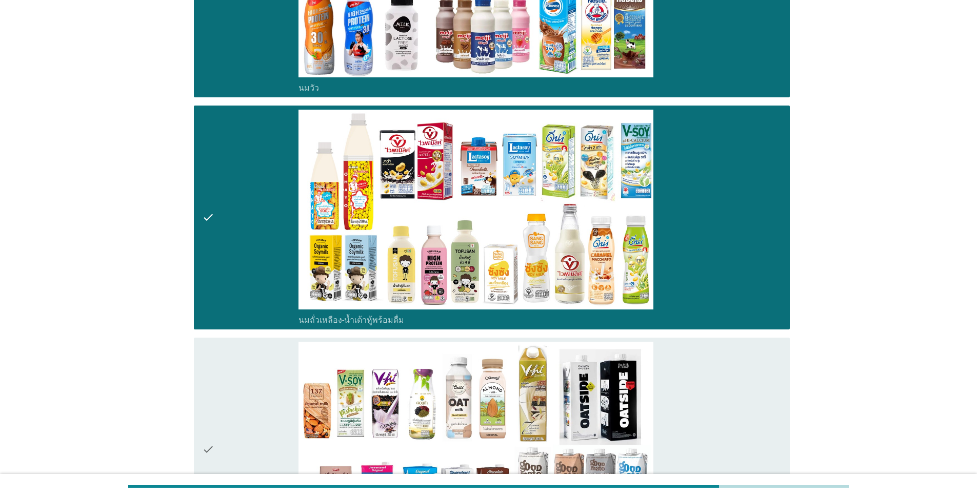
click at [209, 440] on icon "check" at bounding box center [208, 450] width 12 height 216
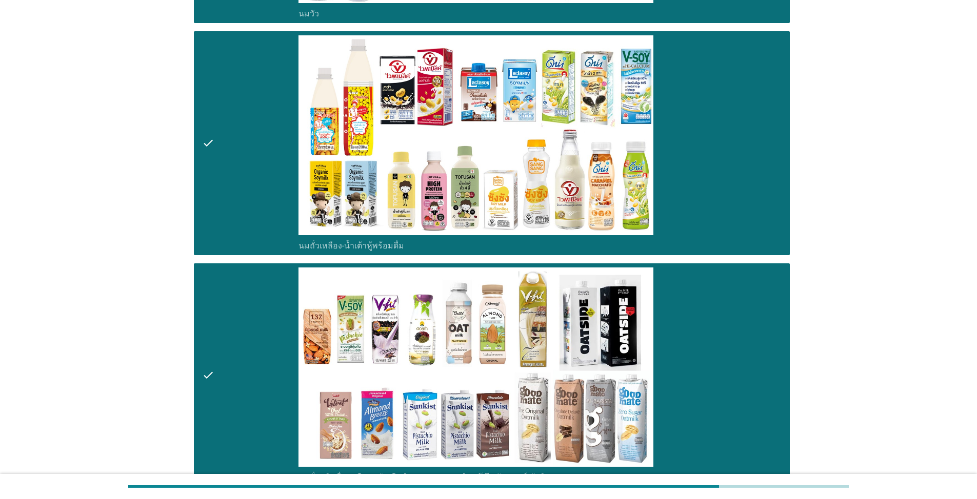
scroll to position [872, 0]
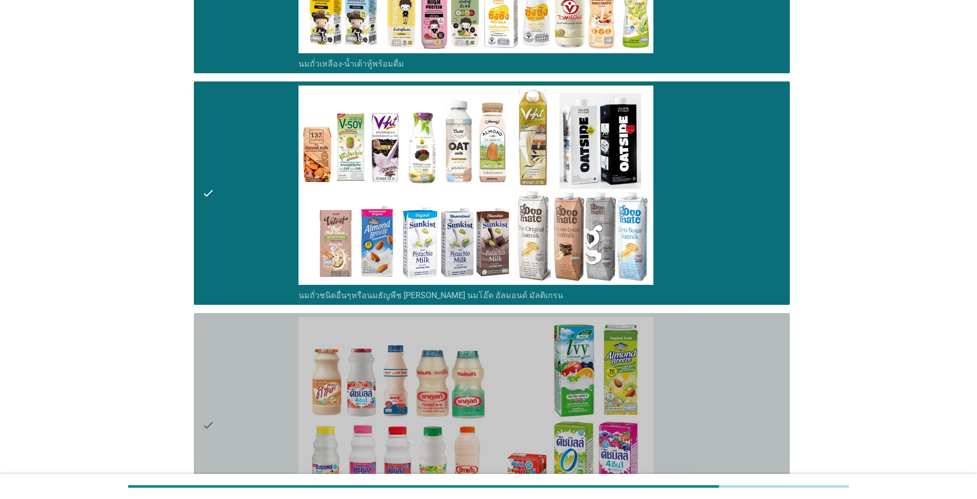
click at [211, 408] on icon "check" at bounding box center [208, 425] width 12 height 216
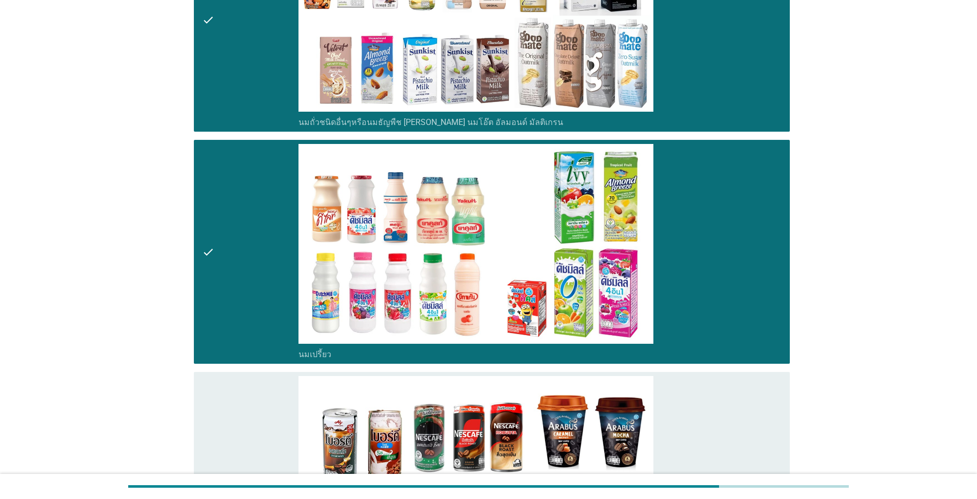
scroll to position [1077, 0]
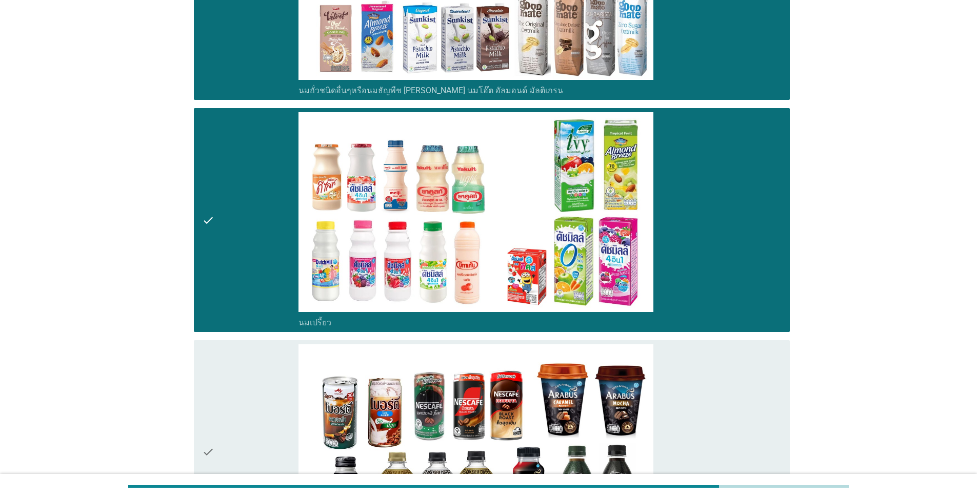
click at [203, 442] on icon "check" at bounding box center [208, 453] width 12 height 216
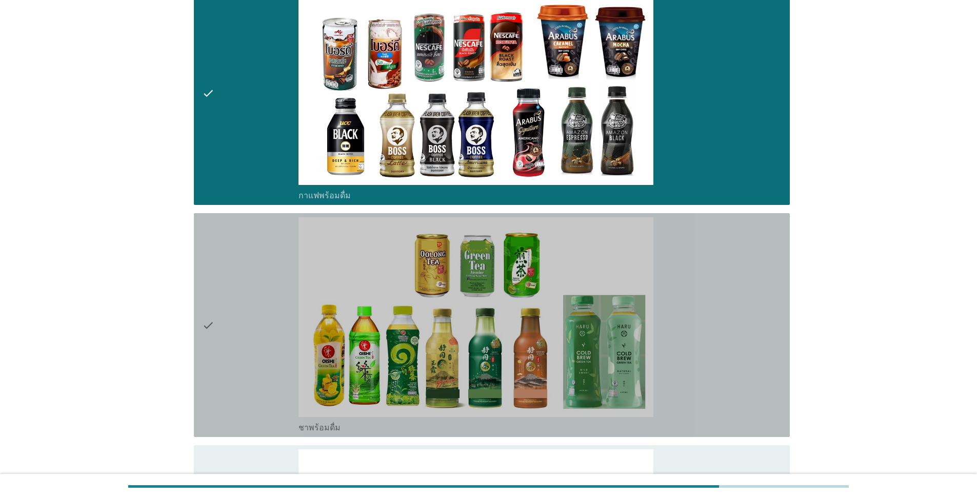
drag, startPoint x: 203, startPoint y: 314, endPoint x: 210, endPoint y: 315, distance: 7.2
click at [203, 314] on icon "check" at bounding box center [208, 325] width 12 height 216
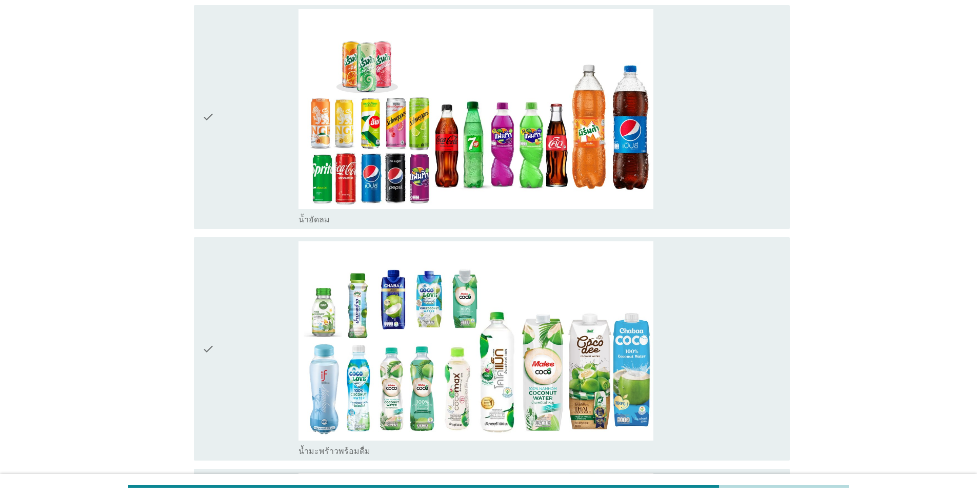
scroll to position [1999, 0]
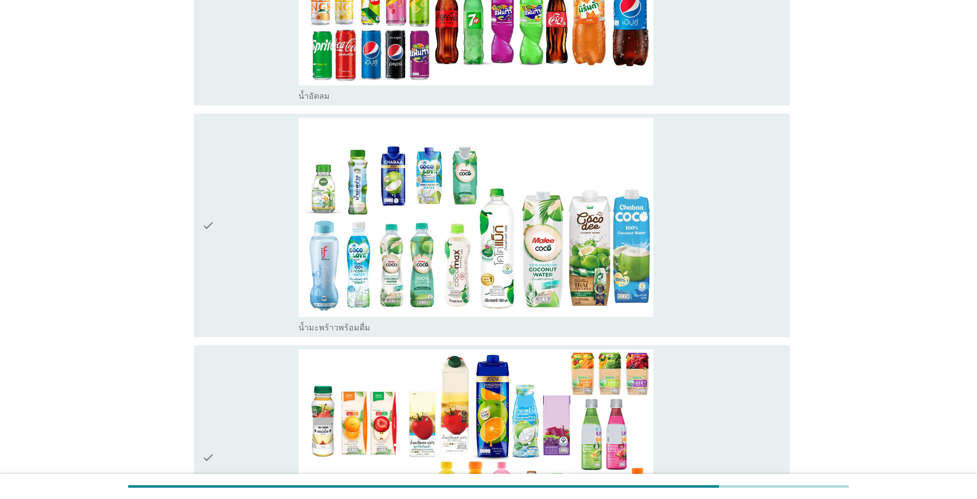
click at [205, 218] on icon "check" at bounding box center [208, 226] width 12 height 216
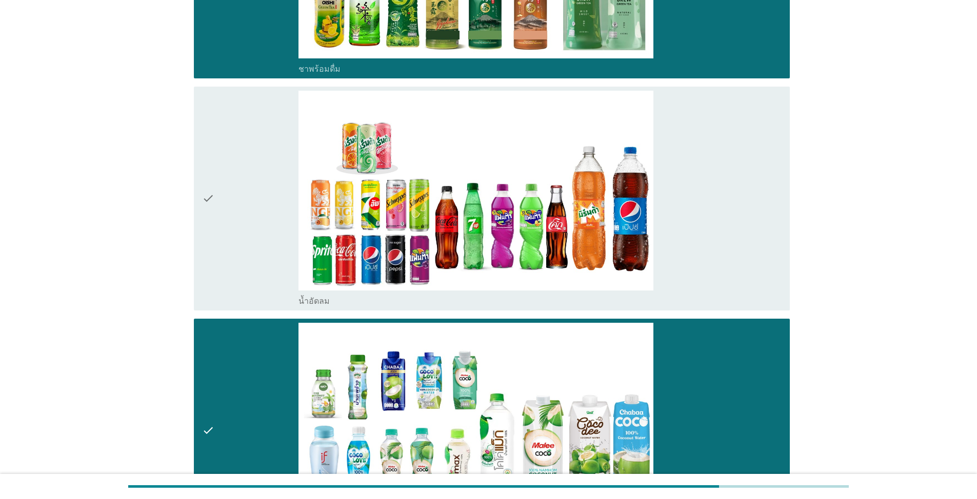
click at [214, 186] on div "check" at bounding box center [250, 199] width 96 height 216
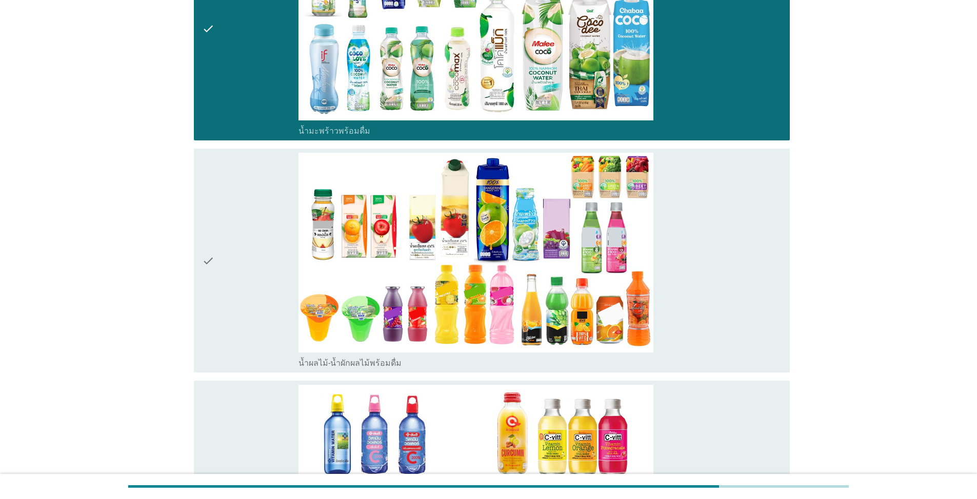
scroll to position [2307, 0]
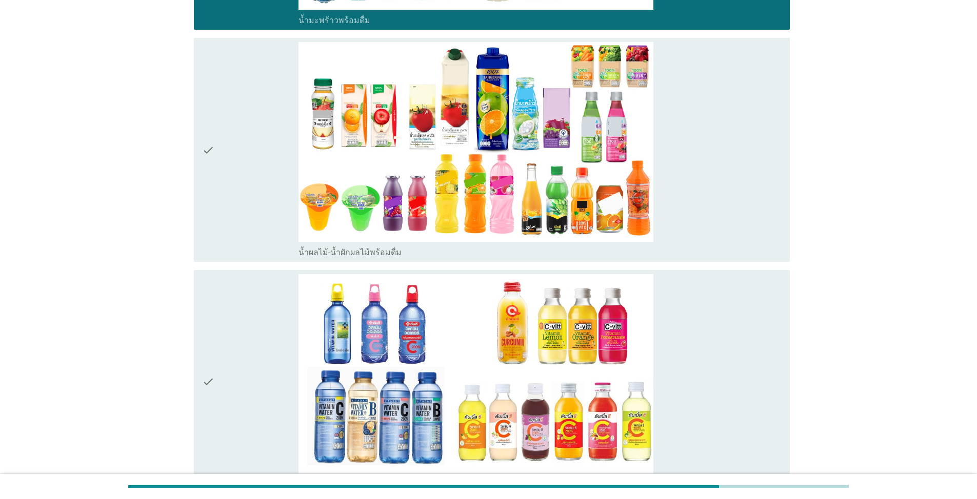
click at [207, 131] on icon "check" at bounding box center [208, 150] width 12 height 216
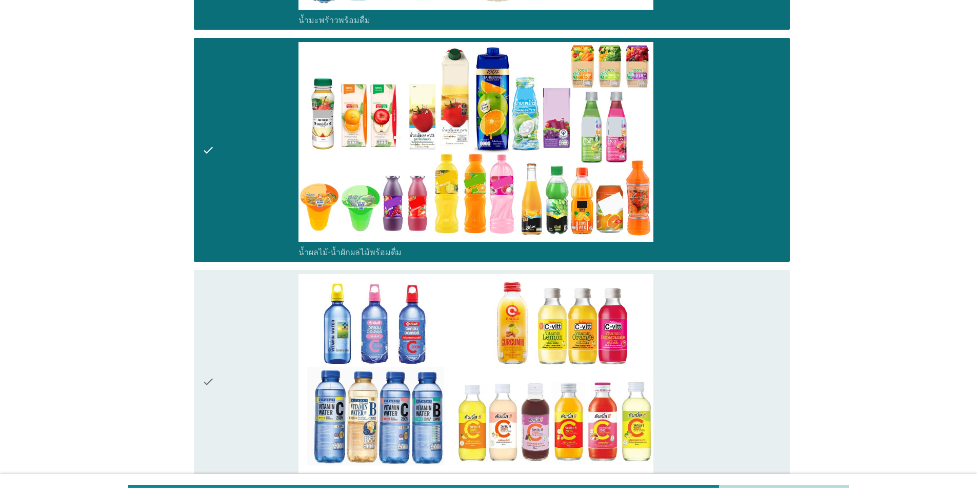
click at [201, 374] on div "check check_box_outline_blank น้ำวิตามิน-เครื่องดื่มวิตามิน" at bounding box center [492, 382] width 596 height 224
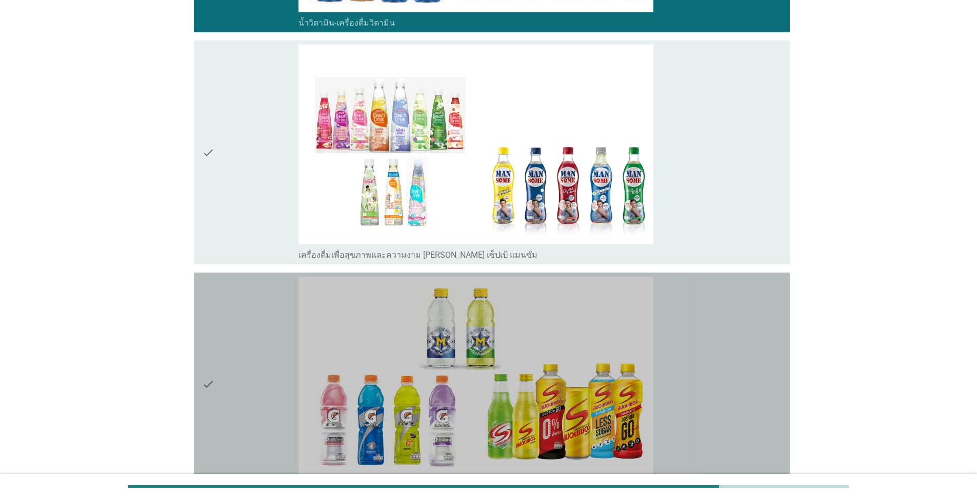
click at [213, 380] on icon "check" at bounding box center [208, 385] width 12 height 216
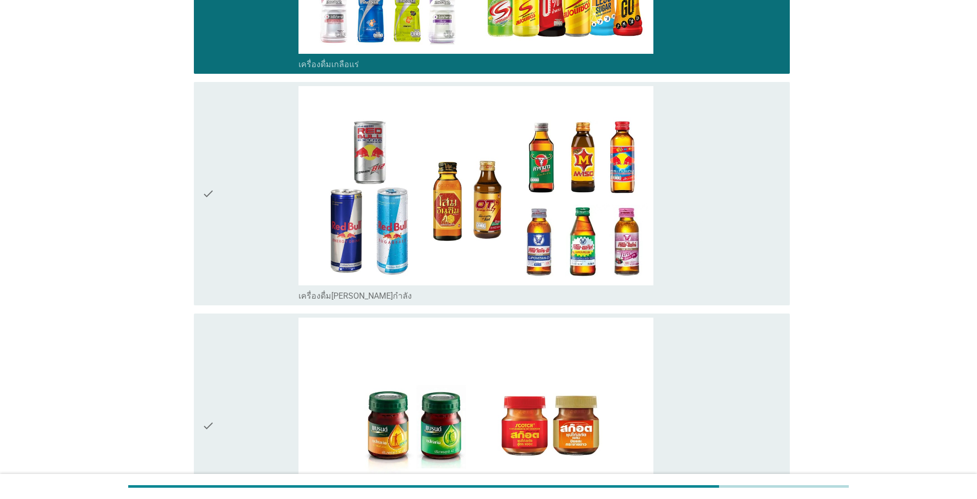
scroll to position [3332, 0]
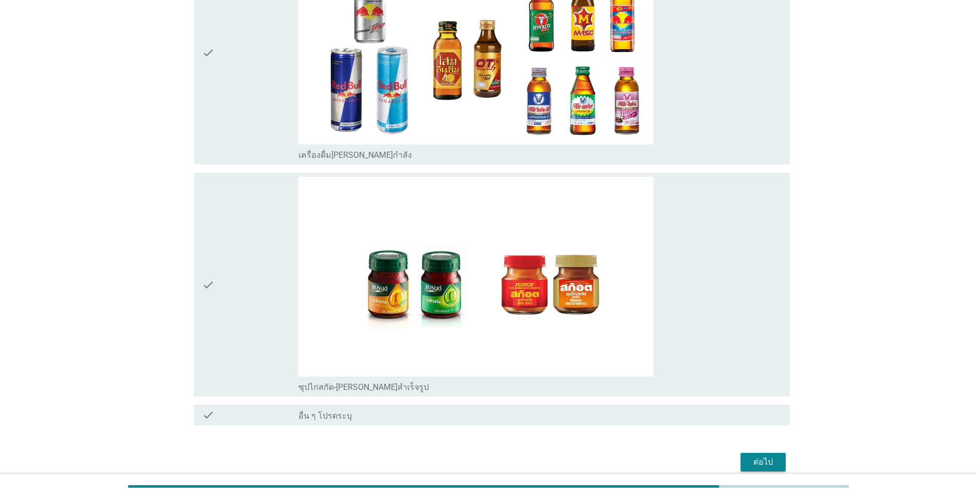
click at [210, 277] on icon "check" at bounding box center [208, 285] width 12 height 216
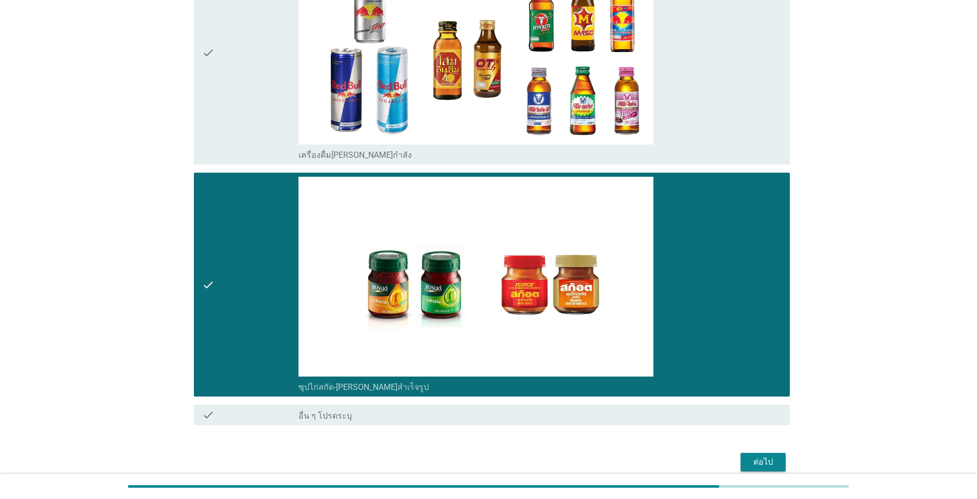
click at [504, 456] on div "ต่อไป" at bounding box center [763, 462] width 29 height 12
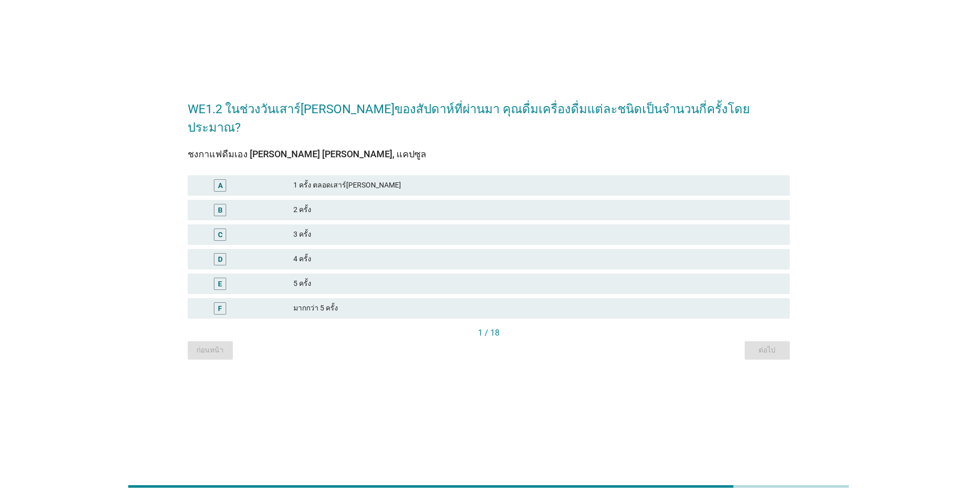
scroll to position [0, 0]
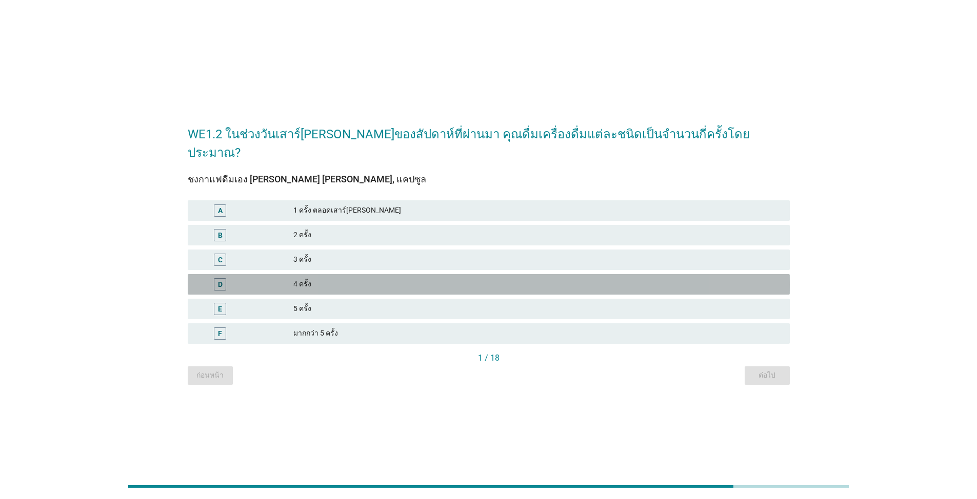
click at [360, 278] on div "4 ครั้ง" at bounding box center [537, 284] width 488 height 12
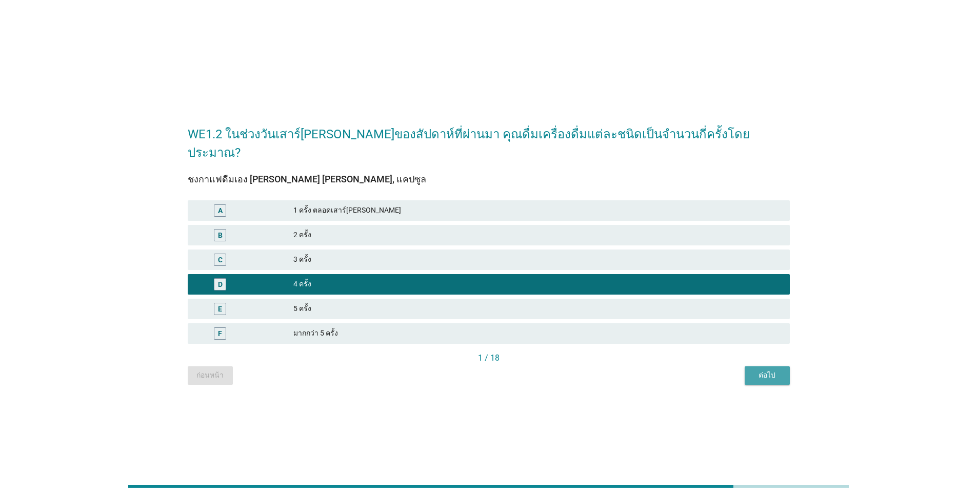
click at [504, 370] on div "ต่อไป" at bounding box center [767, 375] width 29 height 11
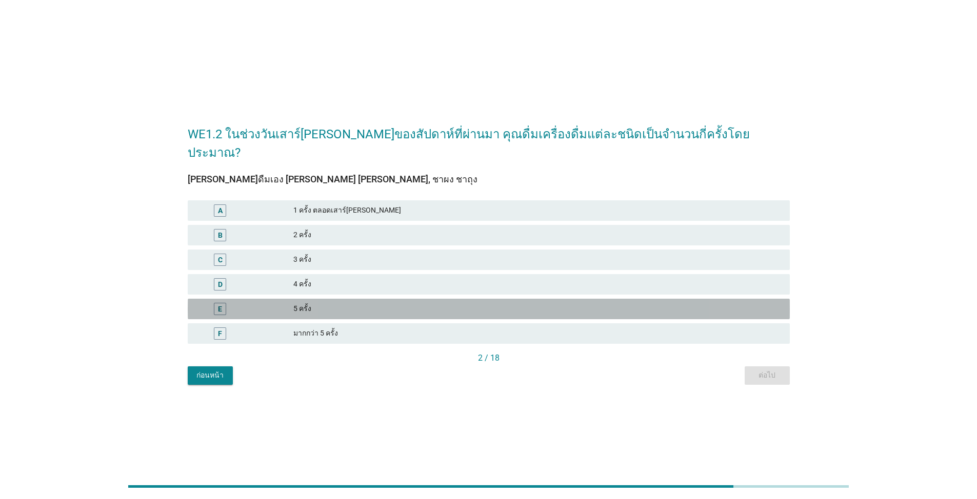
drag, startPoint x: 392, startPoint y: 292, endPoint x: 663, endPoint y: 379, distance: 285.0
click at [392, 299] on div "E 5 ครั้ง" at bounding box center [489, 309] width 602 height 21
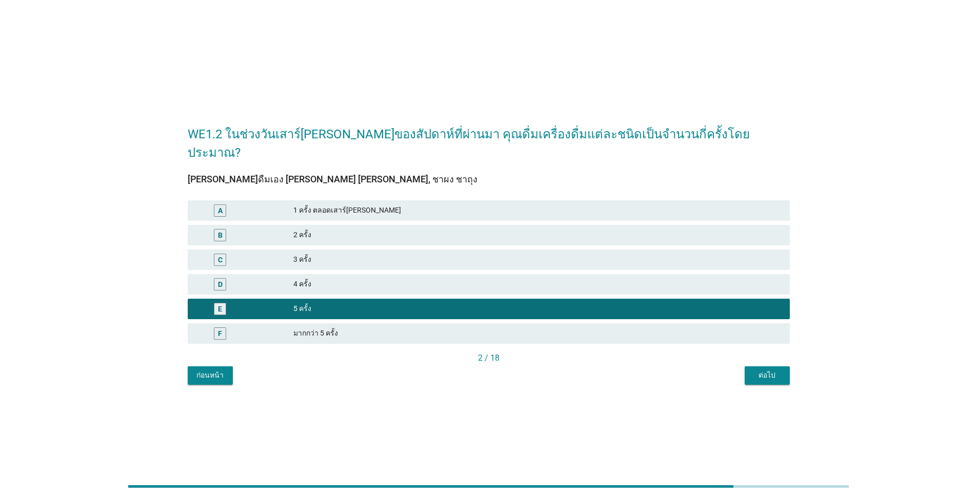
click at [504, 370] on div "ต่อไป" at bounding box center [767, 375] width 29 height 11
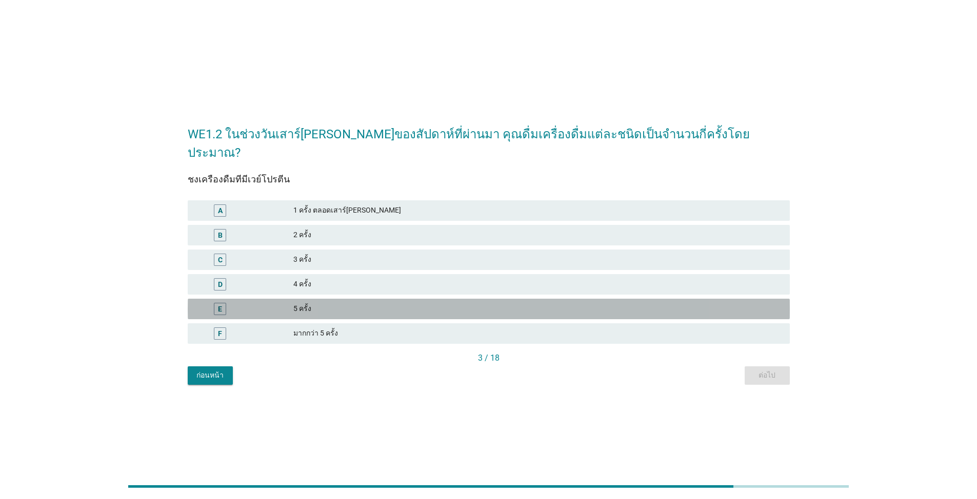
click at [380, 303] on div "5 ครั้ง" at bounding box center [537, 309] width 488 height 12
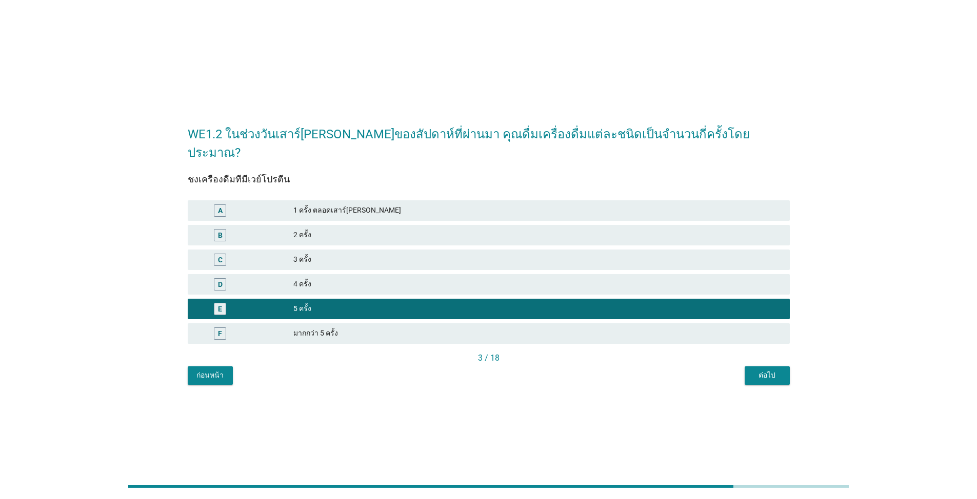
click at [504, 370] on div "ต่อไป" at bounding box center [767, 375] width 29 height 11
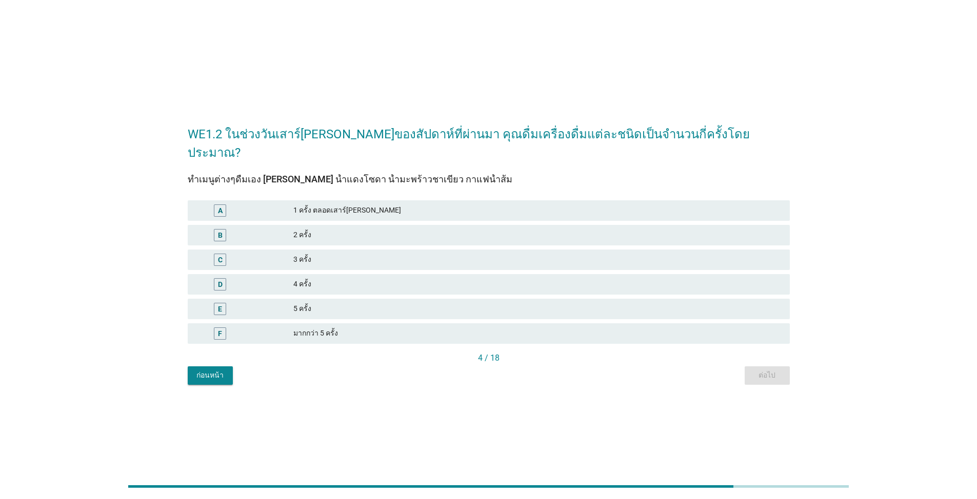
click at [353, 278] on div "4 ครั้ง" at bounding box center [537, 284] width 488 height 12
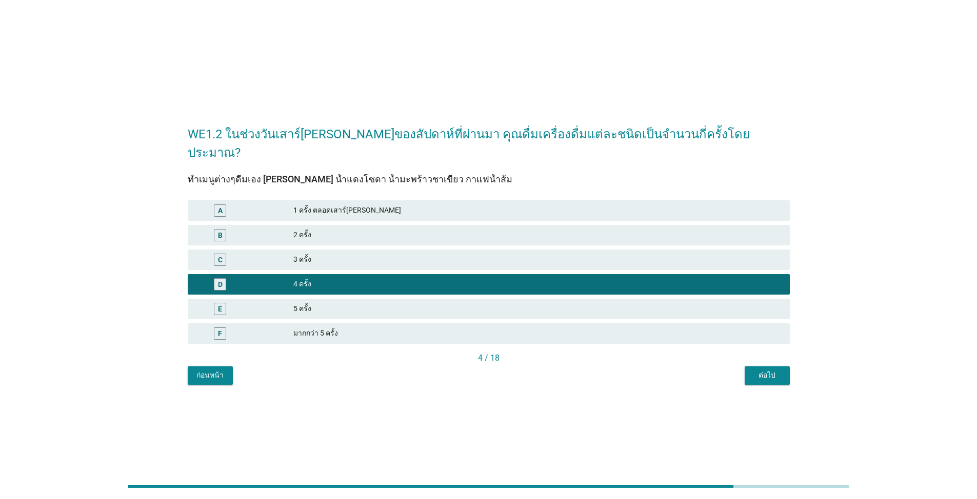
click at [504, 370] on div "ต่อไป" at bounding box center [767, 375] width 29 height 11
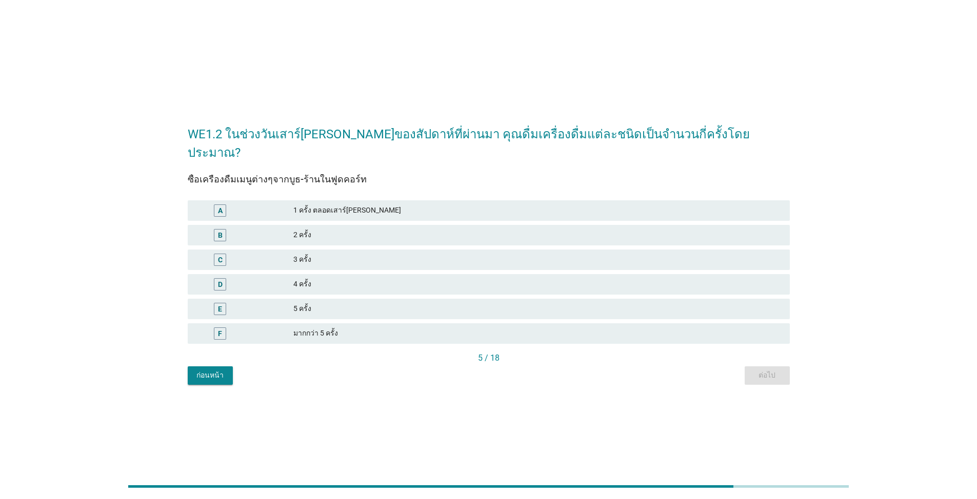
click at [383, 279] on div "4 ครั้ง" at bounding box center [537, 284] width 488 height 12
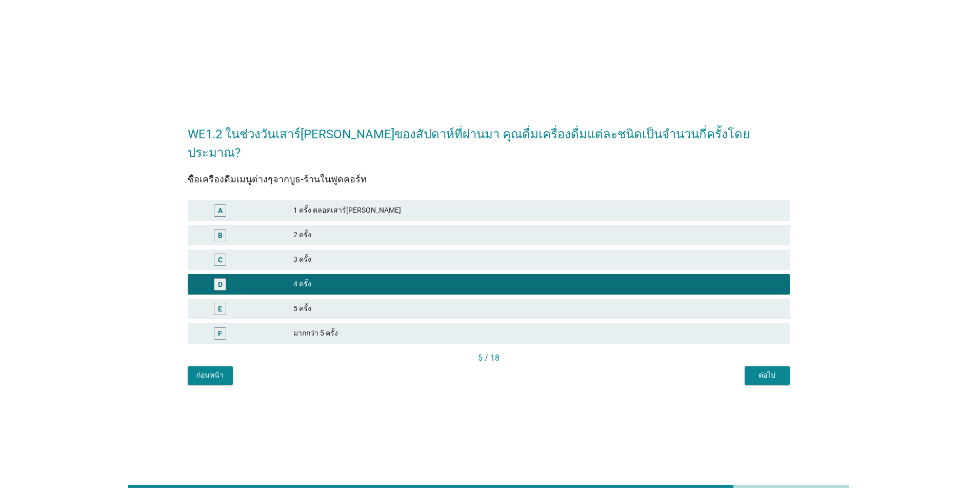
click at [504, 370] on div "ต่อไป" at bounding box center [767, 375] width 29 height 11
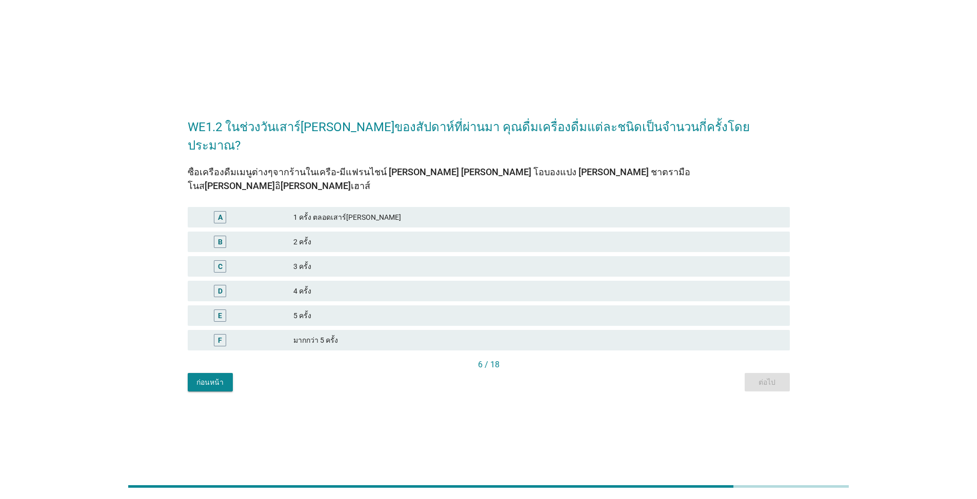
click at [407, 285] on div "4 ครั้ง" at bounding box center [537, 291] width 488 height 12
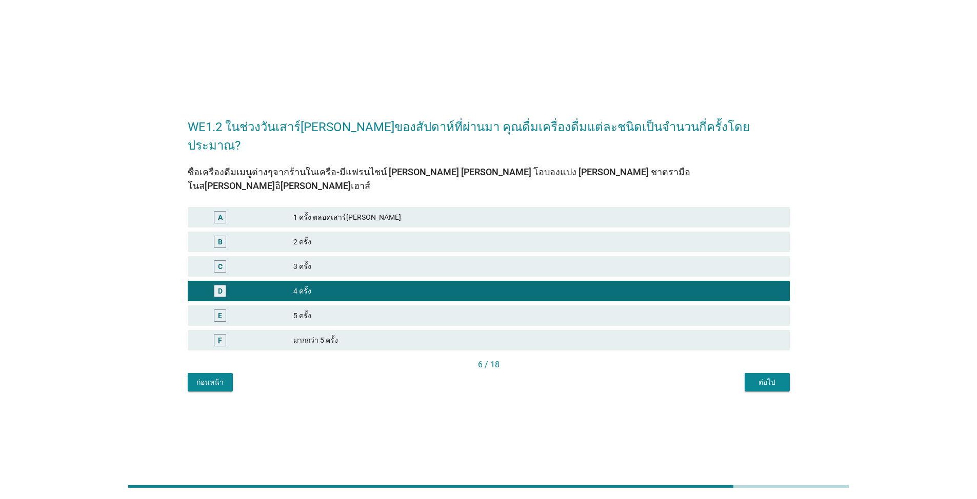
click at [504, 377] on div "ต่อไป" at bounding box center [767, 382] width 29 height 11
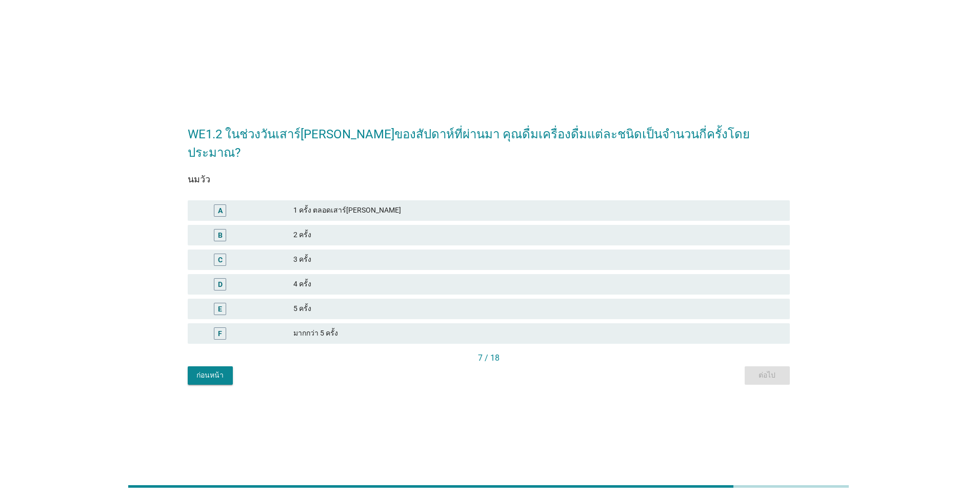
click at [376, 309] on div "E 5 ครั้ง" at bounding box center [489, 309] width 602 height 21
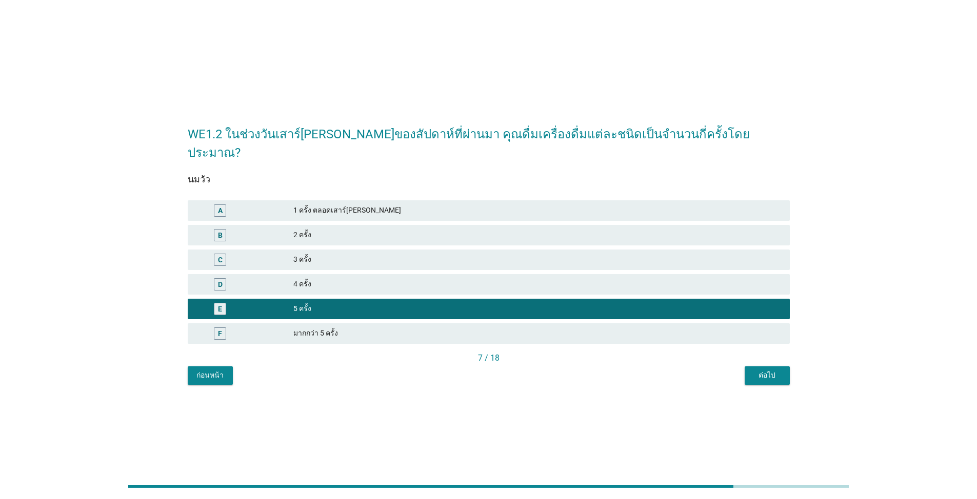
click at [504, 370] on div "ต่อไป" at bounding box center [767, 375] width 29 height 11
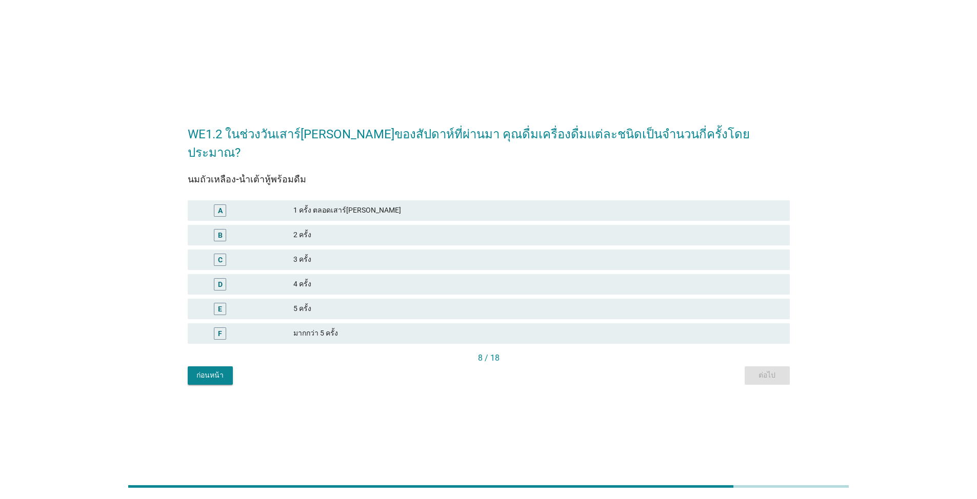
drag, startPoint x: 362, startPoint y: 277, endPoint x: 542, endPoint y: 328, distance: 186.6
click at [362, 278] on div "4 ครั้ง" at bounding box center [537, 284] width 488 height 12
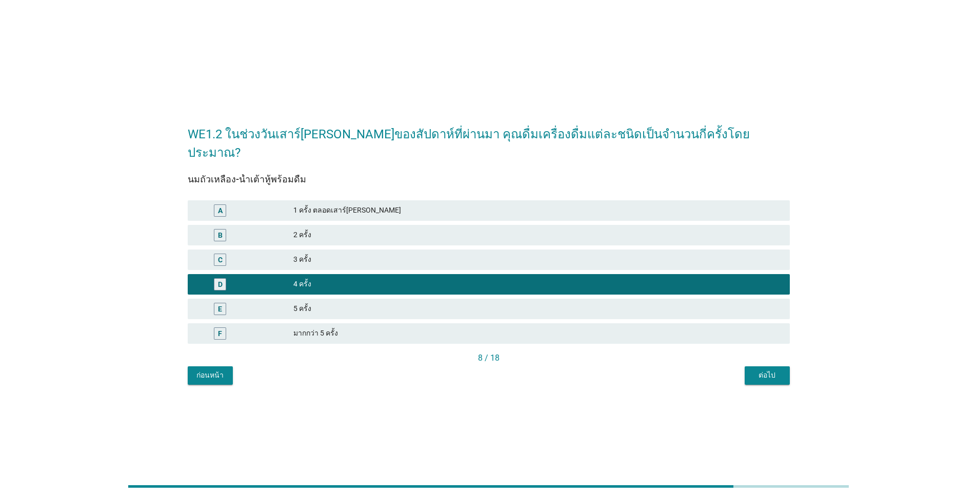
click at [504, 369] on button "ต่อไป" at bounding box center [766, 376] width 45 height 18
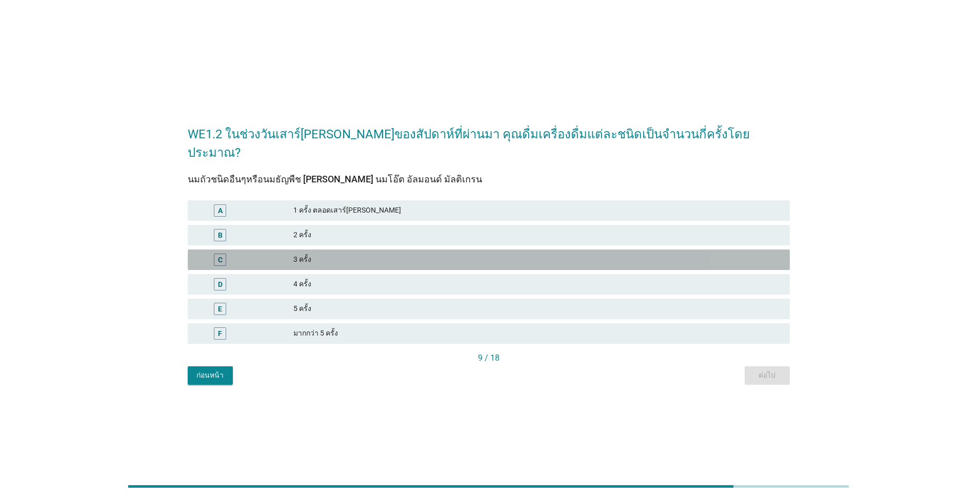
click at [312, 256] on div "3 ครั้ง" at bounding box center [537, 260] width 488 height 12
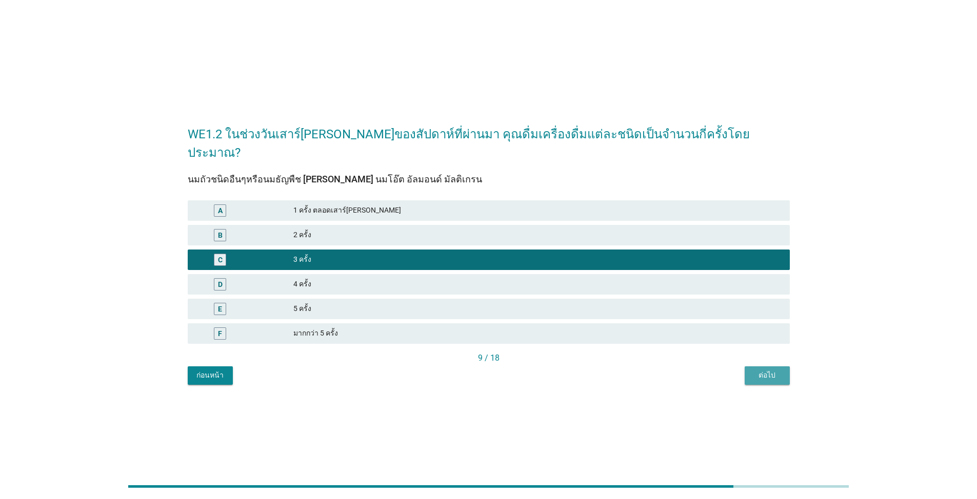
click at [504, 371] on button "ต่อไป" at bounding box center [766, 376] width 45 height 18
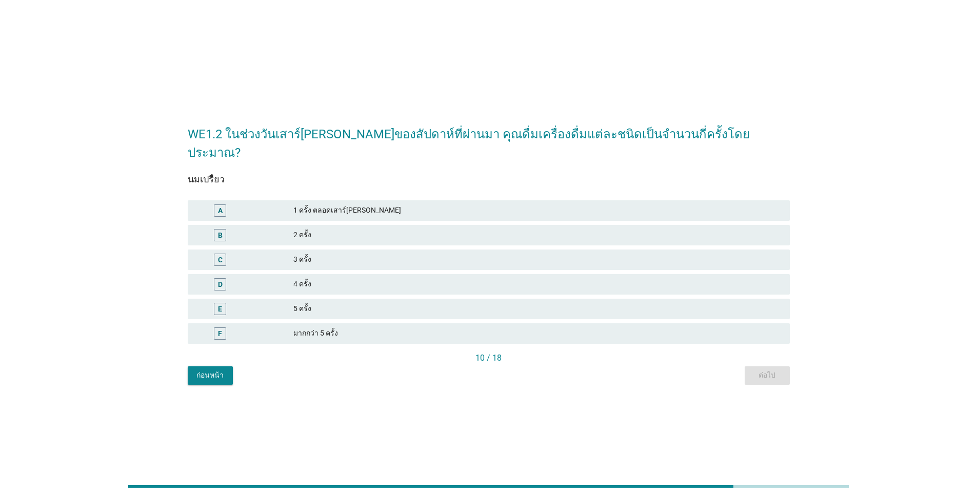
click at [333, 278] on div "4 ครั้ง" at bounding box center [537, 284] width 488 height 12
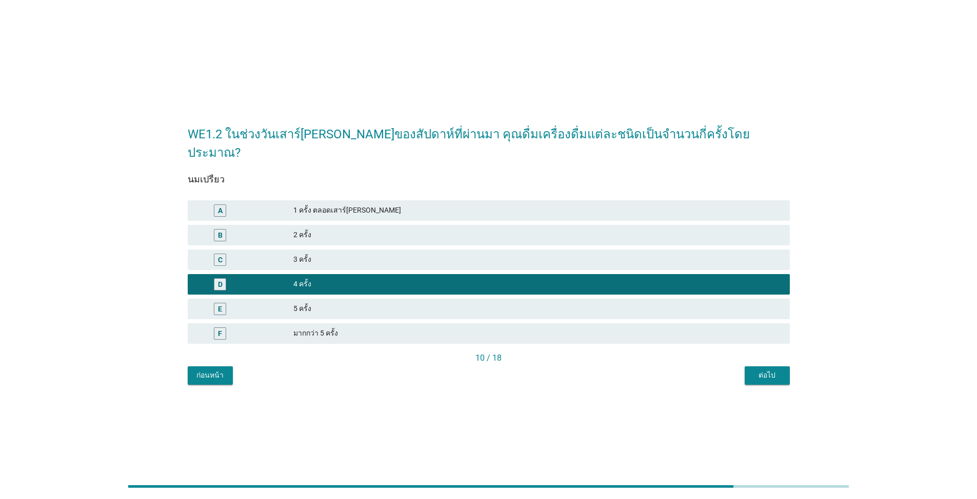
click at [504, 367] on button "ต่อไป" at bounding box center [766, 376] width 45 height 18
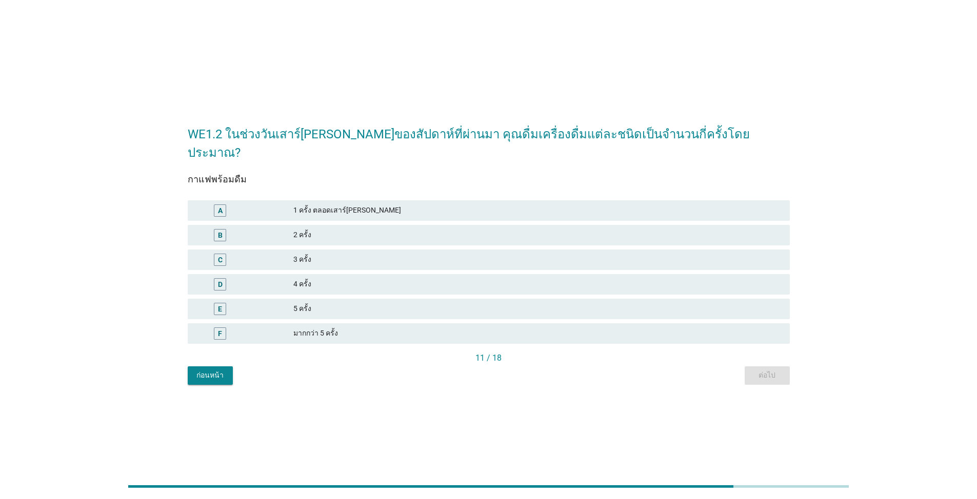
click at [342, 278] on div "4 ครั้ง" at bounding box center [537, 284] width 488 height 12
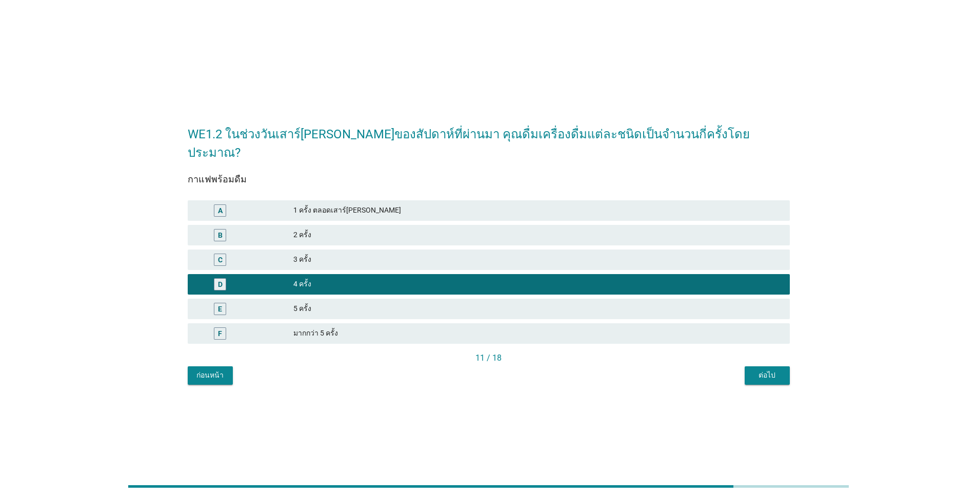
click at [504, 370] on div "ต่อไป" at bounding box center [767, 375] width 29 height 11
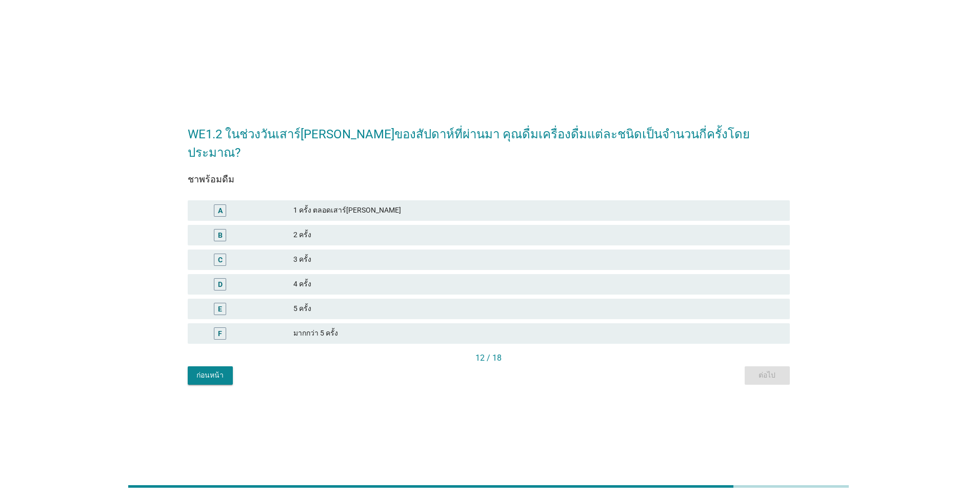
click at [356, 280] on div "4 ครั้ง" at bounding box center [537, 284] width 488 height 12
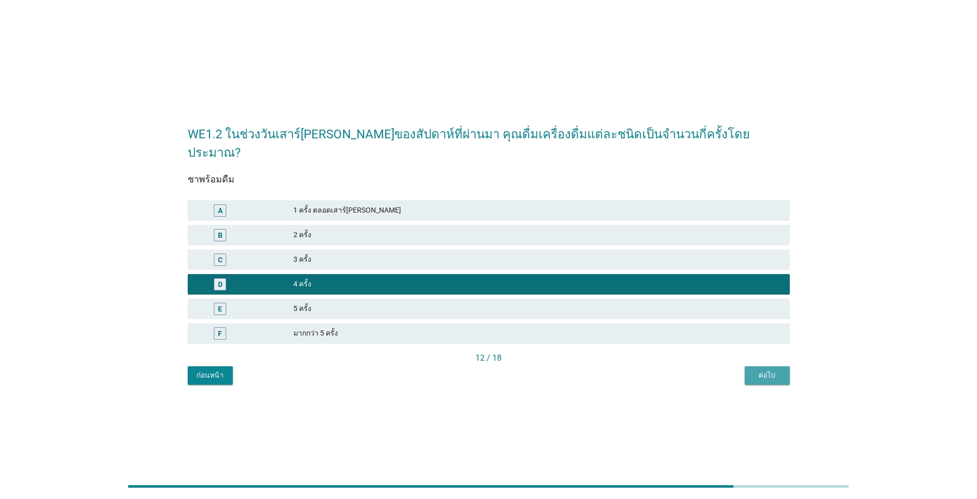
drag, startPoint x: 775, startPoint y: 373, endPoint x: 746, endPoint y: 375, distance: 28.3
click at [504, 372] on button "ต่อไป" at bounding box center [766, 376] width 45 height 18
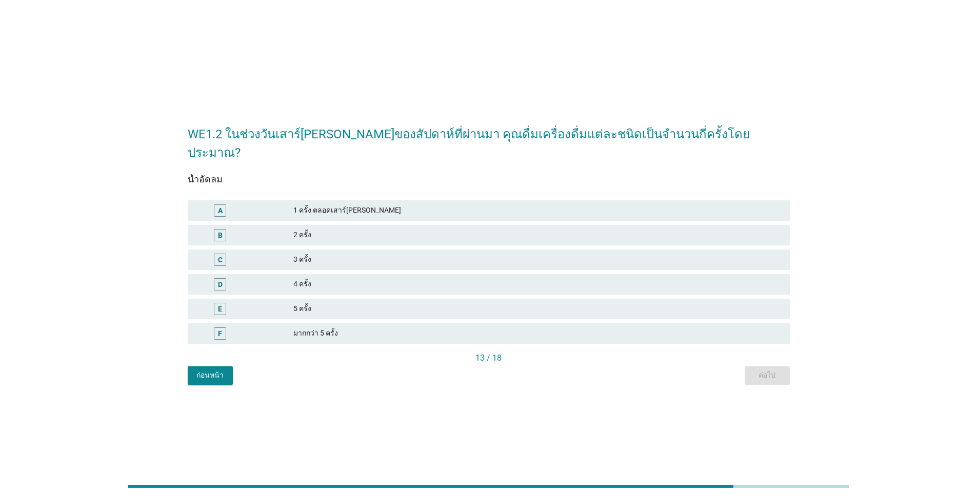
click at [339, 255] on div "3 ครั้ง" at bounding box center [537, 260] width 488 height 12
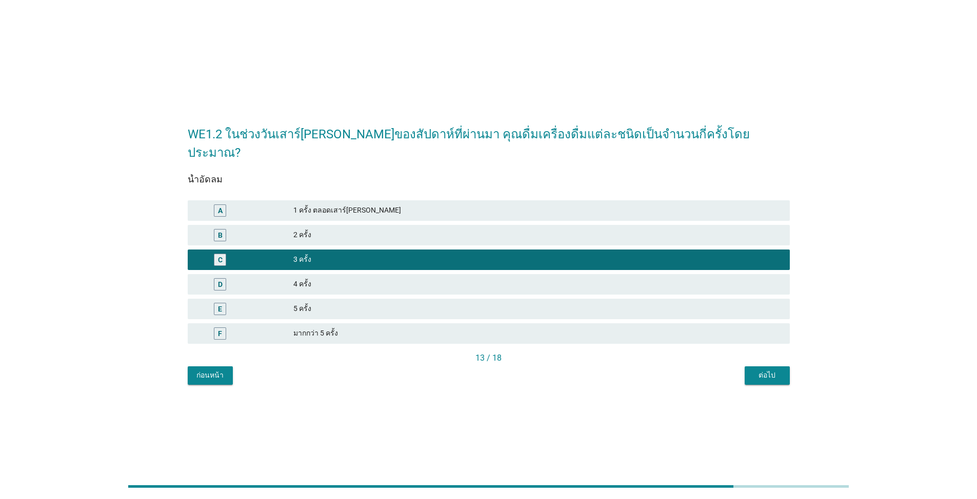
click at [504, 370] on div "ต่อไป" at bounding box center [767, 375] width 29 height 11
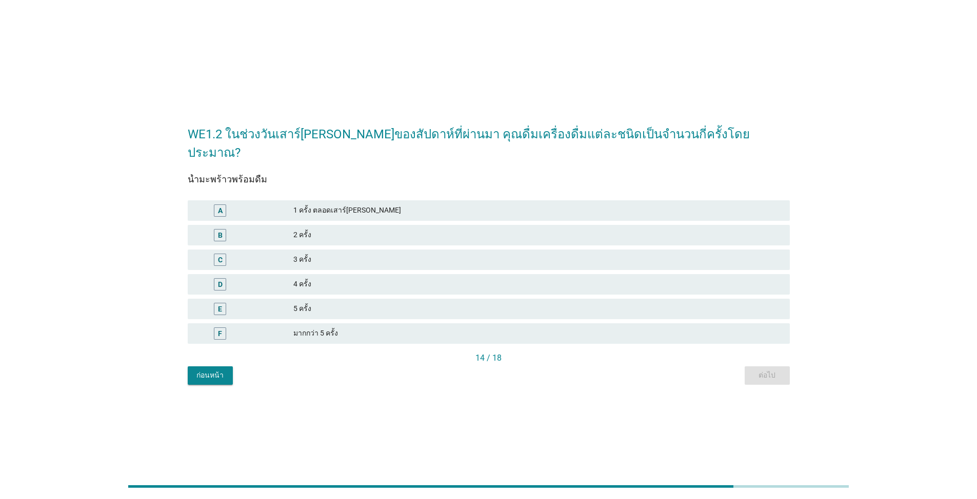
click at [429, 260] on div "C 3 ครั้ง" at bounding box center [489, 260] width 602 height 21
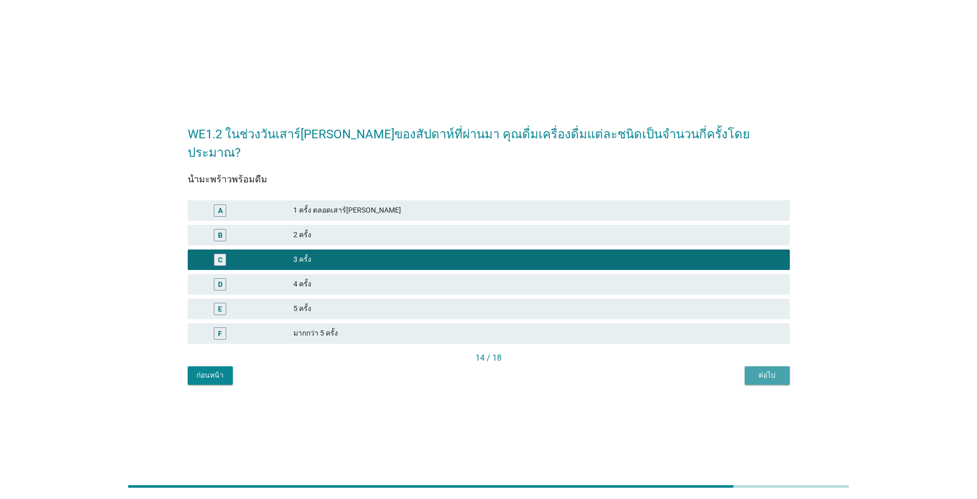
click at [504, 370] on div "ต่อไป" at bounding box center [767, 375] width 29 height 11
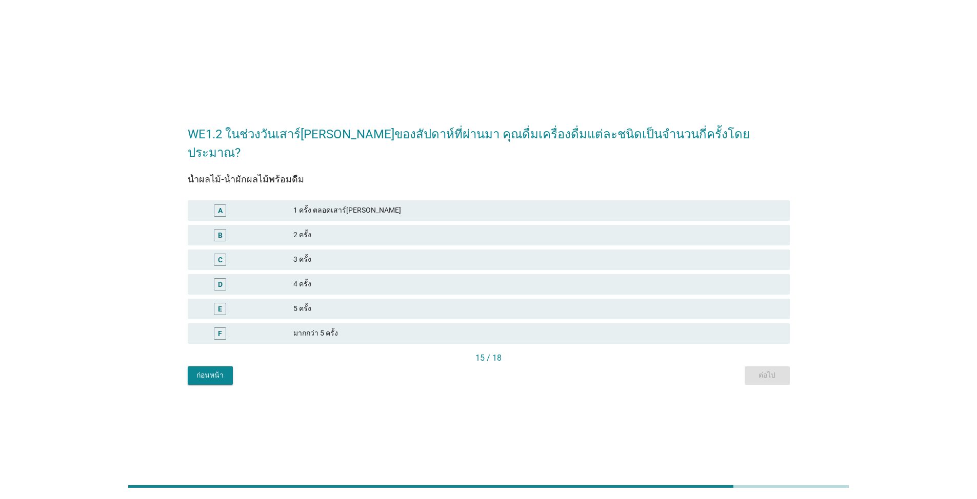
click at [385, 229] on div "2 ครั้ง" at bounding box center [537, 235] width 488 height 12
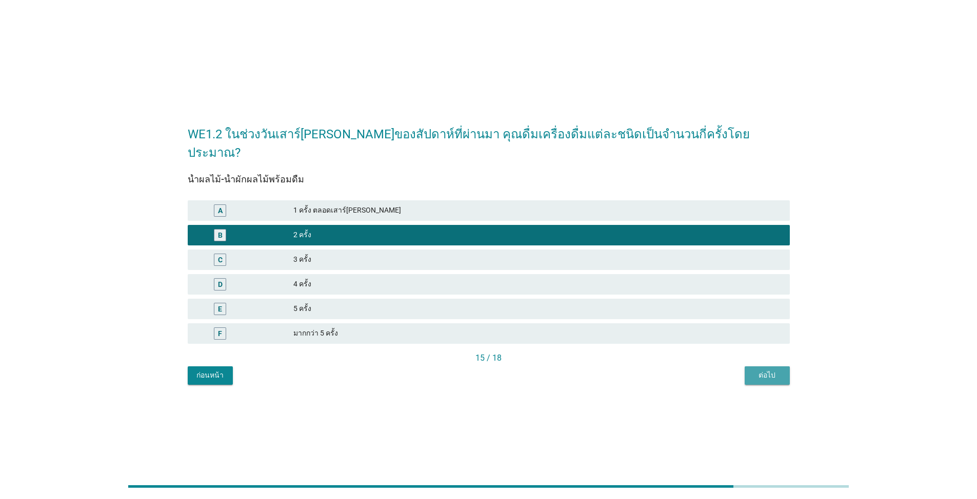
click at [504, 370] on div "ต่อไป" at bounding box center [767, 375] width 29 height 11
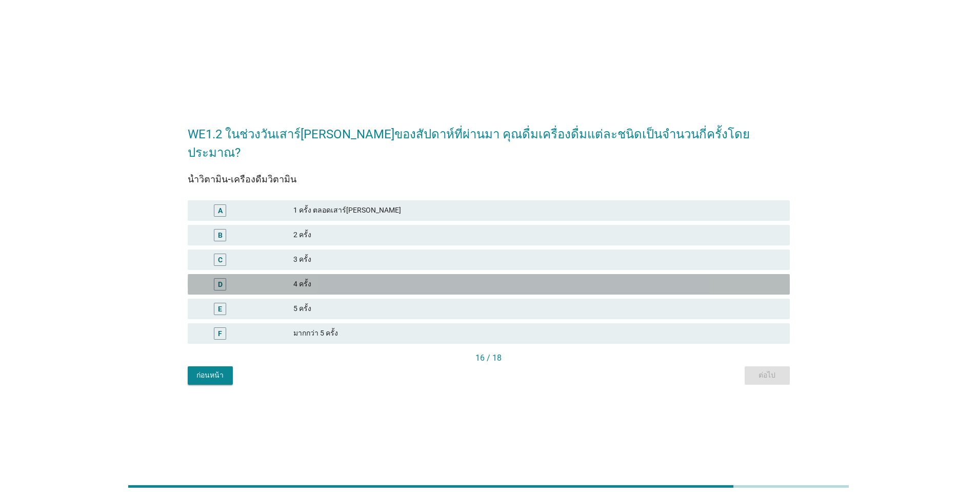
click at [473, 274] on div "D 4 ครั้ง" at bounding box center [489, 284] width 602 height 21
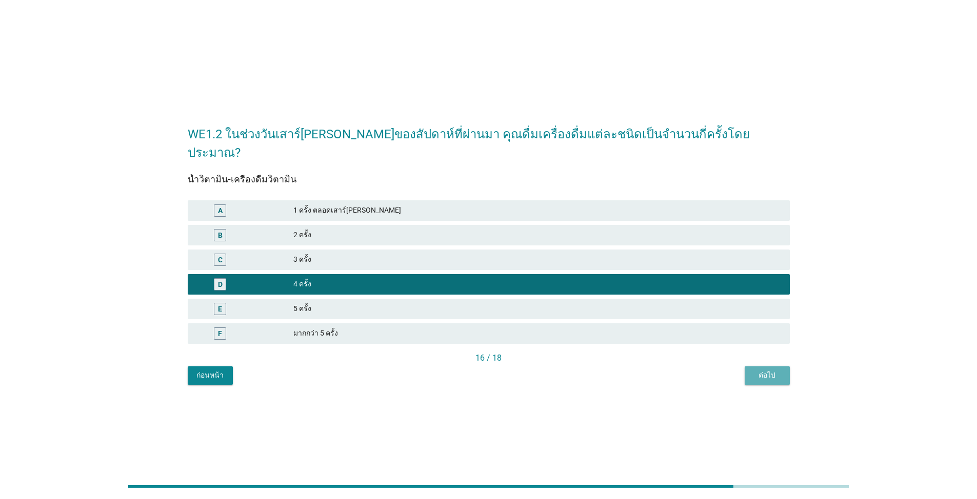
drag, startPoint x: 764, startPoint y: 357, endPoint x: 748, endPoint y: 356, distance: 16.4
click at [504, 367] on button "ต่อไป" at bounding box center [766, 376] width 45 height 18
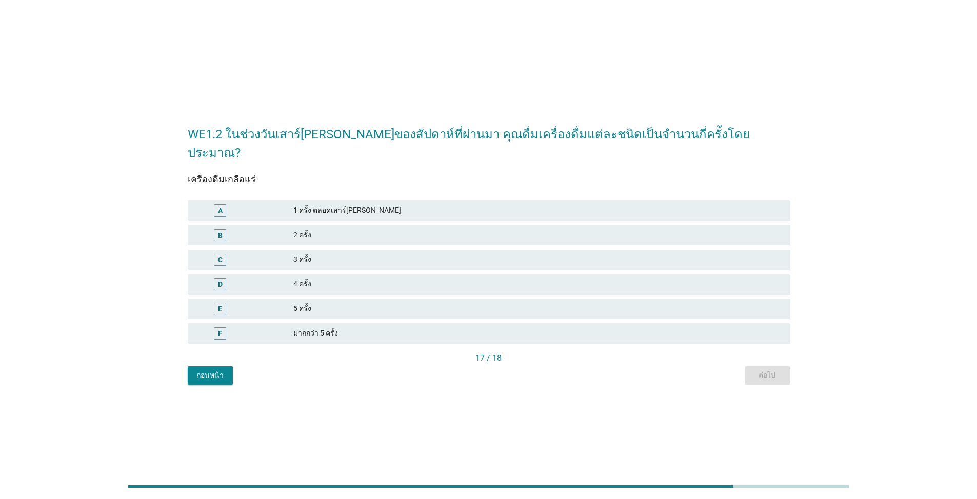
click at [441, 236] on div "B 2 ครั้ง" at bounding box center [489, 235] width 606 height 25
click at [420, 250] on div "C 3 ครั้ง" at bounding box center [489, 260] width 602 height 21
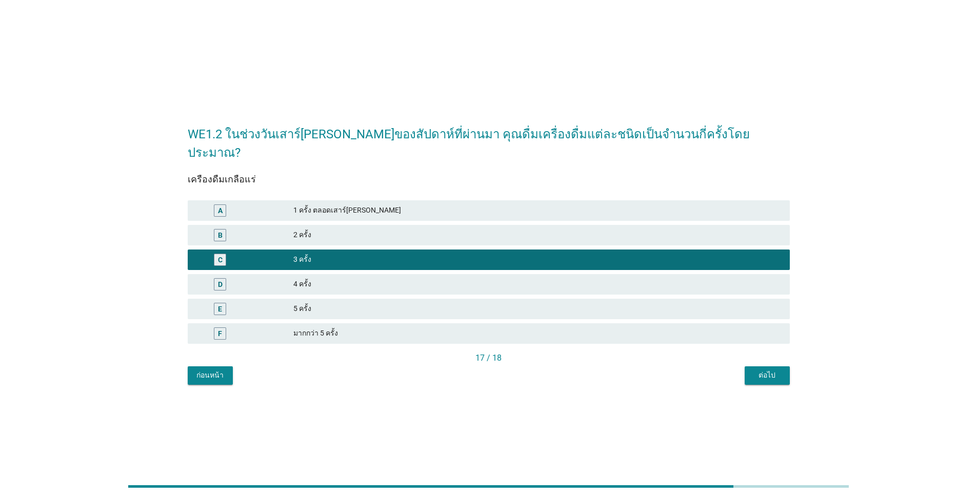
click at [504, 372] on button "ต่อไป" at bounding box center [766, 376] width 45 height 18
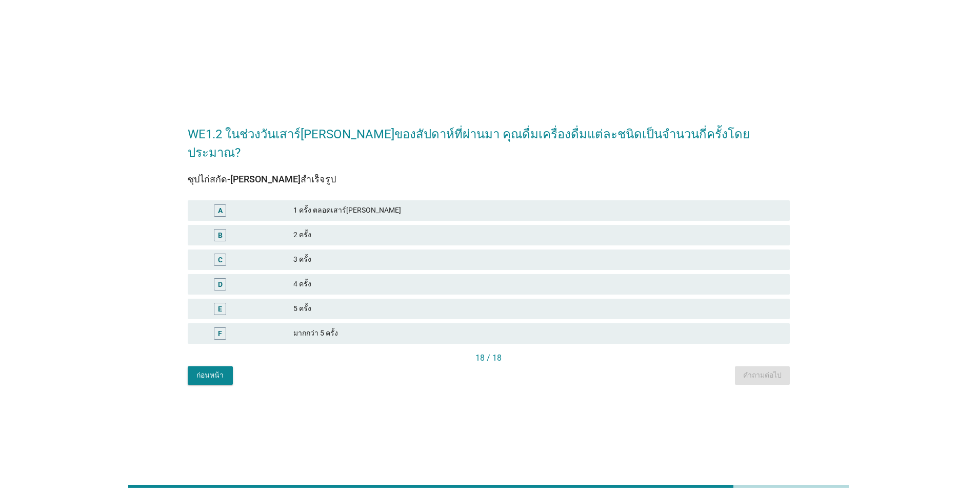
click at [386, 254] on div "3 ครั้ง" at bounding box center [537, 260] width 488 height 12
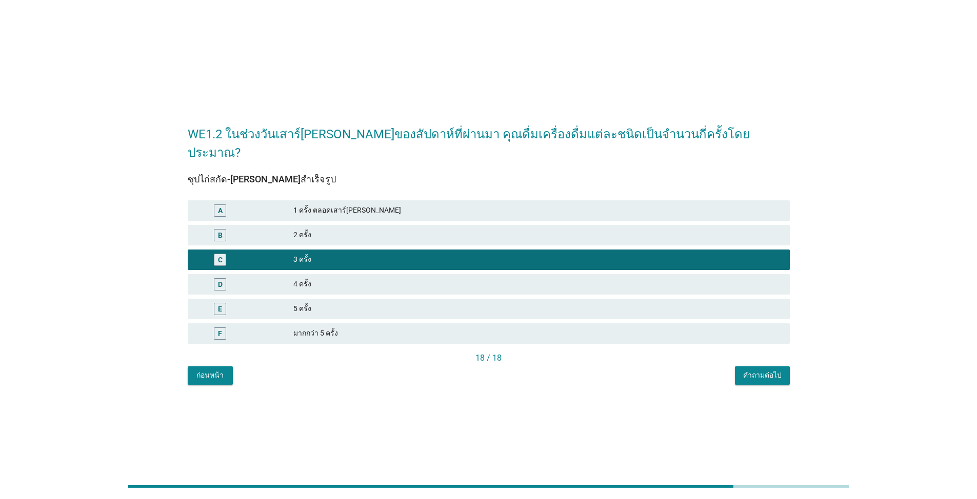
click at [504, 370] on div "คำถามต่อไป" at bounding box center [762, 375] width 38 height 11
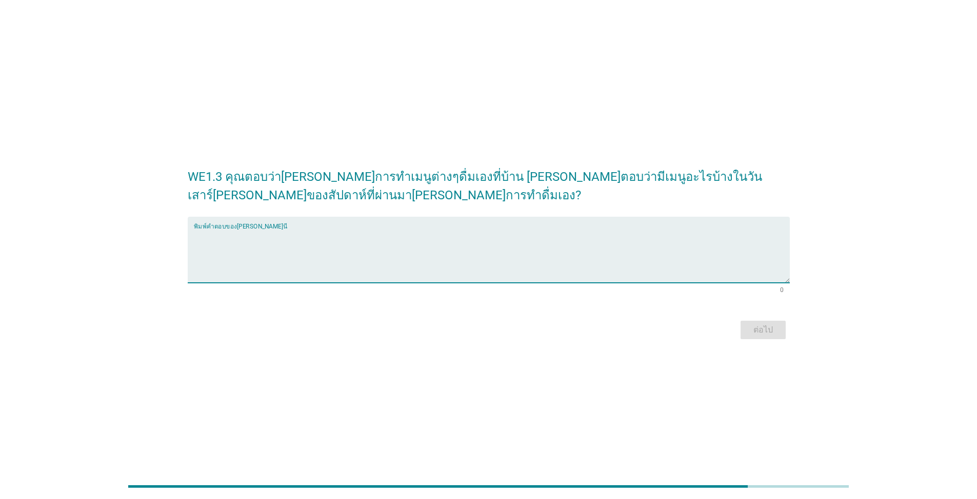
click at [247, 245] on textarea "พิมพ์คำตอบของคุณ ที่นี่" at bounding box center [492, 256] width 596 height 54
type textarea "น้ำสมุนไพรต่างๆ"
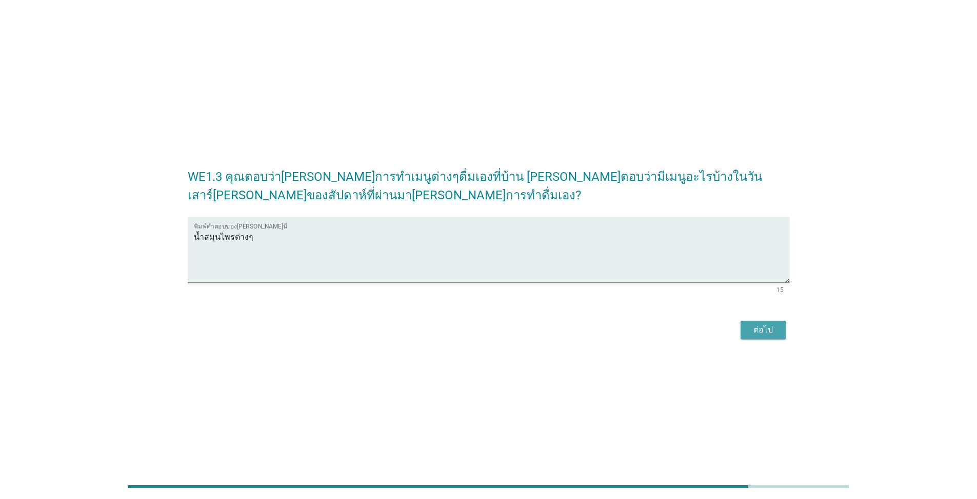
click at [504, 330] on div "ต่อไป" at bounding box center [763, 330] width 29 height 12
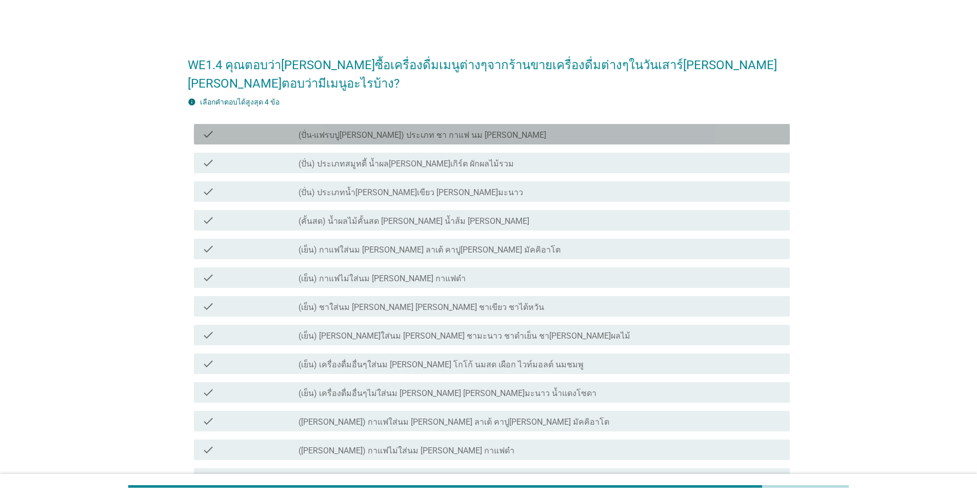
click at [435, 124] on div "check check_box_outline_blank (ปั่น-แฟรบปู[PERSON_NAME]) ประเภท ชา กาแฟ นม [PER…" at bounding box center [492, 134] width 596 height 21
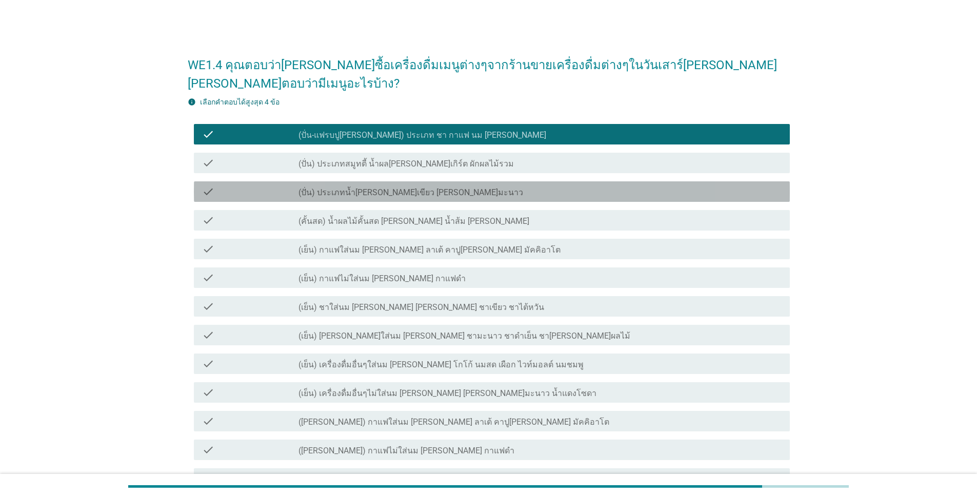
click at [441, 186] on div "check_box_outline_blank (ปั่น) ประเภทน้ำ[PERSON_NAME]เขียว [PERSON_NAME]มะนาว" at bounding box center [539, 192] width 483 height 12
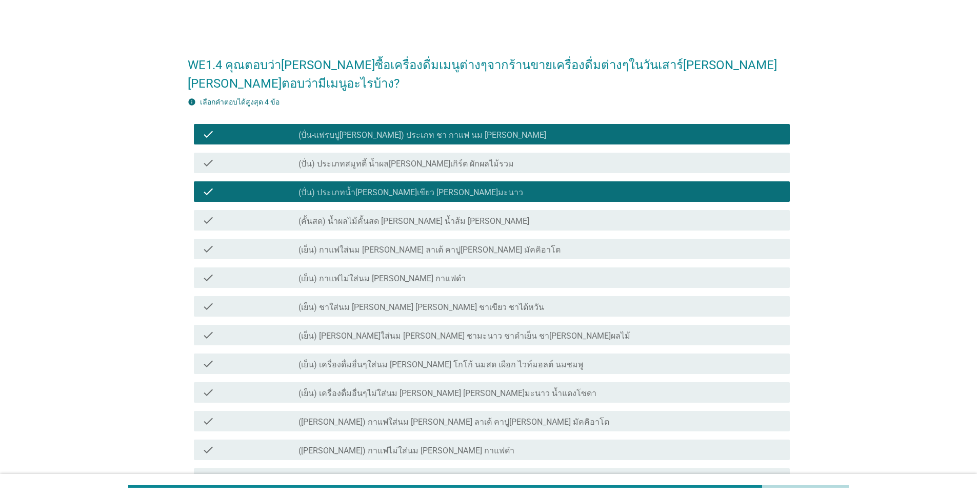
click at [464, 325] on div "check check_box_outline_blank (เย็น) [PERSON_NAME]ใส่นม [PERSON_NAME] ชามะนาว ช…" at bounding box center [492, 335] width 596 height 21
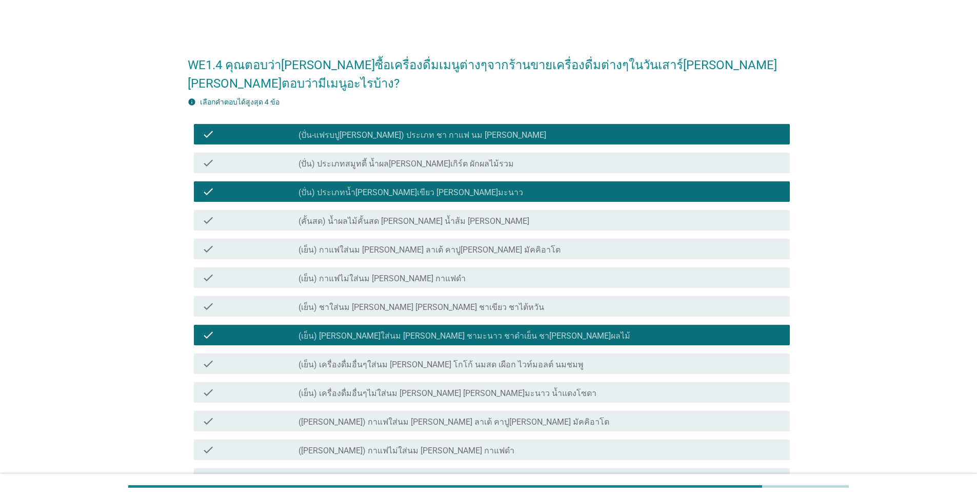
click at [478, 389] on label "(เย็น) เครื่องดื่มอื่นๆไม่ใส่นม [PERSON_NAME] [PERSON_NAME]มะนาว น้ำแดงโซดา" at bounding box center [447, 394] width 298 height 10
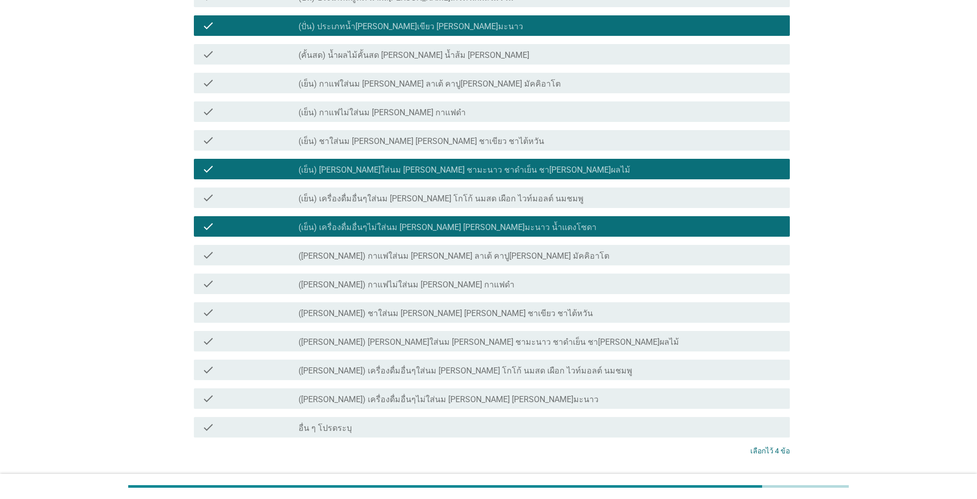
scroll to position [205, 0]
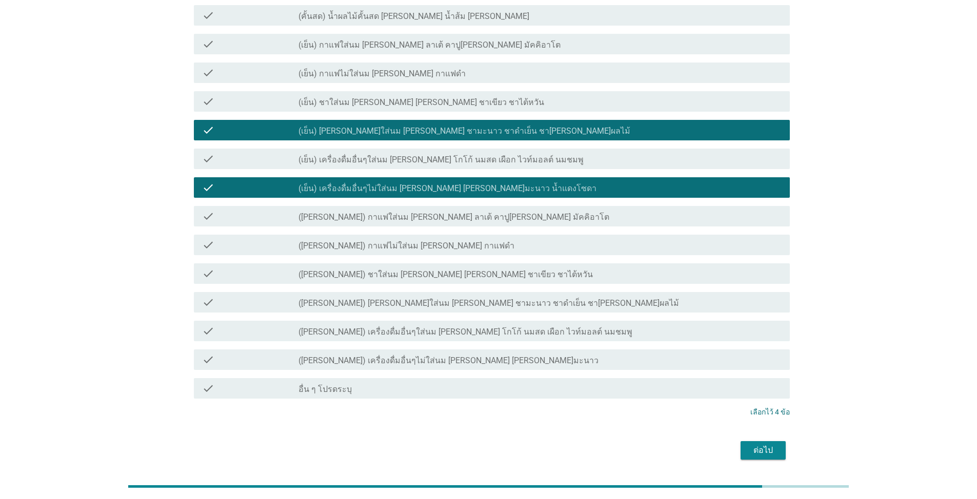
click at [504, 445] on div "ต่อไป" at bounding box center [763, 451] width 29 height 12
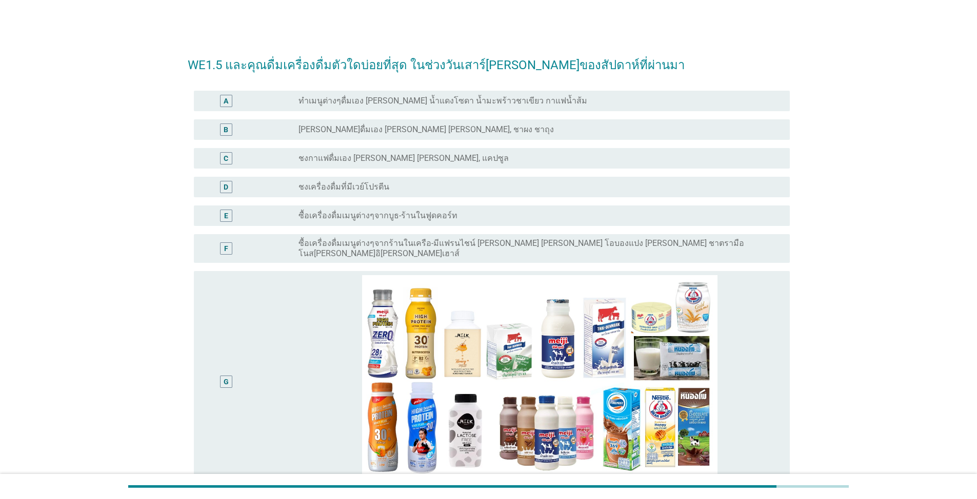
click at [388, 125] on label "[PERSON_NAME]ดื่มเอง [PERSON_NAME] [PERSON_NAME], ชาผง ชาถุง" at bounding box center [425, 130] width 255 height 10
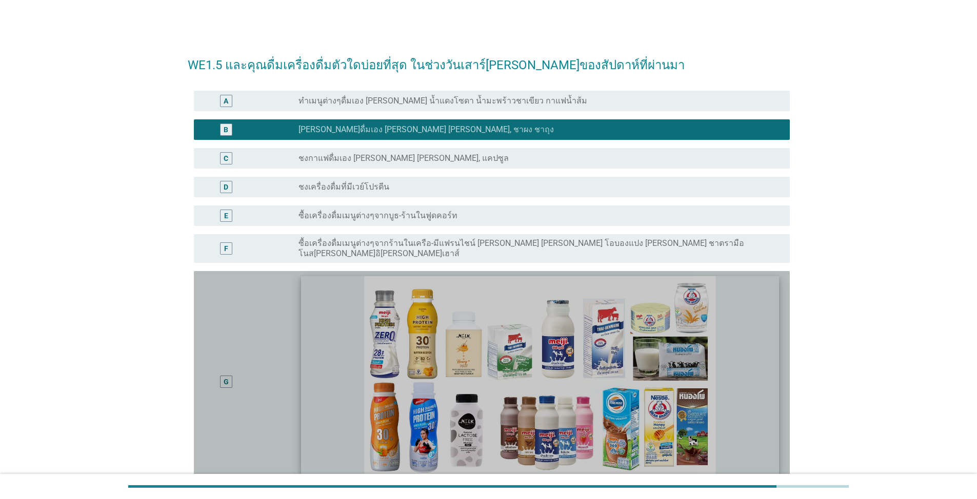
click at [438, 312] on img at bounding box center [540, 375] width 478 height 198
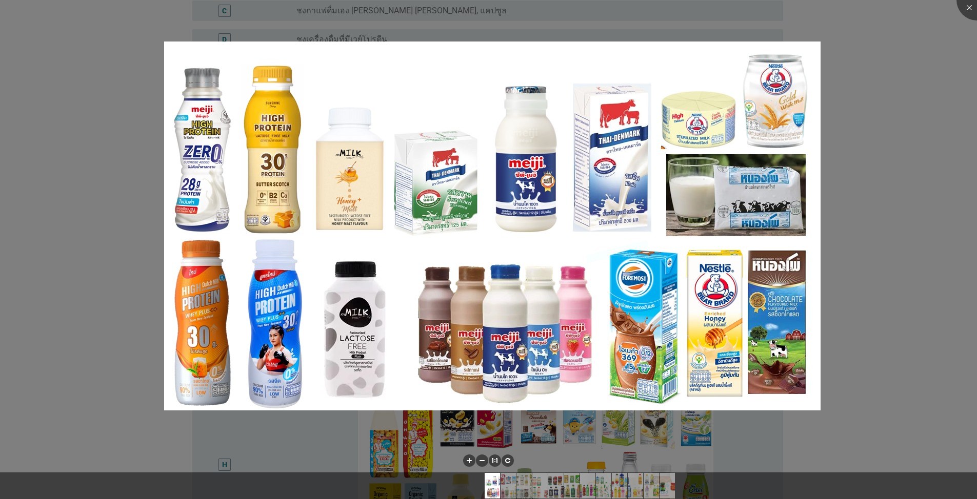
scroll to position [154, 0]
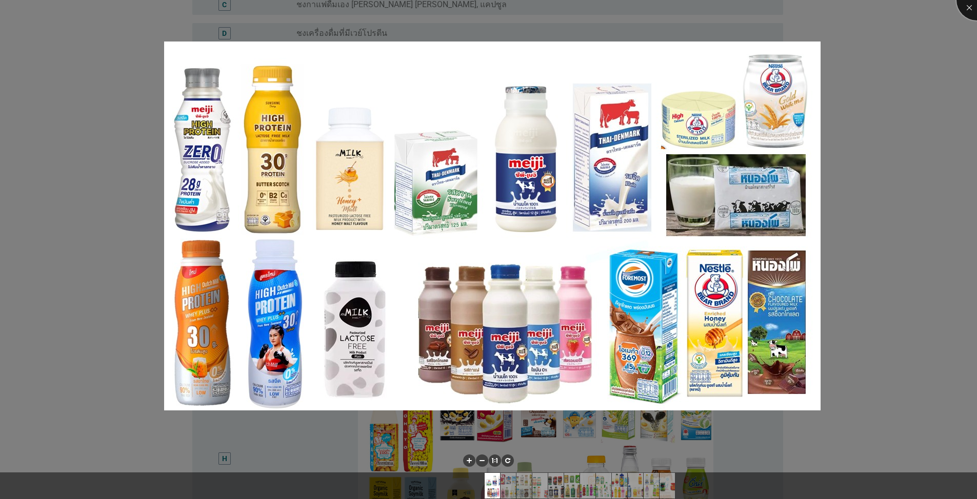
click at [504, 7] on div at bounding box center [976, -1] width 41 height 41
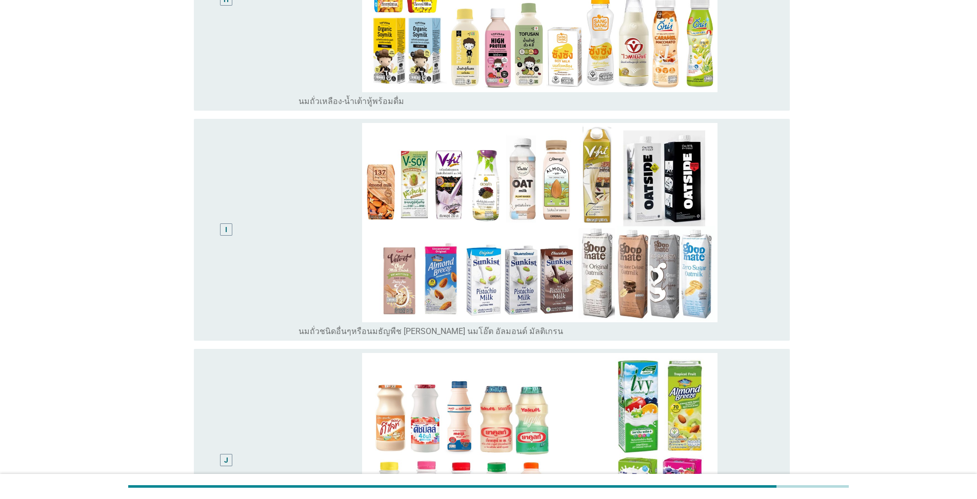
scroll to position [615, 0]
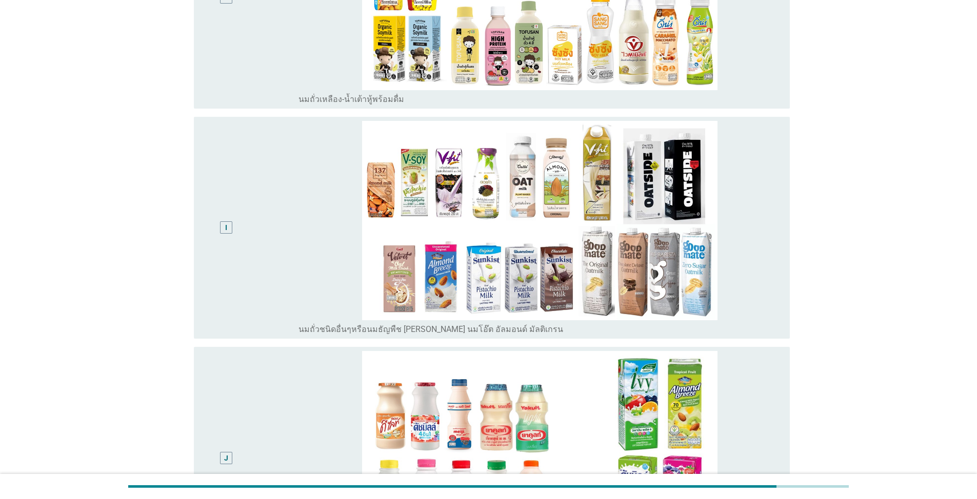
click at [228, 453] on div "J" at bounding box center [226, 458] width 4 height 11
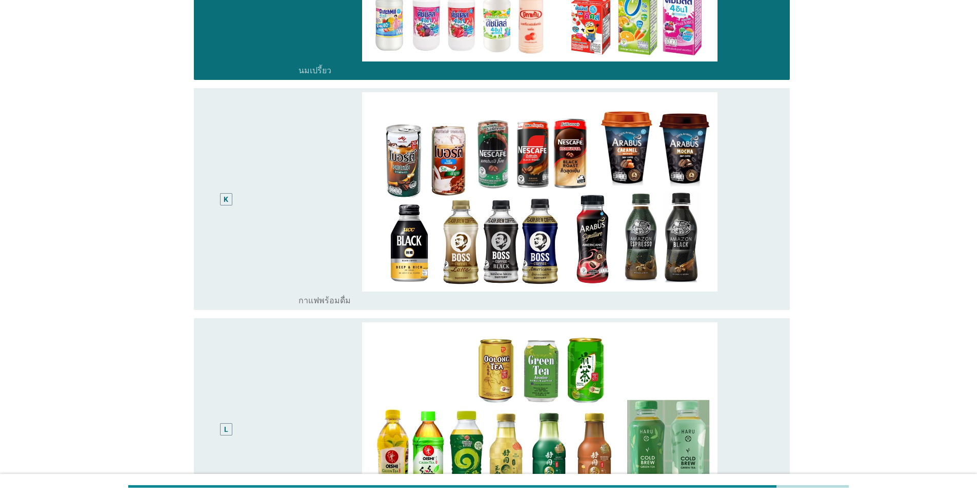
scroll to position [1077, 0]
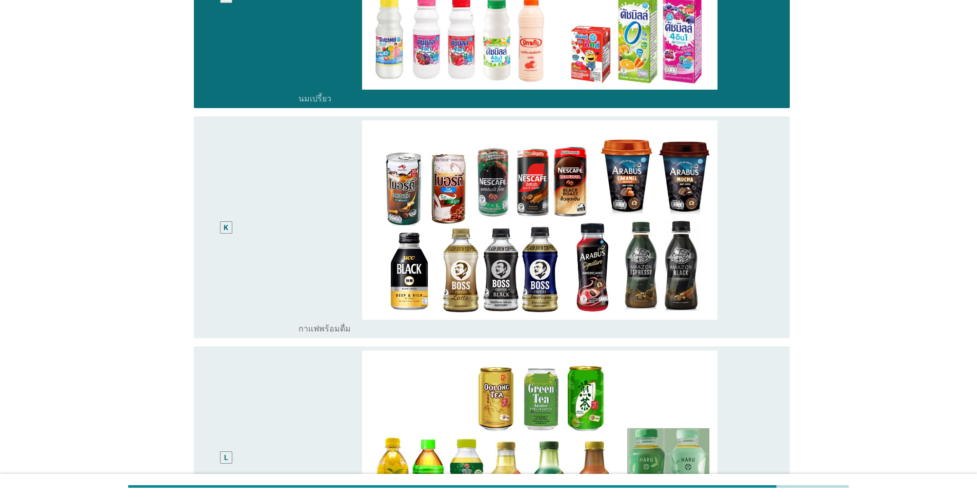
click at [227, 224] on div "K" at bounding box center [226, 227] width 5 height 11
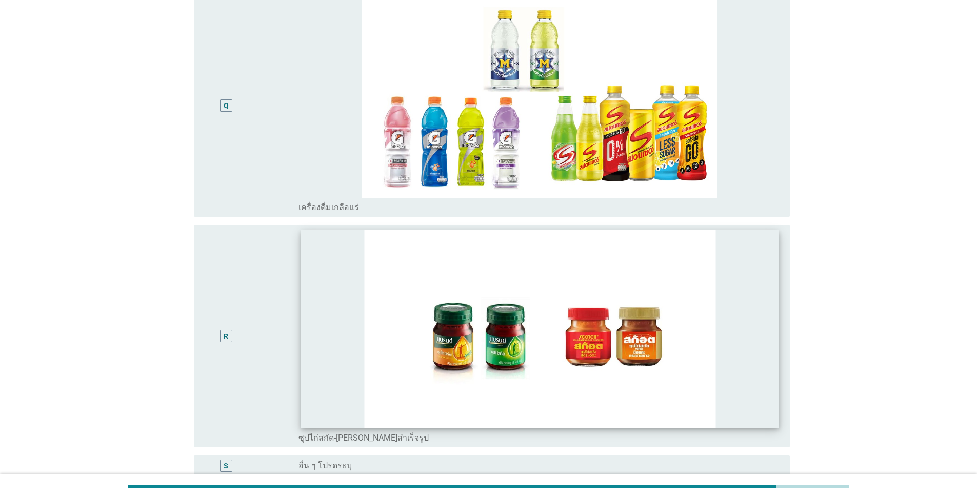
scroll to position [2682, 0]
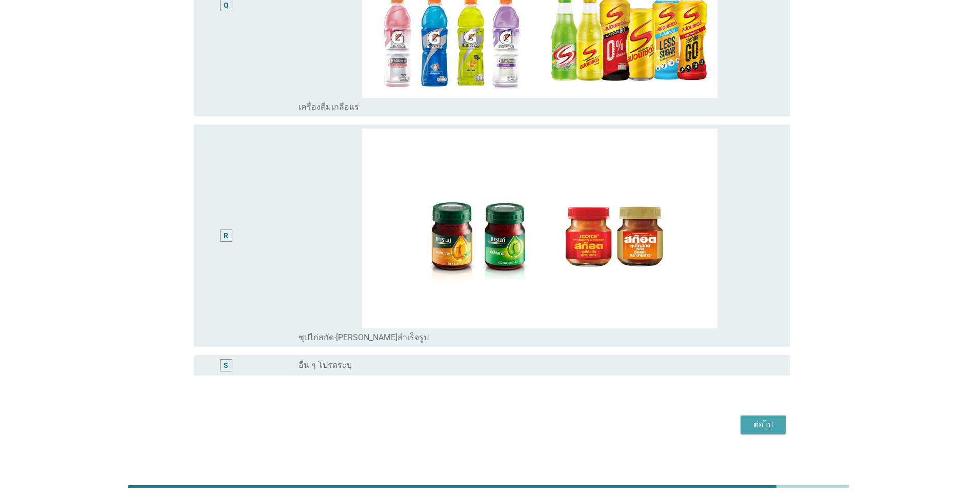
click at [504, 424] on button "ต่อไป" at bounding box center [762, 425] width 45 height 18
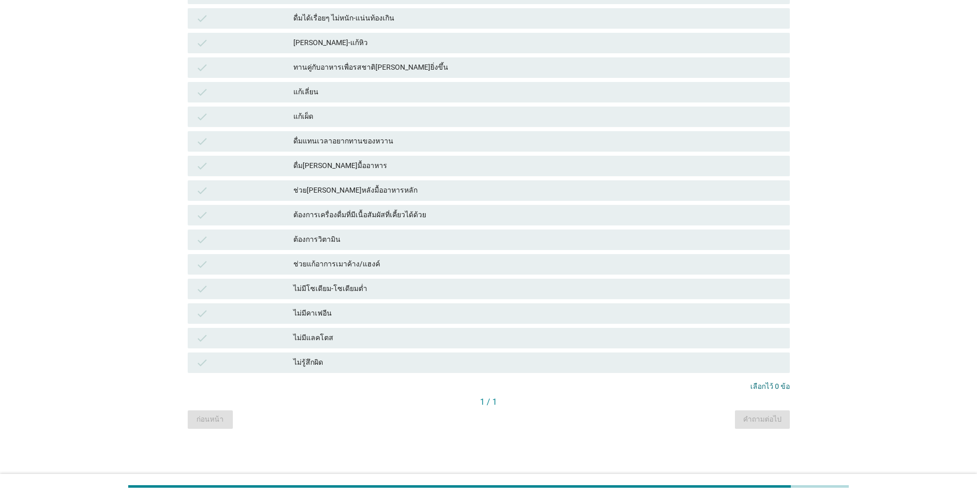
scroll to position [0, 0]
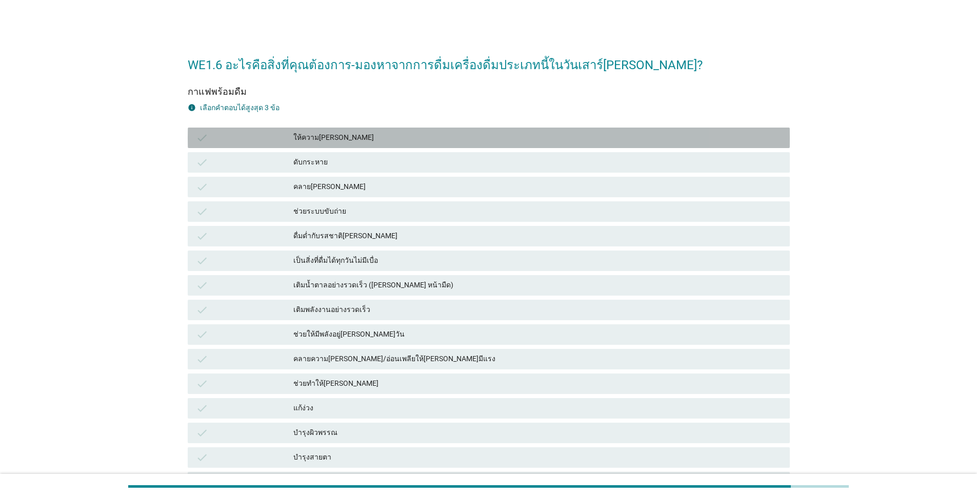
click at [339, 140] on div "ให้ความ[PERSON_NAME]" at bounding box center [537, 138] width 488 height 12
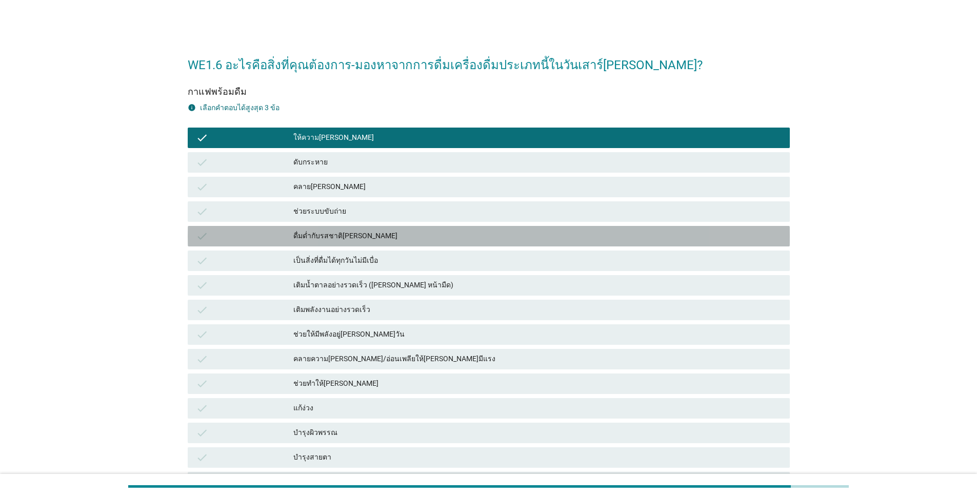
click at [371, 235] on div "ดื่มด่ำกับรสชาติ[PERSON_NAME]" at bounding box center [537, 236] width 488 height 12
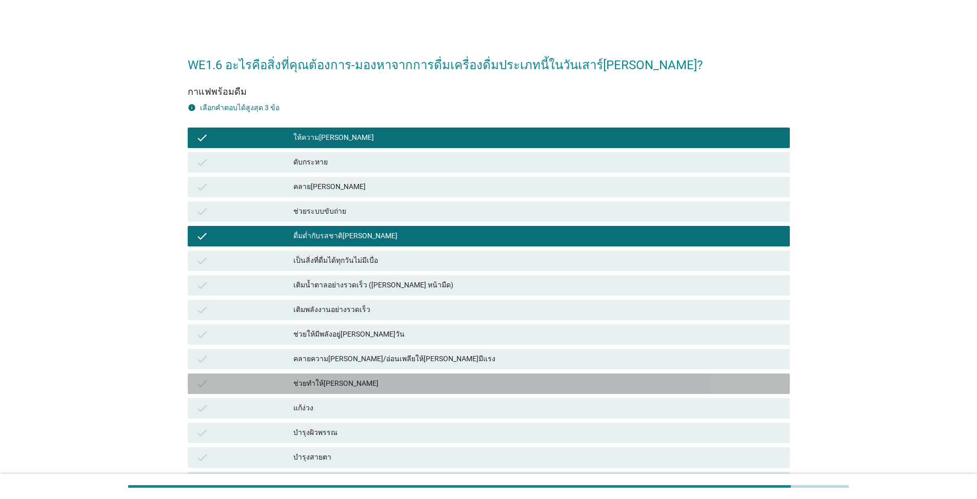
click at [407, 380] on div "ช่วยทำให้[PERSON_NAME]" at bounding box center [537, 384] width 488 height 12
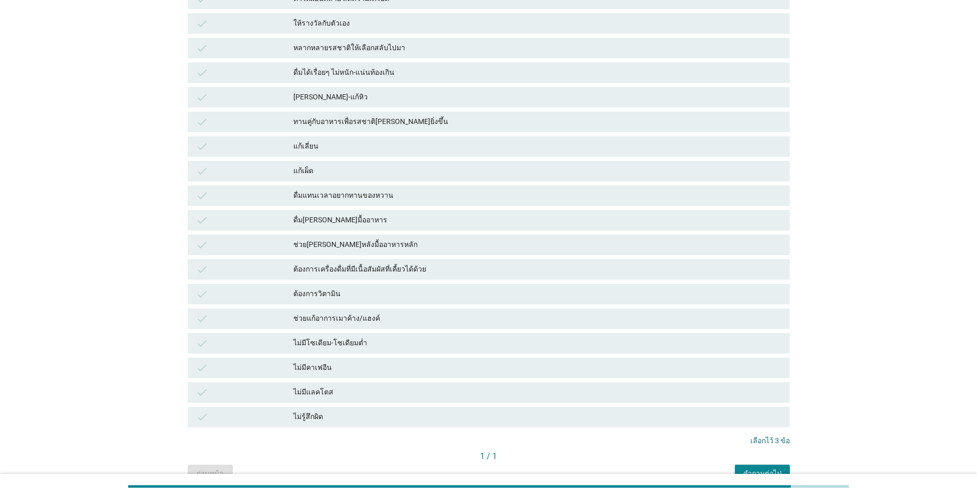
scroll to position [513, 0]
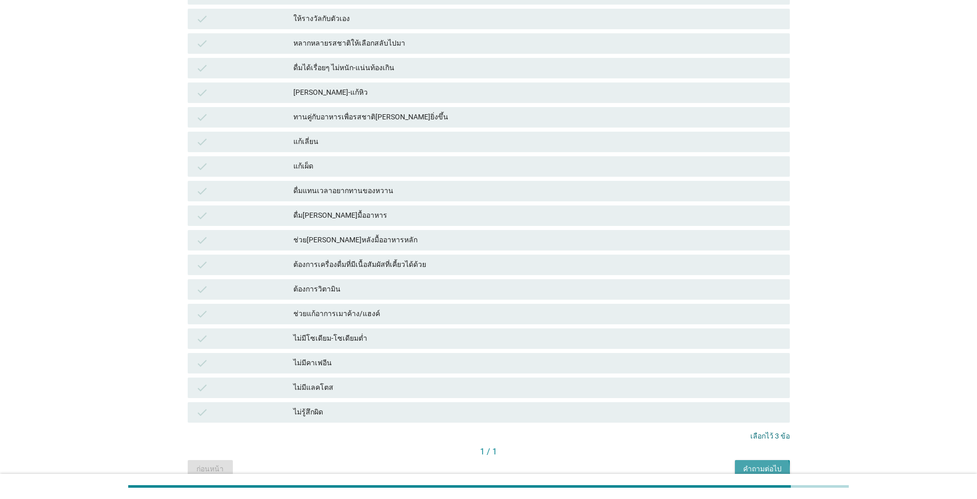
click at [504, 460] on div "คำถามต่อไป" at bounding box center [762, 469] width 38 height 11
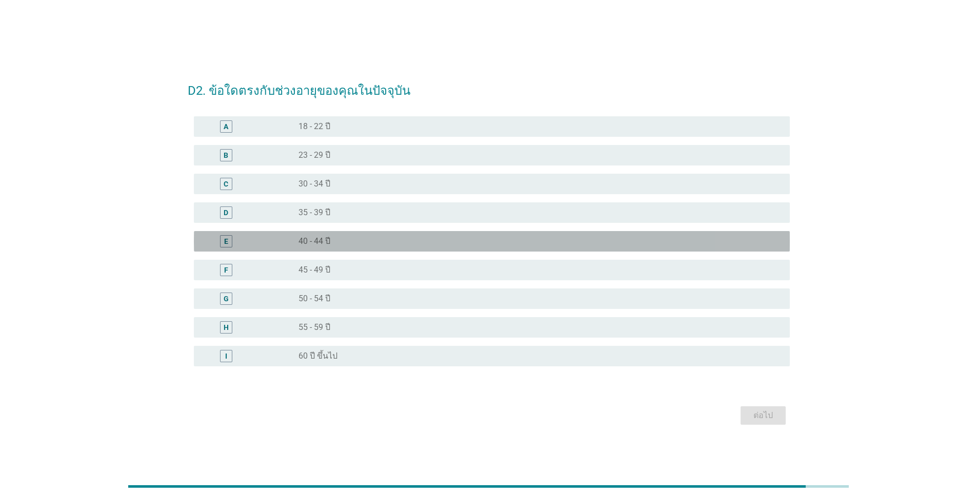
click at [311, 241] on label "40 - 44 ปี" at bounding box center [314, 241] width 32 height 10
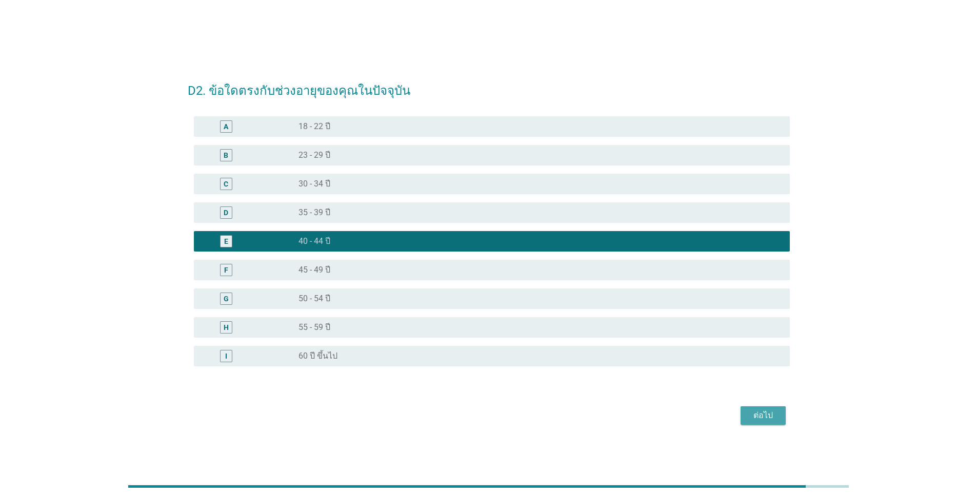
click at [504, 411] on div "ต่อไป" at bounding box center [763, 416] width 29 height 12
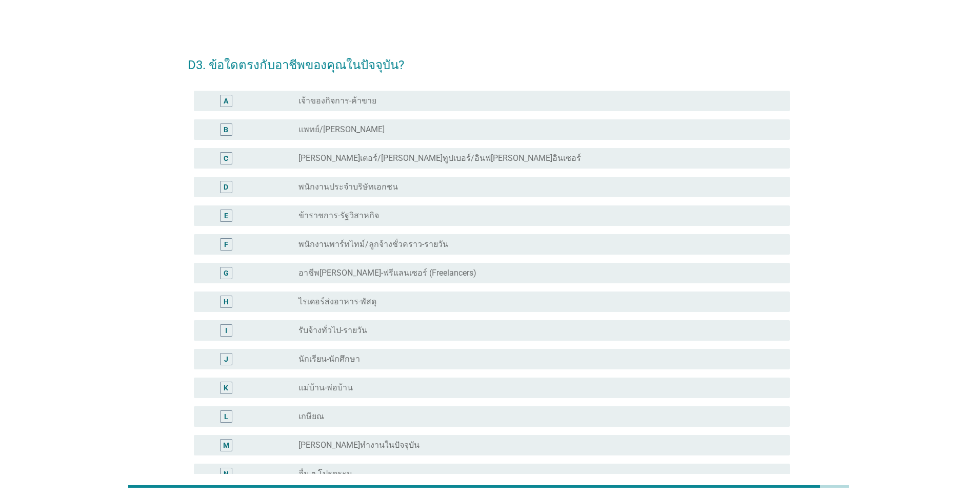
click at [344, 181] on div "radio_button_unchecked พนักงานประจำบริษัทเอกชน" at bounding box center [539, 187] width 483 height 12
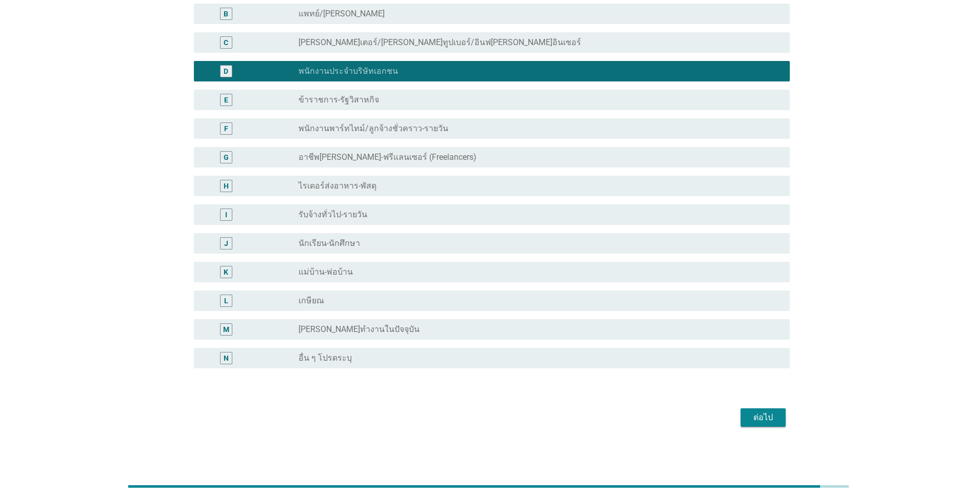
scroll to position [117, 0]
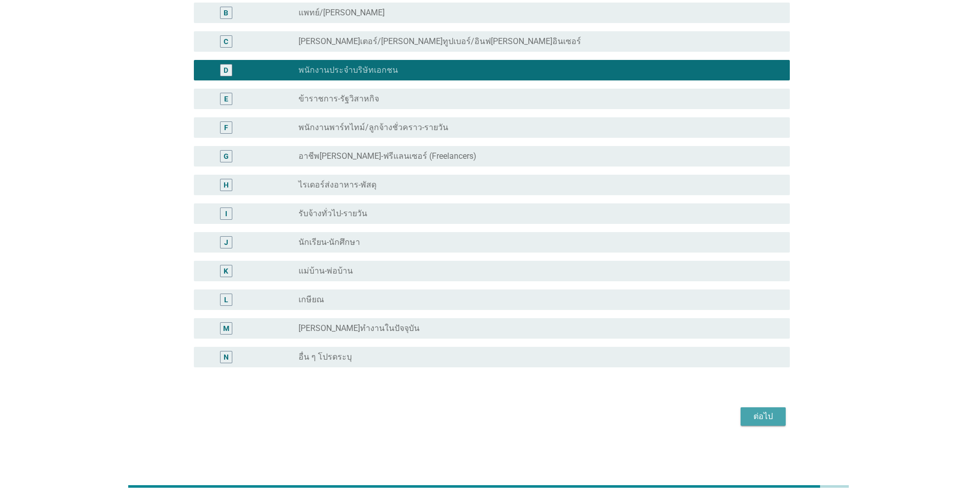
click at [504, 415] on div "ต่อไป" at bounding box center [763, 417] width 29 height 12
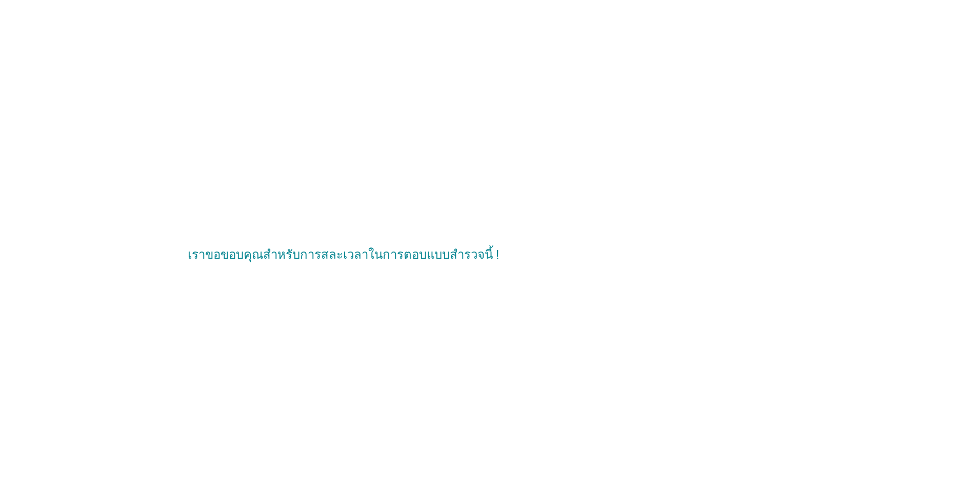
scroll to position [0, 0]
